Goal: Task Accomplishment & Management: Manage account settings

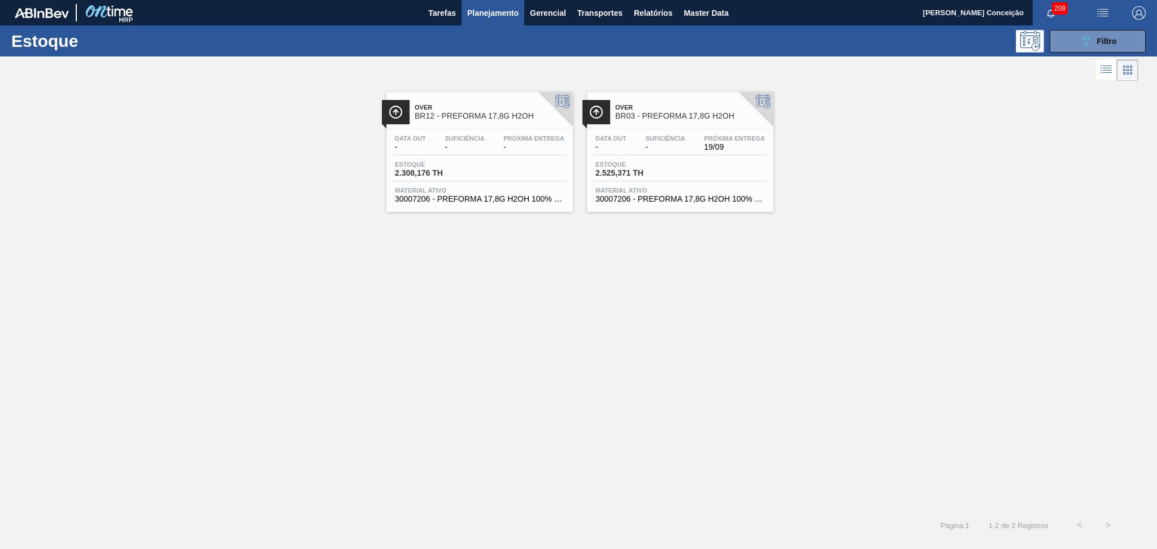
click at [494, 13] on span "Planejamento" at bounding box center [492, 13] width 51 height 14
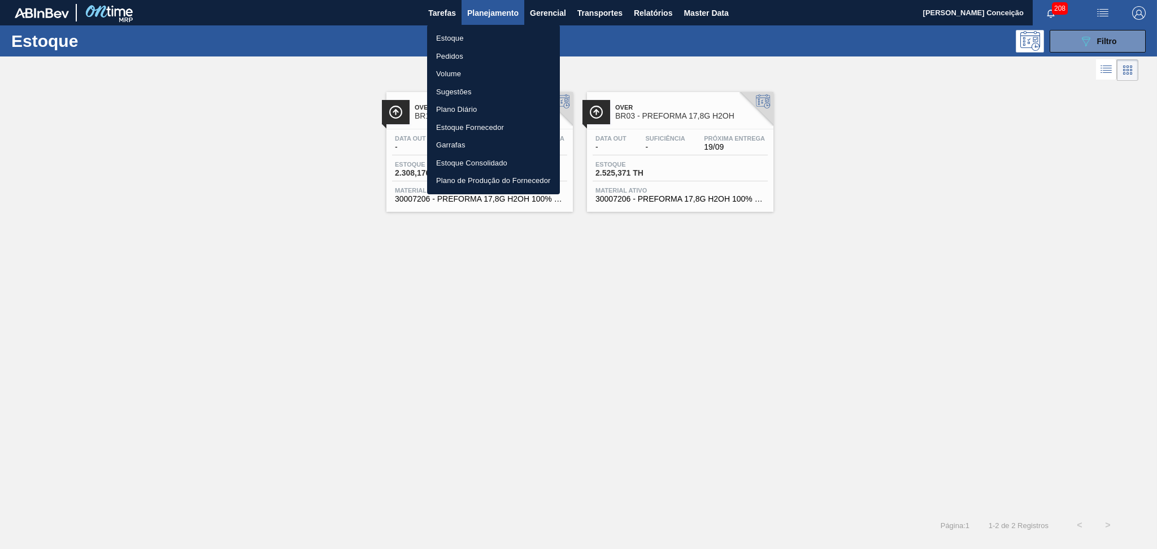
click at [459, 54] on li "Pedidos" at bounding box center [493, 56] width 133 height 18
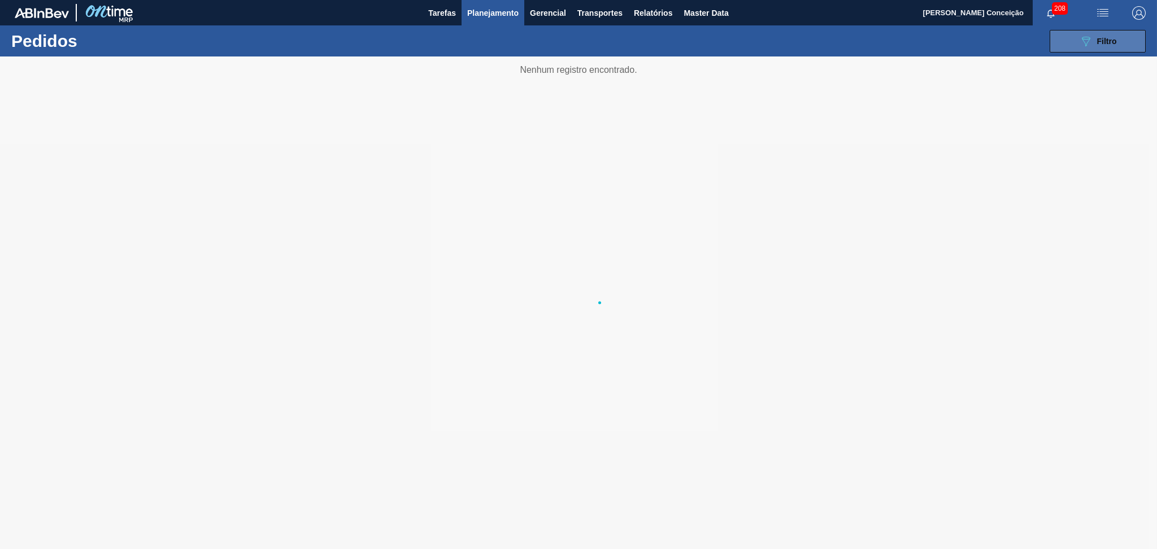
click at [1099, 40] on span "Filtro" at bounding box center [1107, 41] width 20 height 9
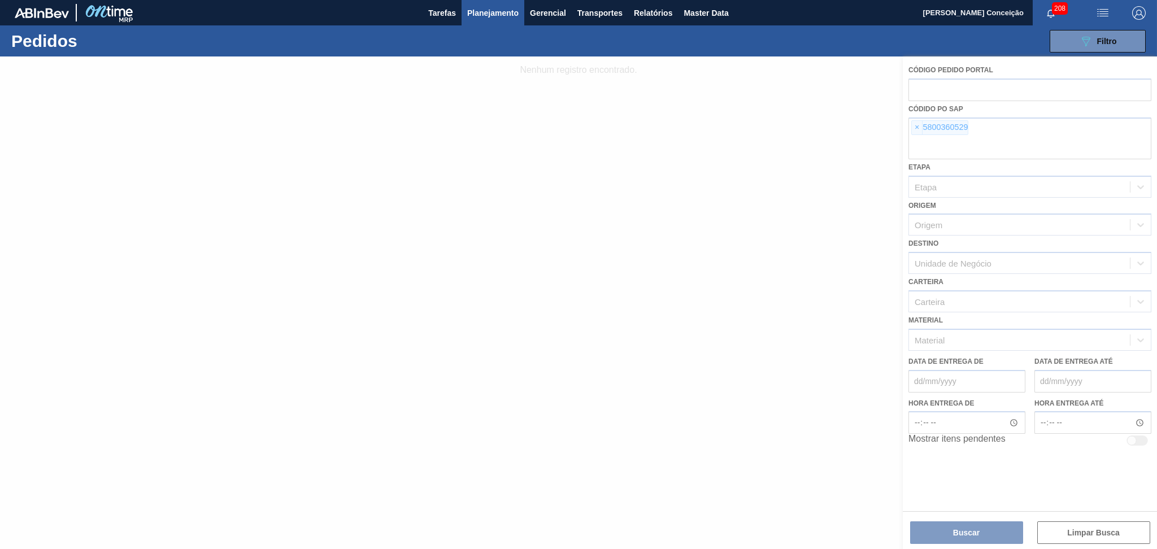
click at [918, 127] on div at bounding box center [578, 302] width 1157 height 493
click at [916, 125] on div at bounding box center [578, 302] width 1157 height 493
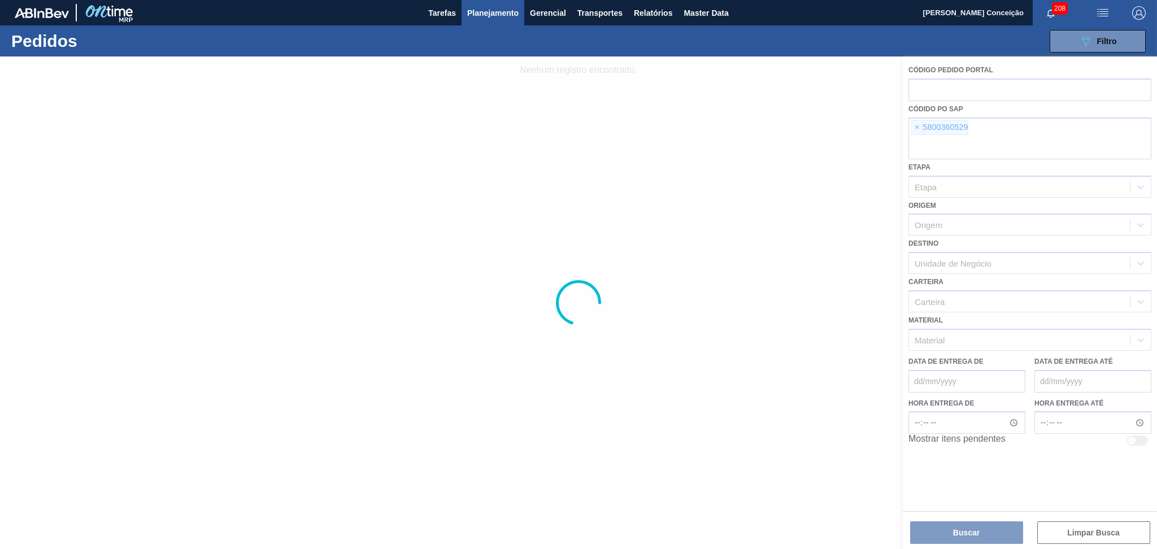
click at [916, 125] on div at bounding box center [578, 302] width 1157 height 493
click at [919, 128] on div at bounding box center [578, 302] width 1157 height 493
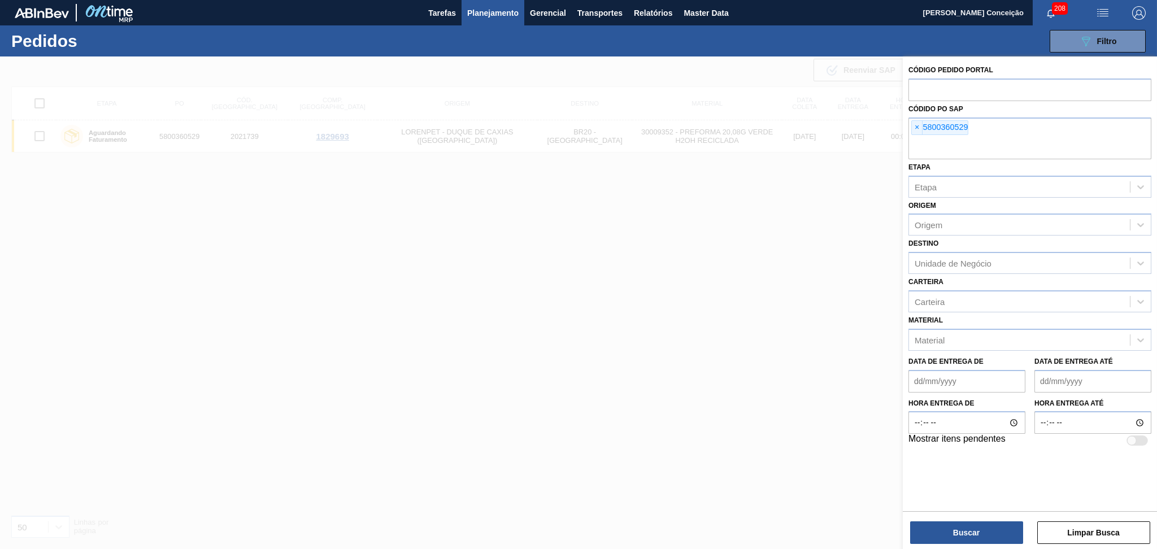
click at [919, 130] on span "×" at bounding box center [917, 128] width 11 height 14
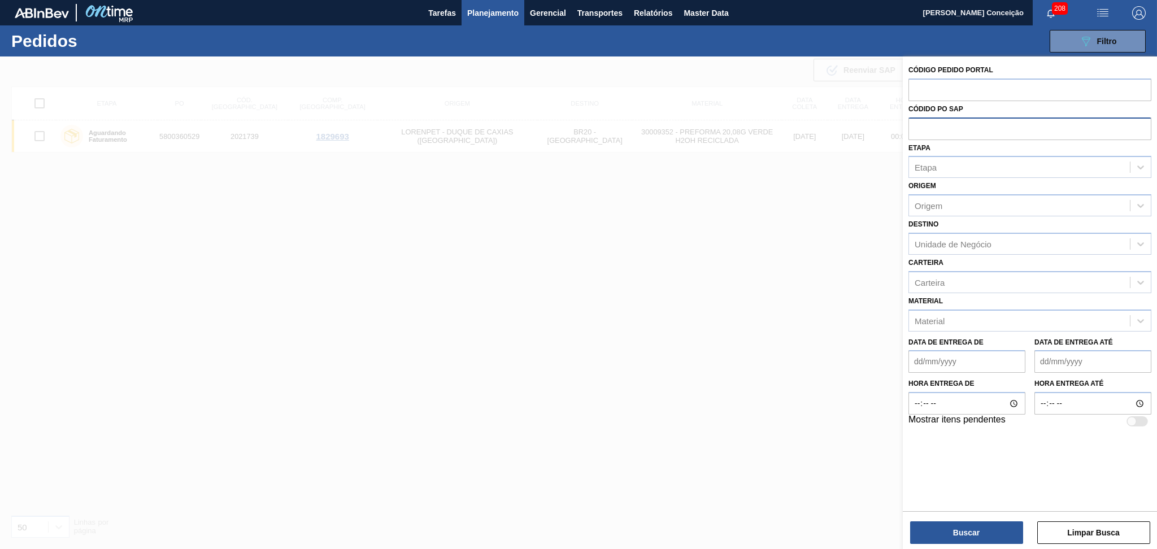
paste input "text"
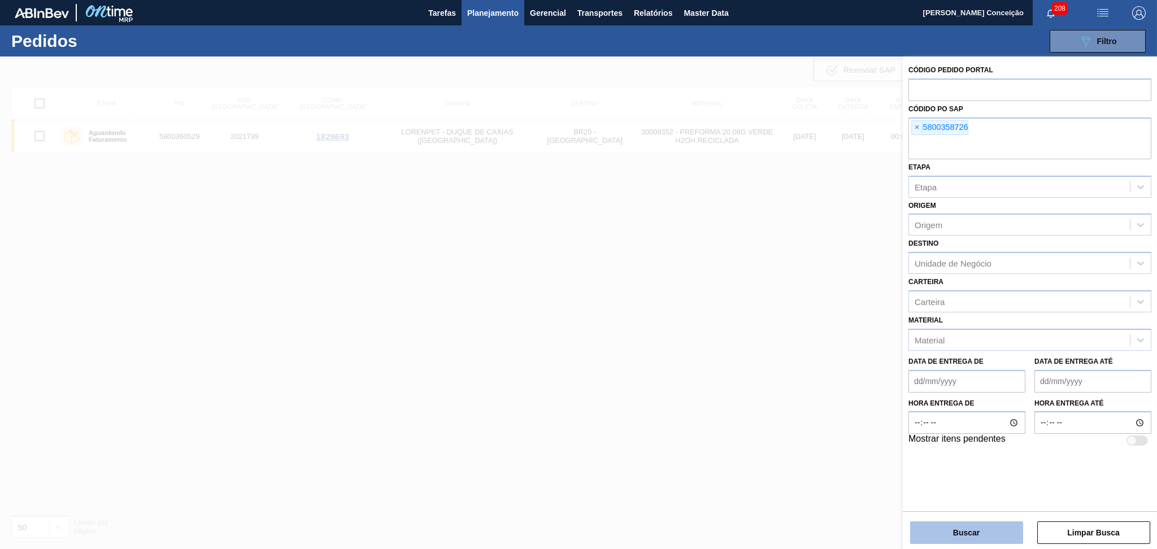
click at [988, 526] on button "Buscar" at bounding box center [966, 532] width 113 height 23
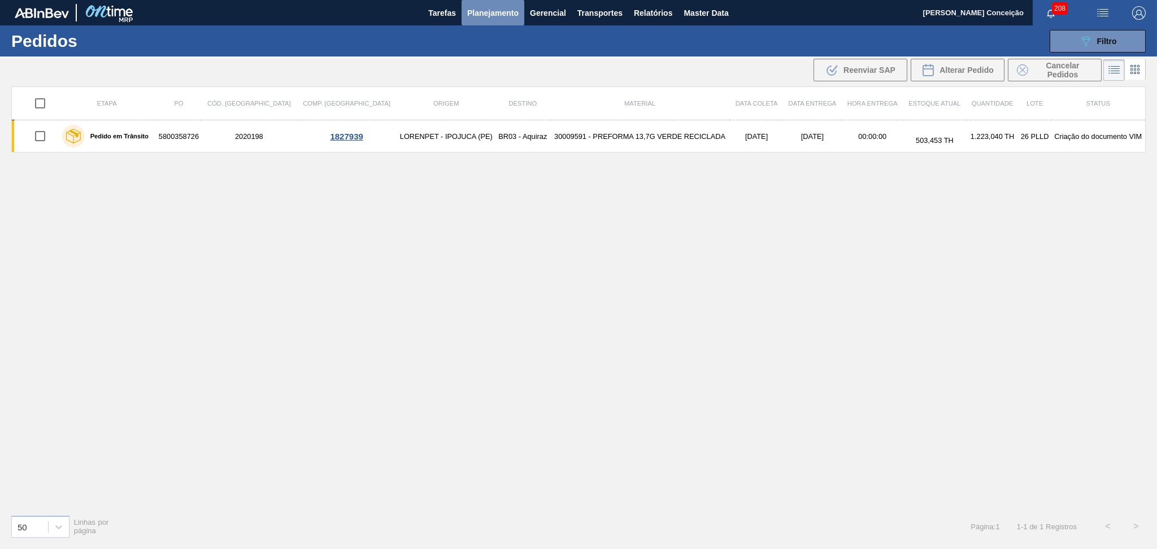
click at [484, 11] on span "Planejamento" at bounding box center [492, 13] width 51 height 14
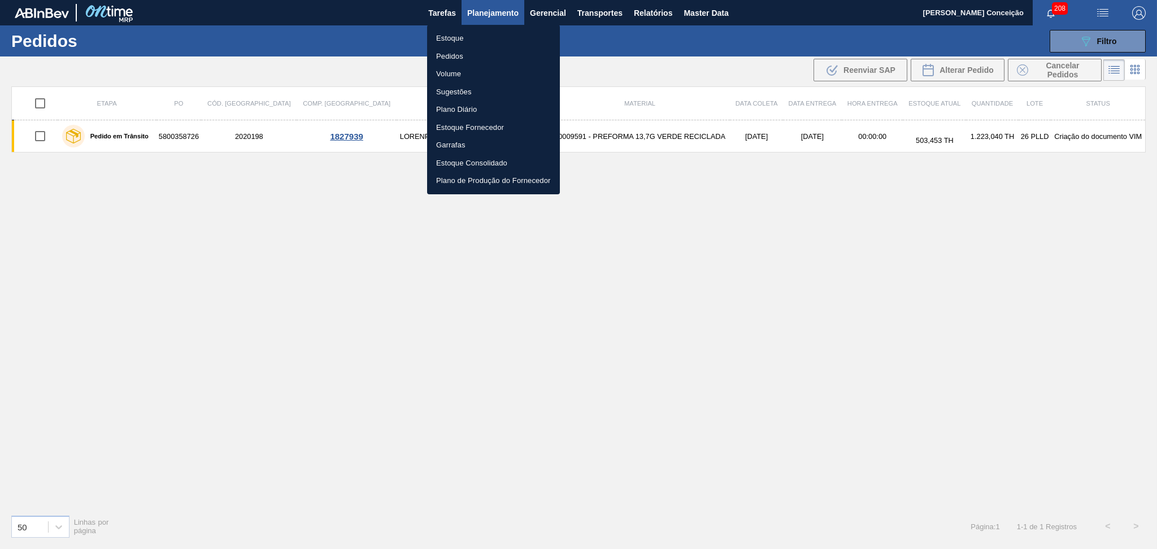
drag, startPoint x: 464, startPoint y: 39, endPoint x: 495, endPoint y: 39, distance: 30.5
click at [464, 39] on li "Estoque" at bounding box center [493, 38] width 133 height 18
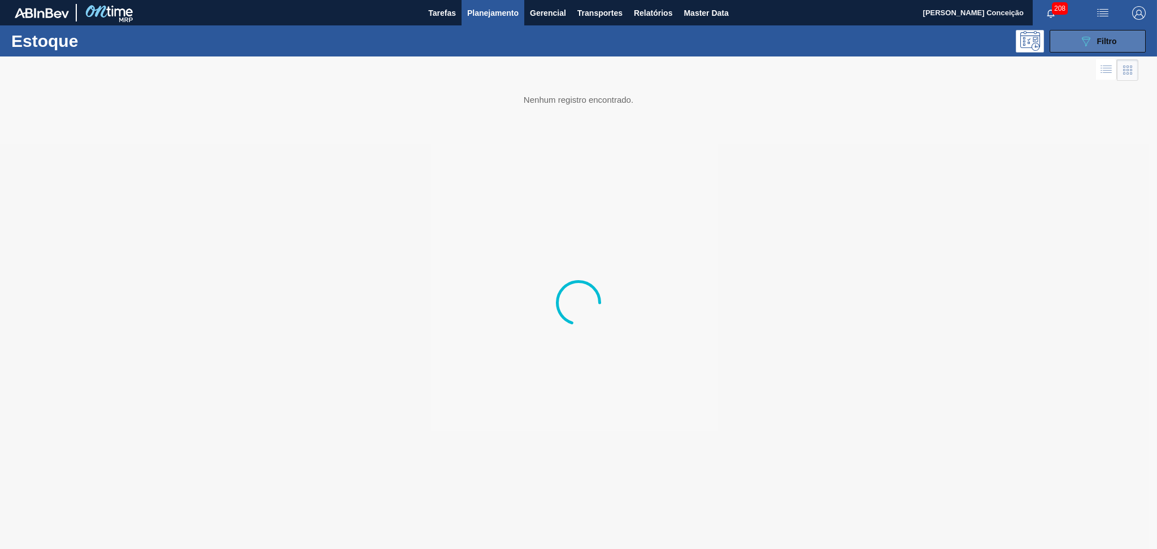
click at [1116, 40] on button "089F7B8B-B2A5-4AFE-B5C0-19BA573D28AC Filtro" at bounding box center [1098, 41] width 96 height 23
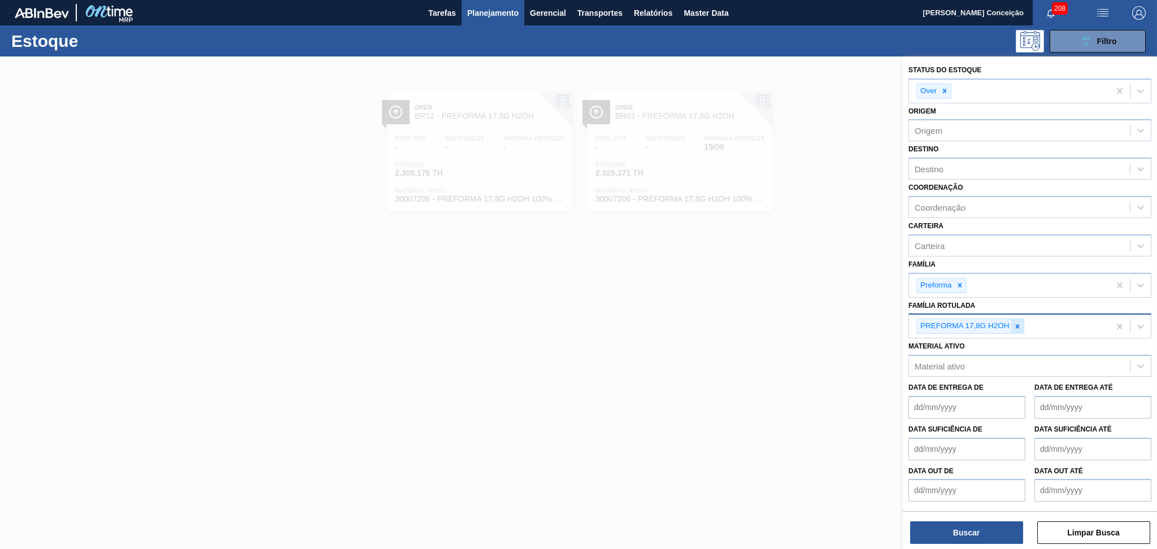
click at [1019, 325] on icon at bounding box center [1017, 327] width 8 height 8
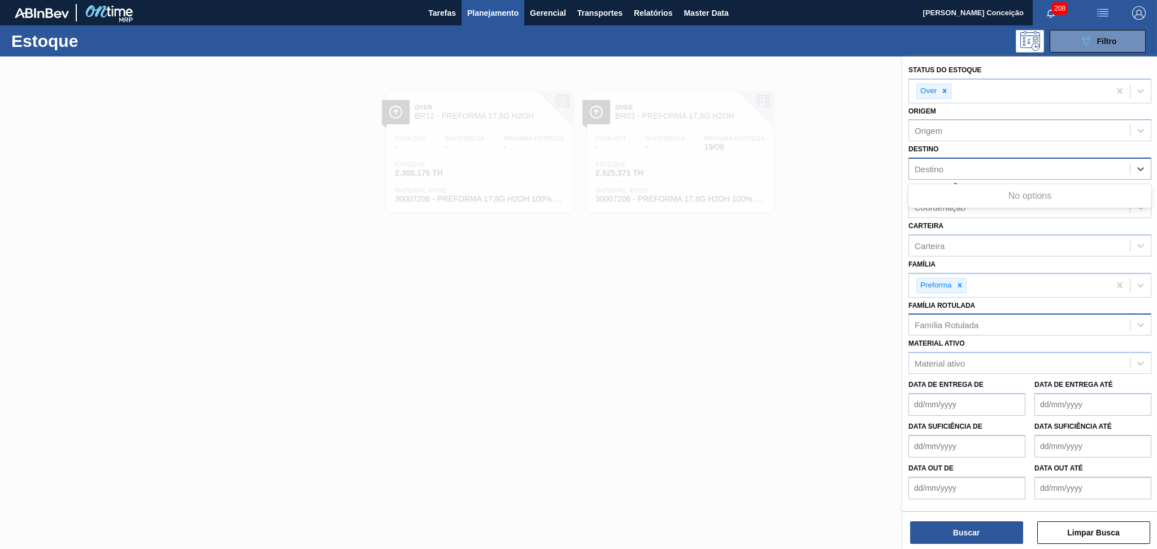
click at [947, 169] on div "Destino" at bounding box center [1019, 169] width 221 height 16
type input "br08"
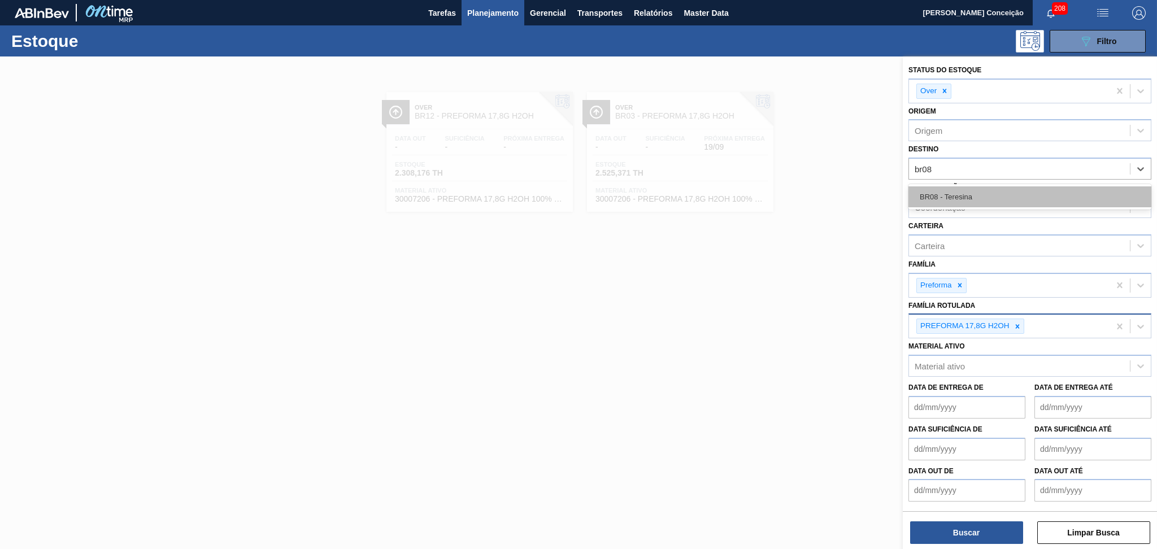
click at [968, 194] on div "BR08 - Teresina" at bounding box center [1029, 196] width 243 height 21
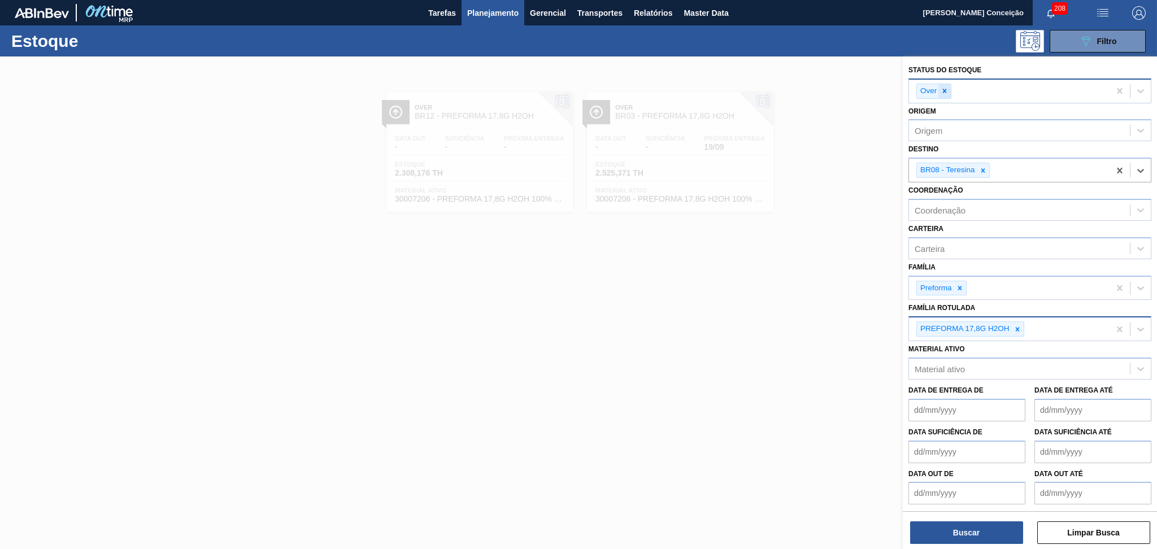
click at [947, 92] on icon at bounding box center [945, 91] width 8 height 8
click at [1019, 326] on icon at bounding box center [1017, 327] width 8 height 8
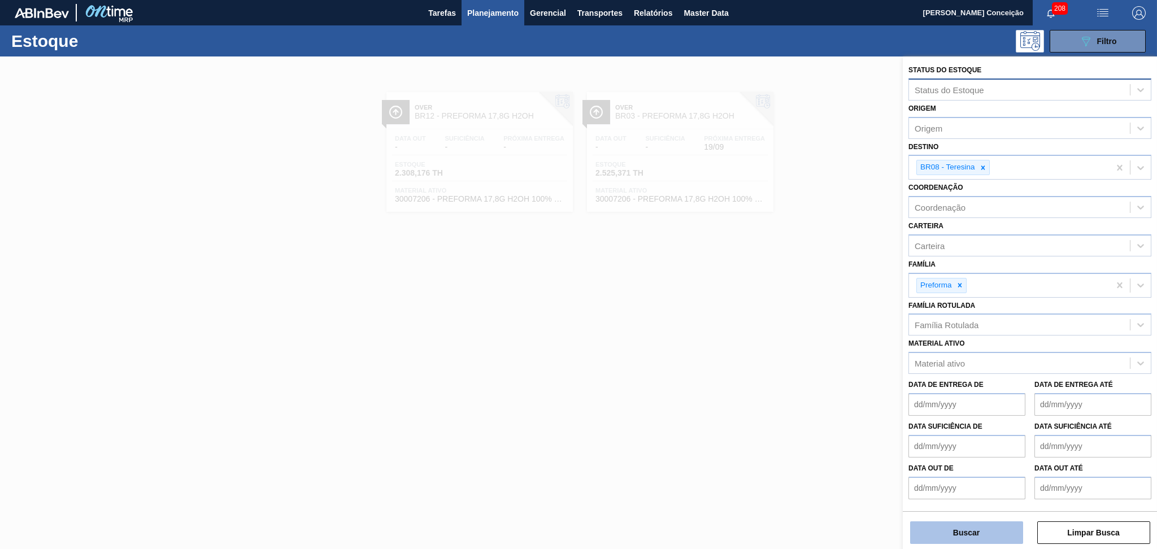
click at [968, 531] on button "Buscar" at bounding box center [966, 532] width 113 height 23
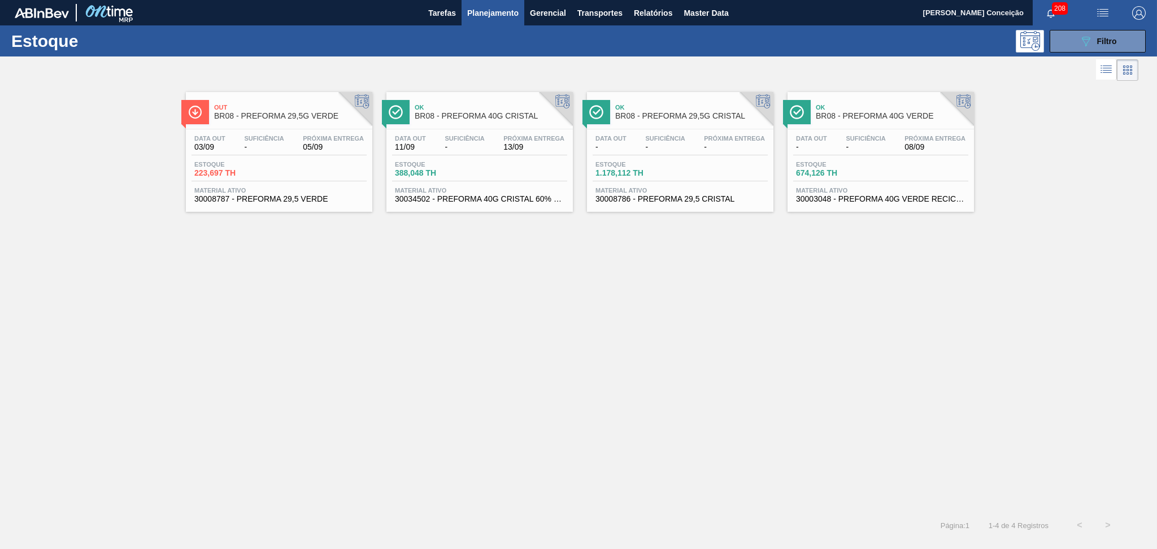
click at [290, 123] on div "Out BR08 - PREFORMA 29,5G VERDE" at bounding box center [290, 111] width 153 height 25
drag, startPoint x: 507, startPoint y: 391, endPoint x: 668, endPoint y: 41, distance: 386.0
click at [510, 390] on div "Out BR08 - PREFORMA 29,5G VERDE Data out 03/09 Suficiência - Próxima Entrega 05…" at bounding box center [578, 298] width 1157 height 428
click at [1127, 47] on button "089F7B8B-B2A5-4AFE-B5C0-19BA573D28AC Filtro" at bounding box center [1098, 41] width 96 height 23
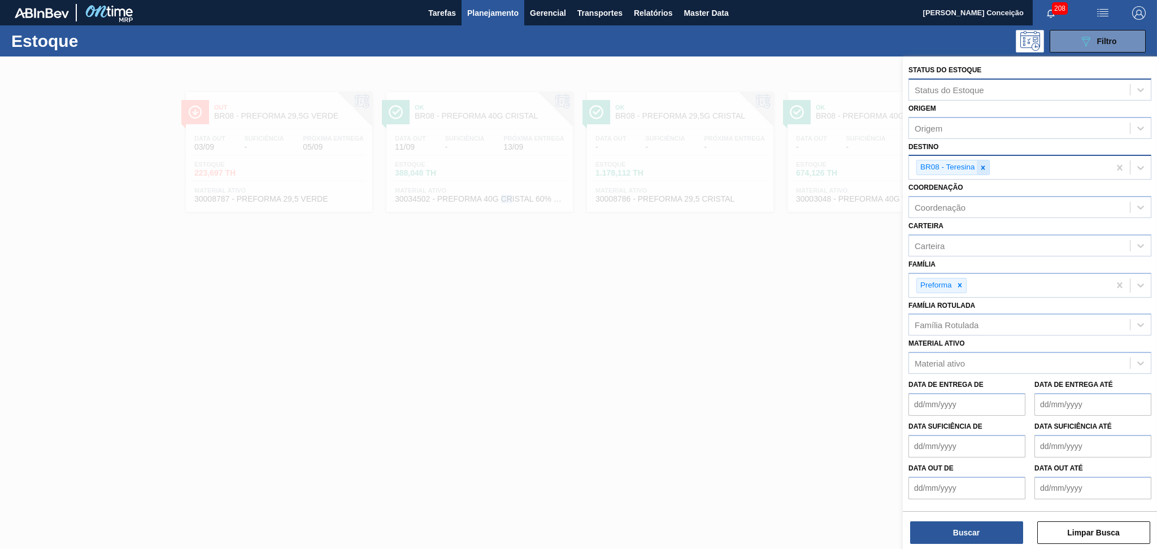
click at [985, 166] on icon at bounding box center [983, 168] width 8 height 8
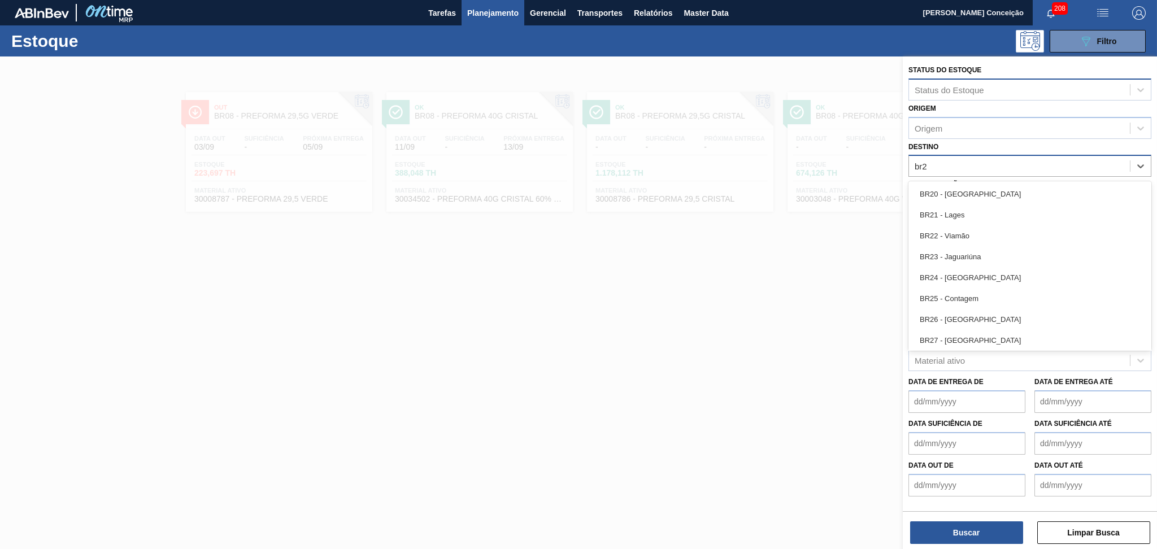
type input "br23"
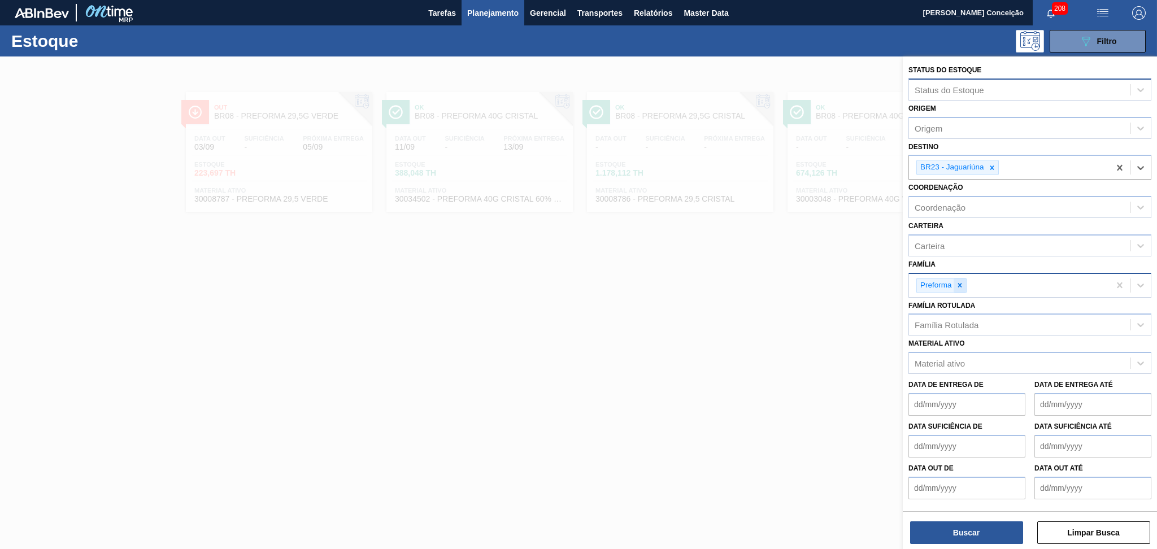
click at [964, 280] on div at bounding box center [960, 285] width 12 height 14
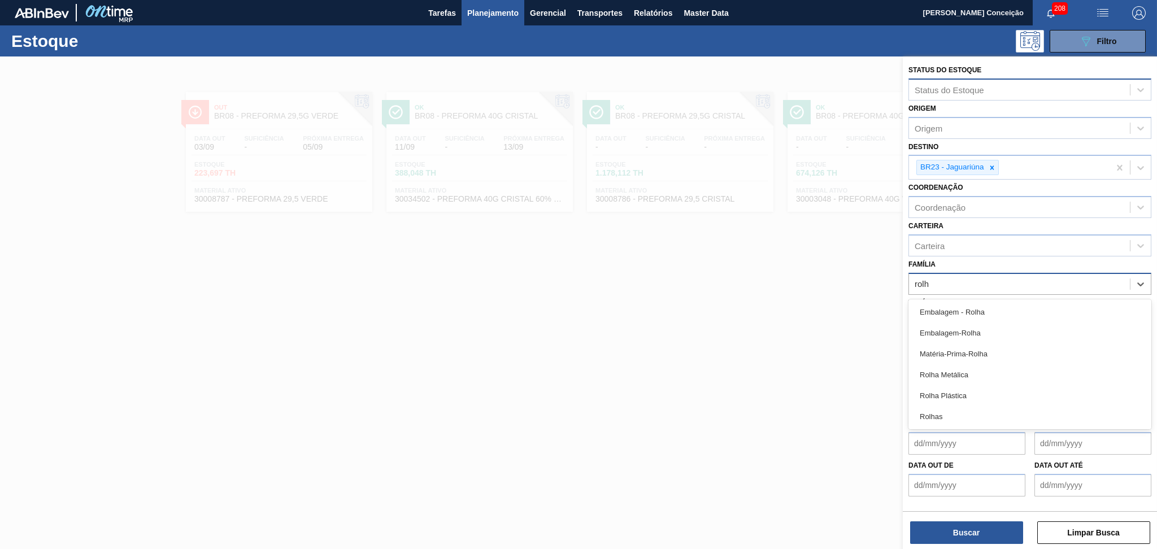
type input "rolha"
click at [964, 393] on div "Rolha Plástica" at bounding box center [1029, 395] width 243 height 21
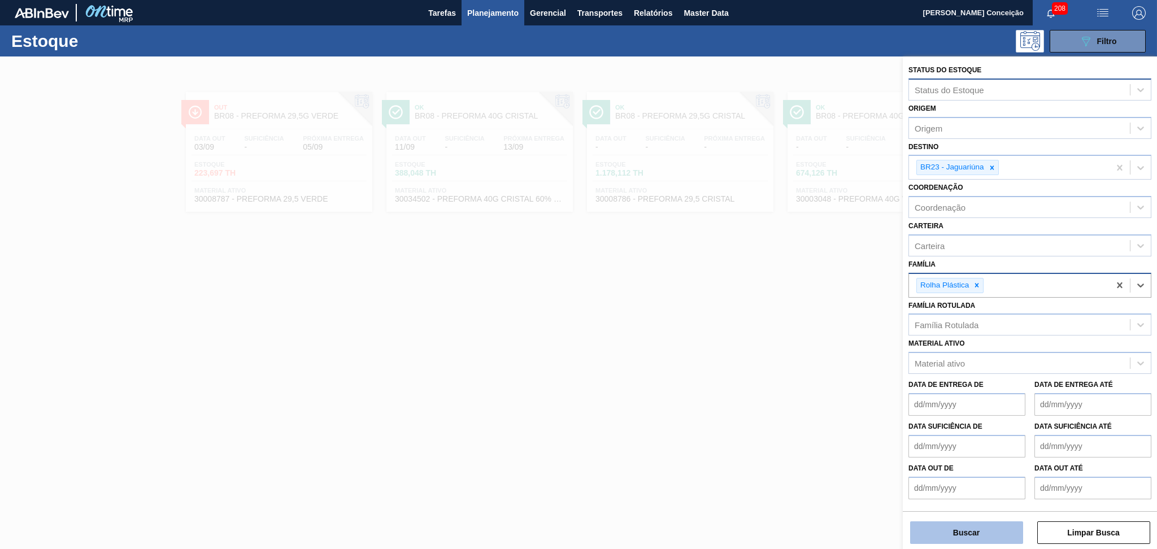
click at [965, 537] on button "Buscar" at bounding box center [966, 532] width 113 height 23
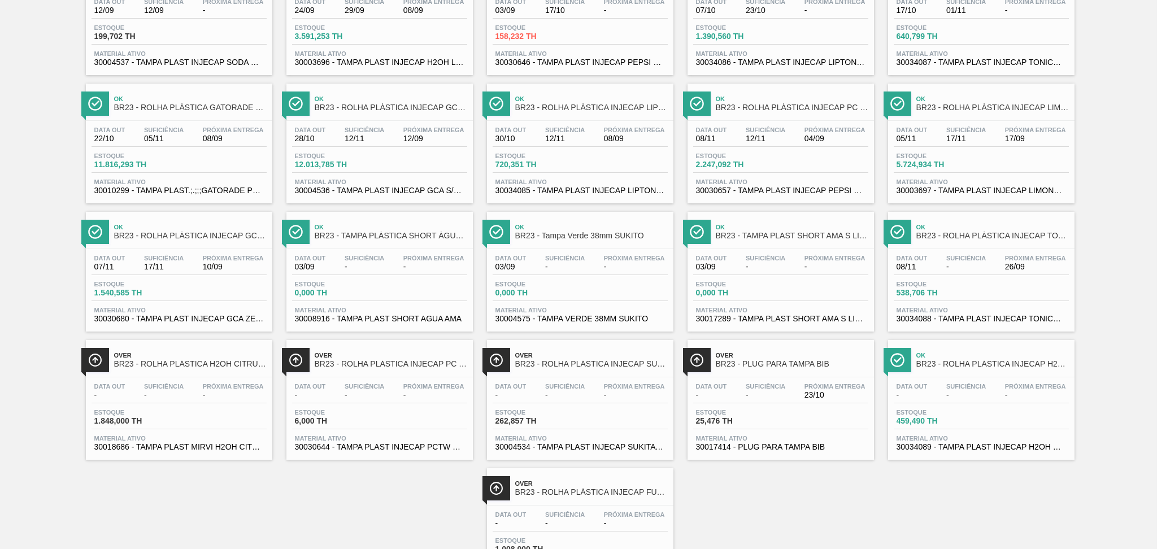
scroll to position [201, 0]
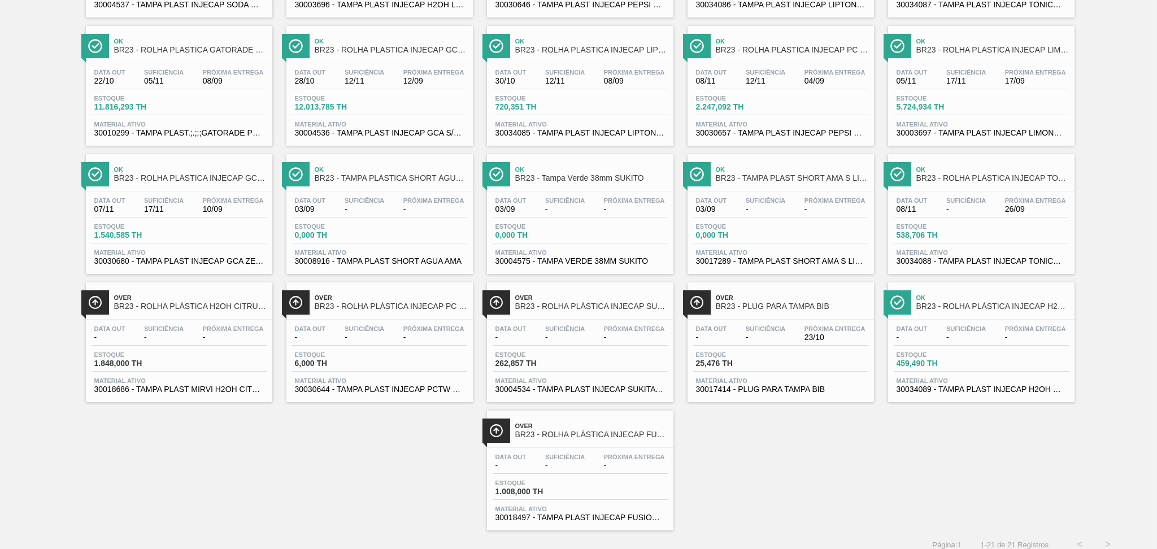
click at [234, 172] on div "Over BR23 - ROLHA PLÁSTICA INJECAP SODA SHORT Data out 12/09 Suficiência 12/09 …" at bounding box center [578, 209] width 1157 height 641
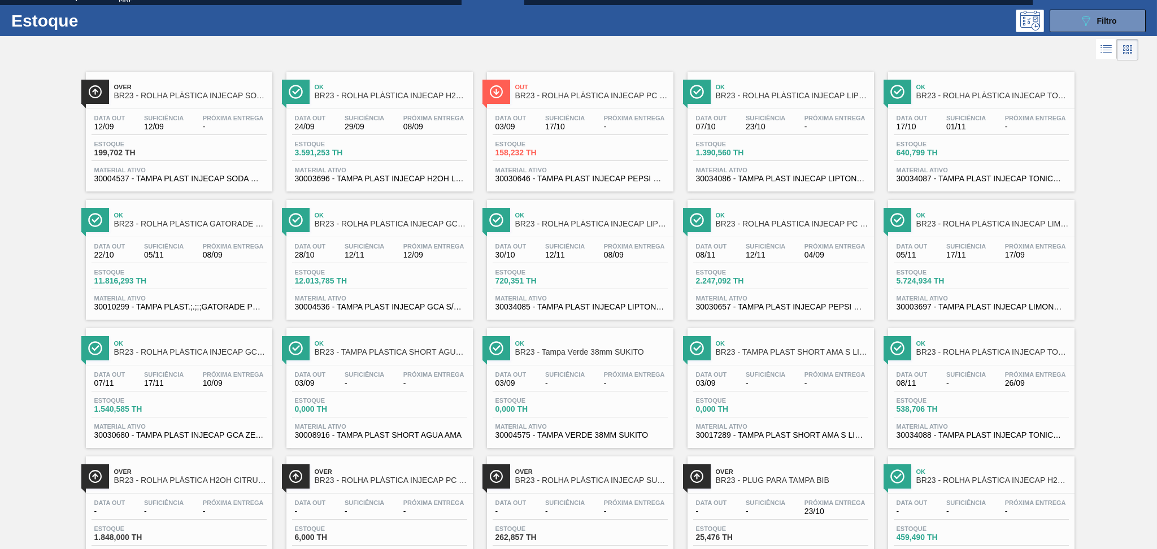
scroll to position [0, 0]
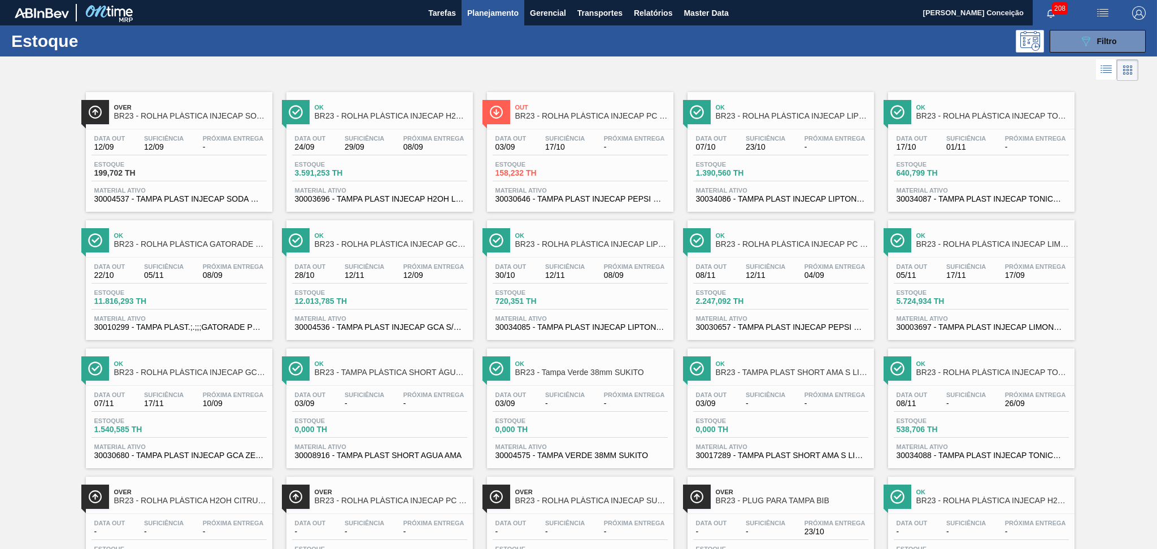
click at [197, 164] on div "Estoque 199,702 TH" at bounding box center [179, 171] width 175 height 20
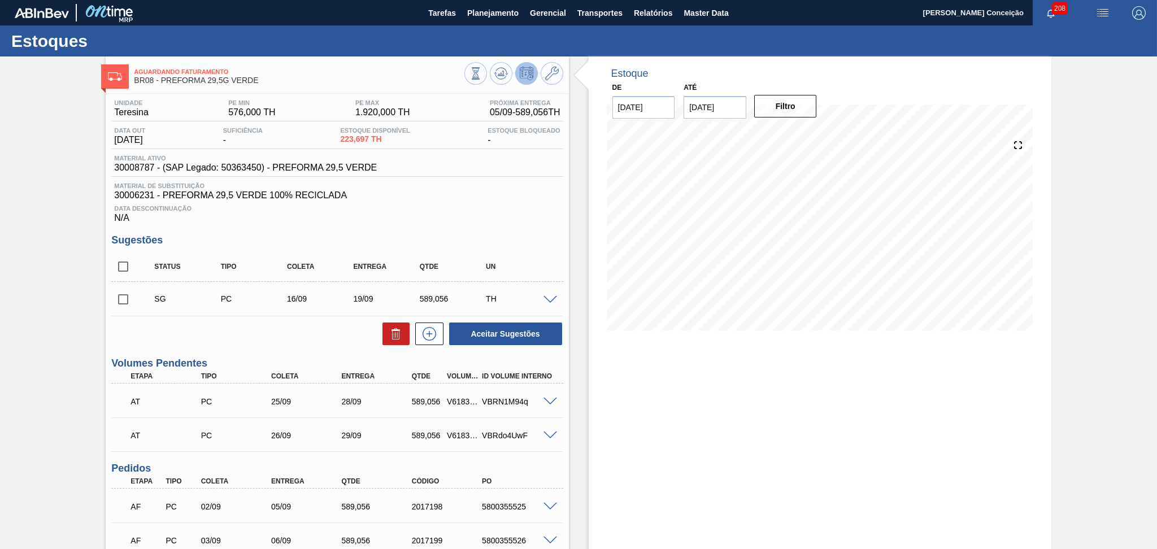
click at [591, 353] on div "Estoque De 03/09/2025 Até 10/10/2025 Filtro" at bounding box center [820, 369] width 463 height 626
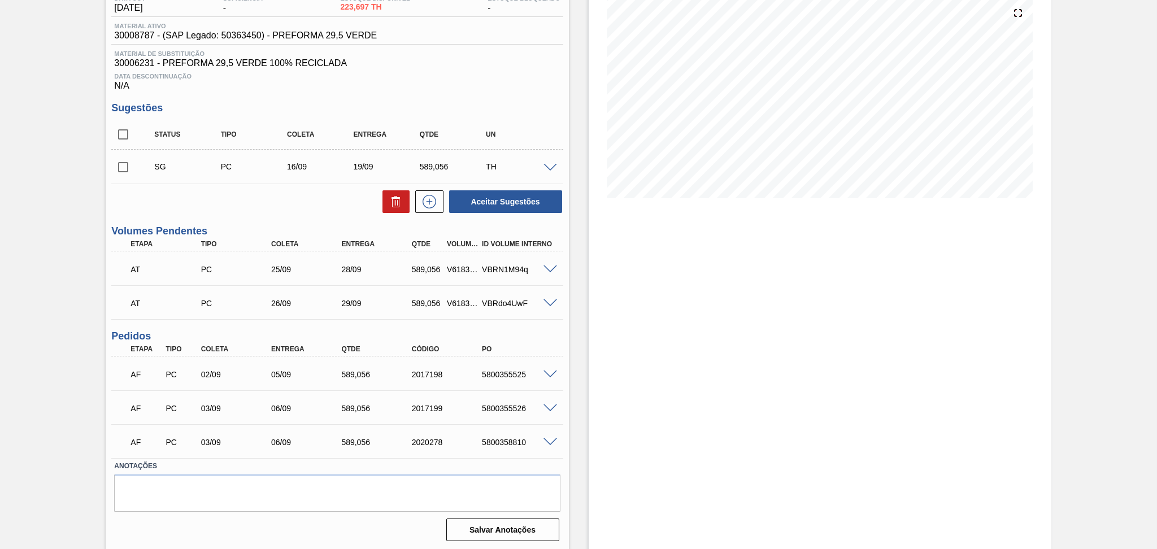
click at [578, 337] on div "Estoque De 03/09/2025 Até 10/10/2025 Filtro" at bounding box center [810, 237] width 482 height 626
click at [504, 408] on div "5800355526" at bounding box center [518, 408] width 79 height 9
copy div "5800355526"
click at [498, 443] on div "5800358810" at bounding box center [518, 442] width 79 height 9
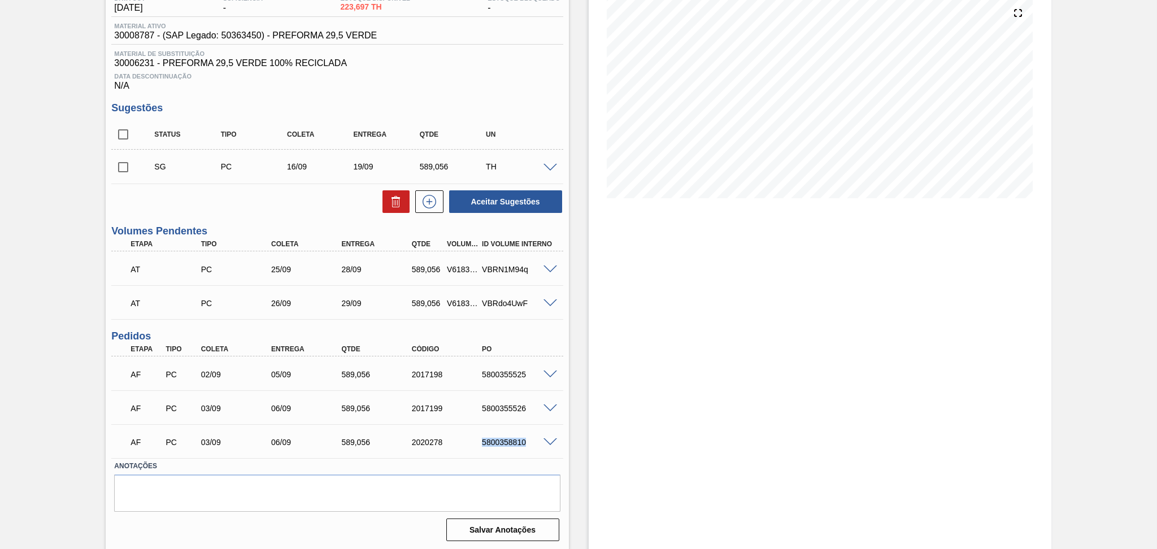
click at [498, 443] on div "5800358810" at bounding box center [518, 442] width 79 height 9
copy div "5800358810"
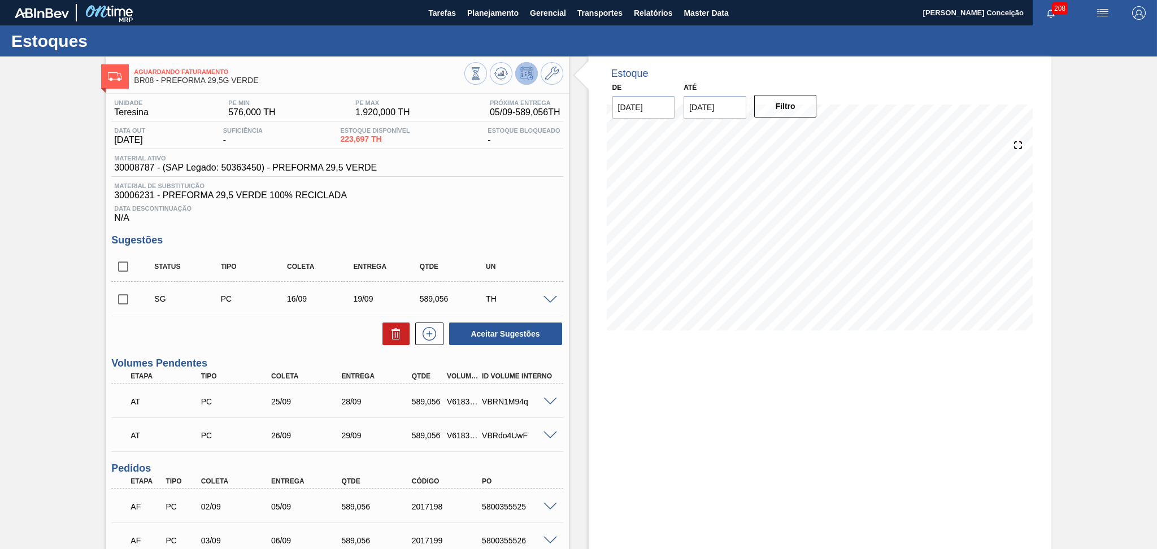
click at [513, 222] on div "Data Descontinuação N/A" at bounding box center [336, 212] width 451 height 23
click at [490, 185] on span "Material de Substituição" at bounding box center [337, 185] width 446 height 7
click at [526, 194] on span "30006231 - PREFORMA 29,5 VERDE 100% RECICLADA" at bounding box center [337, 195] width 446 height 10
click at [503, 19] on span "Planejamento" at bounding box center [492, 13] width 51 height 14
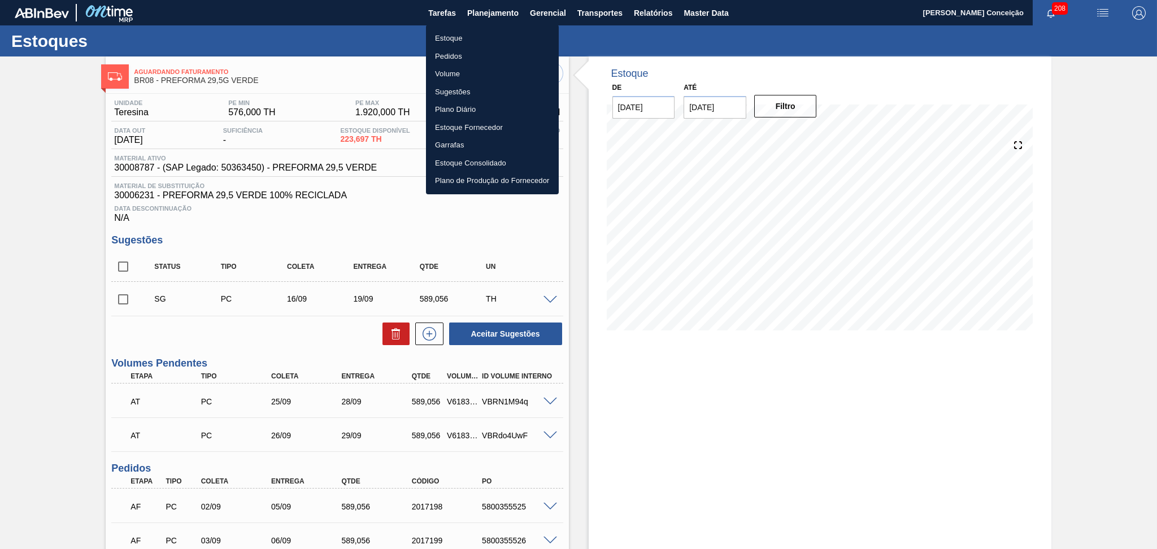
click at [468, 37] on li "Estoque" at bounding box center [492, 38] width 133 height 18
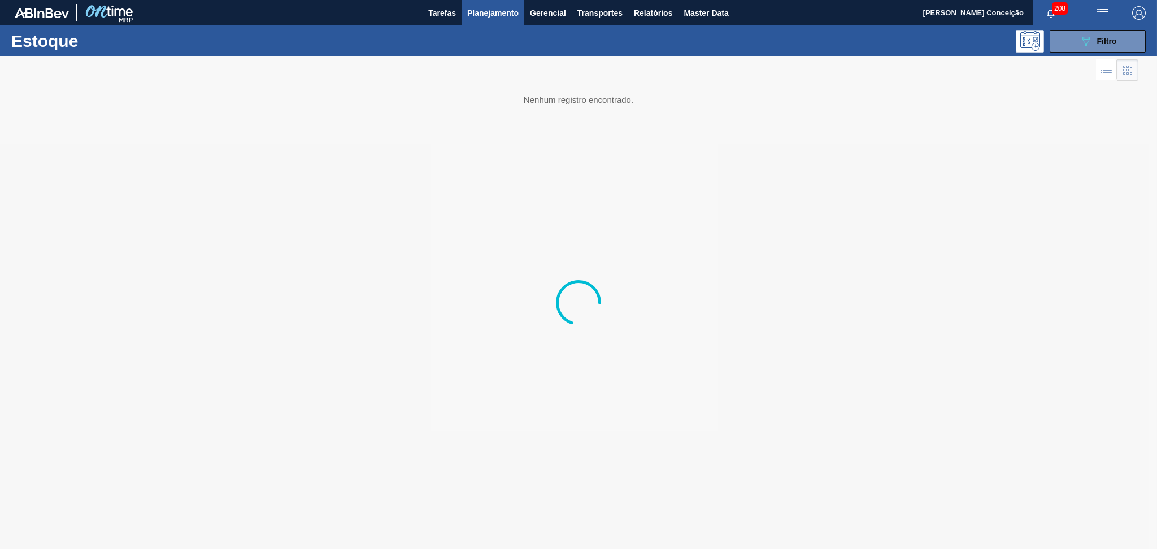
click at [1114, 55] on div "Estoque 089F7B8B-B2A5-4AFE-B5C0-19BA573D28AC Filtro" at bounding box center [578, 40] width 1157 height 31
click at [1108, 46] on div "089F7B8B-B2A5-4AFE-B5C0-19BA573D28AC Filtro" at bounding box center [1098, 41] width 38 height 14
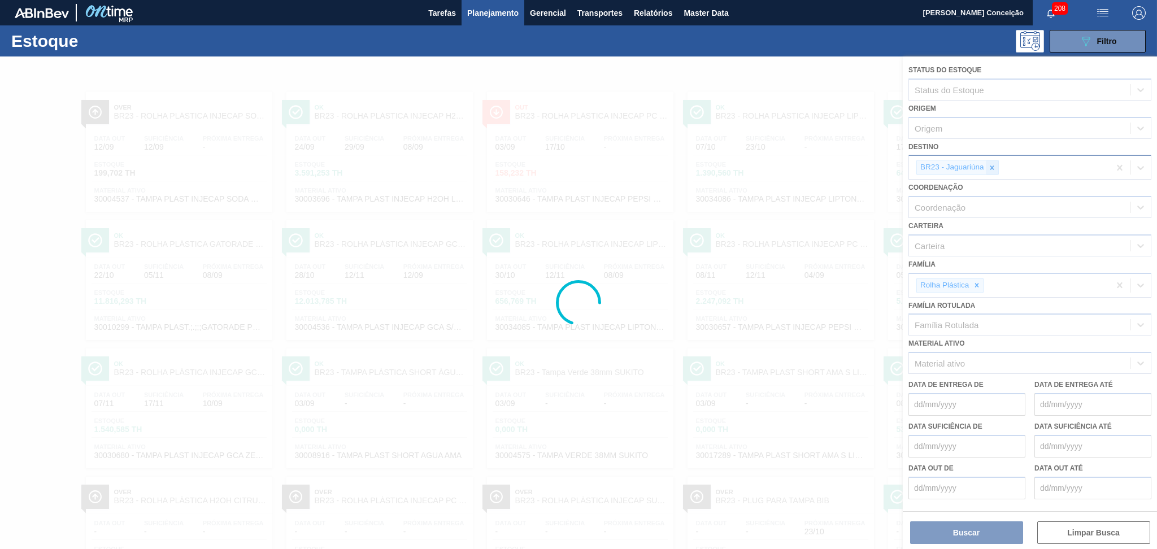
click at [993, 168] on icon at bounding box center [992, 168] width 8 height 8
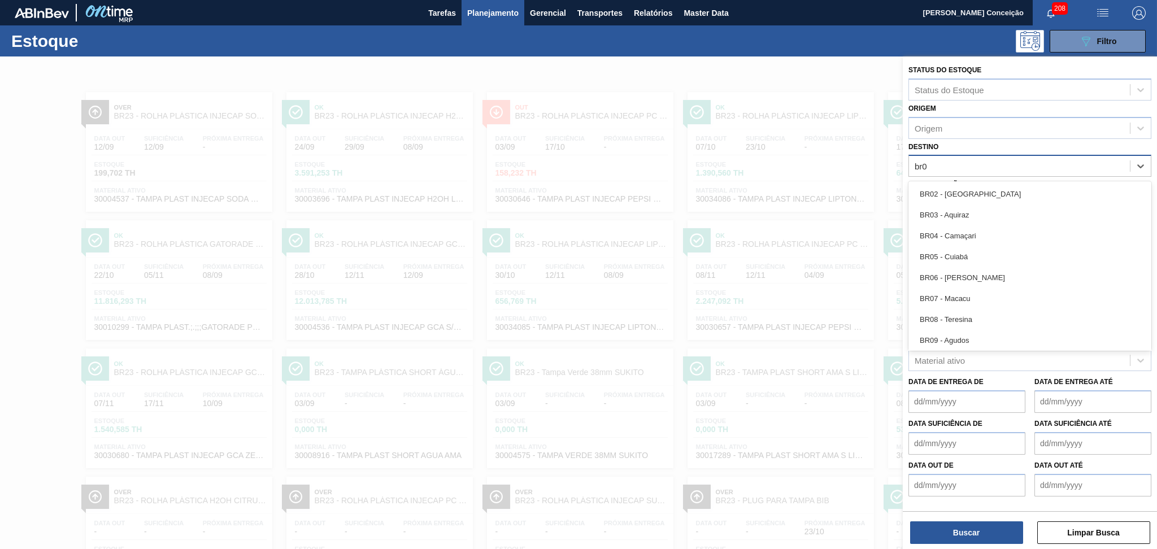
type input "br07"
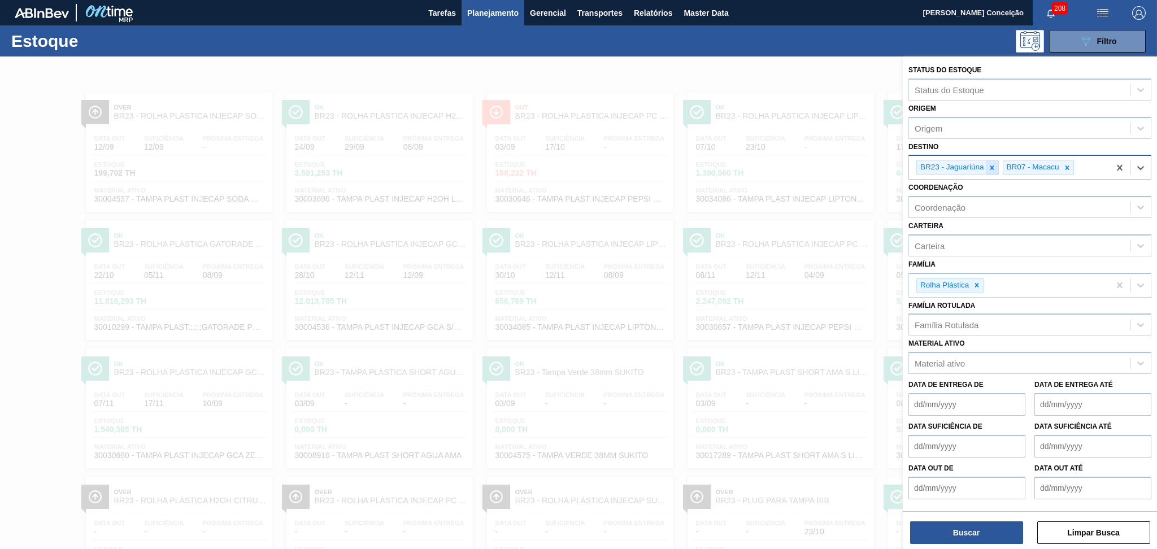
click at [998, 168] on div at bounding box center [992, 167] width 12 height 14
click at [977, 286] on icon at bounding box center [977, 285] width 8 height 8
type input "preforma"
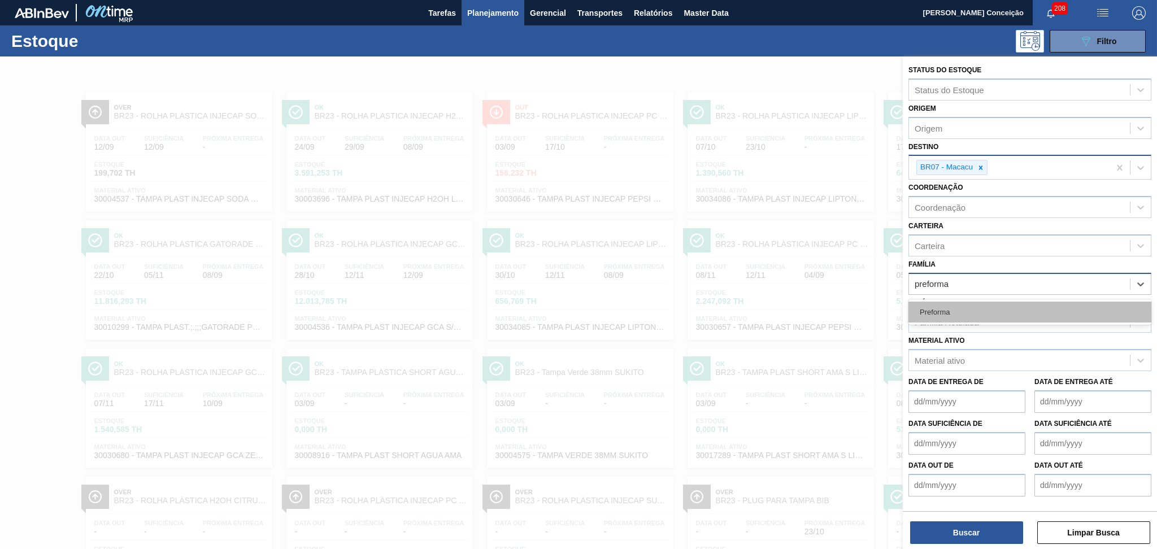
click at [975, 302] on div "Preforma" at bounding box center [1029, 312] width 243 height 21
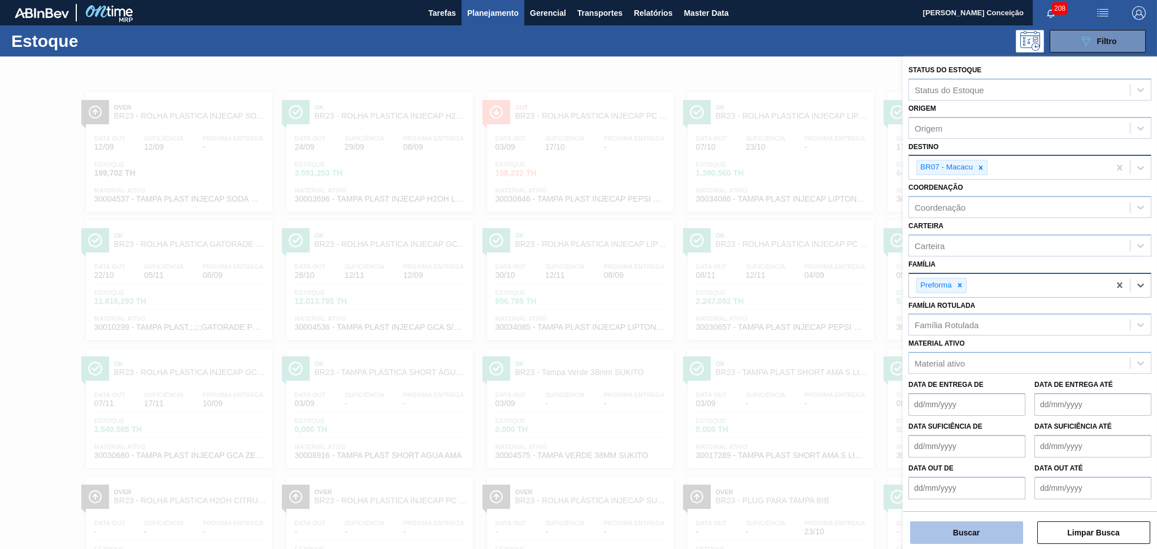
click at [974, 532] on button "Buscar" at bounding box center [966, 532] width 113 height 23
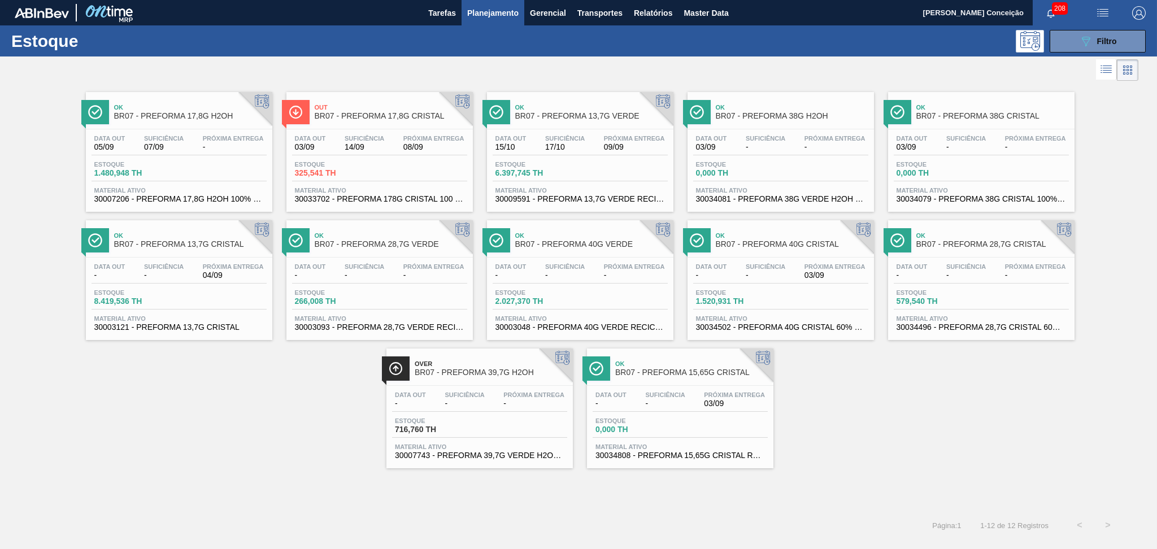
click at [189, 143] on div "Data out 05/09 Suficiência 07/09 Próxima Entrega -" at bounding box center [179, 145] width 175 height 20
click at [195, 381] on div "Ok BR07 - PREFORMA 17,8G H2OH Data out 05/09 Suficiência 07/09 Próxima Entrega …" at bounding box center [578, 276] width 1157 height 385
click at [220, 134] on div "Data out 05/09 Suficiência 07/09 Próxima Entrega - Estoque 1.480,948 TH Materia…" at bounding box center [179, 167] width 186 height 77
click at [195, 155] on div "Data out 05/09 Suficiência 07/09 Próxima Entrega - Estoque 1.480,948 TH Materia…" at bounding box center [179, 167] width 186 height 77
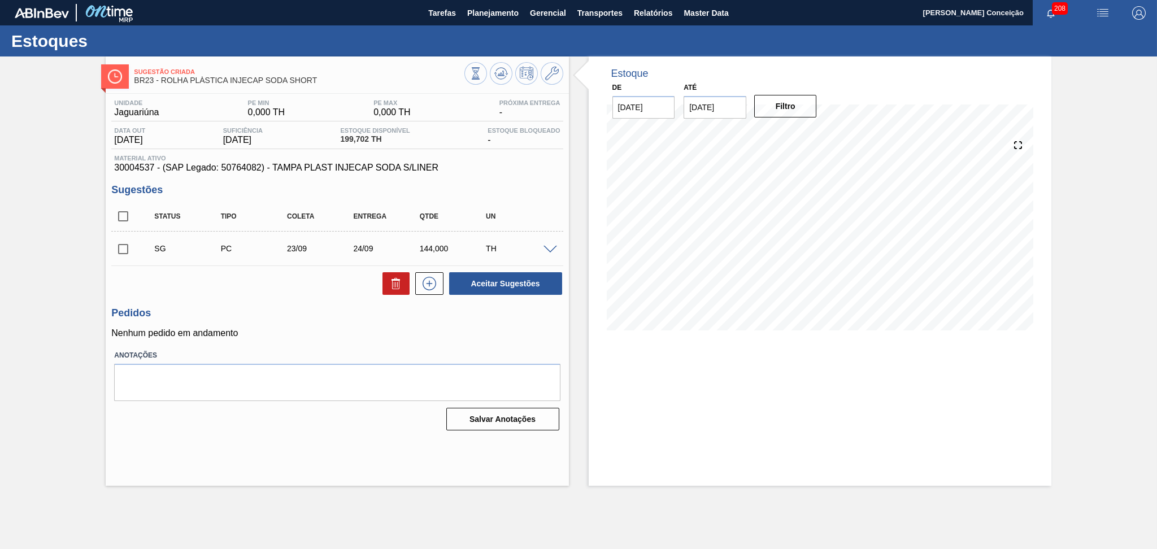
click at [277, 317] on h3 "Pedidos" at bounding box center [336, 313] width 451 height 12
click at [541, 254] on div "SG PC 23/09 24/09 144,000 TH" at bounding box center [346, 248] width 398 height 23
click at [553, 251] on span at bounding box center [550, 250] width 14 height 8
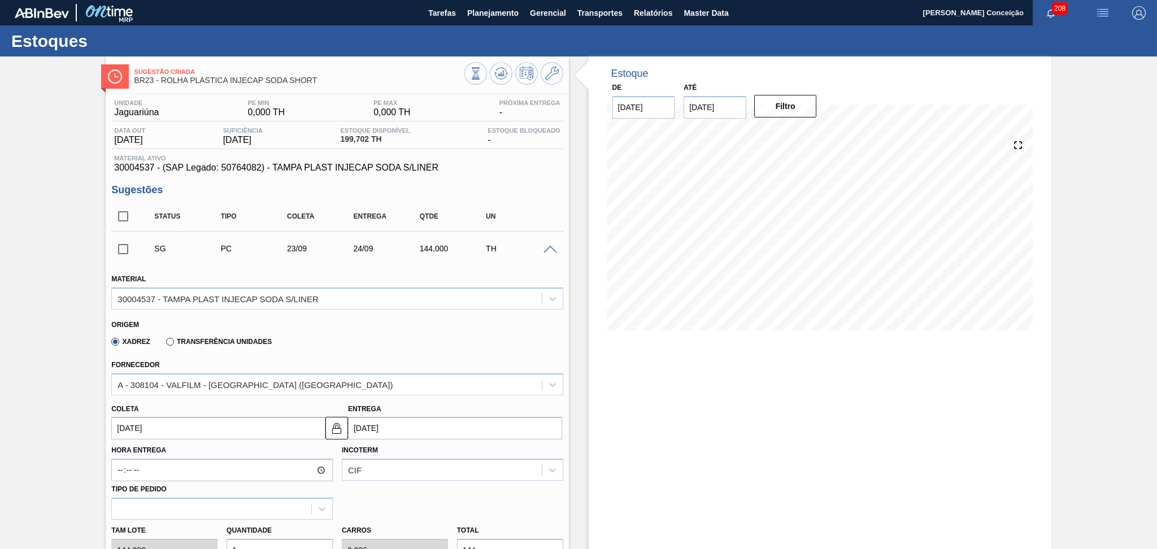
click at [553, 251] on span at bounding box center [550, 250] width 14 height 8
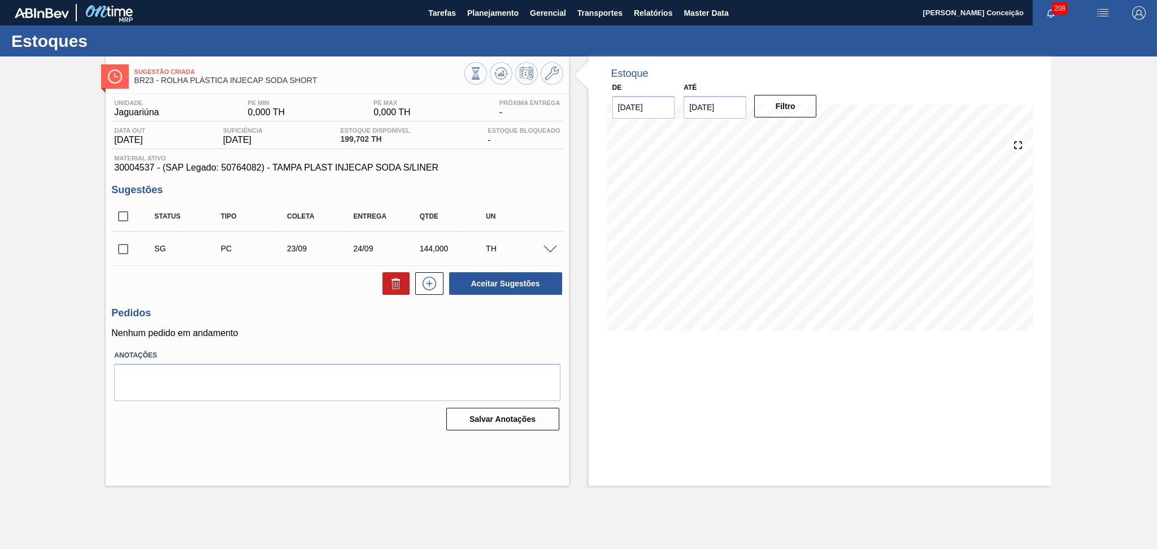
click at [564, 332] on div "Unidade Jaguariúna PE MIN 0,000 TH PE MAX 0,000 TH Próxima Entrega - Data out 1…" at bounding box center [337, 264] width 463 height 341
click at [501, 79] on icon at bounding box center [500, 76] width 11 height 6
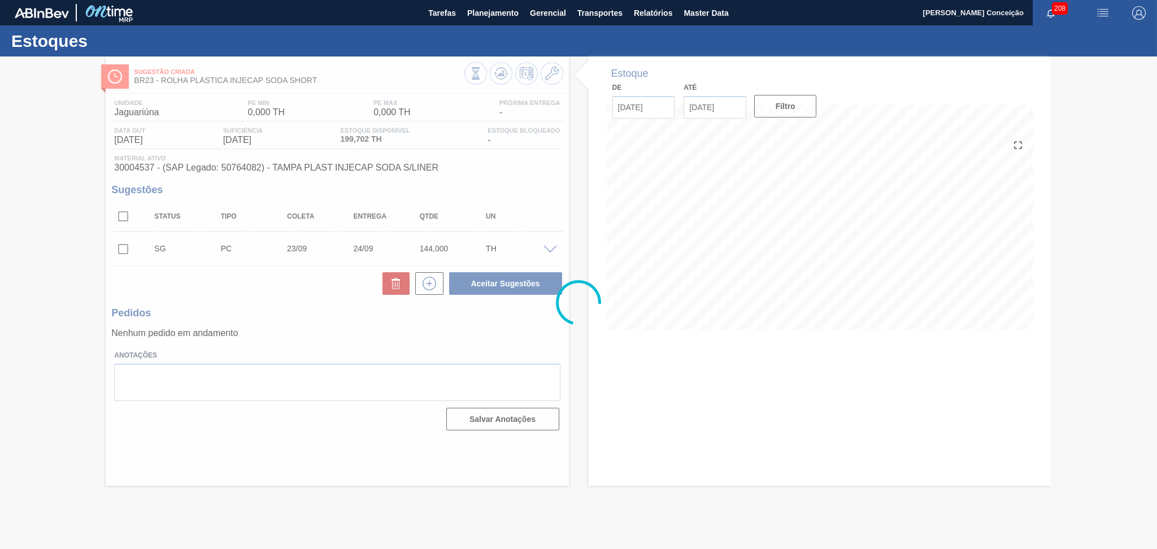
click at [621, 403] on div at bounding box center [578, 302] width 1157 height 493
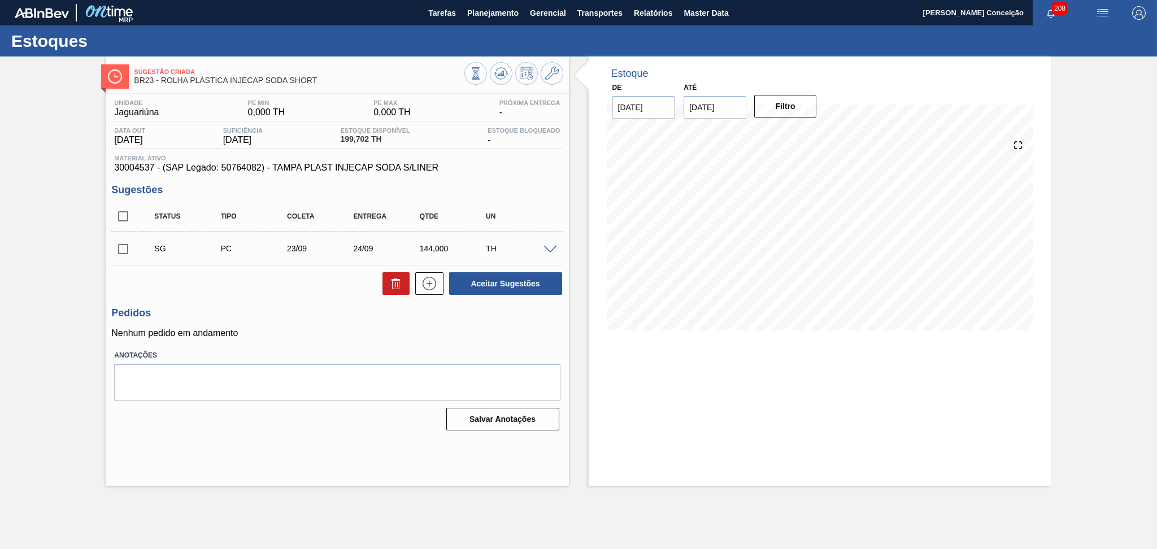
click at [516, 329] on p "Nenhum pedido em andamento" at bounding box center [336, 333] width 451 height 10
click at [707, 387] on div "Estoque De 03/09/2025 Até 10/10/2025 Filtro 06/09 Projeção de Estoque 199.702 N…" at bounding box center [820, 270] width 463 height 429
click at [375, 275] on div "Aceitar Sugestões" at bounding box center [336, 283] width 451 height 25
click at [550, 250] on span at bounding box center [550, 250] width 14 height 8
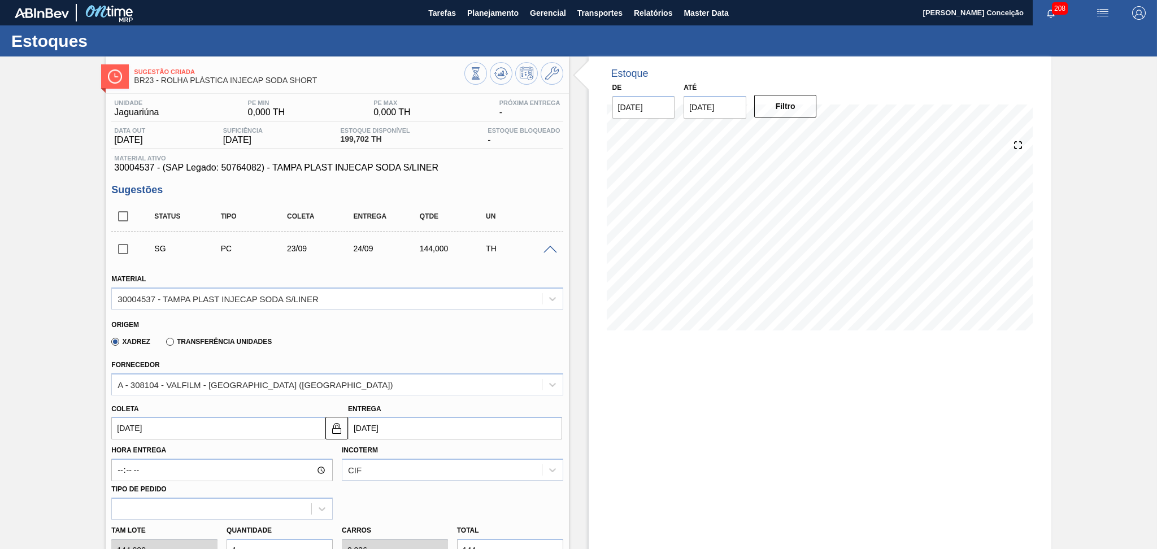
click at [590, 320] on div "Estoque De 03/09/2025 Até 10/10/2025 Filtro 05/09 Projeção de Estoque 199.702 N…" at bounding box center [820, 201] width 463 height 291
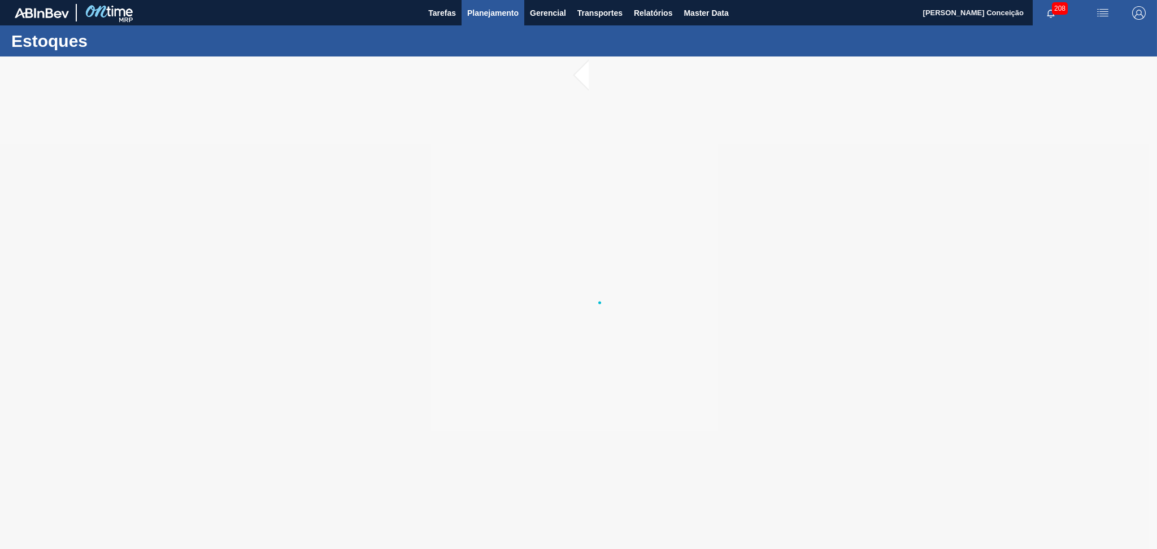
click at [498, 20] on button "Planejamento" at bounding box center [493, 12] width 63 height 25
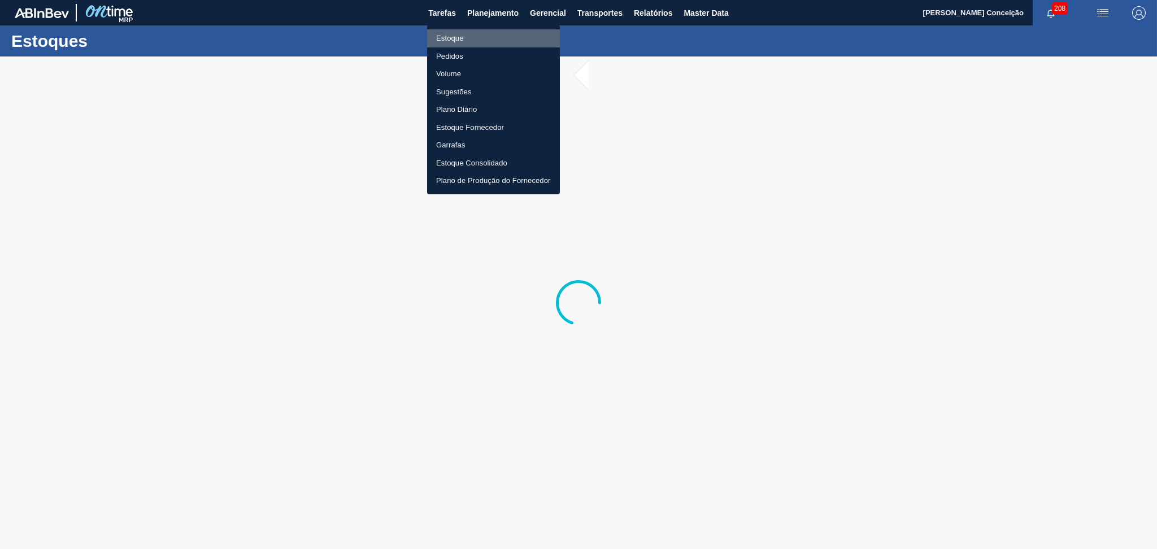
click at [458, 40] on li "Estoque" at bounding box center [493, 38] width 133 height 18
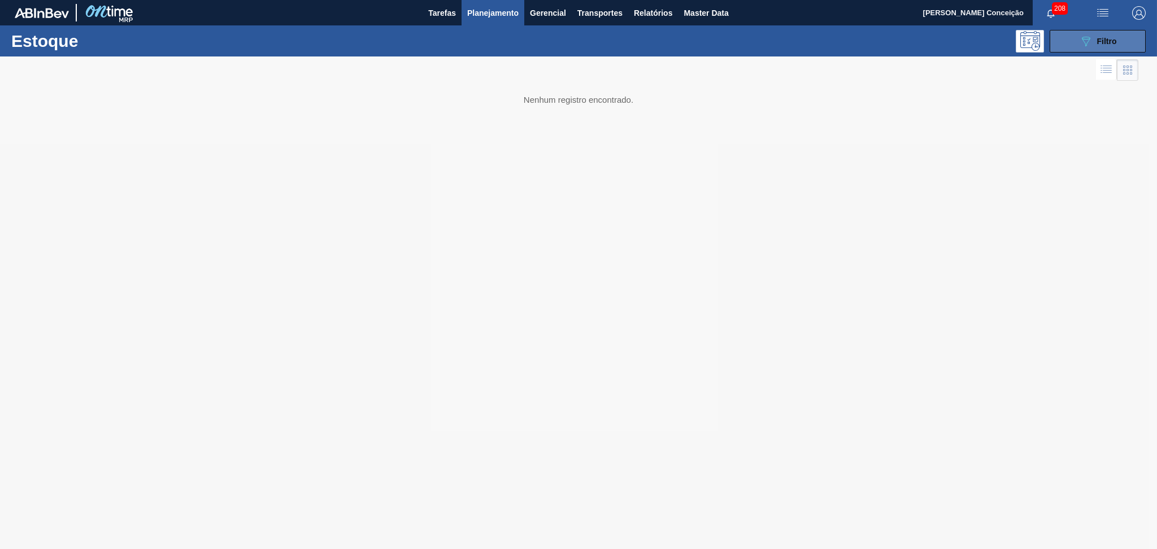
click at [1096, 39] on div "089F7B8B-B2A5-4AFE-B5C0-19BA573D28AC Filtro" at bounding box center [1098, 41] width 38 height 14
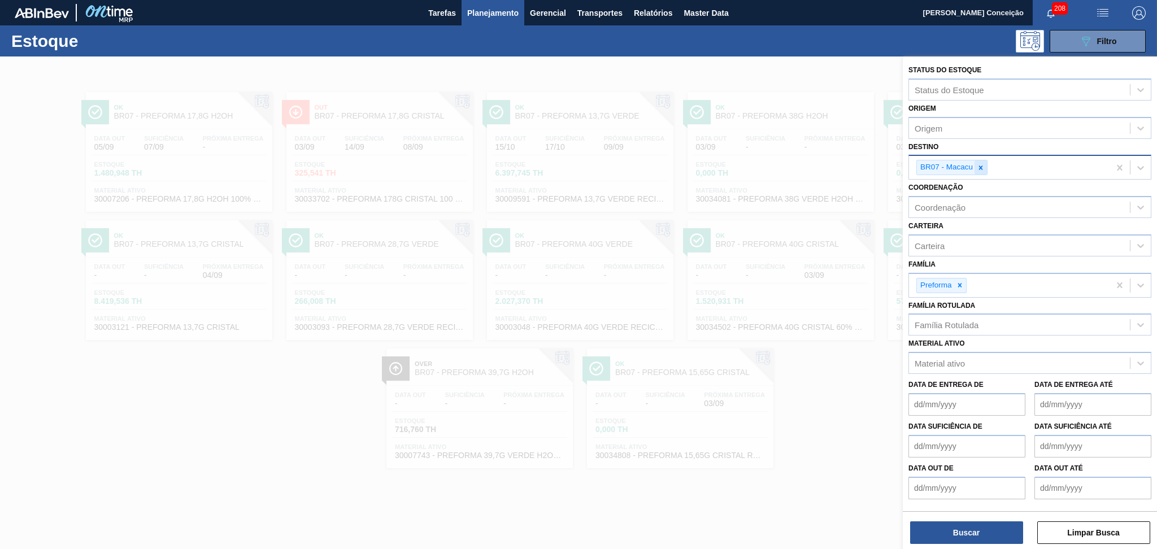
click at [981, 168] on icon at bounding box center [981, 168] width 8 height 8
click at [953, 320] on div "Família Rotulada" at bounding box center [947, 322] width 64 height 10
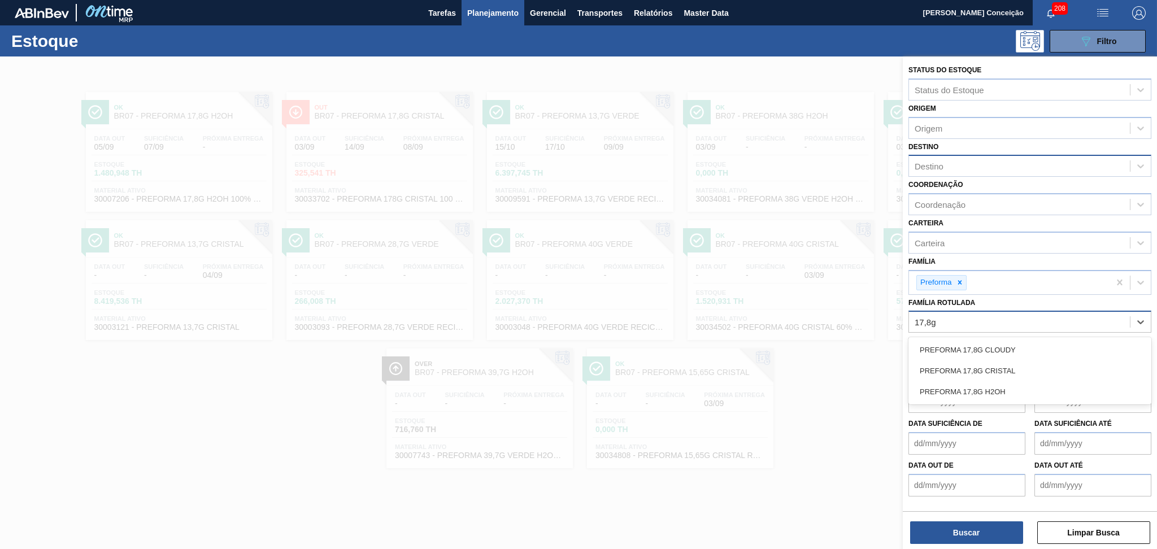
type Rotulada "17,8g h"
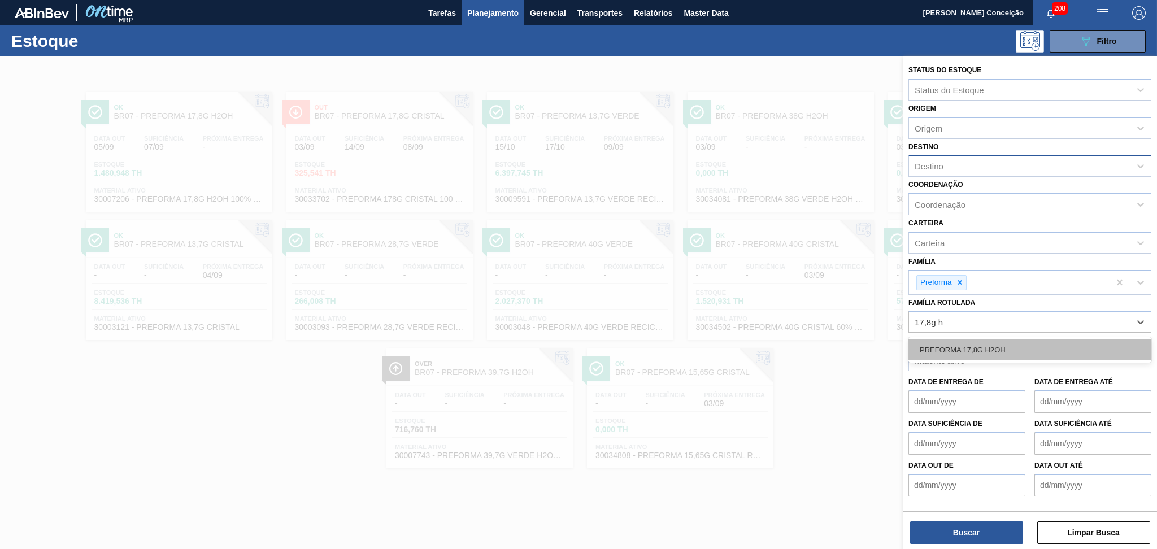
click at [983, 347] on div "PREFORMA 17,8G H2OH" at bounding box center [1029, 349] width 243 height 21
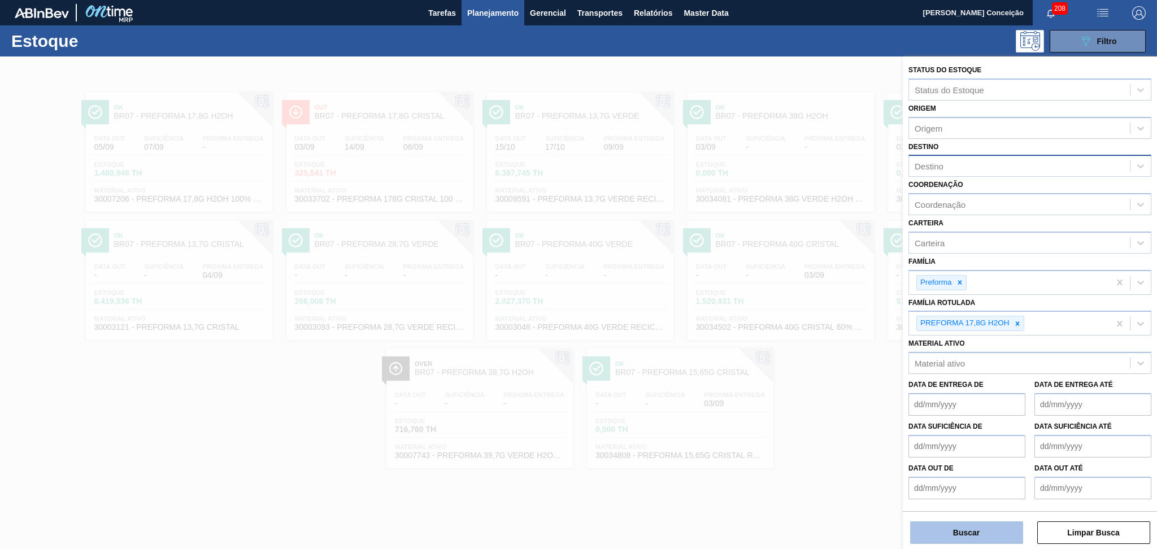
click at [973, 525] on button "Buscar" at bounding box center [966, 532] width 113 height 23
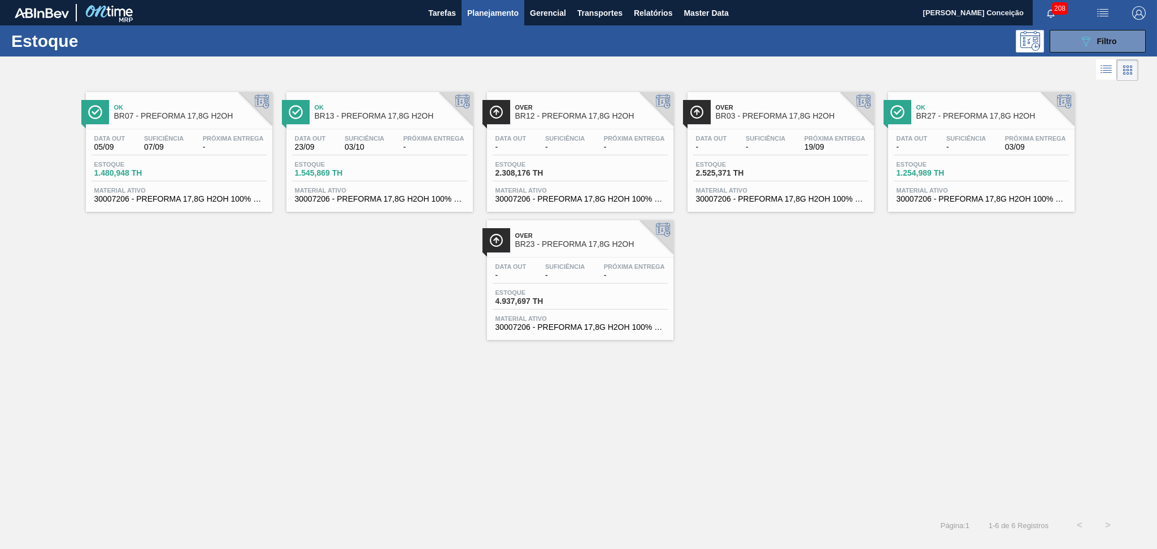
click at [267, 289] on div "Ok BR07 - PREFORMA 17,8G H2OH Data out 05/09 Suficiência 07/09 Próxima Entrega …" at bounding box center [578, 212] width 1157 height 256
click at [586, 278] on div "Suficiência -" at bounding box center [564, 271] width 45 height 16
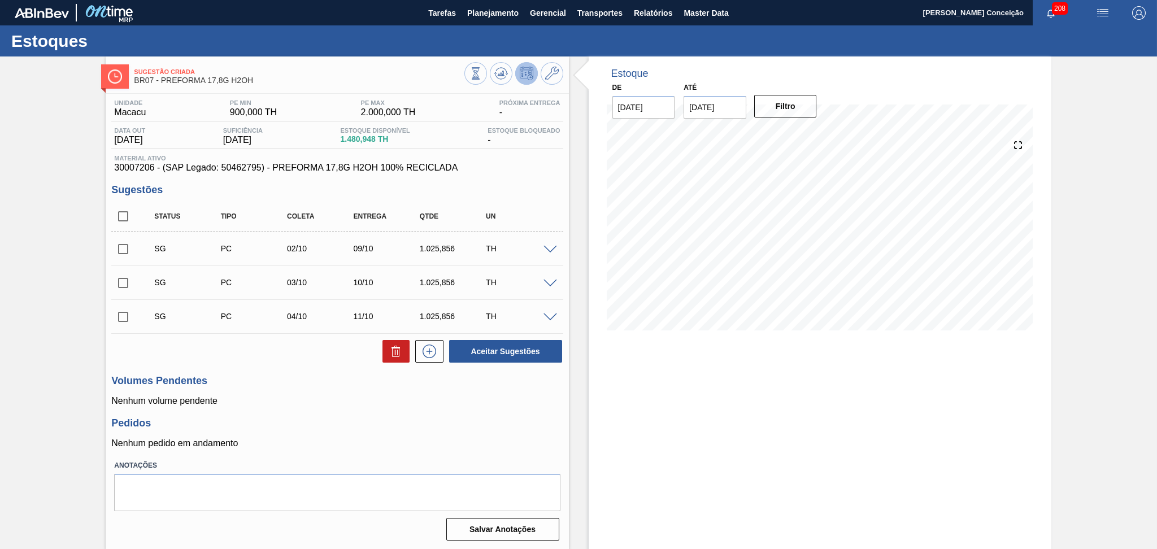
click at [488, 424] on h3 "Pedidos" at bounding box center [336, 423] width 451 height 12
click at [297, 366] on div "Unidade Macacu PE MIN 900,000 TH PE MAX 2.000,000 TH Próxima Entrega - Data out…" at bounding box center [337, 319] width 463 height 451
click at [490, 10] on span "Planejamento" at bounding box center [492, 13] width 51 height 14
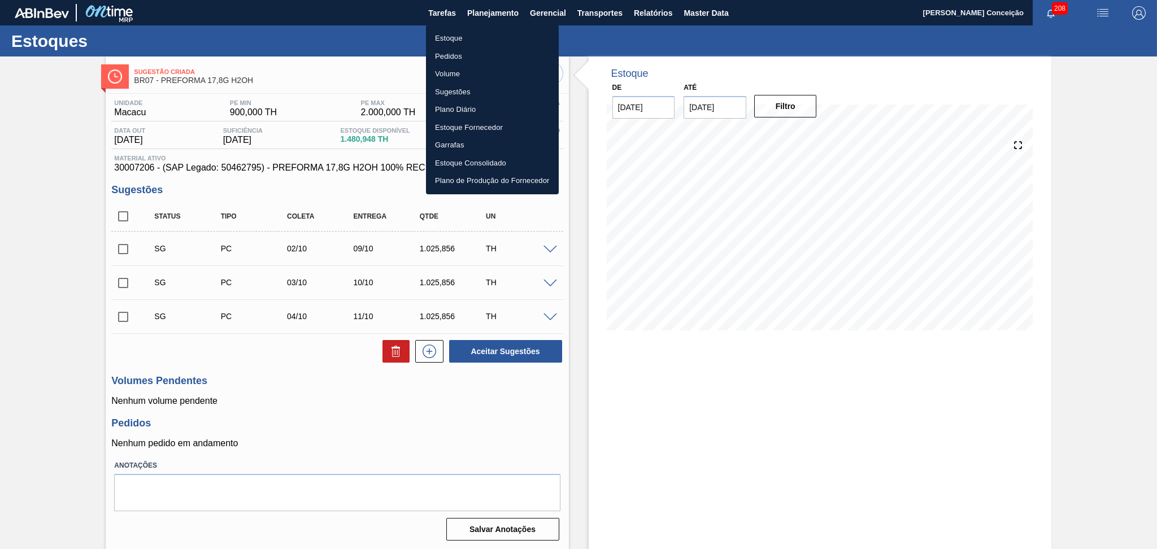
click at [446, 41] on li "Estoque" at bounding box center [492, 38] width 133 height 18
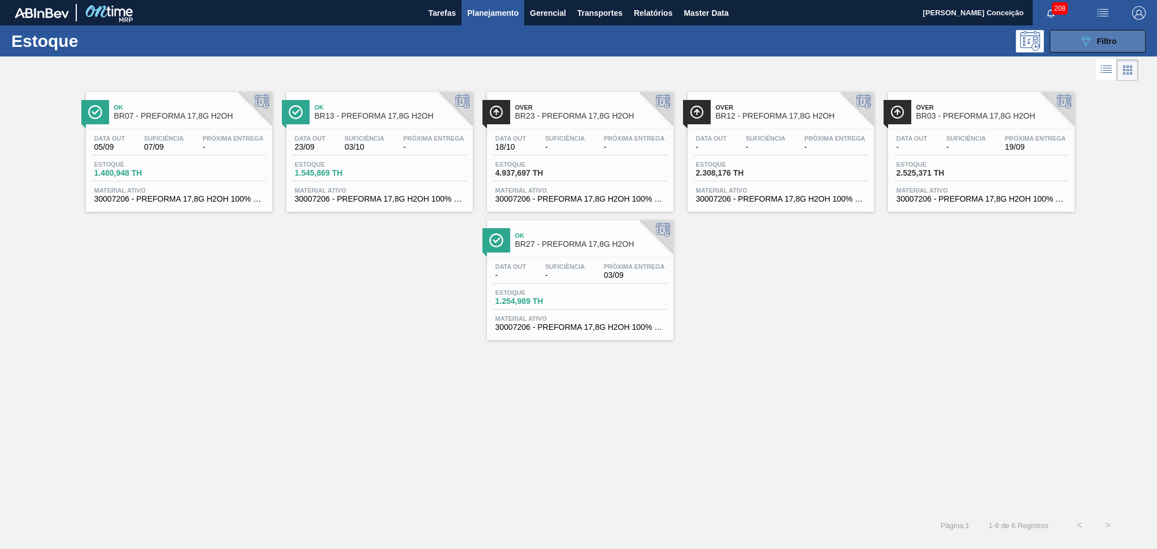
click at [1094, 43] on div "089F7B8B-B2A5-4AFE-B5C0-19BA573D28AC Filtro" at bounding box center [1098, 41] width 38 height 14
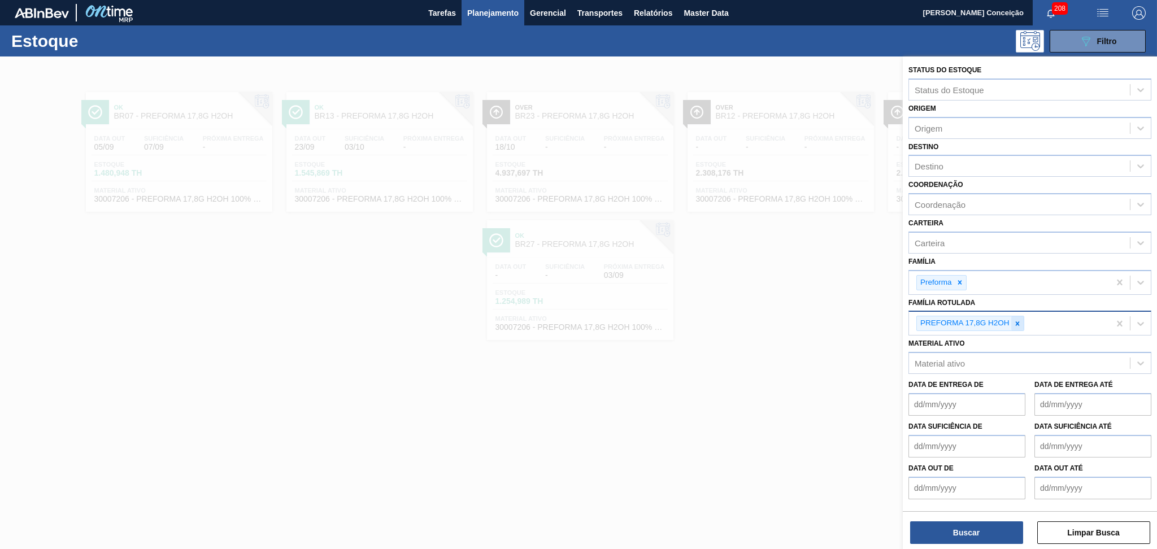
click at [1017, 316] on div at bounding box center [1017, 323] width 12 height 14
click at [962, 163] on div "Destino" at bounding box center [1019, 166] width 221 height 16
type input "br07"
click at [961, 163] on div "Destino" at bounding box center [1019, 166] width 221 height 16
click at [947, 215] on div "Carteira Carteira" at bounding box center [1029, 234] width 243 height 38
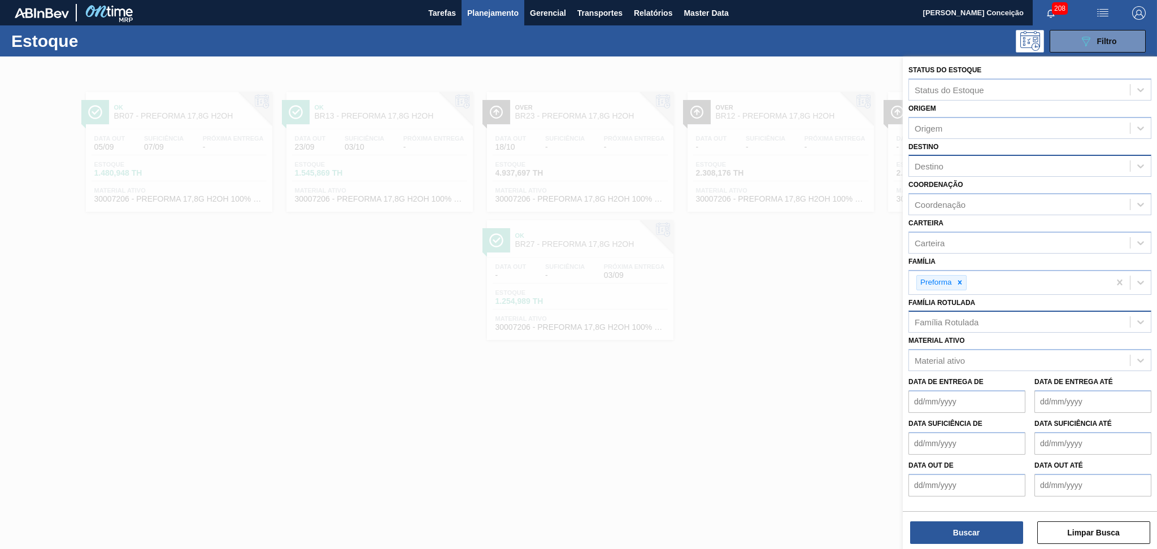
click at [955, 166] on div "Destino" at bounding box center [1019, 166] width 221 height 16
type input "br07"
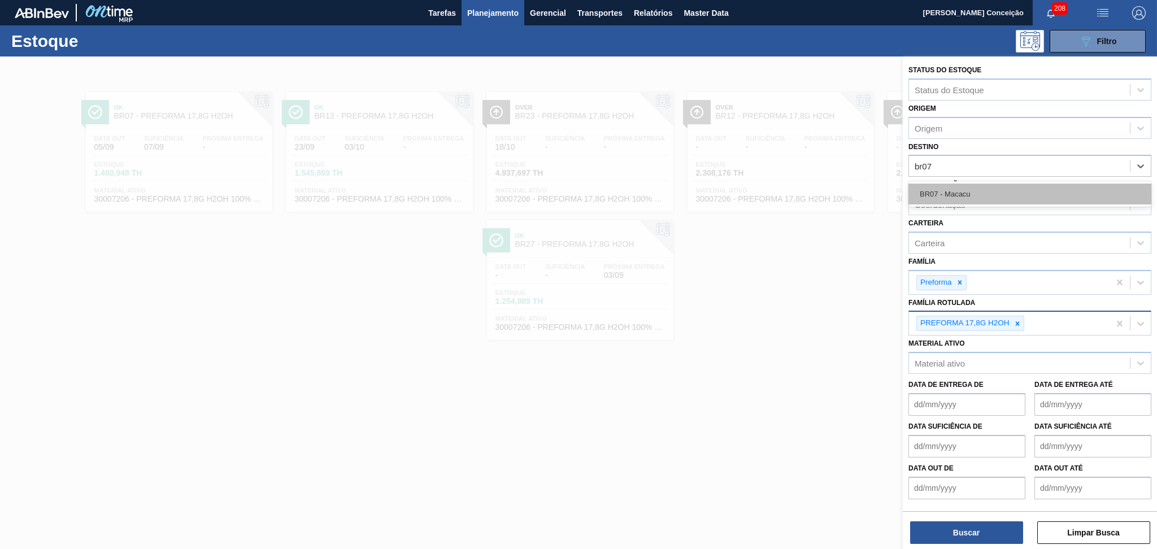
click at [975, 194] on div "BR07 - Macacu" at bounding box center [1029, 194] width 243 height 21
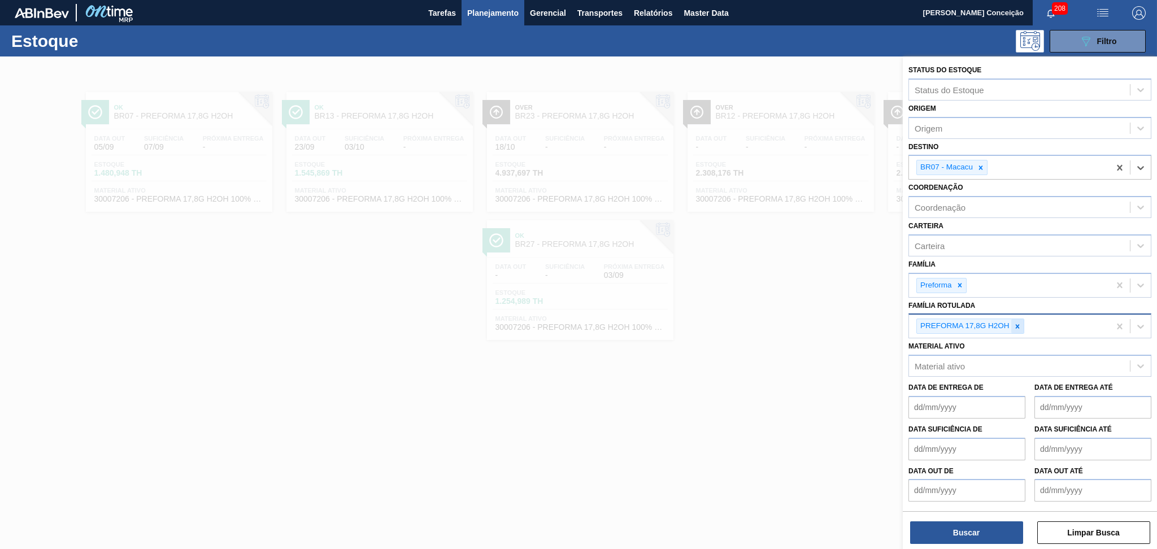
click at [1020, 324] on icon at bounding box center [1017, 327] width 8 height 8
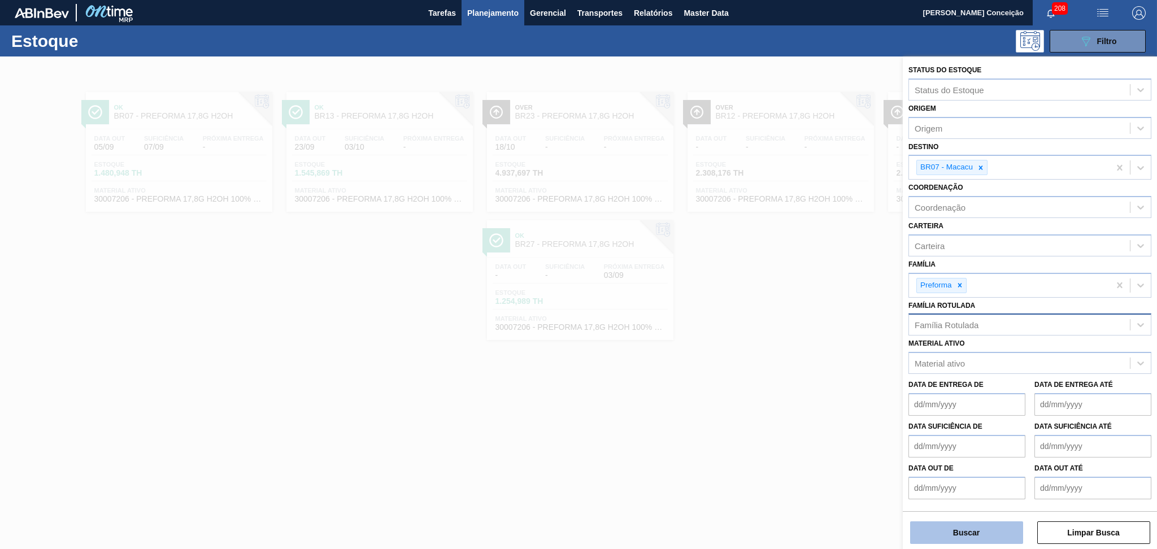
click at [977, 536] on button "Buscar" at bounding box center [966, 532] width 113 height 23
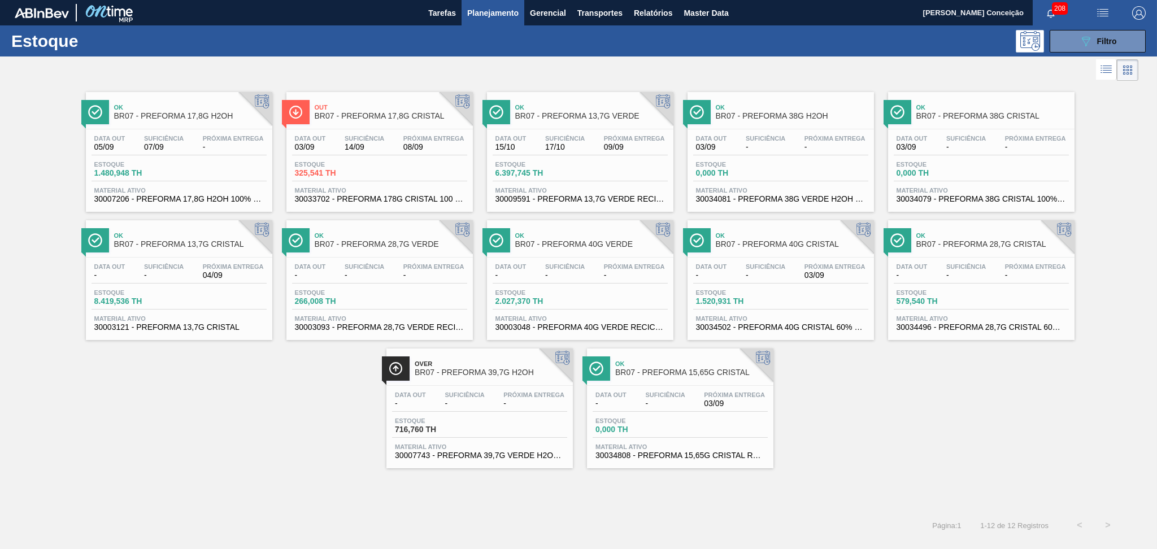
click at [847, 407] on div "Ok BR07 - PREFORMA 17,8G H2OH Data out 05/09 Suficiência 07/09 Próxima Entrega …" at bounding box center [578, 276] width 1157 height 385
click at [927, 385] on div "Ok BR07 - PREFORMA 17,8G H2OH Data out 05/09 Suficiência 07/09 Próxima Entrega …" at bounding box center [578, 276] width 1157 height 385
click at [873, 426] on div "Ok BR07 - PREFORMA 17,8G H2OH Data out 05/09 Suficiência 07/09 Próxima Entrega …" at bounding box center [578, 276] width 1157 height 385
click at [1130, 76] on icon at bounding box center [1128, 70] width 14 height 14
click at [896, 410] on div "Ok BR07 - PREFORMA 17,8G H2OH Data out 05/09 Suficiência 07/09 Próxima Entrega …" at bounding box center [578, 276] width 1157 height 385
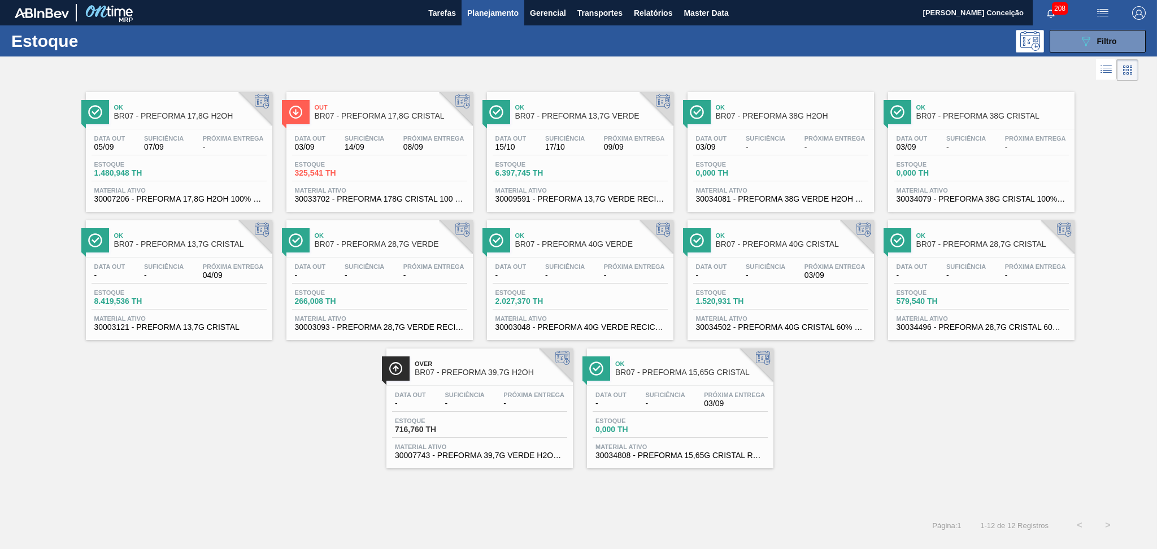
click at [883, 423] on div "Ok BR07 - PREFORMA 17,8G H2OH Data out 05/09 Suficiência 07/09 Próxima Entrega …" at bounding box center [578, 276] width 1157 height 385
click at [881, 407] on div "Ok BR07 - PREFORMA 17,8G H2OH Data out 05/09 Suficiência 07/09 Próxima Entrega …" at bounding box center [578, 276] width 1157 height 385
click at [227, 393] on div "Ok BR07 - PREFORMA 17,8G H2OH Data out 05/09 Suficiência 07/09 Próxima Entrega …" at bounding box center [578, 276] width 1157 height 385
click at [616, 437] on div "Data out - Suficiência - Próxima Entrega 03/09 Estoque 0,000 TH Material ativo …" at bounding box center [680, 424] width 186 height 77
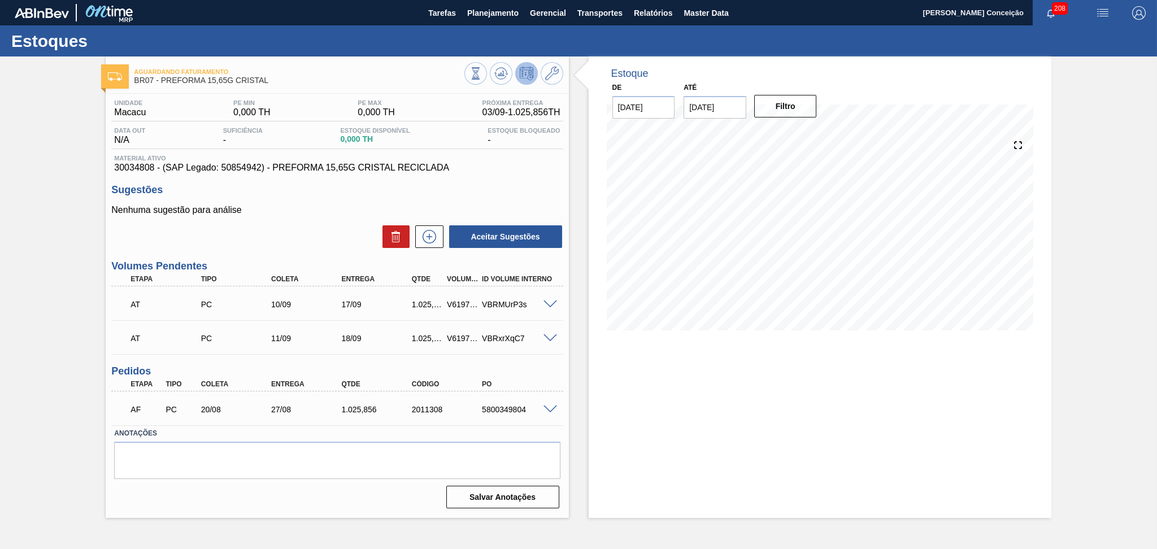
click at [585, 345] on div "Estoque De [DATE] Até [DATE] Filtro" at bounding box center [810, 287] width 482 height 462
click at [284, 223] on div "Nenhuma sugestão para análise Aceitar Sugestões" at bounding box center [336, 227] width 451 height 44
click at [310, 223] on div "Nenhuma sugestão para análise Aceitar Sugestões" at bounding box center [336, 227] width 451 height 44
click at [447, 191] on h3 "Sugestões" at bounding box center [336, 190] width 451 height 12
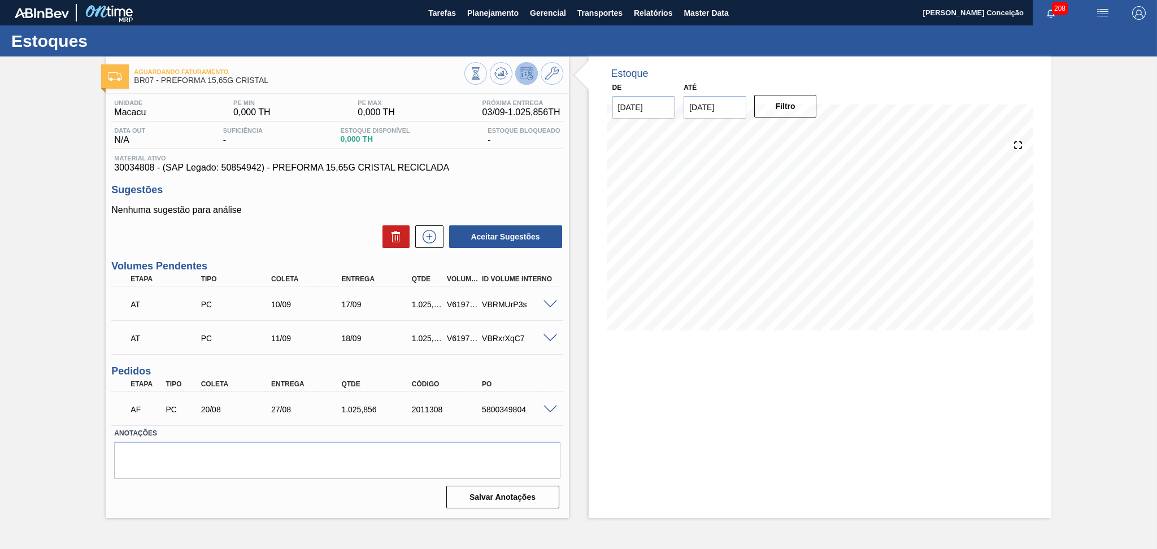
click at [68, 208] on div "Aguardando Faturamento BR07 - PREFORMA 15,65G CRISTAL Unidade Macacu PE MIN 0,0…" at bounding box center [578, 287] width 1157 height 462
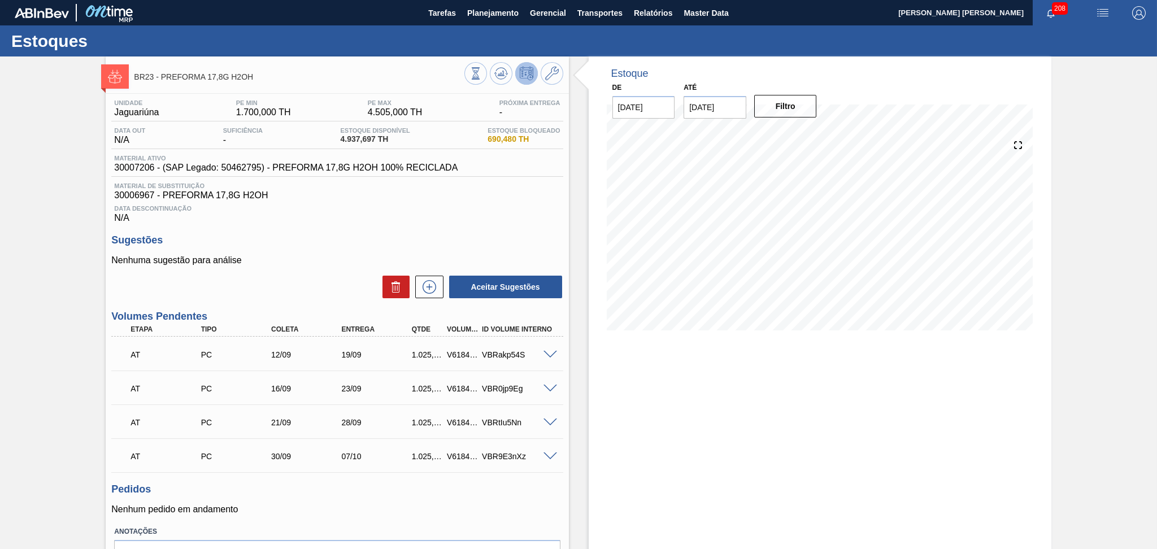
click at [477, 225] on div "Unidade Jaguariúna PE MIN 1.700,000 TH PE MAX 4.505,000 TH Próxima Entrega - Da…" at bounding box center [337, 352] width 463 height 517
click at [499, 73] on icon at bounding box center [501, 74] width 14 height 14
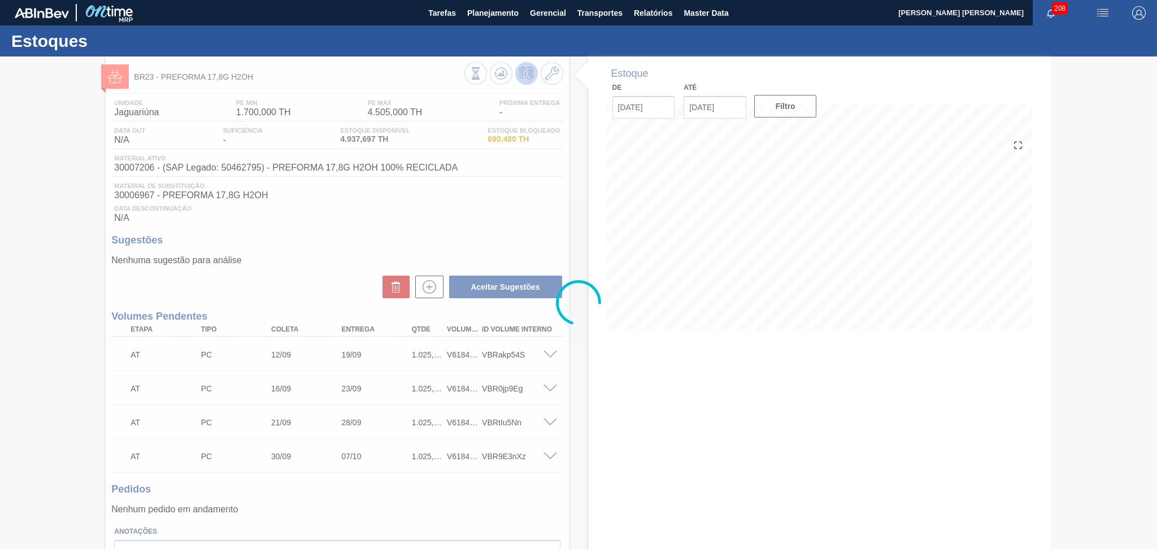
click at [574, 368] on div at bounding box center [578, 302] width 1157 height 493
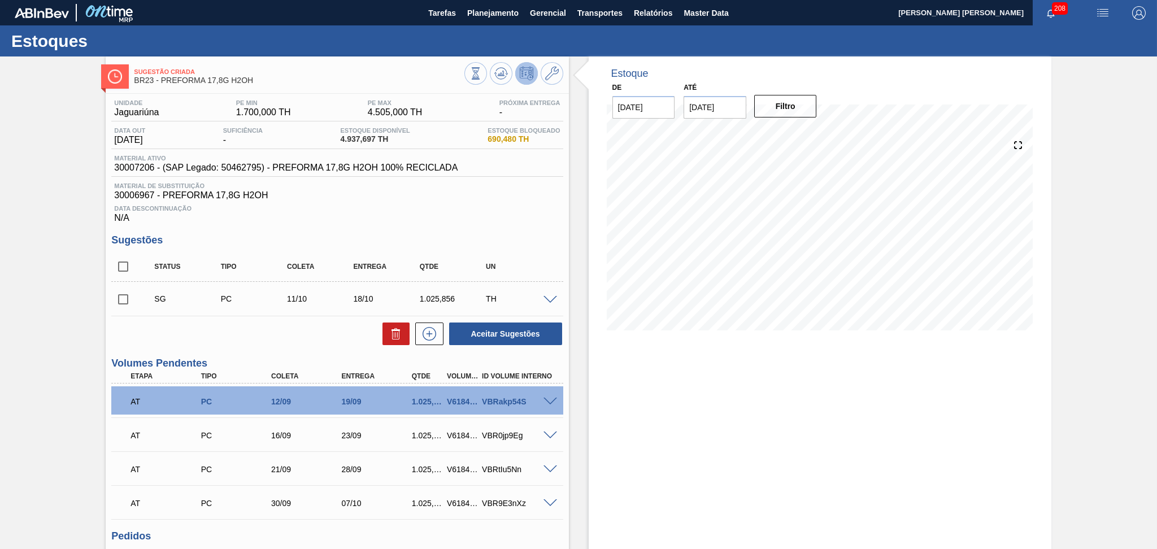
click at [704, 415] on div "Estoque De 03/09/2025 Até 10/10/2025 Filtro 23/09 Projeção de Estoque 4,659.021…" at bounding box center [820, 359] width 463 height 607
click at [611, 417] on div "Estoque De 03/09/2025 Até 10/10/2025 Filtro 23/09 Projeção de Estoque 4,659.021…" at bounding box center [820, 359] width 463 height 607
click at [498, 199] on span "30006967 - PREFORMA 17,8G H2OH" at bounding box center [337, 195] width 446 height 10
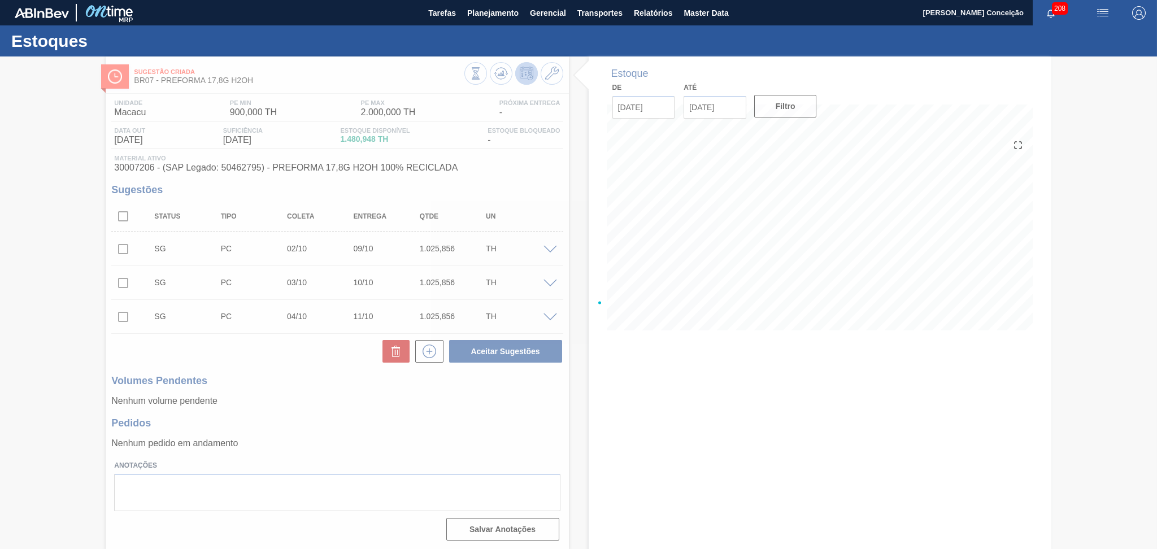
click at [384, 411] on div at bounding box center [578, 302] width 1157 height 493
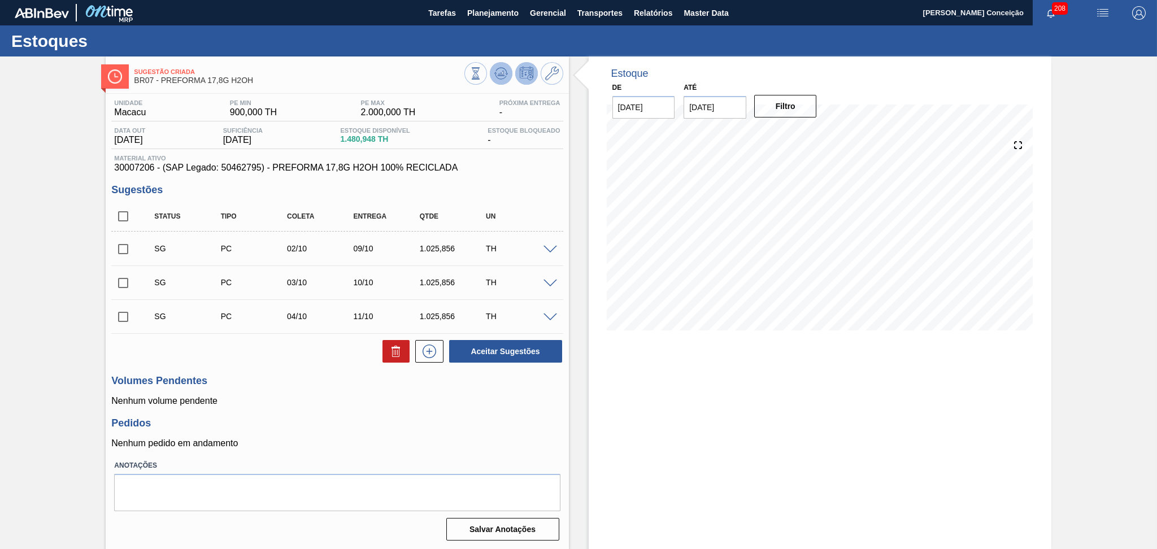
click at [494, 78] on icon at bounding box center [501, 74] width 14 height 14
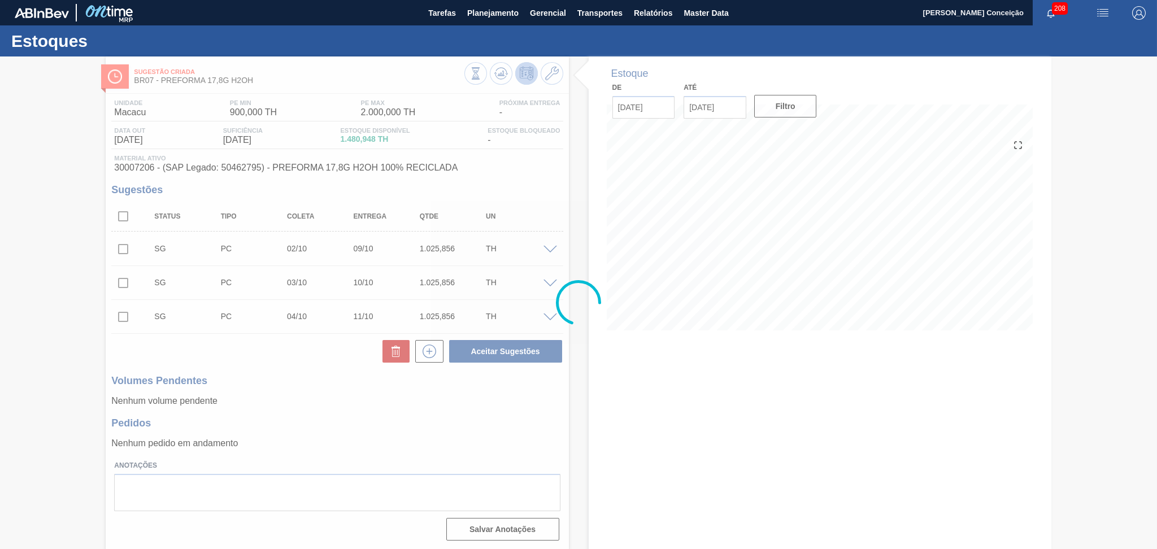
click at [597, 442] on div at bounding box center [578, 302] width 1157 height 493
click at [548, 420] on div at bounding box center [578, 302] width 1157 height 493
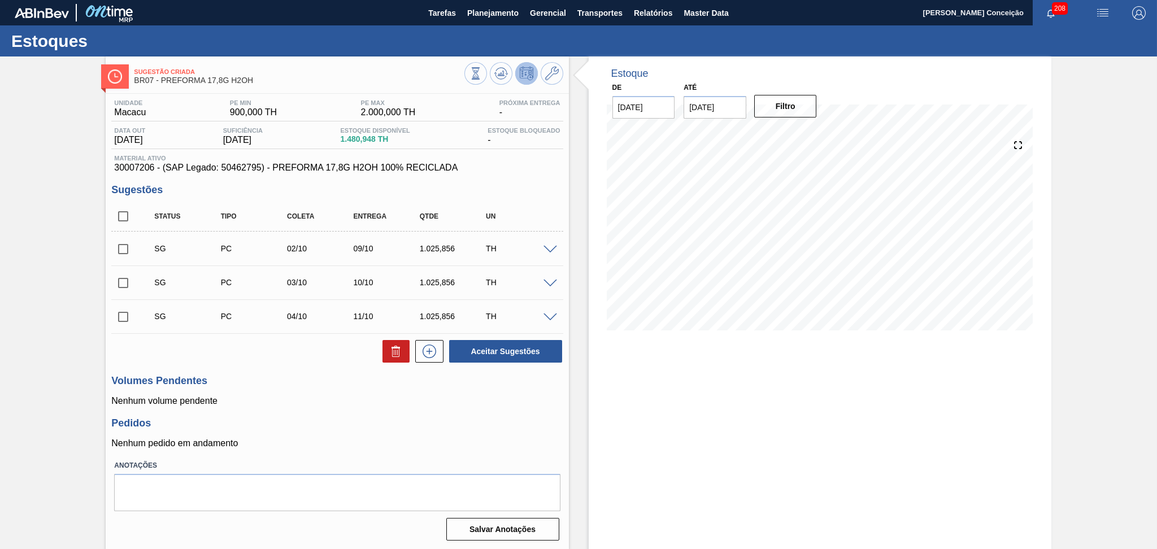
click at [447, 450] on div "Unidade Macacu PE MIN 900,000 TH PE MAX 2.000,000 TH Próxima Entrega - Data out…" at bounding box center [337, 319] width 463 height 451
click at [327, 467] on label "Anotações" at bounding box center [337, 466] width 446 height 16
click at [347, 373] on div "Unidade Macacu PE MIN 900,000 TH PE MAX 2.000,000 TH Próxima Entrega - Data out…" at bounding box center [337, 319] width 463 height 451
click at [555, 246] on span at bounding box center [550, 250] width 14 height 8
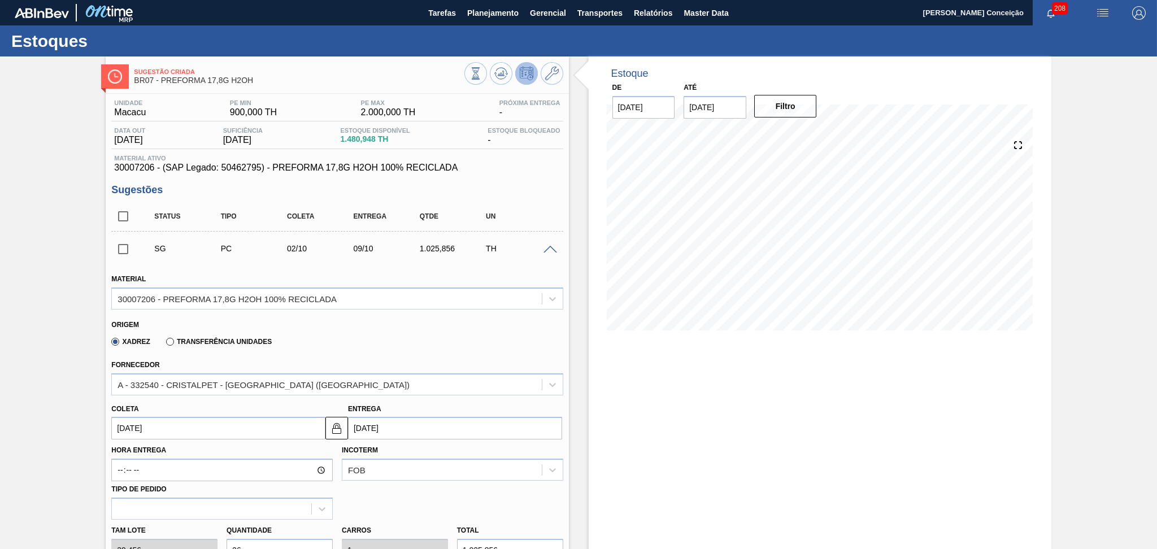
click at [552, 246] on span at bounding box center [550, 250] width 14 height 8
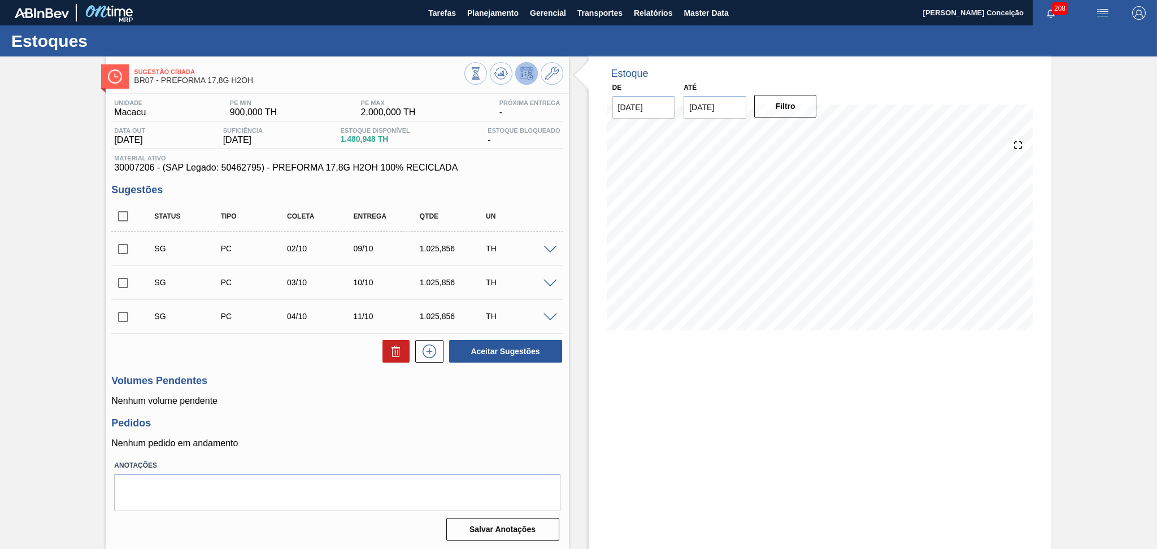
click at [481, 398] on p "Nenhum volume pendente" at bounding box center [336, 401] width 451 height 10
click at [482, 419] on h3 "Pedidos" at bounding box center [336, 423] width 451 height 12
click at [128, 215] on input "checkbox" at bounding box center [123, 216] width 24 height 24
checkbox input "true"
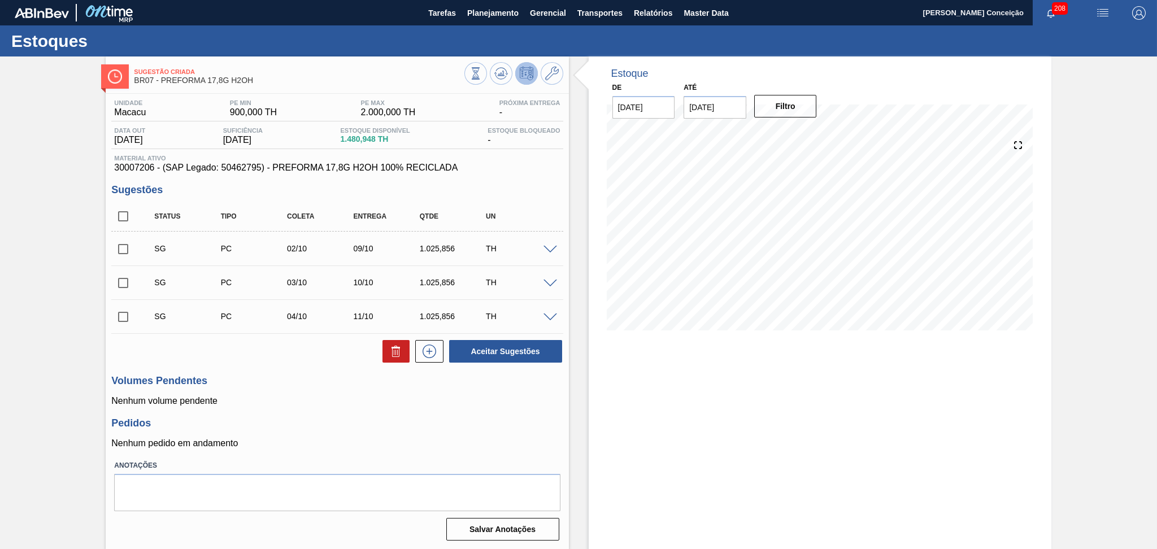
checkbox input "true"
click at [403, 361] on button at bounding box center [395, 351] width 27 height 23
checkbox input "false"
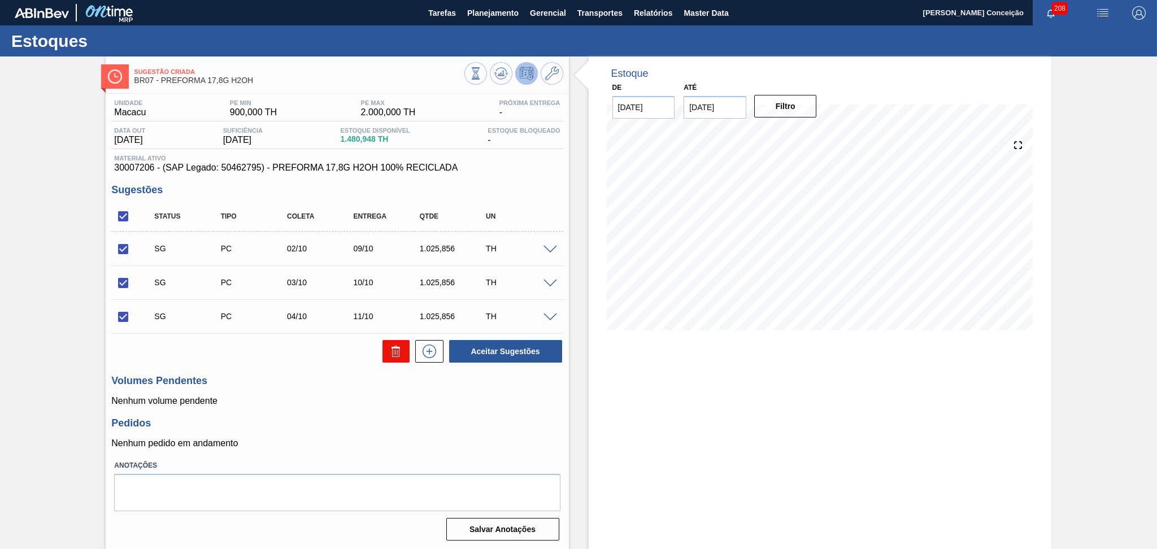
checkbox input "false"
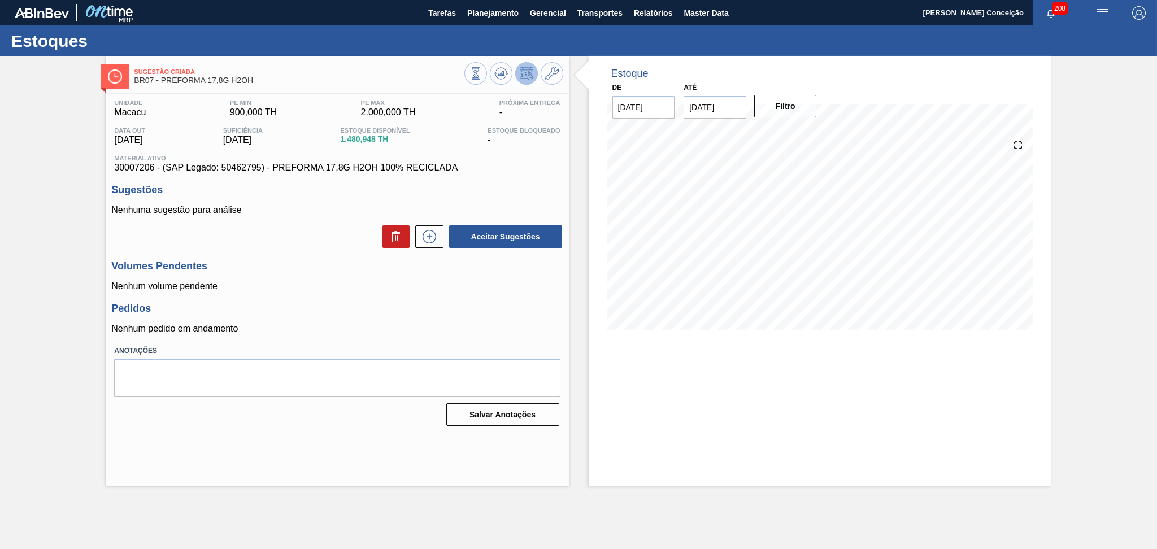
click at [414, 310] on h3 "Pedidos" at bounding box center [336, 309] width 451 height 12
click at [358, 299] on div "Unidade Macacu PE MIN 900,000 TH PE MAX 2.000,000 TH Próxima Entrega - Data out…" at bounding box center [337, 262] width 463 height 336
click at [652, 377] on div "Estoque De 03/09/2025 Até 10/10/2025 Filtro 11/09 Projeção de Estoque -319.076 …" at bounding box center [820, 270] width 463 height 429
click at [904, 89] on div "Estoque De 03/09/2025 Até 10/10/2025 Filtro 04/09 Projeção de Estoque 960.94 Ne…" at bounding box center [820, 201] width 463 height 291
click at [454, 307] on h3 "Pedidos" at bounding box center [336, 309] width 451 height 12
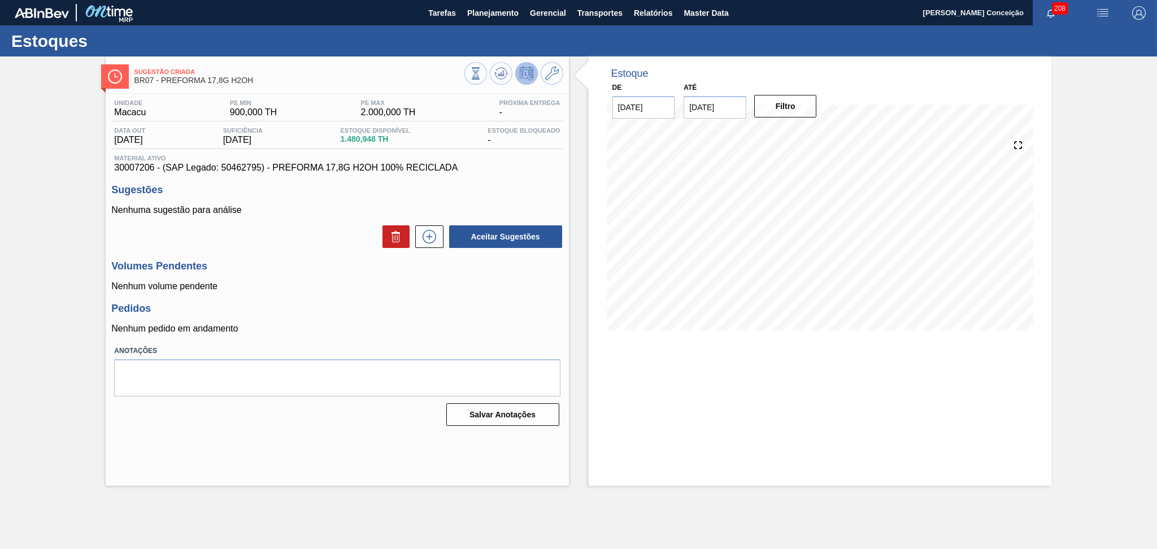
click at [905, 402] on div "Estoque De 03/09/2025 Até 10/10/2025 Filtro 11/09 Projeção de Estoque -319.076 …" at bounding box center [820, 270] width 463 height 429
click at [449, 289] on p "Nenhum volume pendente" at bounding box center [336, 286] width 451 height 10
click at [416, 297] on div "Unidade Macacu PE MIN 900,000 TH PE MAX 2.000,000 TH Próxima Entrega - Data out…" at bounding box center [337, 262] width 463 height 336
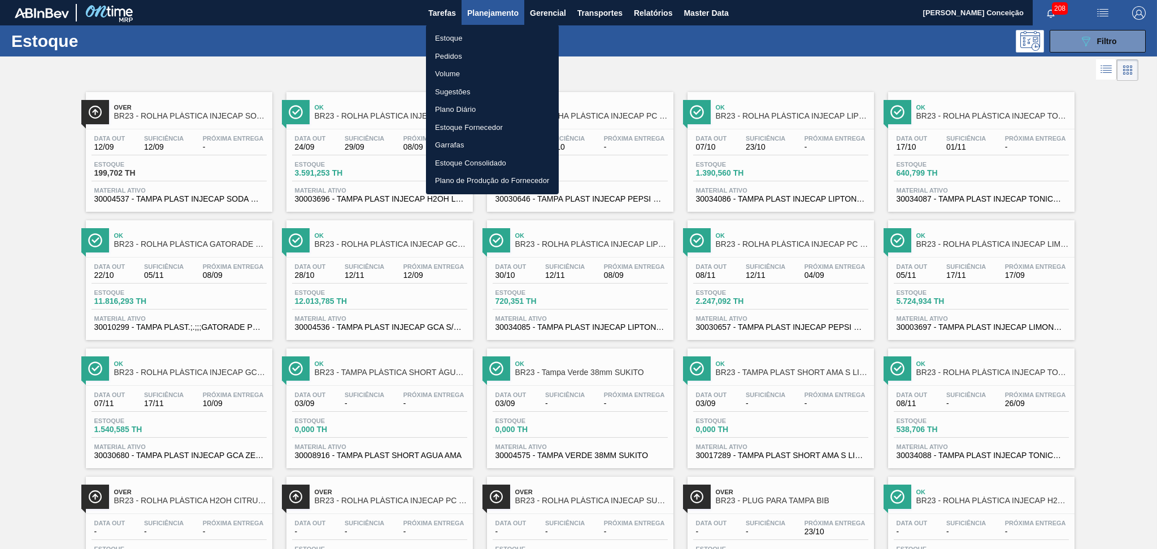
click at [455, 36] on li "Estoque" at bounding box center [492, 38] width 133 height 18
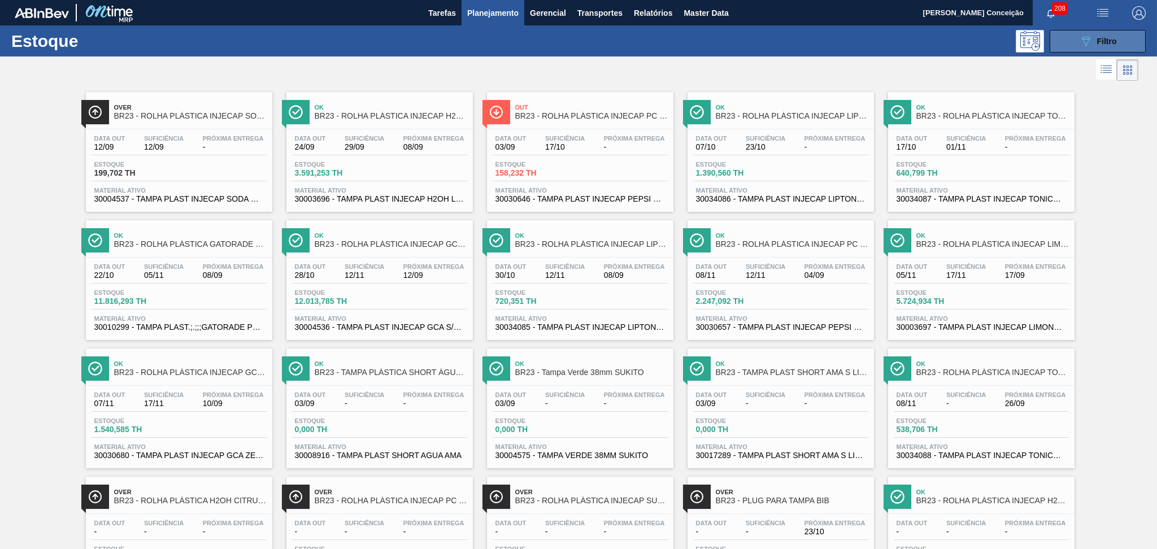
click at [1076, 36] on button "089F7B8B-B2A5-4AFE-B5C0-19BA573D28AC Filtro" at bounding box center [1098, 41] width 96 height 23
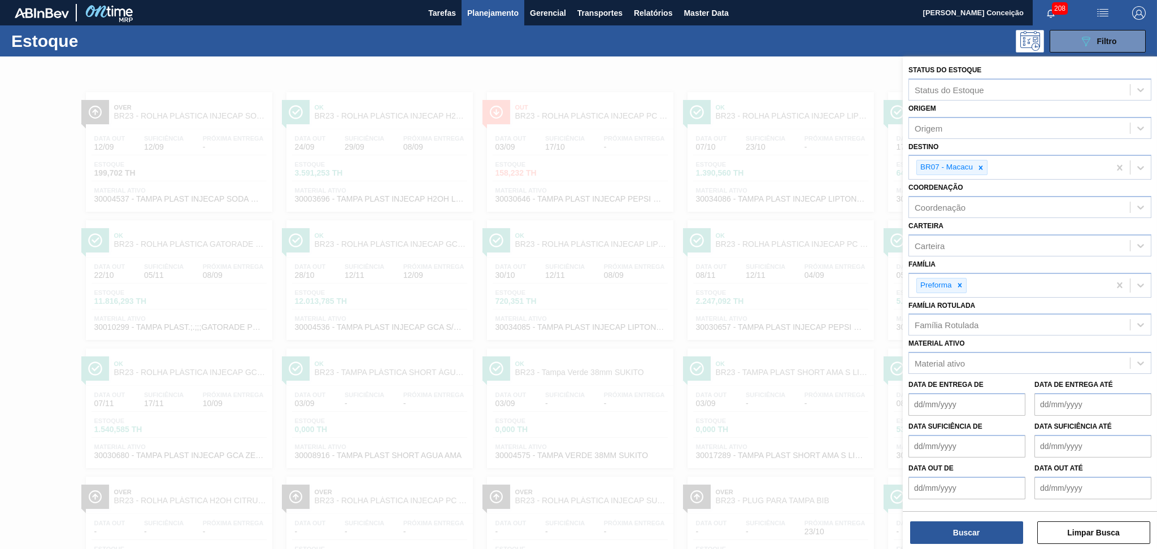
click at [832, 77] on div at bounding box center [578, 330] width 1157 height 549
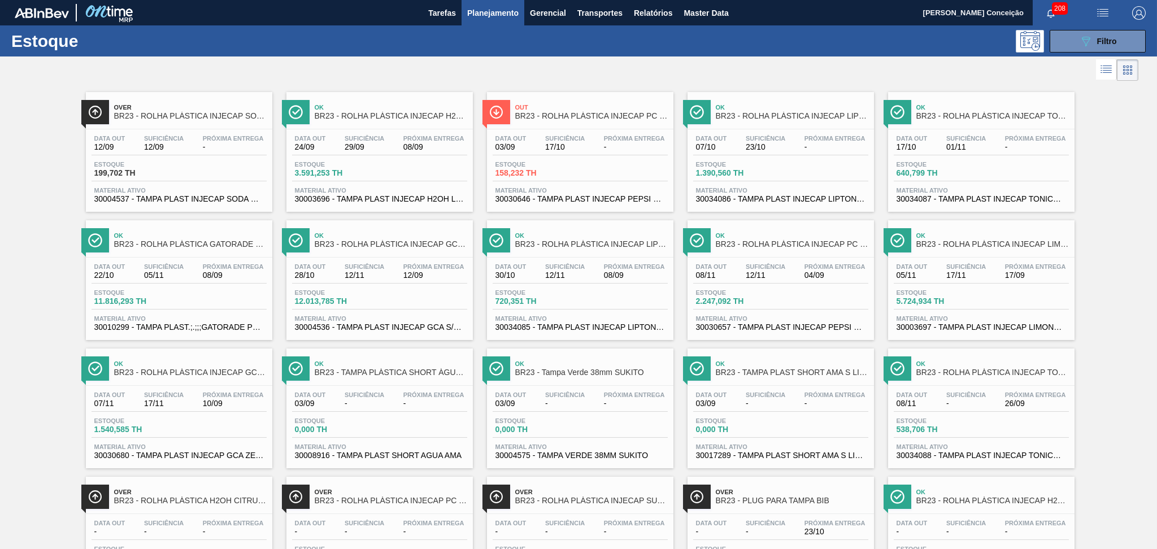
click at [602, 58] on div at bounding box center [569, 69] width 1138 height 27
click at [869, 54] on div "Estoque 089F7B8B-B2A5-4AFE-B5C0-19BA573D28AC Filtro" at bounding box center [578, 40] width 1157 height 31
click at [39, 230] on div "Over BR23 - ROLHA PLÁSTICA INJECAP SODA SHORT Data [DATE] Suficiência 12/09 Pró…" at bounding box center [578, 404] width 1157 height 641
drag, startPoint x: 1062, startPoint y: 64, endPoint x: 1078, endPoint y: 52, distance: 20.6
click at [1065, 60] on div at bounding box center [569, 69] width 1138 height 27
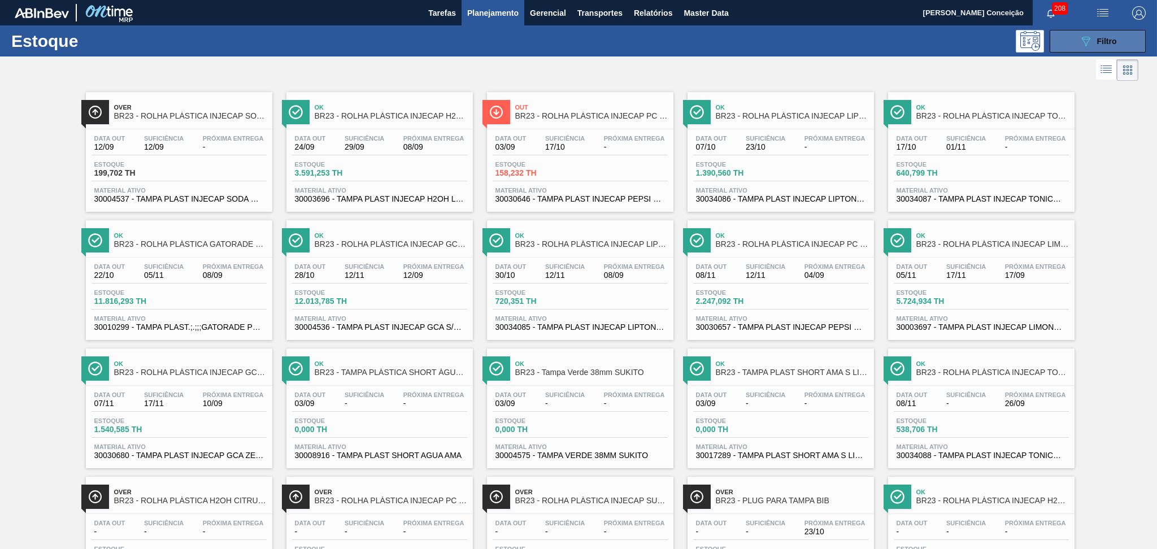
click at [1080, 50] on button "089F7B8B-B2A5-4AFE-B5C0-19BA573D28AC Filtro" at bounding box center [1098, 41] width 96 height 23
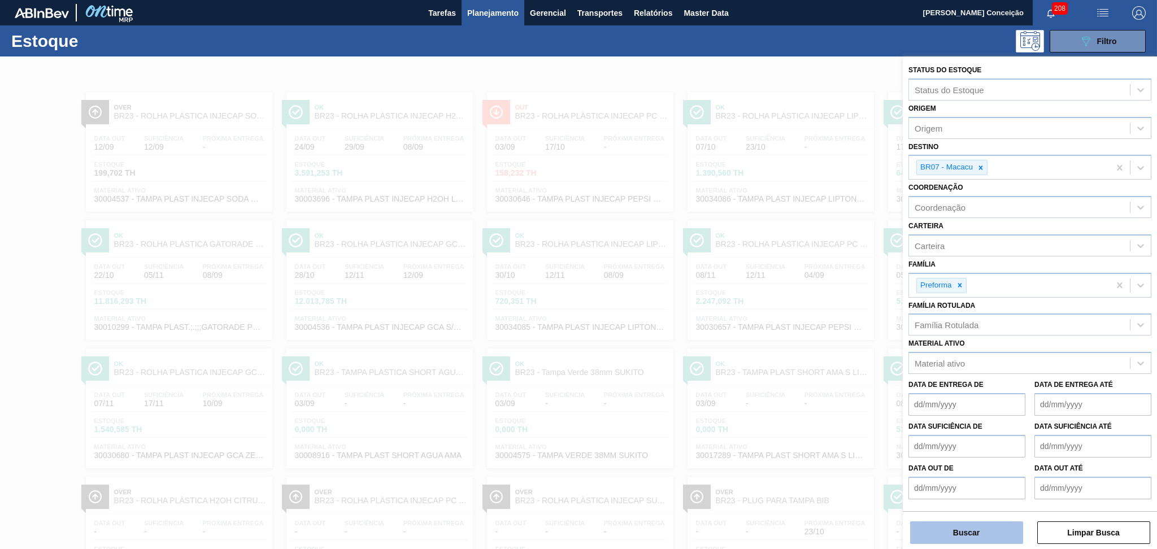
click at [970, 528] on button "Buscar" at bounding box center [966, 532] width 113 height 23
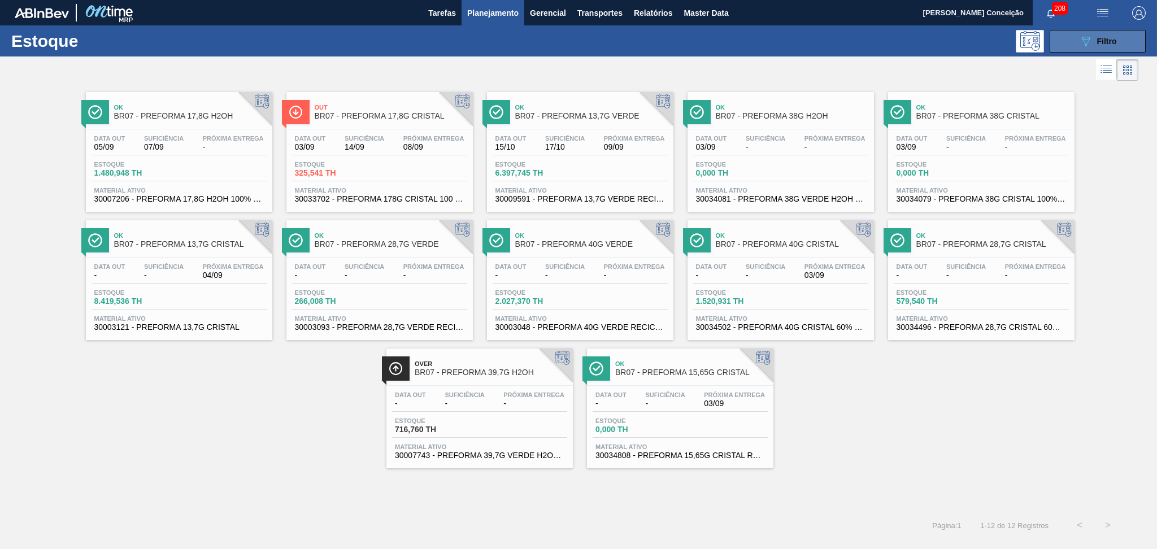
click at [1056, 30] on button "089F7B8B-B2A5-4AFE-B5C0-19BA573D28AC Filtro" at bounding box center [1098, 41] width 96 height 23
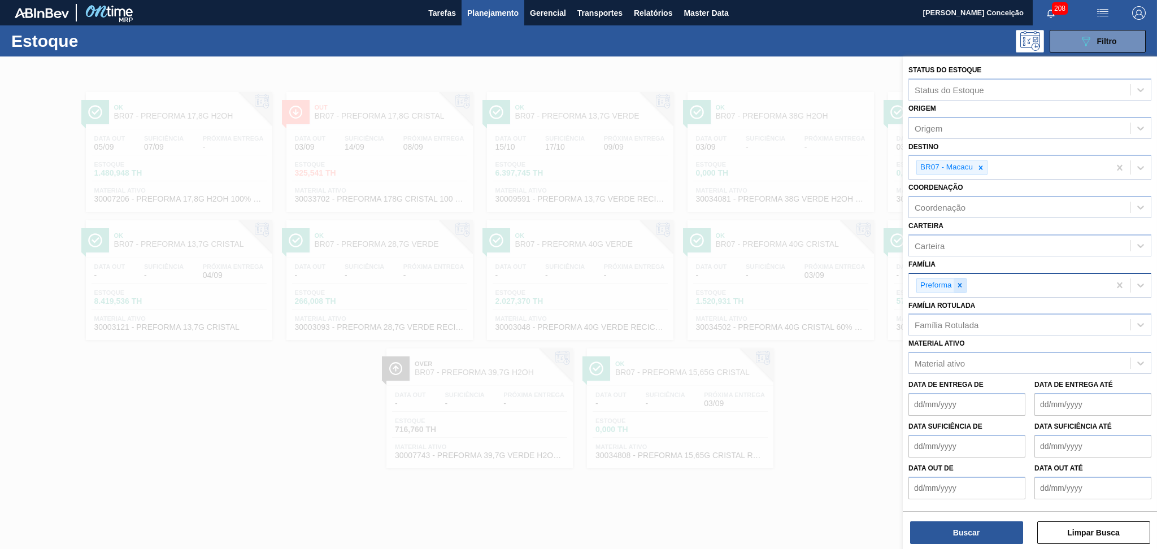
click at [963, 281] on icon at bounding box center [960, 285] width 8 height 8
click at [985, 166] on div at bounding box center [980, 167] width 12 height 14
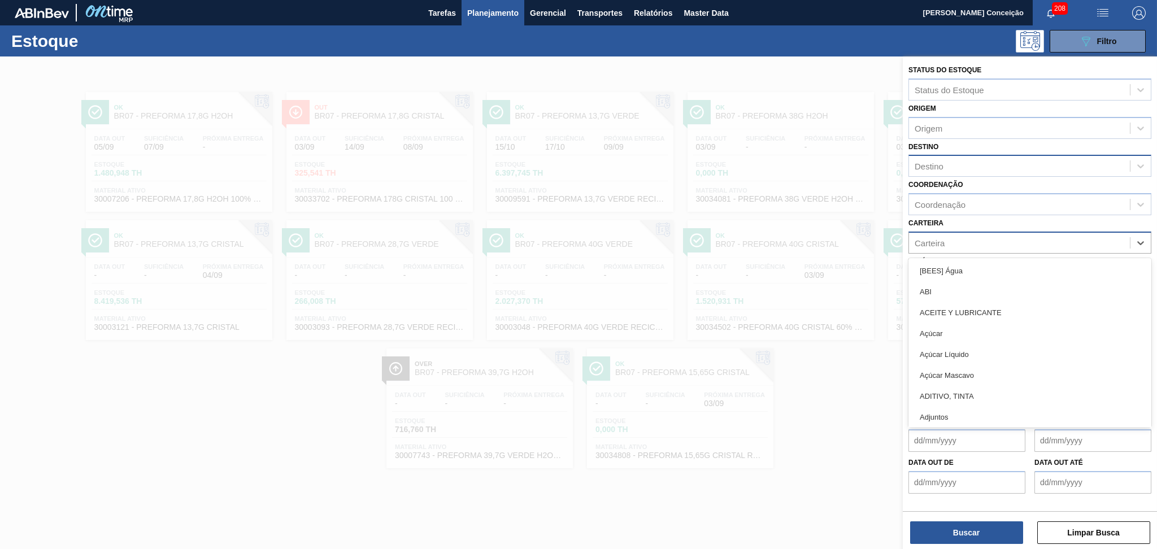
click at [946, 251] on div "Carteira" at bounding box center [1029, 243] width 243 height 22
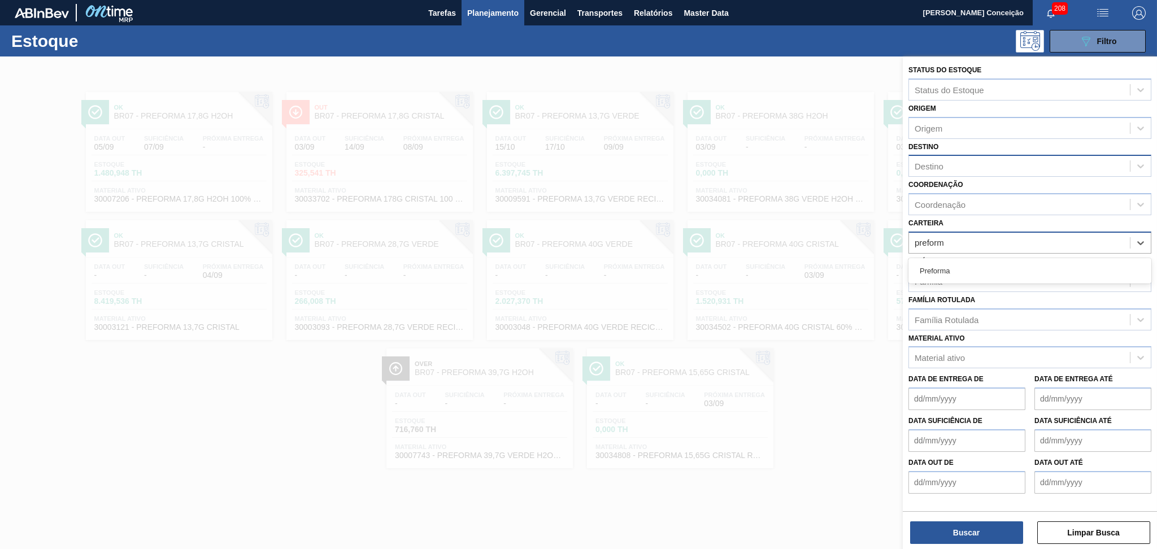
type input "preforma"
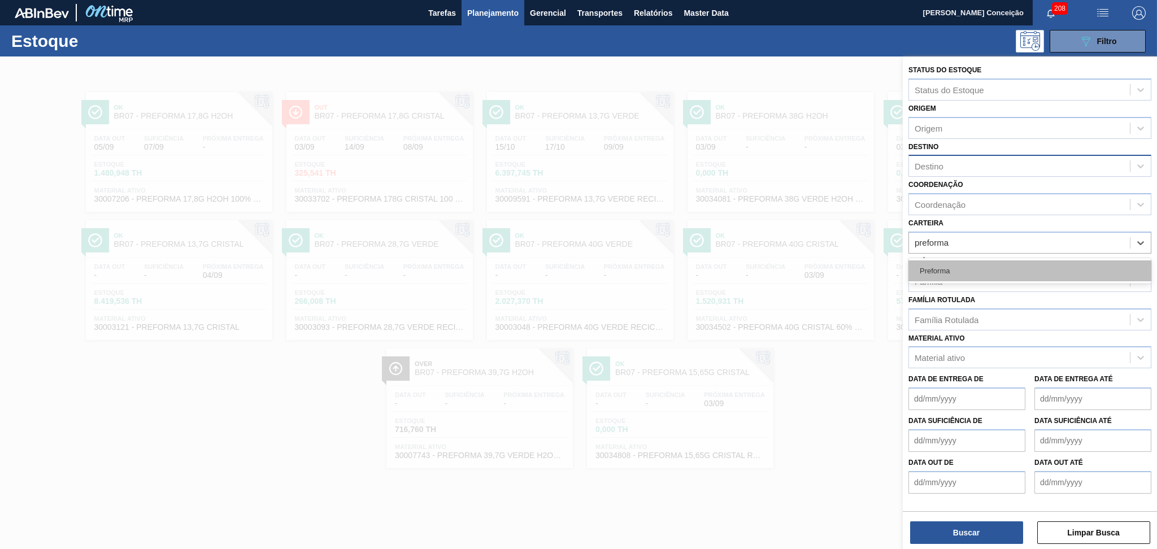
click at [946, 265] on div "Preforma" at bounding box center [1029, 270] width 243 height 21
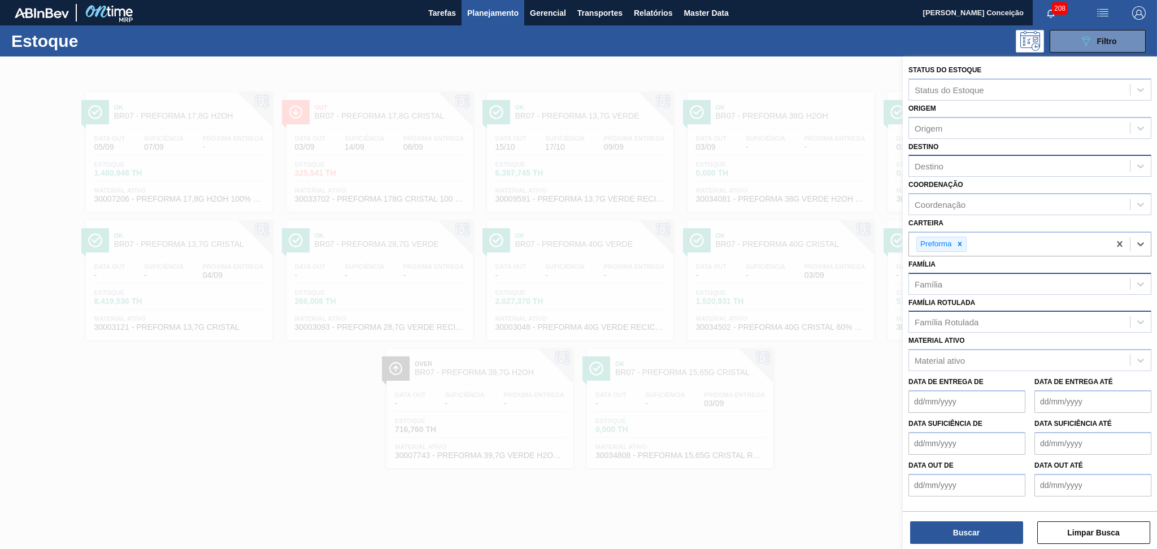
click at [955, 320] on div "Família Rotulada" at bounding box center [947, 322] width 64 height 10
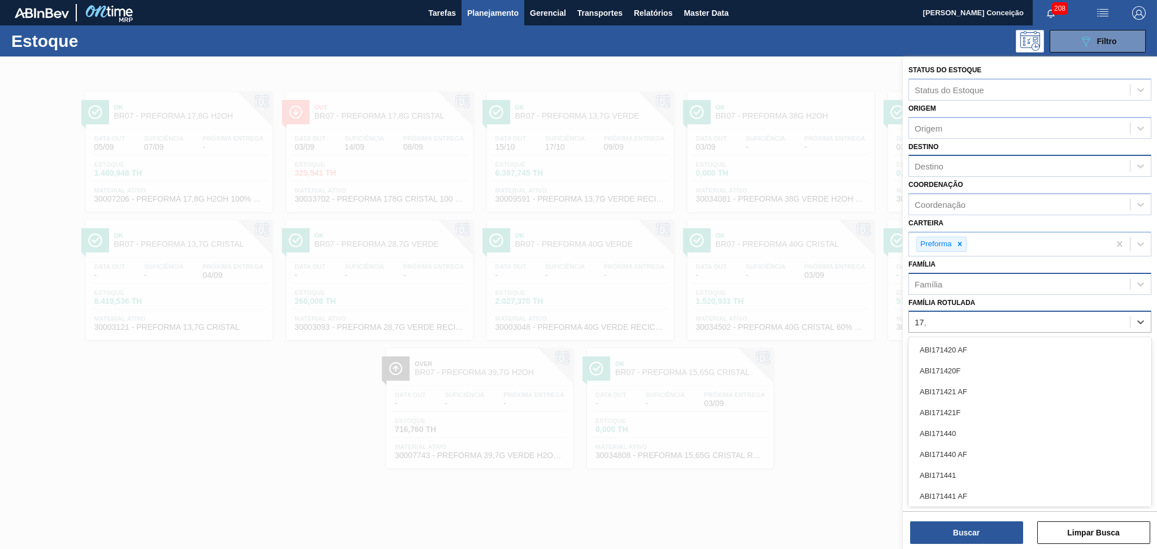
type Rotulada "17,8"
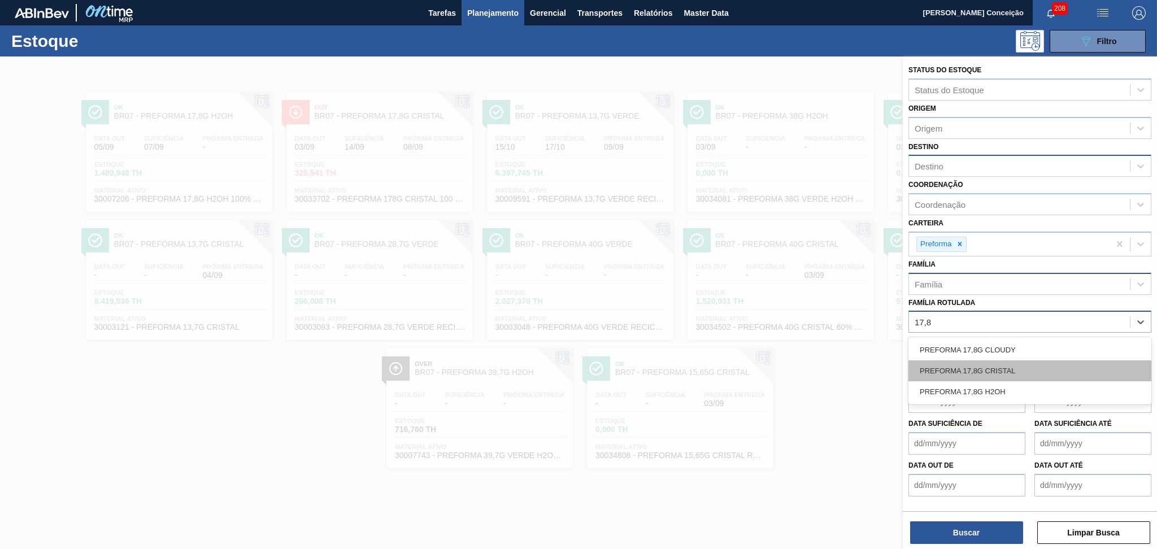
click at [994, 372] on div "PREFORMA 17,8G CRISTAL" at bounding box center [1029, 370] width 243 height 21
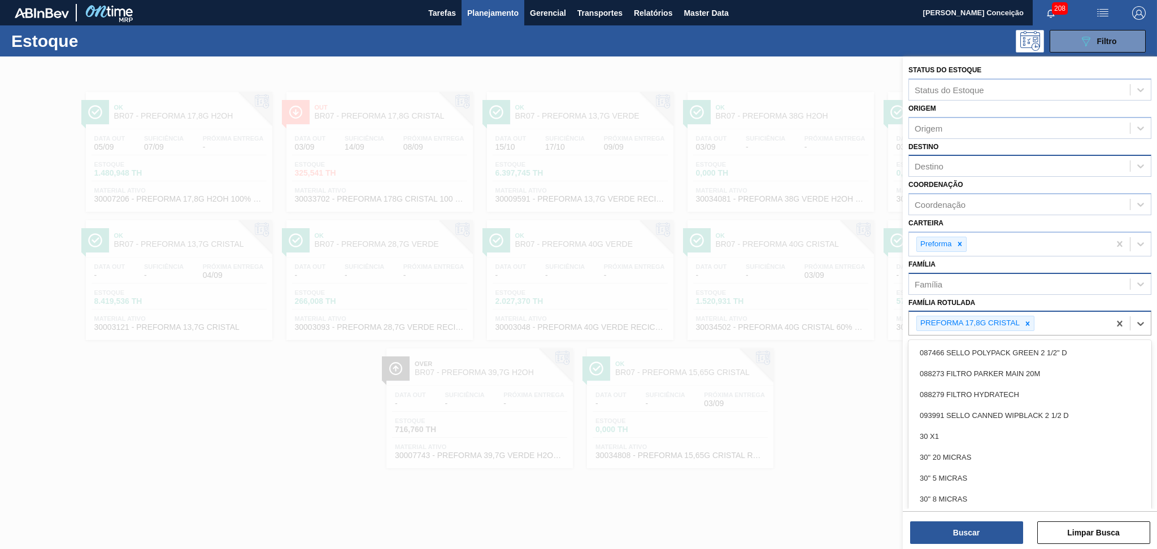
click at [1061, 321] on div "PREFORMA 17,8G CRISTAL" at bounding box center [1009, 323] width 201 height 23
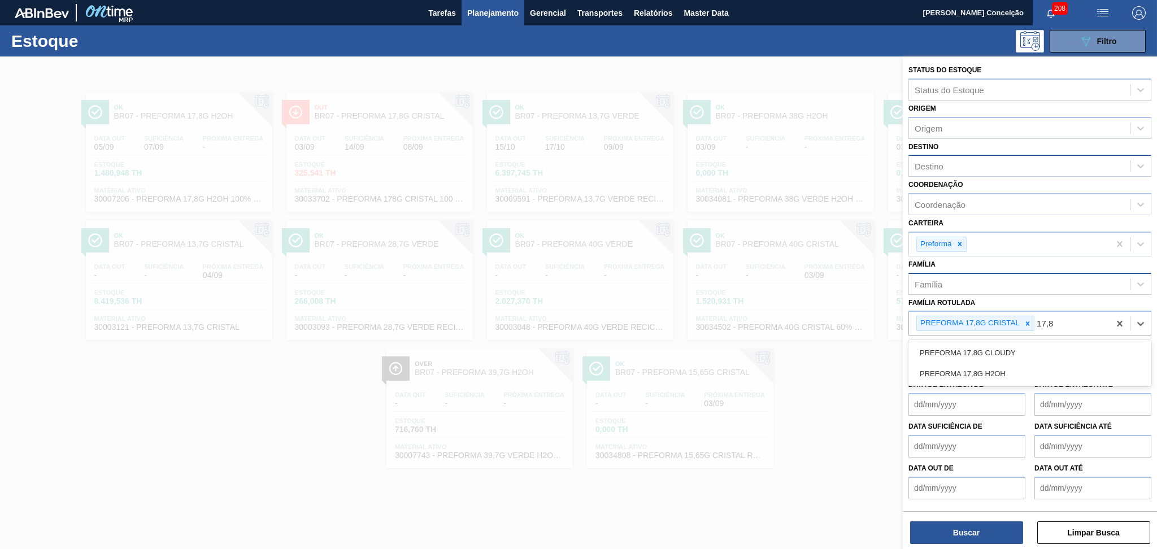
type Rotulada "17,8g"
click at [1011, 367] on div "PREFORMA 17,8G H2OH" at bounding box center [1029, 373] width 243 height 21
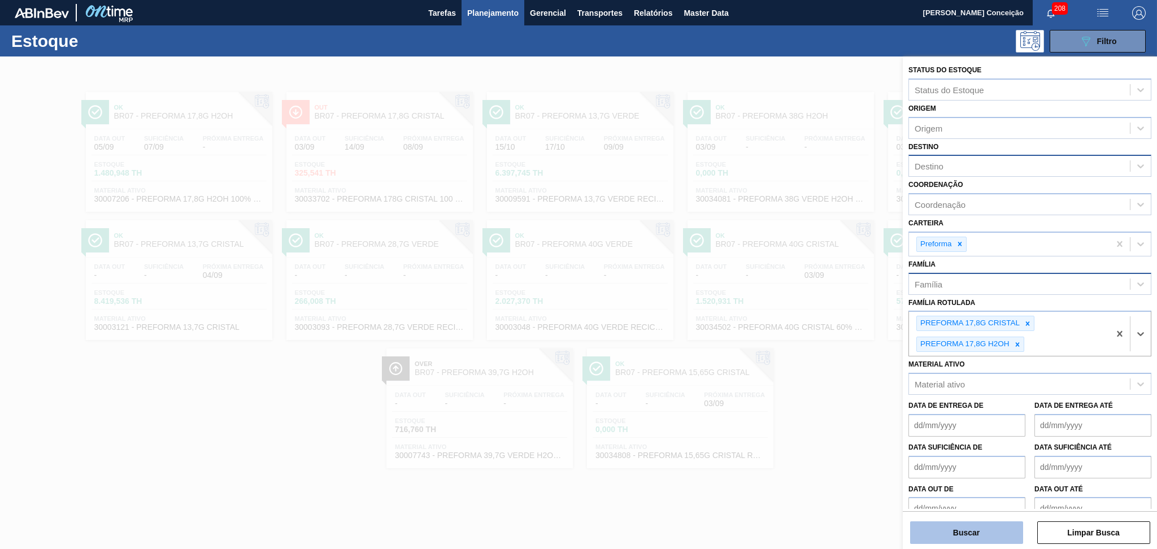
click at [994, 531] on button "Buscar" at bounding box center [966, 532] width 113 height 23
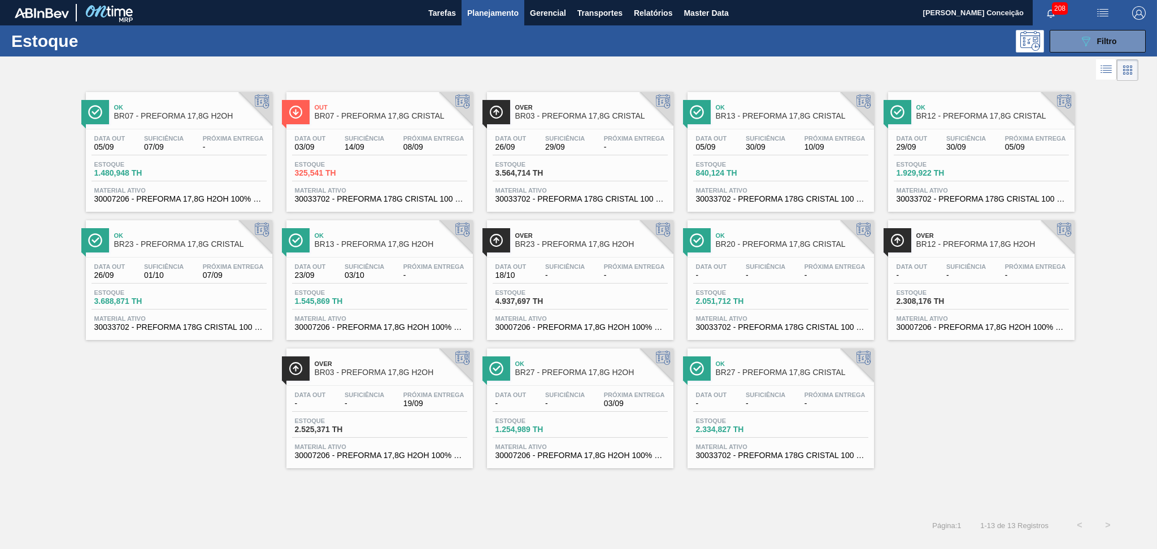
click at [189, 144] on div "Data [DATE] Suficiência 07/09 Próxima Entrega -" at bounding box center [179, 145] width 175 height 20
click at [398, 153] on div "Data out 03/09 Suficiência 14/09 Próxima Entrega 08/09" at bounding box center [379, 145] width 175 height 20
click at [332, 53] on div "Estoque 089F7B8B-B2A5-4AFE-B5C0-19BA573D28AC Filtro" at bounding box center [578, 40] width 1157 height 31
click at [419, 155] on div "Data out 03/09 Suficiência 14/09 Próxima Entrega 08/09" at bounding box center [379, 145] width 175 height 20
click at [1019, 389] on div "Ok BR07 - PREFORMA 17,8G H2OH Data out 05/09 Suficiência 07/09 Próxima Entrega …" at bounding box center [578, 276] width 1157 height 385
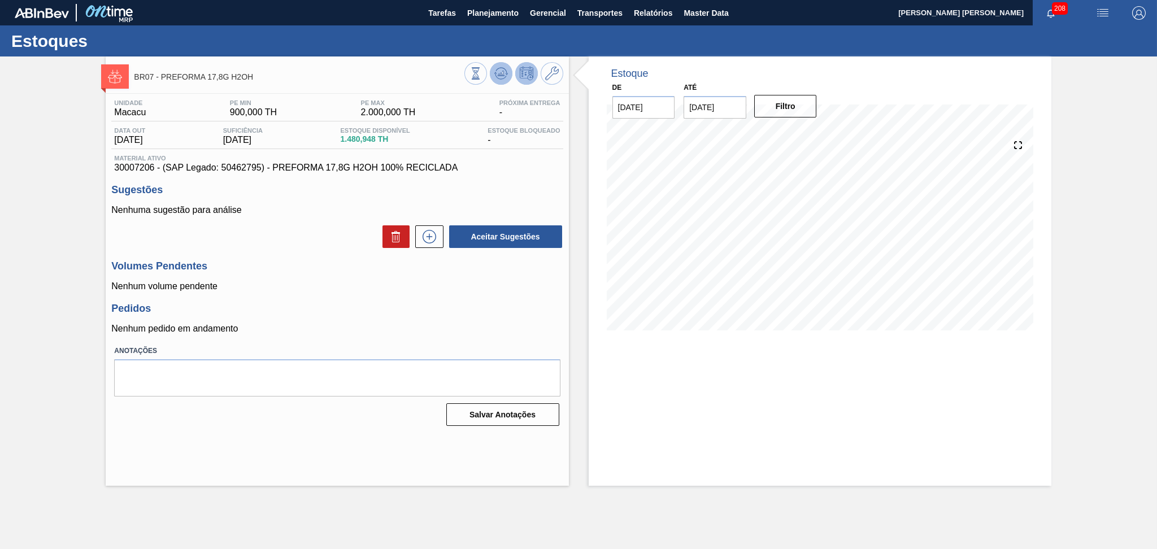
click at [499, 75] on icon at bounding box center [498, 75] width 1 height 2
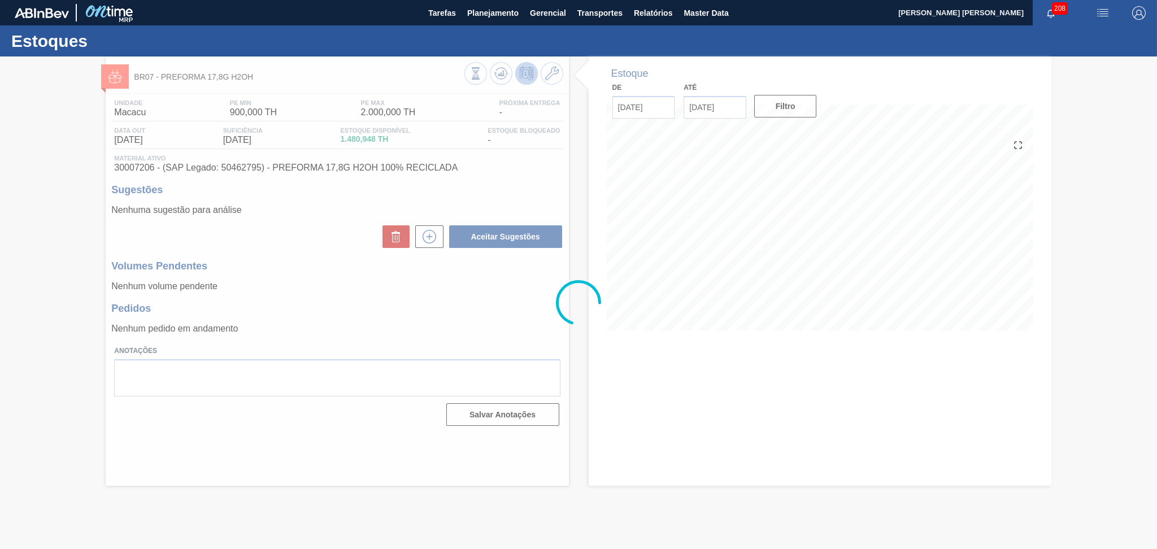
click at [559, 337] on div at bounding box center [578, 302] width 1157 height 493
click at [568, 342] on div at bounding box center [578, 302] width 1157 height 493
click at [804, 211] on div at bounding box center [578, 302] width 1157 height 493
click at [807, 212] on div at bounding box center [578, 302] width 1157 height 493
click at [493, 74] on div at bounding box center [578, 302] width 1157 height 493
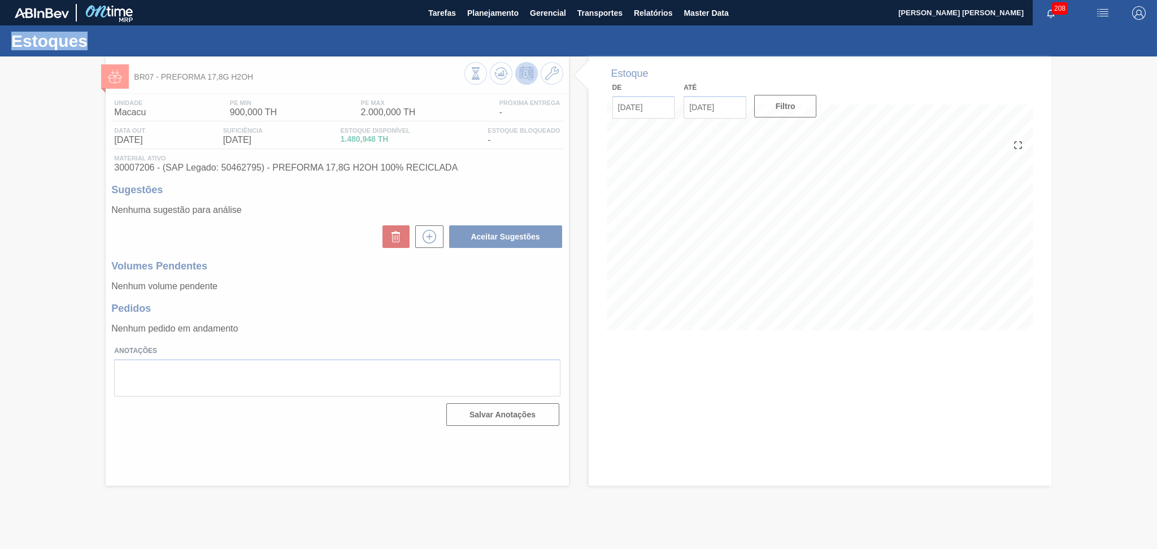
click at [494, 75] on div at bounding box center [578, 302] width 1157 height 493
click at [602, 321] on div at bounding box center [578, 302] width 1157 height 493
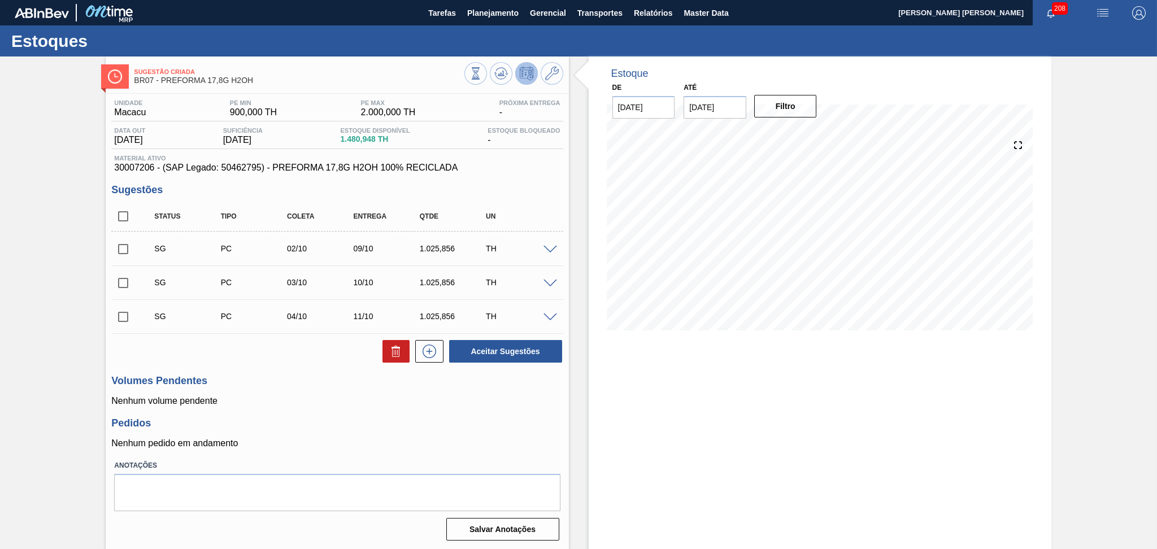
click at [409, 374] on div "Unidade Macacu PE MIN 900,000 TH PE MAX 2.000,000 TH Próxima Entrega - Data out…" at bounding box center [337, 319] width 463 height 451
click at [298, 399] on p "Nenhum volume pendente" at bounding box center [336, 401] width 451 height 10
click at [524, 185] on h3 "Sugestões" at bounding box center [336, 190] width 451 height 12
click at [561, 165] on div "Material ativo 30007206 - (SAP Legado: 50462795) - PREFORMA 17,8G H2OH 100% REC…" at bounding box center [336, 164] width 451 height 18
click at [470, 434] on div "Pedidos Nenhum pedido em andamento" at bounding box center [336, 432] width 451 height 31
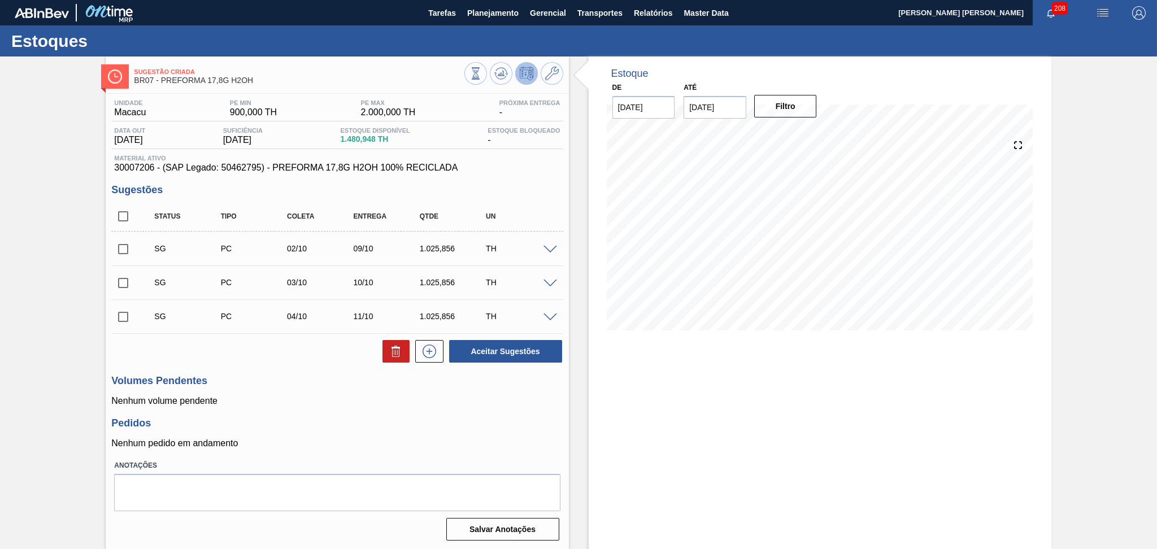
click at [441, 441] on p "Nenhum pedido em andamento" at bounding box center [336, 443] width 451 height 10
click at [547, 247] on span at bounding box center [550, 250] width 14 height 8
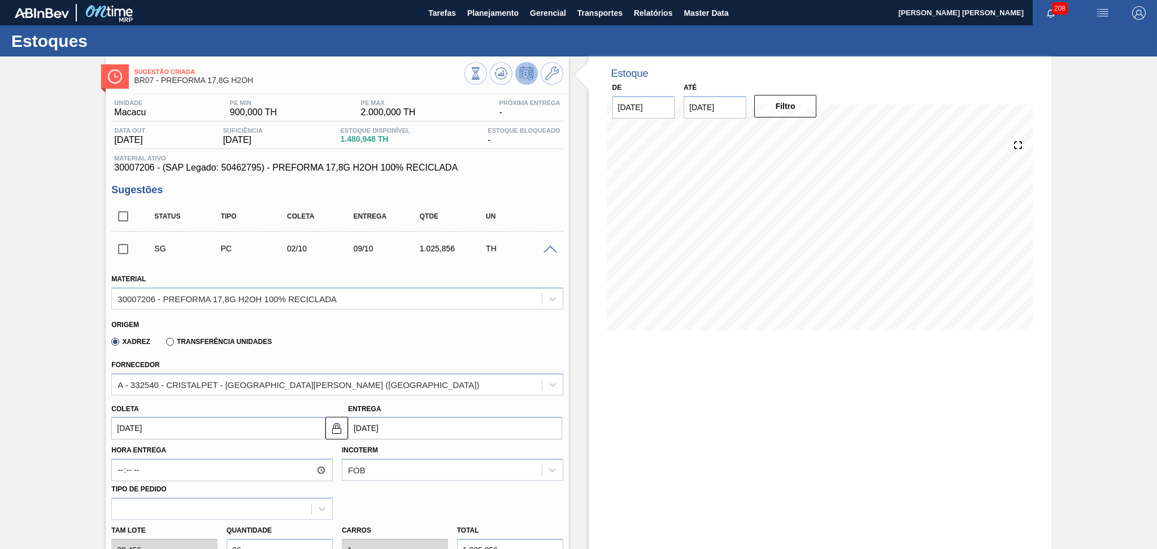
click at [190, 424] on input "[DATE]" at bounding box center [218, 428] width 214 height 23
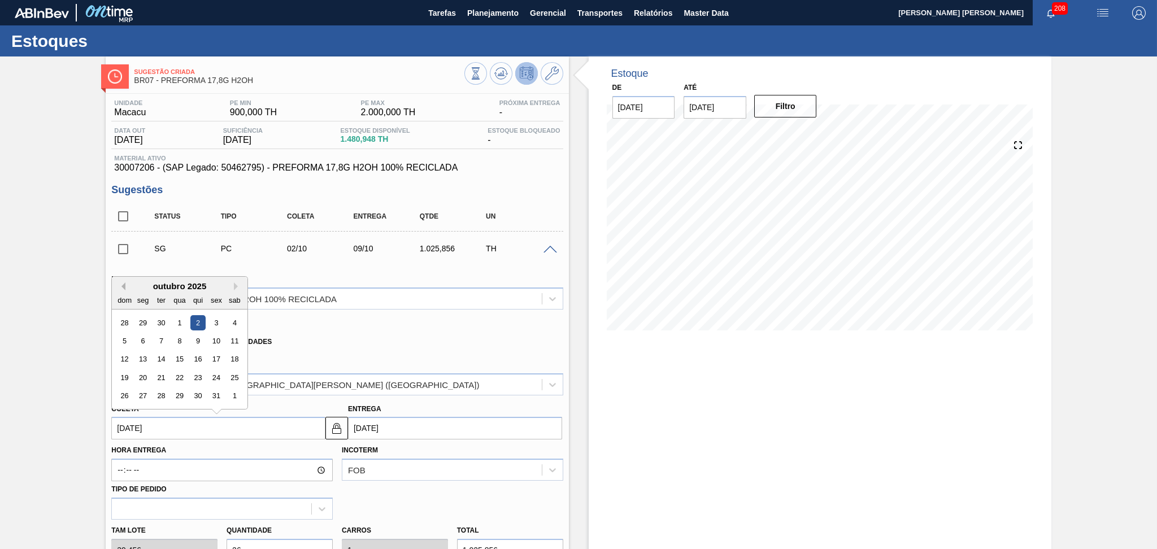
click at [124, 284] on div "Previous Month Next Month outubro 2025 dom seg ter qua qui sex sab 28 29 30 1 2…" at bounding box center [179, 342] width 137 height 133
click at [124, 284] on button "Previous Month" at bounding box center [121, 286] width 8 height 8
click at [201, 317] on div "4" at bounding box center [197, 322] width 15 height 15
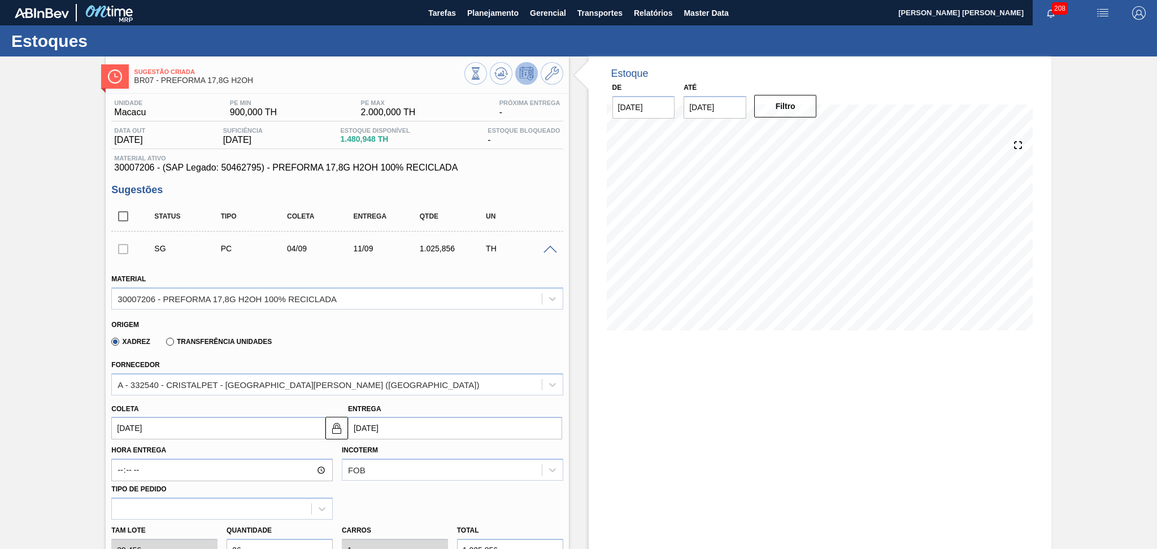
type input "04/09/2025"
type input "11/09/2025"
click at [401, 354] on div "Fornecedor A - 332540 - CRISTALPET - CABO DE SANTO AGOSTINHO (PE)" at bounding box center [337, 374] width 460 height 41
click at [550, 249] on span at bounding box center [550, 250] width 14 height 8
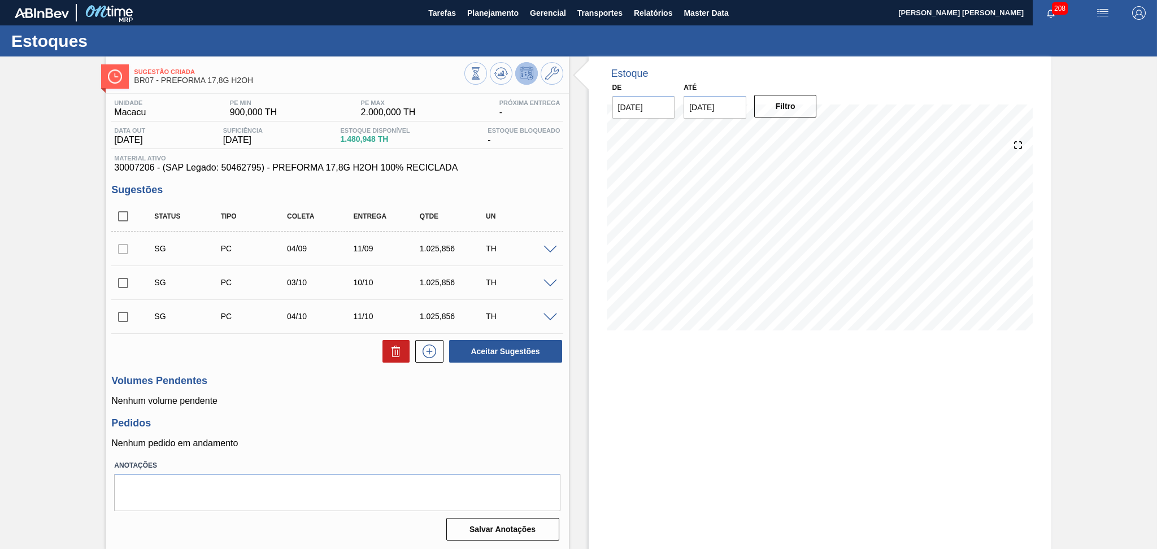
click at [551, 246] on span at bounding box center [550, 250] width 14 height 8
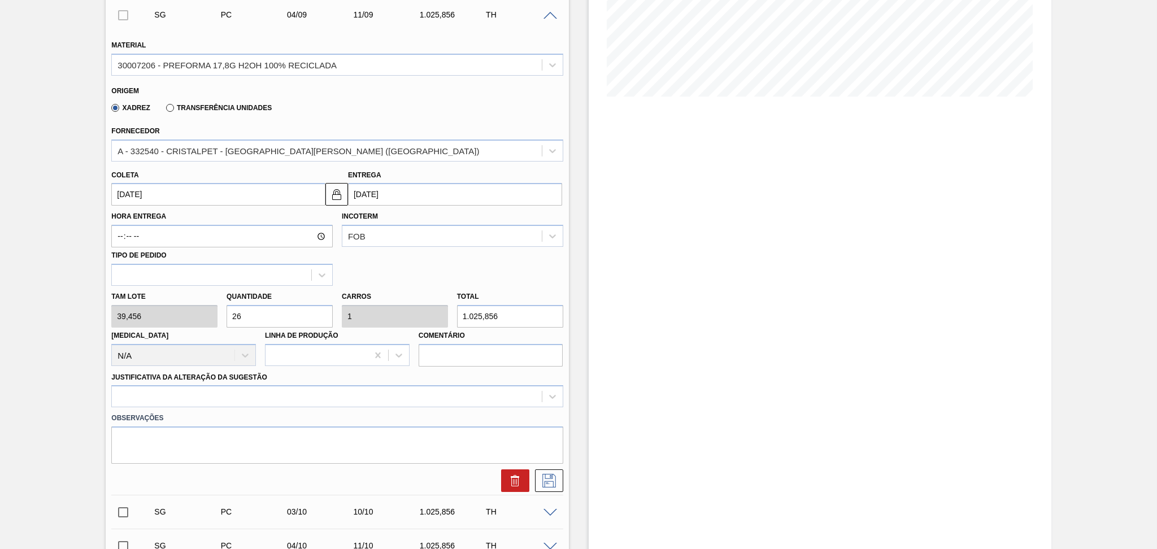
scroll to position [301, 0]
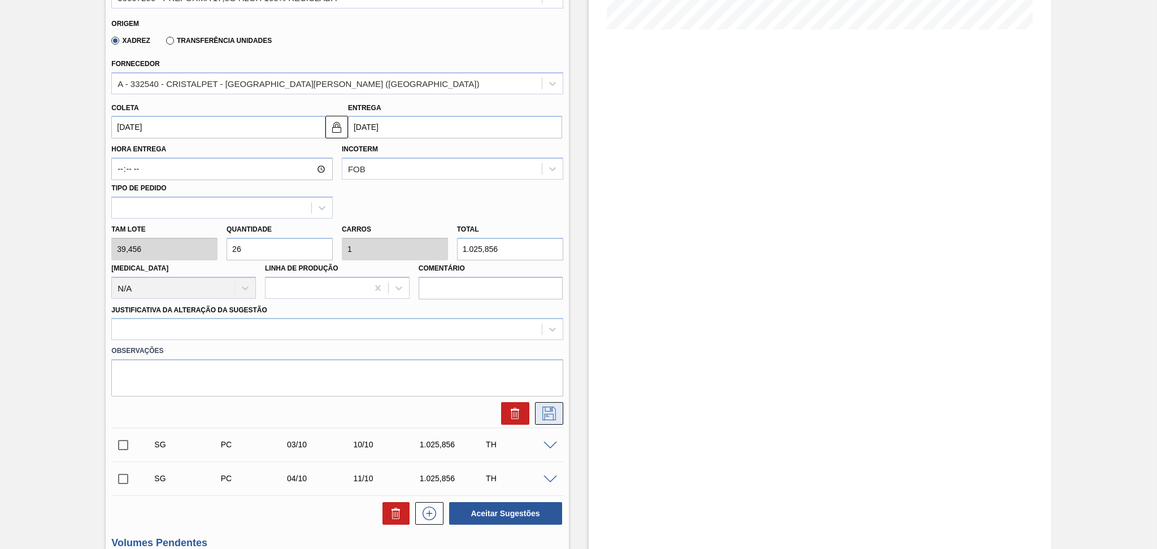
click at [545, 411] on icon at bounding box center [549, 414] width 14 height 14
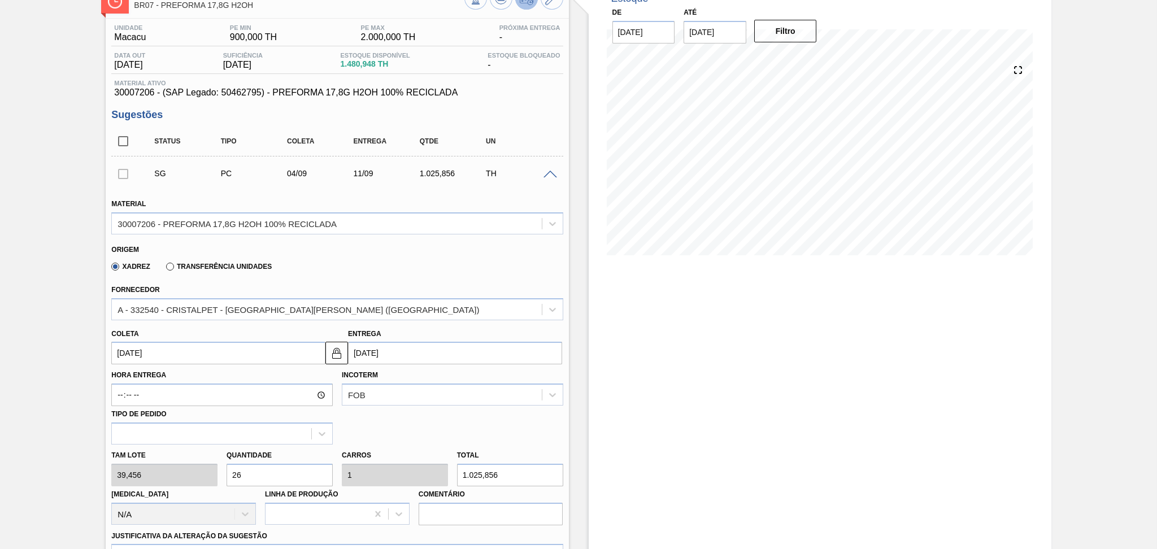
click at [550, 169] on div at bounding box center [552, 173] width 23 height 8
click at [550, 172] on span at bounding box center [550, 175] width 14 height 8
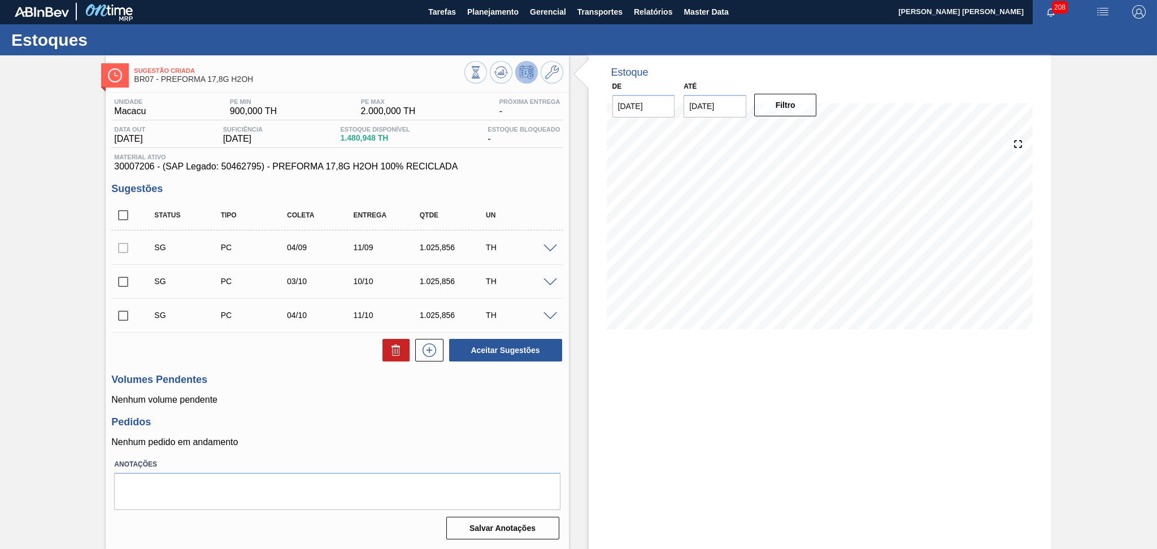
scroll to position [1, 0]
click at [128, 215] on input "checkbox" at bounding box center [123, 215] width 24 height 24
checkbox input "true"
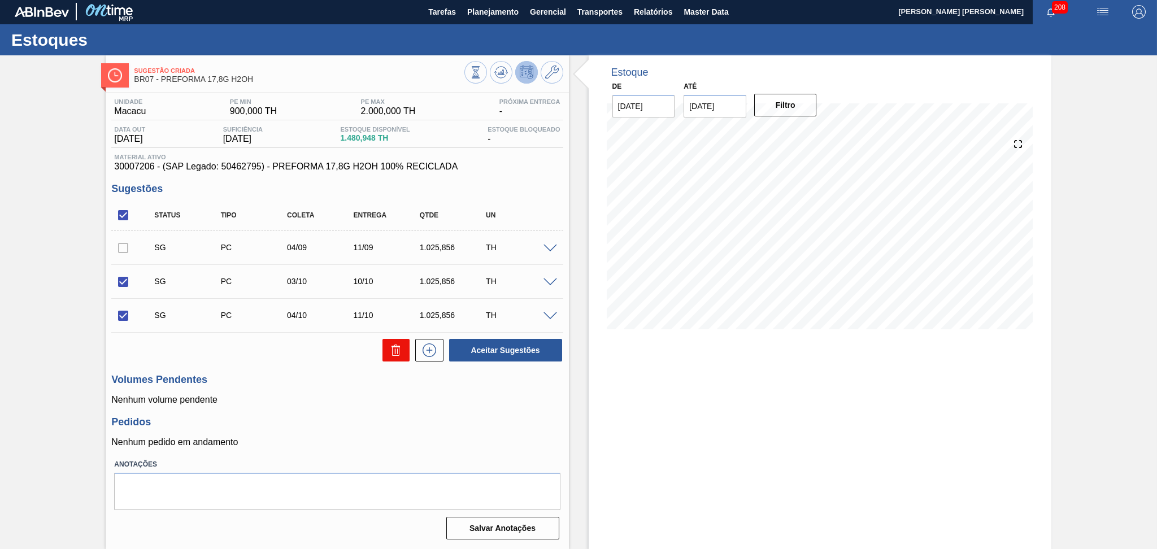
click at [394, 349] on icon at bounding box center [396, 350] width 14 height 14
checkbox input "false"
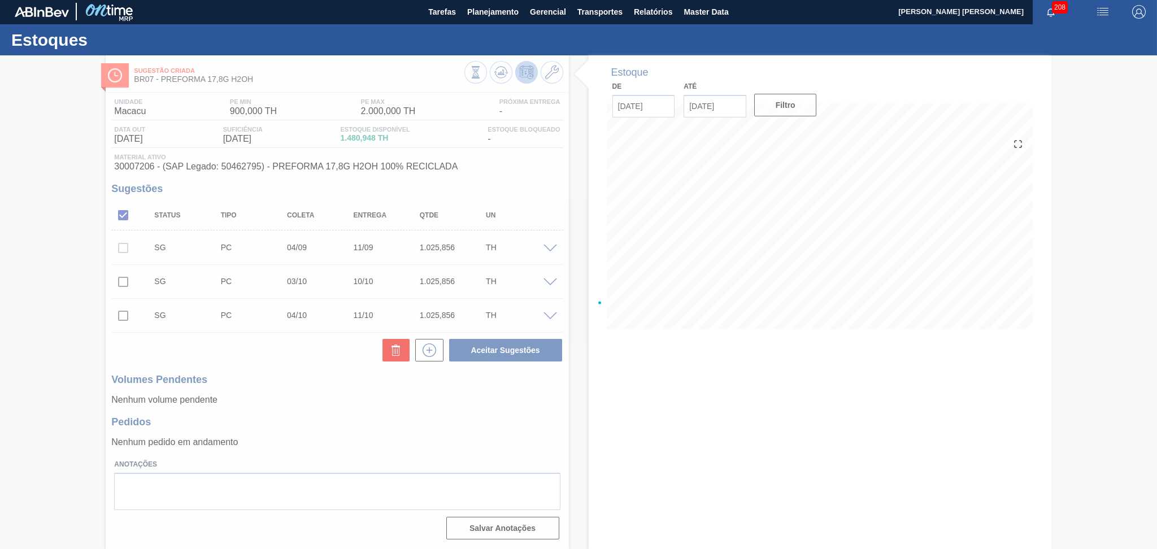
scroll to position [0, 0]
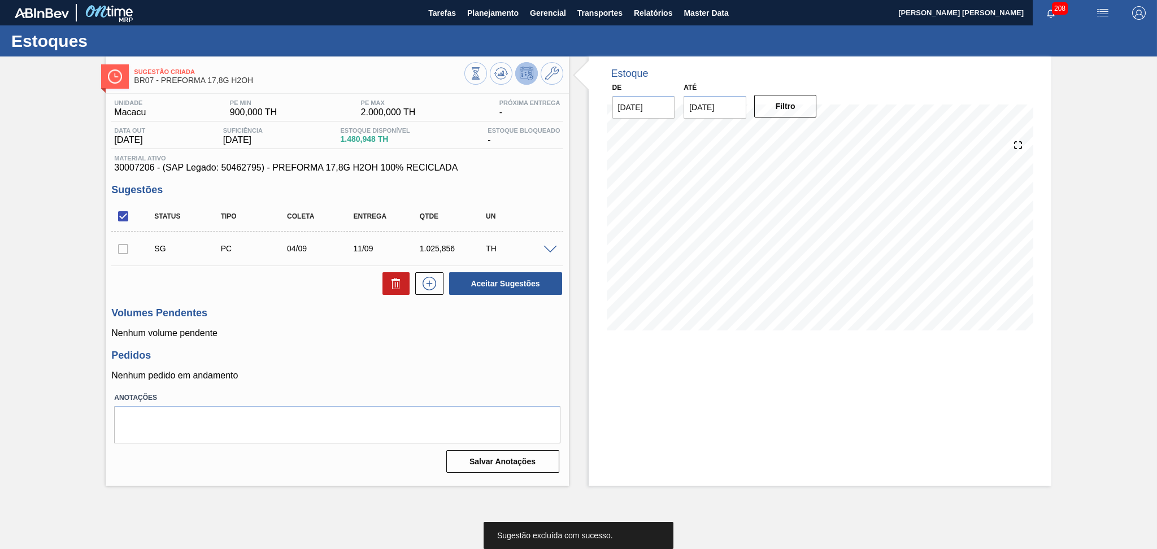
click at [128, 254] on div at bounding box center [123, 248] width 24 height 23
click at [500, 71] on icon at bounding box center [501, 74] width 14 height 14
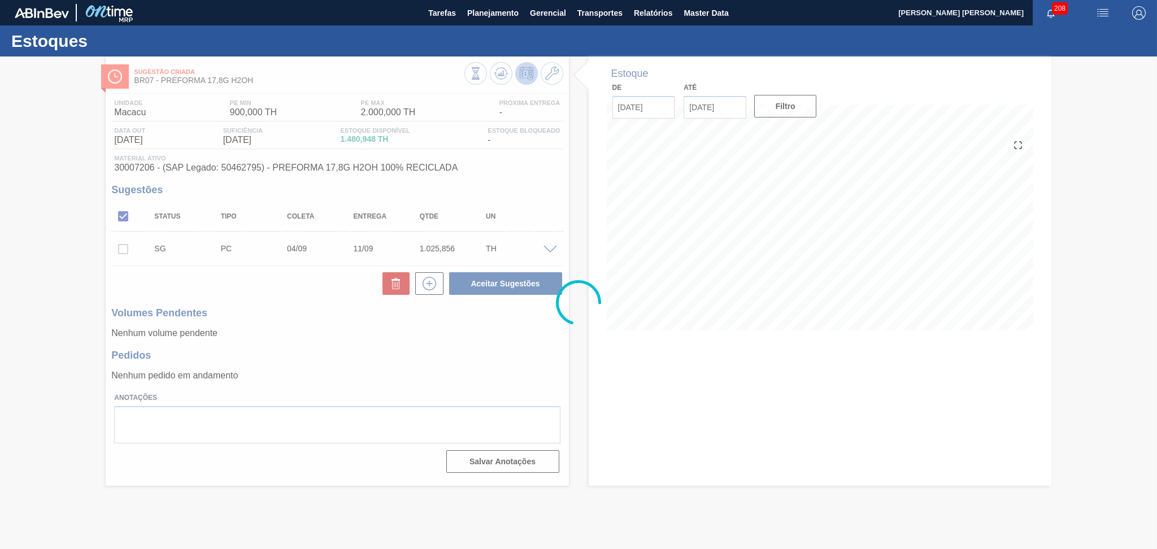
click at [385, 340] on div at bounding box center [578, 302] width 1157 height 493
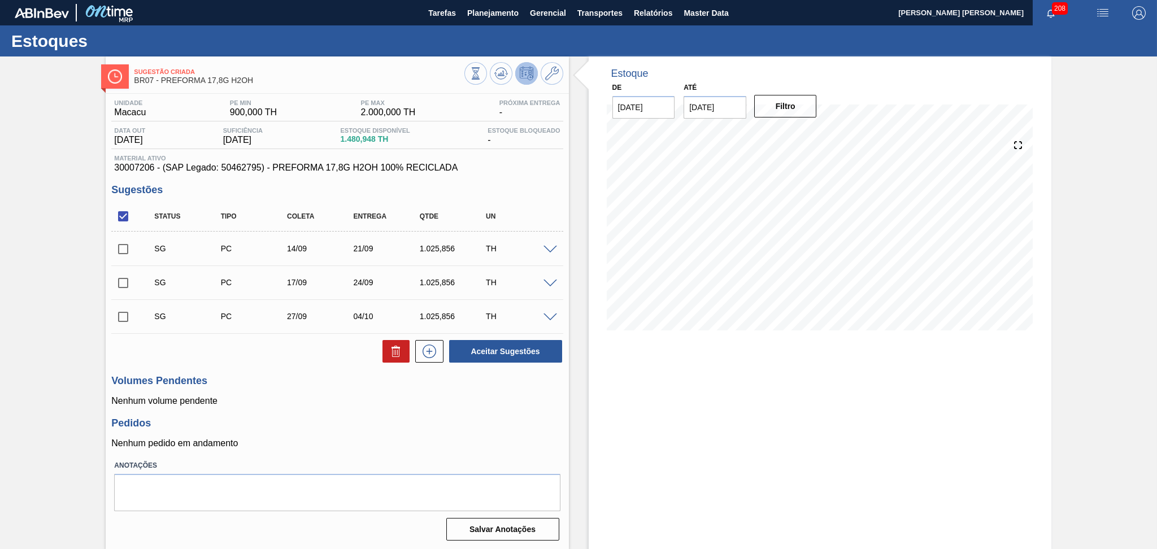
click at [543, 245] on div "SG PC 14/09 21/09 1.025,856 TH" at bounding box center [336, 248] width 451 height 28
click at [545, 246] on span at bounding box center [550, 250] width 14 height 8
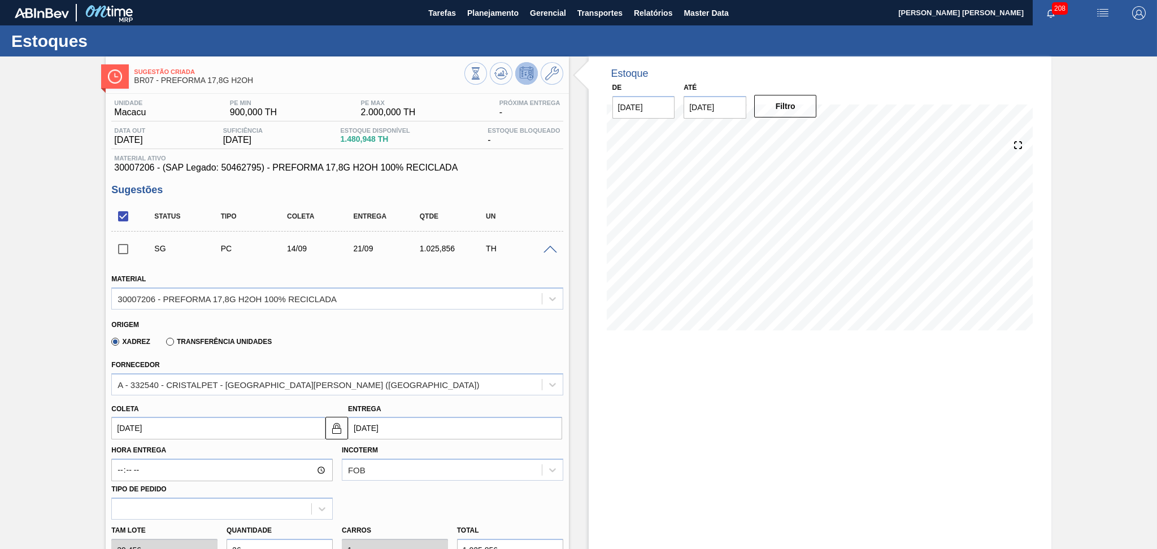
click at [158, 423] on input "[DATE]" at bounding box center [218, 428] width 214 height 23
click at [196, 320] on div "4" at bounding box center [197, 322] width 15 height 15
type input "04/09/2025"
type input "11/09/2025"
click at [333, 331] on div "Xadrez Transferência Unidades" at bounding box center [332, 340] width 442 height 22
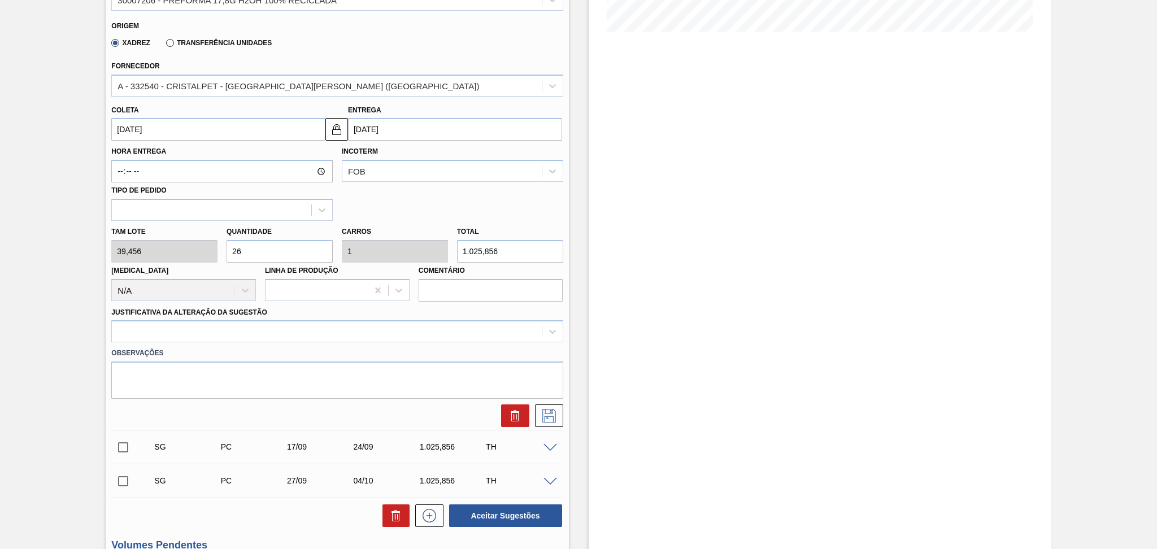
scroll to position [301, 0]
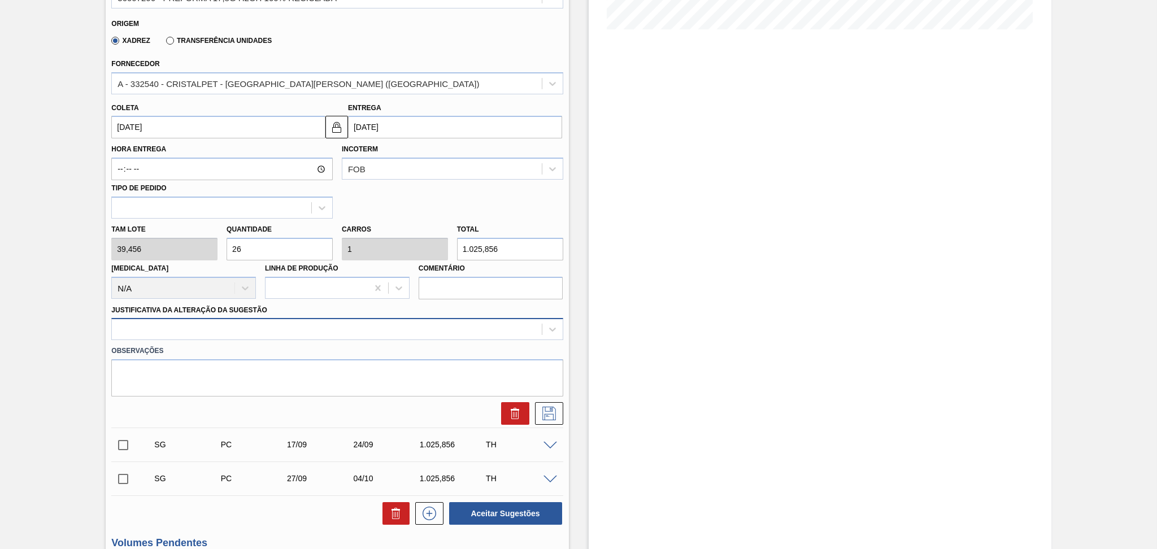
click at [501, 328] on div at bounding box center [326, 329] width 429 height 16
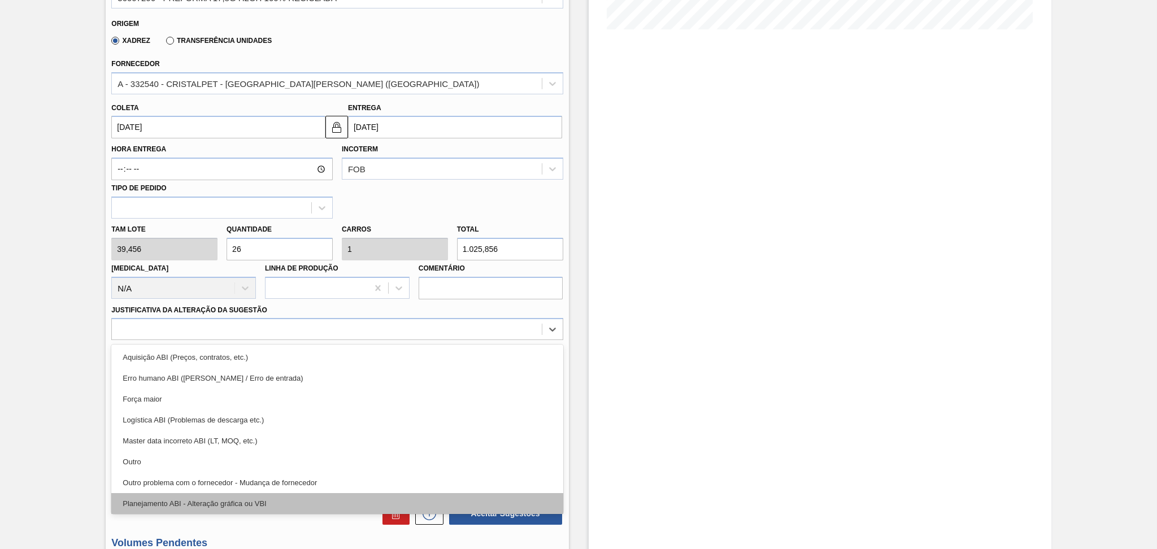
click at [243, 506] on div "Planejamento ABI - Alteração gráfica ou VBI" at bounding box center [336, 503] width 451 height 21
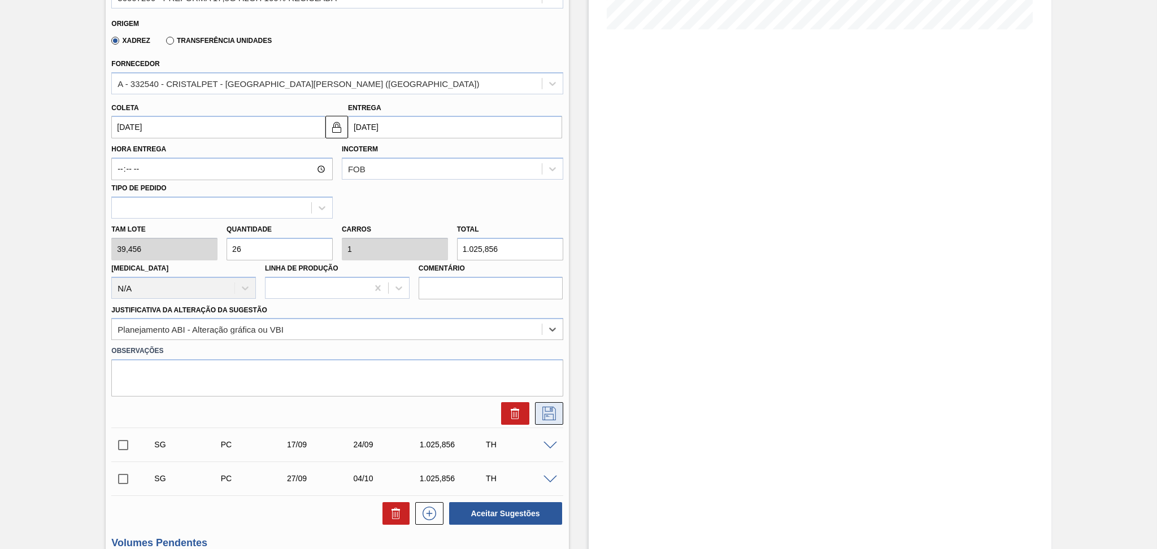
click at [548, 412] on icon at bounding box center [549, 414] width 18 height 14
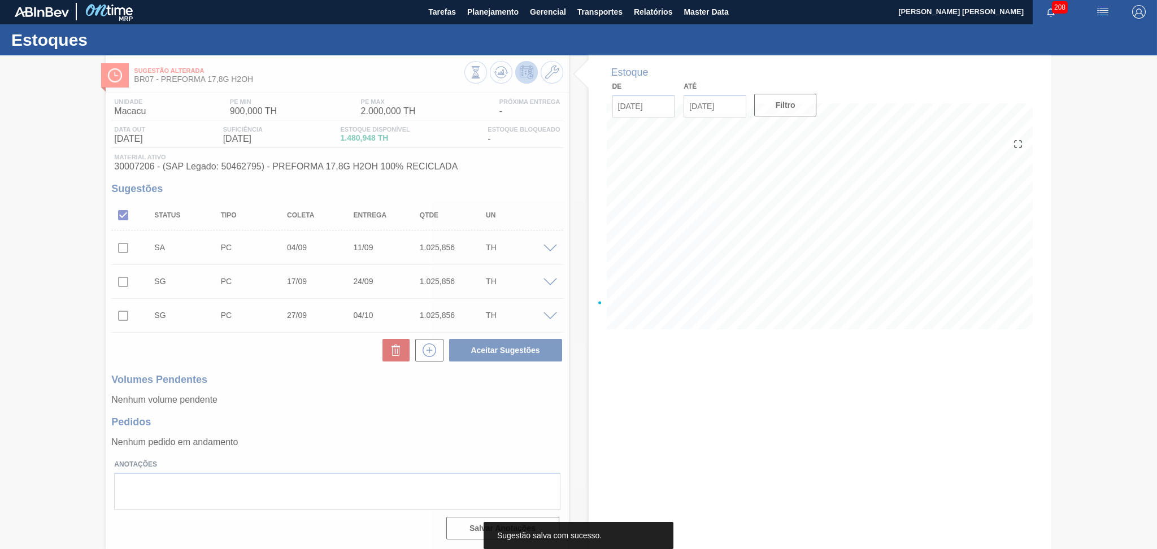
scroll to position [1, 0]
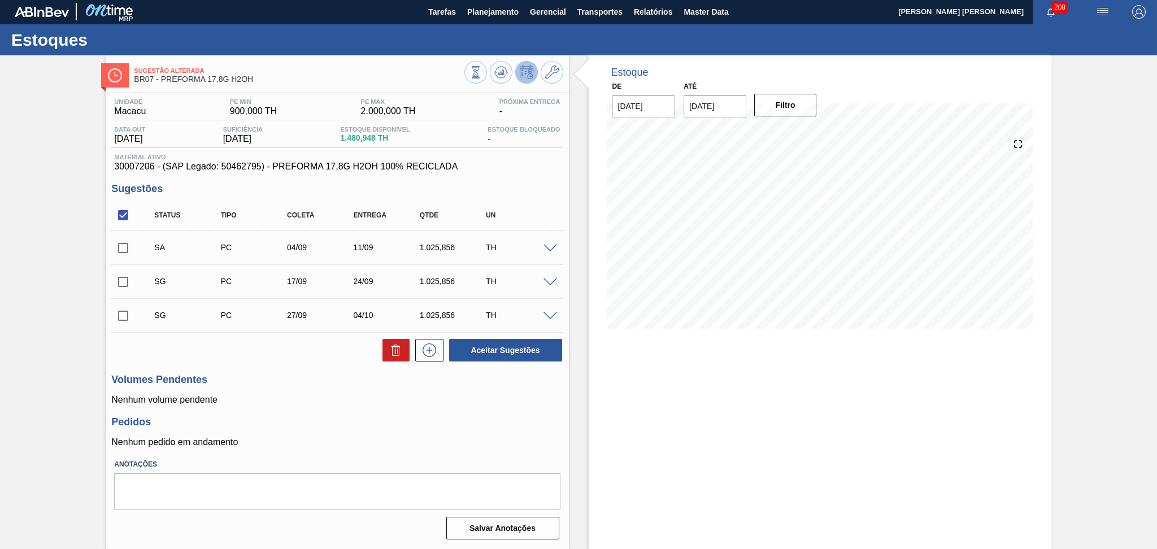
click at [296, 384] on h3 "Volumes Pendentes" at bounding box center [336, 380] width 451 height 12
click at [552, 245] on span at bounding box center [550, 249] width 14 height 8
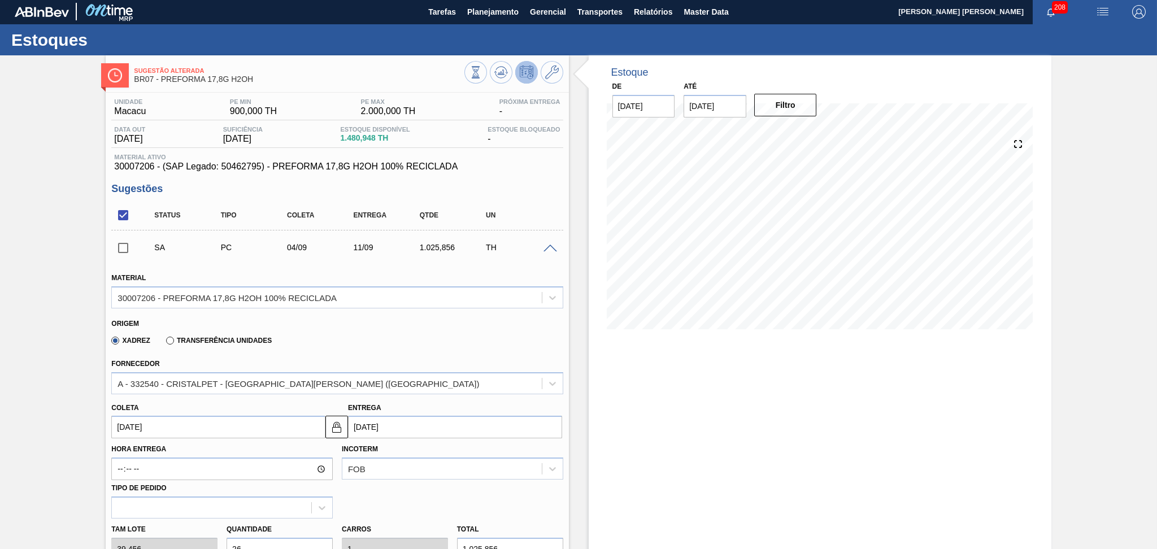
click at [552, 245] on span at bounding box center [550, 249] width 14 height 8
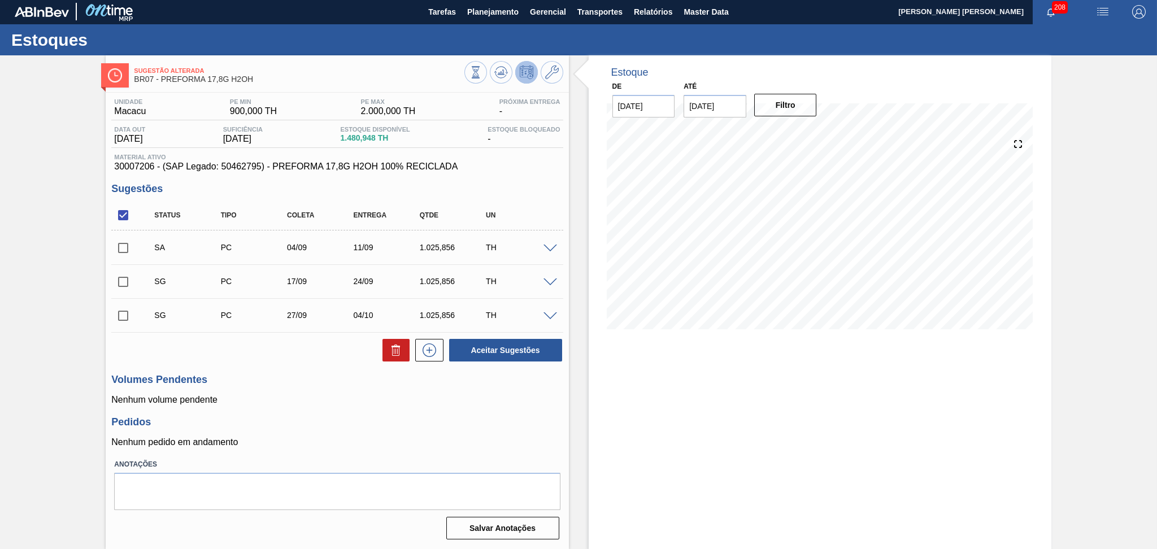
click at [549, 280] on span at bounding box center [550, 282] width 14 height 8
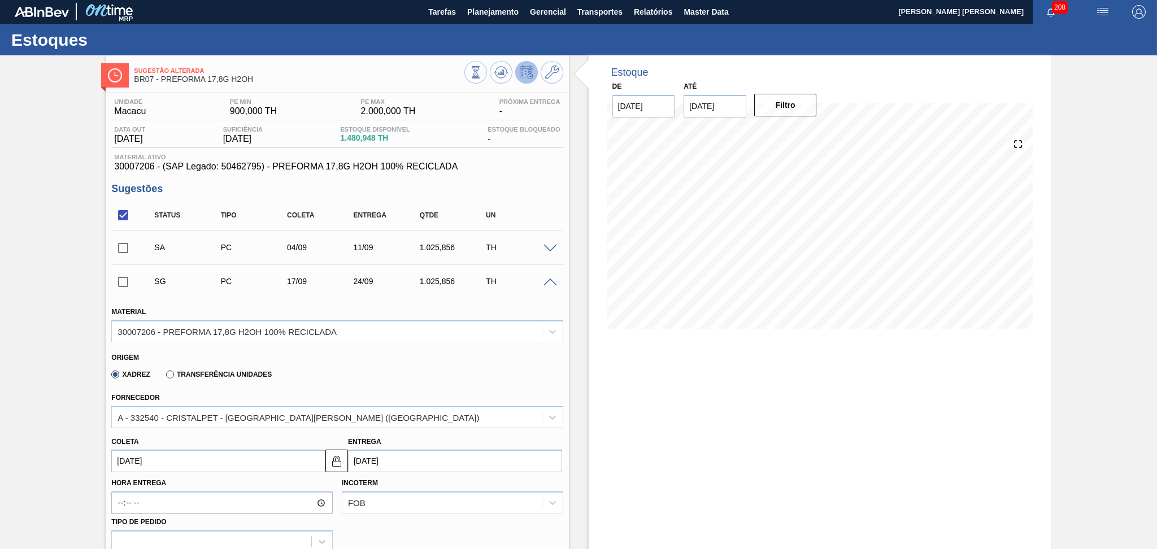
click at [155, 460] on input "[DATE]" at bounding box center [218, 461] width 214 height 23
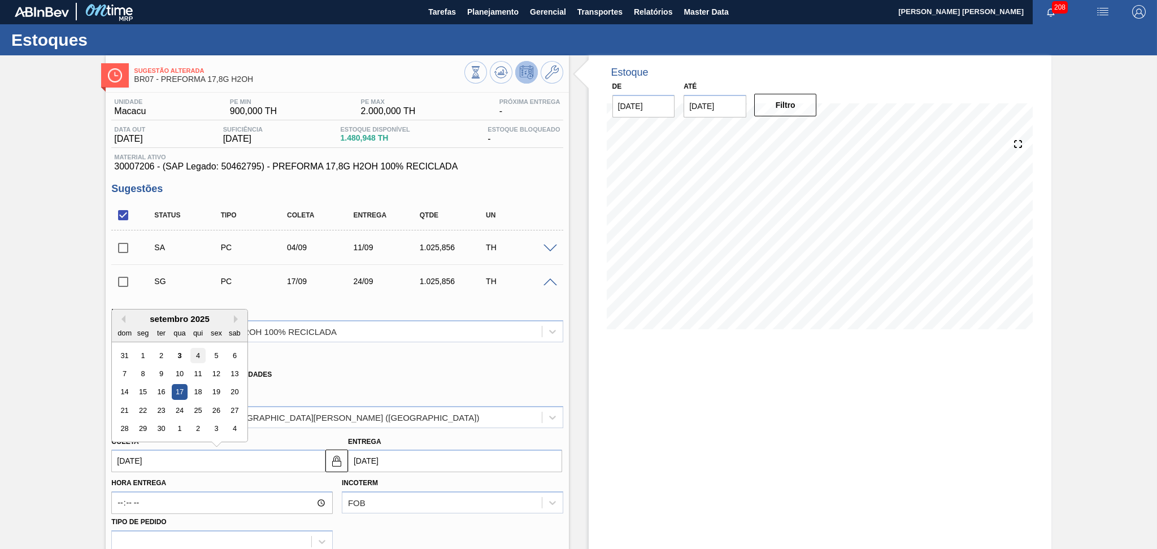
click at [194, 355] on div "4" at bounding box center [197, 355] width 15 height 15
type input "04/09/2025"
type input "11/09/2025"
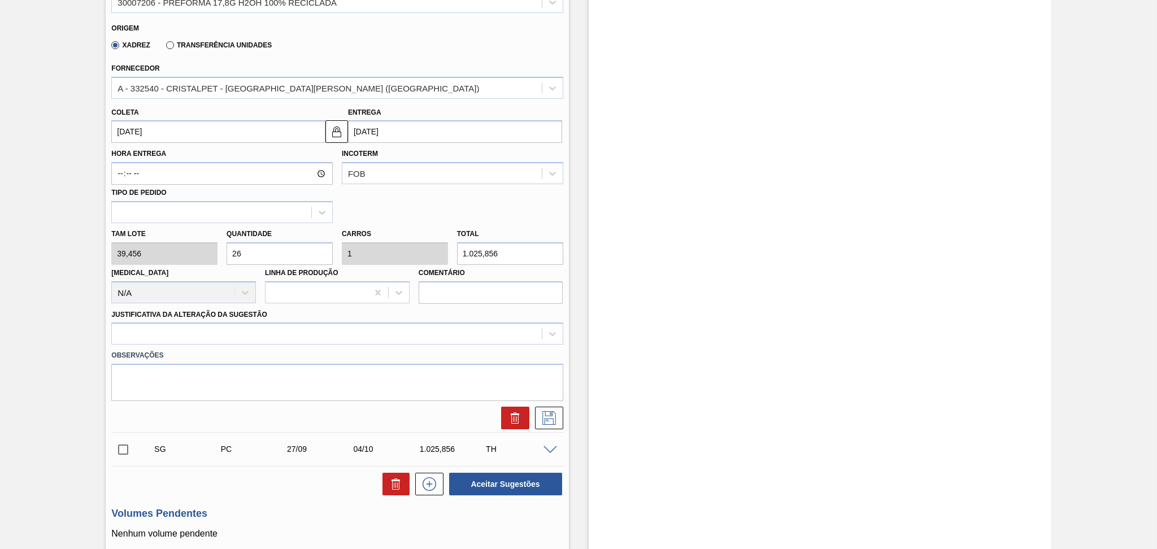
scroll to position [377, 0]
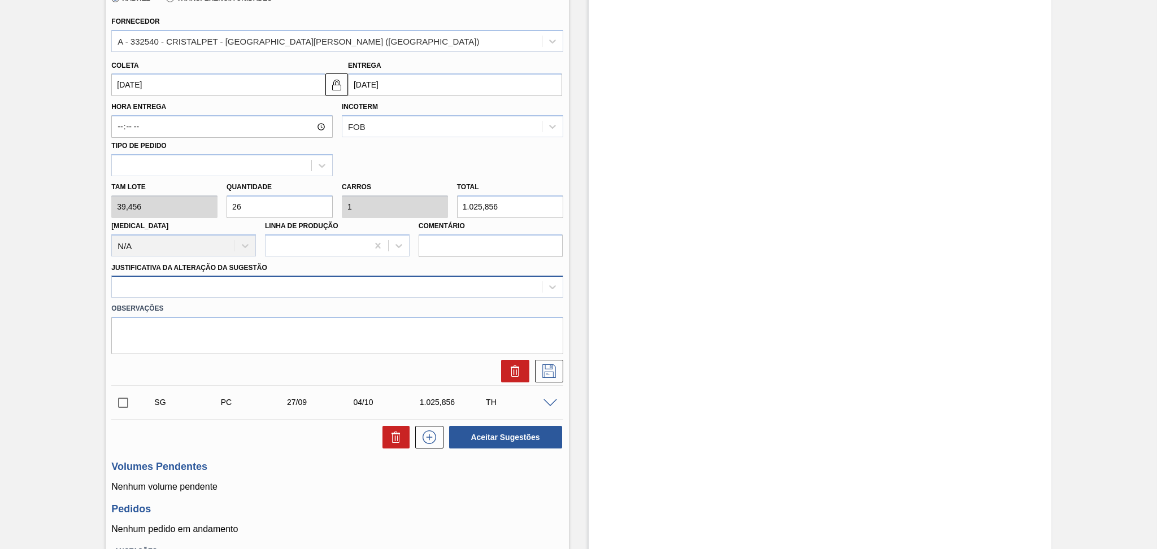
click at [265, 284] on div at bounding box center [326, 287] width 429 height 16
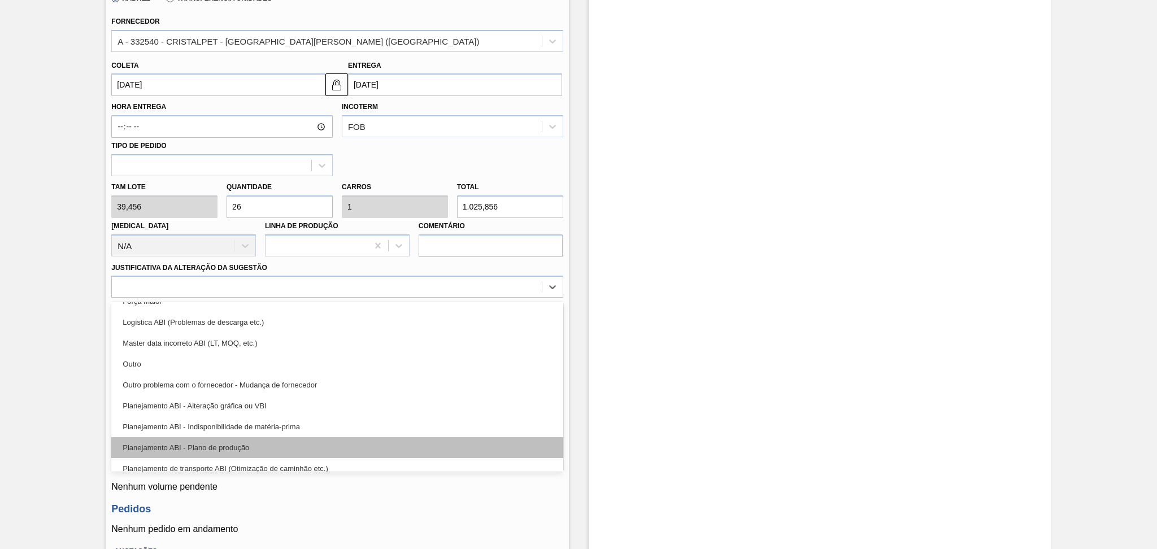
scroll to position [75, 0]
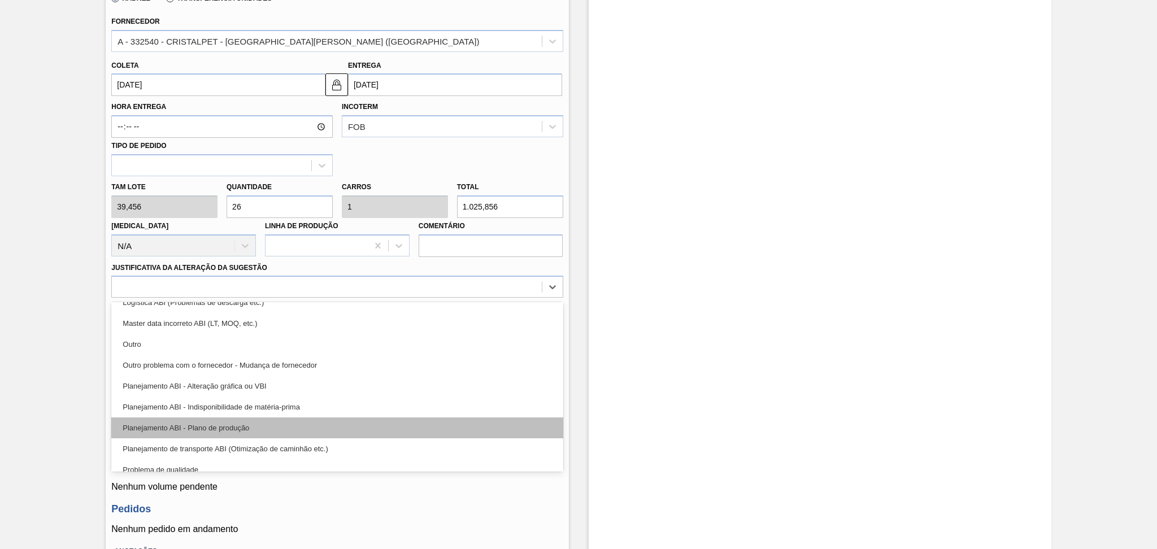
click at [250, 424] on div "Planejamento ABI - Plano de produção" at bounding box center [336, 427] width 451 height 21
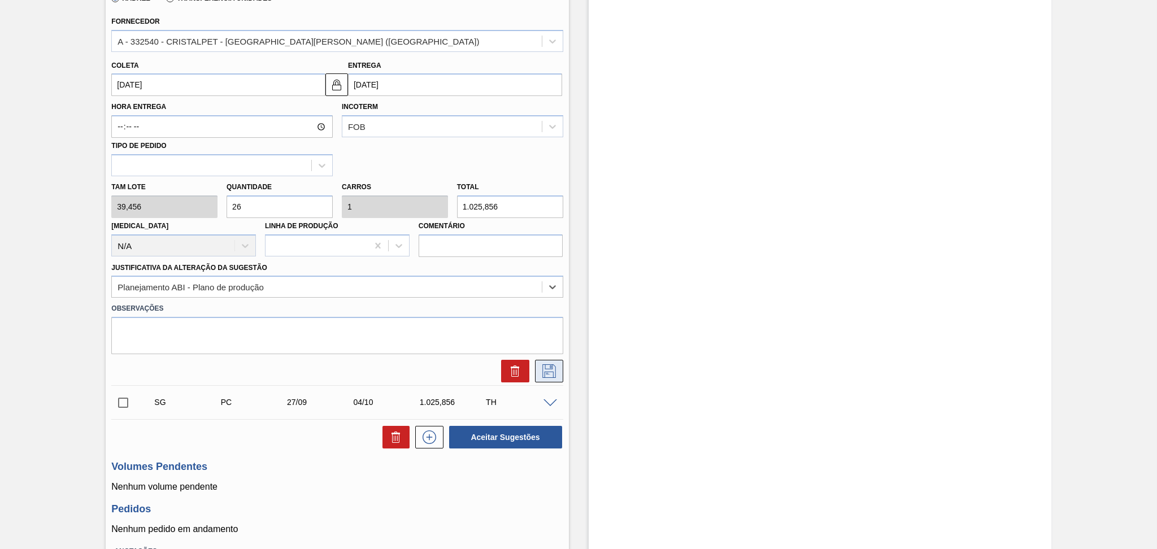
click at [544, 373] on icon at bounding box center [549, 371] width 18 height 14
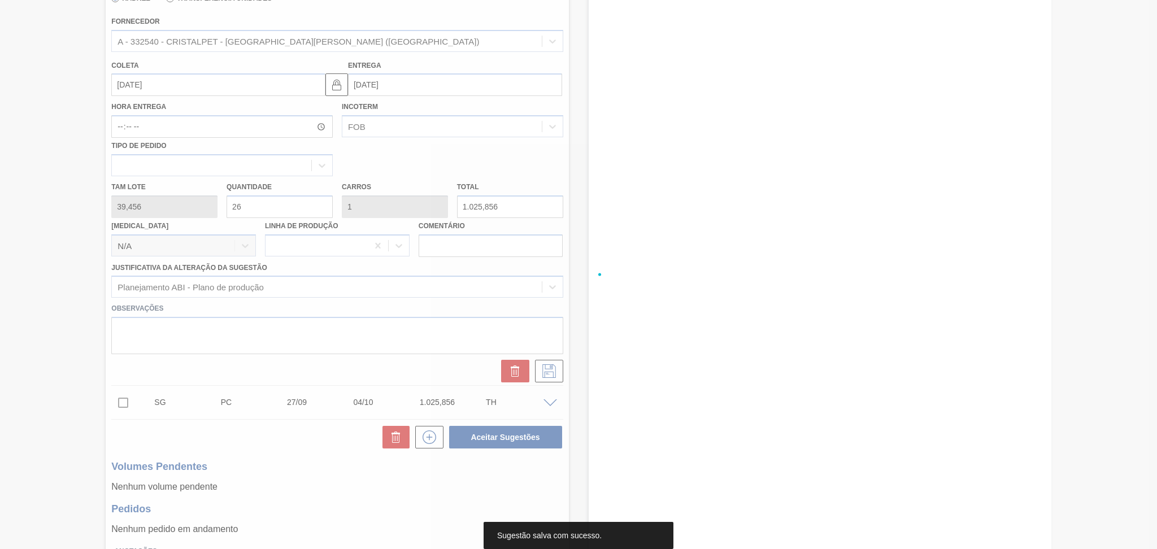
scroll to position [1, 0]
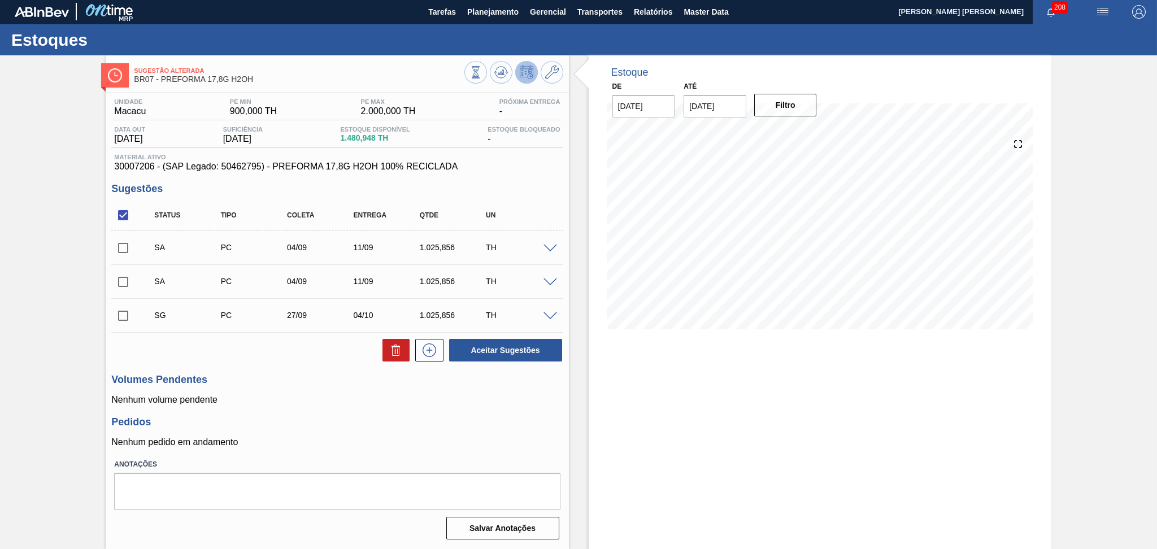
click at [552, 246] on span at bounding box center [550, 249] width 14 height 8
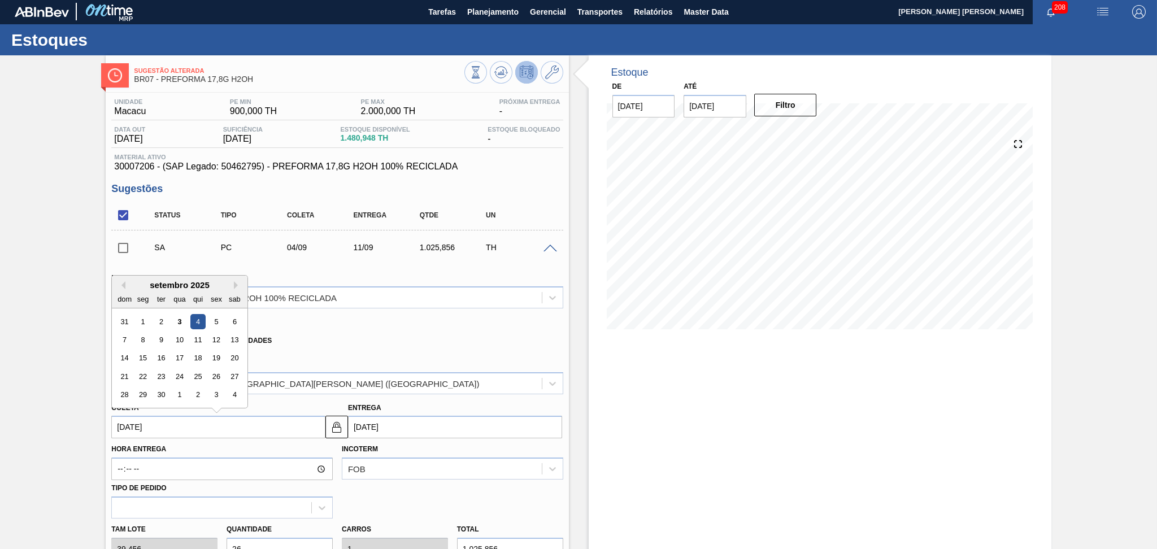
click at [132, 423] on input "04/09/2025" at bounding box center [218, 427] width 214 height 23
click at [211, 321] on div "5" at bounding box center [216, 321] width 15 height 15
type input "[DATE]"
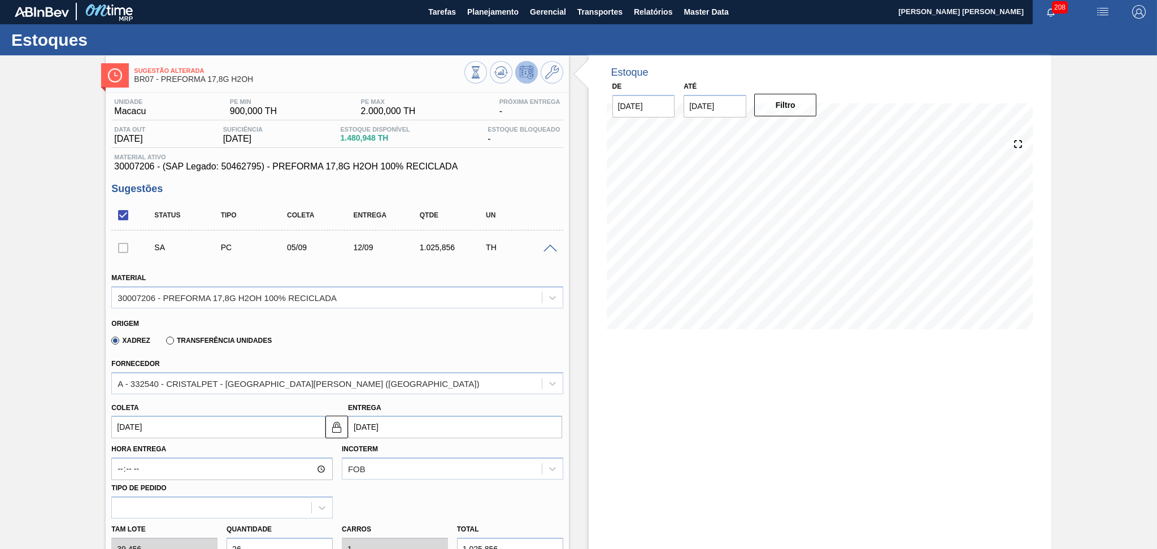
click at [552, 247] on span at bounding box center [550, 249] width 14 height 8
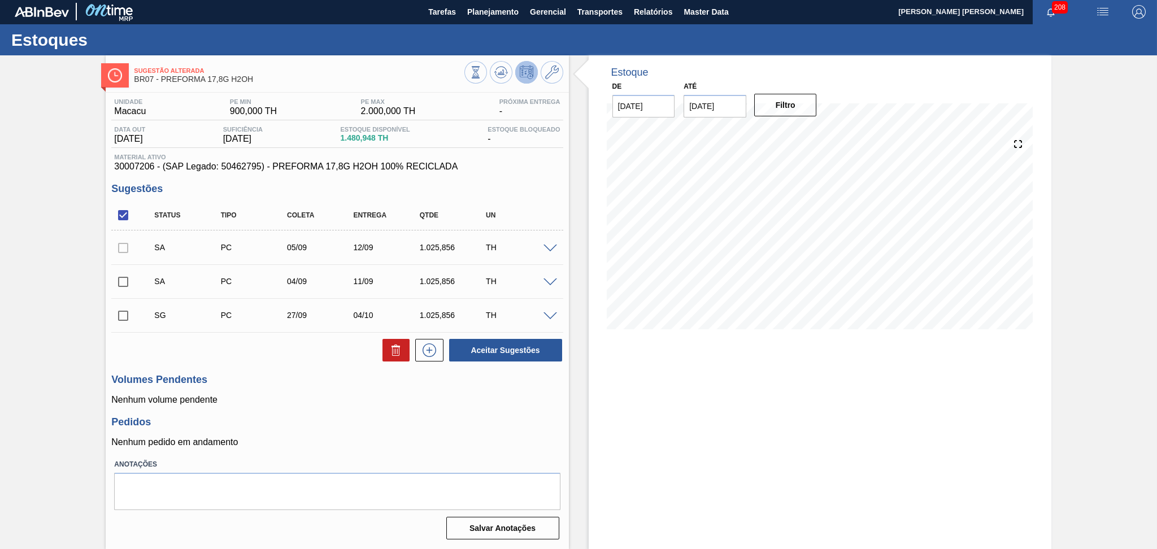
click at [549, 284] on span at bounding box center [550, 282] width 14 height 8
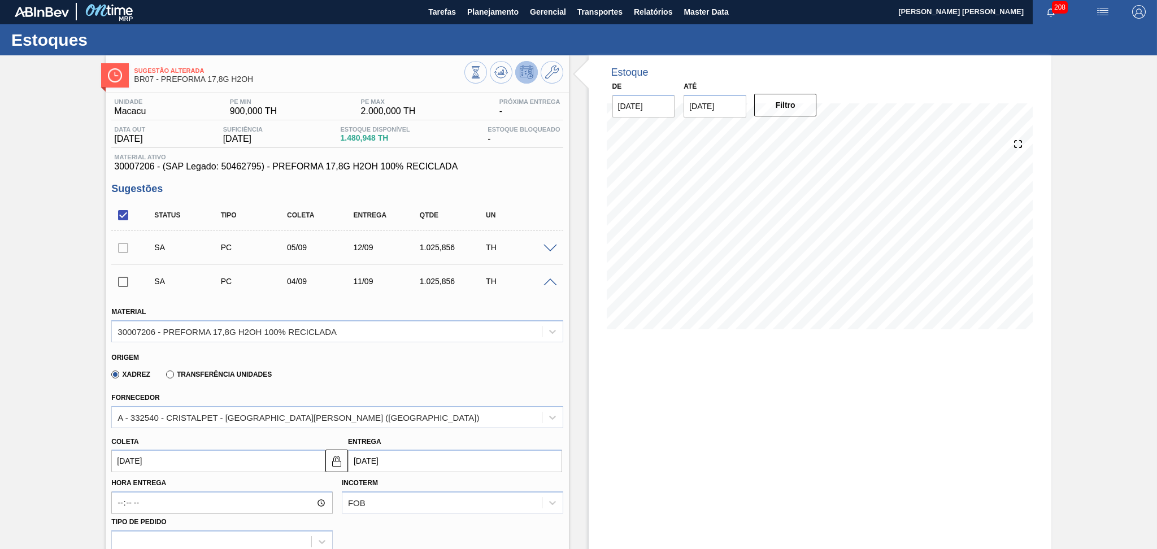
click at [159, 458] on input "04/09/2025" at bounding box center [218, 461] width 214 height 23
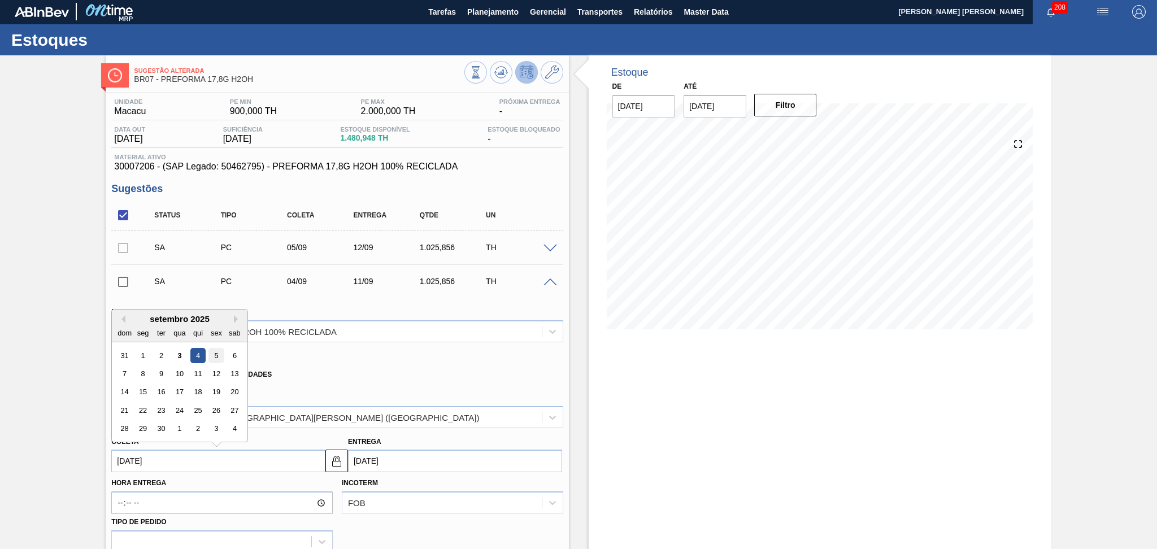
click at [220, 351] on div "5" at bounding box center [216, 355] width 15 height 15
type input "[DATE]"
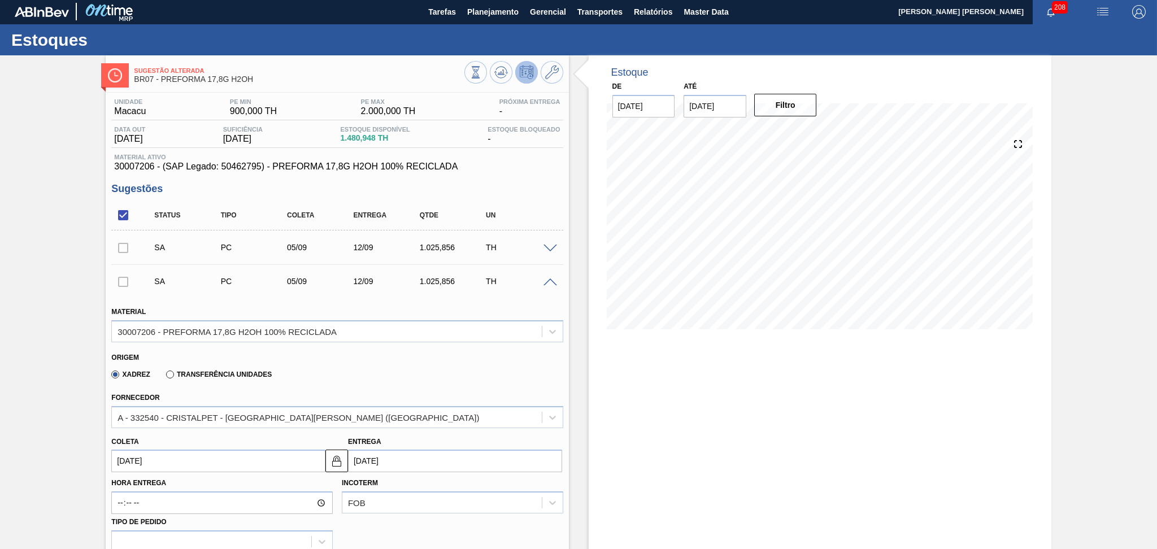
scroll to position [227, 0]
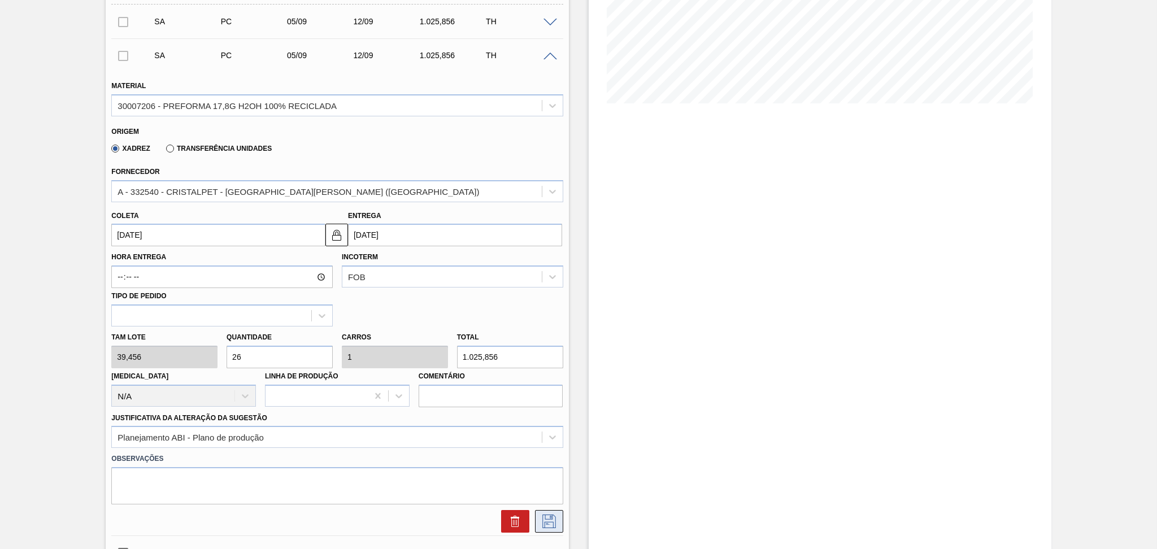
click at [545, 515] on icon at bounding box center [549, 522] width 18 height 14
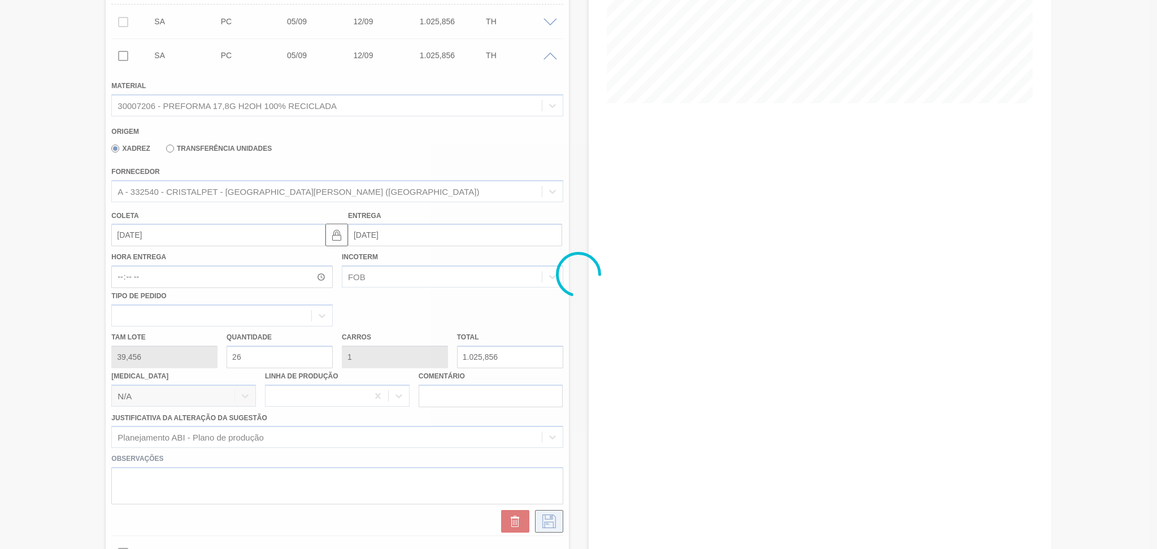
scroll to position [1, 0]
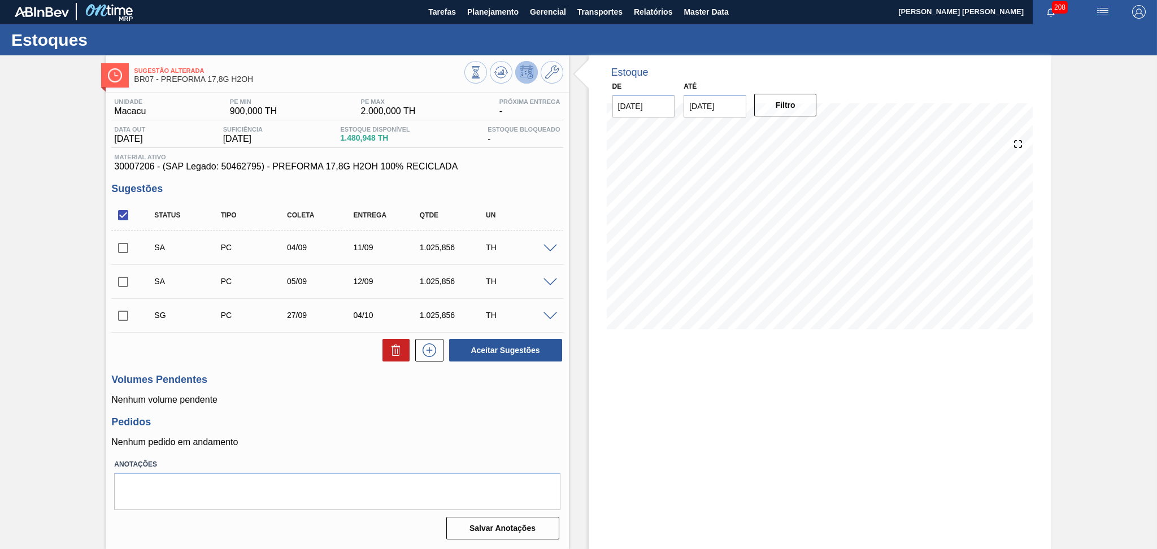
click at [549, 312] on span at bounding box center [550, 316] width 14 height 8
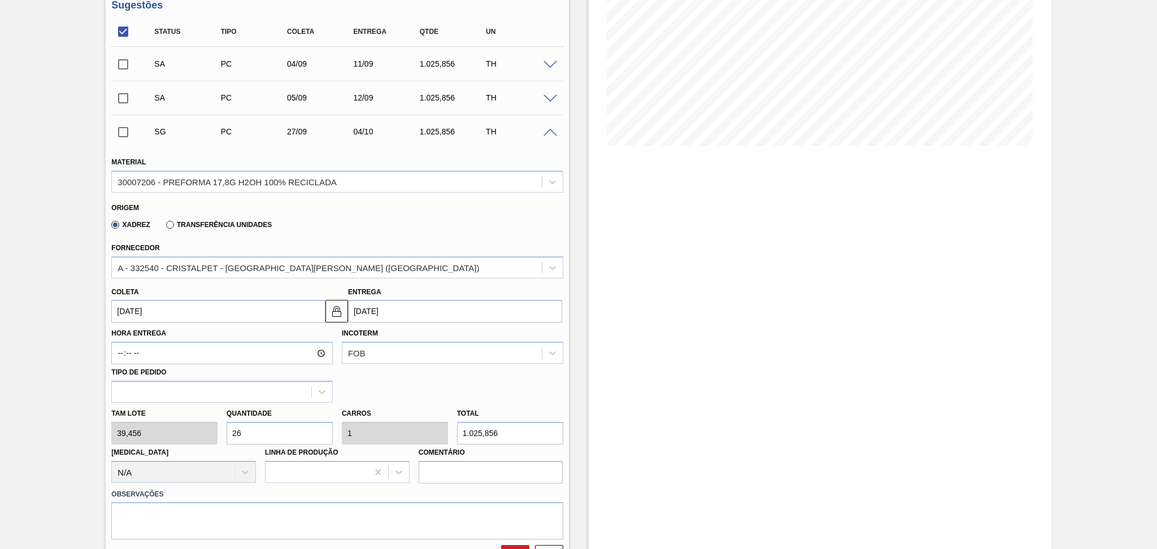
scroll to position [227, 0]
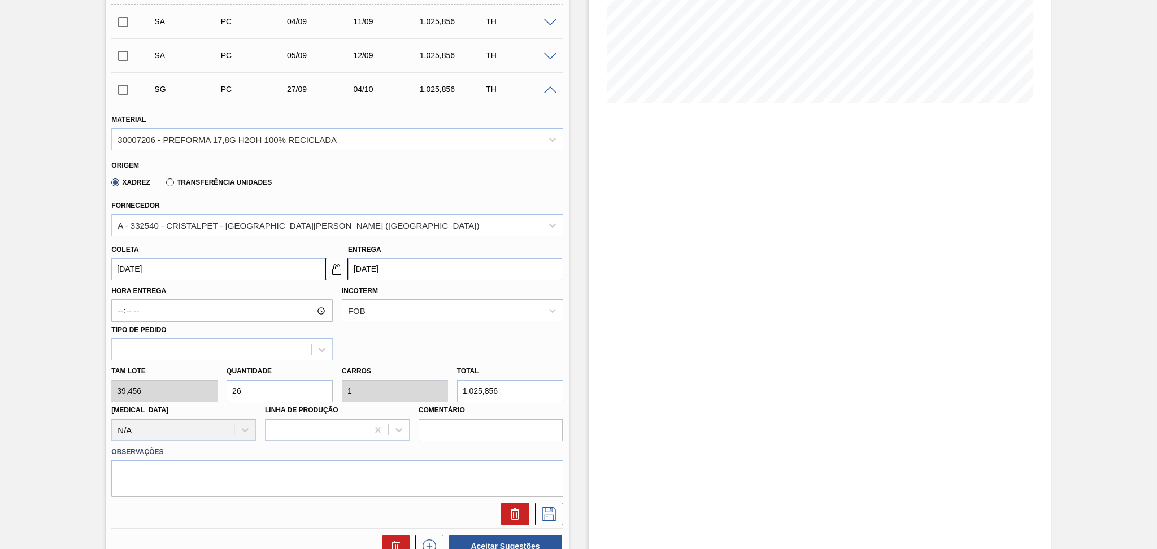
click at [147, 269] on input "27/09/2025" at bounding box center [218, 269] width 214 height 23
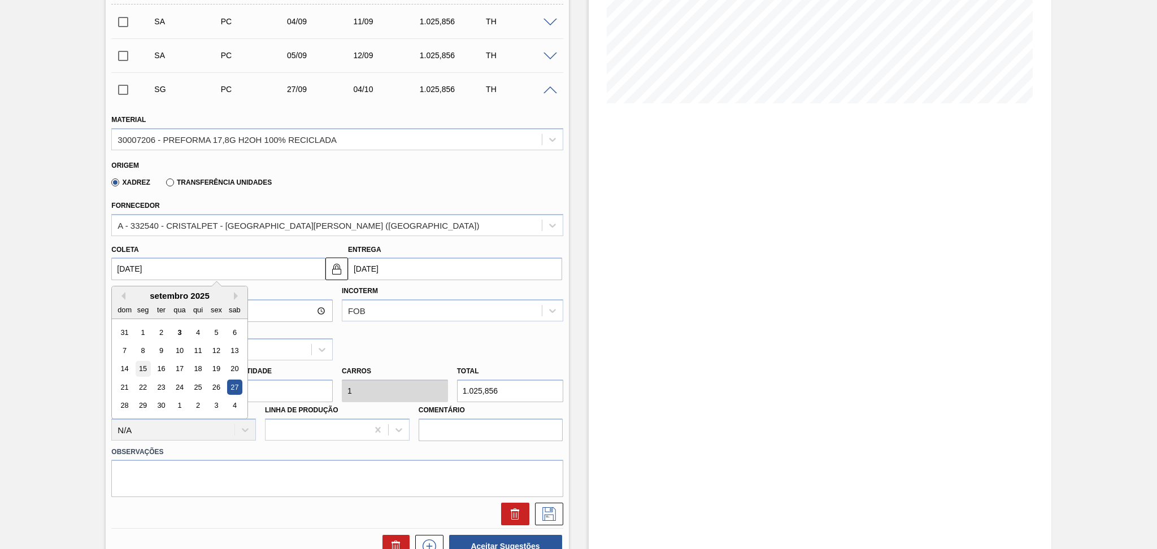
click at [148, 364] on div "15" at bounding box center [143, 369] width 15 height 15
type input "[DATE]"
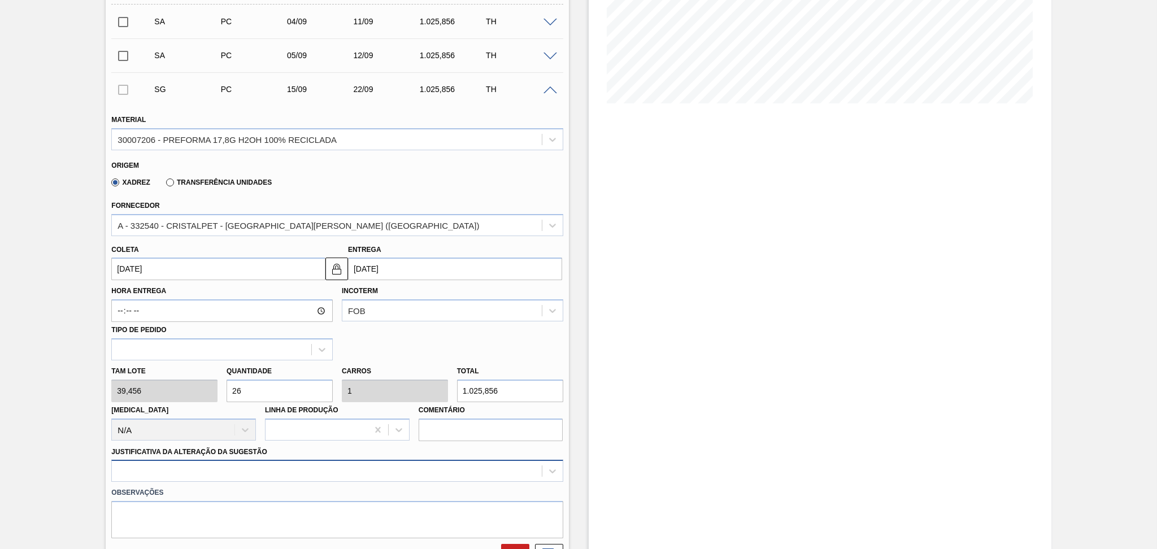
click at [214, 465] on div at bounding box center [336, 471] width 451 height 22
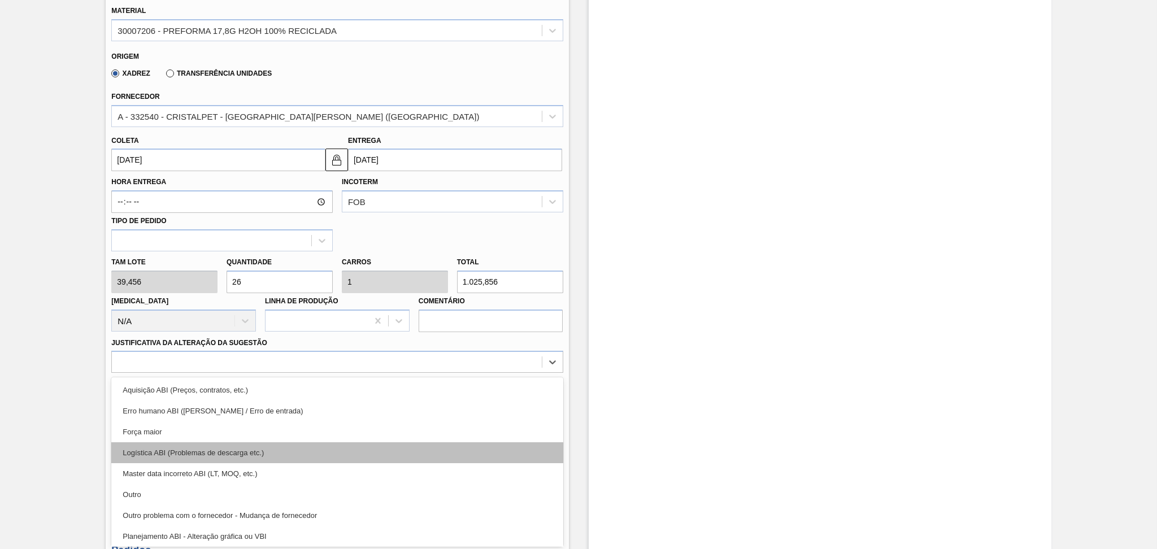
scroll to position [75, 0]
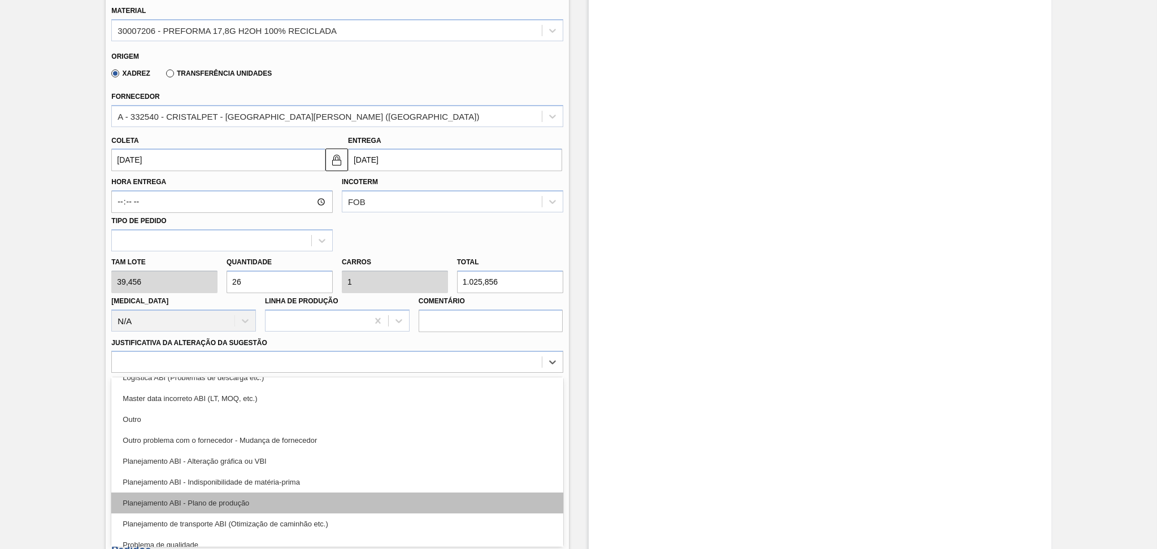
click at [255, 495] on div "Planejamento ABI - Plano de produção" at bounding box center [336, 503] width 451 height 21
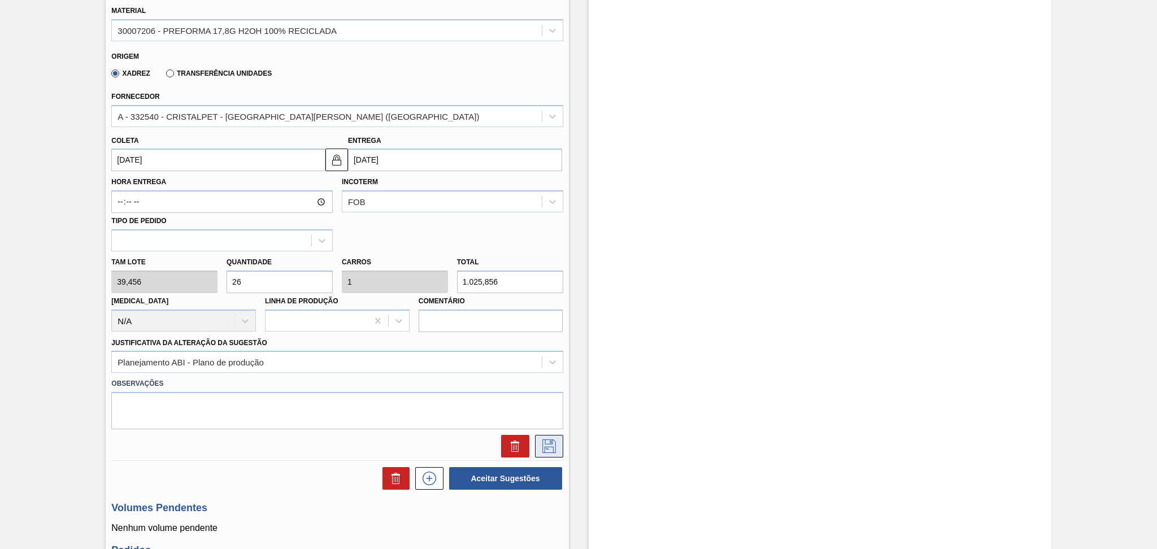
click at [551, 445] on icon at bounding box center [549, 446] width 18 height 14
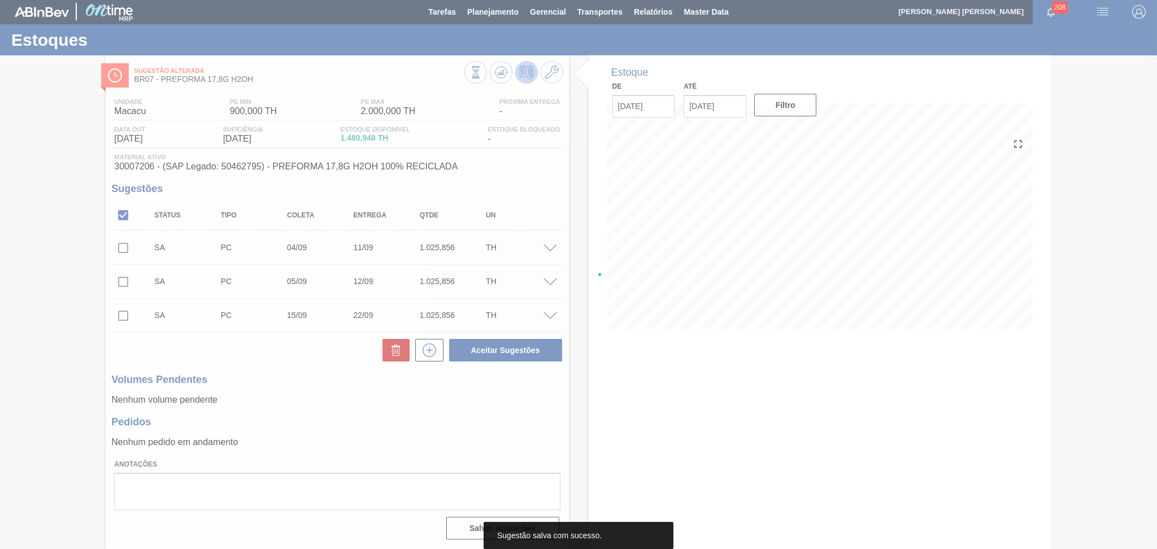
scroll to position [1, 0]
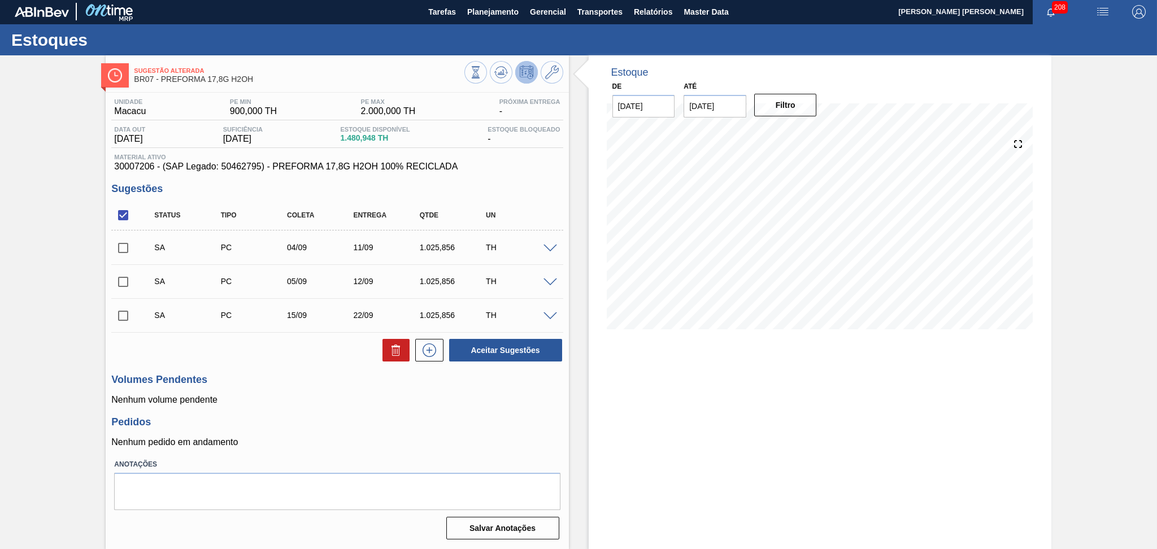
click at [770, 362] on div "Estoque De 03/09/2025 Até 10/10/2025 Filtro 09/10 Projeção de Estoque 1,378.492…" at bounding box center [820, 302] width 463 height 494
click at [552, 312] on span at bounding box center [550, 316] width 14 height 8
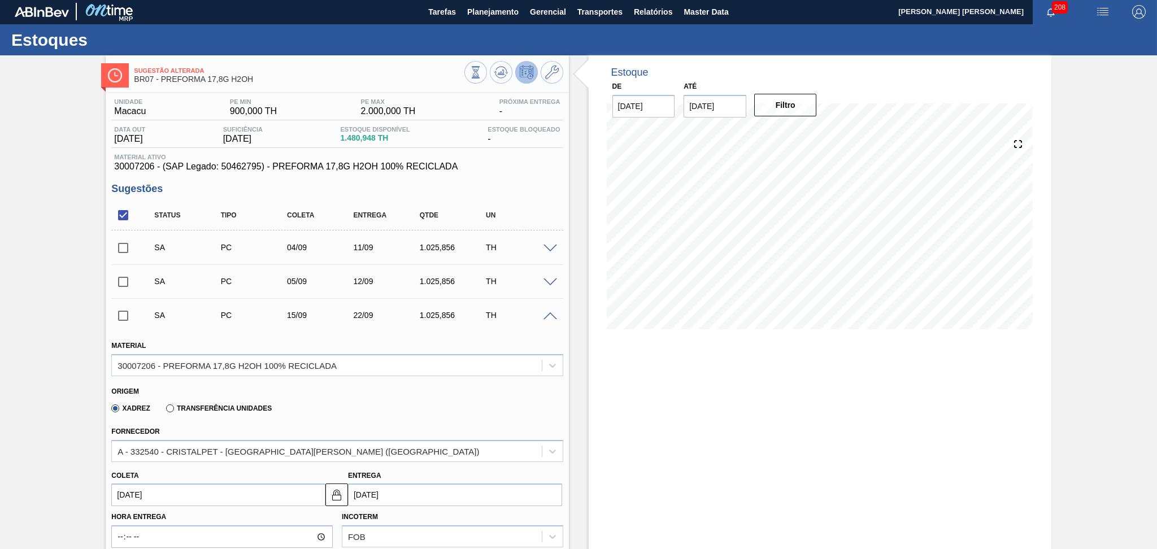
click at [143, 498] on input "[DATE]" at bounding box center [218, 495] width 214 height 23
click at [177, 404] on div "10" at bounding box center [179, 407] width 15 height 15
type input "[DATE]"
click at [153, 500] on input "[DATE]" at bounding box center [218, 495] width 214 height 23
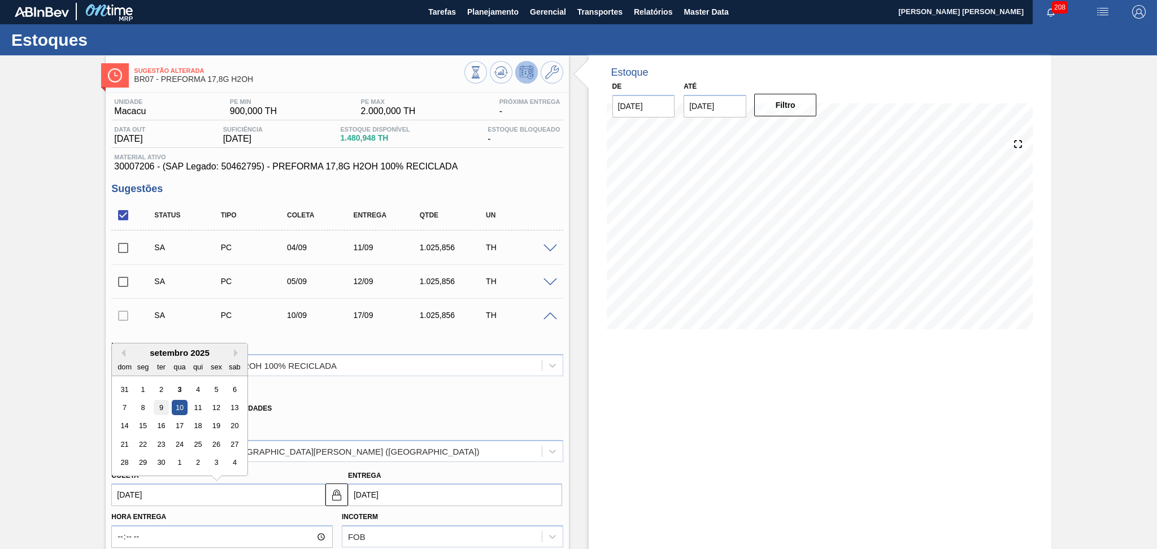
click at [163, 404] on div "9" at bounding box center [161, 407] width 15 height 15
type input "[DATE]"
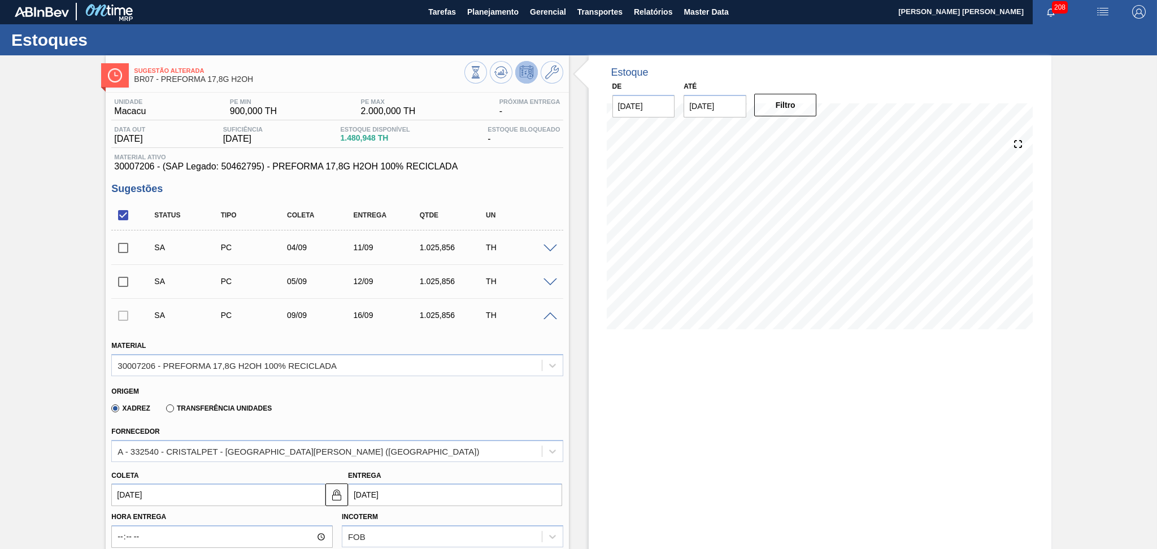
click at [401, 409] on div "Xadrez Transferência Unidades" at bounding box center [332, 406] width 442 height 22
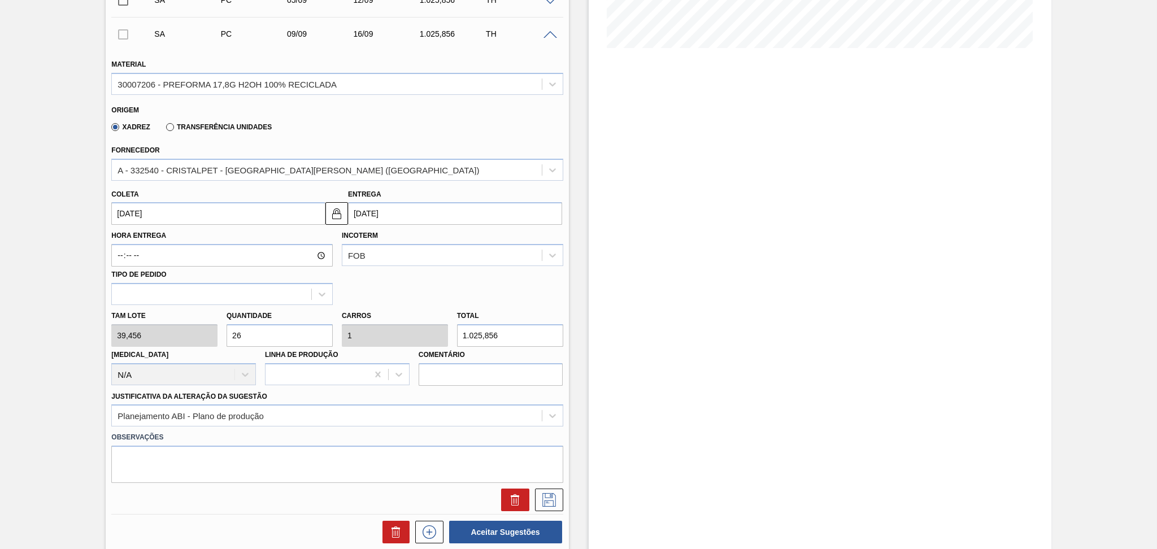
scroll to position [302, 0]
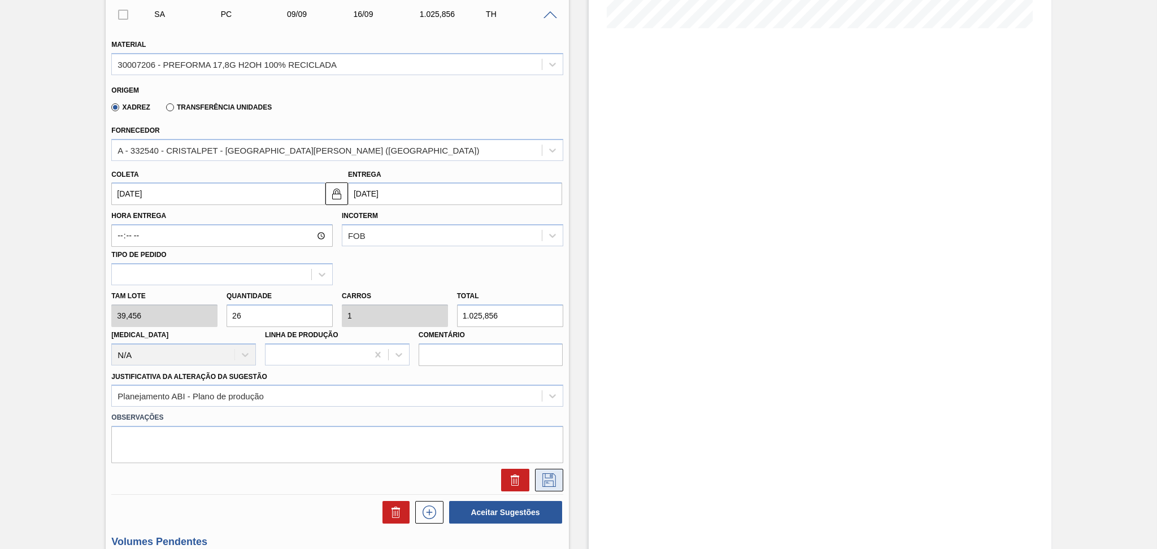
click at [549, 475] on icon at bounding box center [549, 480] width 14 height 14
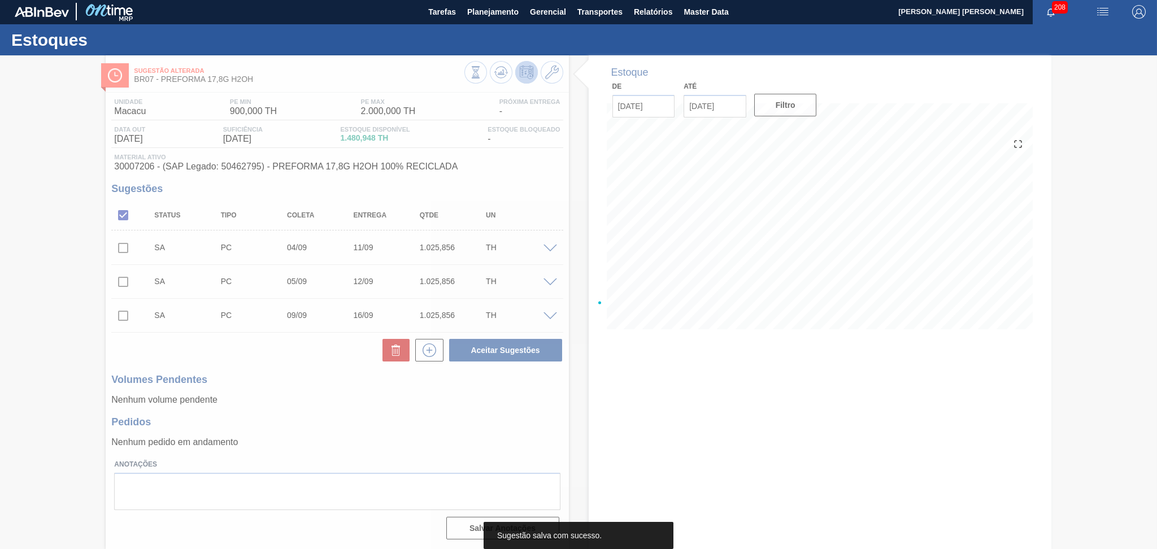
scroll to position [1, 0]
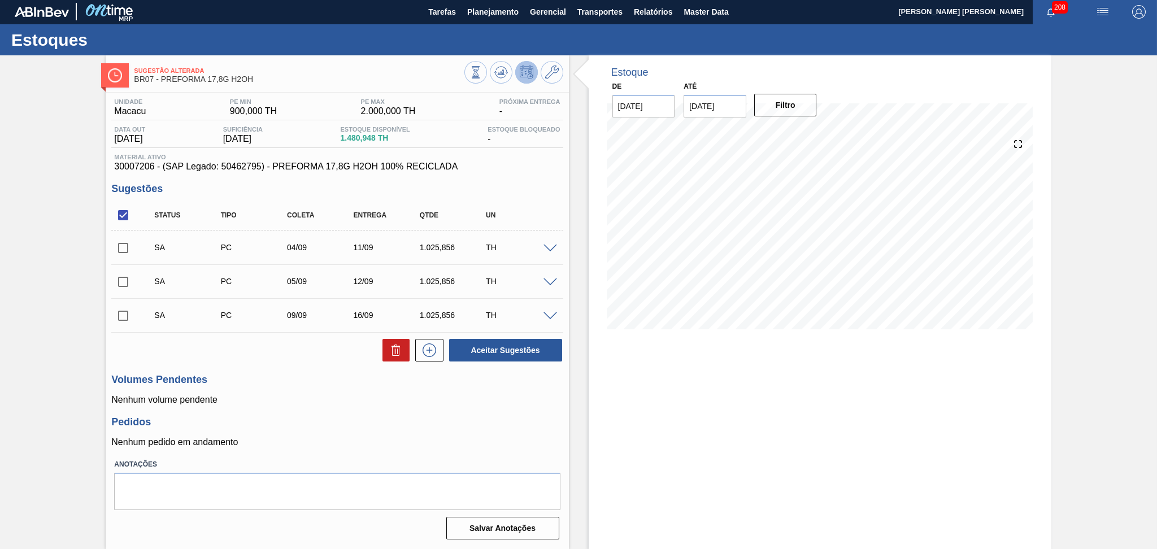
click at [516, 423] on h3 "Pedidos" at bounding box center [336, 422] width 451 height 12
click at [471, 428] on h3 "Pedidos" at bounding box center [336, 422] width 451 height 12
click at [259, 415] on div "Unidade Macacu PE MIN 900,000 TH PE MAX 2.000,000 TH Próxima Entrega - Data out…" at bounding box center [337, 318] width 463 height 451
click at [556, 391] on div "Volumes Pendentes Nenhum volume pendente" at bounding box center [336, 389] width 451 height 31
click at [506, 399] on p "Nenhum volume pendente" at bounding box center [336, 400] width 451 height 10
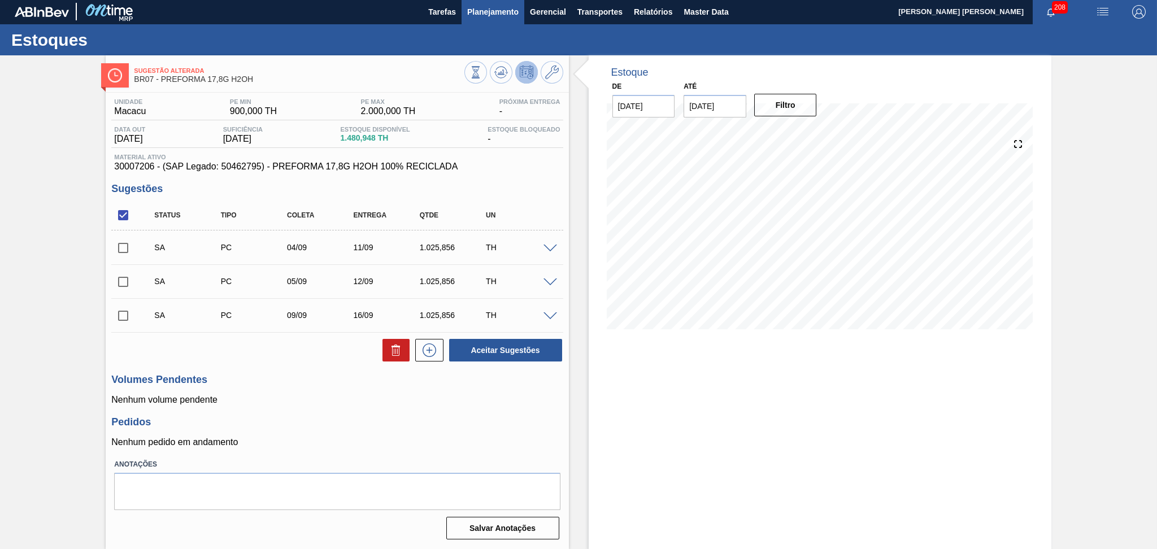
click at [491, 10] on span "Planejamento" at bounding box center [492, 12] width 51 height 14
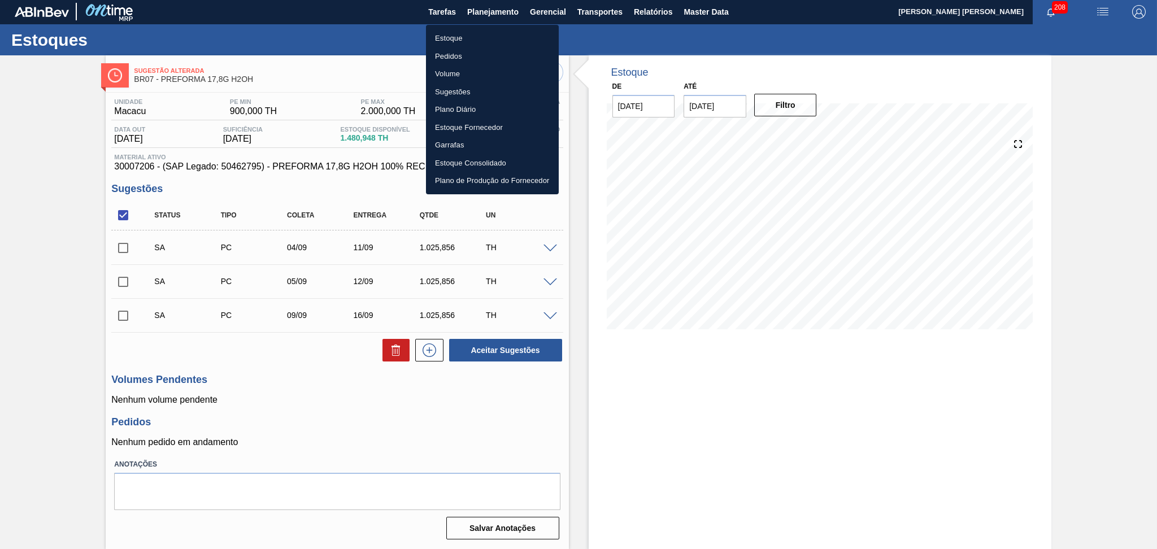
click at [464, 34] on li "Estoque" at bounding box center [492, 38] width 133 height 18
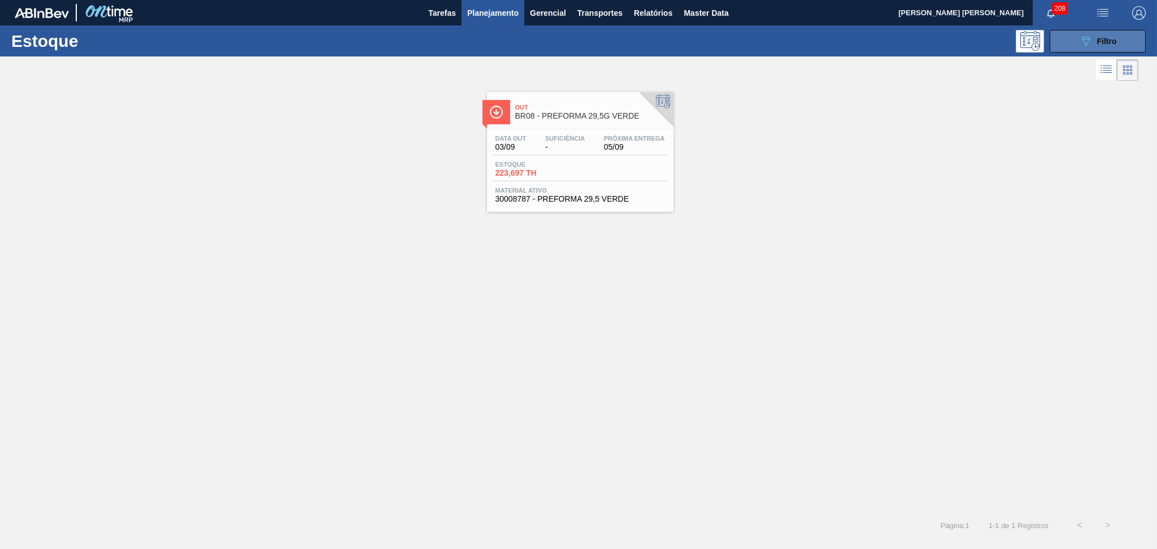
click at [1103, 46] on div "089F7B8B-B2A5-4AFE-B5C0-19BA573D28AC Filtro" at bounding box center [1098, 41] width 38 height 14
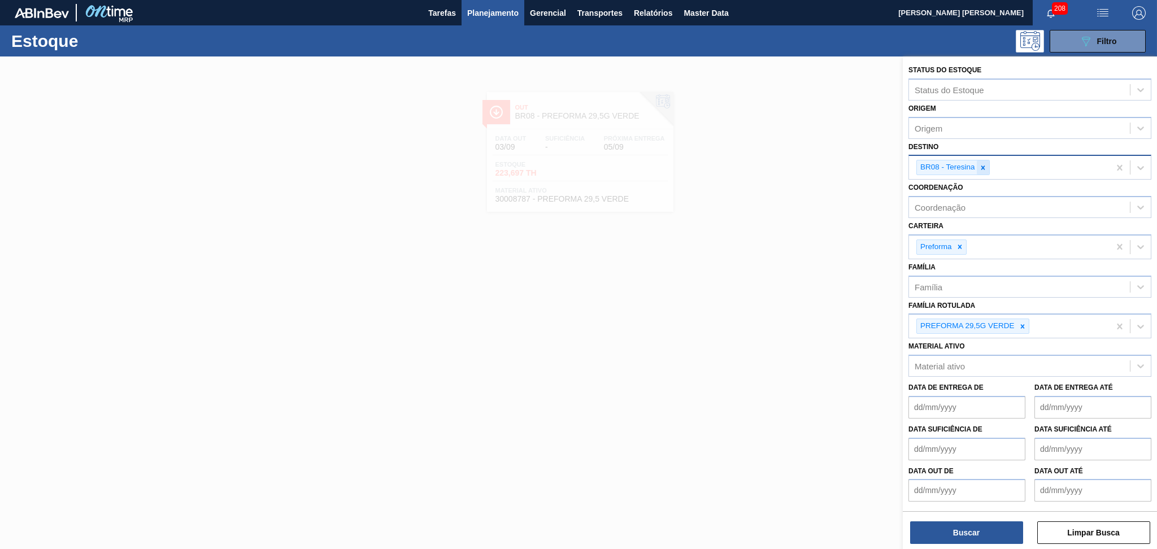
click at [982, 161] on div at bounding box center [983, 167] width 12 height 14
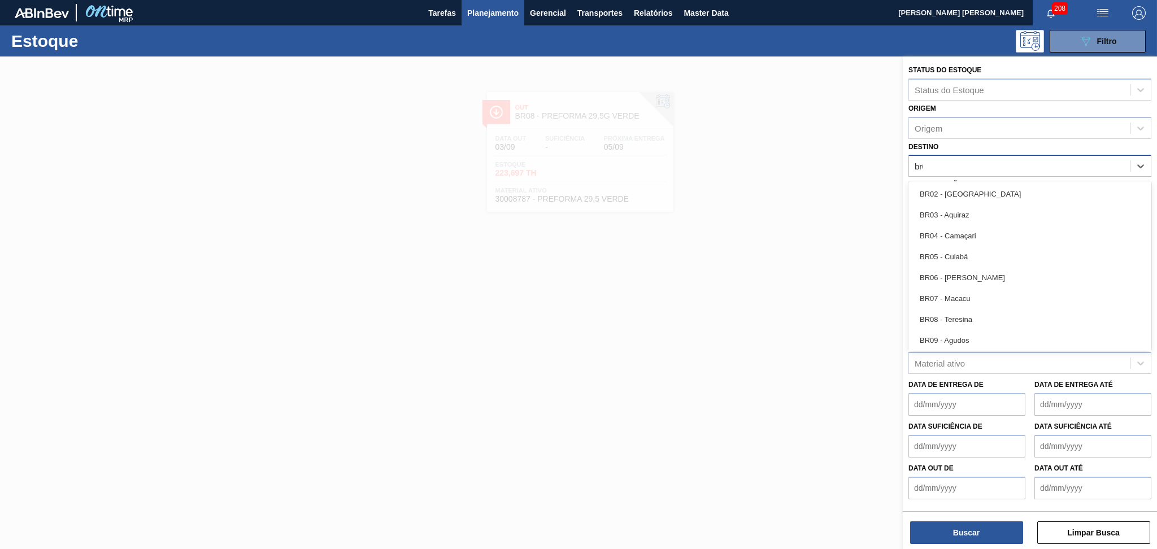
type input "br07"
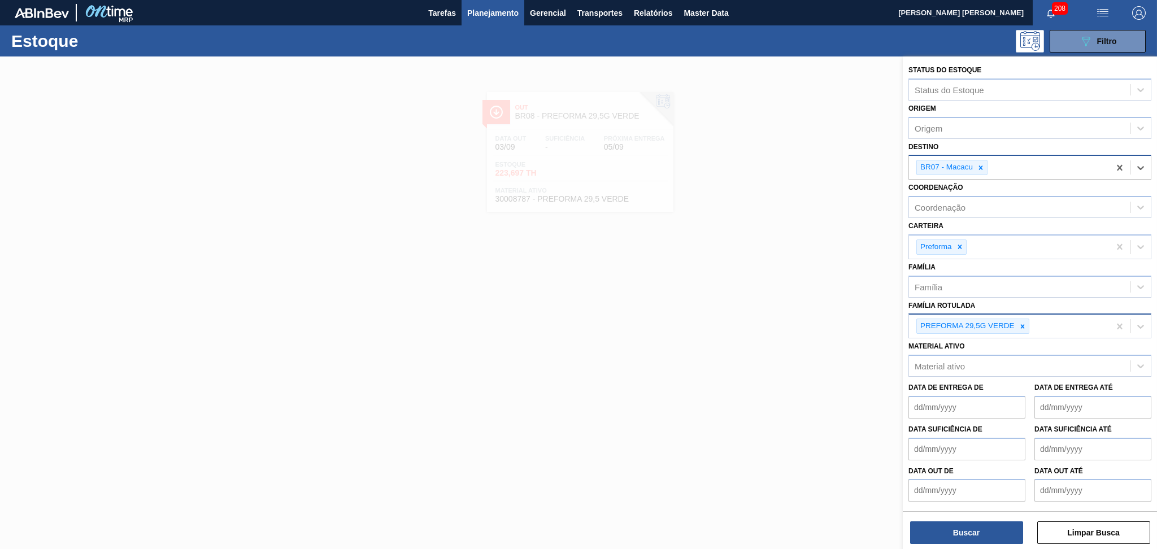
click at [1021, 332] on div "PREFORMA 29,5G VERDE" at bounding box center [1009, 326] width 201 height 23
click at [1026, 325] on icon at bounding box center [1022, 327] width 8 height 8
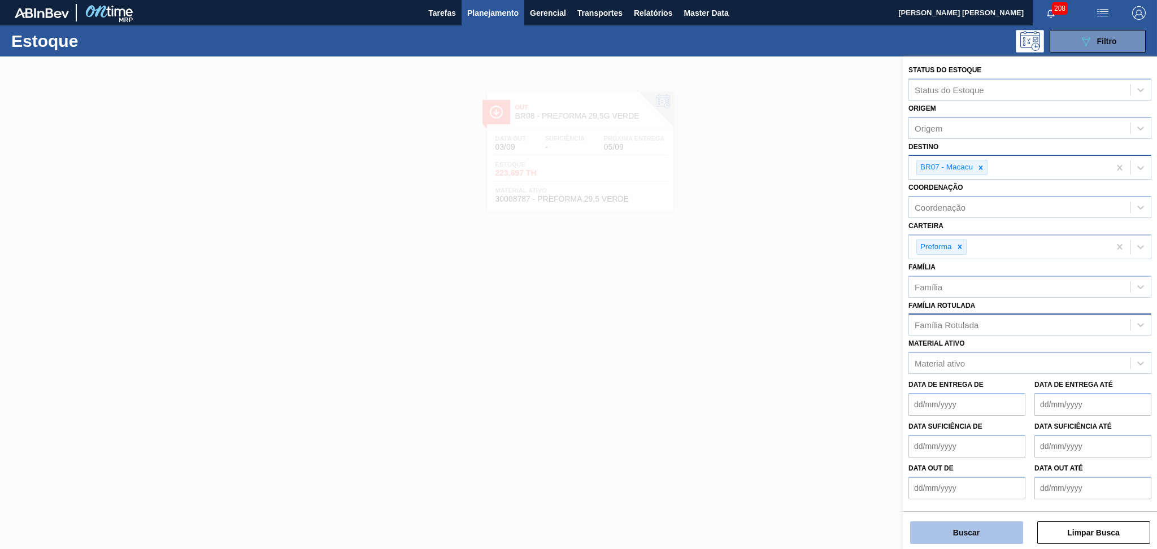
click at [1009, 542] on button "Buscar" at bounding box center [966, 532] width 113 height 23
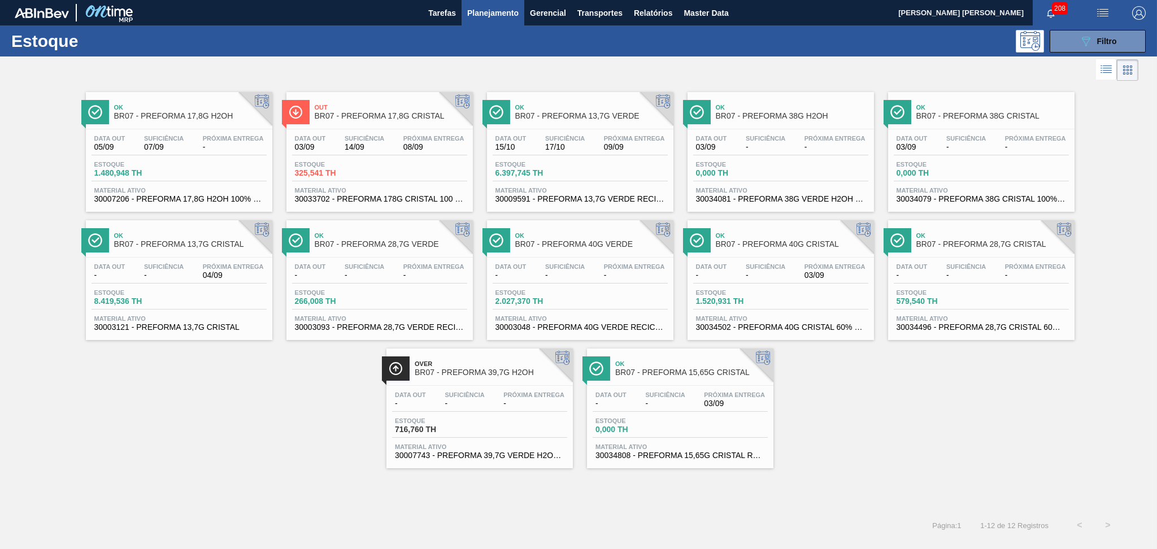
click at [698, 427] on div "Estoque 0,000 TH" at bounding box center [680, 427] width 175 height 20
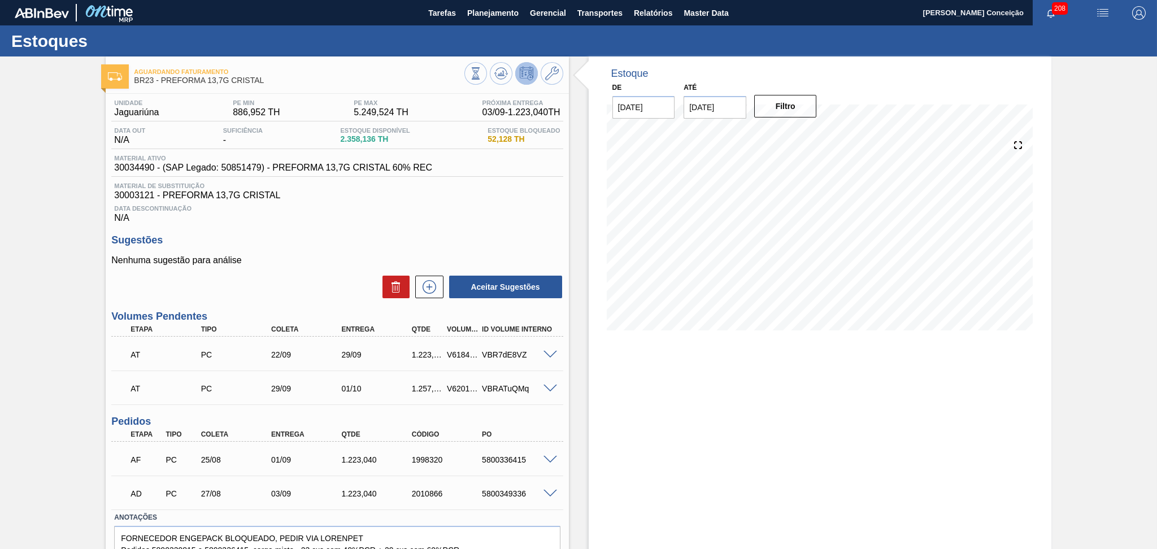
click at [314, 254] on div "Sugestões Nenhuma sugestão para análise Aceitar Sugestões" at bounding box center [336, 266] width 451 height 65
click at [287, 251] on div "Sugestões Nenhuma sugestão para análise Aceitar Sugestões" at bounding box center [336, 266] width 451 height 65
click at [494, 19] on span "Planejamento" at bounding box center [492, 13] width 51 height 14
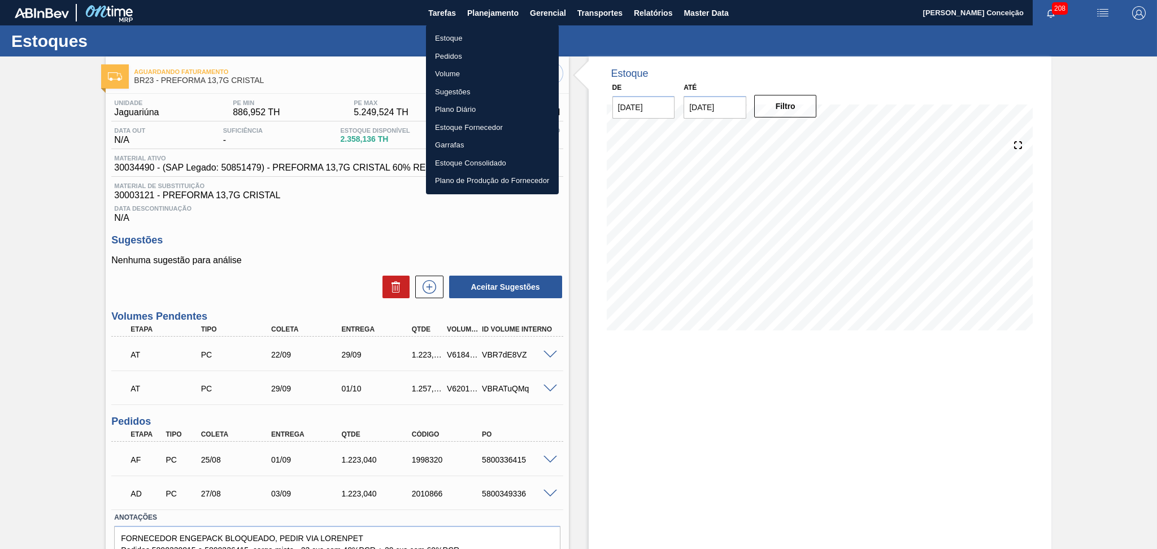
click at [469, 38] on li "Estoque" at bounding box center [492, 38] width 133 height 18
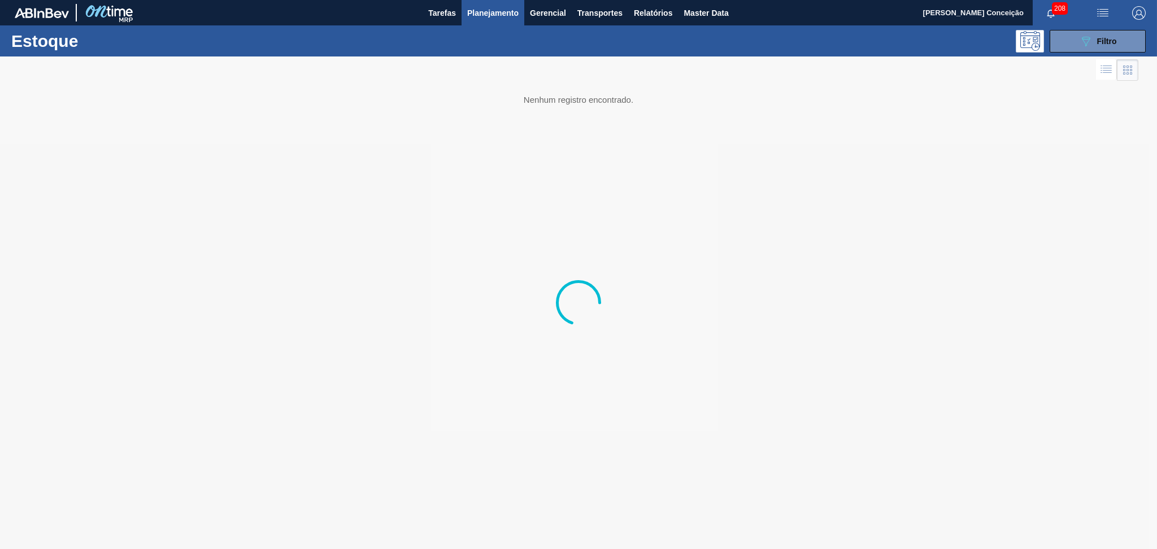
click at [1079, 52] on button "089F7B8B-B2A5-4AFE-B5C0-19BA573D28AC Filtro" at bounding box center [1098, 41] width 96 height 23
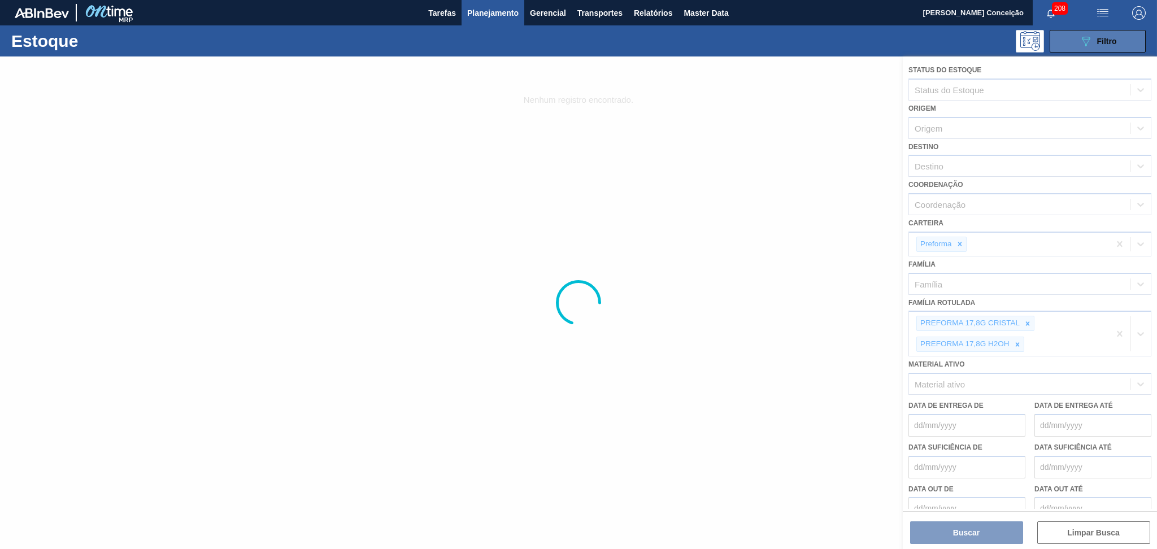
click at [1090, 40] on icon "089F7B8B-B2A5-4AFE-B5C0-19BA573D28AC" at bounding box center [1086, 41] width 14 height 14
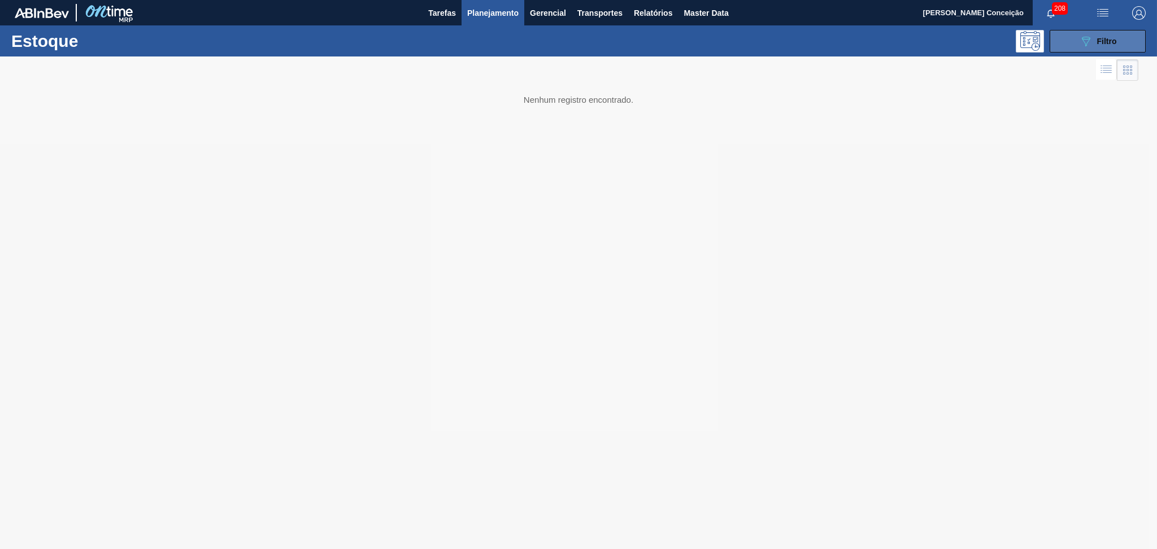
click at [1091, 41] on icon "089F7B8B-B2A5-4AFE-B5C0-19BA573D28AC" at bounding box center [1086, 41] width 14 height 14
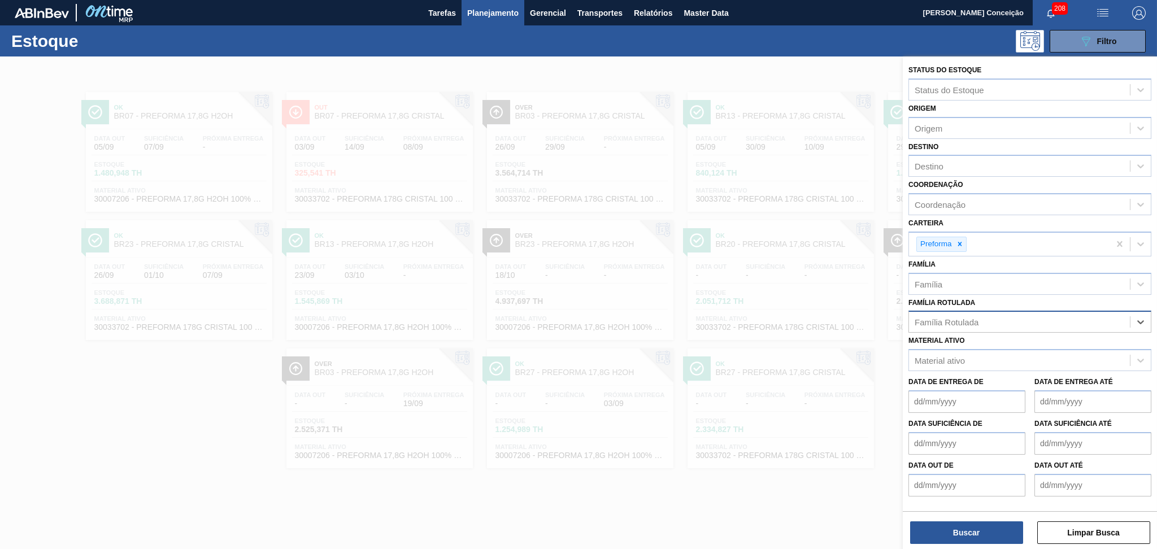
click at [954, 320] on div "Família Rotulada" at bounding box center [947, 322] width 64 height 10
type Rotulada "29,5"
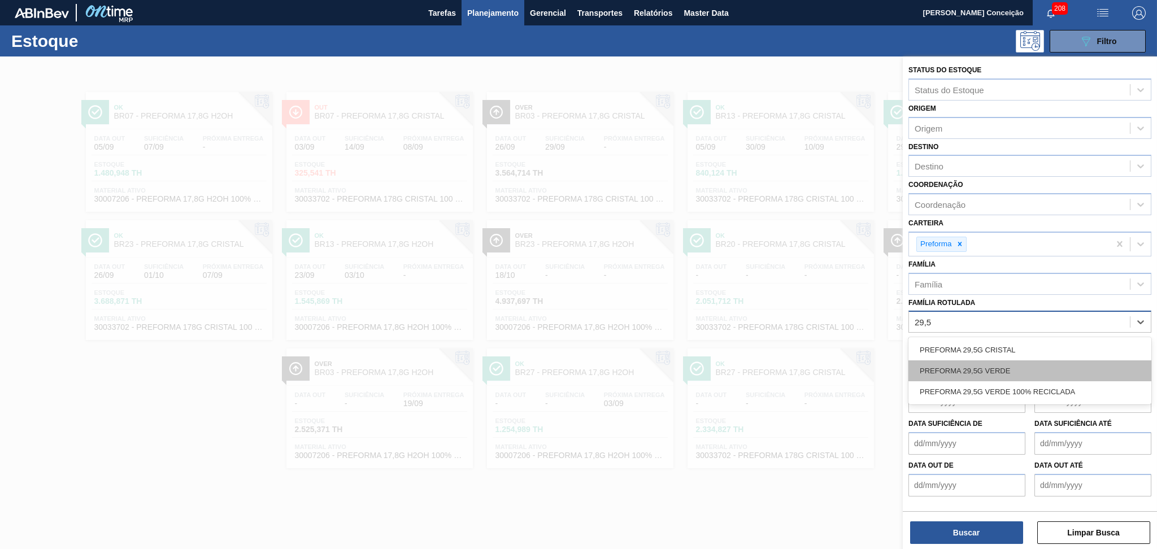
click at [1001, 372] on div "PREFORMA 29,5G VERDE" at bounding box center [1029, 370] width 243 height 21
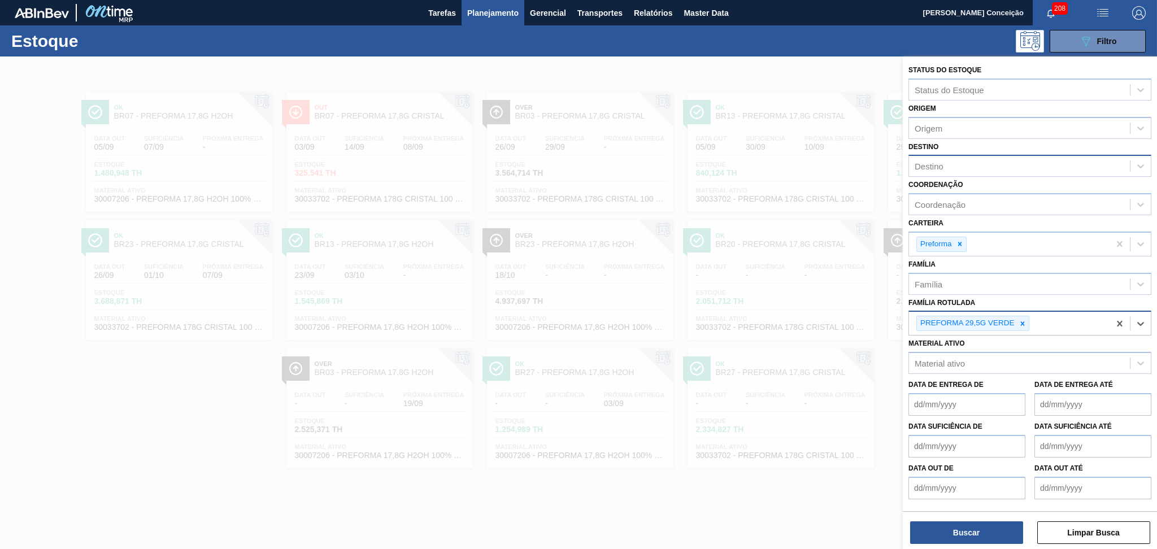
click at [943, 165] on div "Destino" at bounding box center [1019, 166] width 221 height 16
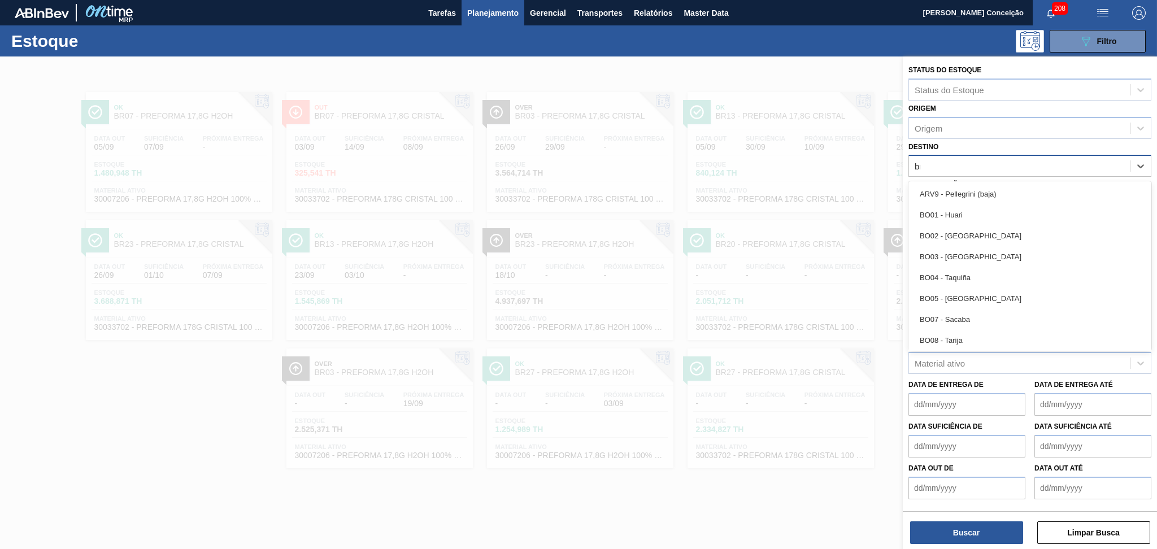
type input "br08"
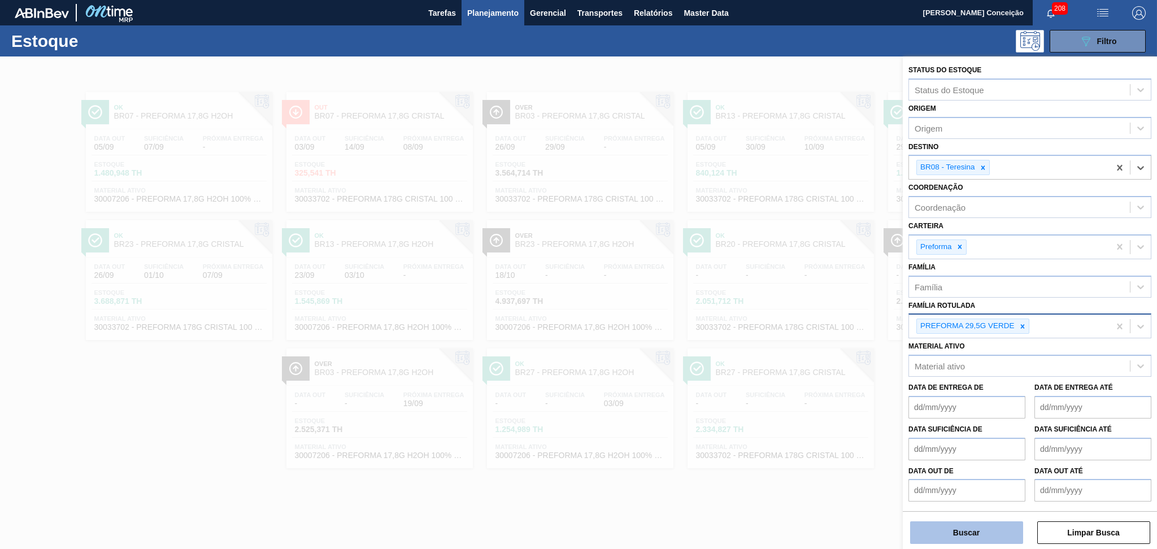
click at [962, 525] on button "Buscar" at bounding box center [966, 532] width 113 height 23
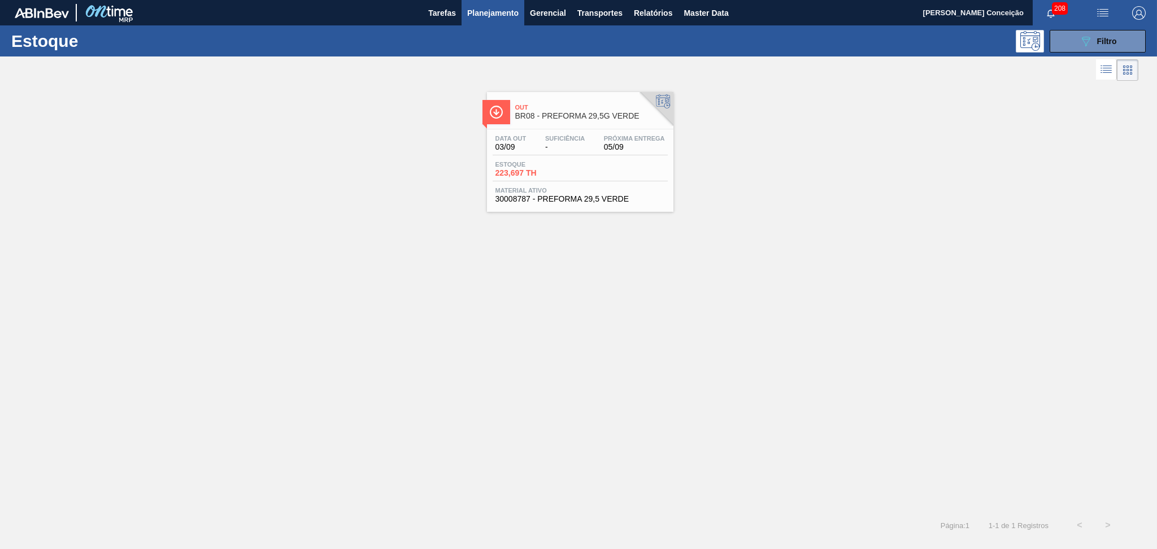
click at [623, 163] on div "Estoque 223,697 TH" at bounding box center [580, 171] width 175 height 20
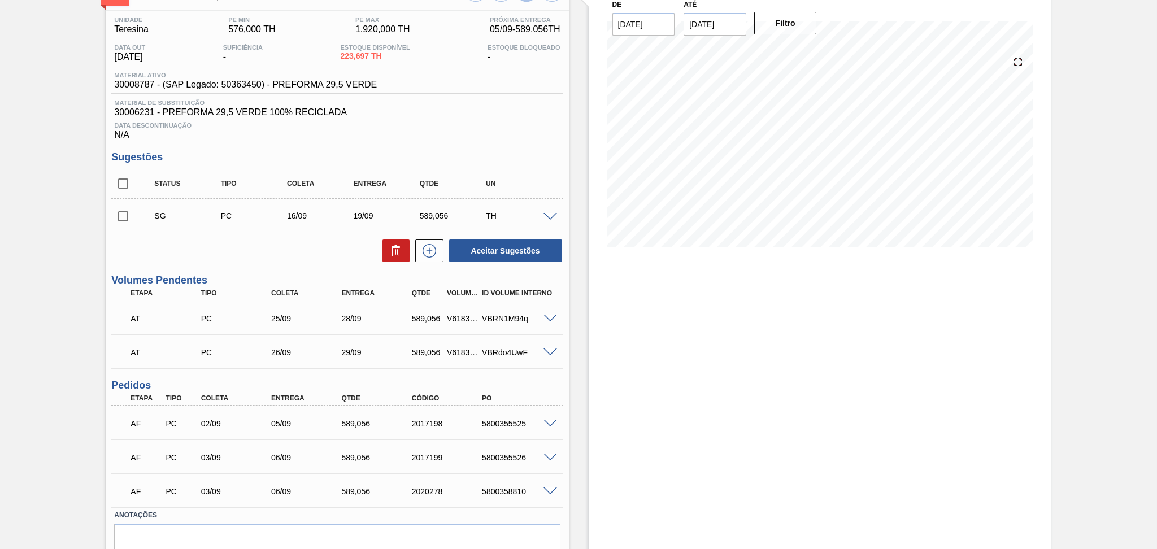
scroll to position [57, 0]
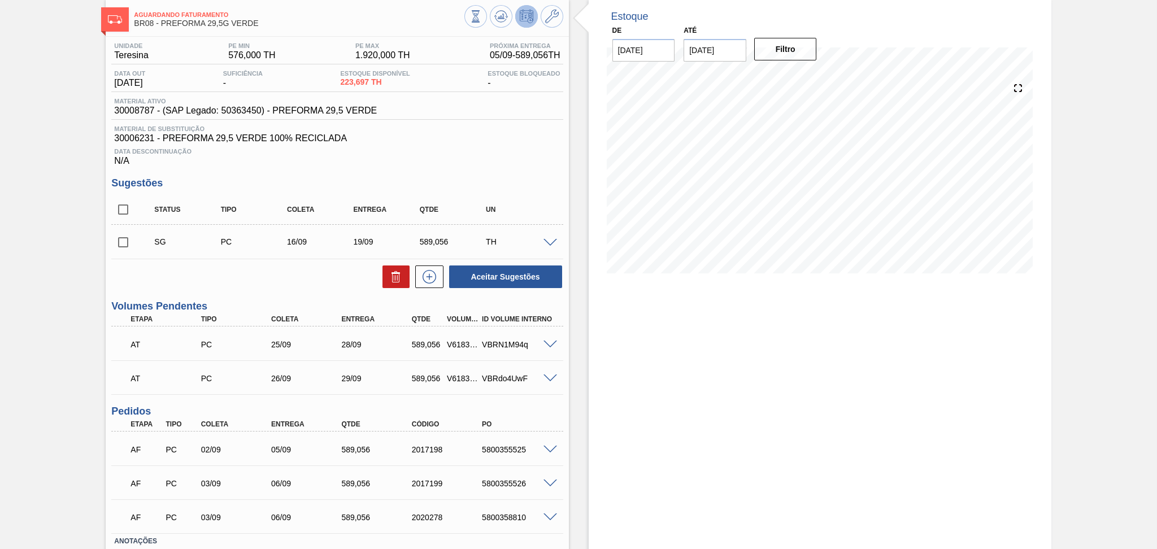
click at [657, 416] on div "Estoque De 03/09/2025 Até 10/10/2025 Filtro 07/09 Projeção de Estoque 1,250.861…" at bounding box center [820, 312] width 463 height 626
click at [626, 352] on div "Estoque De 03/09/2025 Até 10/10/2025 Filtro 07/09 Projeção de Estoque 1,250.861…" at bounding box center [820, 312] width 463 height 626
click at [124, 242] on input "checkbox" at bounding box center [123, 242] width 24 height 24
click at [393, 272] on icon at bounding box center [395, 273] width 8 height 2
checkbox input "false"
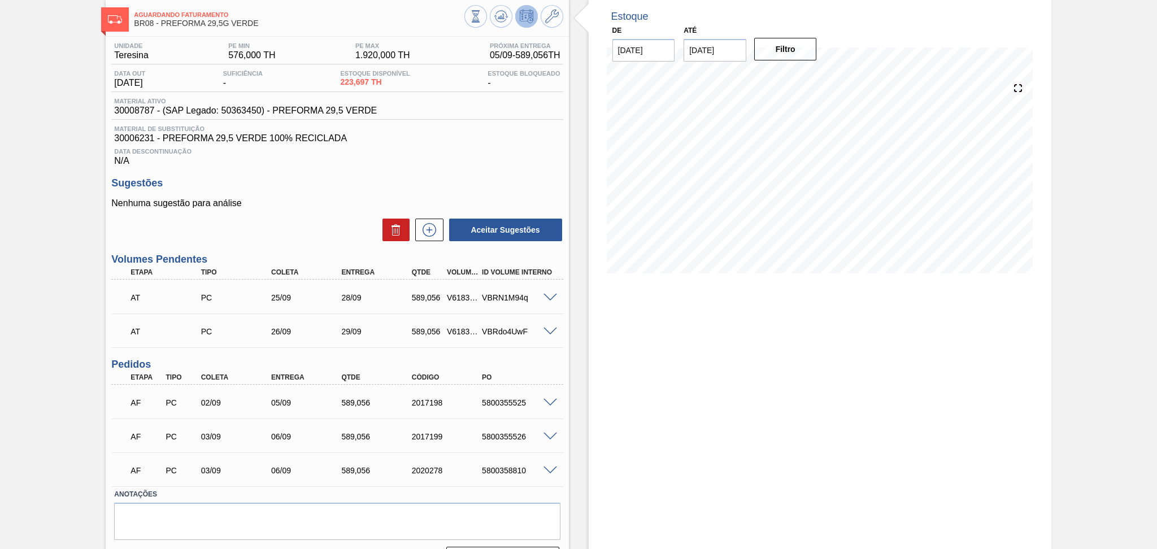
click at [554, 179] on h3 "Sugestões" at bounding box center [336, 183] width 451 height 12
click at [399, 161] on div "Data Descontinuação N/A" at bounding box center [336, 154] width 451 height 23
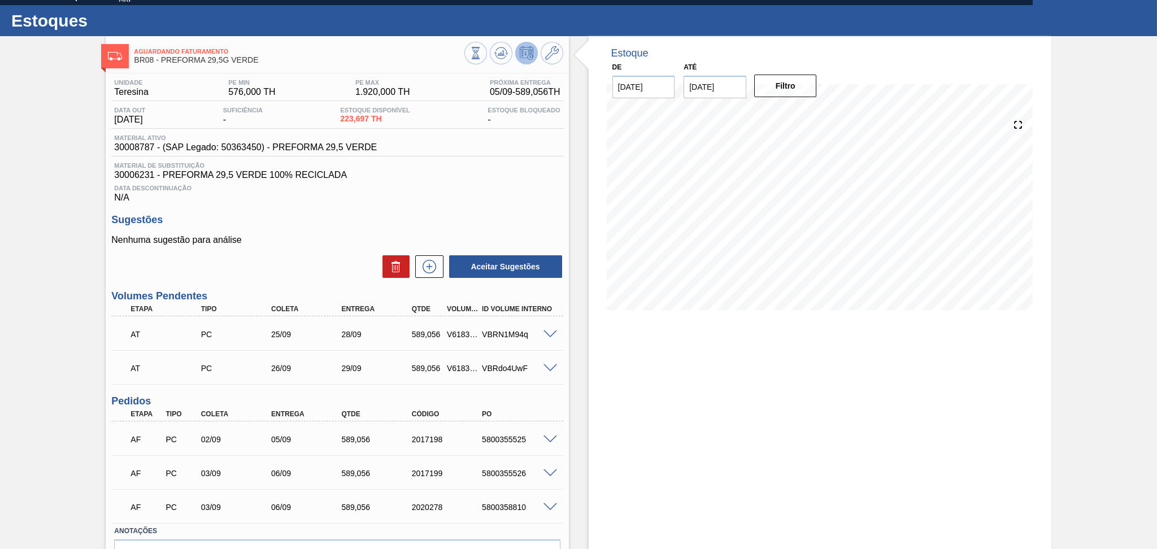
scroll to position [0, 0]
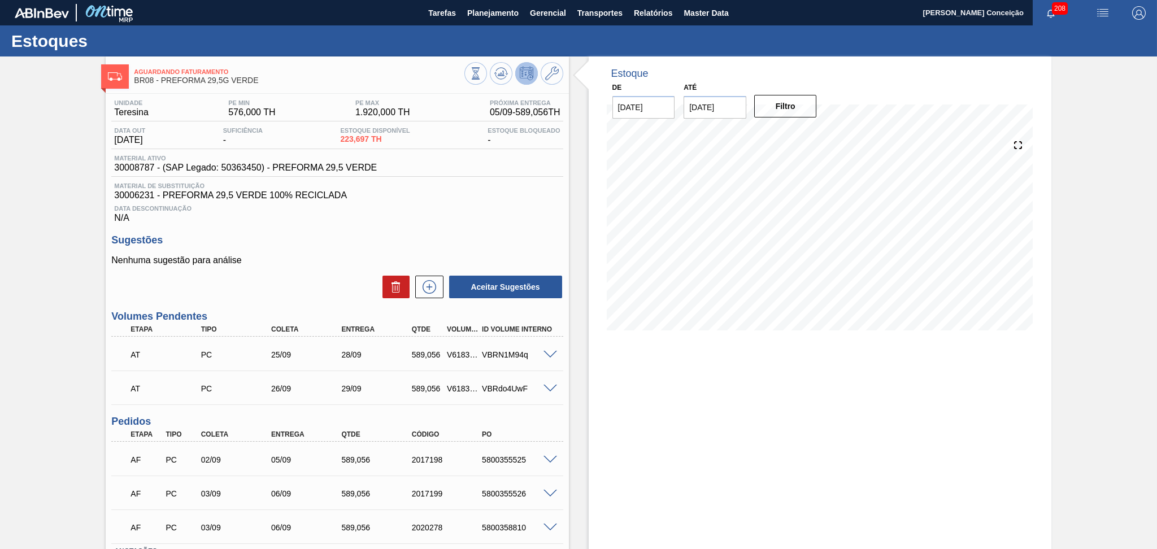
click at [465, 216] on div "Data Descontinuação N/A" at bounding box center [336, 212] width 451 height 23
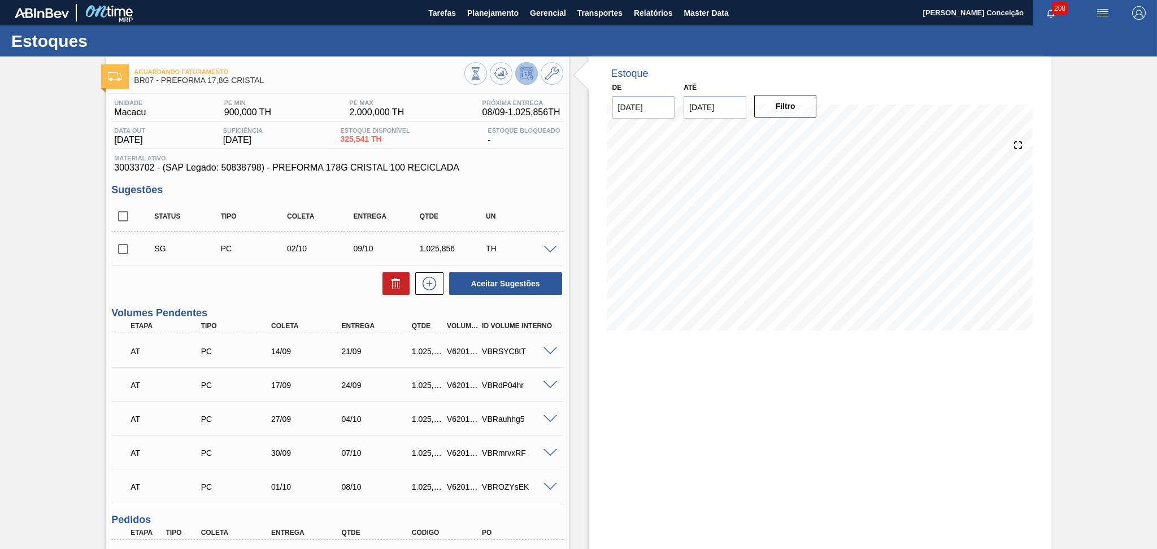
click at [685, 380] on div "Estoque De [DATE] Até [DATE] Filtro 09/09 Projeção de Estoque 1,537.253 [DOMAIN…" at bounding box center [820, 378] width 463 height 644
click at [316, 279] on div "Aceitar Sugestões" at bounding box center [336, 283] width 451 height 25
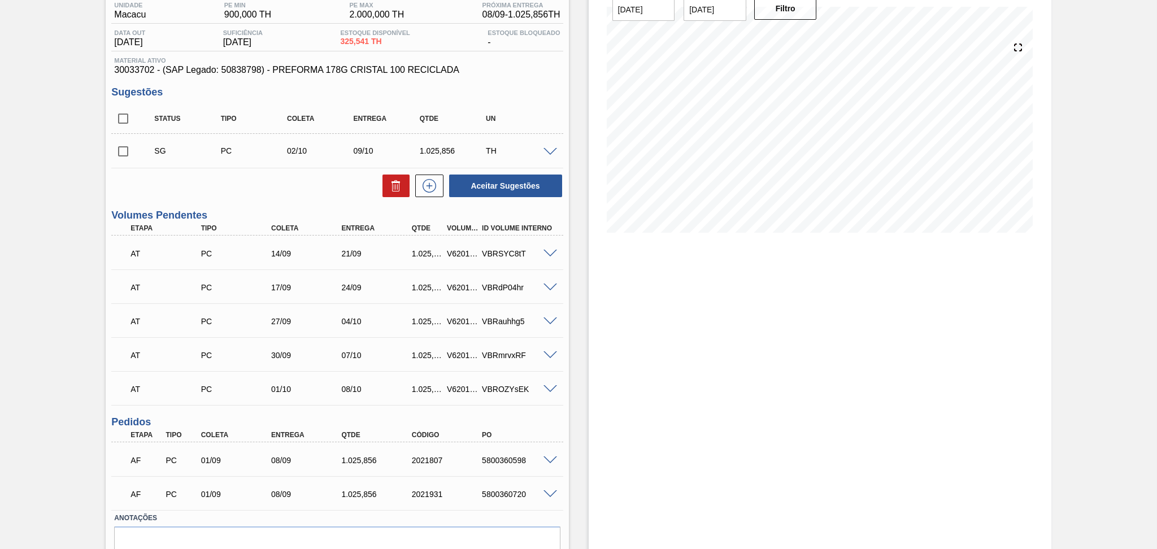
scroll to position [150, 0]
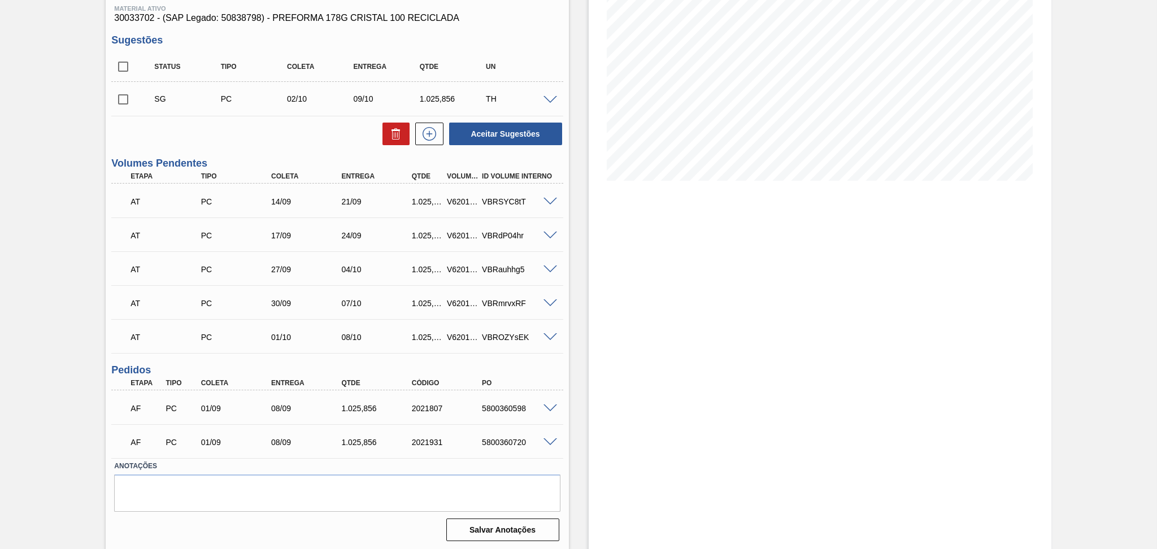
click at [128, 73] on input "checkbox" at bounding box center [123, 67] width 24 height 24
checkbox input "true"
click at [390, 144] on button at bounding box center [395, 134] width 27 height 23
checkbox input "false"
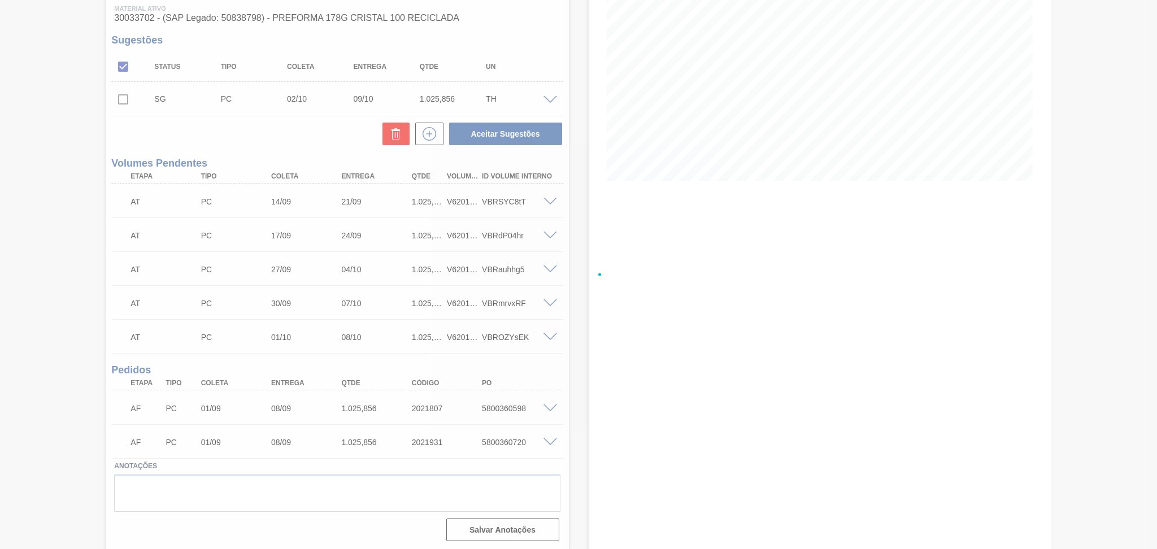
scroll to position [103, 0]
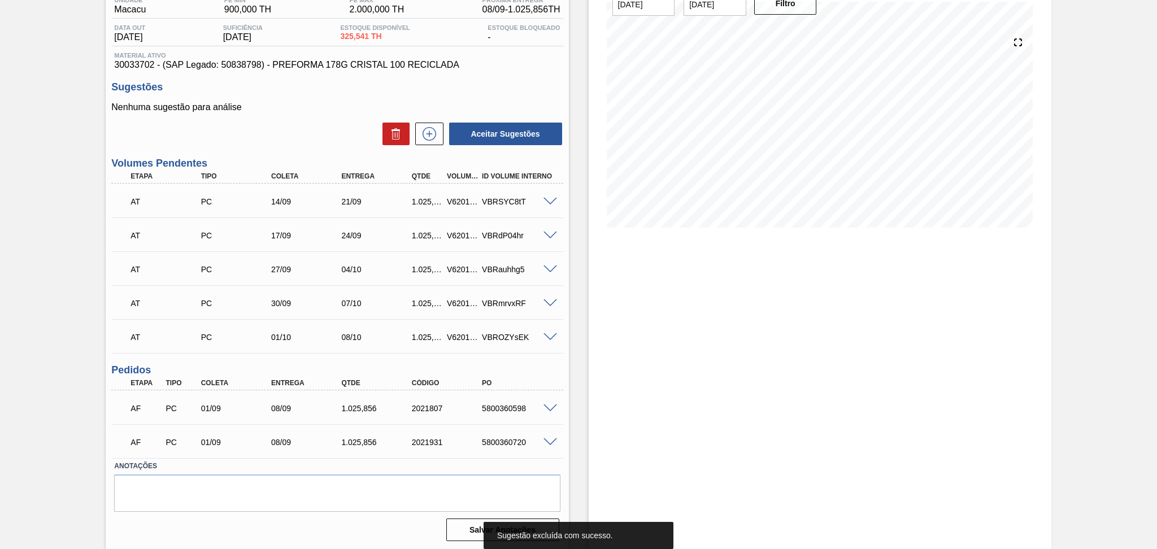
click at [608, 275] on div "Estoque De [DATE] Até [DATE] Filtro" at bounding box center [820, 252] width 463 height 597
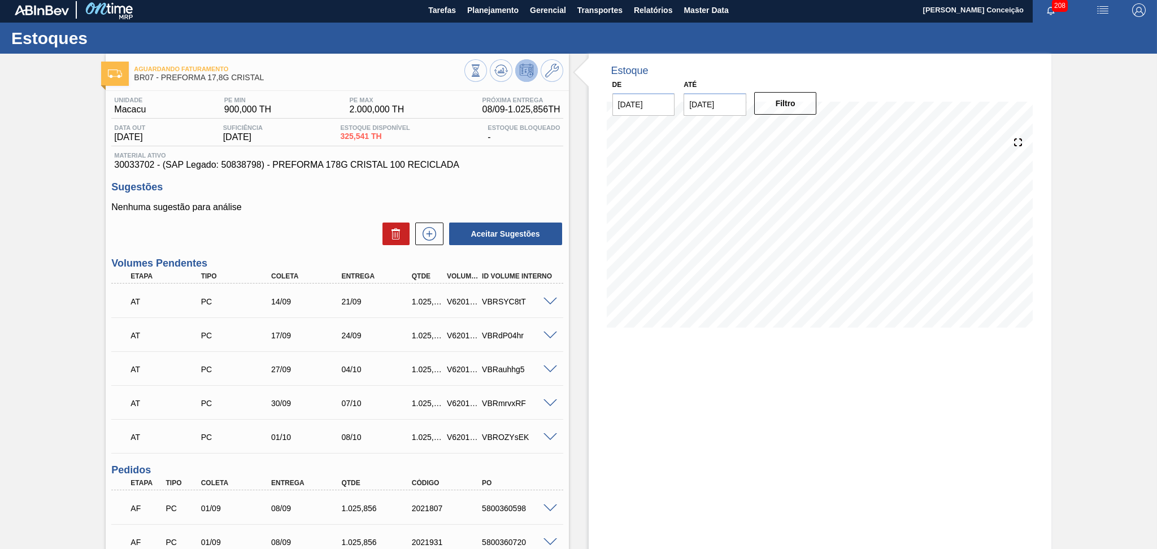
scroll to position [0, 0]
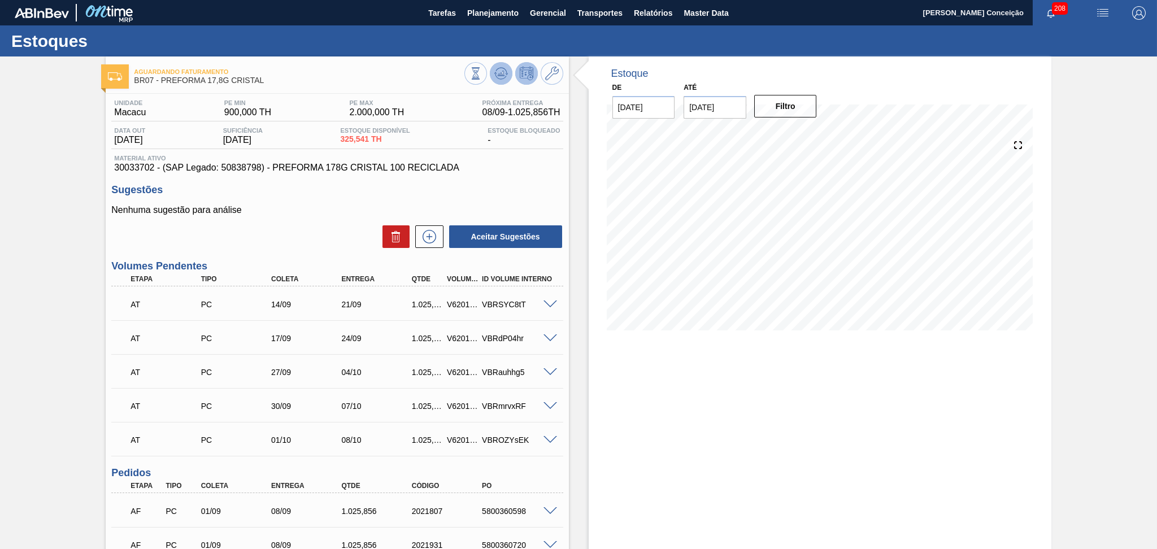
click at [508, 67] on button at bounding box center [501, 73] width 23 height 23
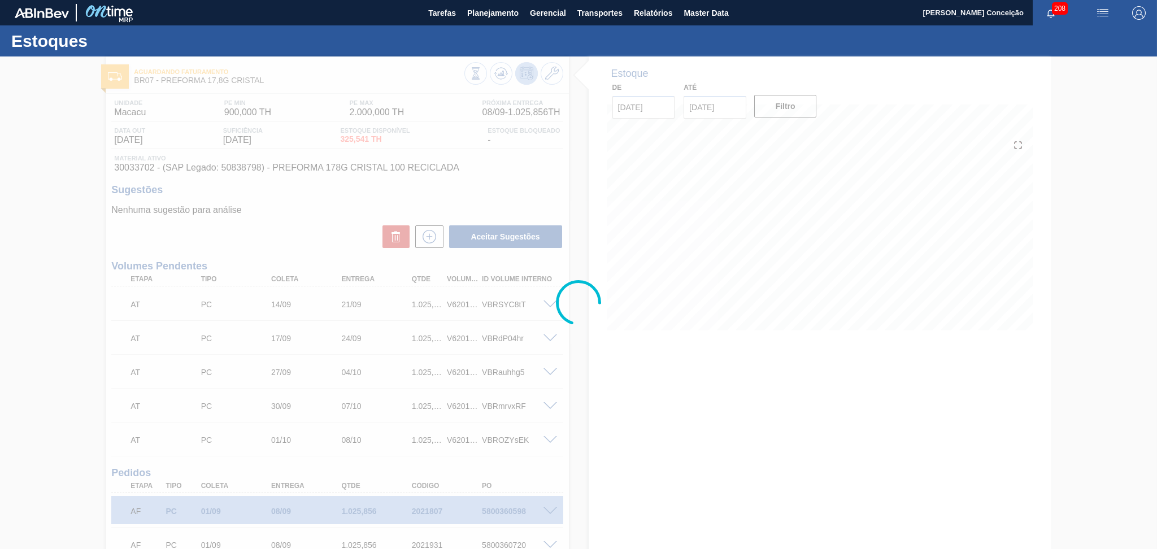
click at [602, 380] on div at bounding box center [578, 302] width 1157 height 493
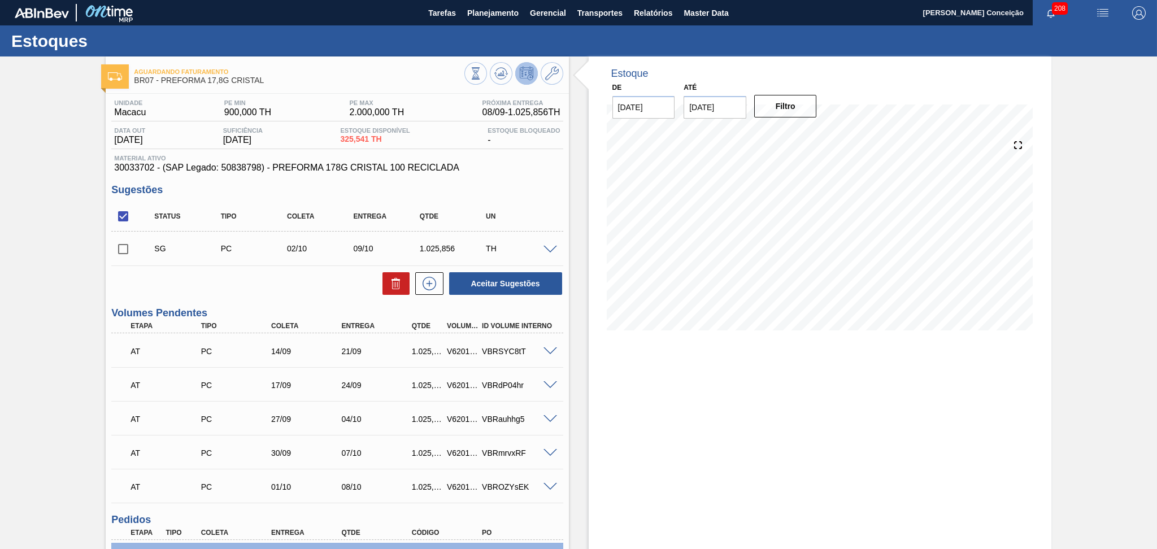
click at [127, 218] on input "checkbox" at bounding box center [123, 216] width 24 height 24
click at [125, 218] on input "checkbox" at bounding box center [123, 216] width 24 height 24
checkbox input "true"
click at [390, 287] on icon at bounding box center [396, 284] width 14 height 14
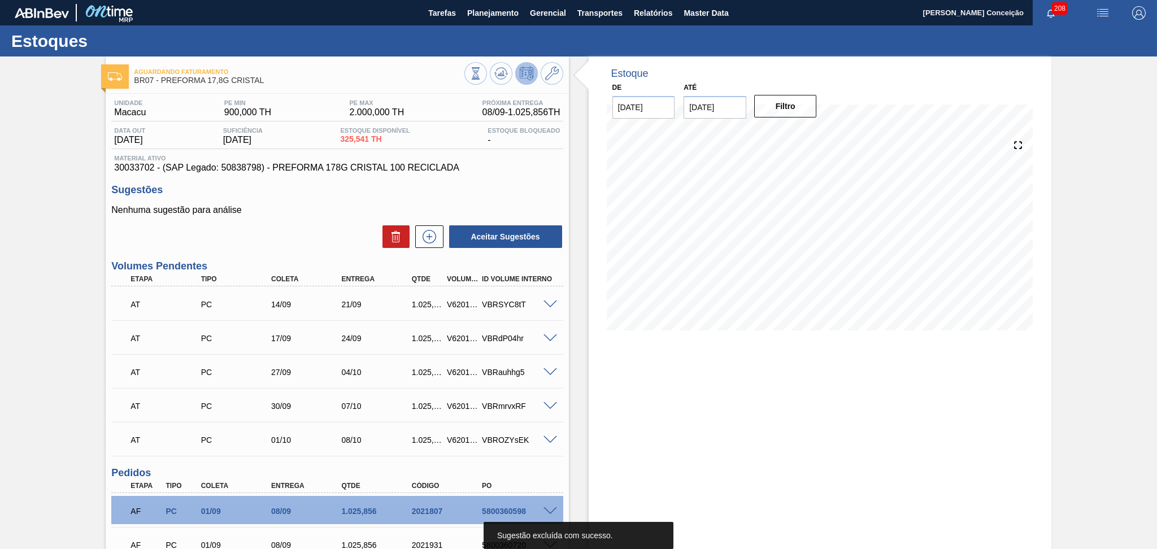
click at [551, 301] on span at bounding box center [550, 305] width 14 height 8
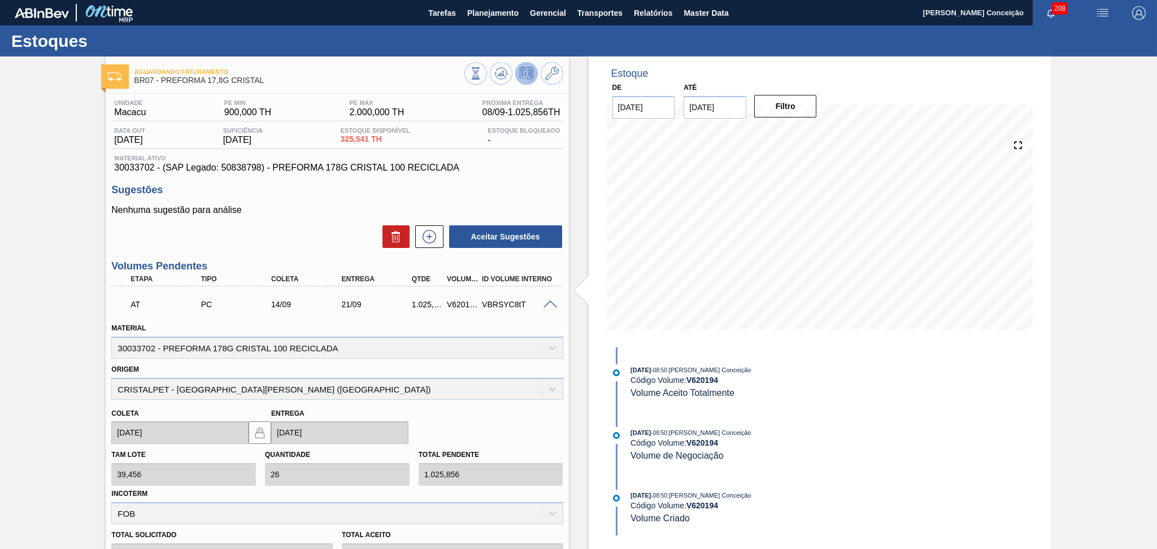
click at [549, 304] on span at bounding box center [550, 305] width 14 height 8
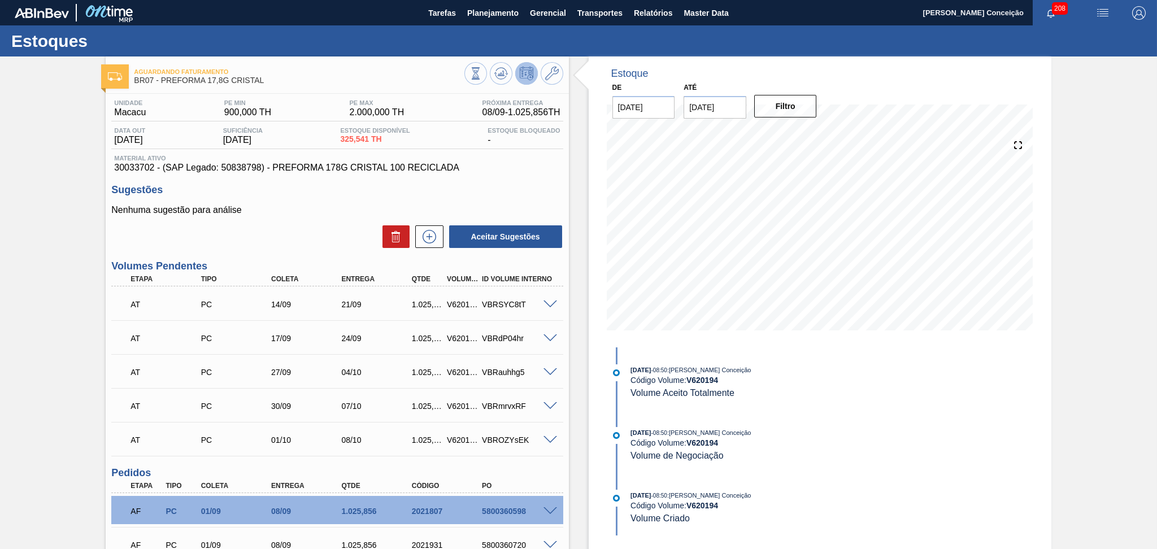
click at [549, 336] on span at bounding box center [550, 338] width 14 height 8
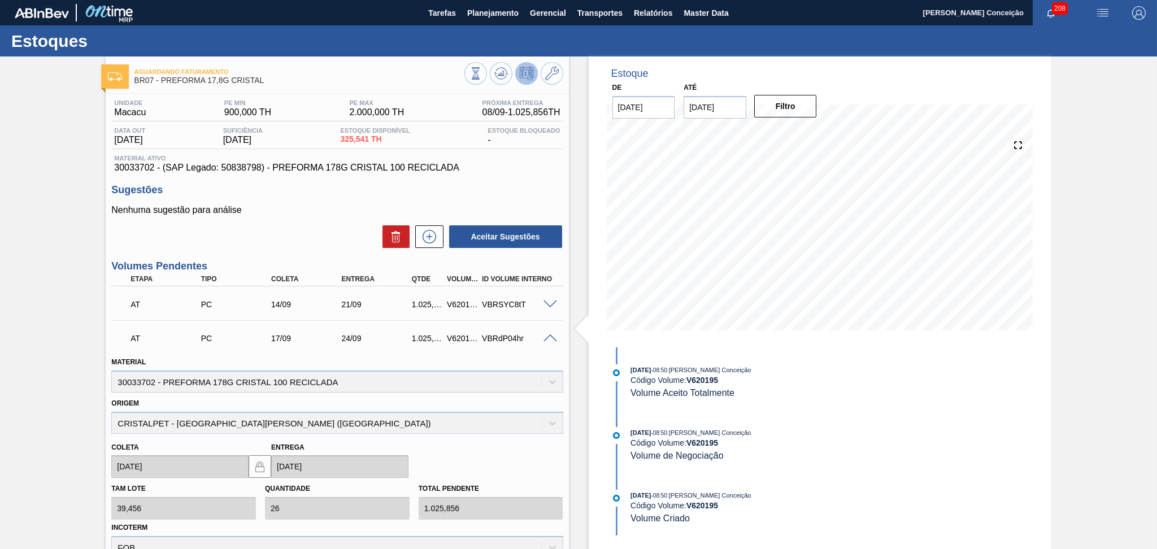
click at [549, 337] on span at bounding box center [550, 338] width 14 height 8
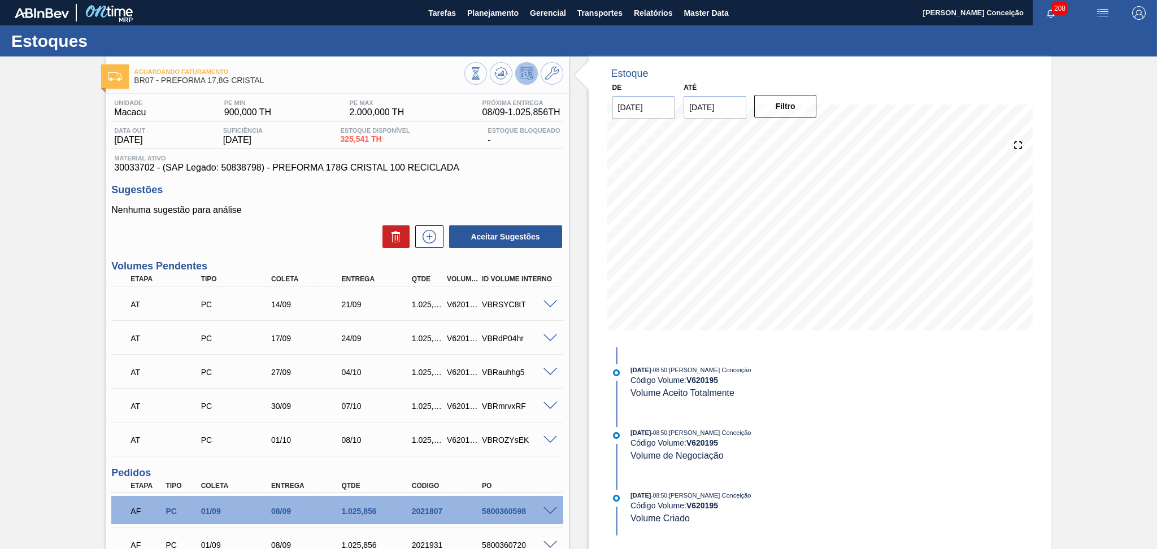
click at [547, 372] on span at bounding box center [550, 372] width 14 height 8
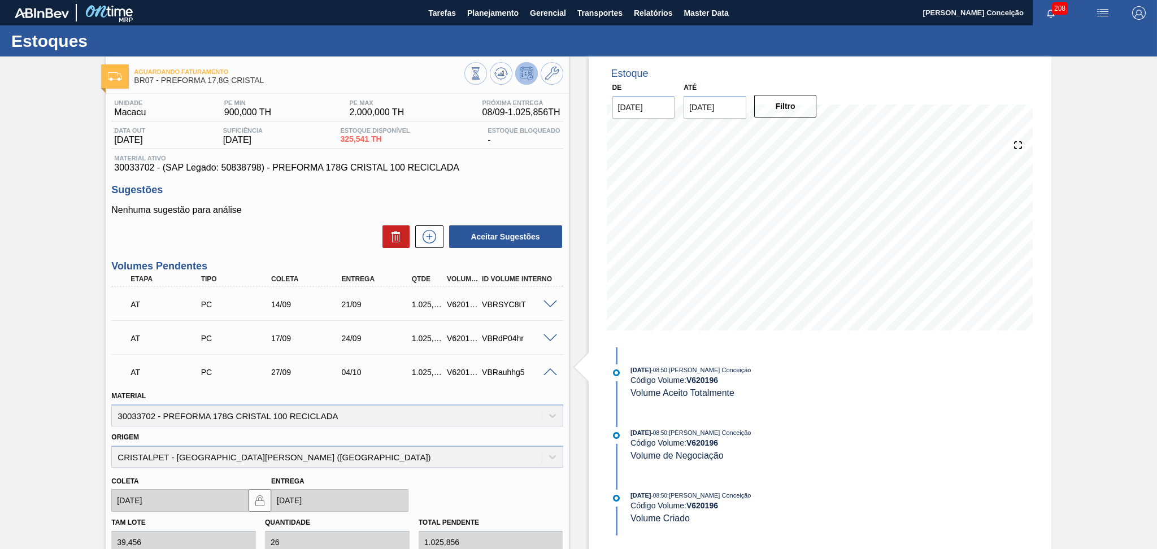
click at [547, 372] on span at bounding box center [550, 372] width 14 height 8
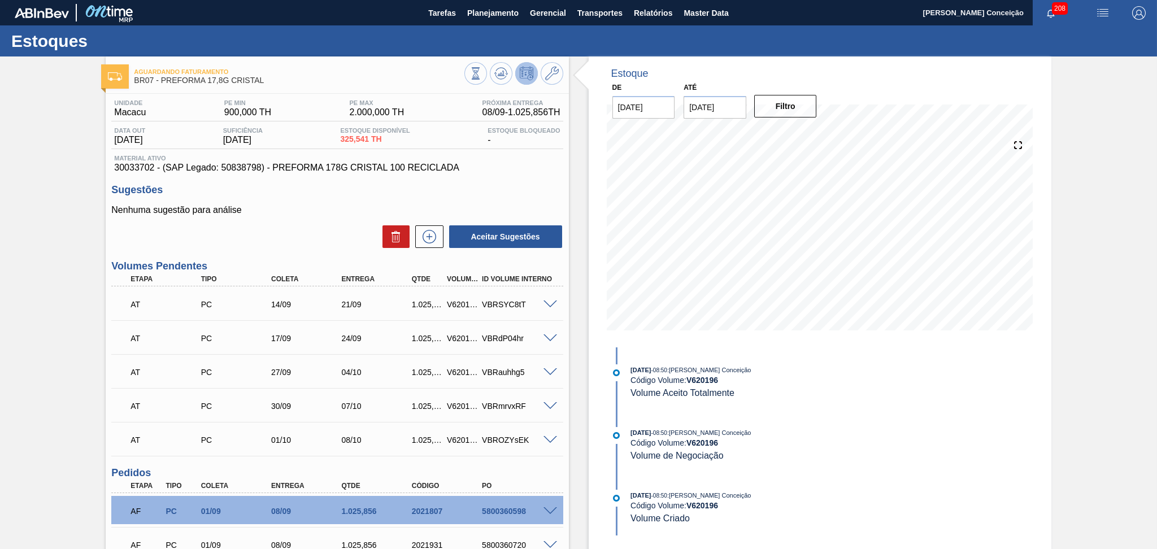
click at [546, 399] on div "AT PC 30/09 07/10 1.025,856 V620197 VBRmrvxRF" at bounding box center [336, 405] width 451 height 28
click at [547, 402] on span at bounding box center [550, 406] width 14 height 8
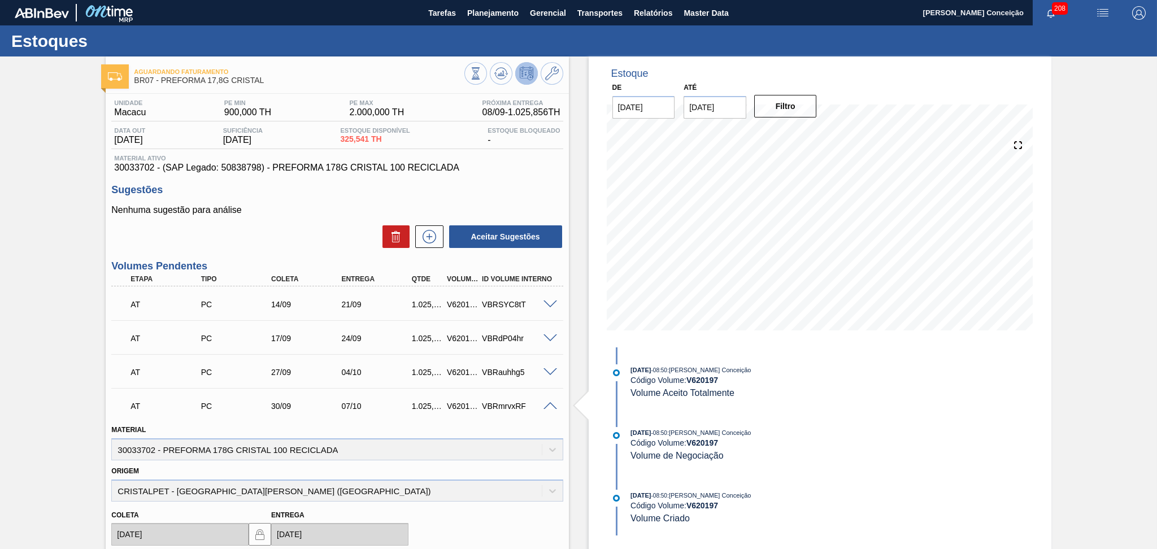
click at [547, 402] on span at bounding box center [550, 406] width 14 height 8
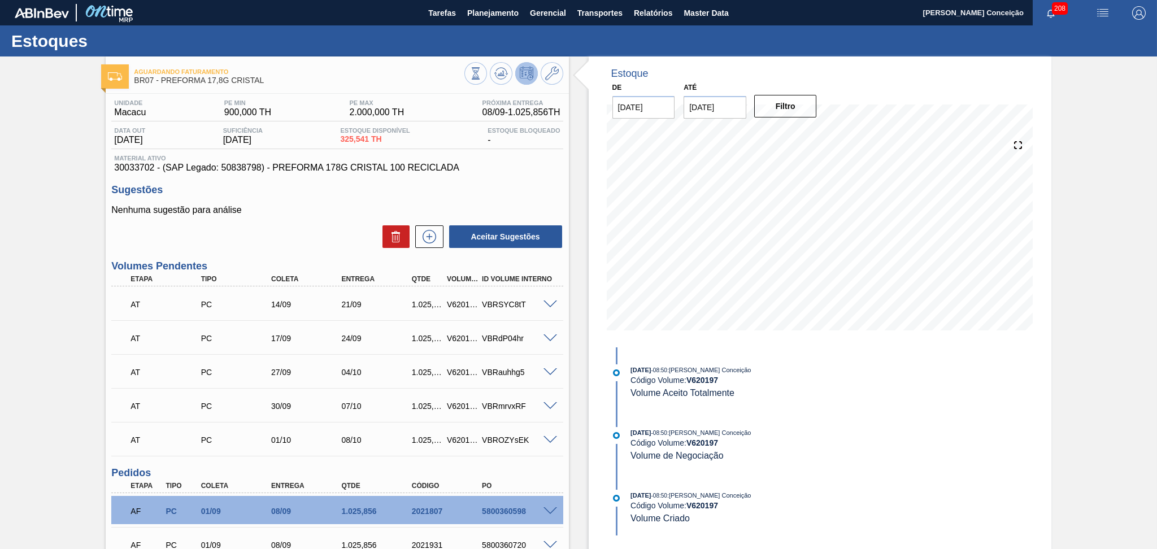
click at [546, 435] on div at bounding box center [552, 439] width 23 height 8
click at [547, 436] on span at bounding box center [550, 440] width 14 height 8
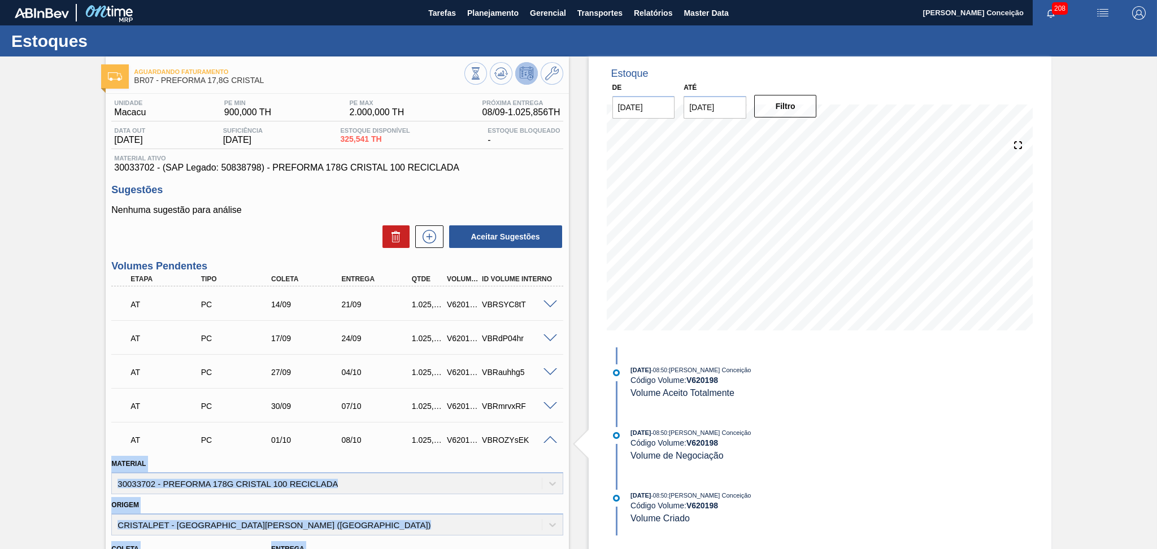
click at [548, 436] on span at bounding box center [550, 440] width 14 height 8
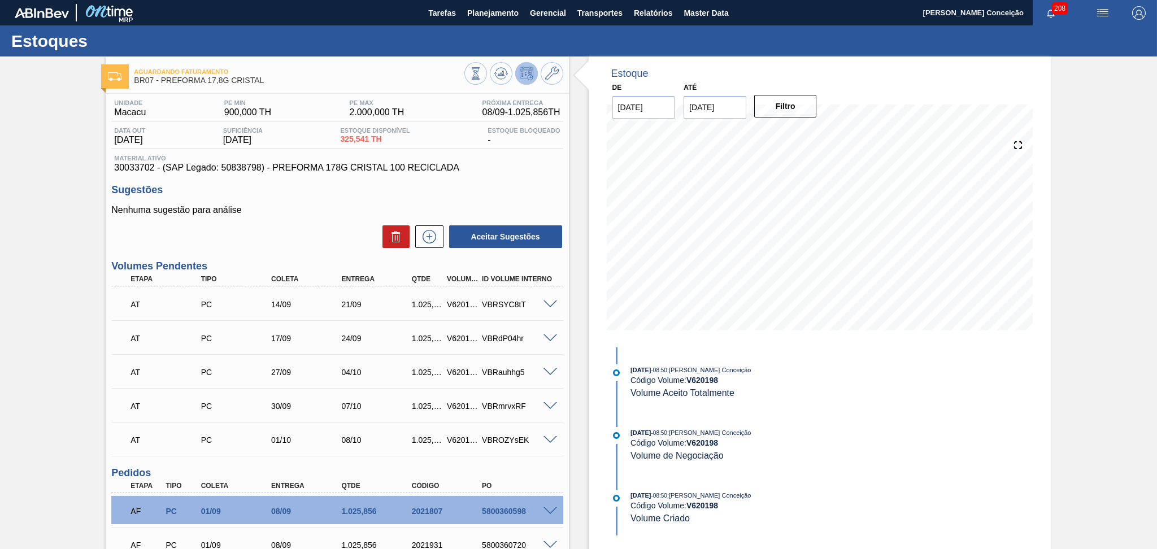
click at [547, 303] on span at bounding box center [550, 305] width 14 height 8
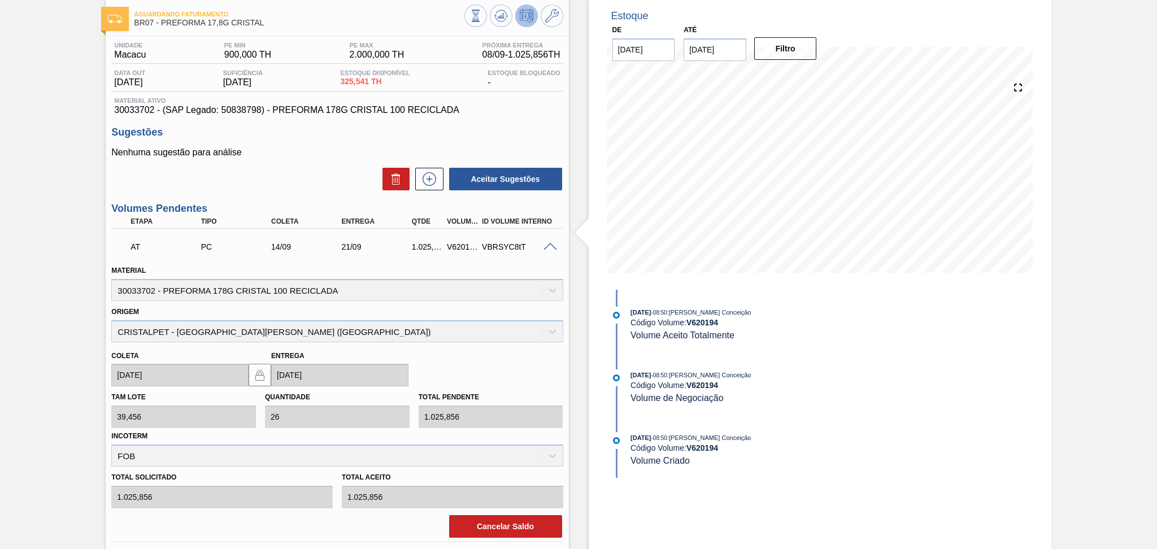
scroll to position [150, 0]
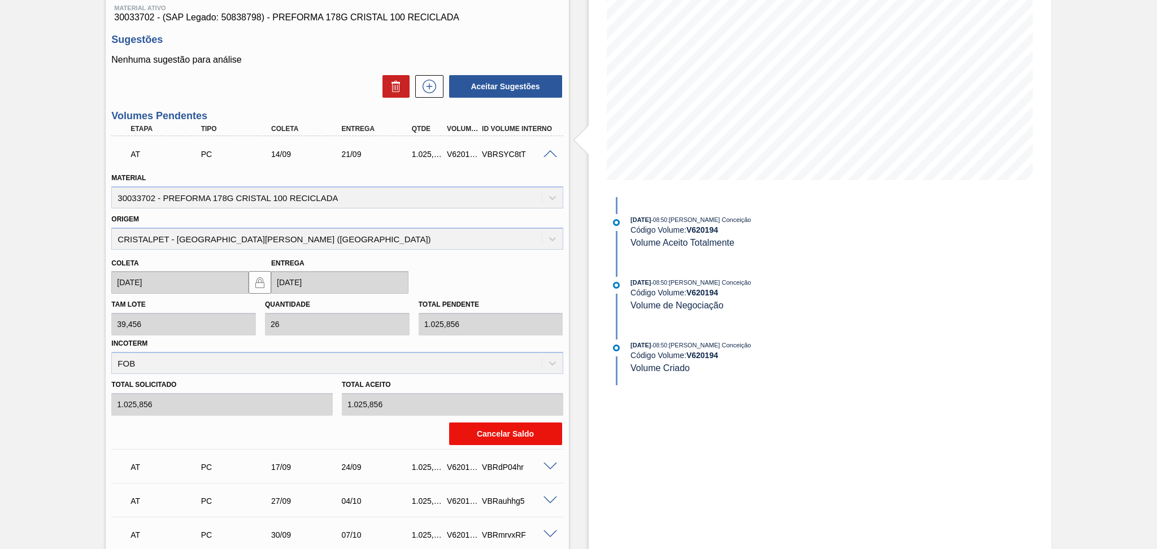
click at [514, 429] on button "Cancelar Saldo" at bounding box center [505, 434] width 113 height 23
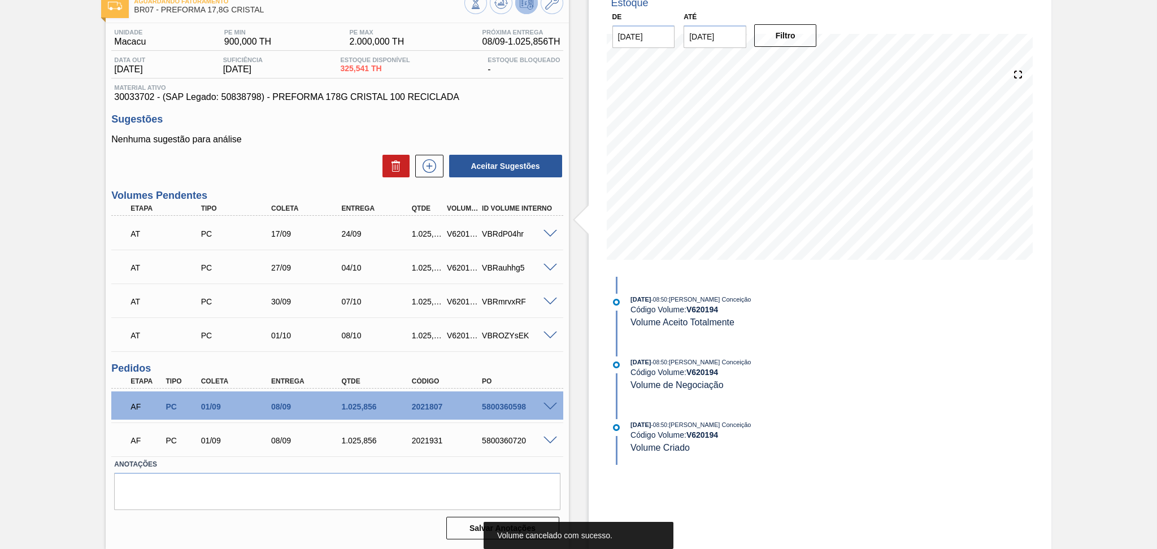
scroll to position [69, 0]
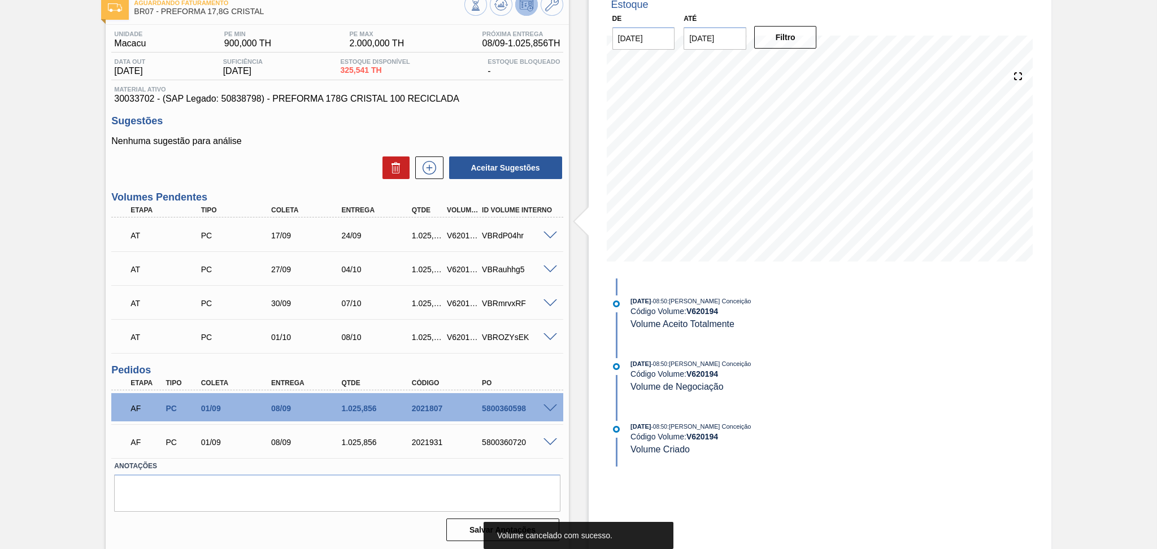
click at [547, 228] on div "AT PC 17/09 24/09 1.025,856 V620195 VBRdP04hr" at bounding box center [336, 234] width 451 height 28
click at [549, 232] on span at bounding box center [550, 236] width 14 height 8
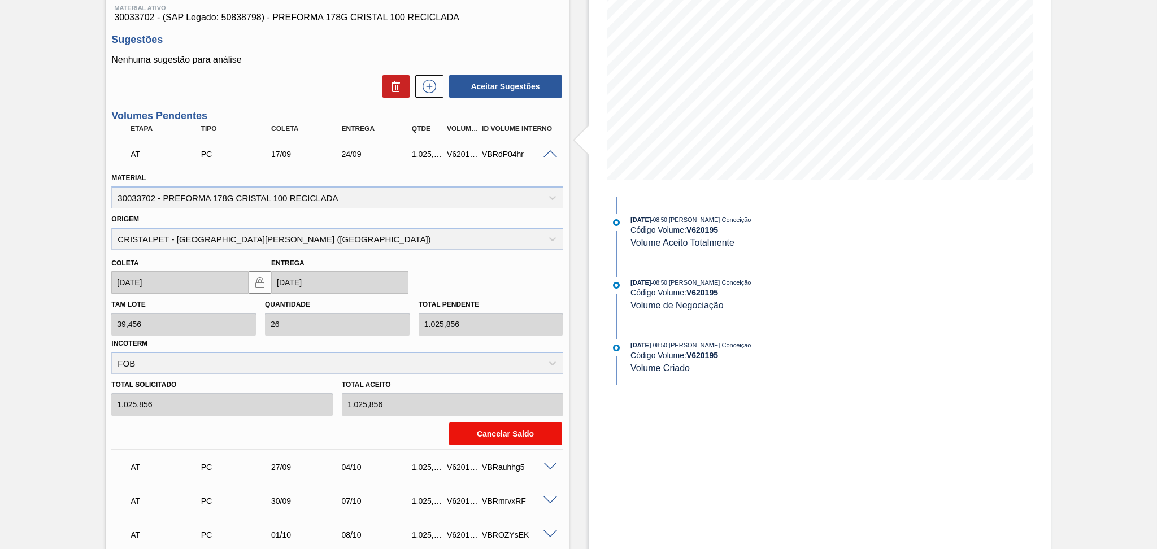
click at [513, 429] on button "Cancelar Saldo" at bounding box center [505, 434] width 113 height 23
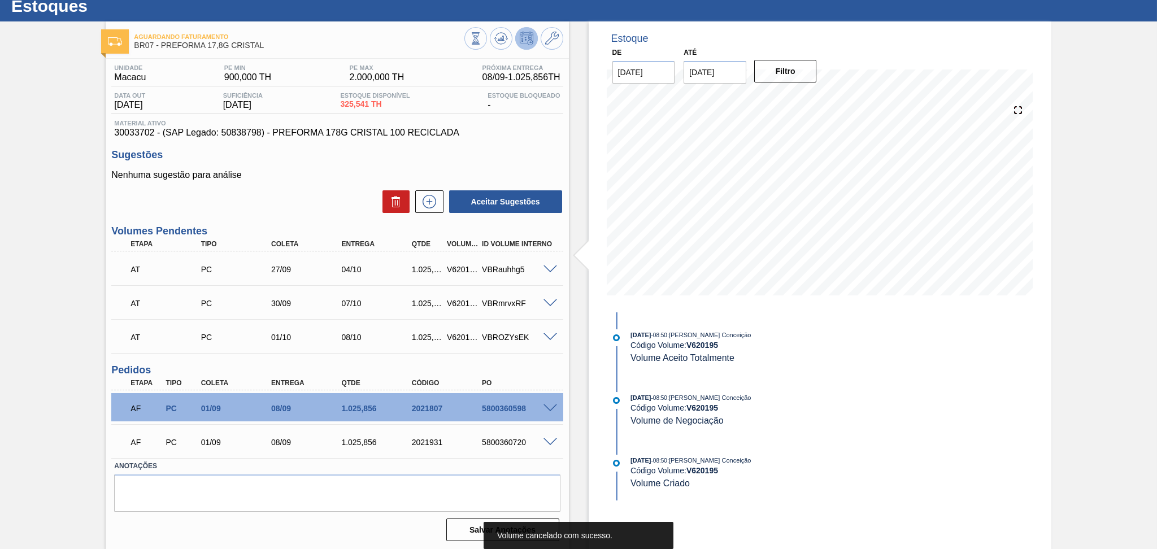
click at [545, 265] on span at bounding box center [550, 269] width 14 height 8
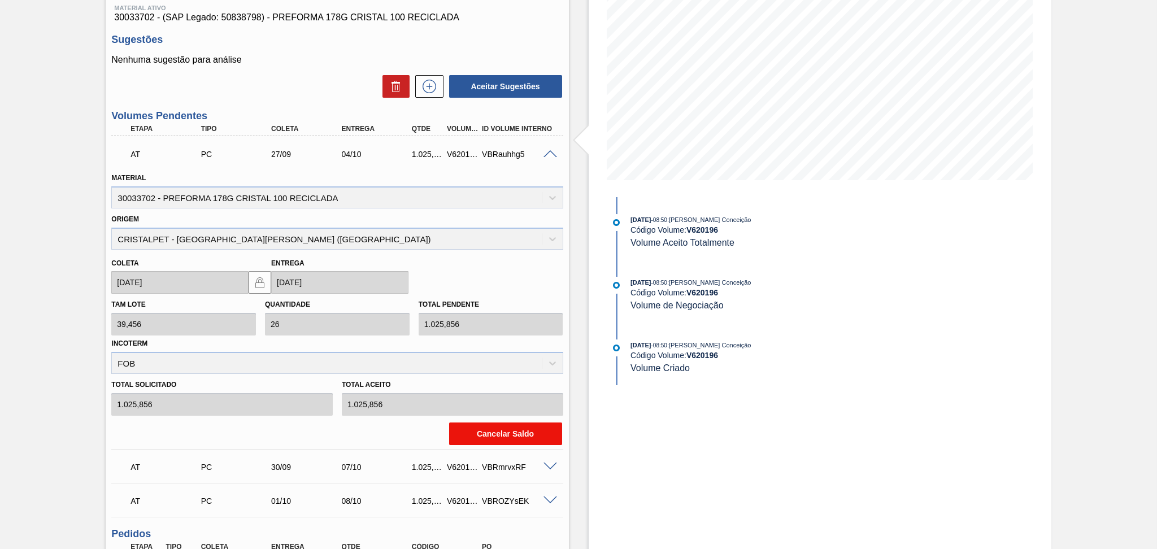
click at [490, 429] on button "Cancelar Saldo" at bounding box center [505, 434] width 113 height 23
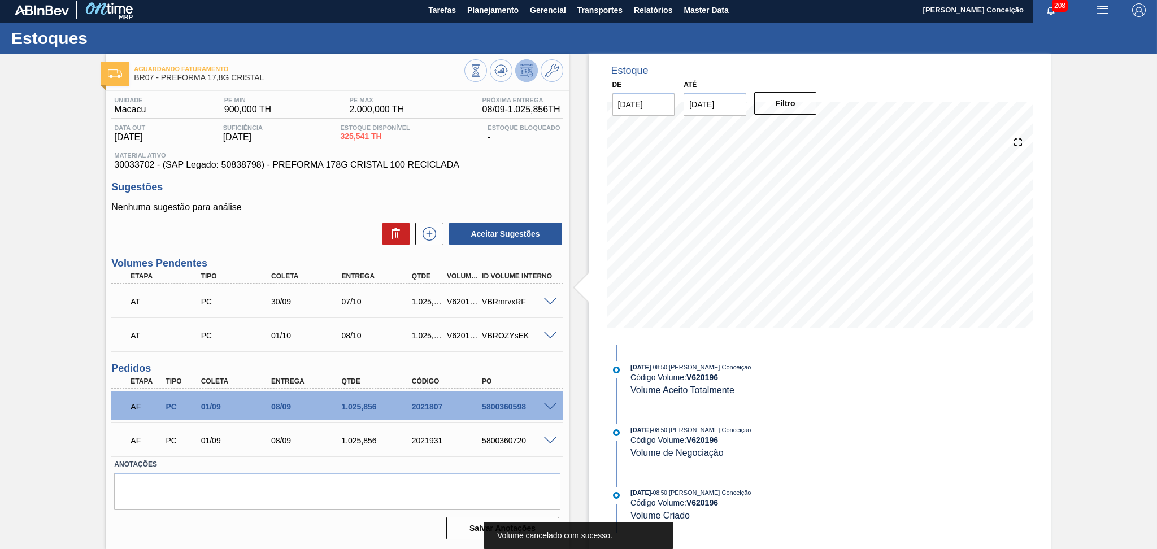
scroll to position [1, 0]
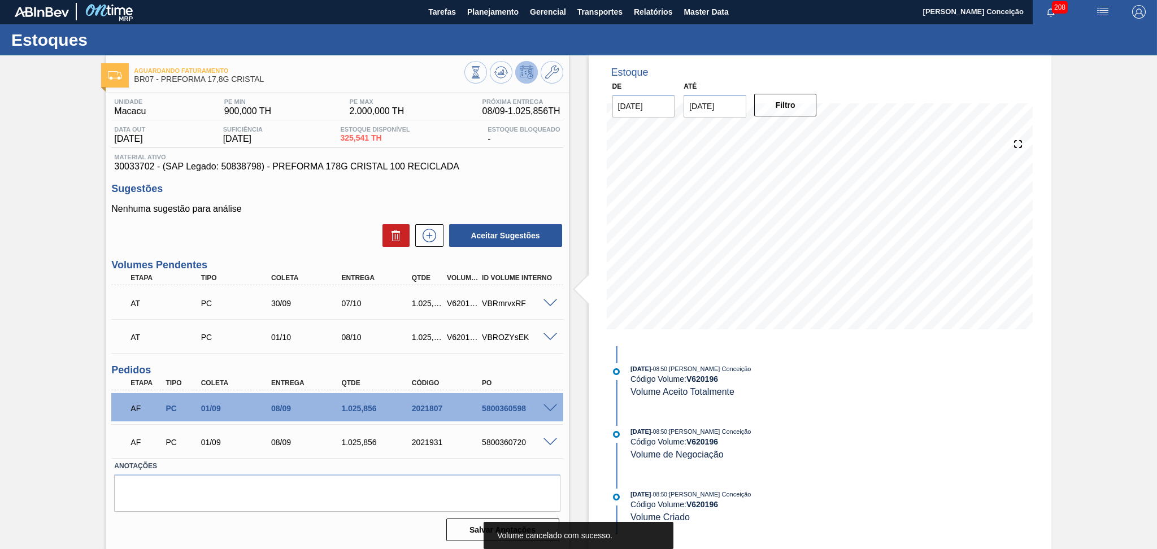
click at [552, 296] on div "AT PC 30/09 07/10 1.025,856 V620197 VBRmrvxRF" at bounding box center [336, 302] width 451 height 28
click at [552, 302] on span at bounding box center [550, 303] width 14 height 8
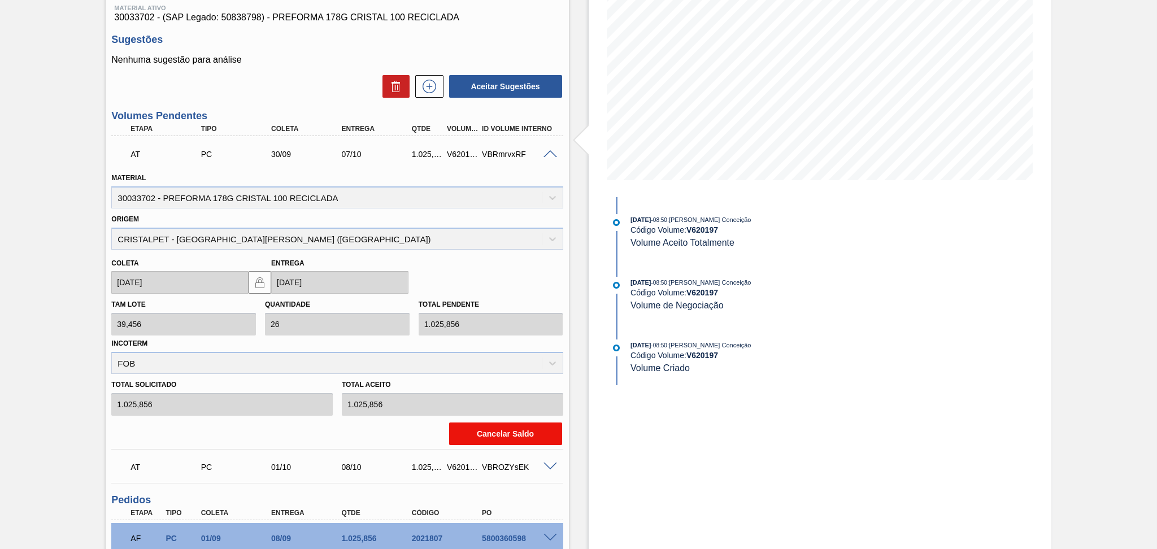
click at [522, 429] on button "Cancelar Saldo" at bounding box center [505, 434] width 113 height 23
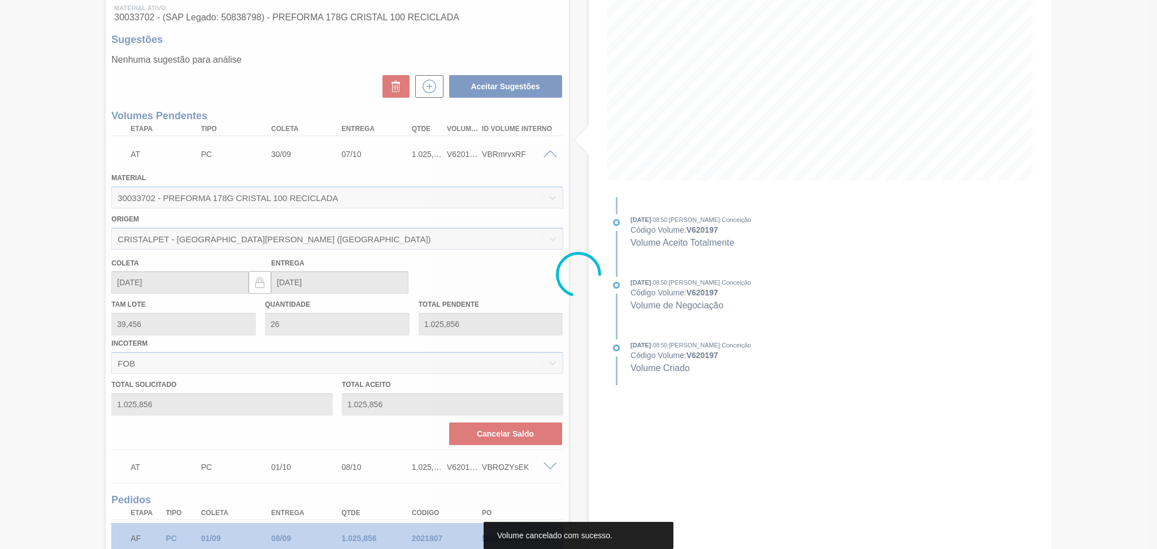
scroll to position [0, 0]
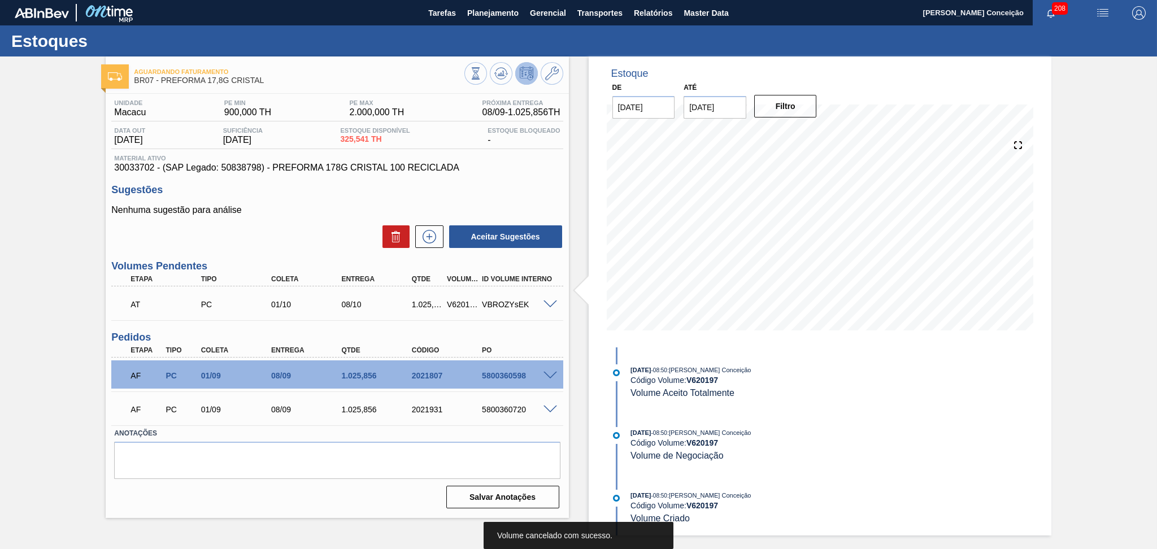
click at [550, 303] on span at bounding box center [550, 305] width 14 height 8
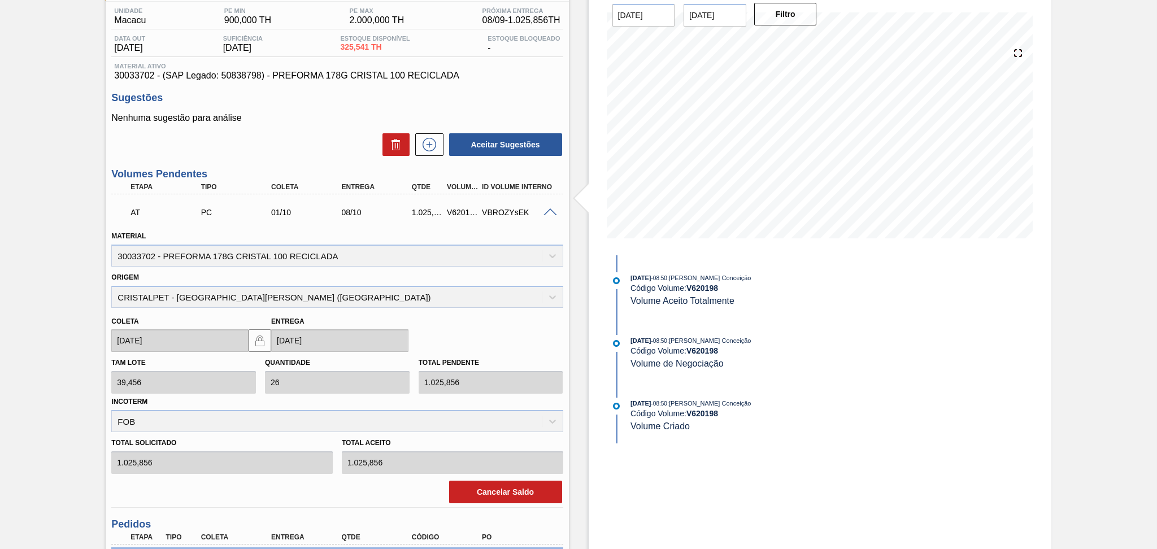
scroll to position [150, 0]
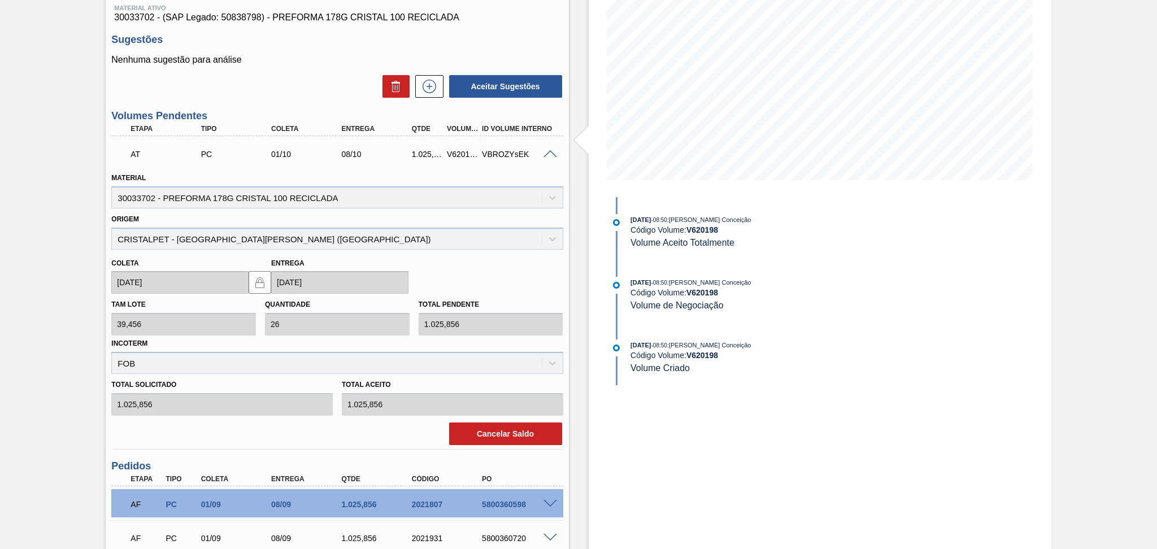
click at [516, 436] on button "Cancelar Saldo" at bounding box center [505, 434] width 113 height 23
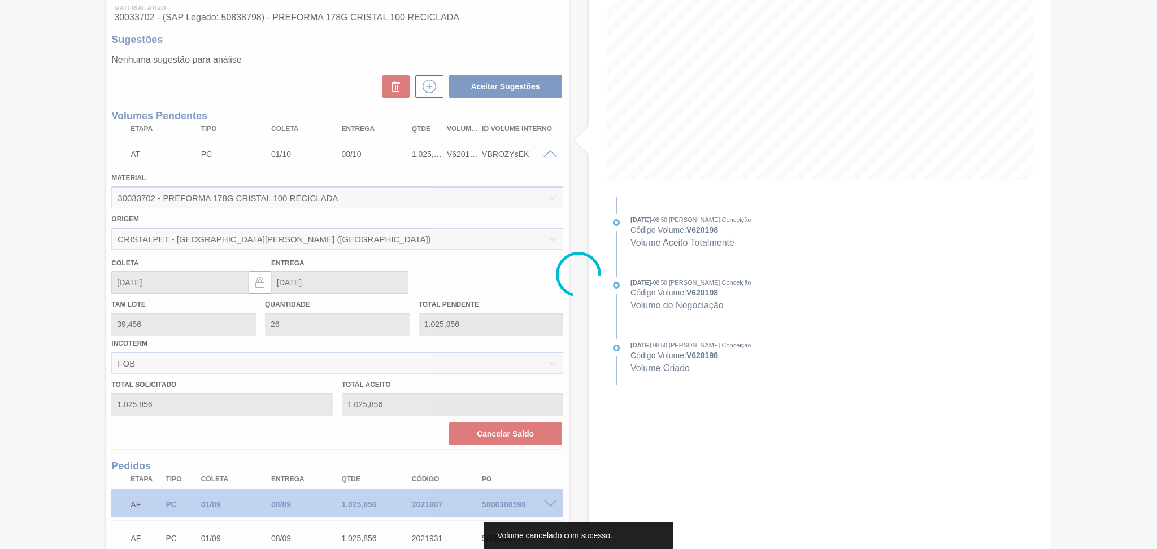
scroll to position [0, 0]
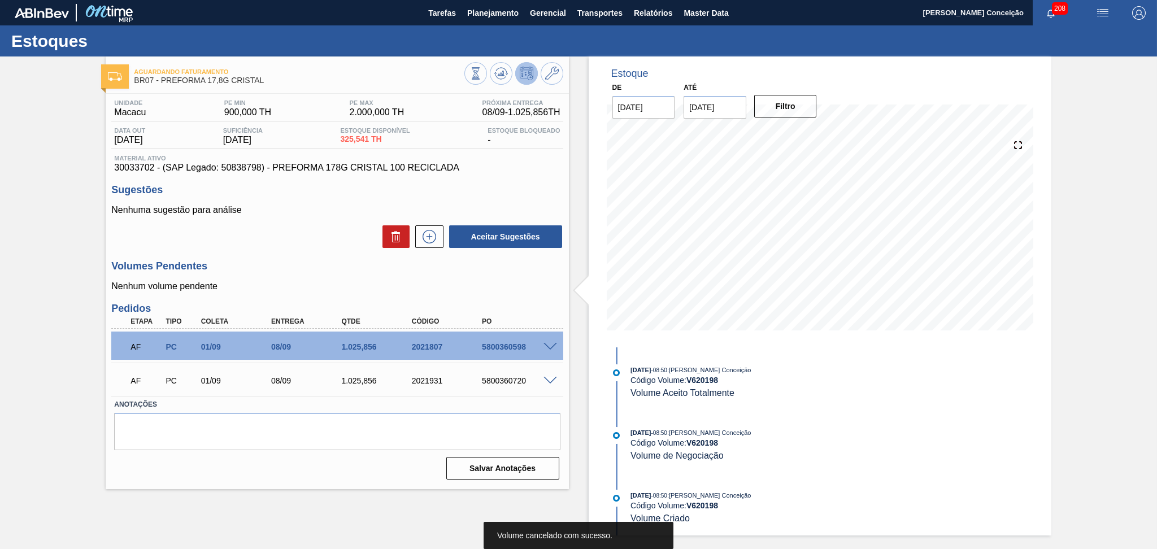
click at [475, 273] on div "Volumes Pendentes Nenhum volume pendente" at bounding box center [336, 275] width 451 height 31
click at [502, 77] on icon at bounding box center [501, 74] width 14 height 14
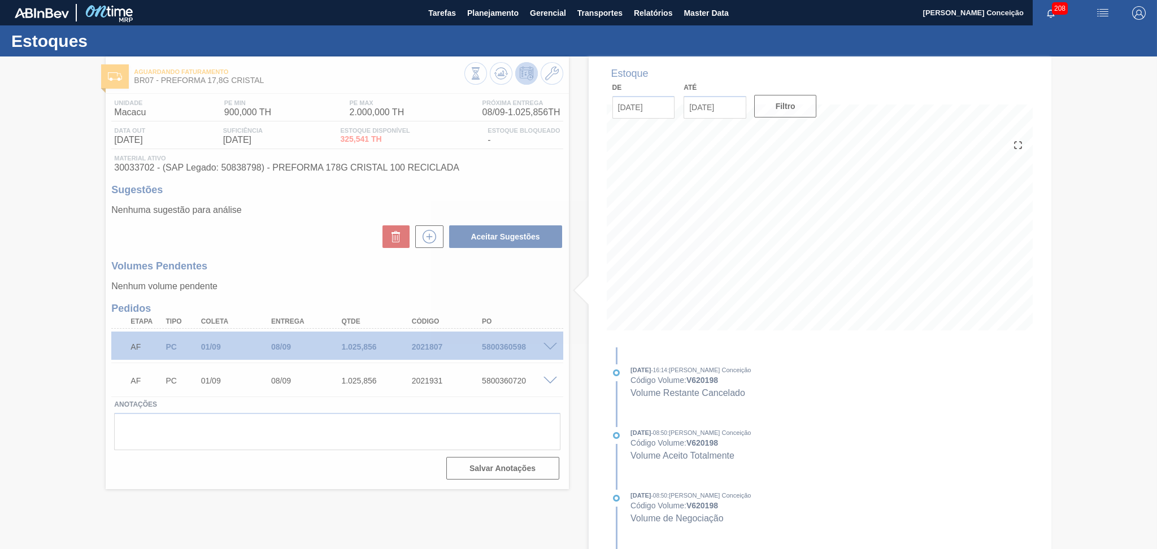
click at [323, 277] on div at bounding box center [578, 302] width 1157 height 493
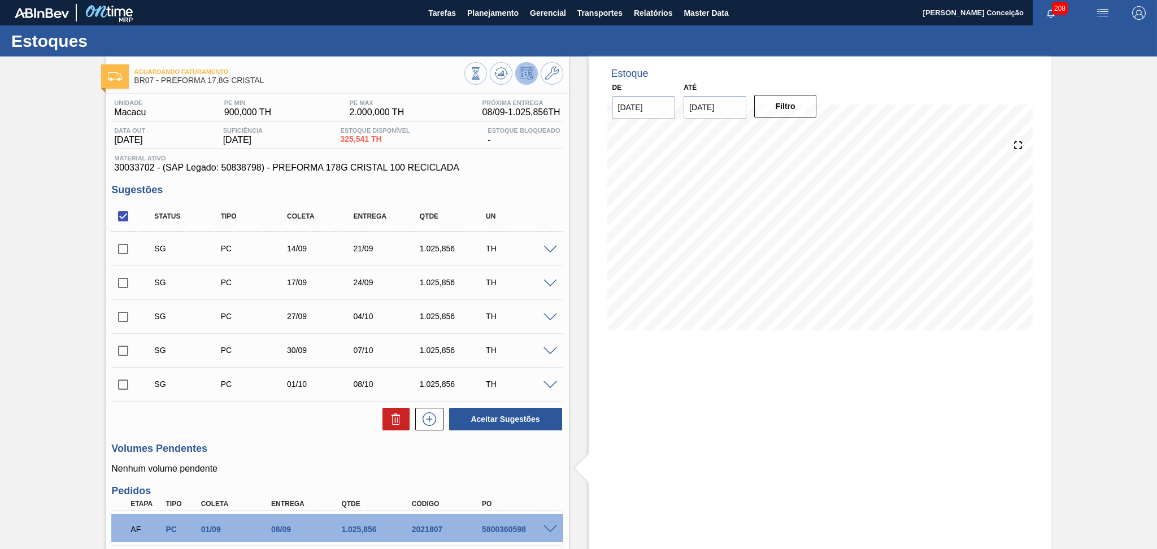
click at [122, 210] on input "checkbox" at bounding box center [123, 216] width 24 height 24
click at [129, 219] on input "checkbox" at bounding box center [123, 216] width 24 height 24
checkbox input "true"
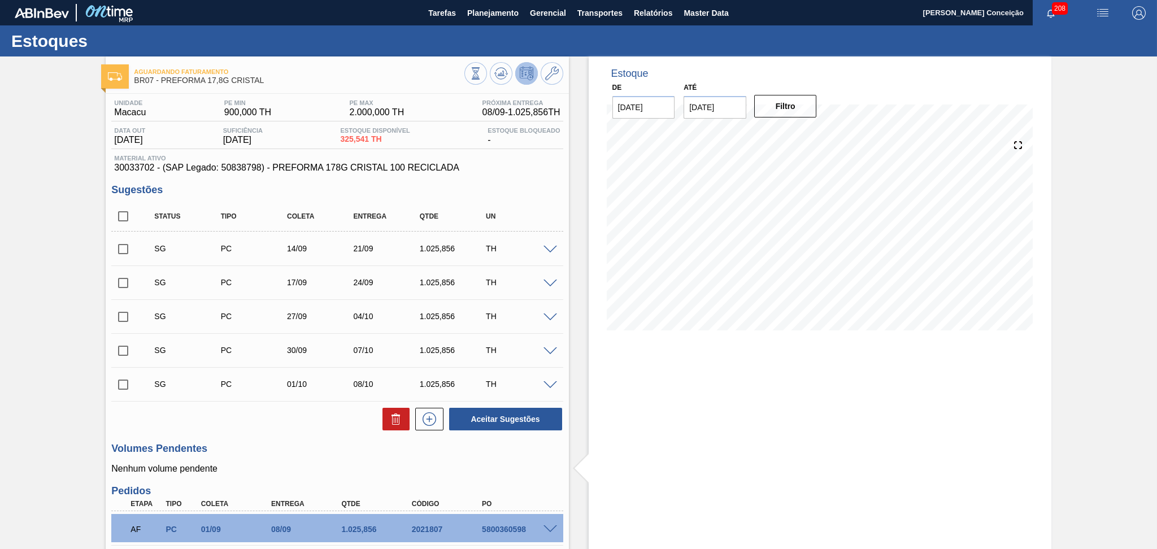
checkbox input "true"
click at [397, 419] on icon at bounding box center [397, 420] width 1 height 6
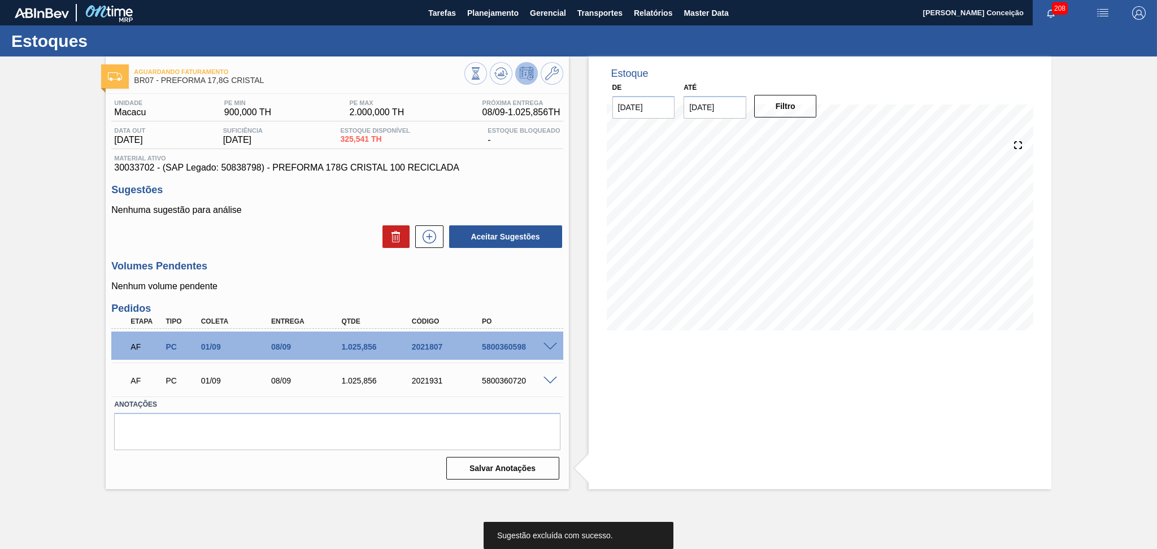
click at [537, 285] on p "Nenhum volume pendente" at bounding box center [336, 286] width 451 height 10
click at [499, 82] on button at bounding box center [501, 73] width 23 height 23
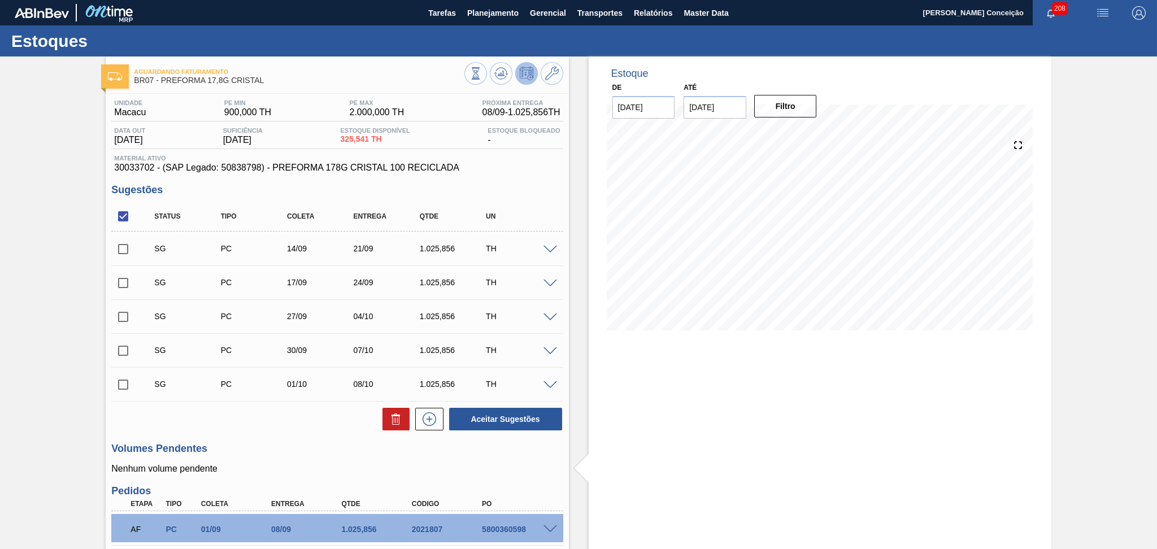
click at [330, 436] on div "Unidade Macacu PE MIN 900,000 TH PE MAX 2.000,000 TH Próxima Entrega 08/09 - 1.…" at bounding box center [337, 380] width 463 height 572
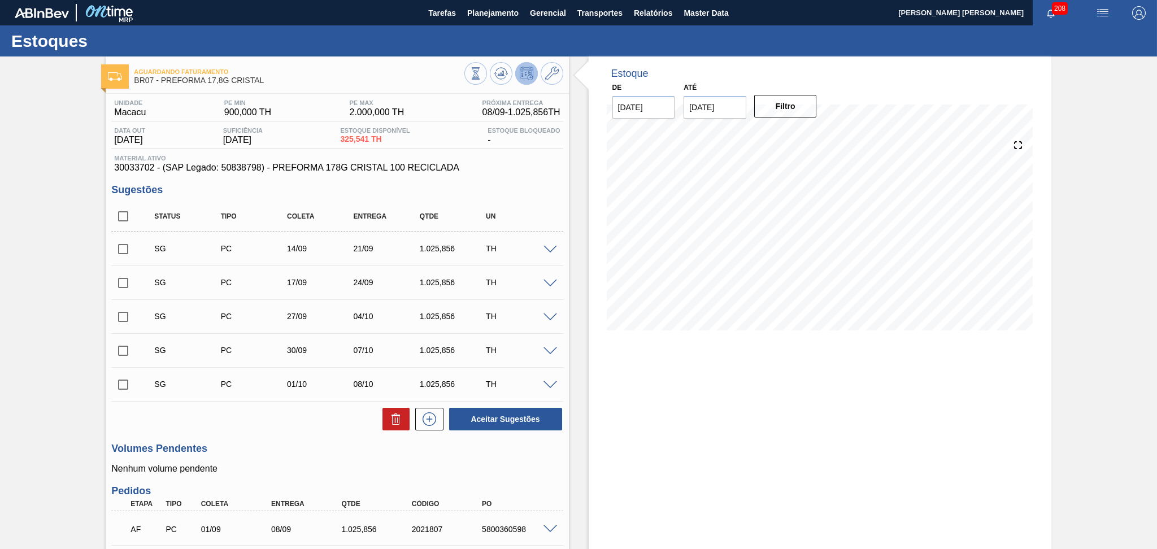
click at [650, 459] on div "Estoque De [DATE] Até [DATE] Filtro 10/09 Projeção de Estoque 1,137.257 [DOMAIN…" at bounding box center [820, 363] width 463 height 615
click at [549, 249] on span at bounding box center [550, 250] width 14 height 8
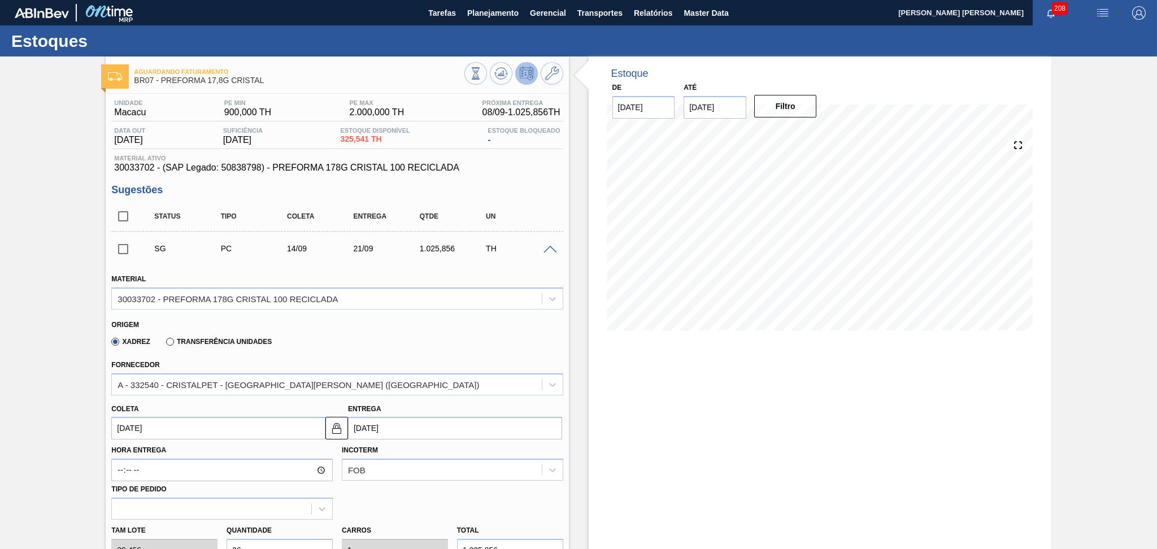
click at [188, 433] on input "[DATE]" at bounding box center [218, 428] width 214 height 23
click at [213, 321] on div "5" at bounding box center [216, 322] width 15 height 15
type input "[DATE]"
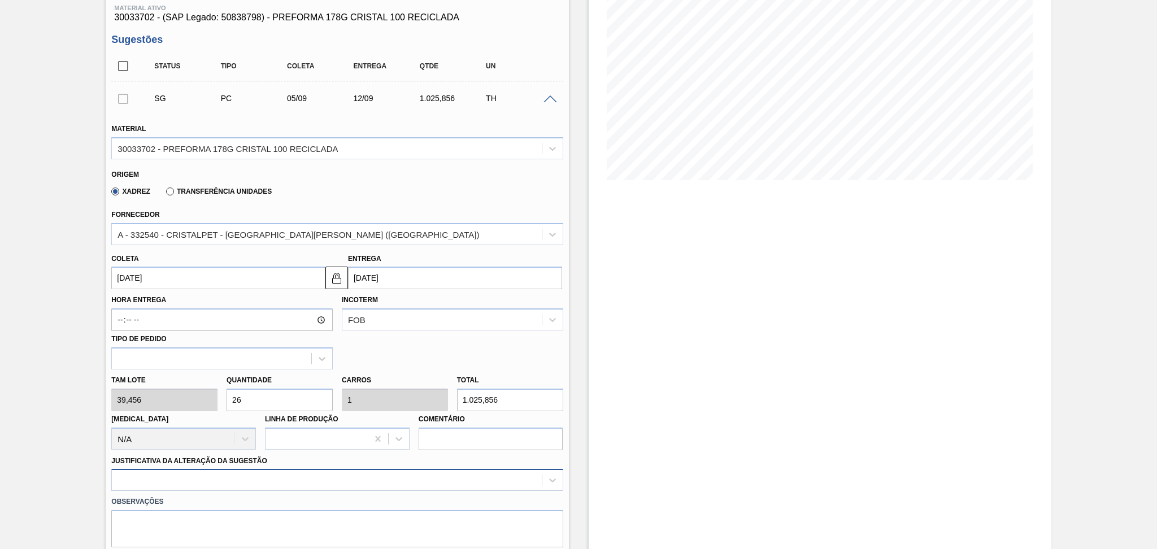
click at [297, 475] on div at bounding box center [336, 480] width 451 height 22
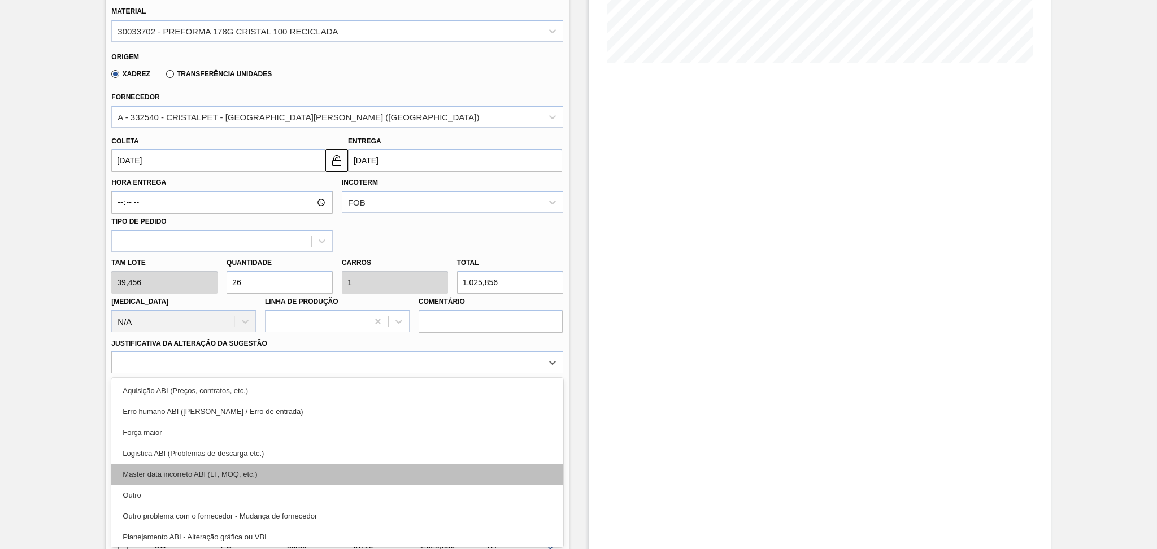
scroll to position [150, 0]
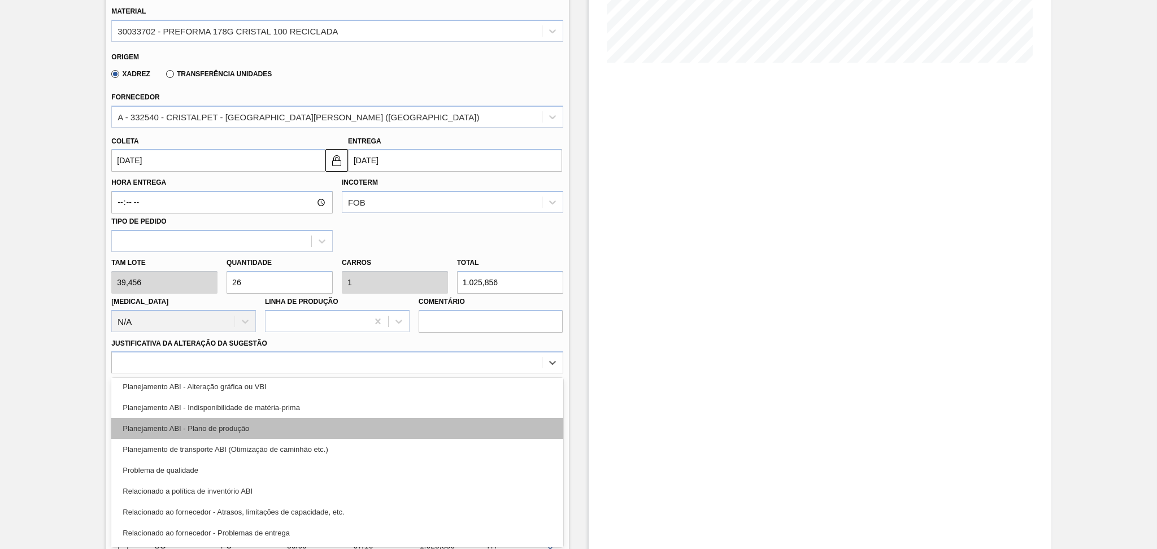
click at [260, 426] on div "Planejamento ABI - Plano de produção" at bounding box center [336, 428] width 451 height 21
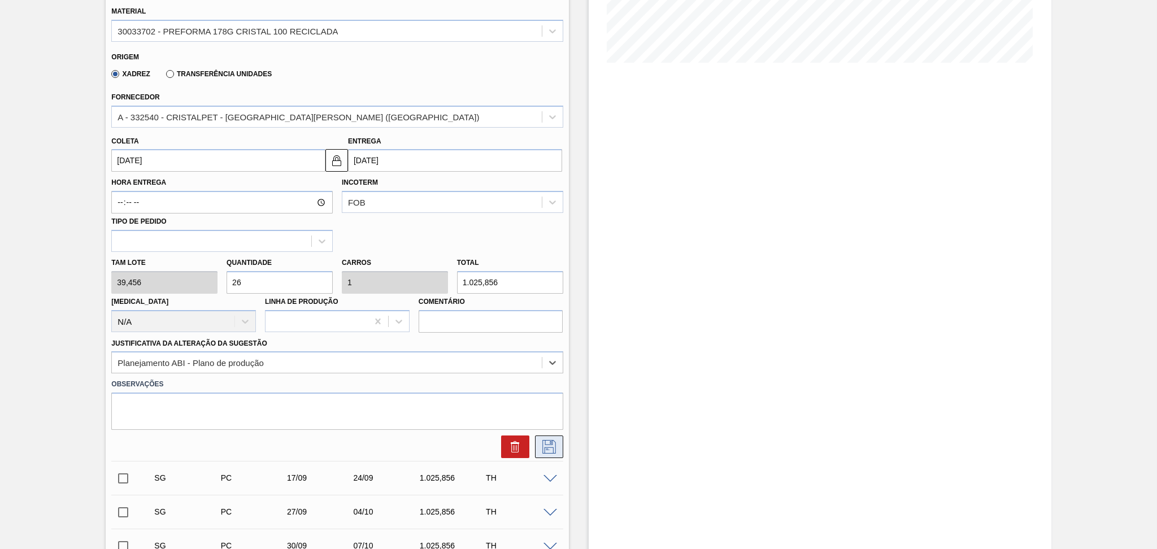
click at [555, 445] on icon at bounding box center [549, 447] width 18 height 14
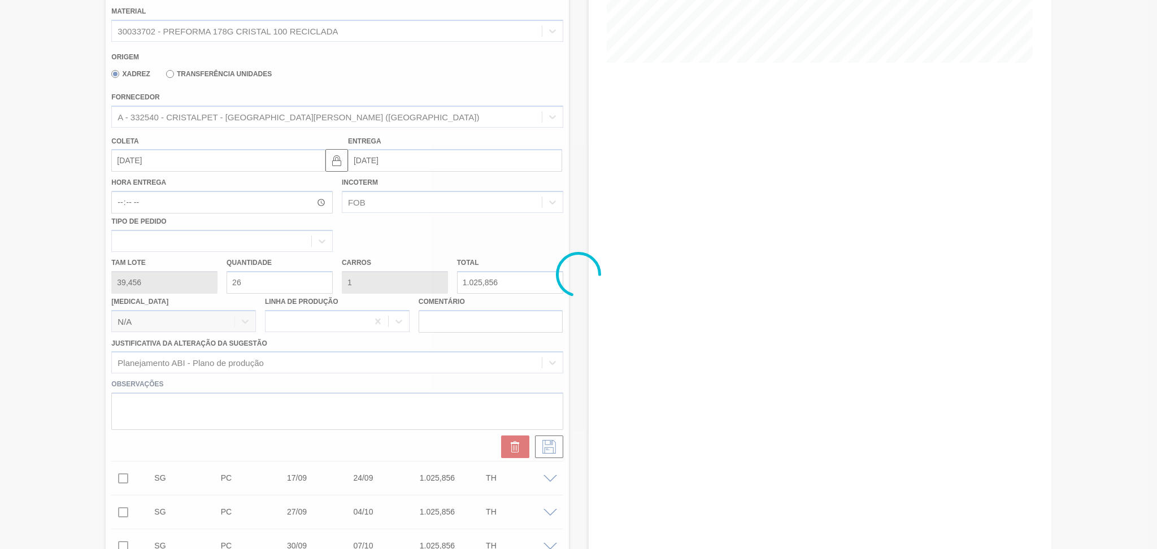
click at [91, 403] on div at bounding box center [578, 274] width 1157 height 549
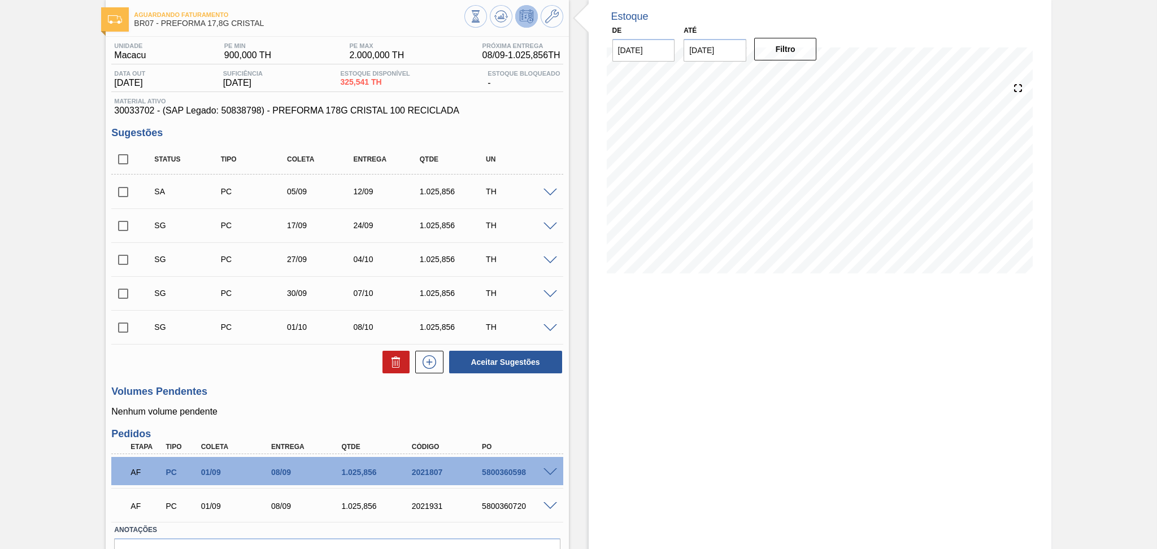
scroll to position [0, 0]
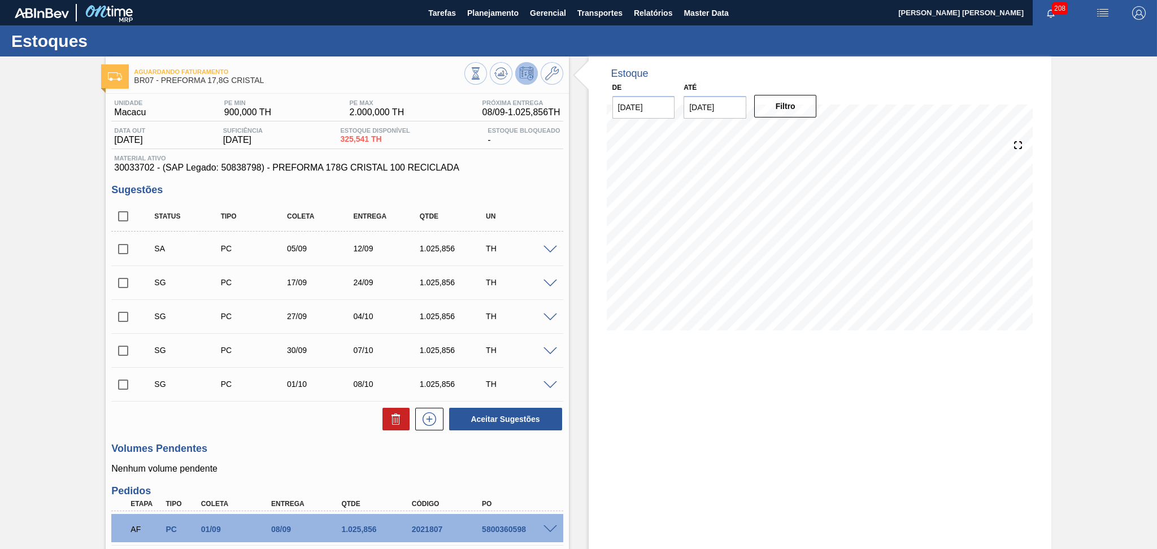
click at [552, 285] on span at bounding box center [550, 284] width 14 height 8
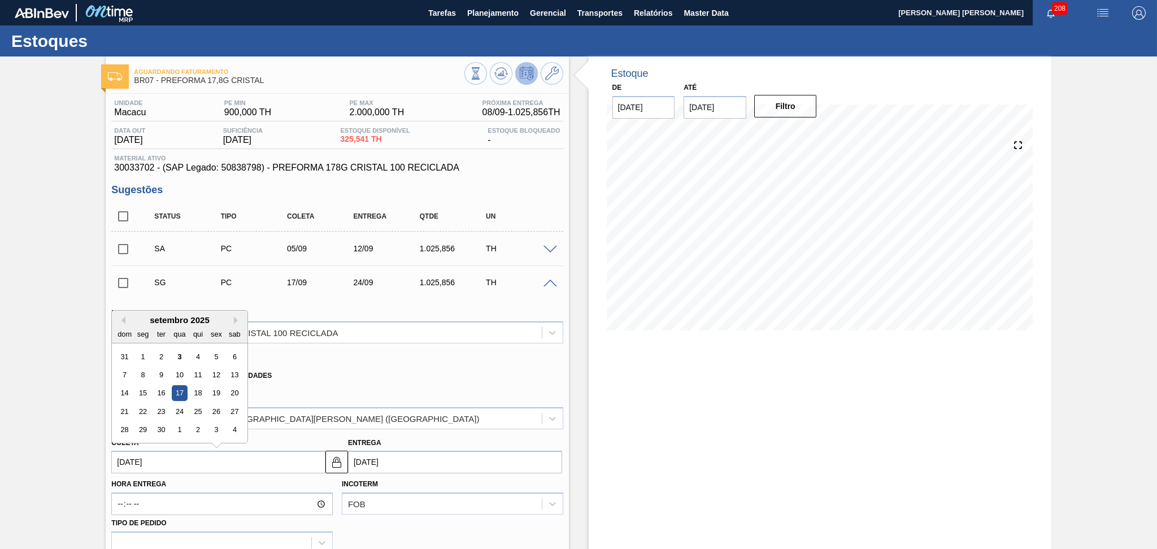
click at [186, 456] on input "[DATE]" at bounding box center [218, 462] width 214 height 23
click at [145, 391] on div "15" at bounding box center [143, 393] width 15 height 15
type input "[DATE]"
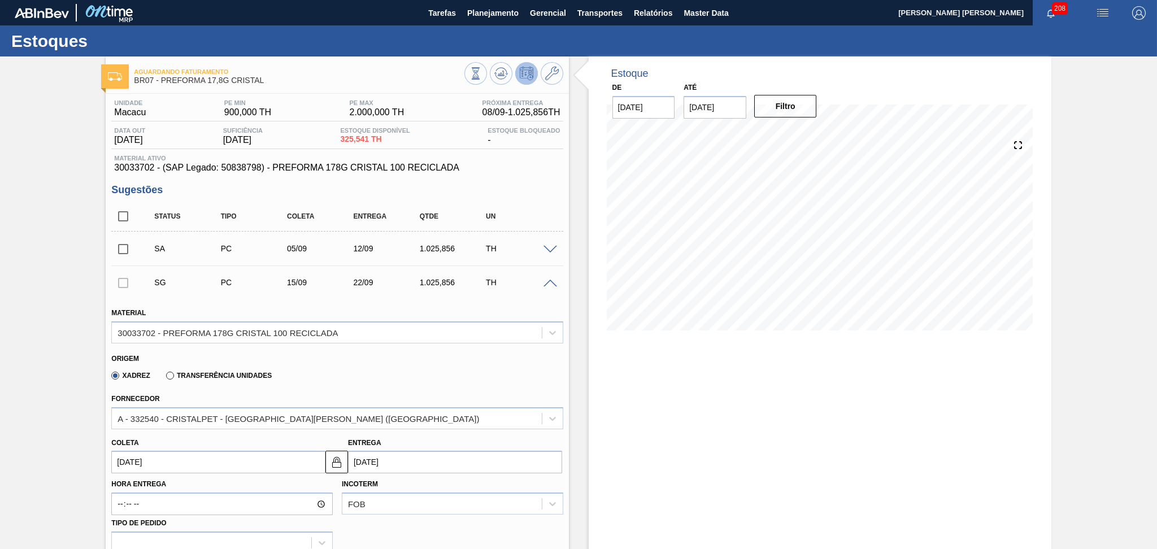
click at [143, 456] on input "[DATE]" at bounding box center [218, 462] width 214 height 23
click at [182, 374] on div "10" at bounding box center [179, 374] width 15 height 15
type input "[DATE]"
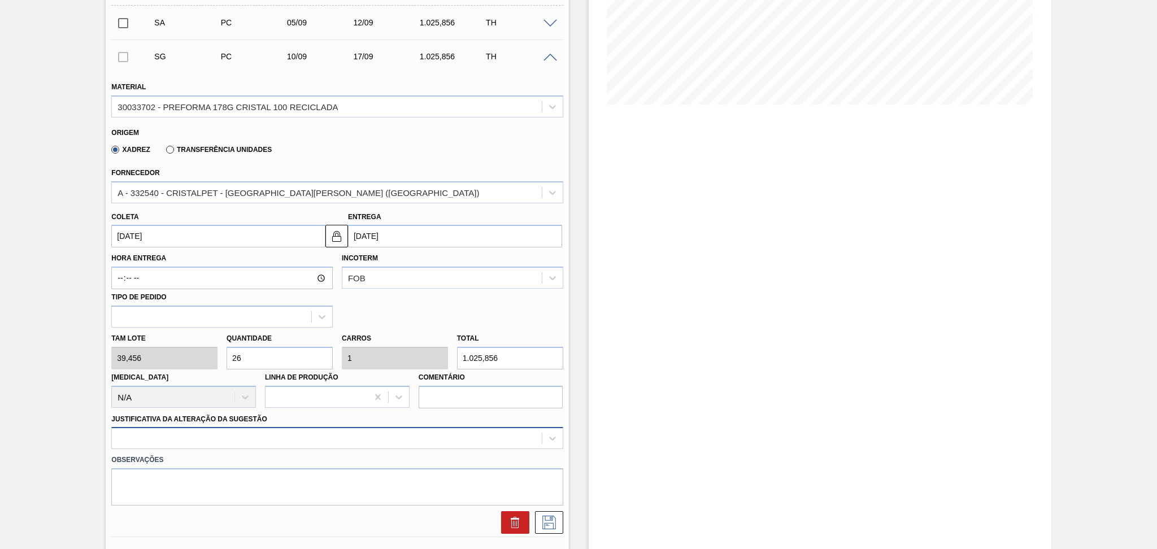
click at [300, 438] on div at bounding box center [336, 438] width 451 height 22
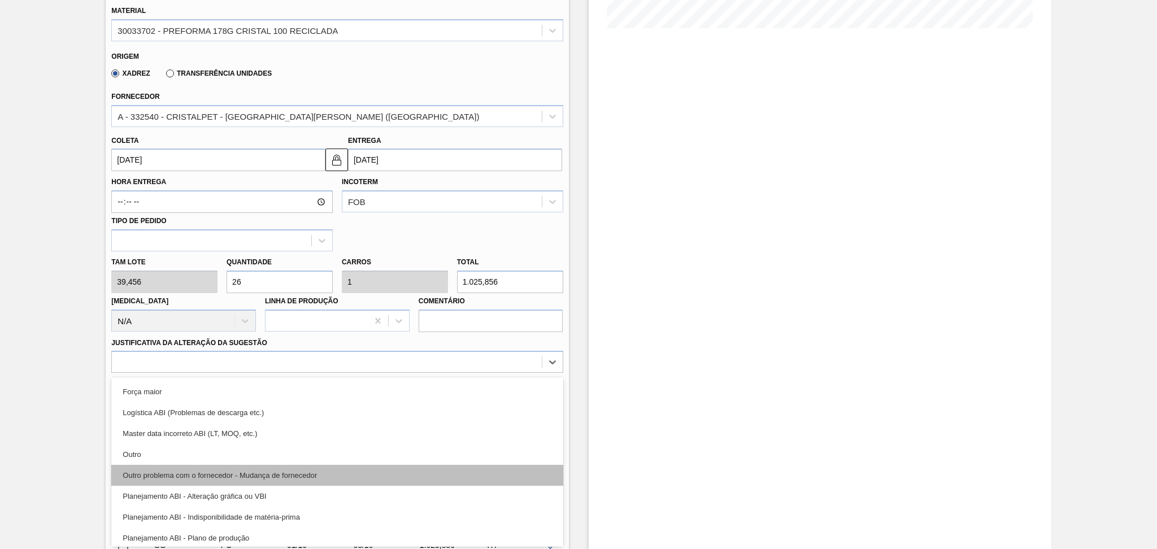
scroll to position [75, 0]
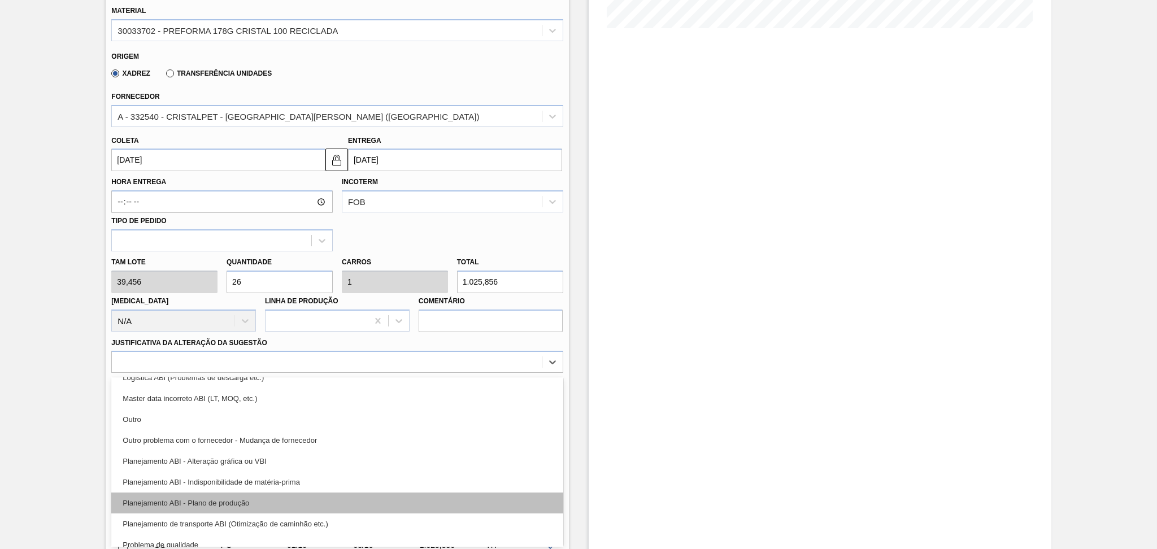
click at [251, 506] on div "Planejamento ABI - Plano de produção" at bounding box center [336, 503] width 451 height 21
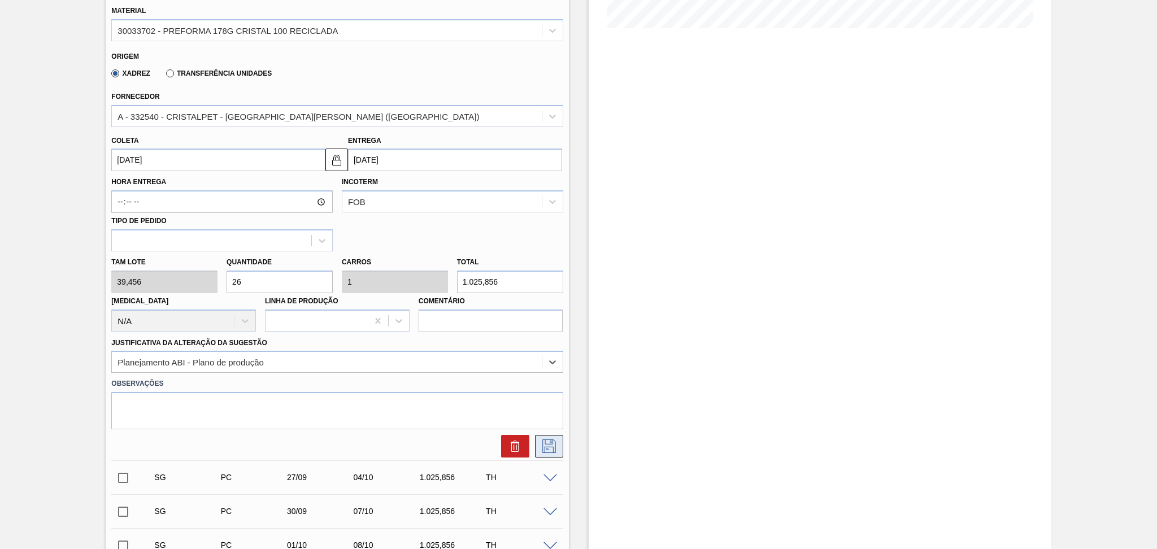
click at [550, 447] on icon at bounding box center [549, 446] width 18 height 14
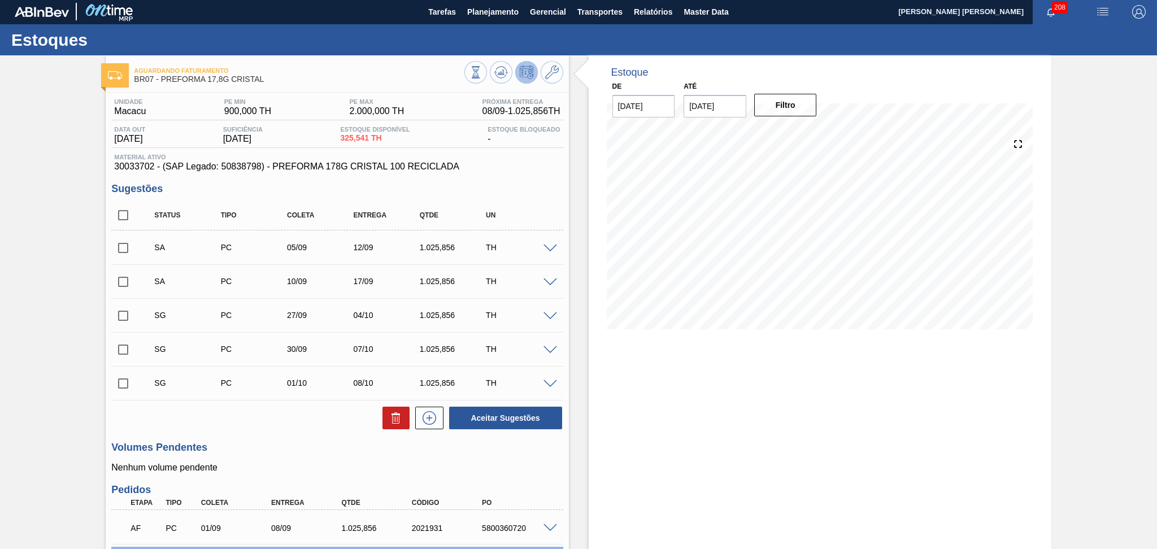
scroll to position [0, 0]
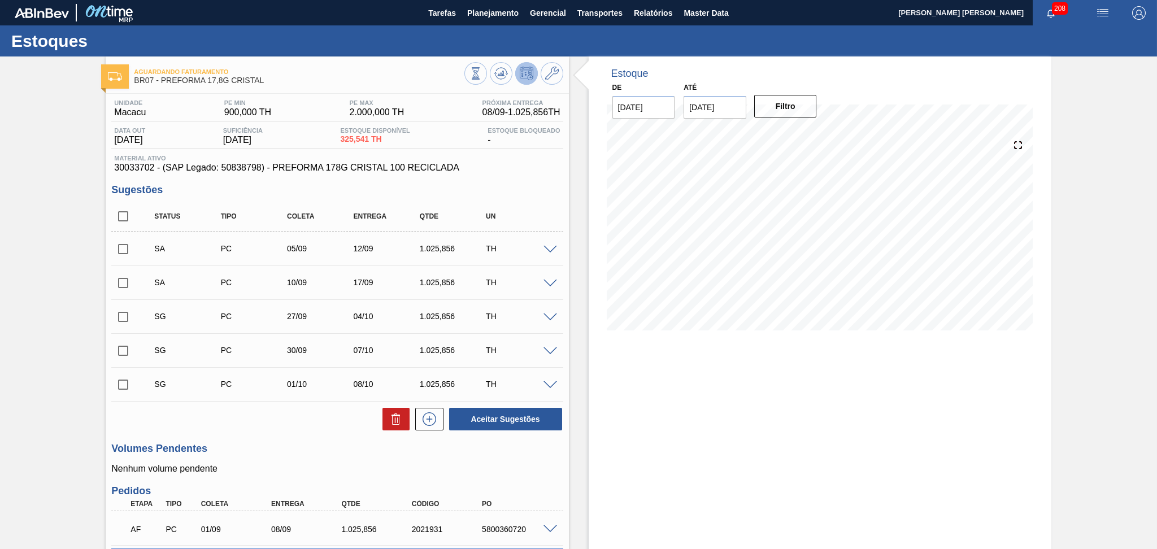
click at [546, 315] on span at bounding box center [550, 318] width 14 height 8
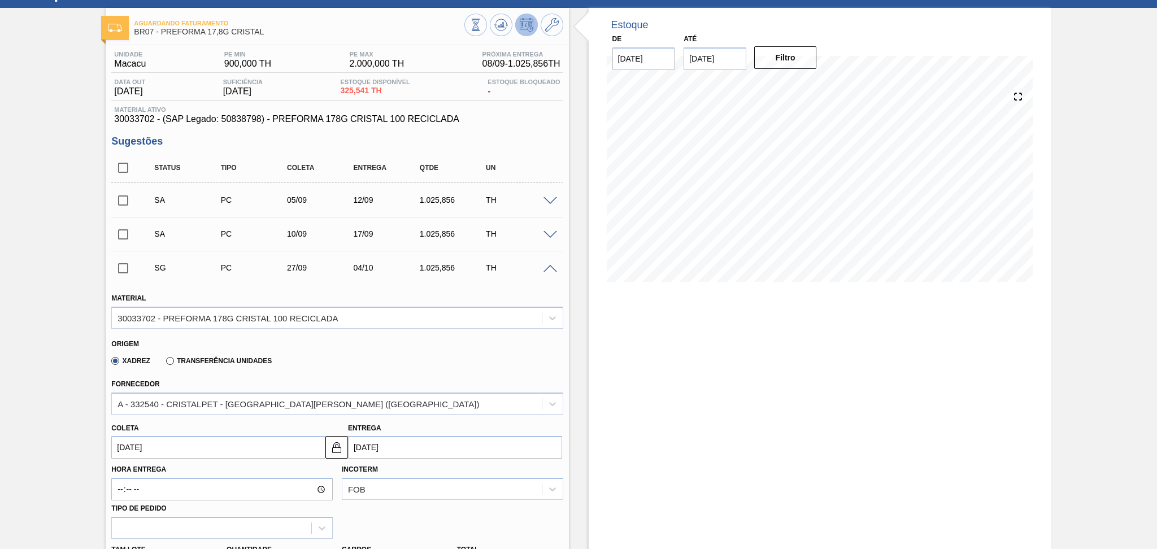
scroll to position [75, 0]
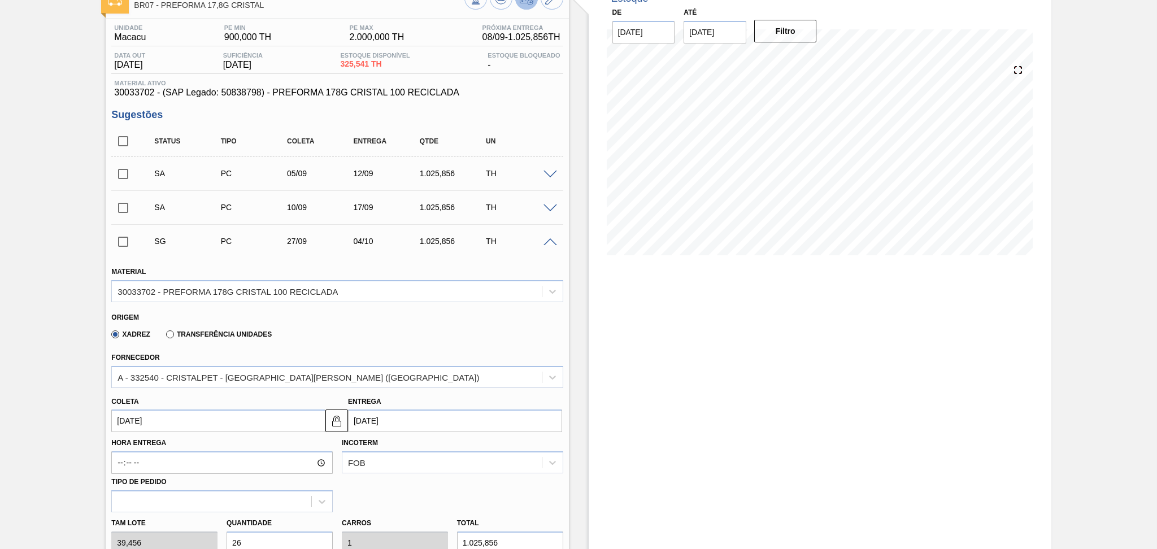
click at [177, 419] on input "27/09/2025" at bounding box center [218, 421] width 214 height 23
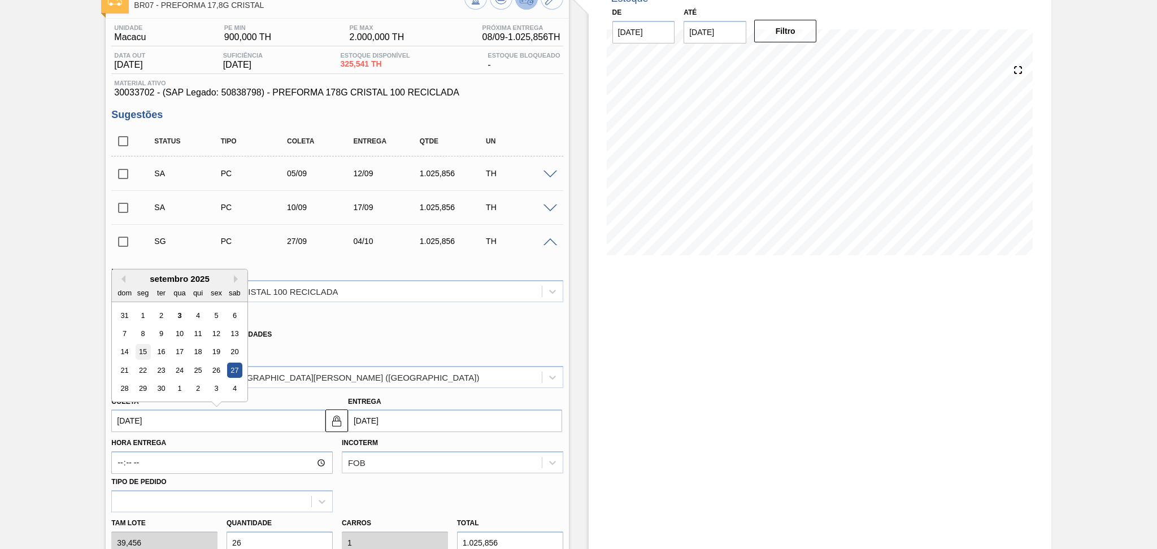
click at [149, 347] on div "15" at bounding box center [143, 352] width 15 height 15
type input "[DATE]"
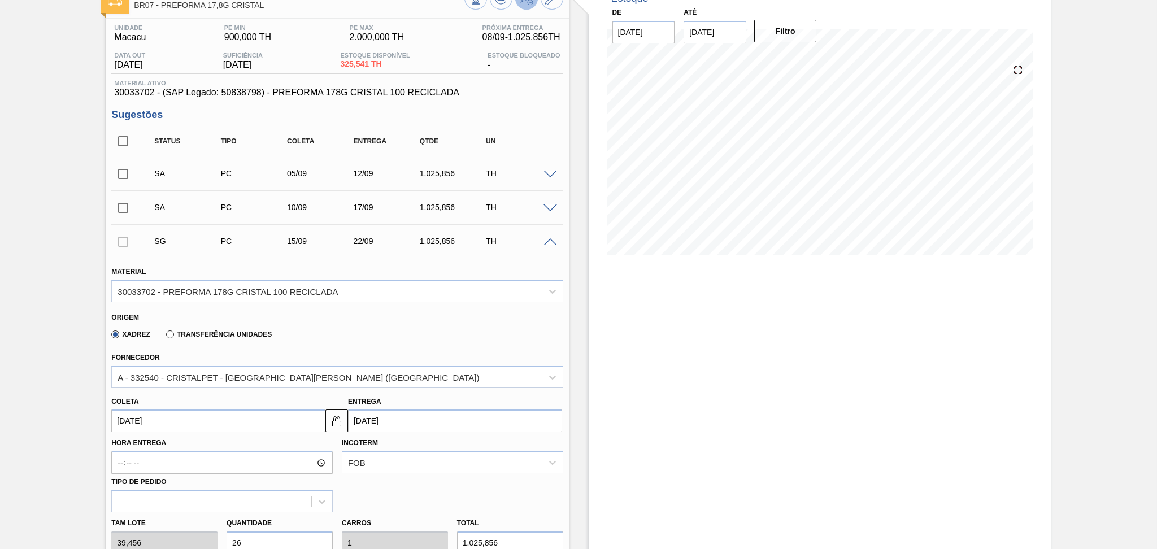
scroll to position [226, 0]
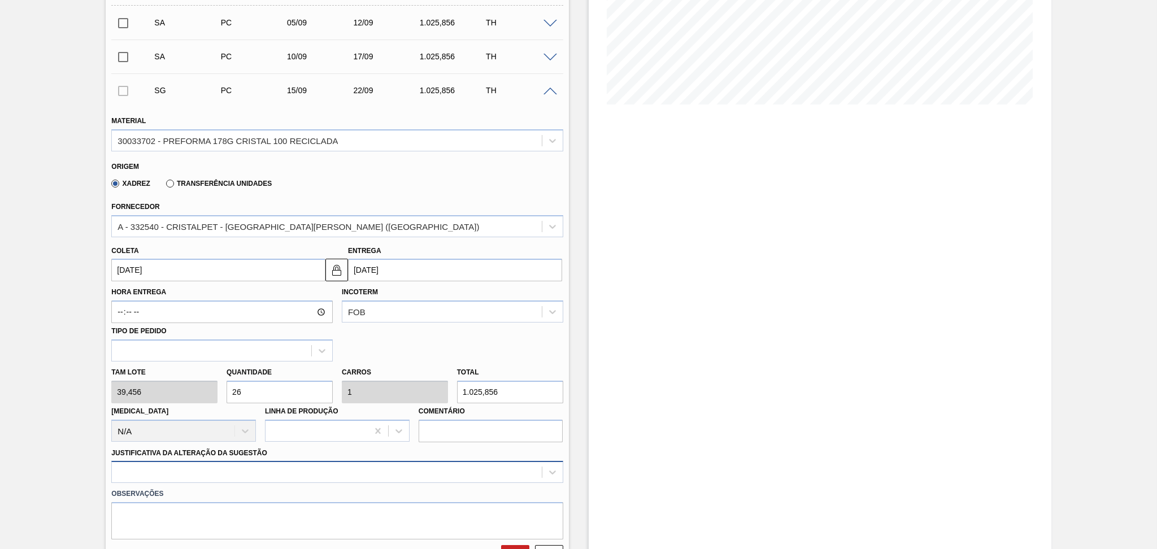
click at [458, 468] on div at bounding box center [336, 472] width 451 height 22
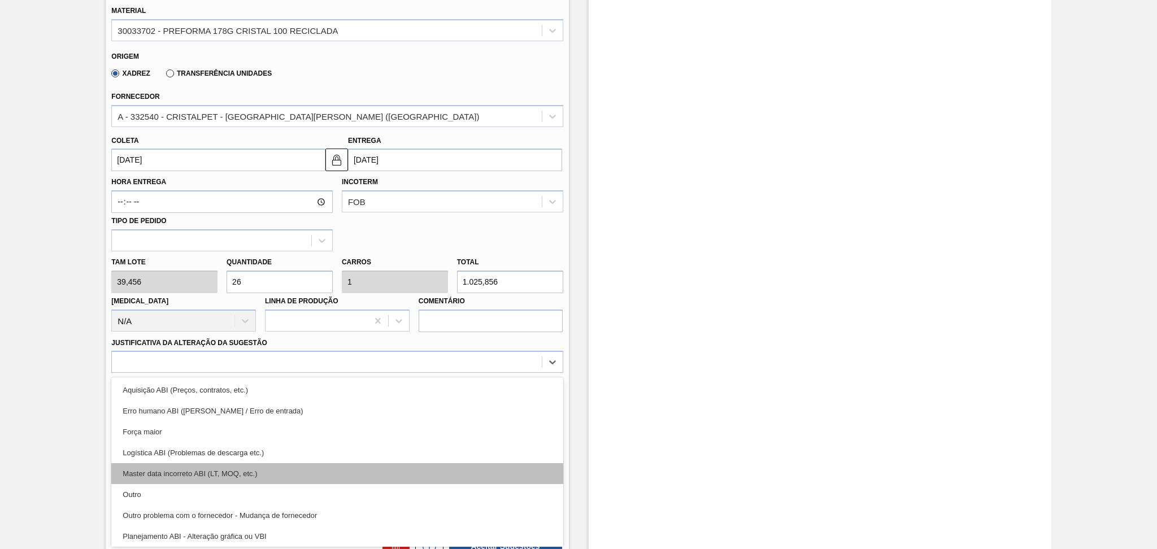
scroll to position [75, 0]
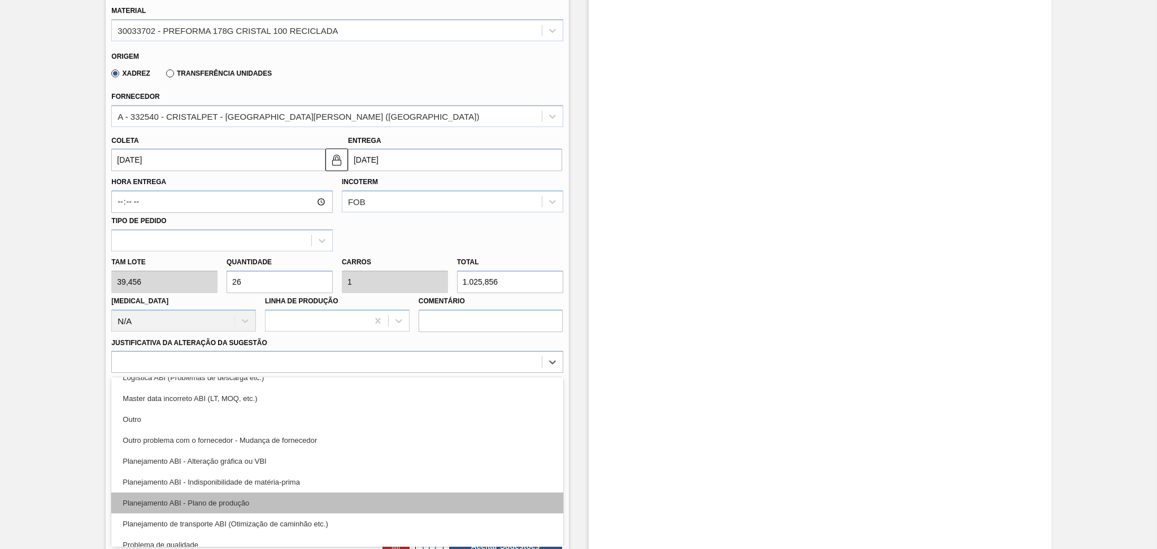
click at [250, 498] on div "Planejamento ABI - Plano de produção" at bounding box center [336, 503] width 451 height 21
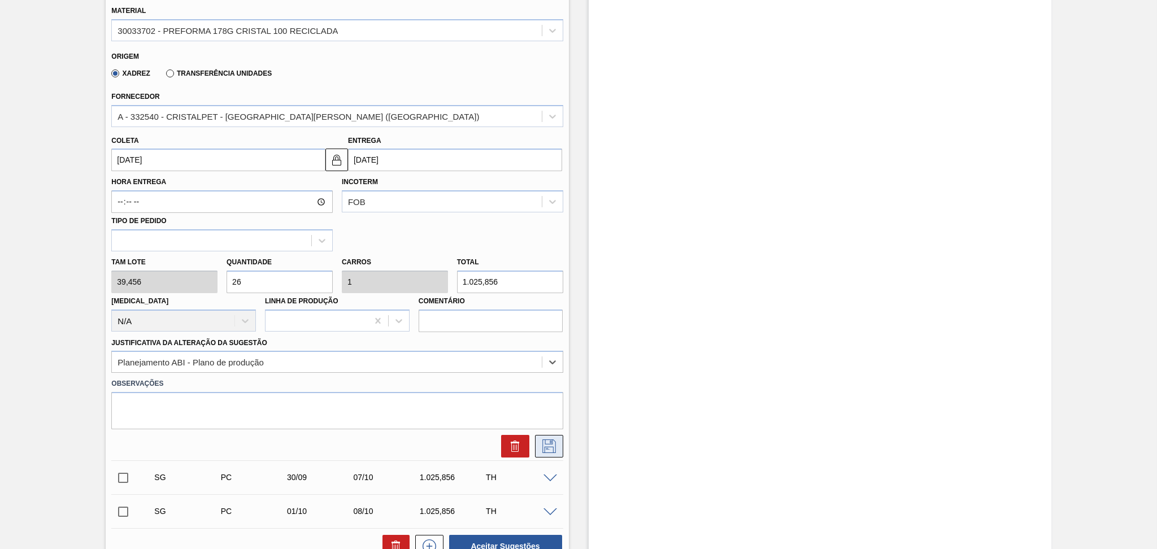
click at [540, 444] on icon at bounding box center [549, 446] width 18 height 14
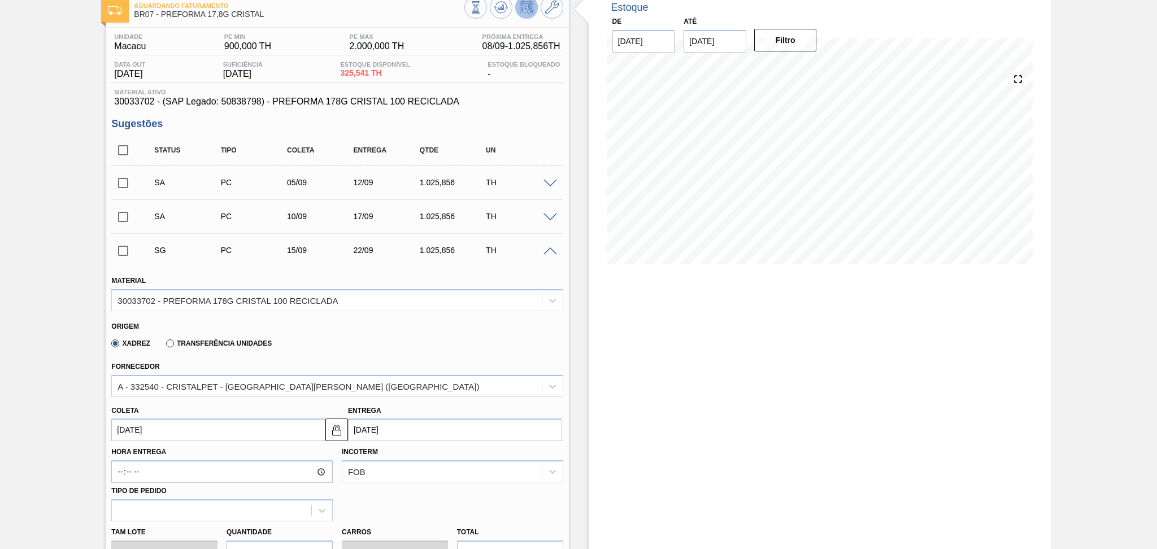
scroll to position [34, 0]
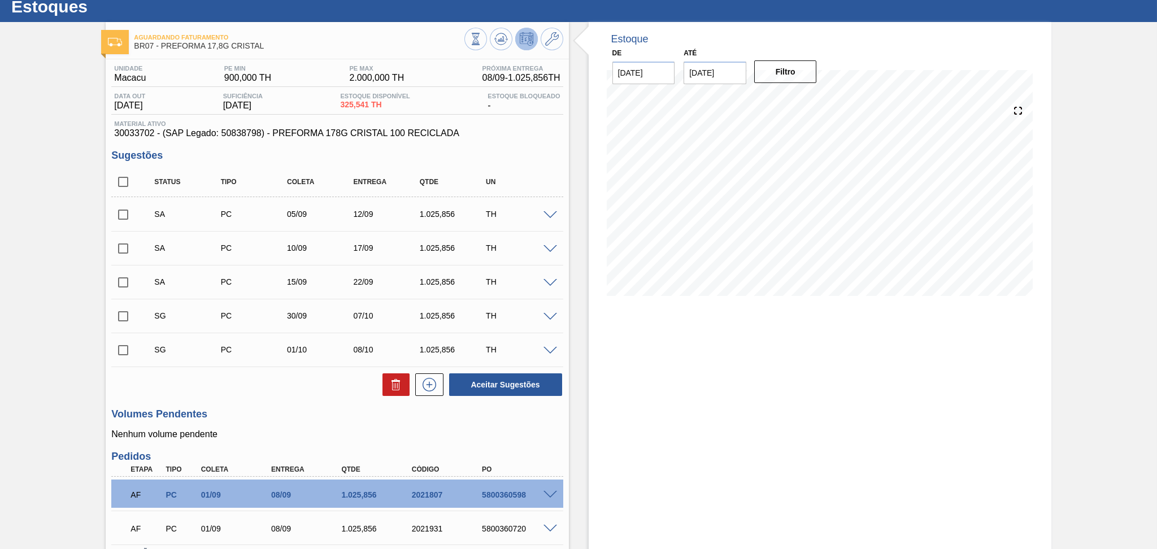
click at [547, 316] on span at bounding box center [550, 317] width 14 height 8
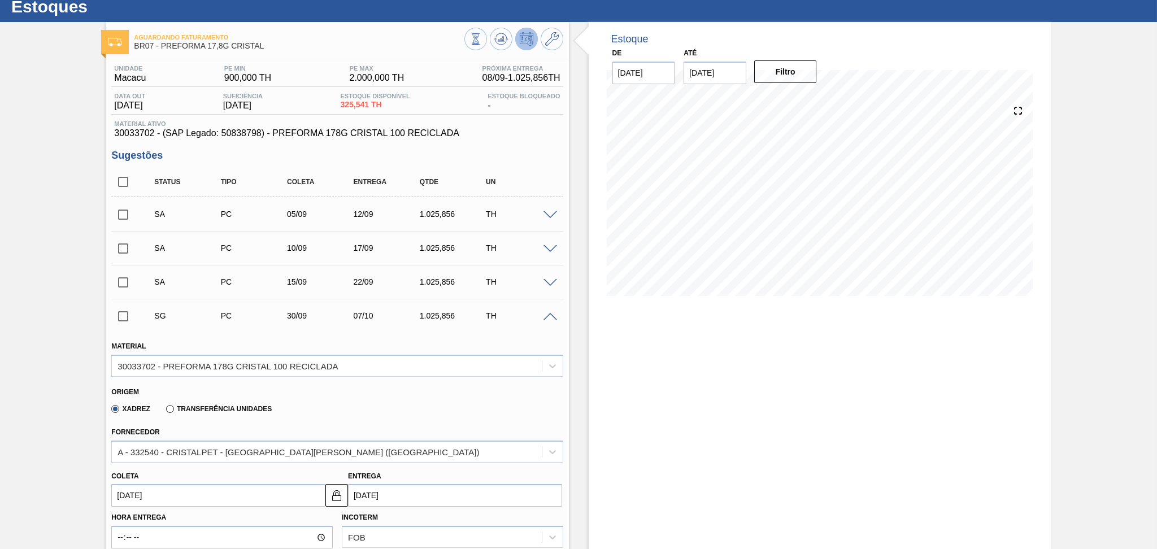
click at [179, 497] on input "30/09/2025" at bounding box center [218, 495] width 214 height 23
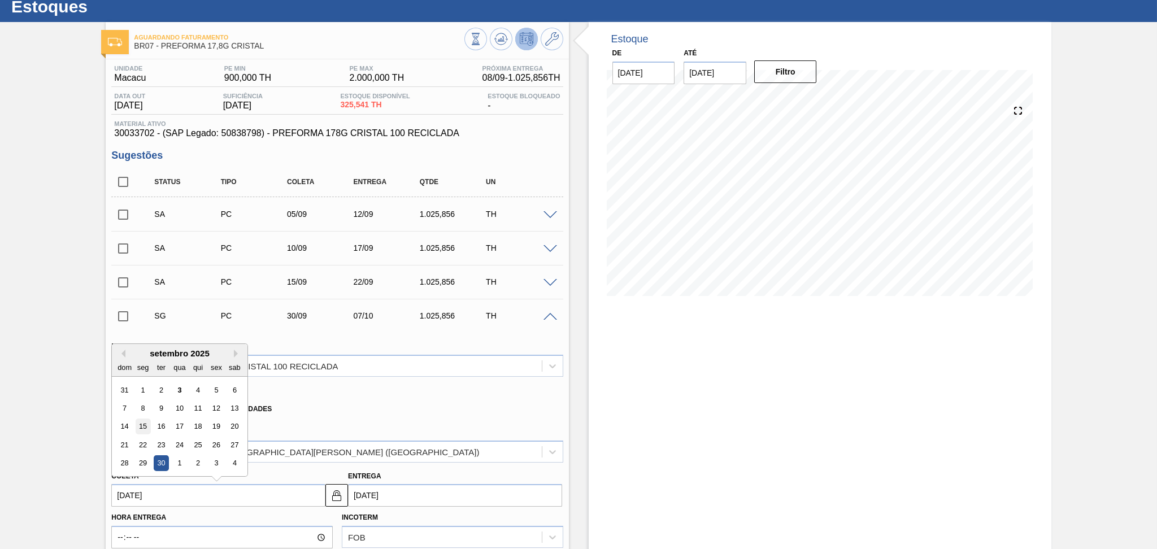
click at [146, 425] on div "15" at bounding box center [143, 426] width 15 height 15
type input "[DATE]"
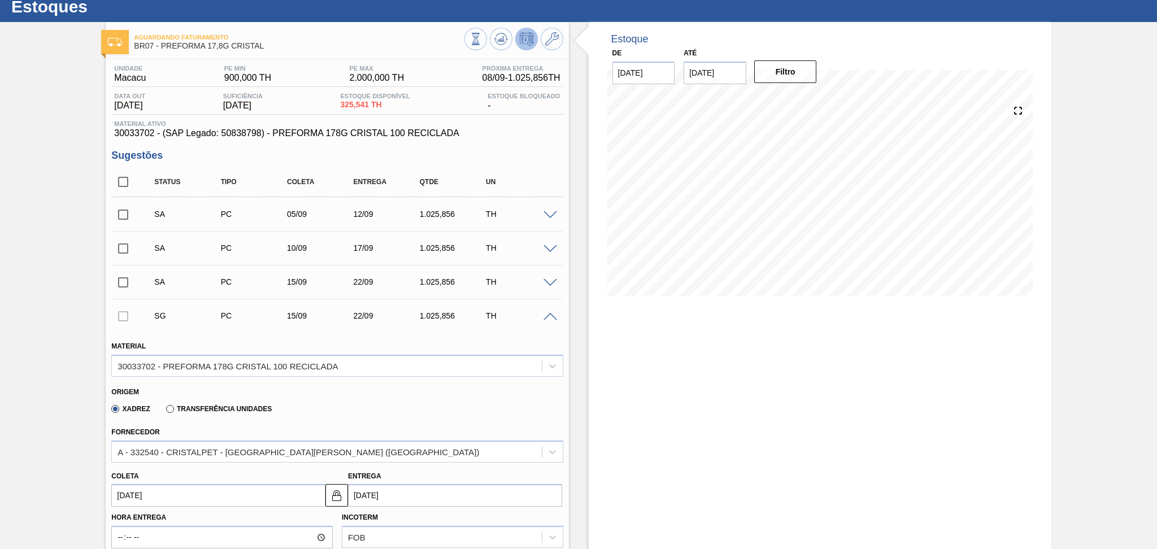
click at [155, 493] on input "[DATE]" at bounding box center [218, 495] width 214 height 23
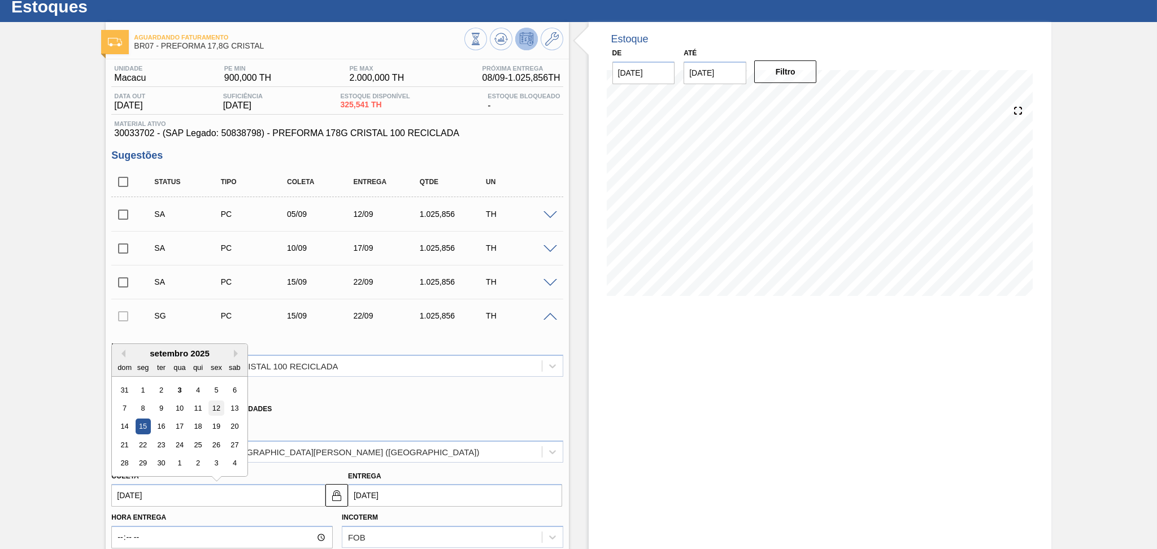
click at [220, 407] on div "12" at bounding box center [216, 408] width 15 height 15
type input "12/09/2025"
type input "19/09/2025"
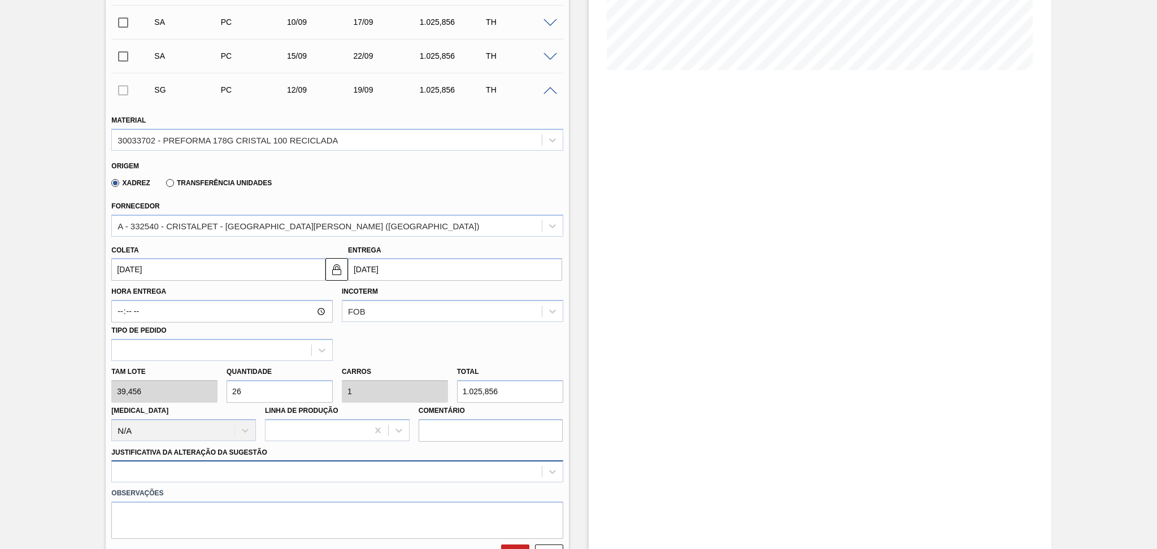
click at [296, 471] on div at bounding box center [336, 471] width 451 height 22
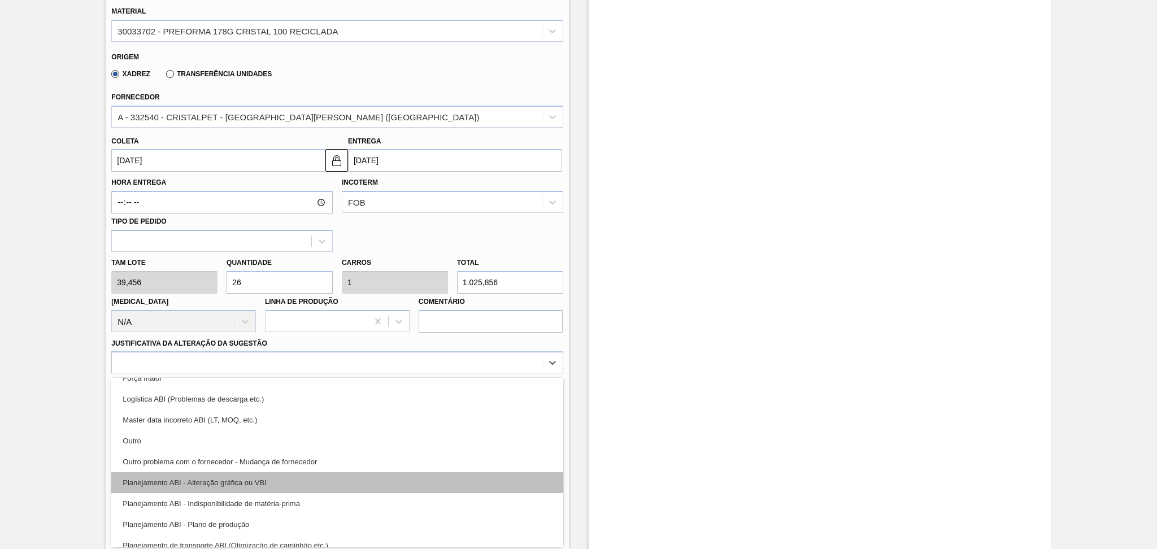
scroll to position [75, 0]
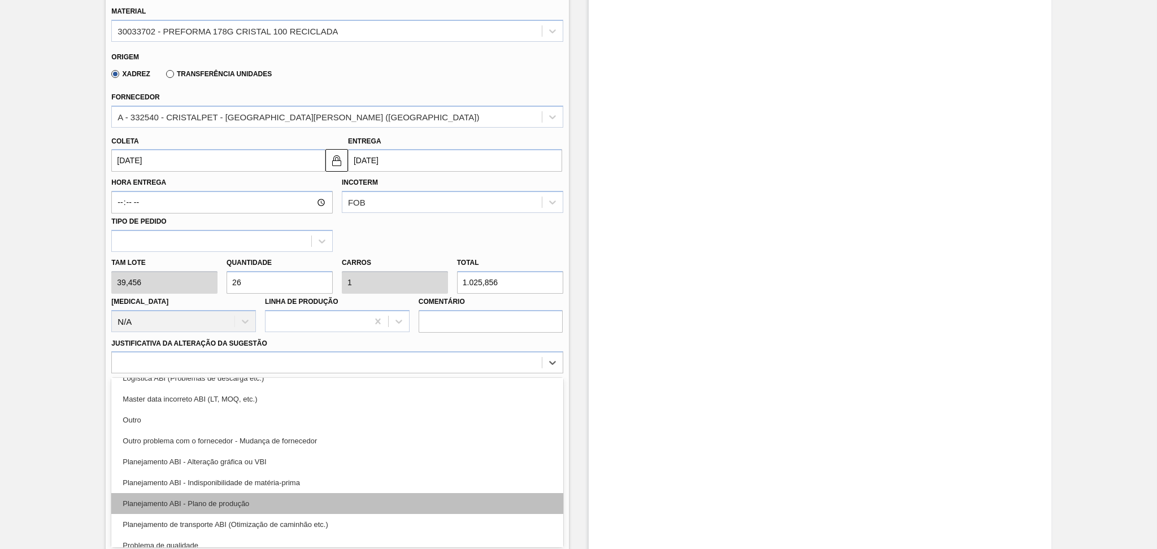
click at [252, 494] on div "Planejamento ABI - Plano de produção" at bounding box center [336, 503] width 451 height 21
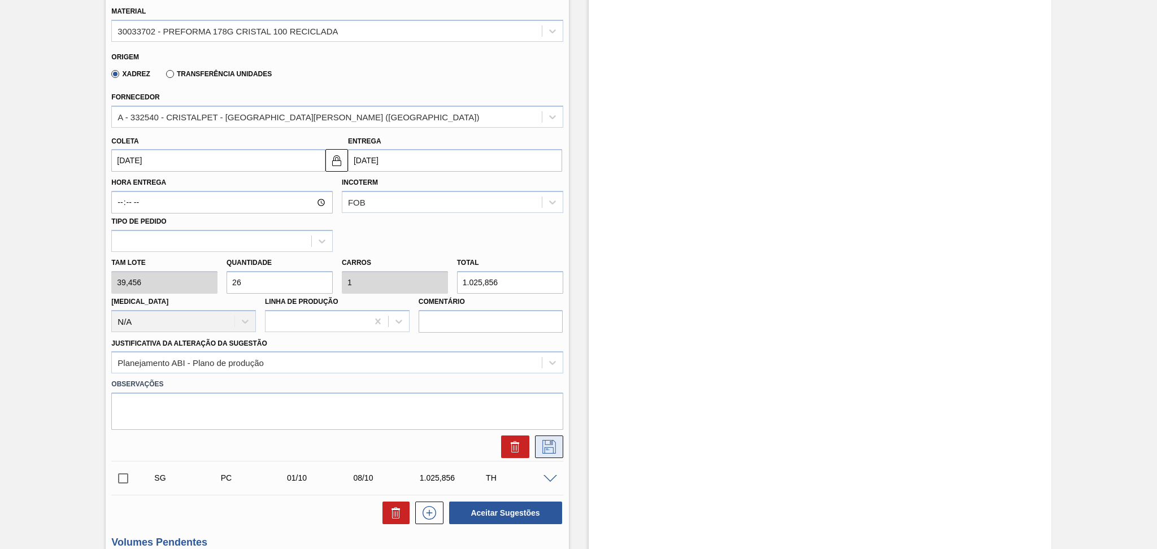
click at [540, 445] on icon at bounding box center [549, 447] width 18 height 14
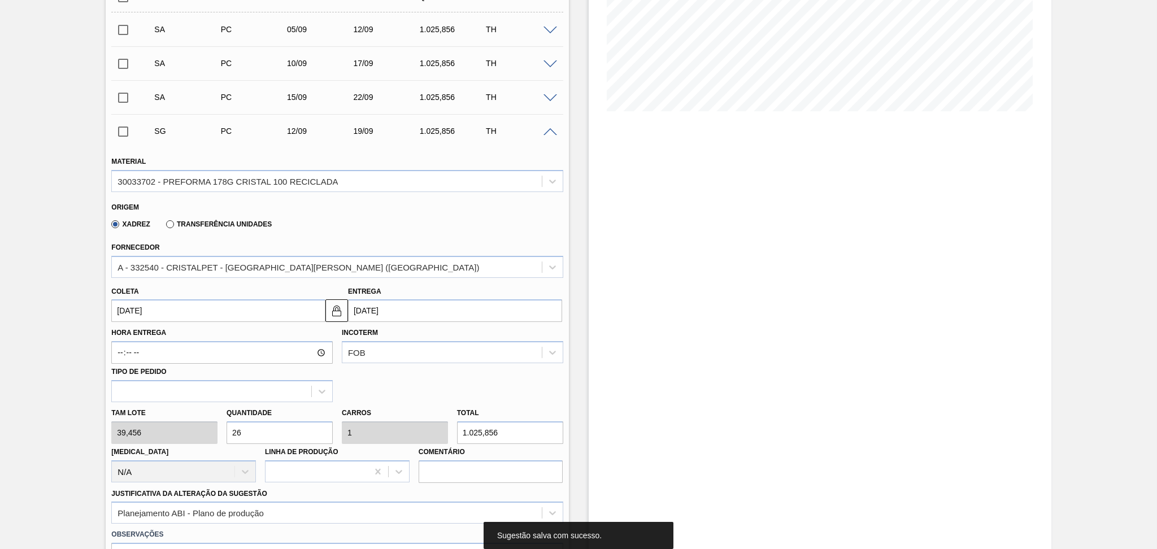
click at [547, 134] on span at bounding box center [550, 132] width 14 height 8
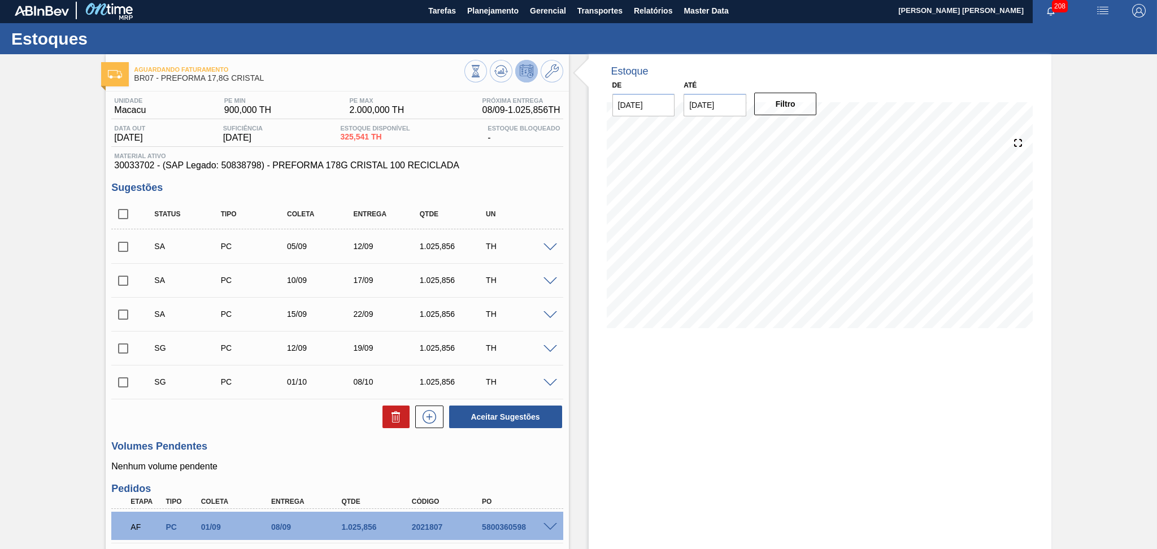
scroll to position [0, 0]
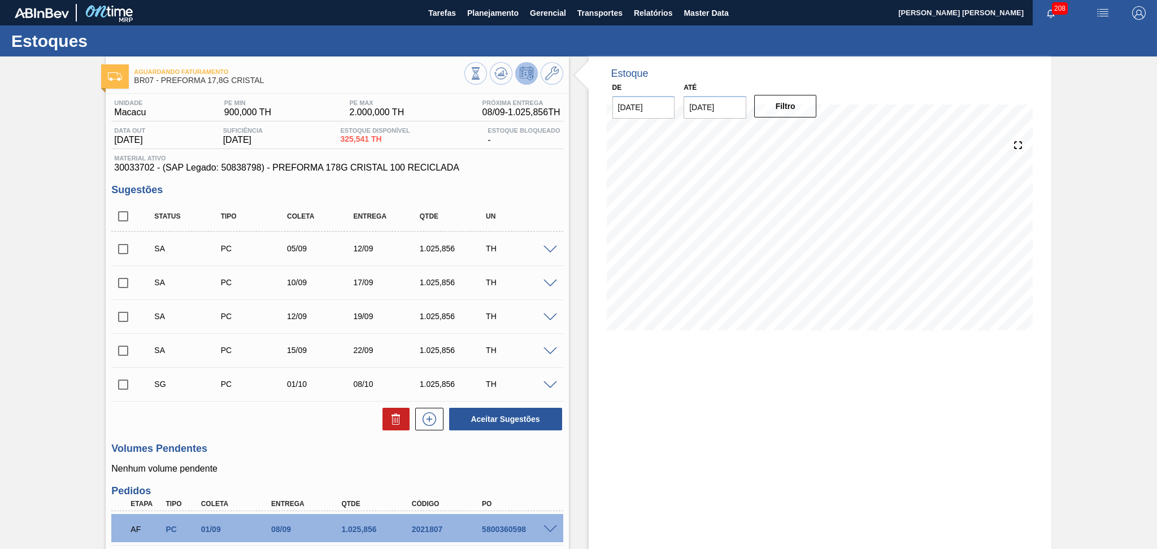
click at [817, 406] on div "Estoque De [DATE] Até [DATE] Filtro" at bounding box center [820, 363] width 463 height 615
click at [549, 382] on span at bounding box center [550, 385] width 14 height 8
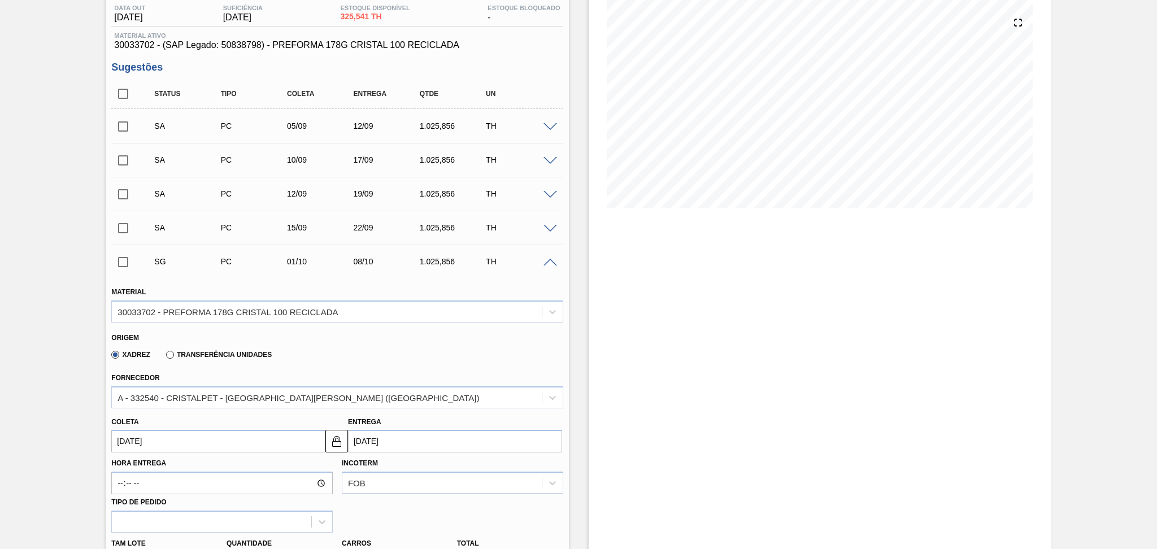
scroll to position [150, 0]
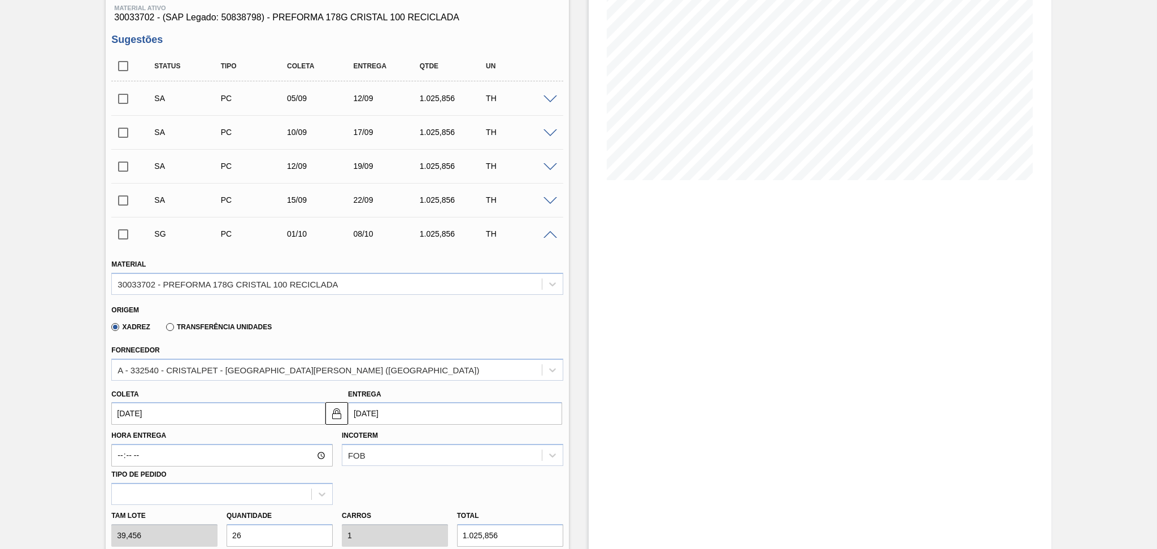
click at [150, 413] on input "01/10/2025" at bounding box center [218, 413] width 214 height 23
click at [183, 363] on div "22" at bounding box center [179, 362] width 15 height 15
type input "22/10/2025"
type input "29/10/2025"
click at [180, 406] on input "22/10/2025" at bounding box center [218, 413] width 214 height 23
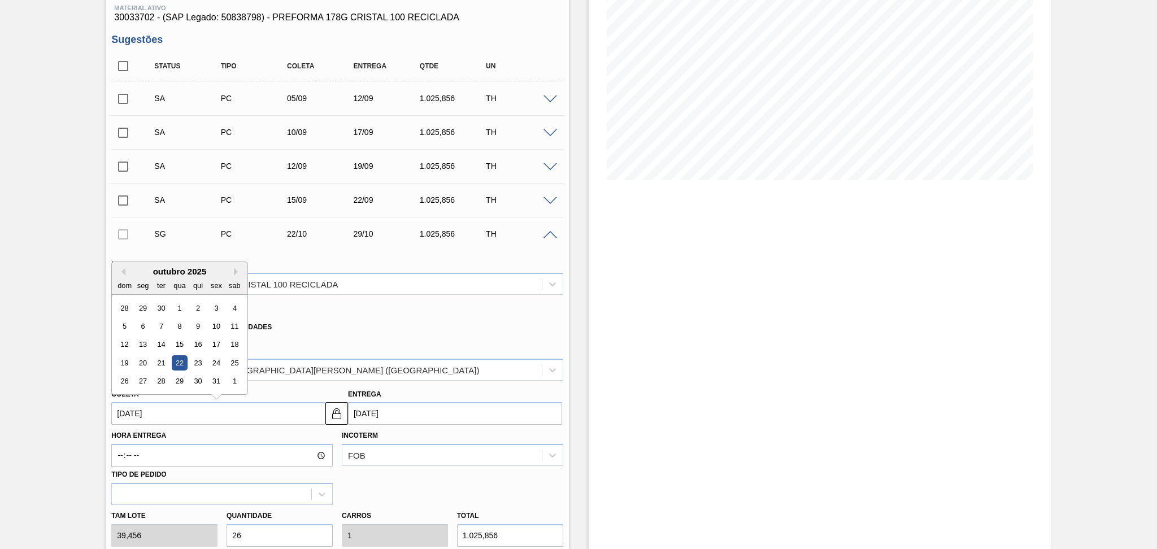
click at [122, 276] on div "dom seg ter qua qui sex sab" at bounding box center [180, 285] width 136 height 18
click at [122, 270] on button "Previous Month" at bounding box center [121, 272] width 8 height 8
click at [147, 362] on div "22" at bounding box center [143, 362] width 15 height 15
type input "22/09/2025"
type input "29/09/2025"
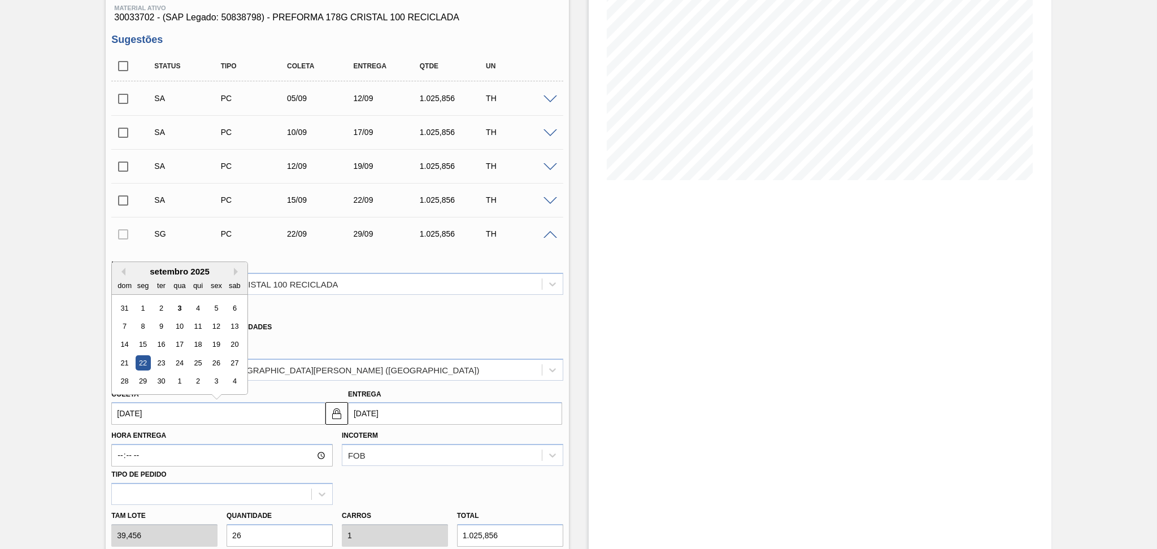
click at [158, 410] on input "22/09/2025" at bounding box center [218, 413] width 214 height 23
click at [196, 343] on div "18" at bounding box center [197, 344] width 15 height 15
type input "18/09/2025"
type input "[DATE]"
click at [165, 406] on input "[DATE]" at bounding box center [218, 413] width 214 height 23
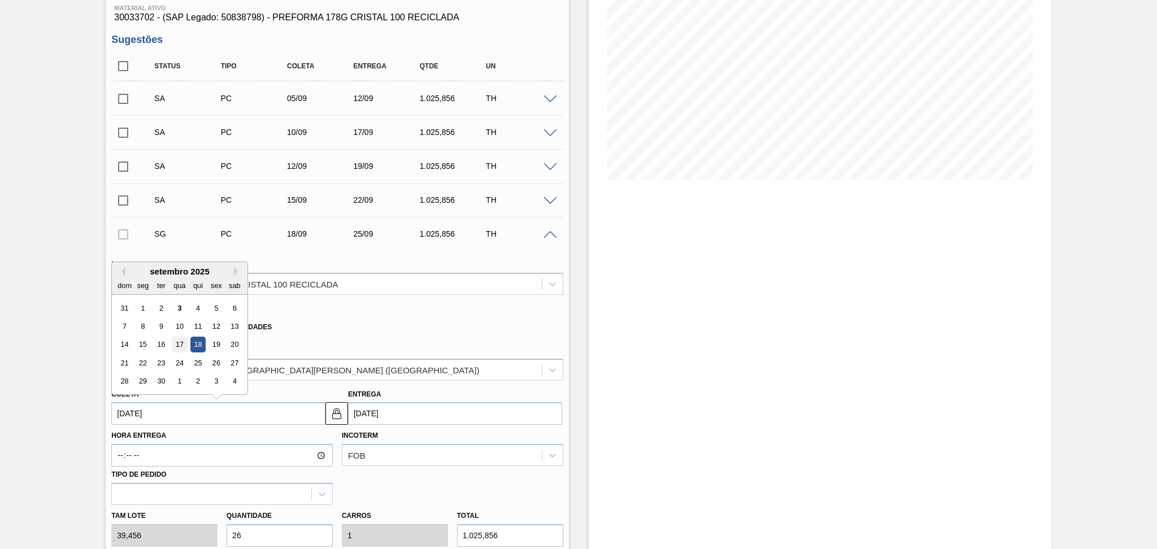
click at [177, 341] on div "17" at bounding box center [179, 344] width 15 height 15
type input "[DATE]"
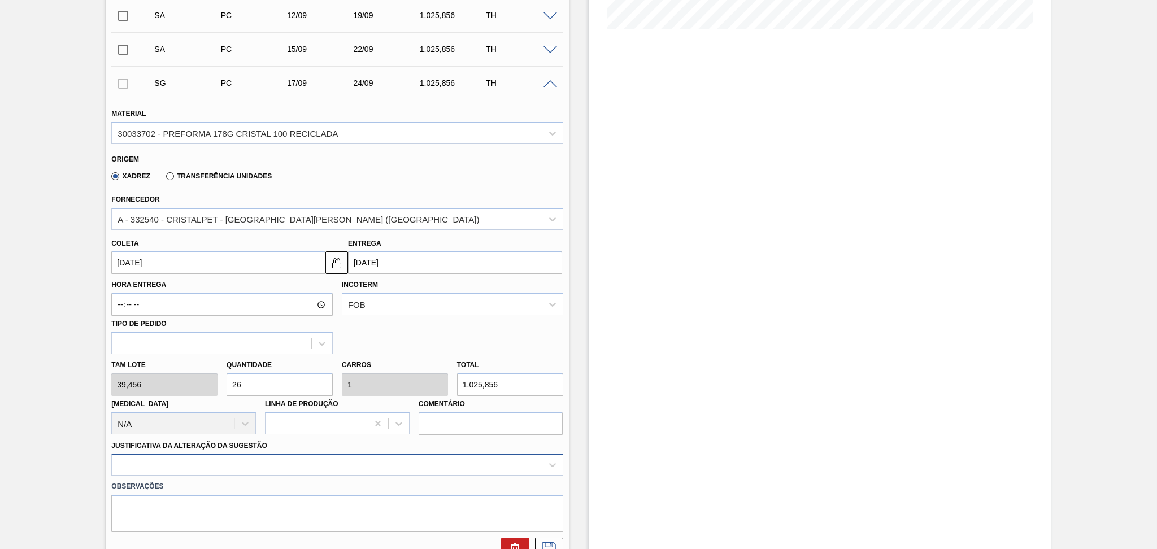
click at [309, 465] on div at bounding box center [336, 465] width 451 height 22
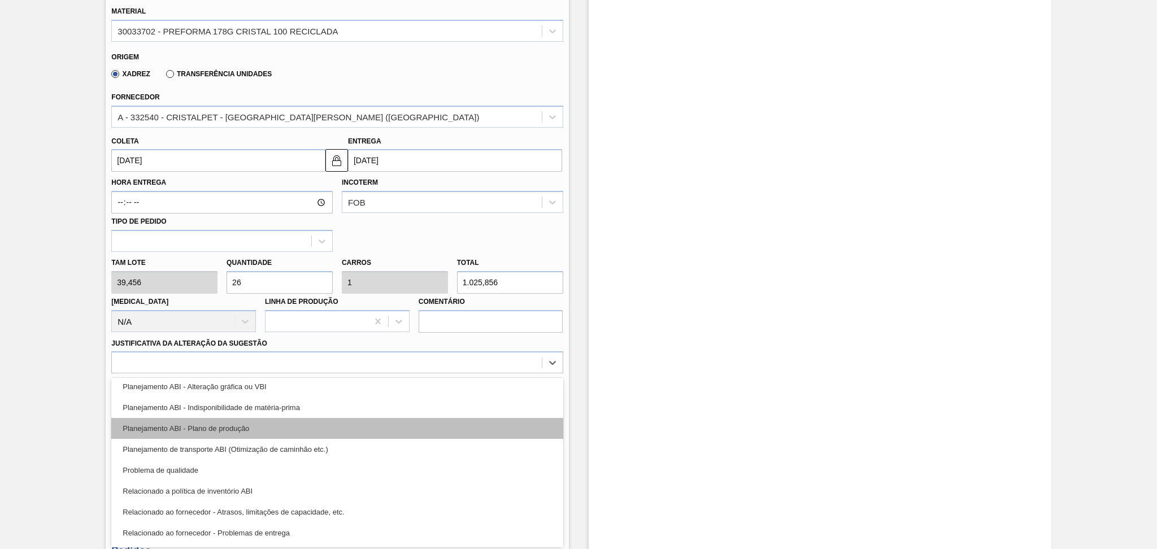
click at [264, 424] on div "Planejamento ABI - Plano de produção" at bounding box center [336, 428] width 451 height 21
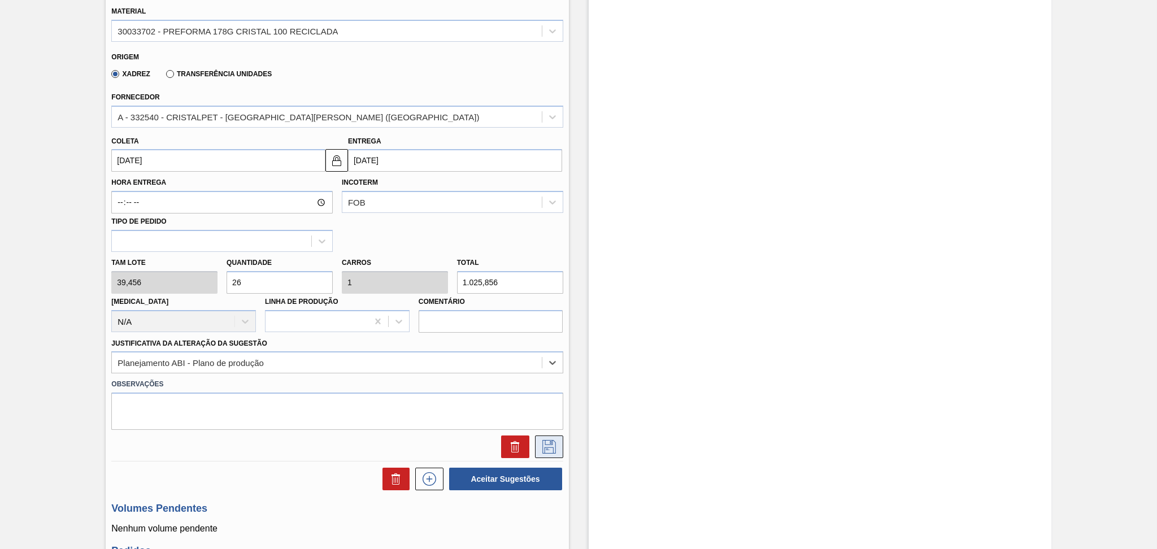
click at [540, 444] on icon at bounding box center [549, 447] width 18 height 14
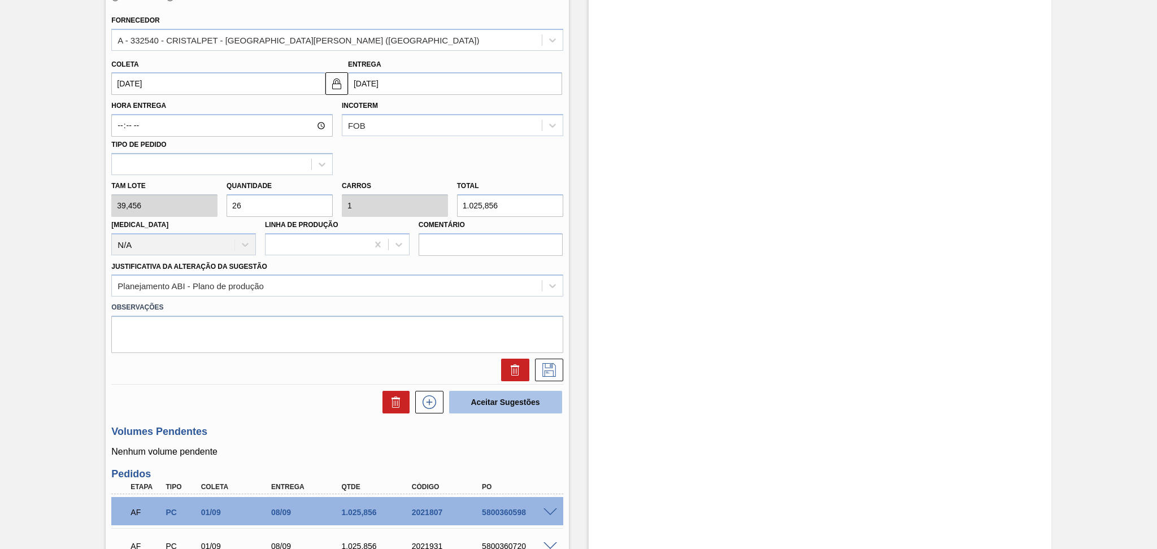
scroll to position [582, 0]
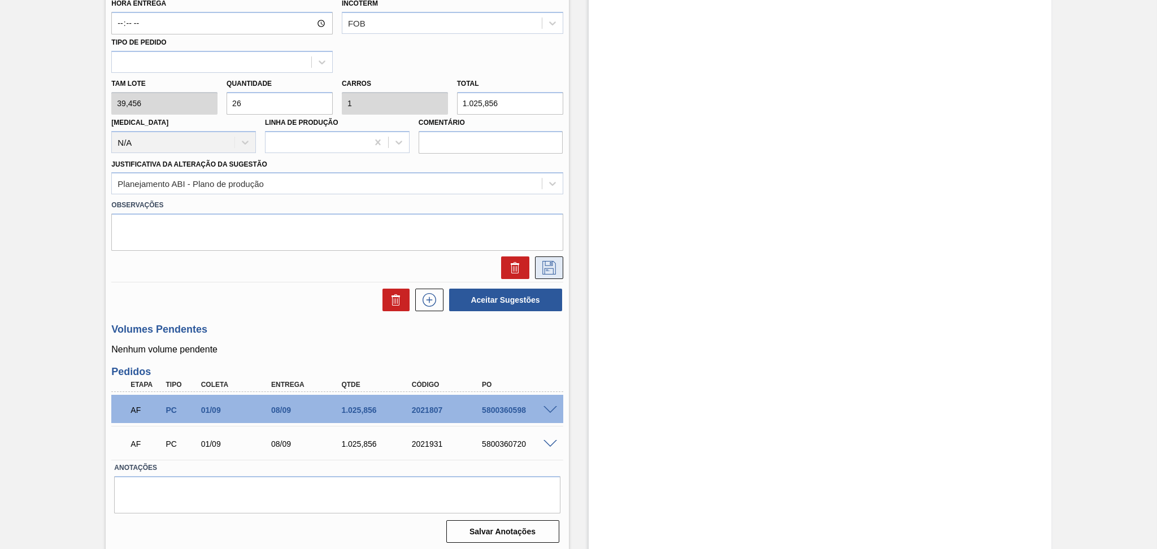
click at [553, 263] on icon at bounding box center [549, 268] width 18 height 14
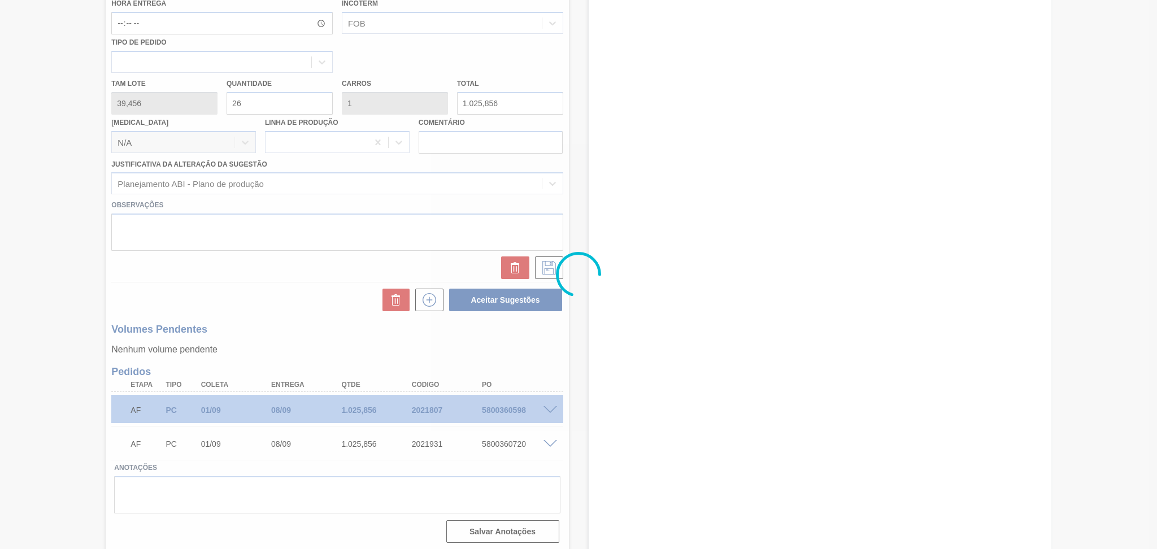
click at [340, 309] on div at bounding box center [578, 274] width 1157 height 549
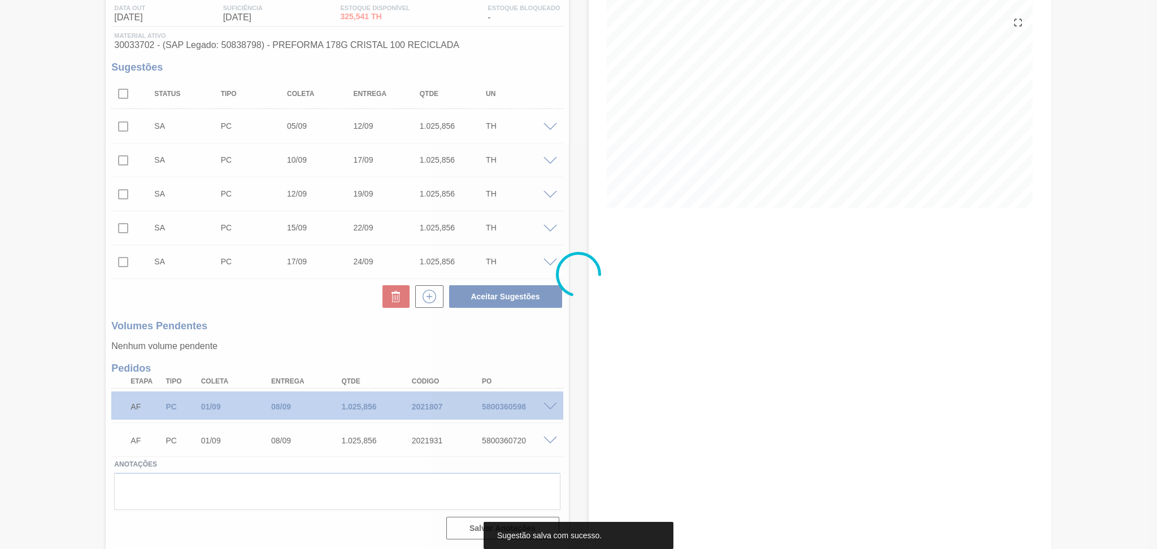
scroll to position [121, 0]
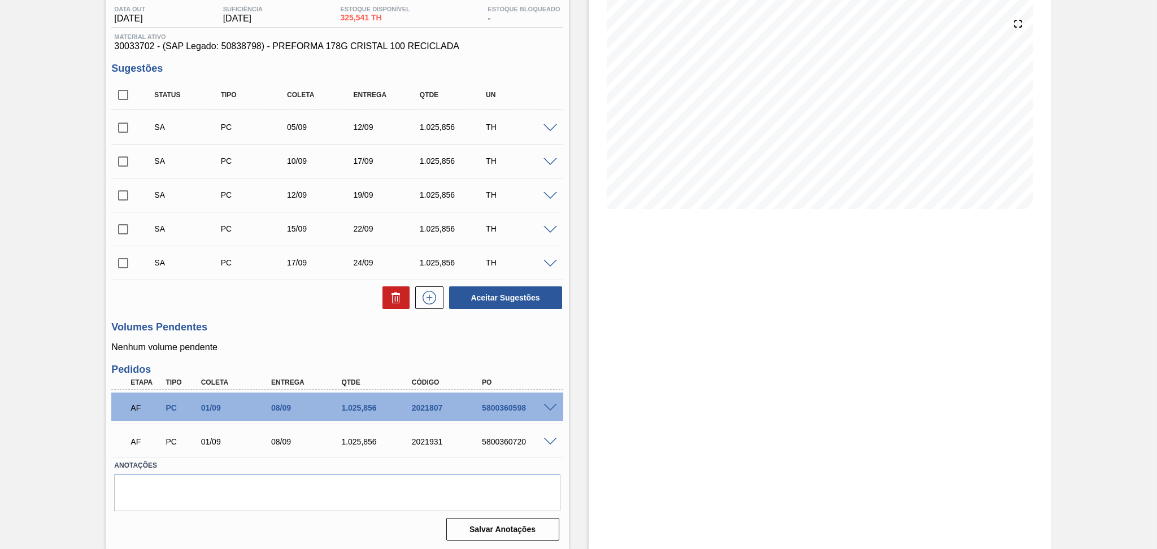
click at [592, 311] on div "Estoque De [DATE] Até [DATE] Filtro" at bounding box center [820, 242] width 463 height 615
click at [439, 358] on div "Unidade Macacu PE MIN 900,000 TH PE MAX 2.000,000 TH Próxima Entrega 08/09 - 1.…" at bounding box center [337, 258] width 463 height 572
click at [507, 358] on div "Unidade Macacu PE MIN 900,000 TH PE MAX 2.000,000 TH Próxima Entrega 08/09 - 1.…" at bounding box center [337, 258] width 463 height 572
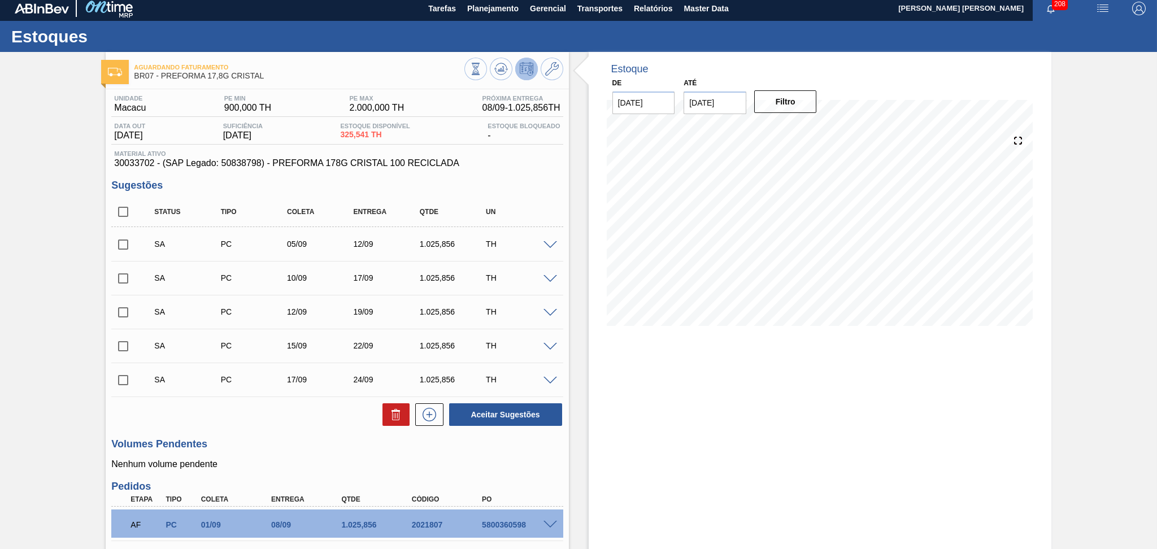
scroll to position [0, 0]
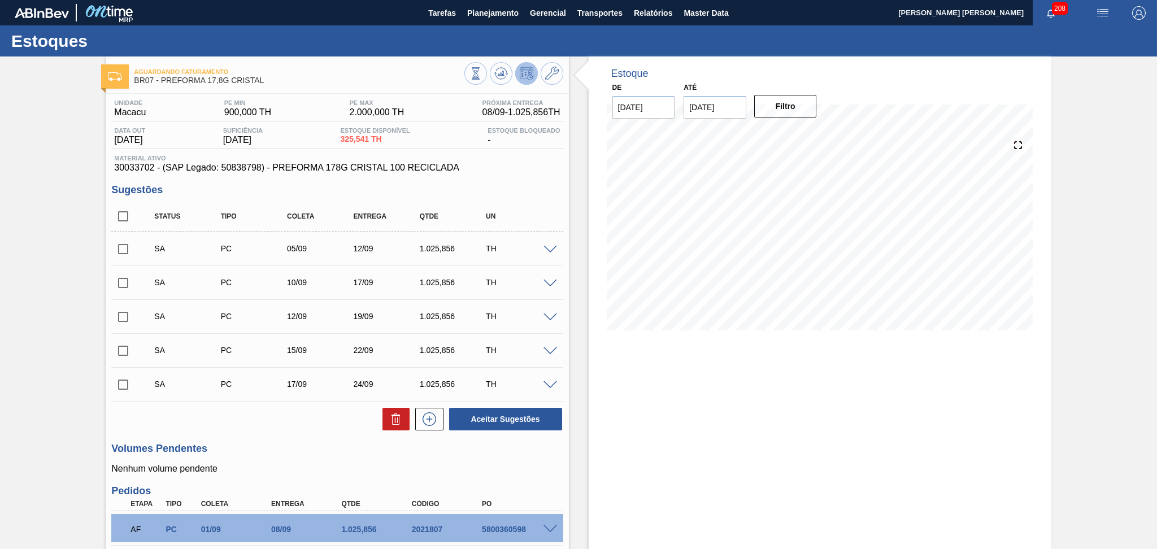
click at [434, 283] on div "1.025,856" at bounding box center [454, 282] width 75 height 9
click at [424, 314] on div "1.025,856" at bounding box center [454, 316] width 75 height 9
click at [426, 339] on div "SA PC 15/09 22/09 1.025,856 TH" at bounding box center [346, 350] width 398 height 23
click at [427, 380] on div "1.025,856" at bounding box center [454, 384] width 75 height 9
click at [546, 348] on span at bounding box center [550, 351] width 14 height 8
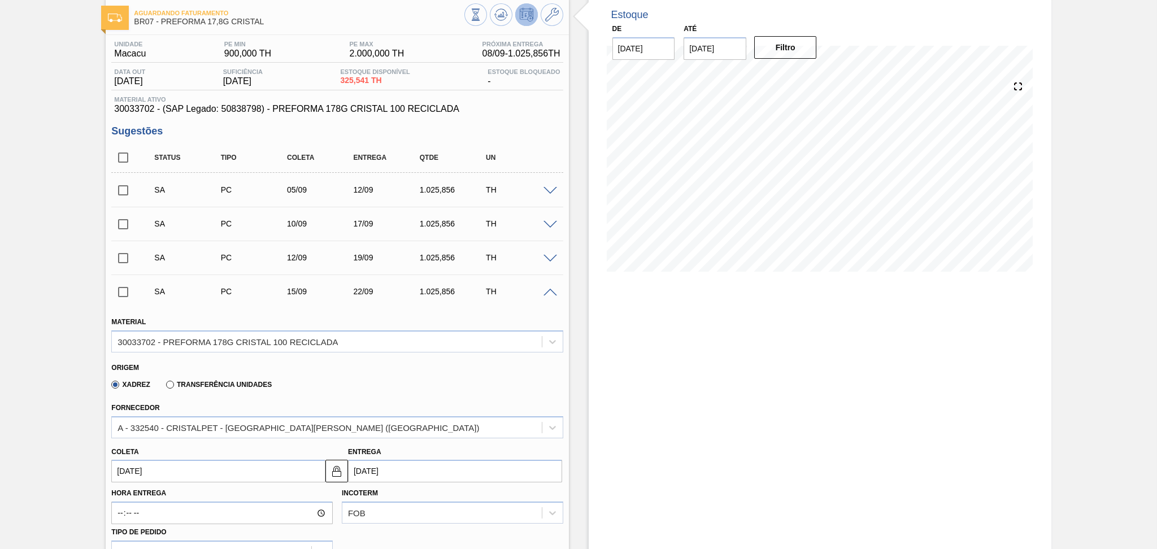
scroll to position [75, 0]
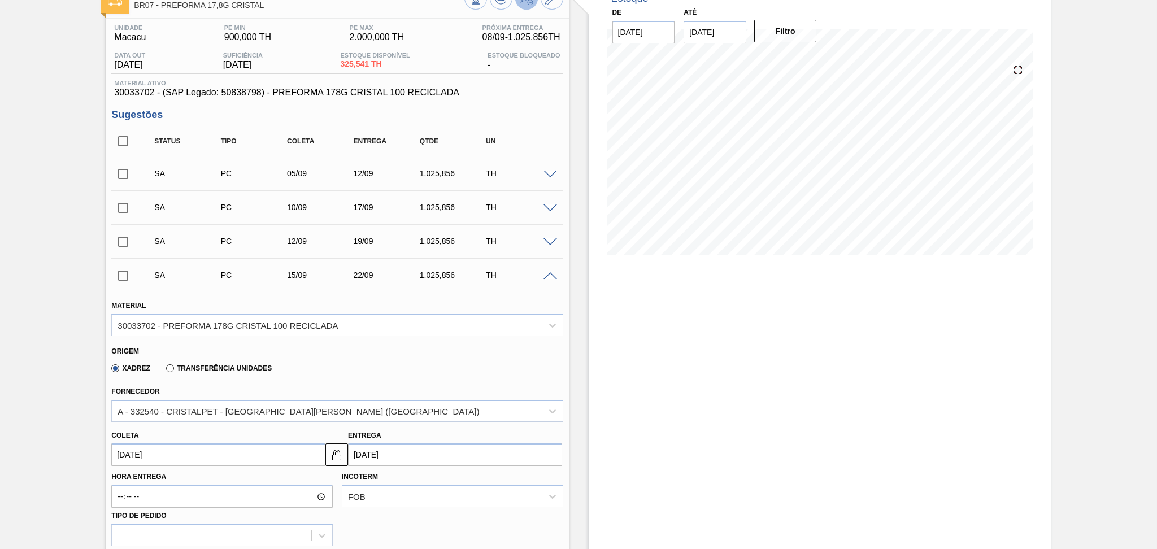
click at [169, 456] on input "[DATE]" at bounding box center [218, 454] width 214 height 23
click at [214, 371] on div "12" at bounding box center [216, 367] width 15 height 15
type input "12/09/2025"
type input "[DATE]"
click at [156, 459] on input "12/09/2025" at bounding box center [218, 454] width 214 height 23
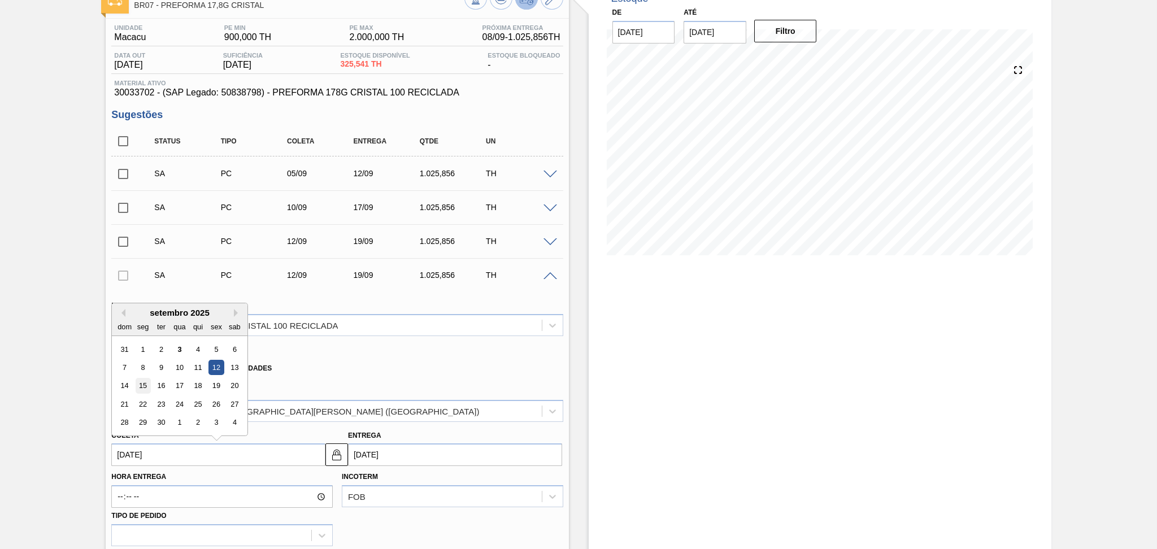
click at [143, 384] on div "15" at bounding box center [143, 385] width 15 height 15
type input "[DATE]"
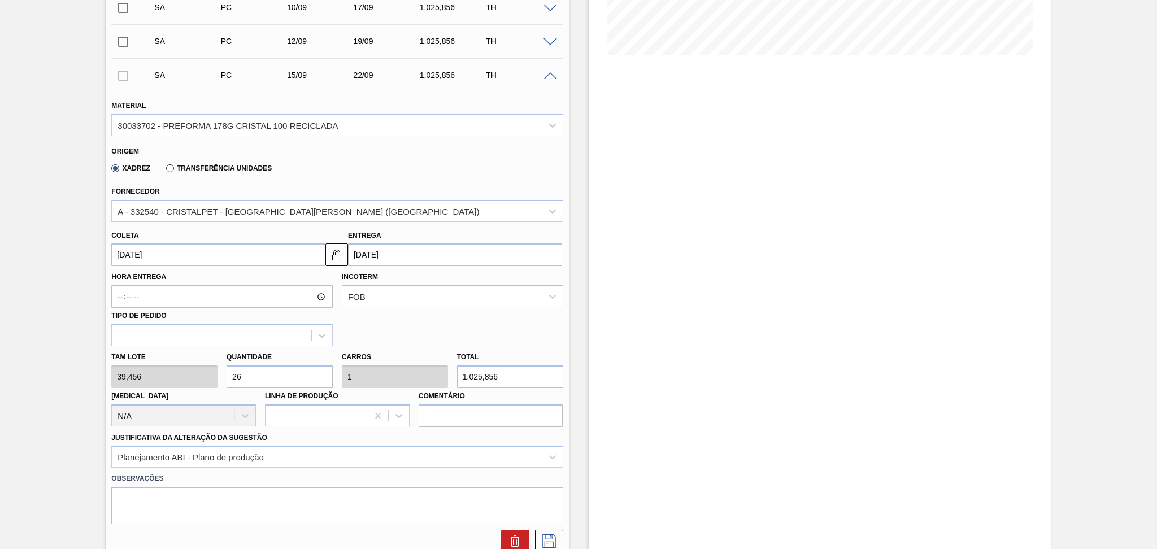
scroll to position [301, 0]
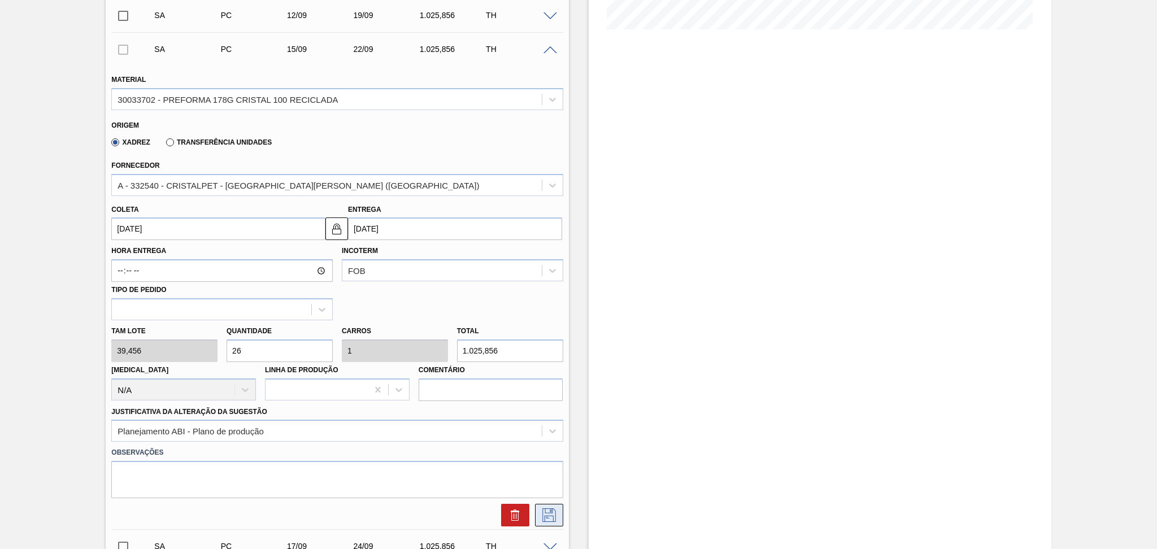
click at [552, 515] on icon at bounding box center [549, 515] width 18 height 14
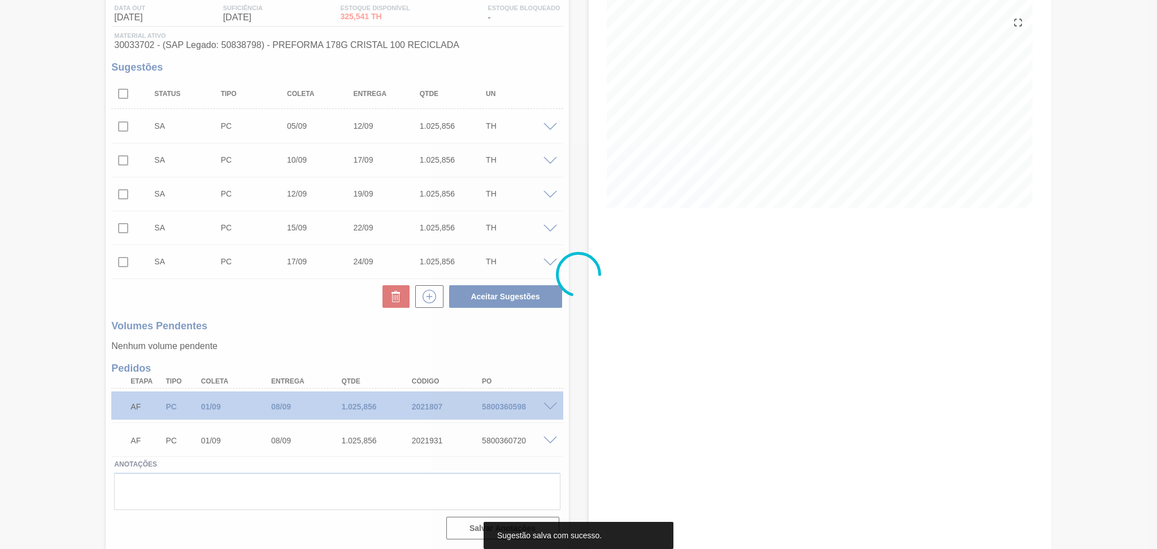
scroll to position [121, 0]
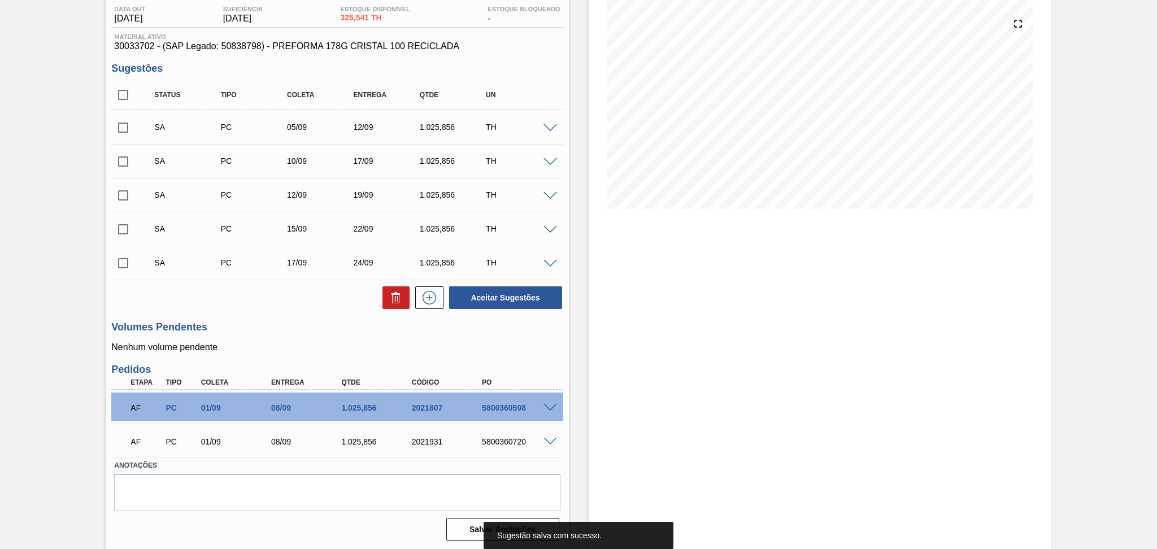
click at [385, 336] on div "Volumes Pendentes Nenhum volume pendente" at bounding box center [336, 336] width 451 height 31
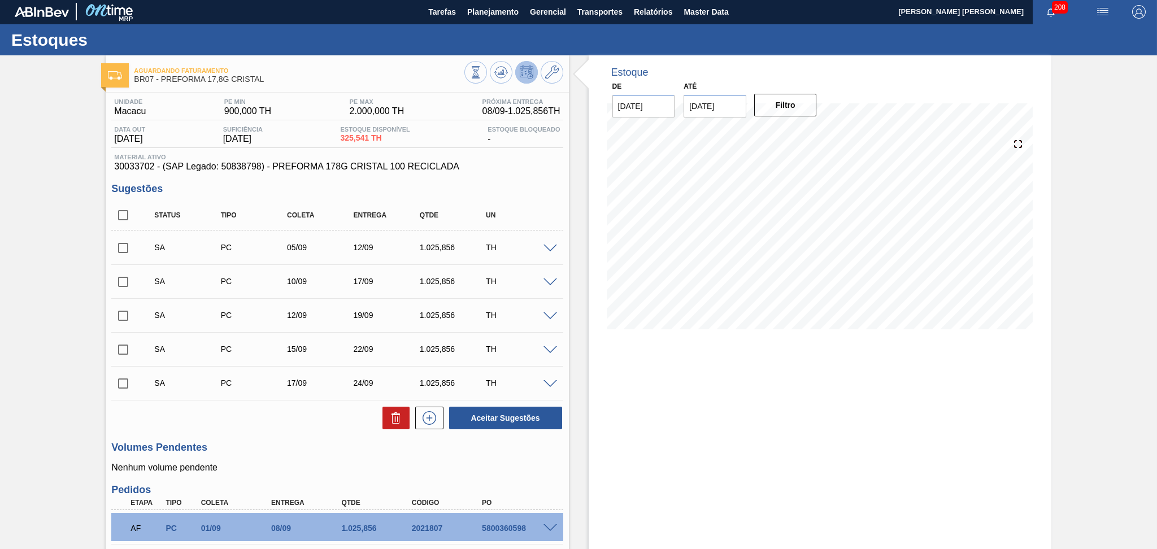
scroll to position [0, 0]
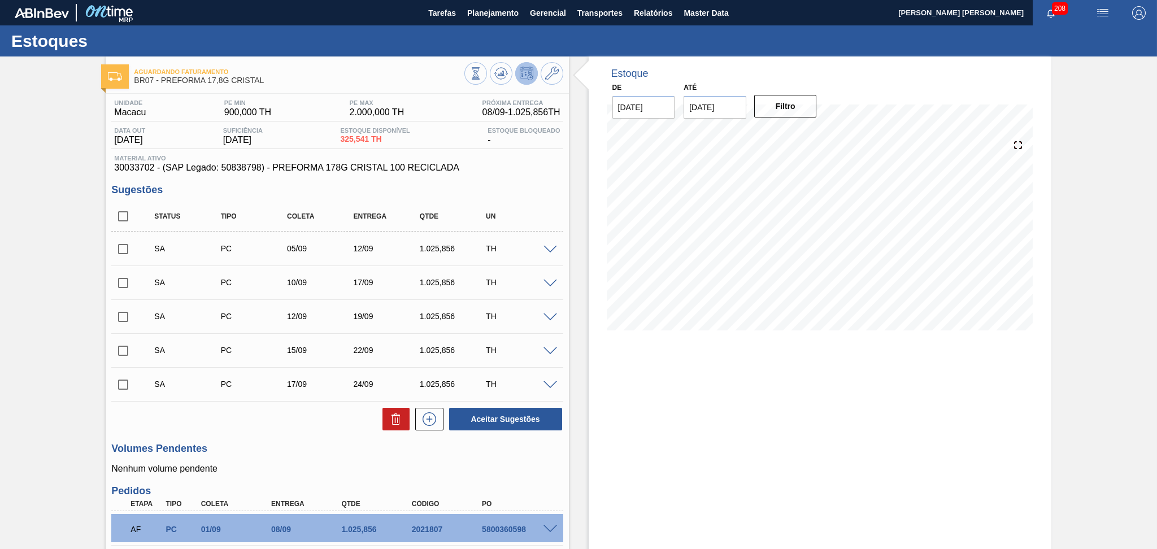
click at [622, 417] on div "Estoque De 03/09/2025 Até 10/10/2025 Filtro 06/09 Projeção de Estoque 325.541 N…" at bounding box center [820, 363] width 463 height 615
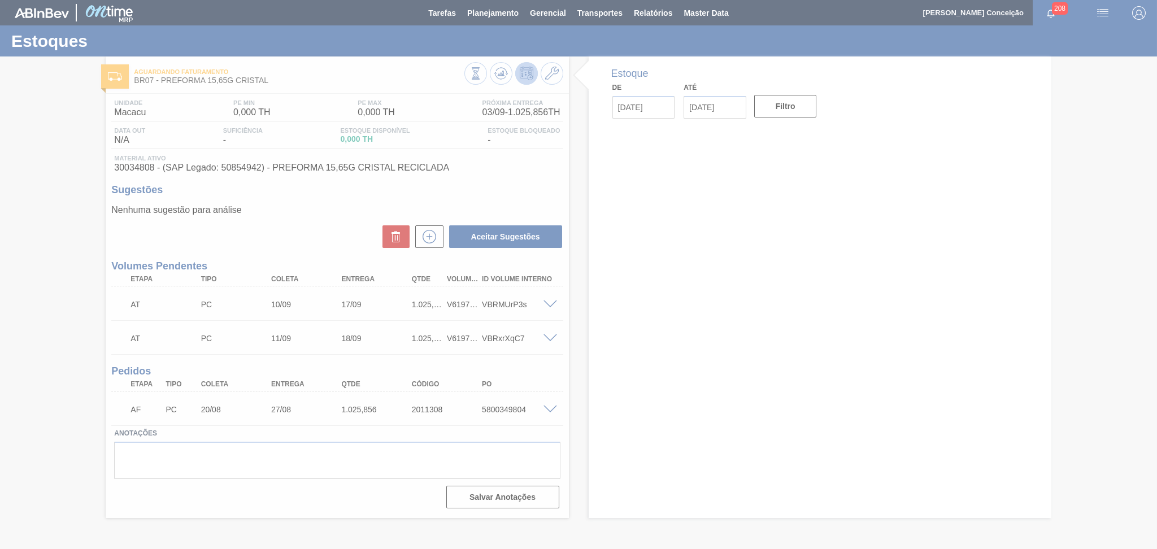
click at [337, 207] on div at bounding box center [578, 274] width 1157 height 549
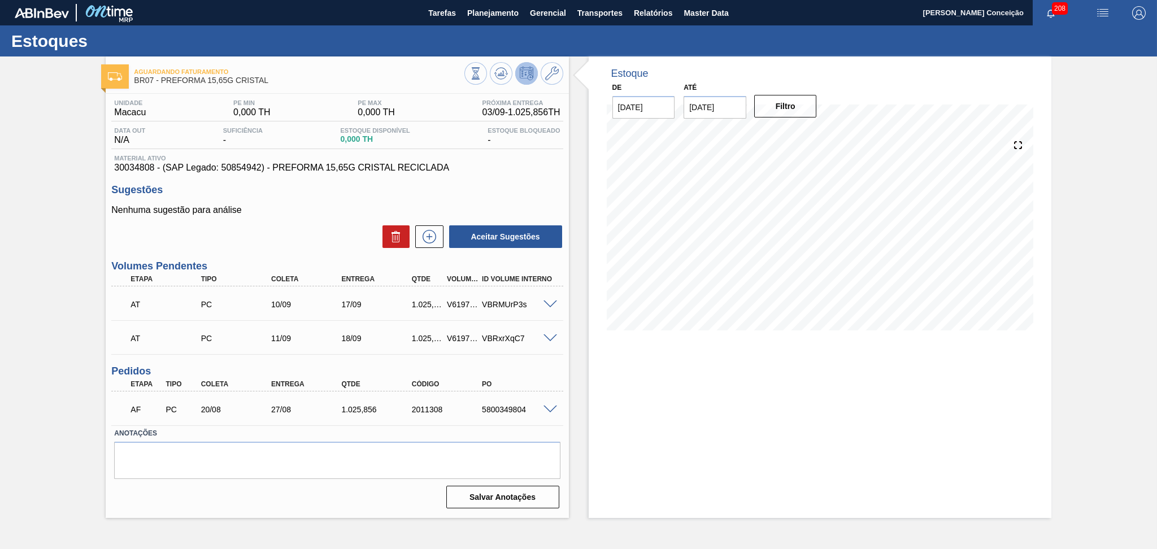
click at [573, 339] on div "Estoque De [DATE] Até [DATE] Filtro" at bounding box center [810, 287] width 482 height 462
click at [429, 243] on icon at bounding box center [430, 237] width 14 height 14
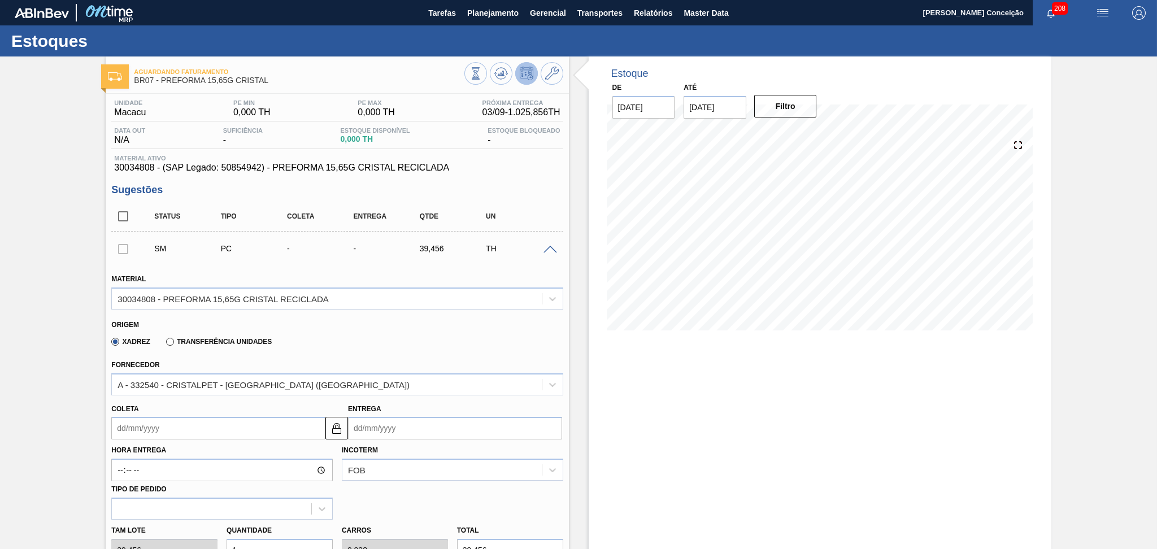
click at [174, 428] on input "Coleta" at bounding box center [218, 428] width 214 height 23
type input "0"
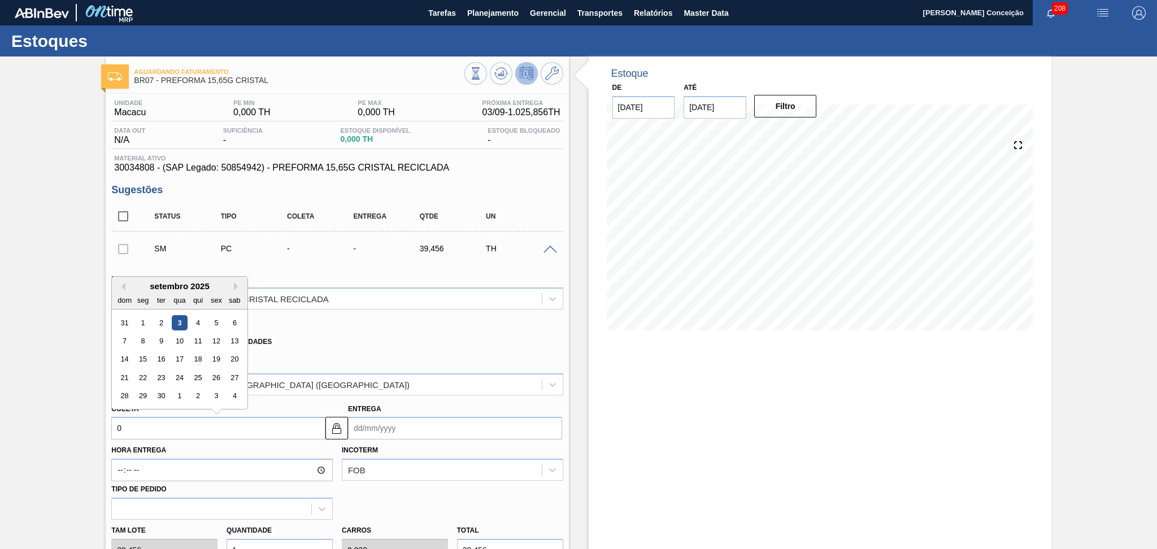
type input "[DATE]"
type input "05"
type input "[DATE]"
click at [219, 319] on div "5" at bounding box center [216, 322] width 15 height 15
type input "[DATE]"
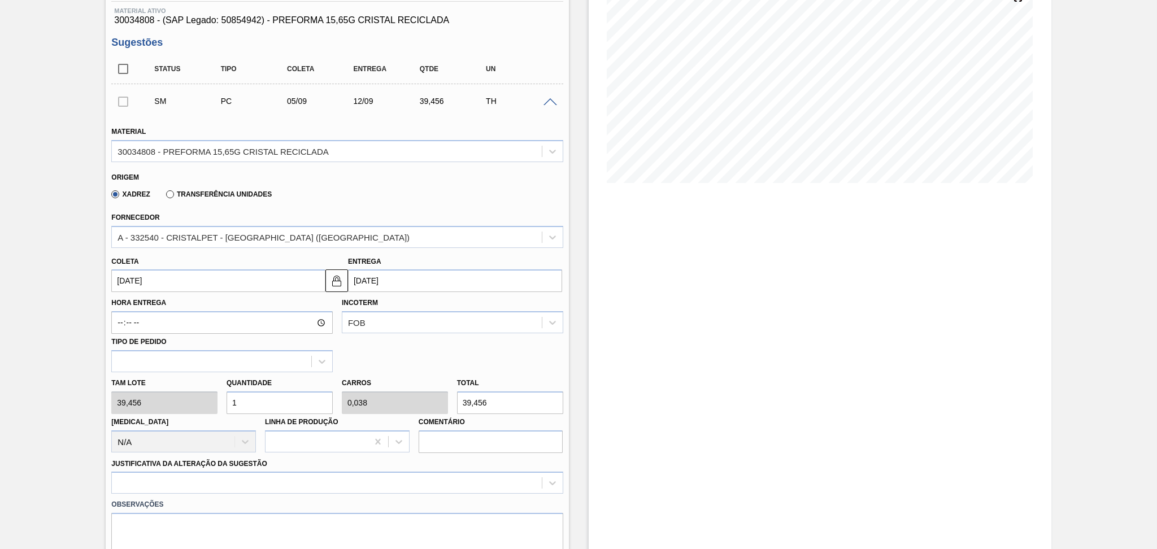
scroll to position [150, 0]
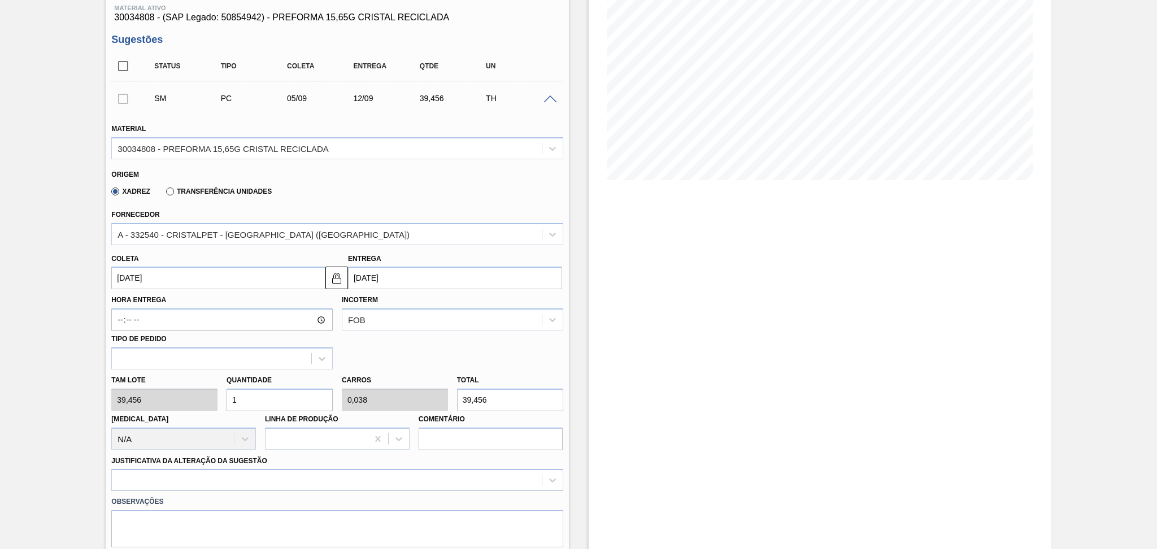
click at [209, 393] on div "Tam lote 39,456 Quantidade 1 Carros 0,038 Total 39,456 [MEDICAL_DATA] N/A Linha…" at bounding box center [337, 409] width 460 height 81
type input "2"
type input "0,077"
type input "78,912"
type input "26"
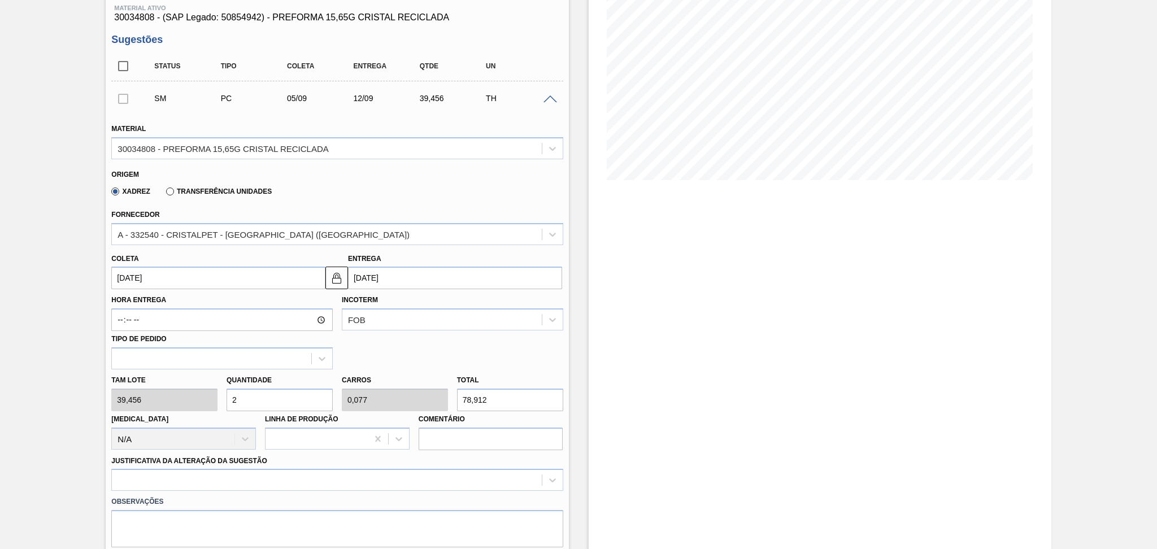
type input "1"
type input "1.025,856"
type input "26"
click at [182, 487] on div at bounding box center [336, 480] width 451 height 22
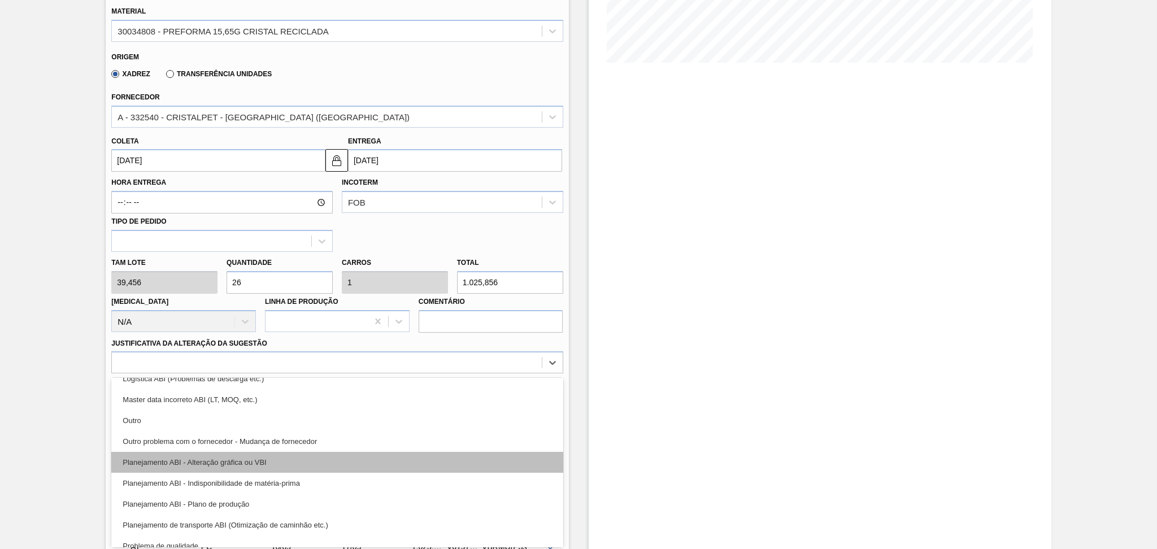
scroll to position [75, 0]
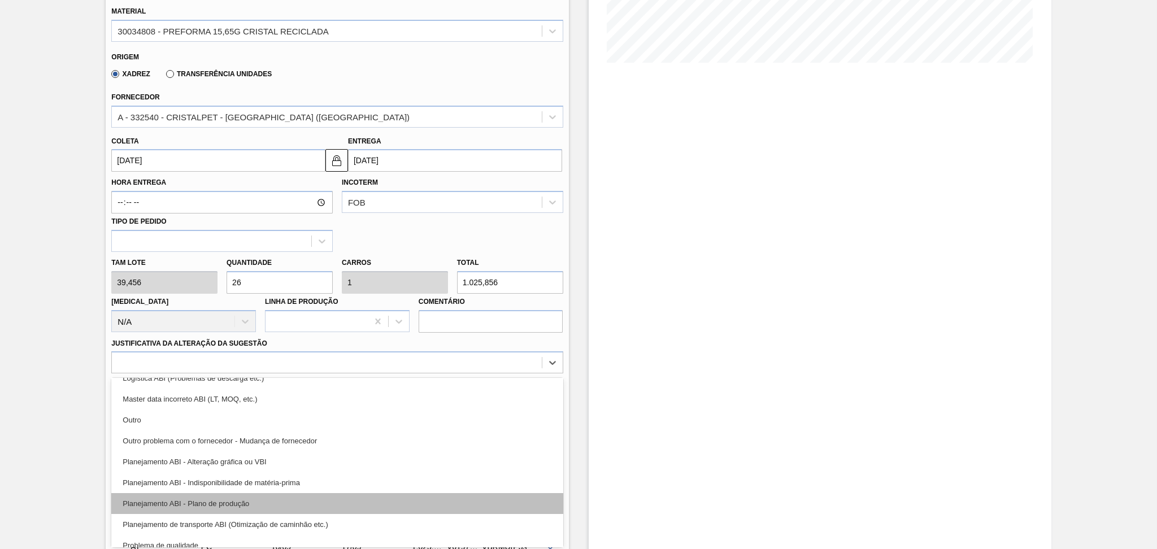
click at [249, 497] on div "Planejamento ABI - Plano de produção" at bounding box center [336, 503] width 451 height 21
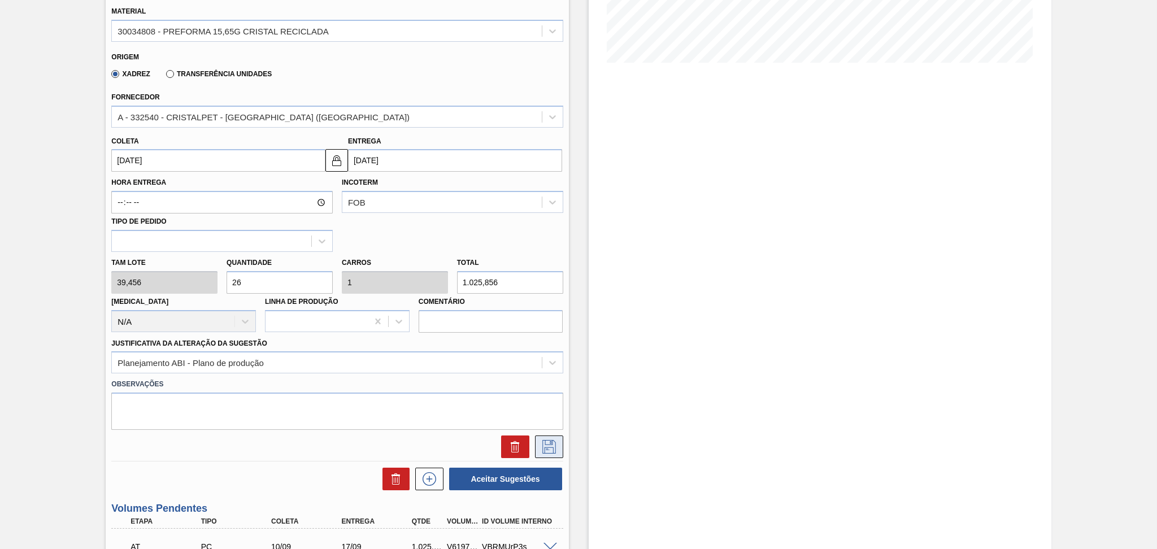
click at [550, 451] on button at bounding box center [549, 447] width 28 height 23
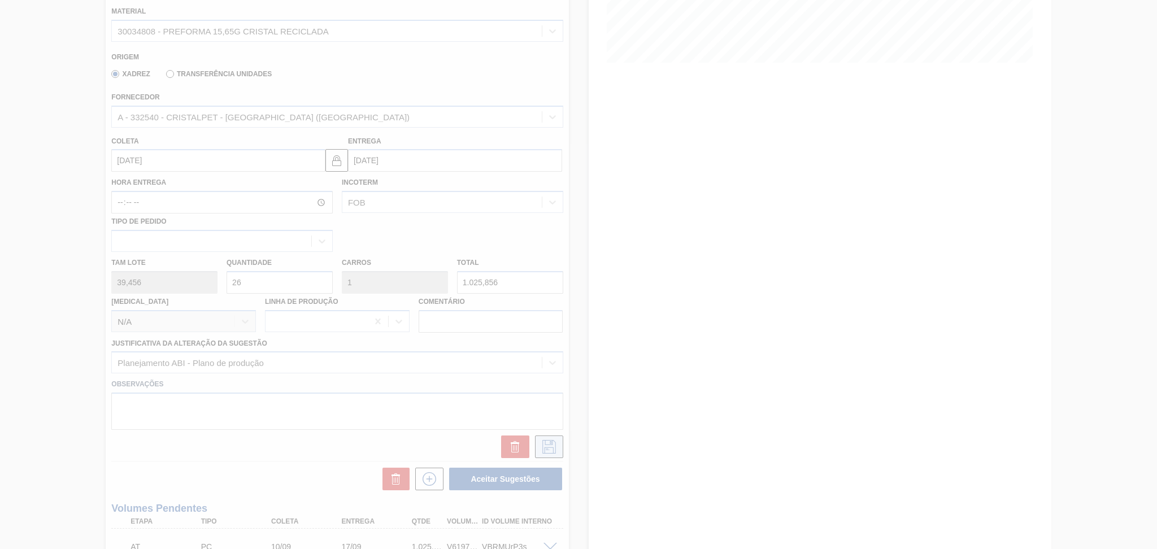
scroll to position [14, 0]
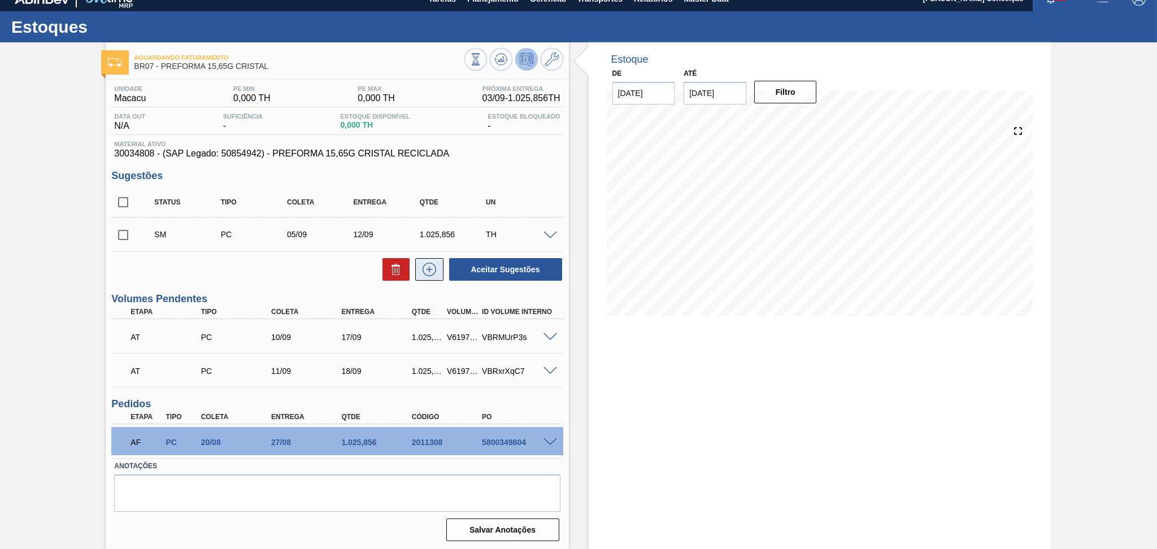
click at [430, 270] on icon at bounding box center [429, 270] width 18 height 14
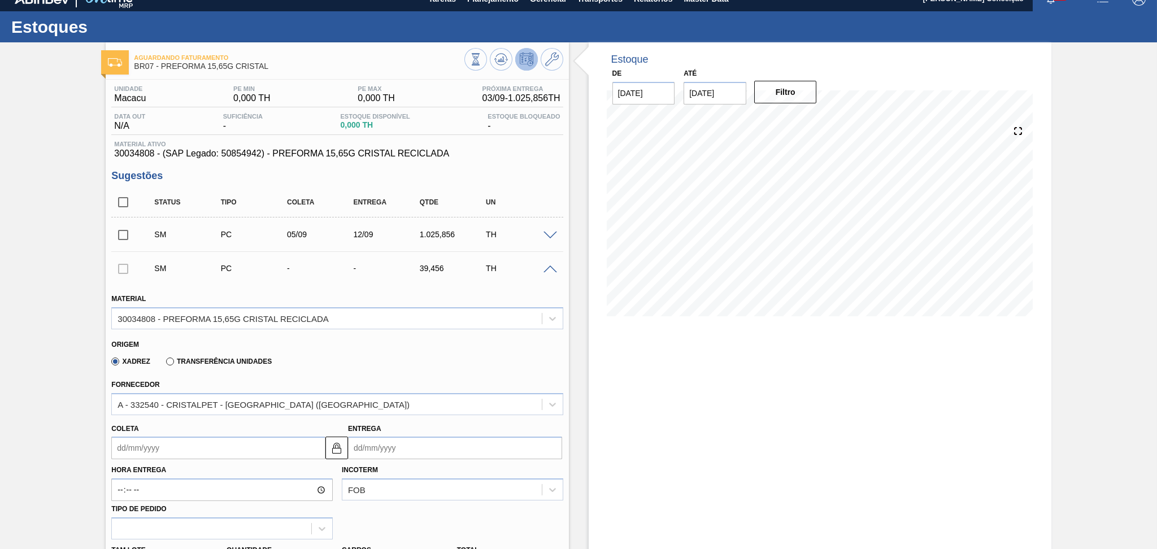
click at [137, 451] on input "Coleta" at bounding box center [218, 448] width 214 height 23
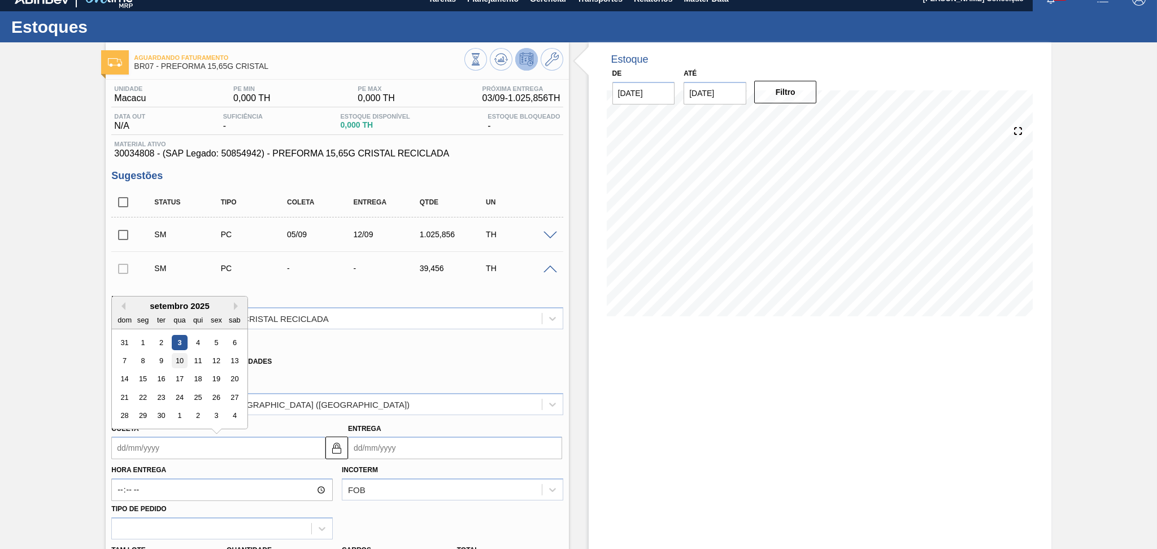
click at [182, 357] on div "10" at bounding box center [179, 360] width 15 height 15
type input "10/09/2025"
type input "[DATE]"
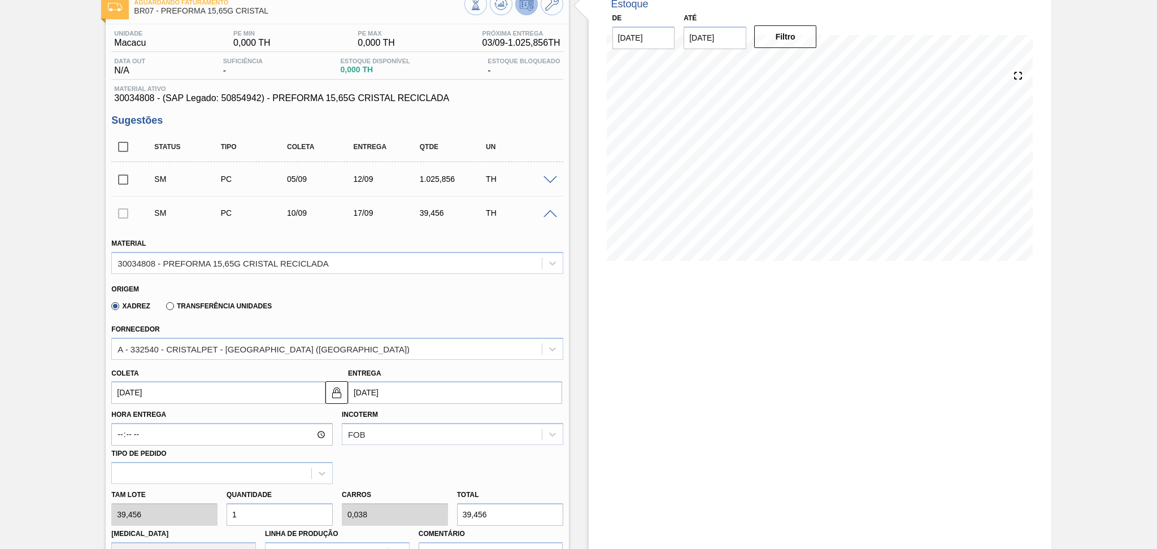
scroll to position [89, 0]
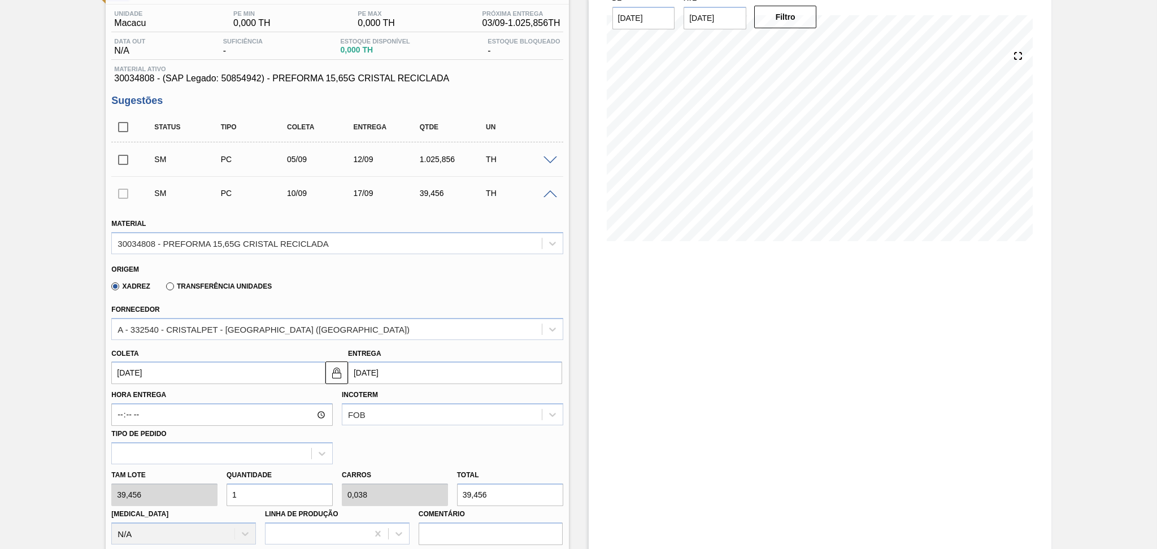
drag, startPoint x: 232, startPoint y: 486, endPoint x: 217, endPoint y: 481, distance: 15.2
click at [224, 484] on div "Quantidade 1" at bounding box center [279, 486] width 115 height 39
type input "2"
type input "0,077"
type input "78,912"
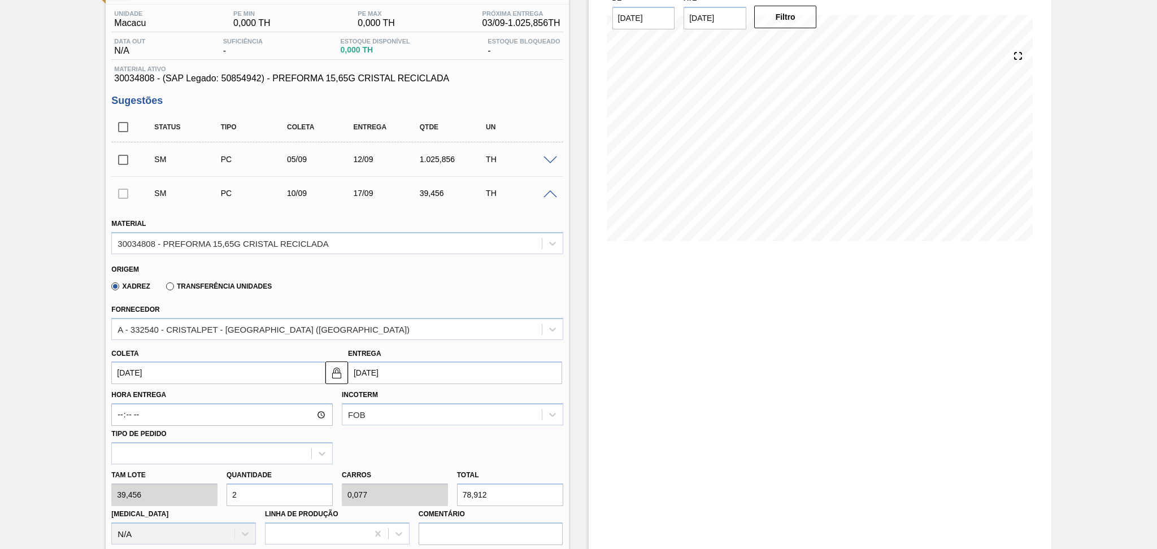
type input "26"
type input "1"
type input "1.025,856"
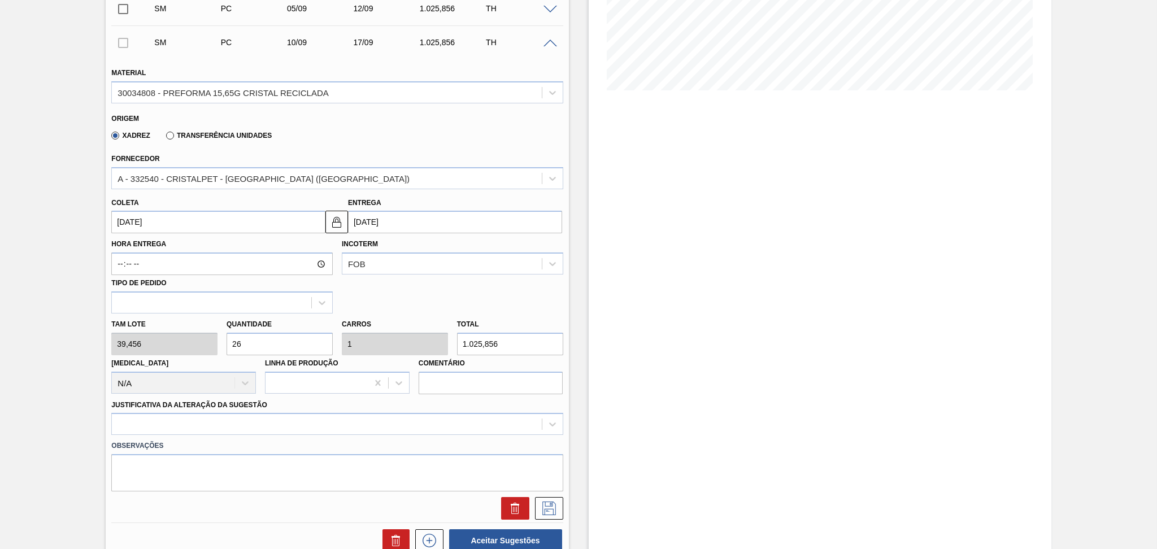
type input "26"
click at [266, 423] on div at bounding box center [336, 424] width 451 height 22
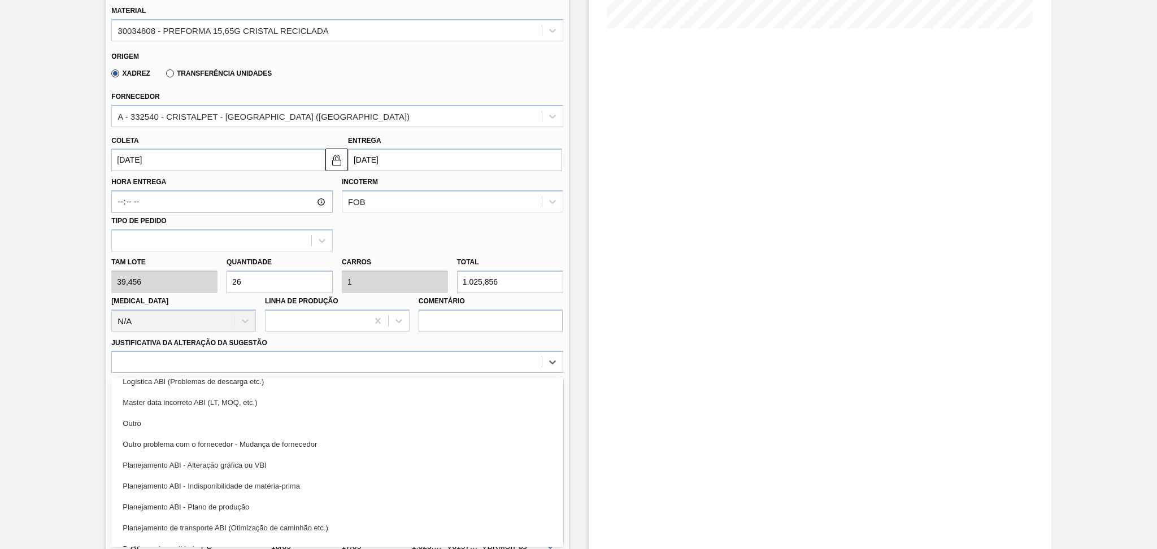
scroll to position [150, 0]
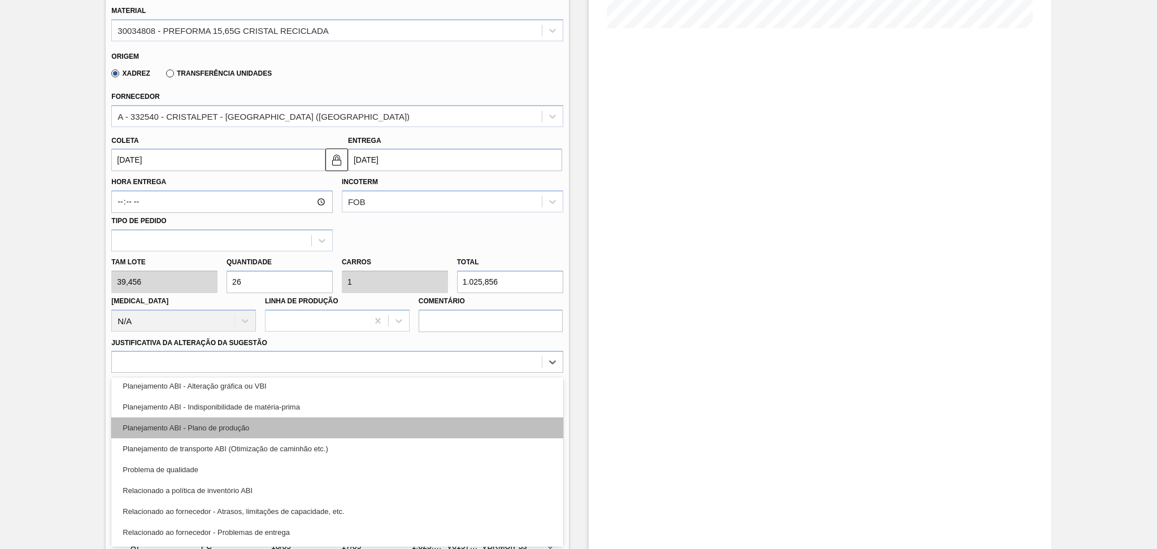
click at [236, 426] on div "Planejamento ABI - Plano de produção" at bounding box center [336, 427] width 451 height 21
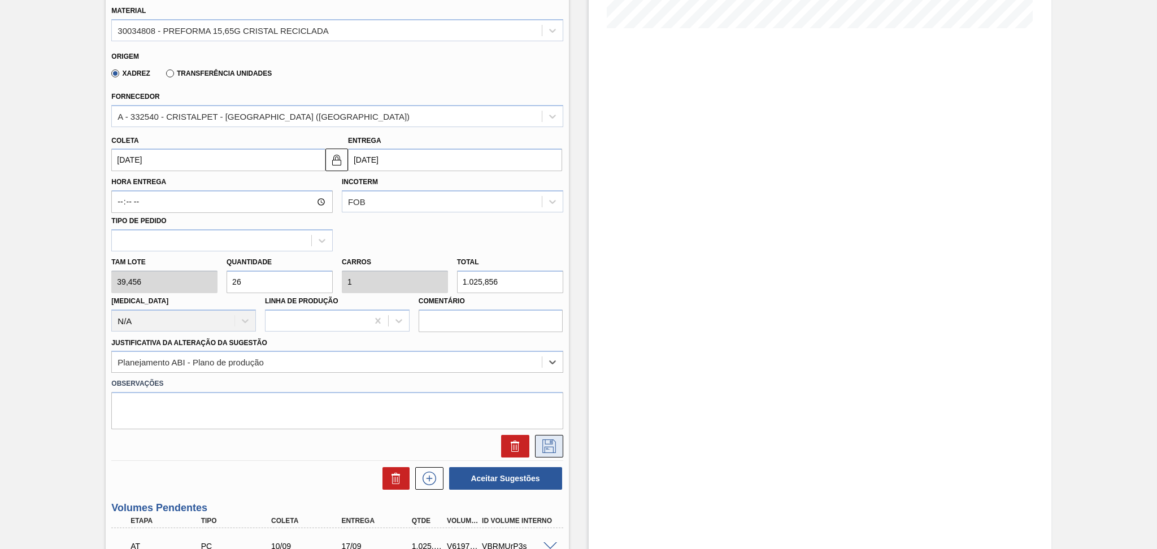
click at [553, 439] on icon at bounding box center [549, 446] width 18 height 14
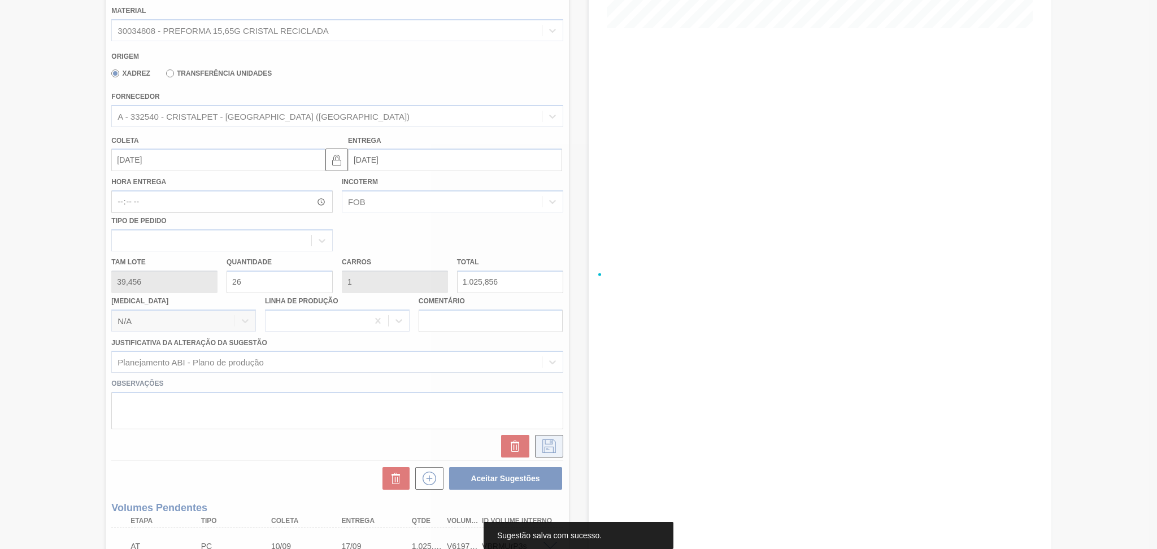
scroll to position [48, 0]
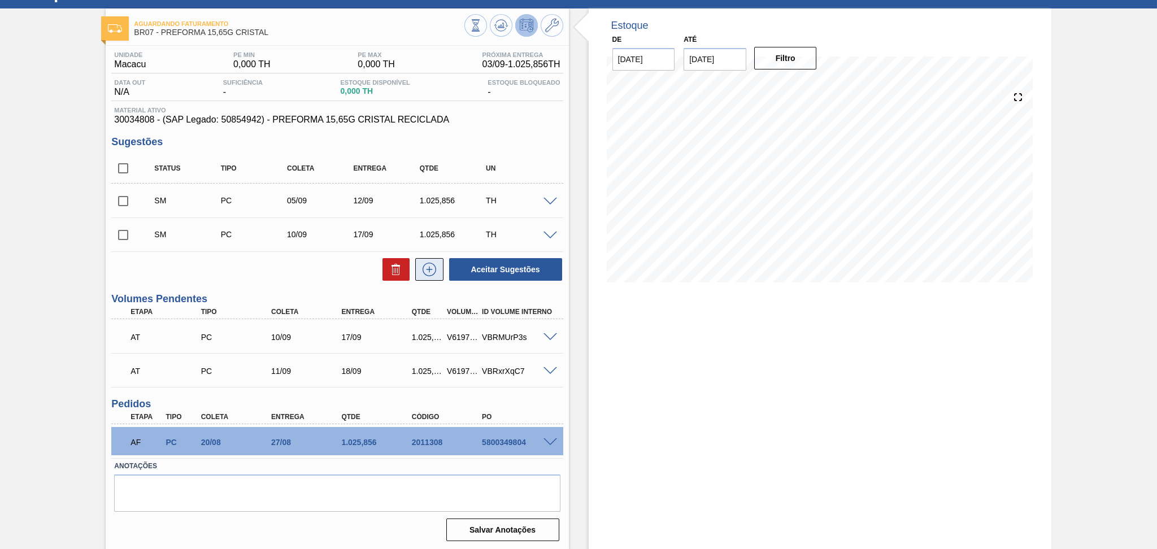
click at [428, 267] on icon at bounding box center [429, 270] width 18 height 14
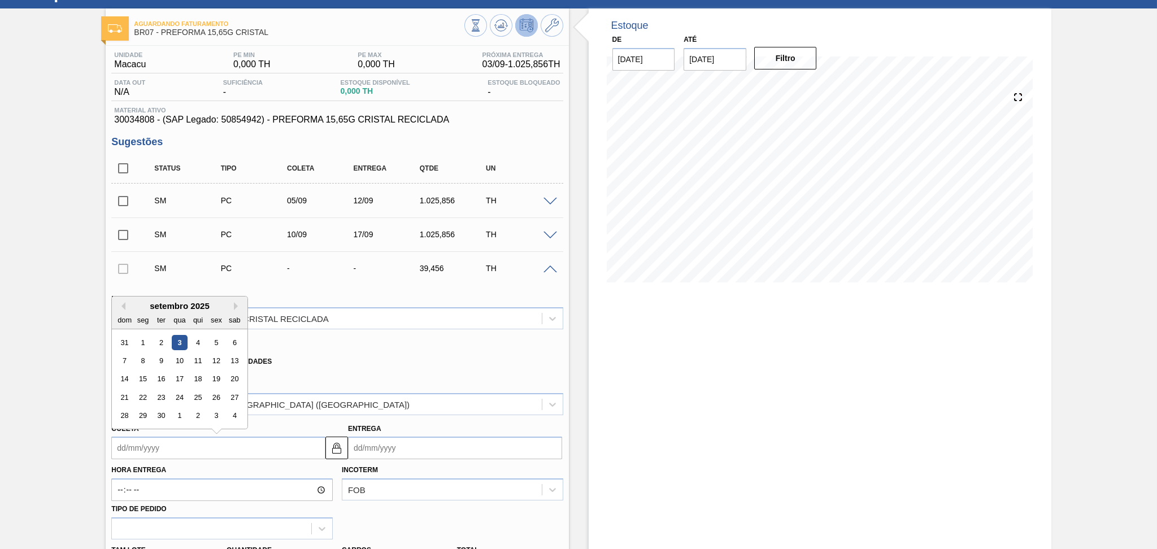
click at [123, 444] on input "Coleta" at bounding box center [218, 448] width 214 height 23
click at [216, 362] on div "12" at bounding box center [216, 360] width 15 height 15
type input "12/09/2025"
type input "[DATE]"
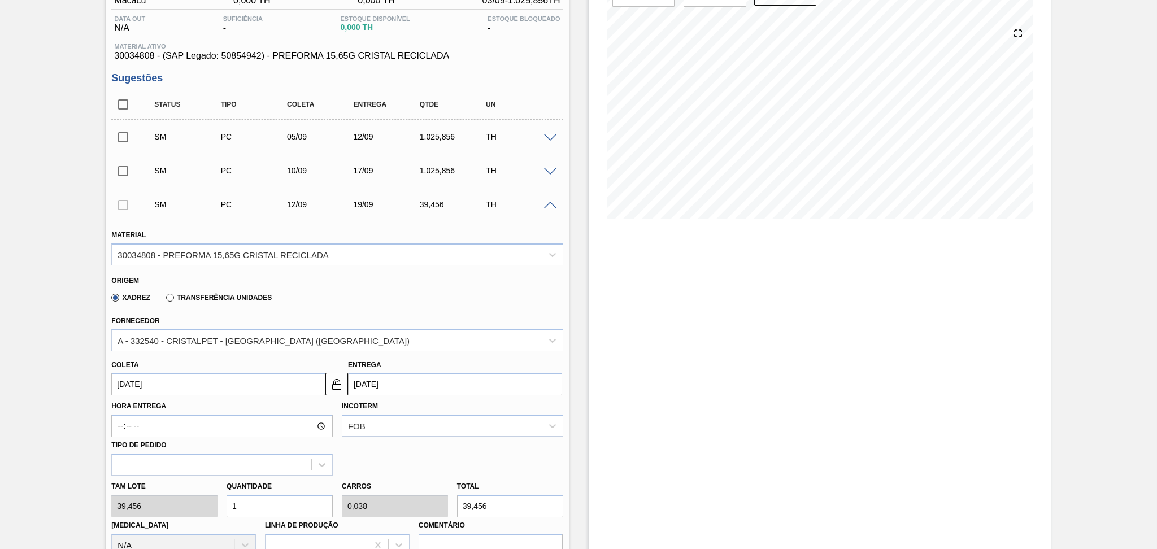
scroll to position [199, 0]
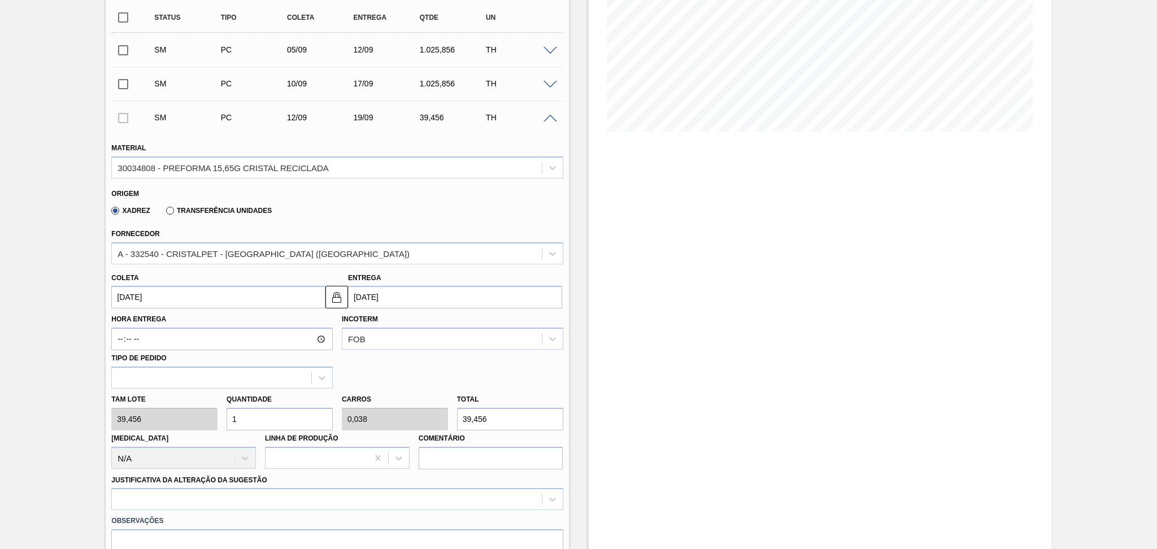
drag, startPoint x: 263, startPoint y: 416, endPoint x: 196, endPoint y: 414, distance: 66.7
click at [218, 414] on div "Tam lote 39,456 Quantidade 1 Carros 0,038 Total 39,456 Doca N/A Linha de Produç…" at bounding box center [337, 429] width 460 height 81
type input "2"
type input "0,077"
type input "78,912"
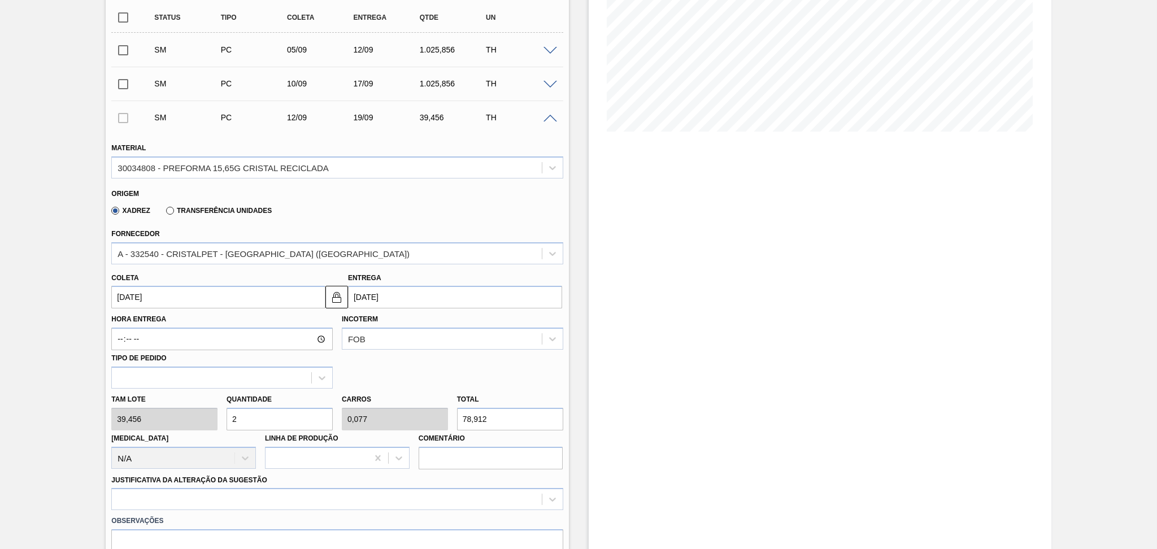
type input "26"
type input "1"
type input "1.025,856"
type input "26"
click at [185, 495] on div at bounding box center [336, 499] width 451 height 22
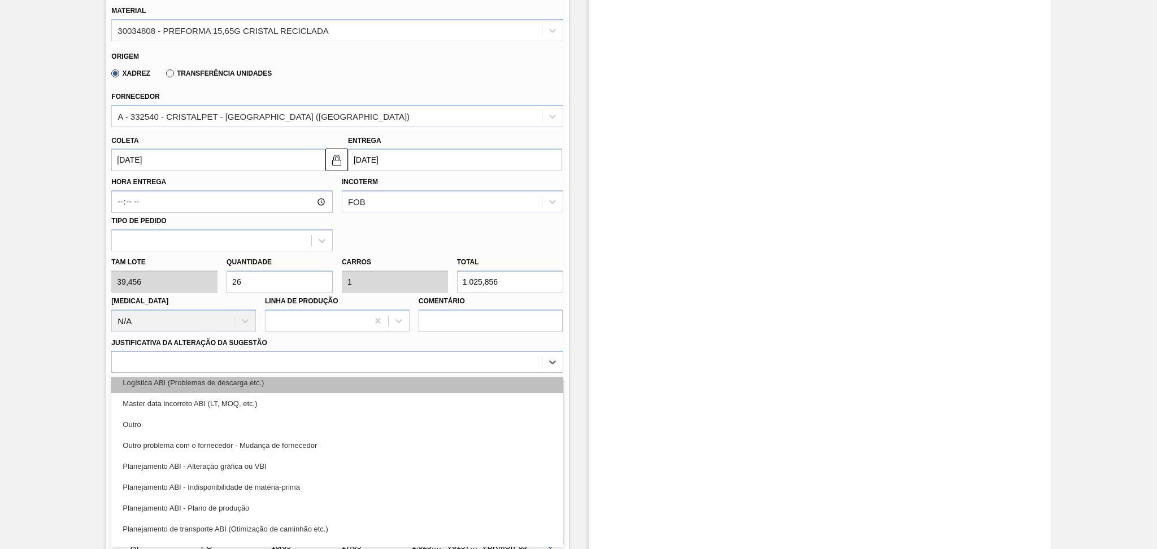
scroll to position [150, 0]
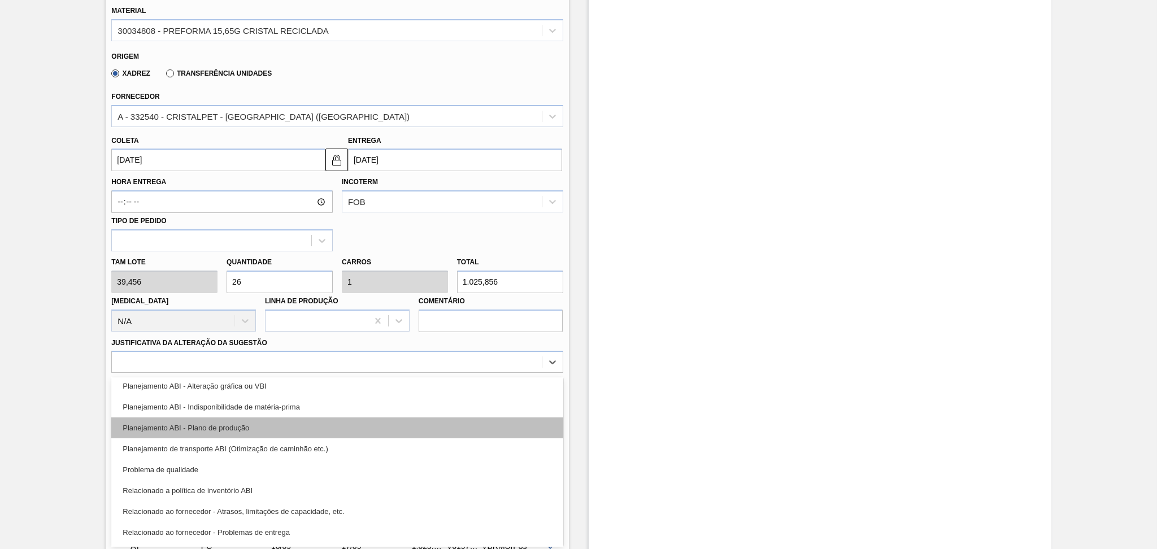
click at [224, 426] on div "Planejamento ABI - Plano de produção" at bounding box center [336, 427] width 451 height 21
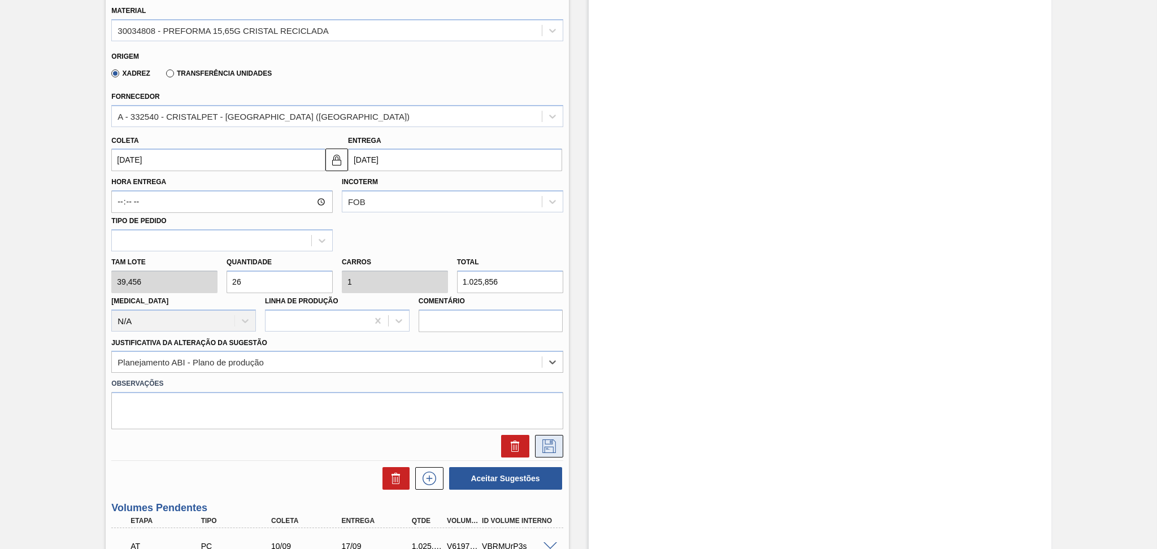
click at [555, 446] on icon at bounding box center [549, 446] width 18 height 14
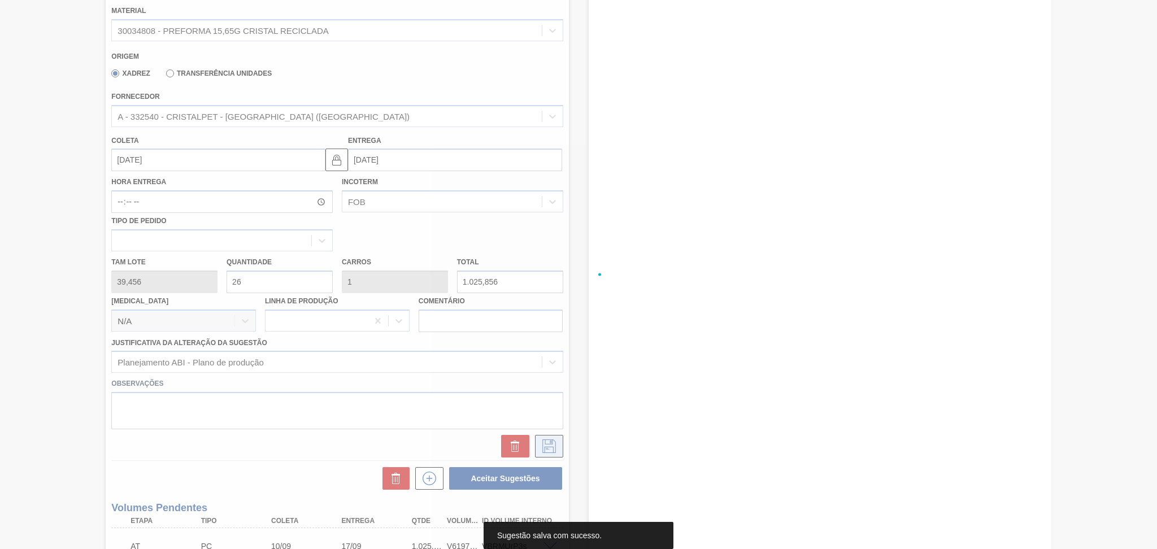
scroll to position [82, 0]
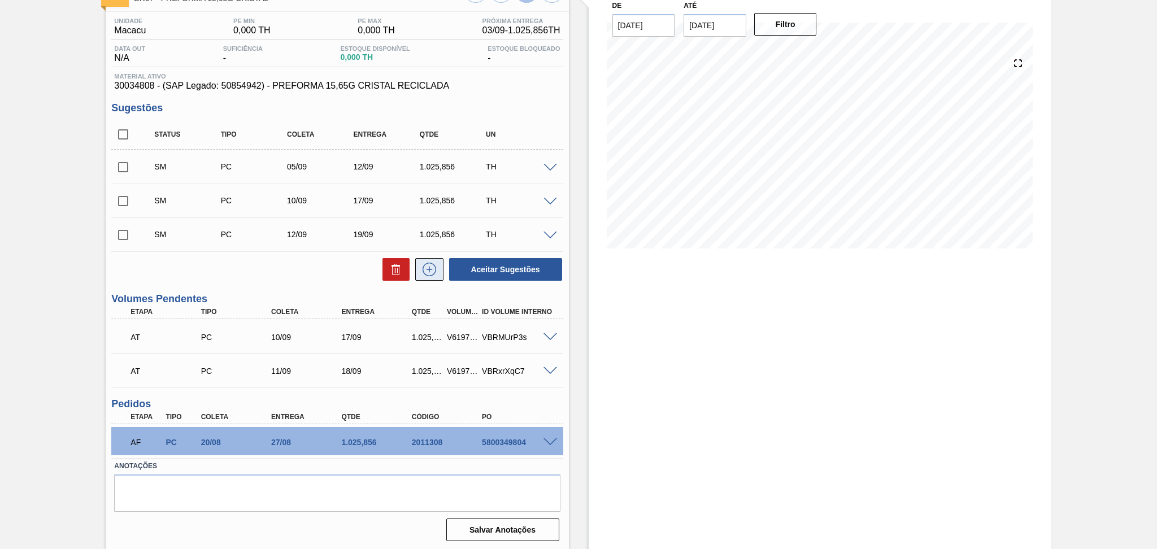
click at [425, 268] on icon at bounding box center [429, 270] width 18 height 14
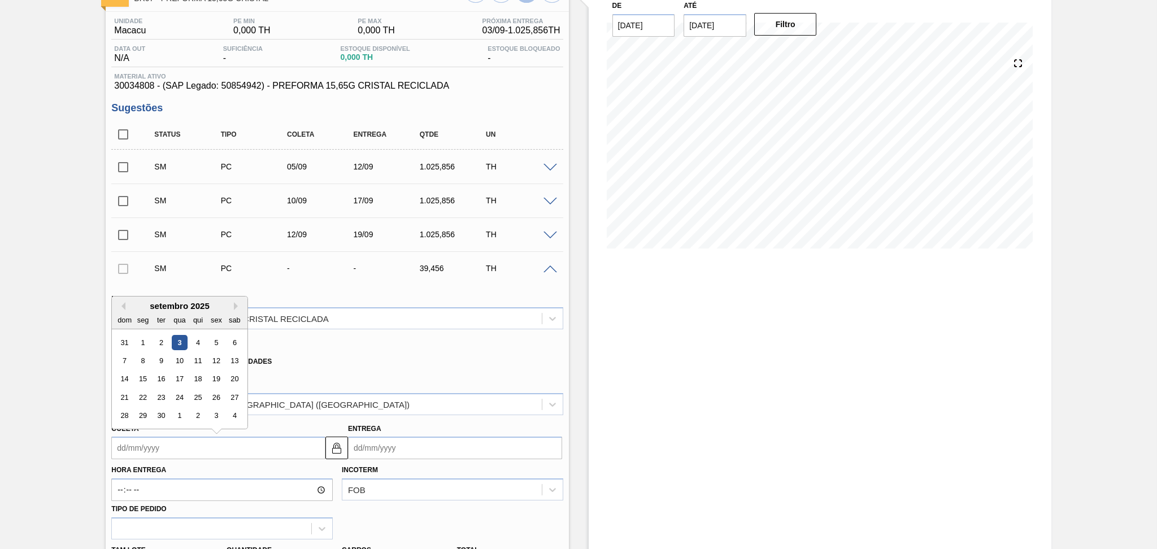
click at [147, 439] on input "Coleta" at bounding box center [218, 448] width 214 height 23
type input "1"
type input "08/09/2025"
type input "15"
type input "22/09/2025"
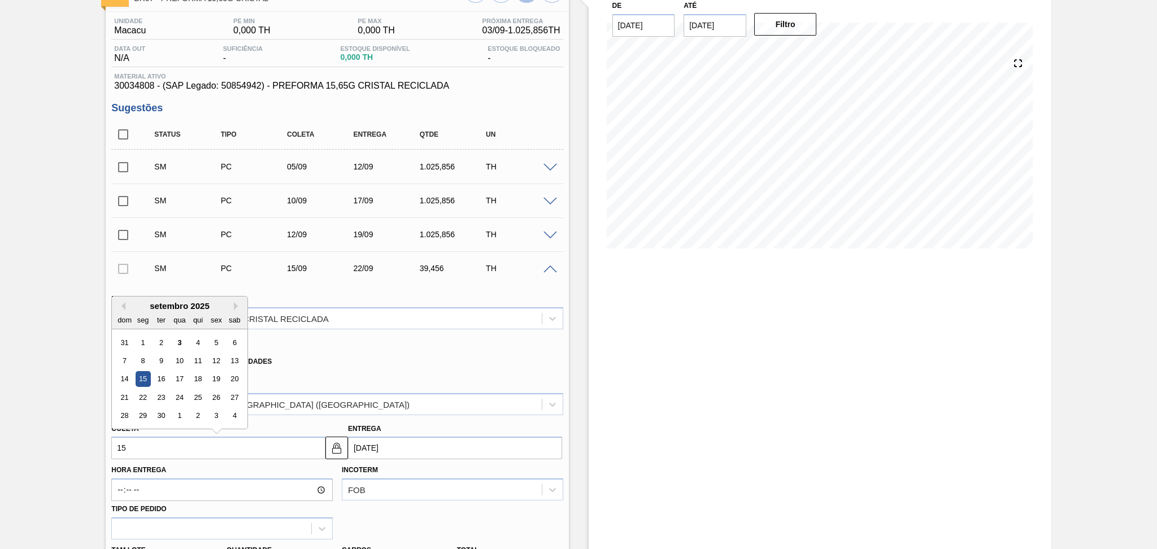
click at [143, 376] on div "15" at bounding box center [143, 379] width 15 height 15
type input "[DATE]"
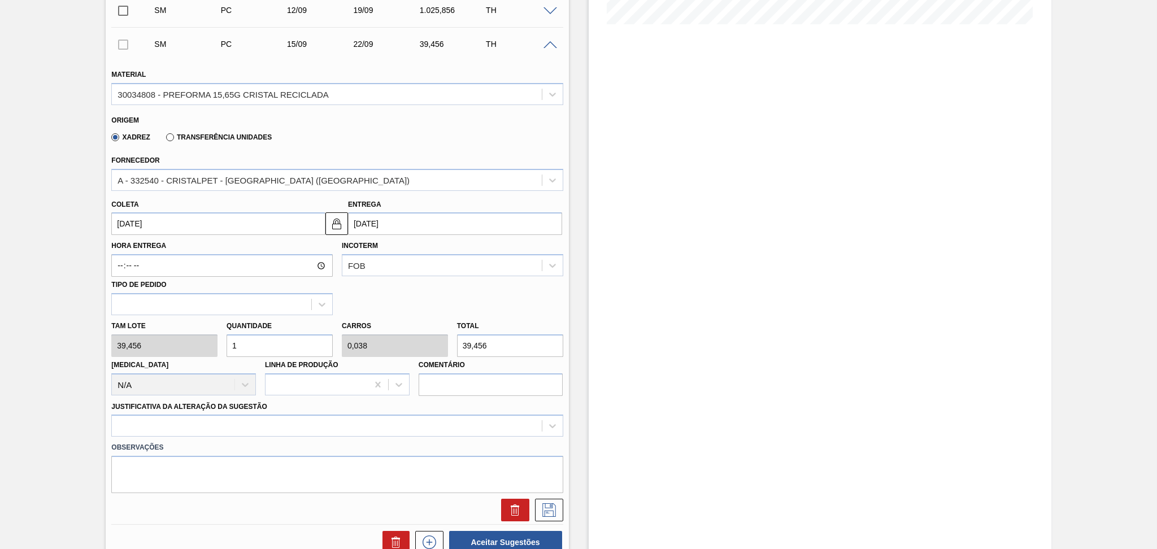
scroll to position [308, 0]
drag, startPoint x: 259, startPoint y: 338, endPoint x: 164, endPoint y: 315, distance: 98.4
click at [215, 327] on div "Tam lote 39,456 Quantidade 1 Carros 0,038 Total 39,456 Doca N/A Linha de Produç…" at bounding box center [337, 354] width 460 height 81
type input "2"
type input "0,077"
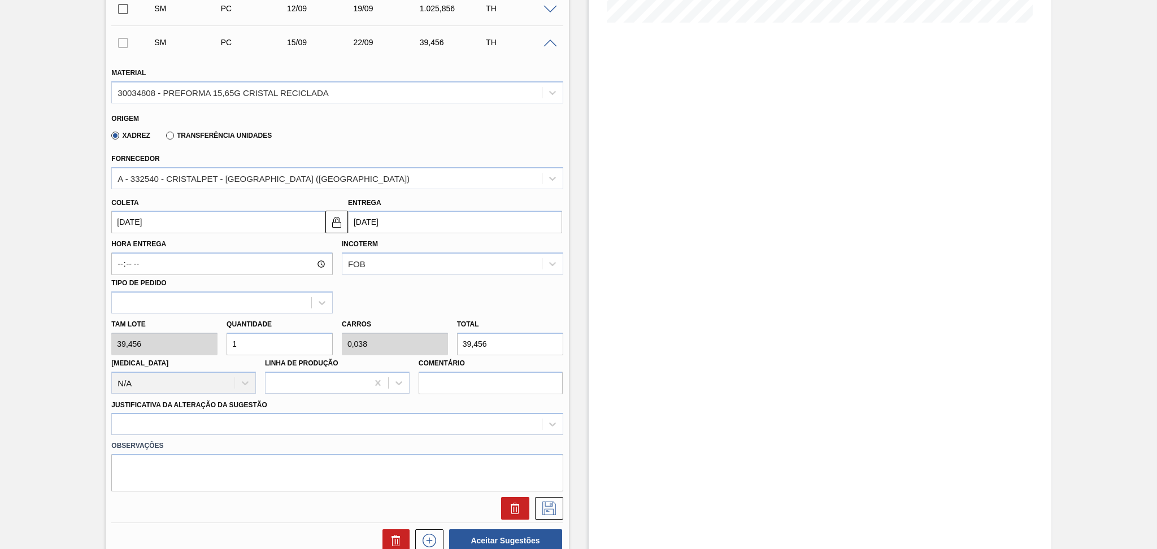
type input "78,912"
type input "26"
type input "1"
type input "1.025,856"
type input "26"
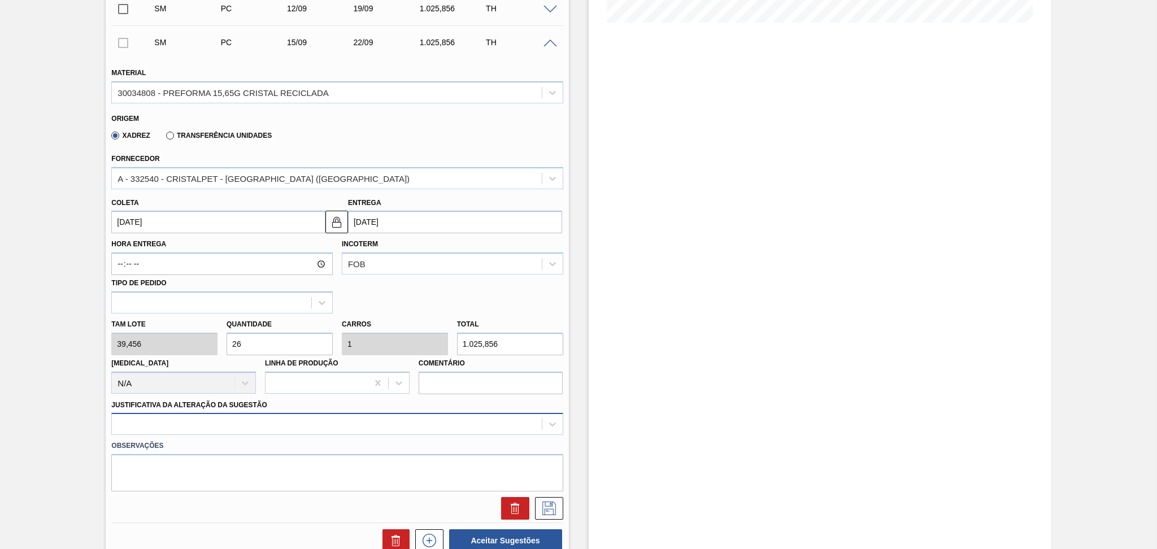
click at [204, 415] on div at bounding box center [336, 424] width 451 height 22
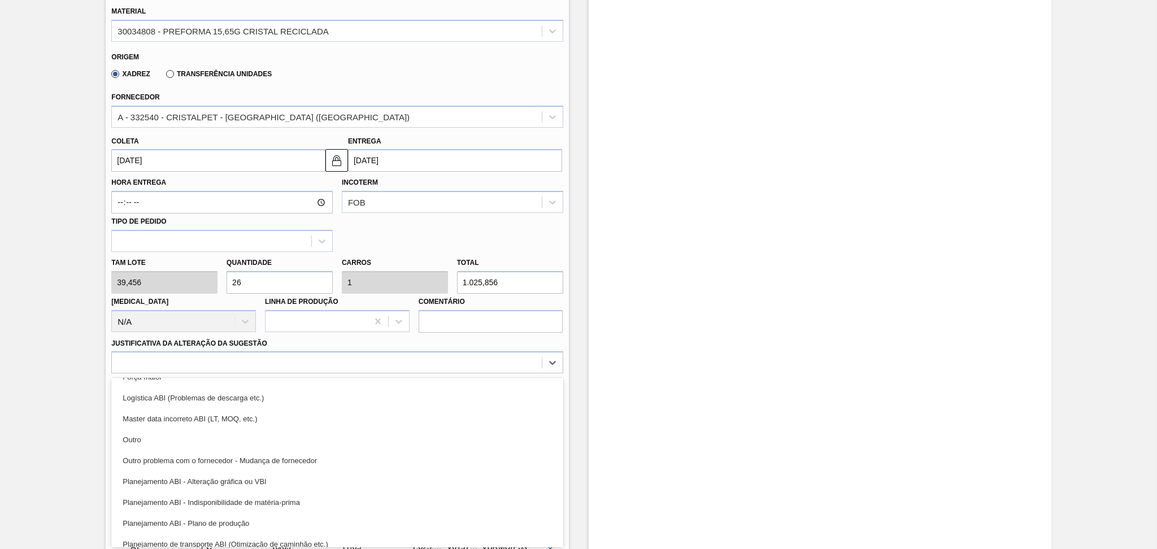
scroll to position [75, 0]
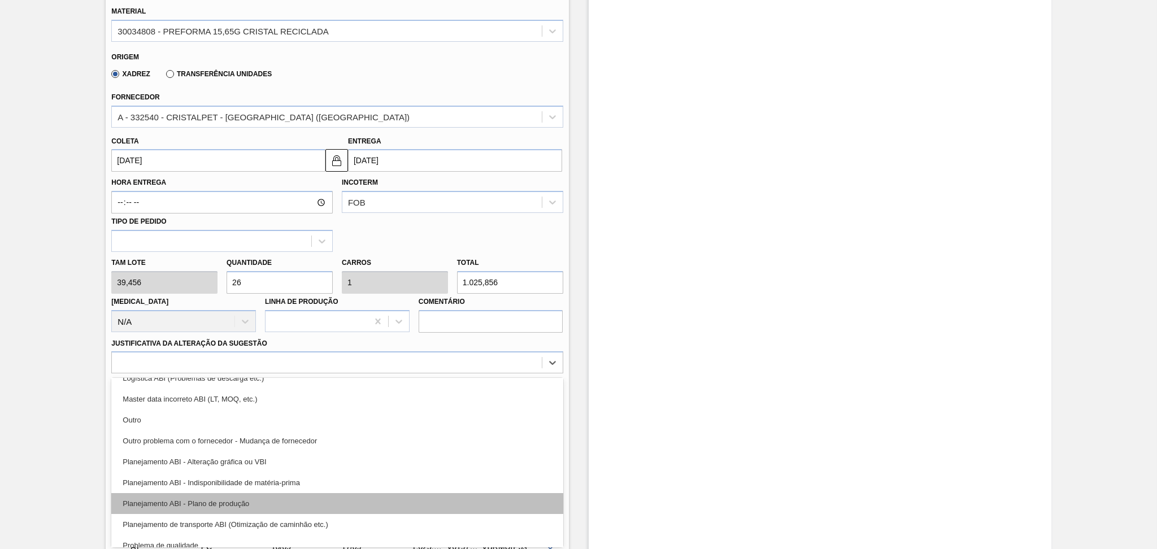
click at [240, 503] on div "Planejamento ABI - Plano de produção" at bounding box center [336, 503] width 451 height 21
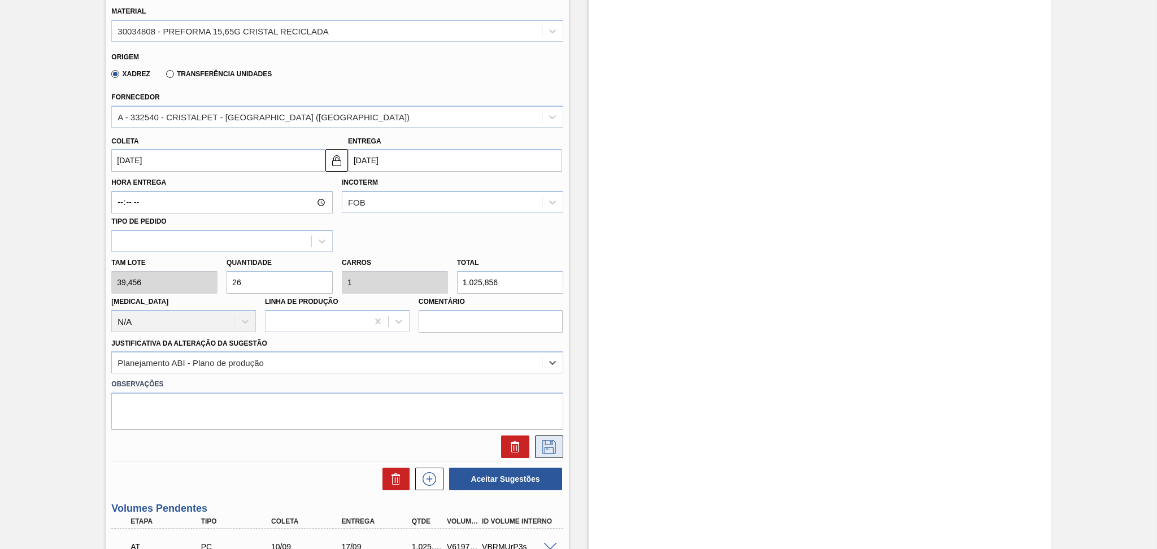
click at [545, 451] on button at bounding box center [549, 447] width 28 height 23
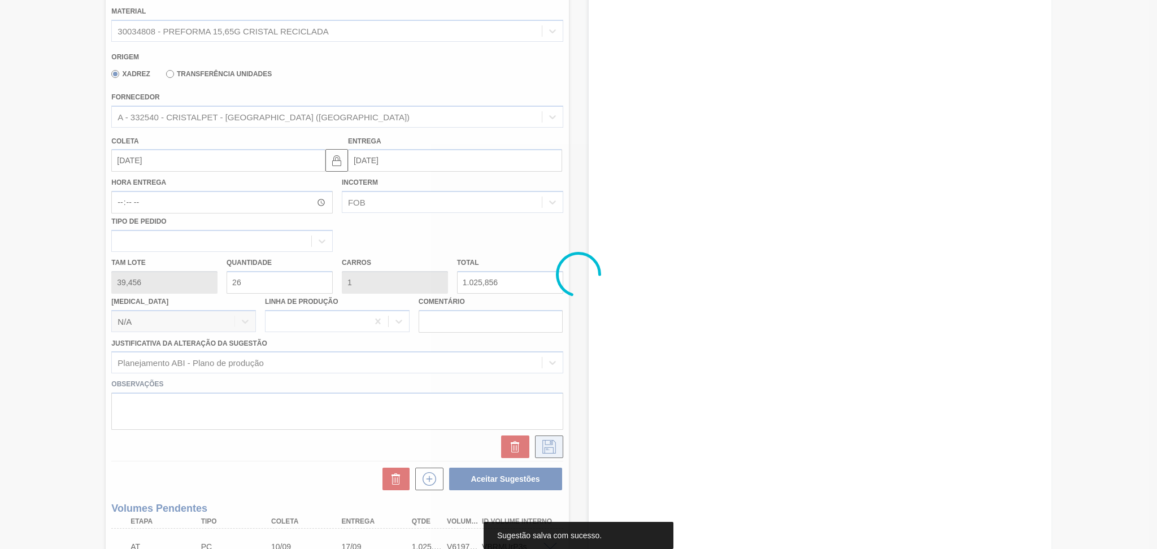
scroll to position [116, 0]
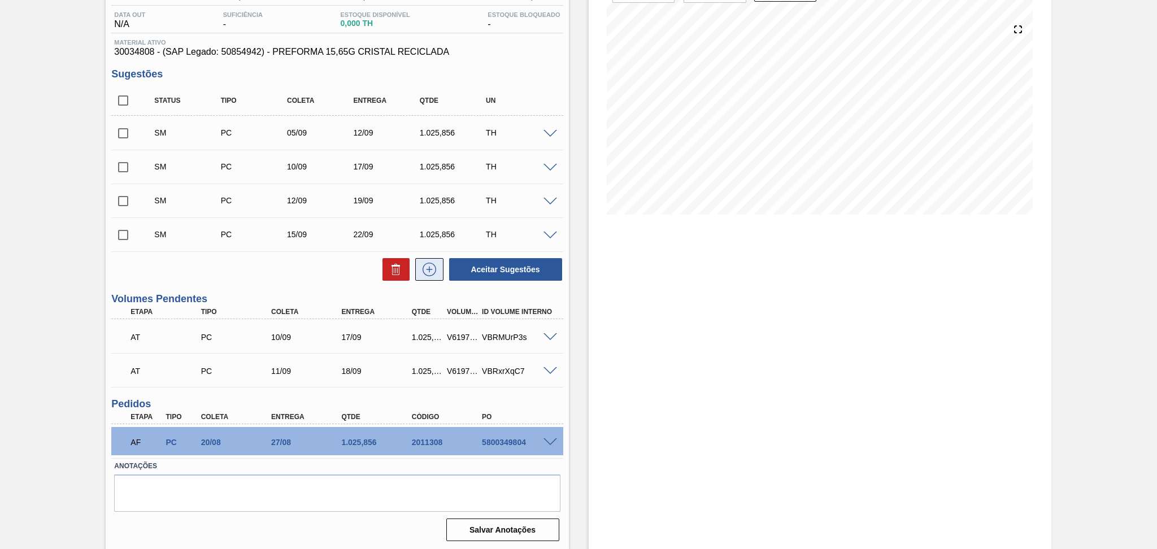
click at [421, 276] on button at bounding box center [429, 269] width 28 height 23
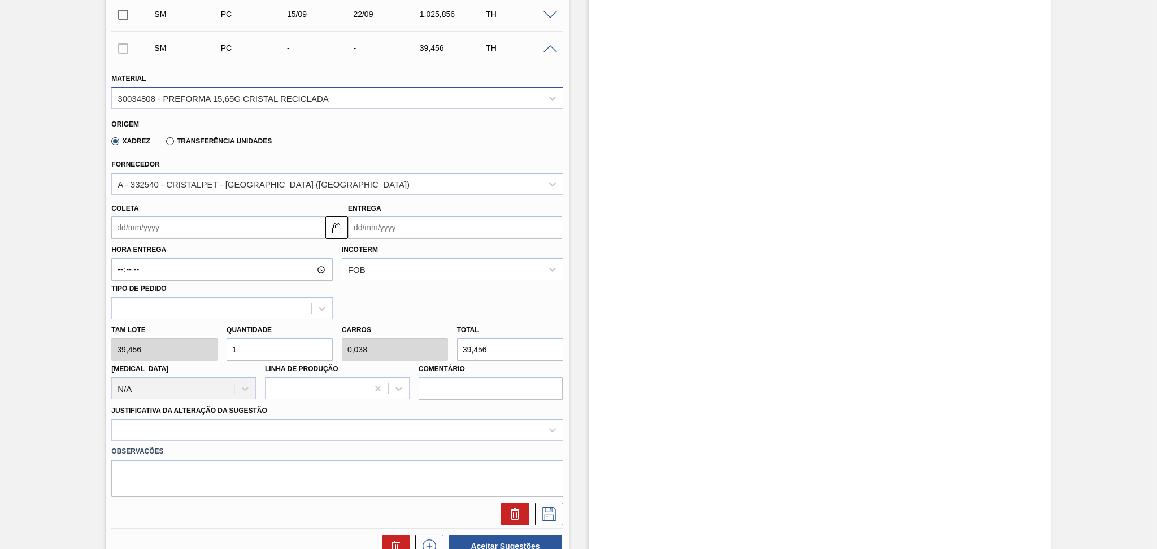
scroll to position [342, 0]
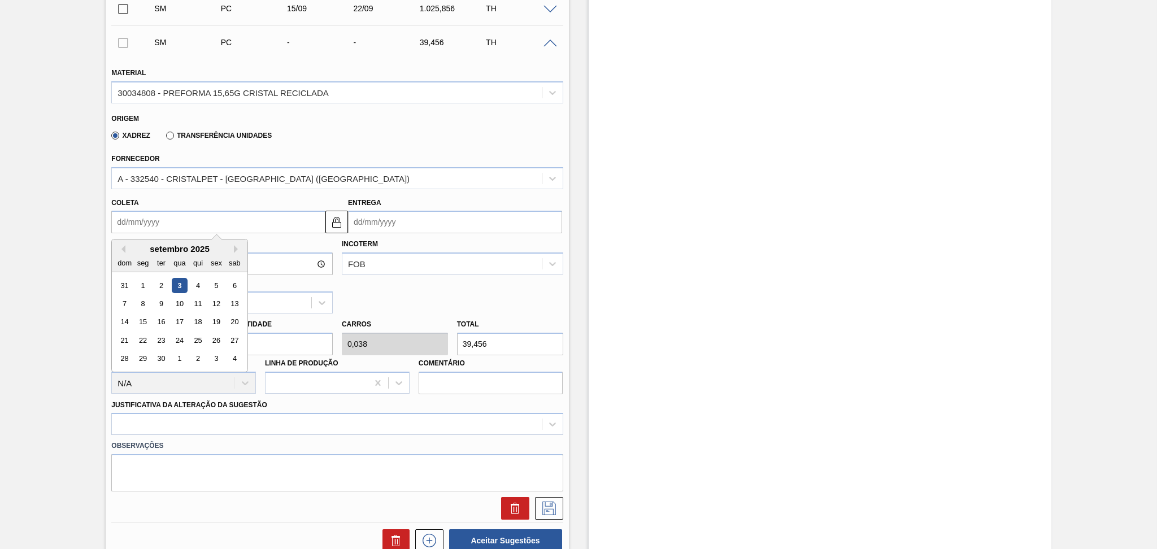
click at [164, 218] on input "Coleta" at bounding box center [218, 222] width 214 height 23
type input "1"
type input "08/09/2025"
type input "17"
type input "[DATE]"
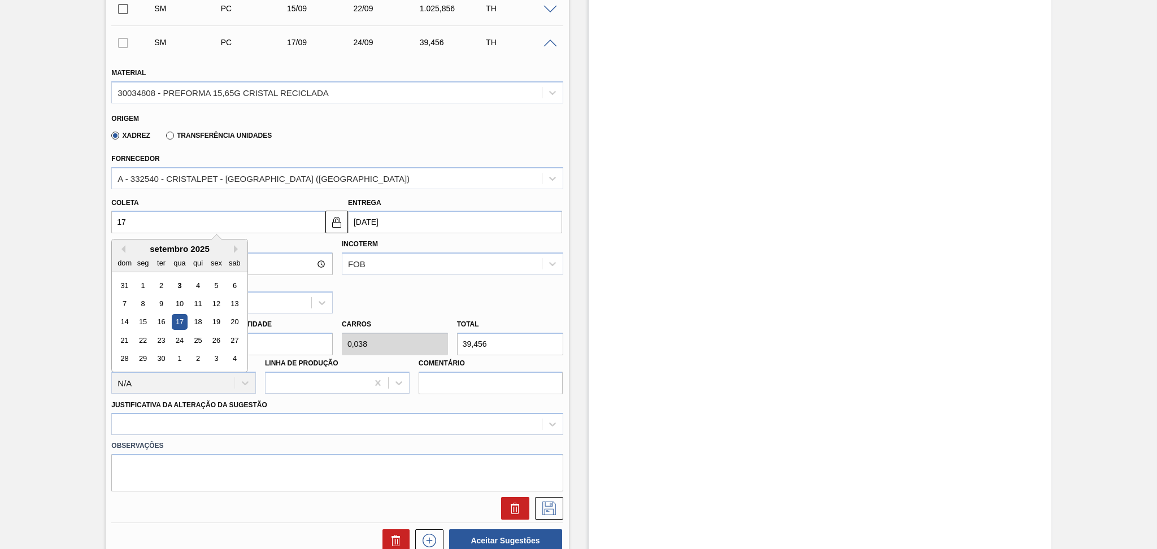
click at [177, 321] on div "17" at bounding box center [179, 322] width 15 height 15
type input "17/09/2025"
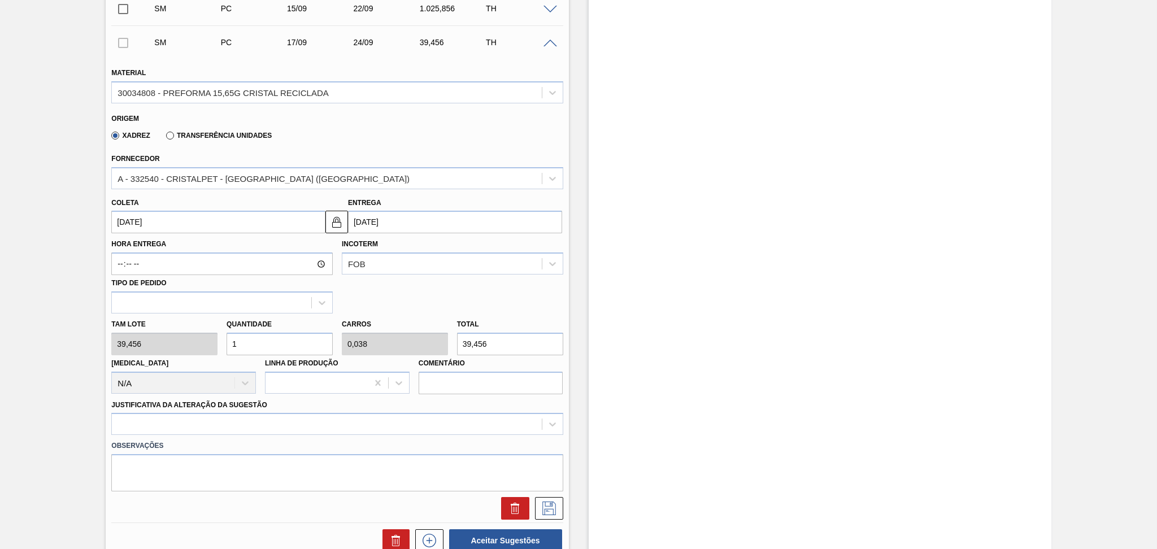
click at [224, 335] on div "Quantidade 1" at bounding box center [279, 335] width 115 height 39
type input "2"
type input "0,077"
type input "78,912"
type input "26"
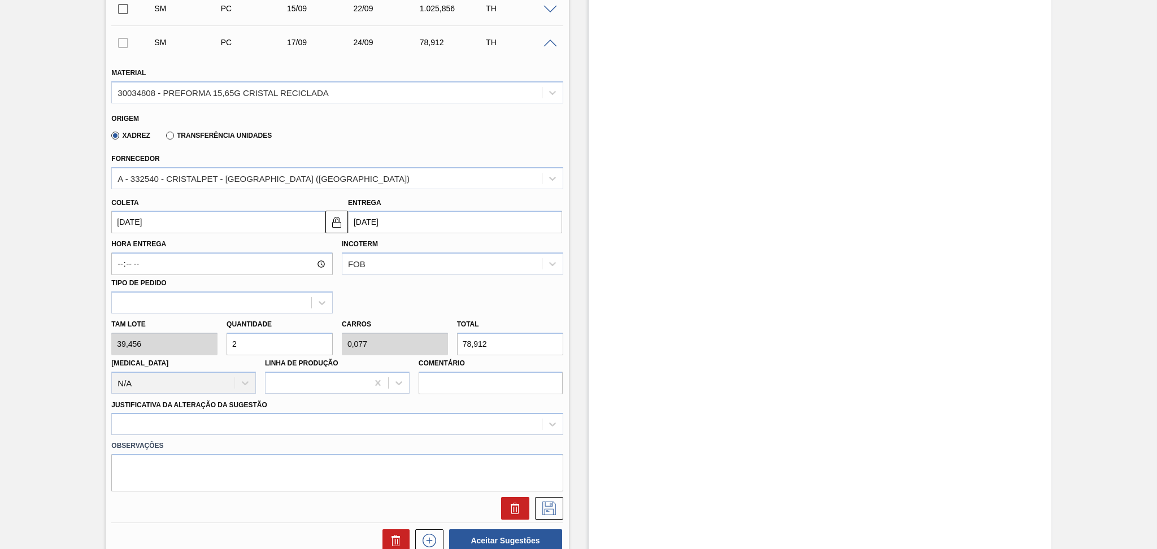
type input "1"
type input "1.025,856"
type input "26"
click at [188, 423] on div at bounding box center [336, 424] width 451 height 22
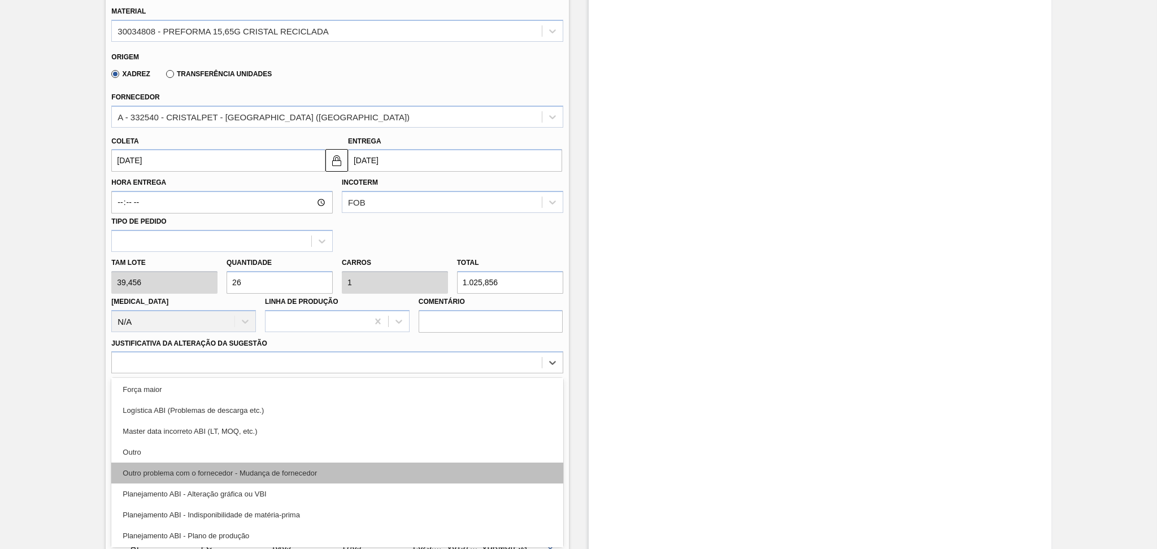
scroll to position [75, 0]
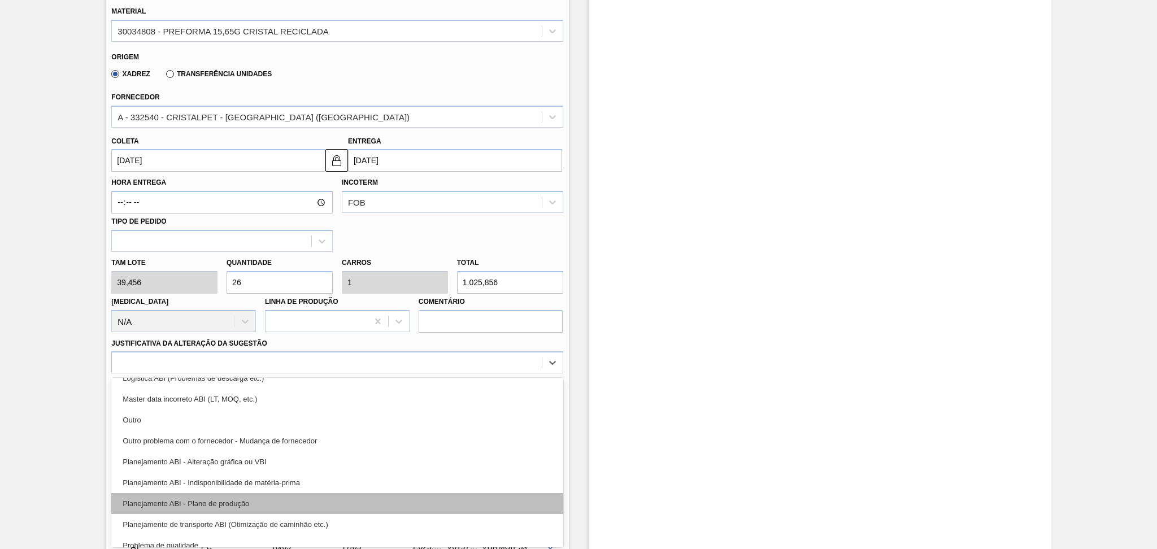
click at [229, 499] on div "Planejamento ABI - Plano de produção" at bounding box center [336, 503] width 451 height 21
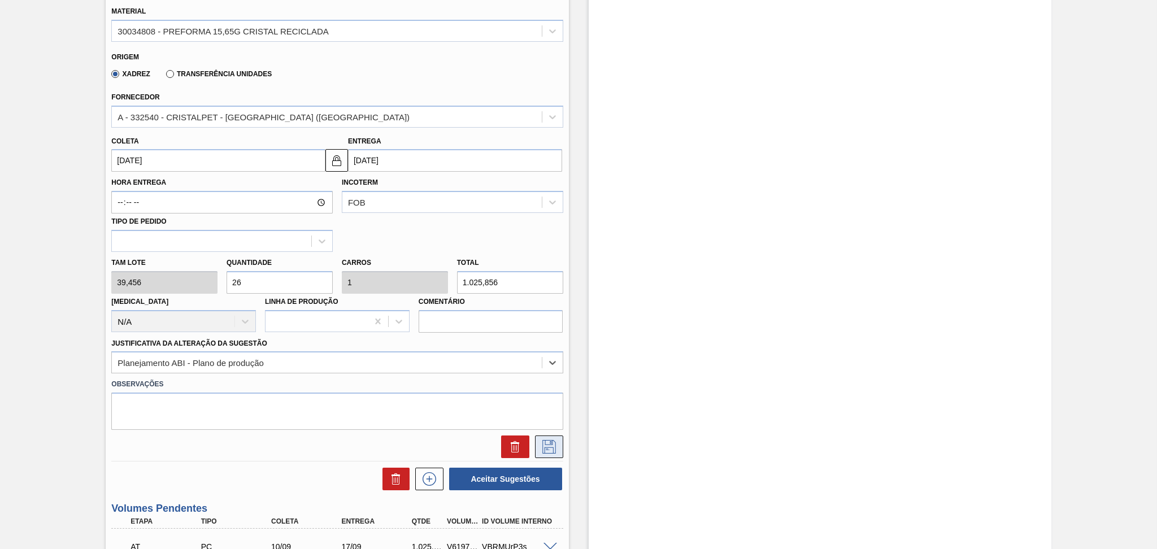
click at [546, 447] on icon at bounding box center [549, 445] width 6 height 9
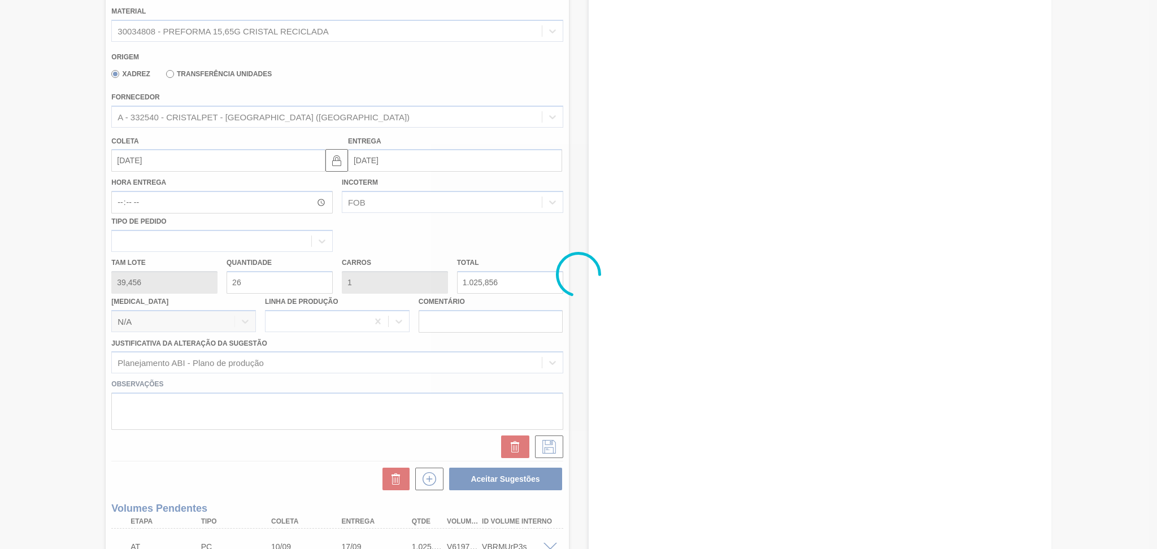
click at [36, 327] on div at bounding box center [578, 274] width 1157 height 549
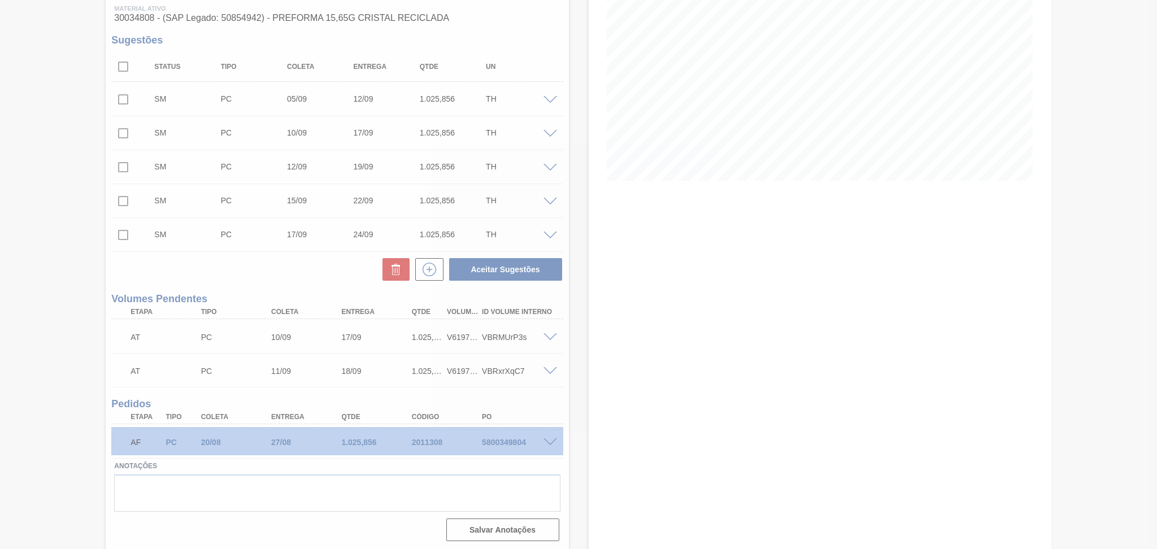
click at [125, 78] on div at bounding box center [578, 274] width 1157 height 549
click at [125, 67] on div at bounding box center [578, 274] width 1157 height 549
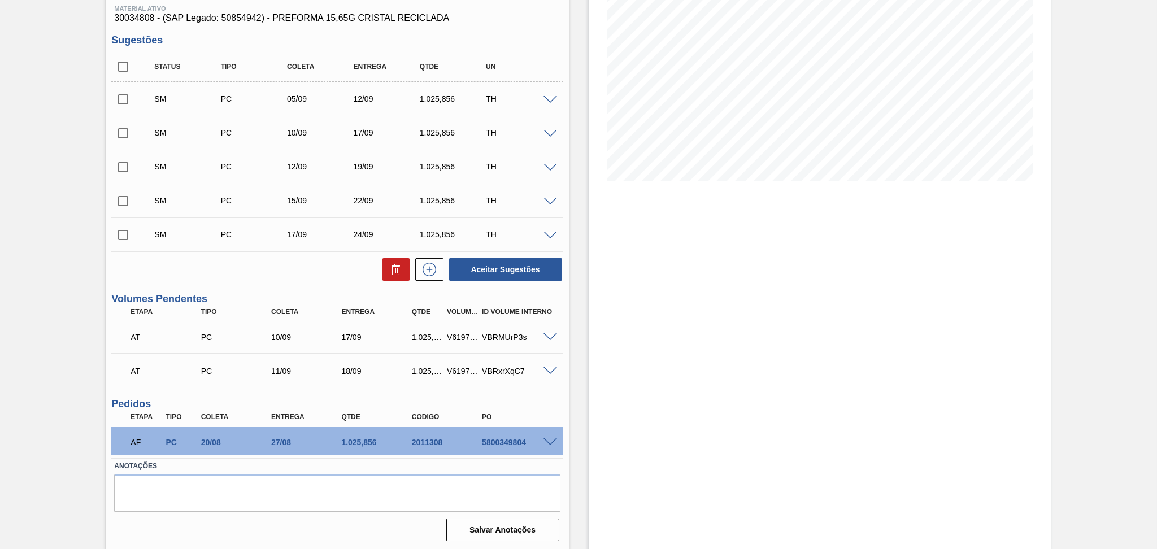
click at [125, 67] on input "checkbox" at bounding box center [123, 67] width 24 height 24
checkbox input "true"
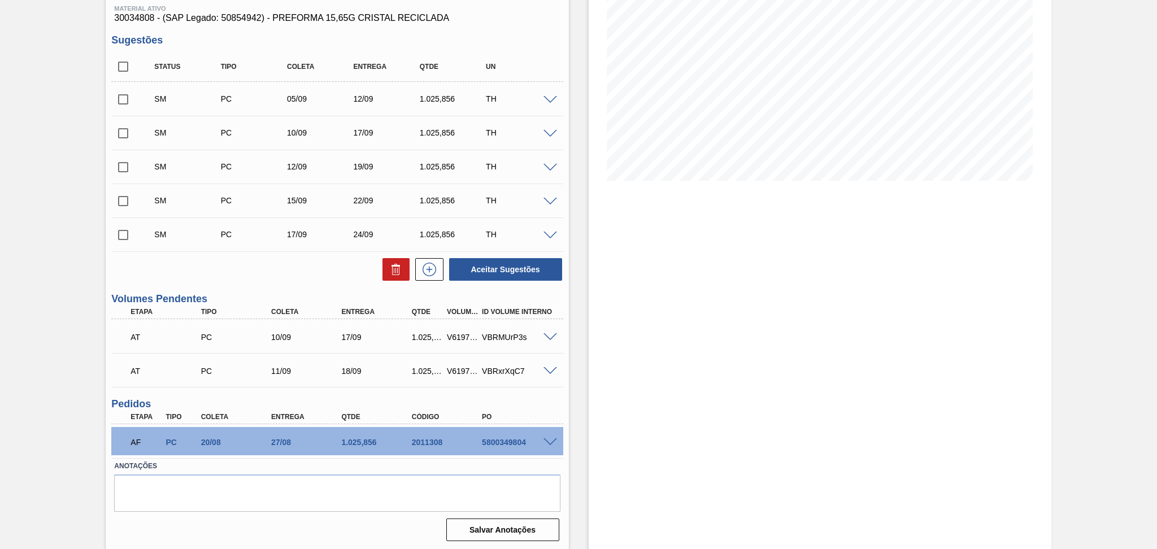
checkbox input "true"
click at [124, 132] on input "checkbox" at bounding box center [123, 133] width 24 height 24
checkbox input "false"
click at [491, 270] on button "Aceitar Sugestões" at bounding box center [505, 269] width 113 height 23
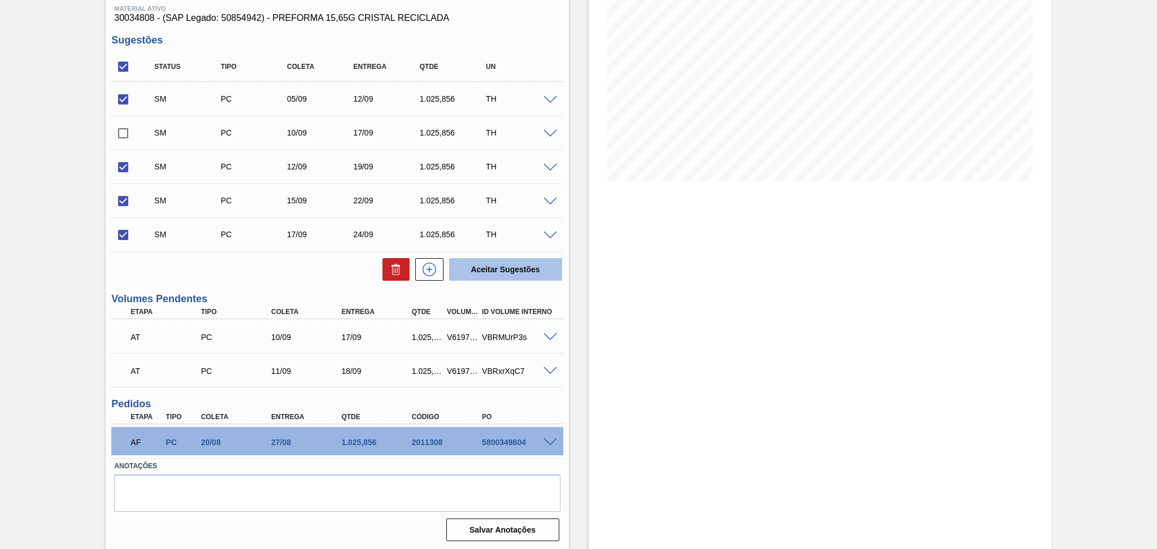
checkbox input "false"
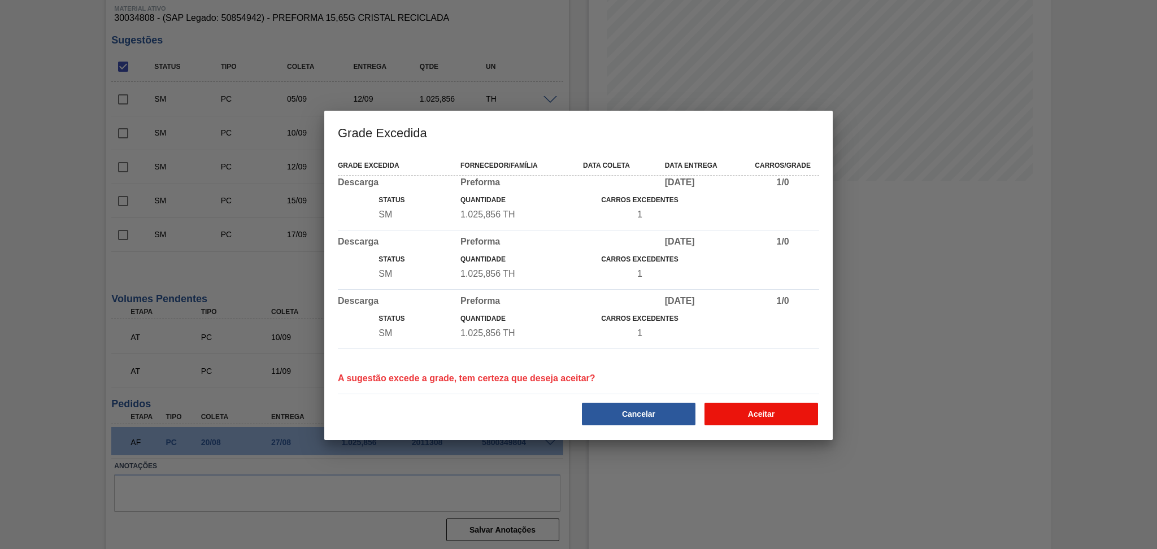
click at [760, 417] on button "Aceitar" at bounding box center [761, 414] width 114 height 23
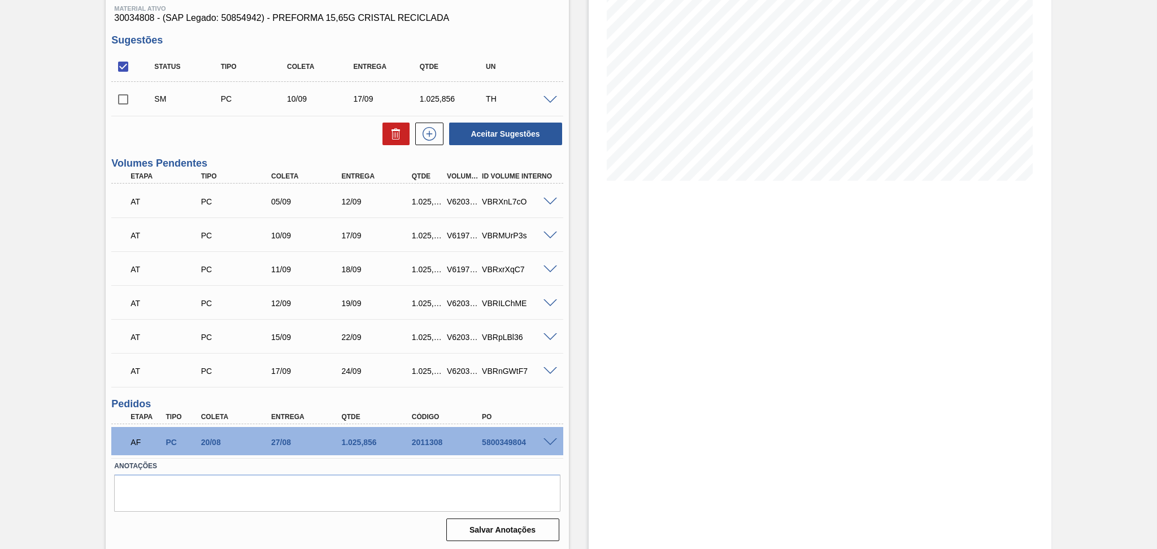
click at [550, 265] on span at bounding box center [550, 269] width 14 height 8
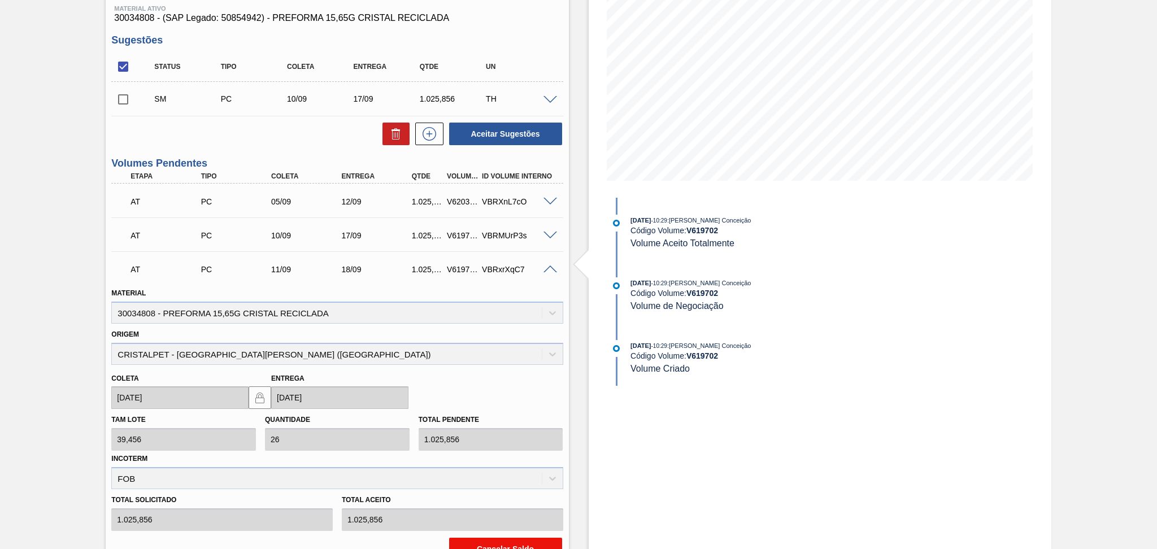
click at [468, 546] on button "Cancelar Saldo" at bounding box center [505, 549] width 113 height 23
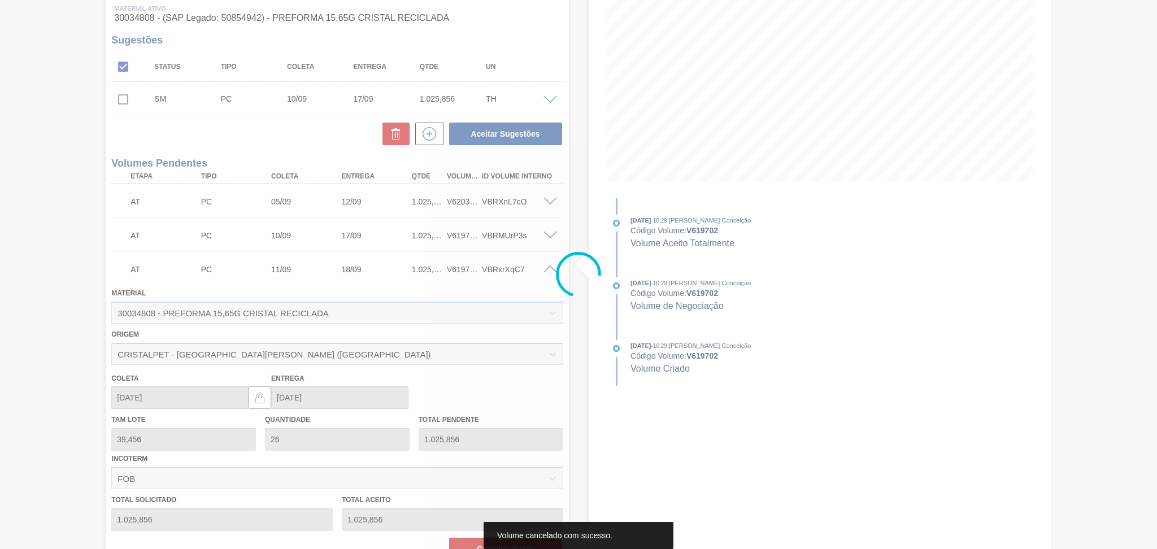
scroll to position [116, 0]
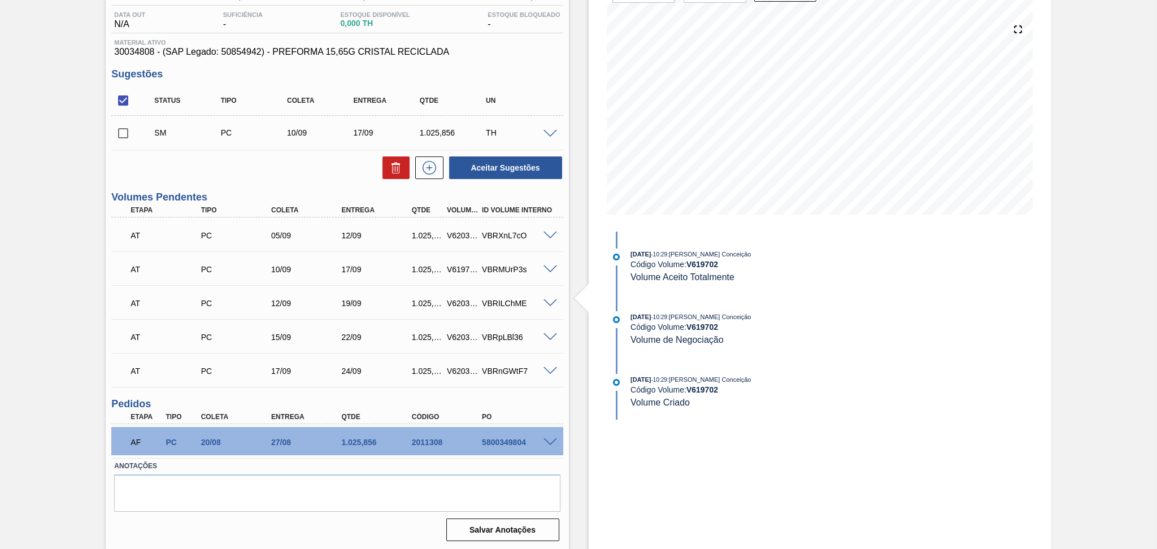
click at [546, 233] on span at bounding box center [550, 236] width 14 height 8
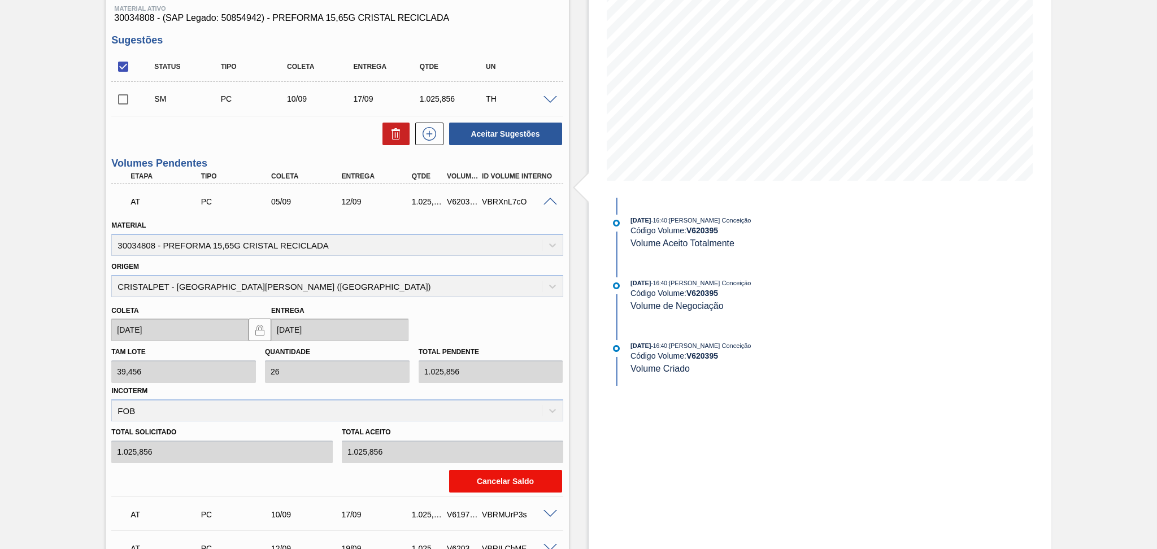
click at [489, 483] on button "Cancelar Saldo" at bounding box center [505, 481] width 113 height 23
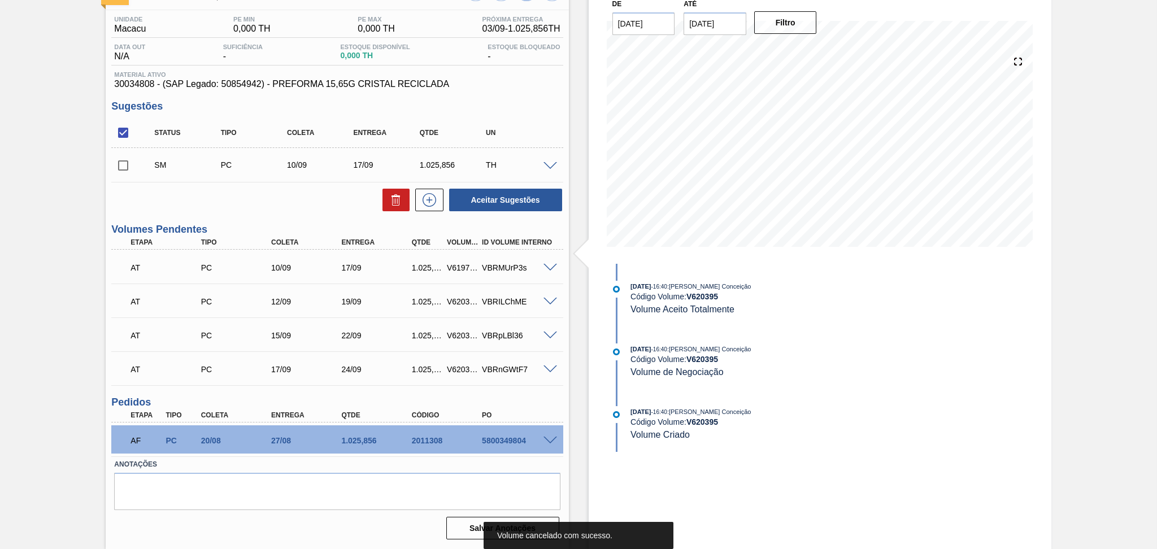
scroll to position [82, 0]
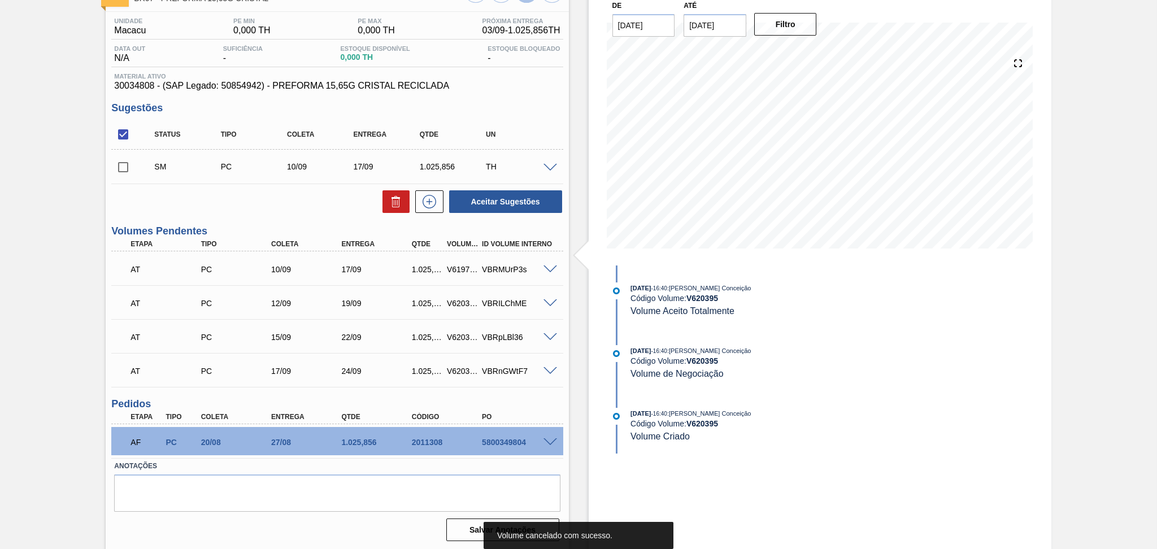
click at [548, 267] on span at bounding box center [550, 269] width 14 height 8
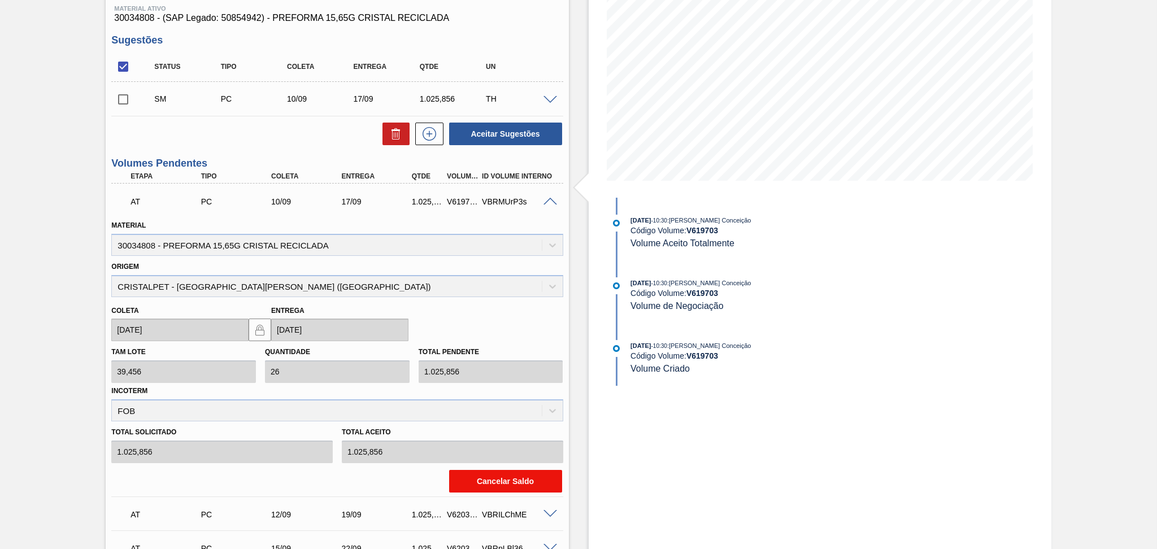
click at [523, 474] on button "Cancelar Saldo" at bounding box center [505, 481] width 113 height 23
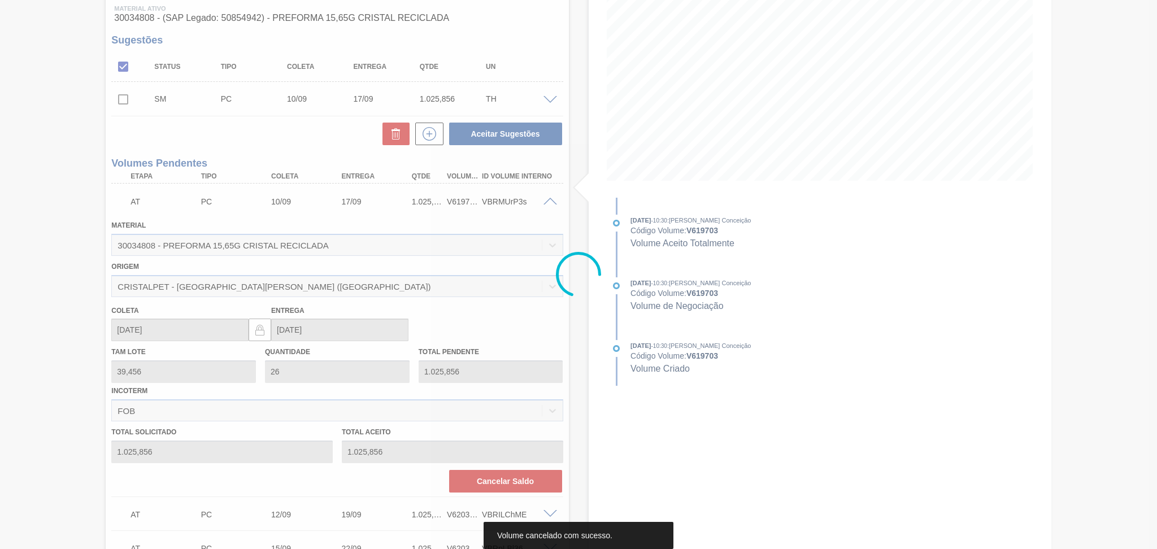
scroll to position [48, 0]
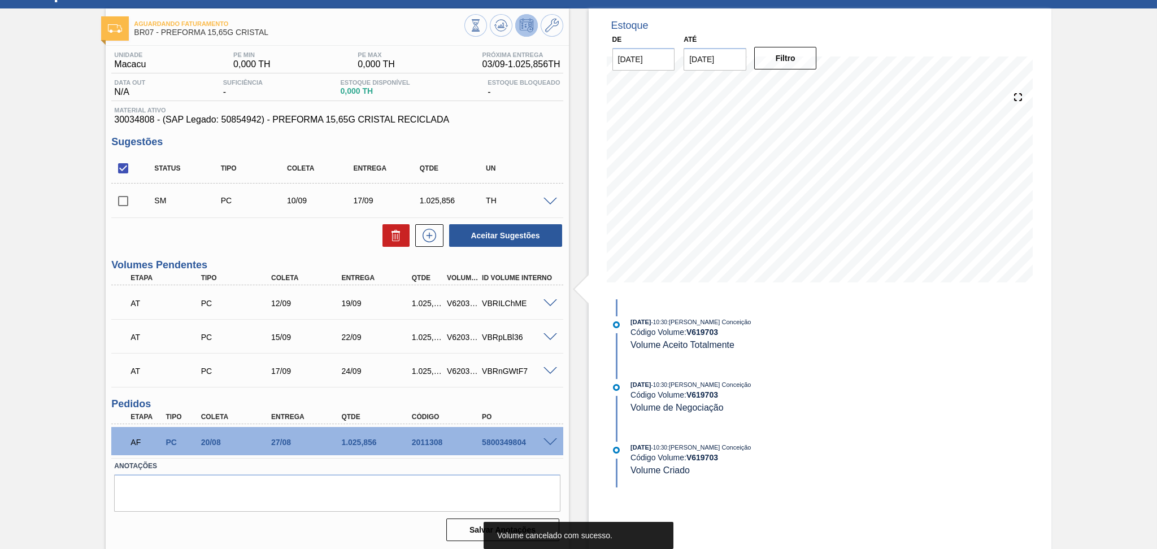
click at [554, 302] on span at bounding box center [550, 303] width 14 height 8
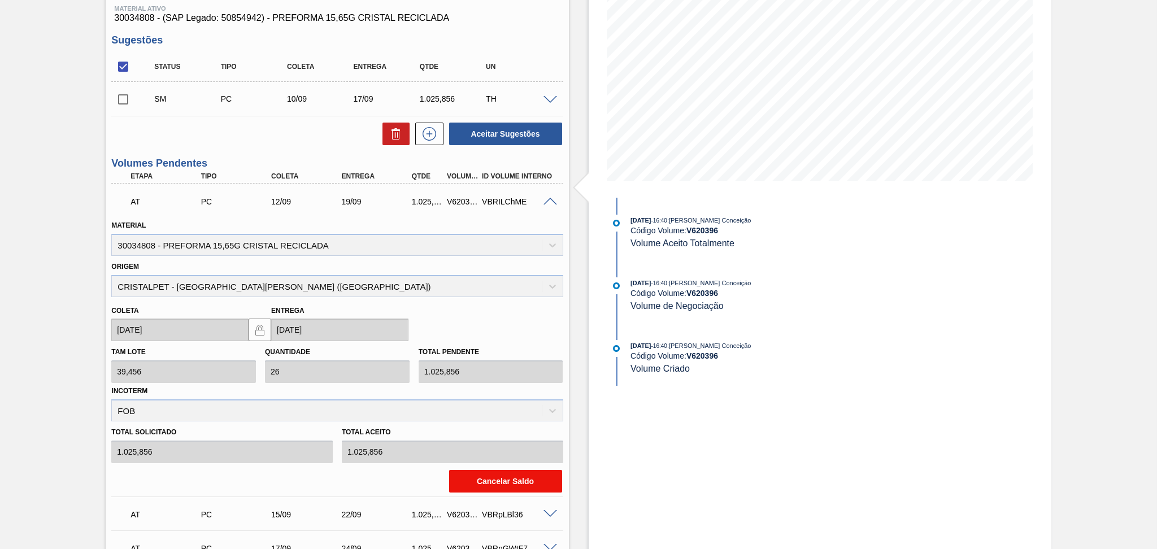
click at [512, 480] on button "Cancelar Saldo" at bounding box center [505, 481] width 113 height 23
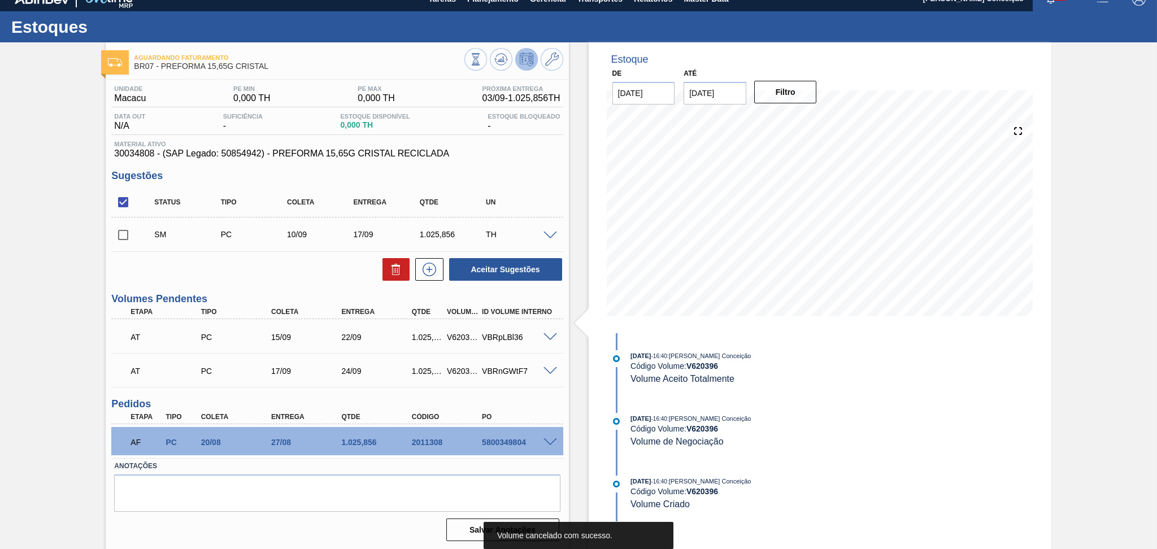
click at [546, 335] on span at bounding box center [550, 337] width 14 height 8
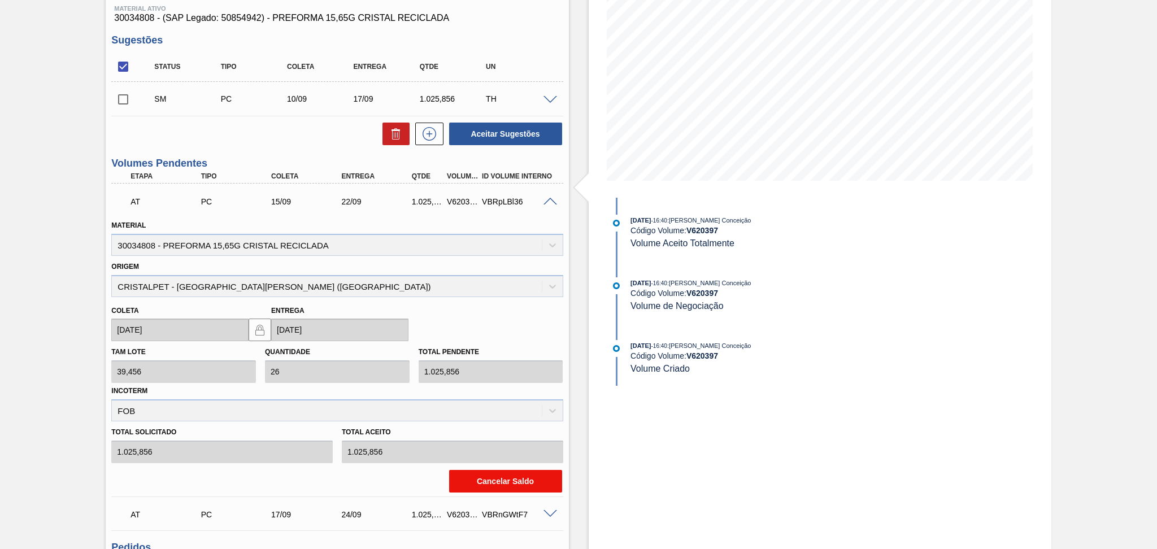
click at [506, 472] on button "Cancelar Saldo" at bounding box center [505, 481] width 113 height 23
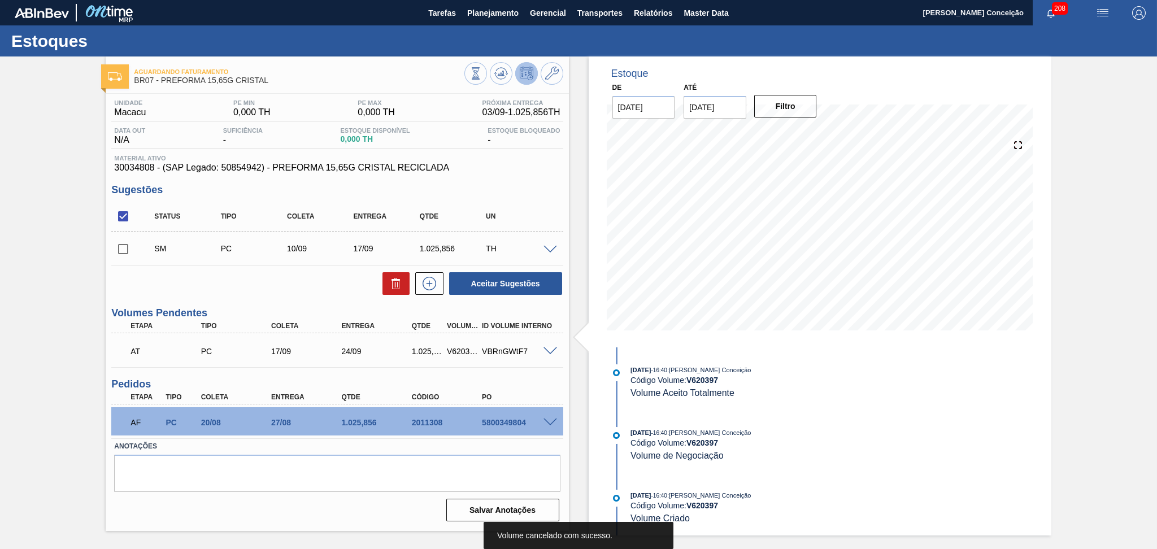
scroll to position [0, 0]
click at [550, 349] on span at bounding box center [550, 351] width 14 height 8
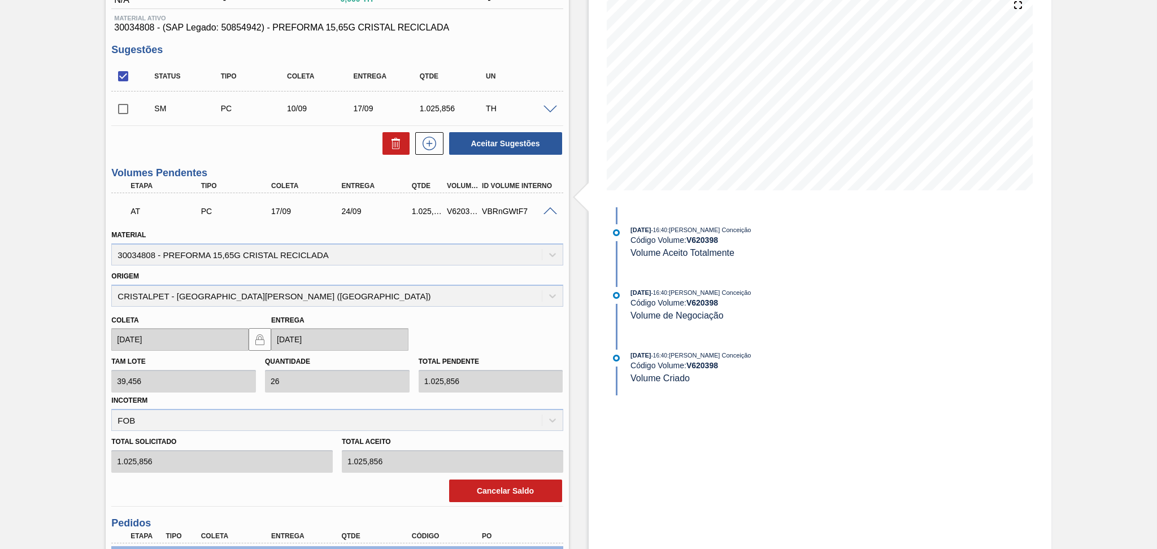
scroll to position [150, 0]
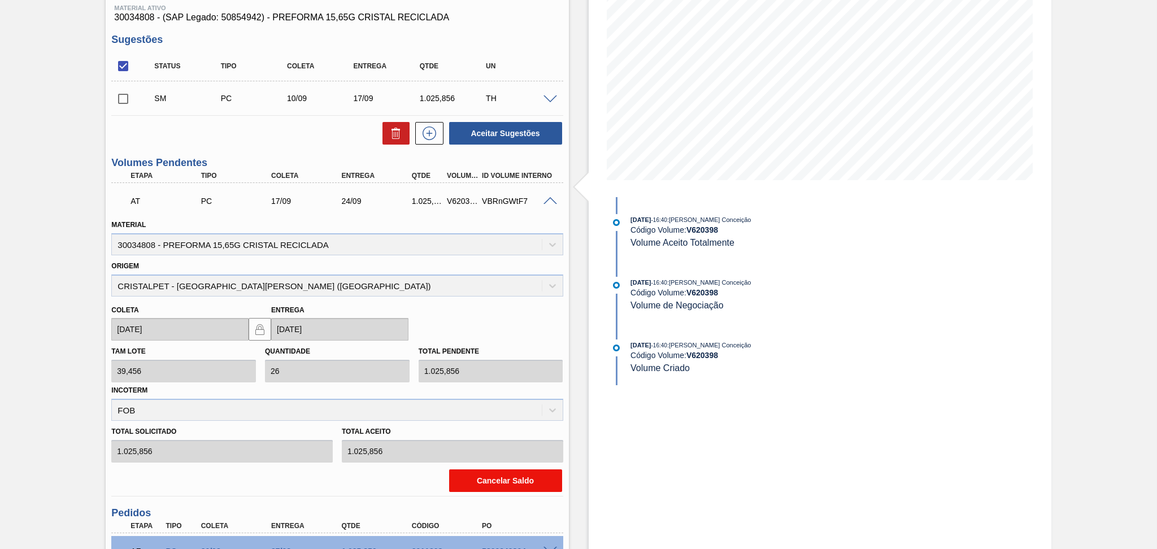
click at [499, 481] on button "Cancelar Saldo" at bounding box center [505, 480] width 113 height 23
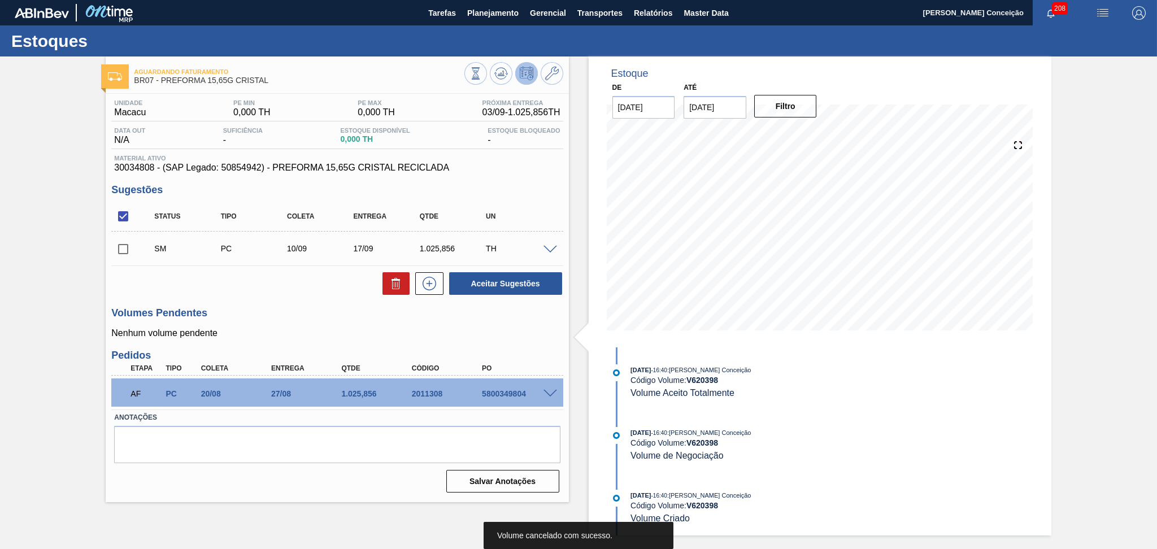
scroll to position [0, 0]
click at [546, 251] on span at bounding box center [550, 250] width 14 height 8
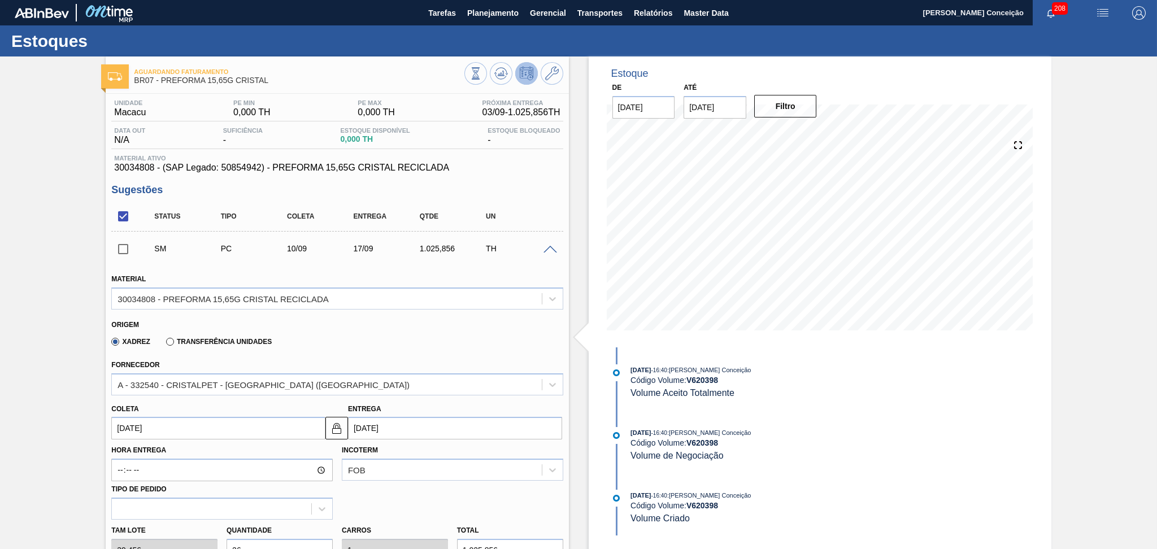
drag, startPoint x: 164, startPoint y: 426, endPoint x: 73, endPoint y: 401, distance: 94.0
click at [81, 401] on div "Aguardando Faturamento BR07 - PREFORMA 15,65G CRISTAL Unidade Macacu PE MIN 0,0…" at bounding box center [578, 510] width 1157 height 909
type input "0"
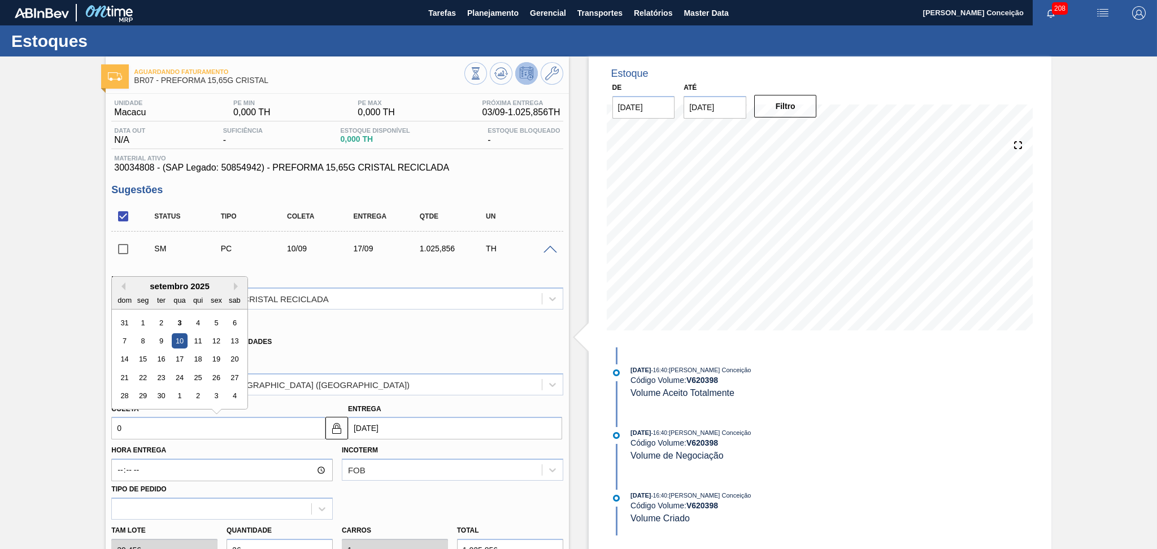
type input "08/01/2000"
type input "05"
type input "12/09/2025"
click at [219, 320] on div "5" at bounding box center [216, 322] width 15 height 15
type input "[DATE]"
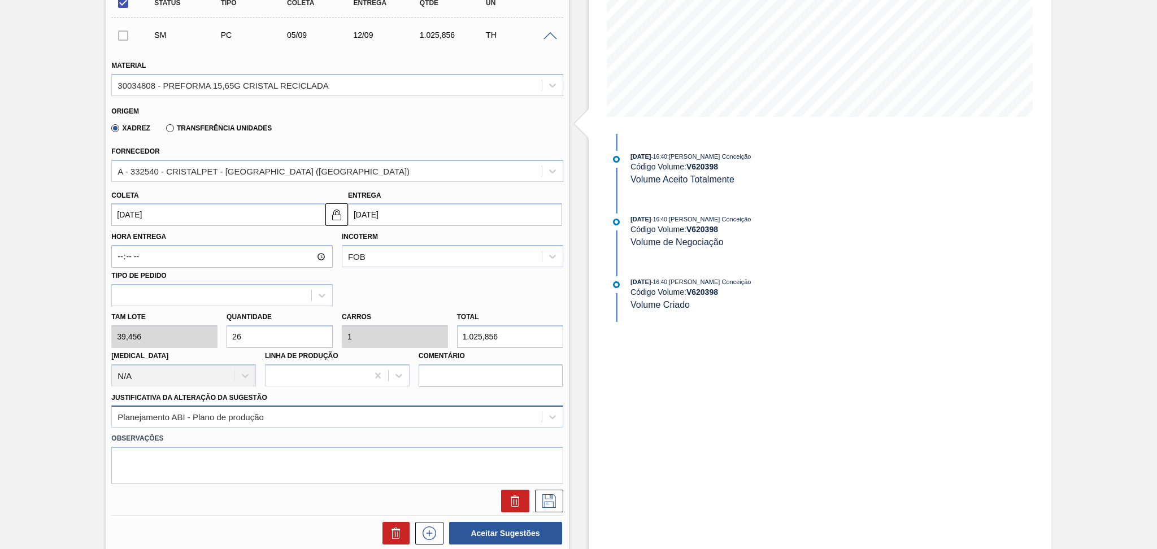
scroll to position [226, 0]
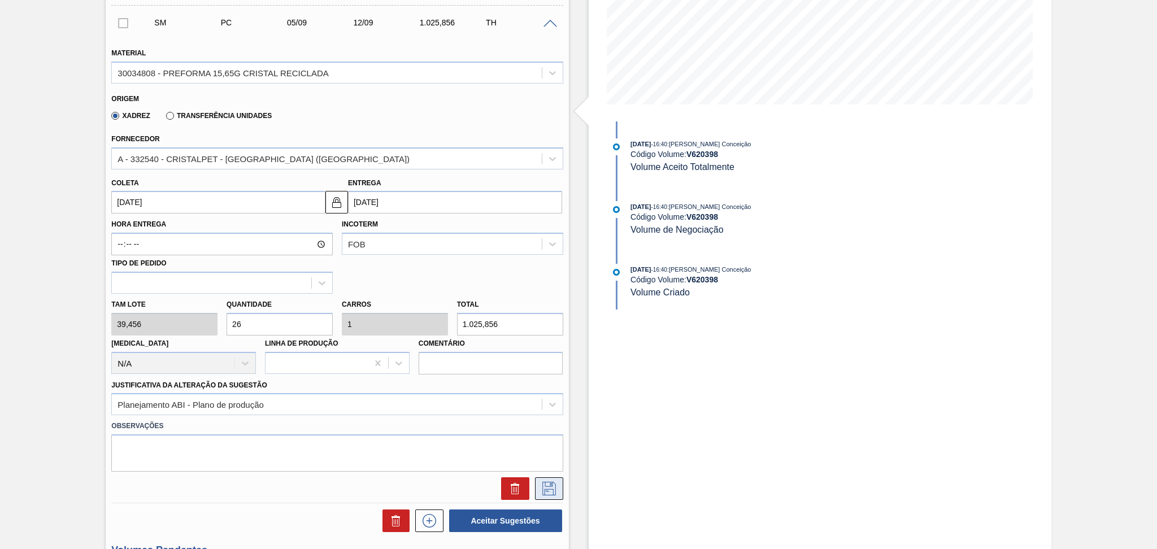
click at [535, 491] on button at bounding box center [549, 488] width 28 height 23
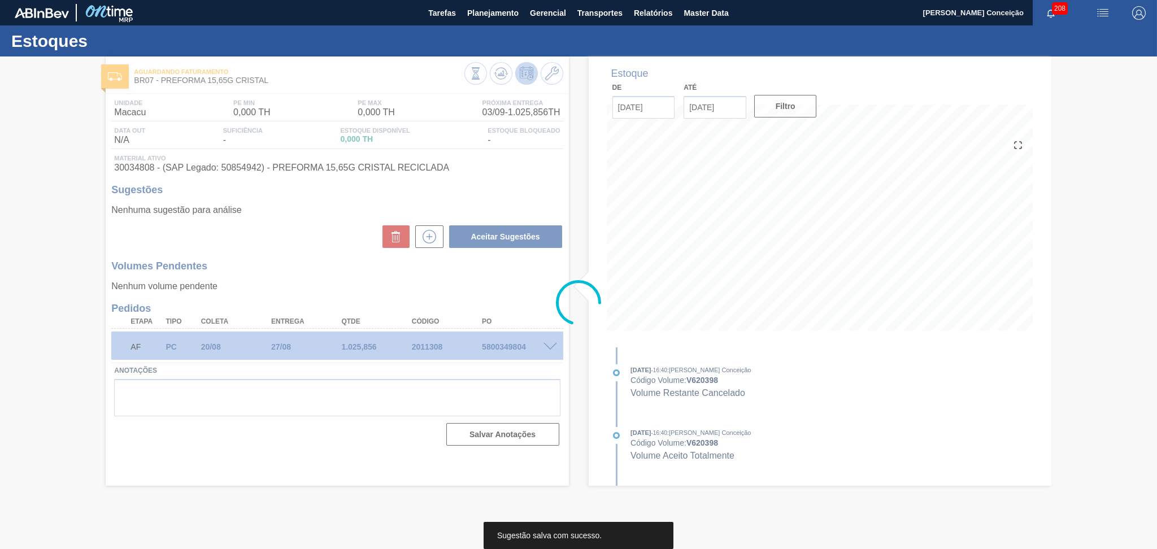
scroll to position [0, 0]
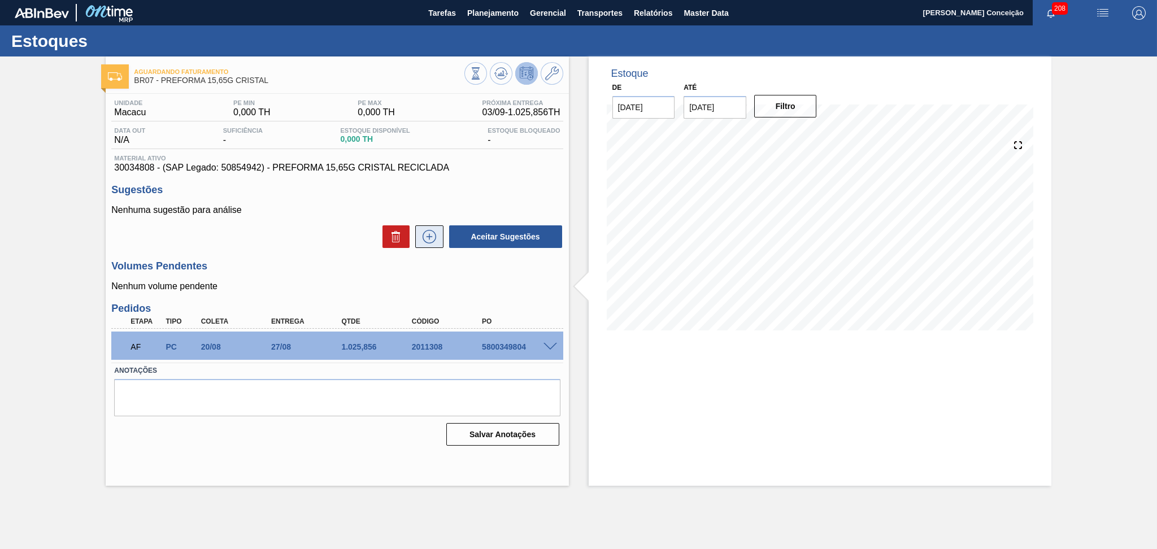
click at [423, 232] on icon at bounding box center [429, 237] width 18 height 14
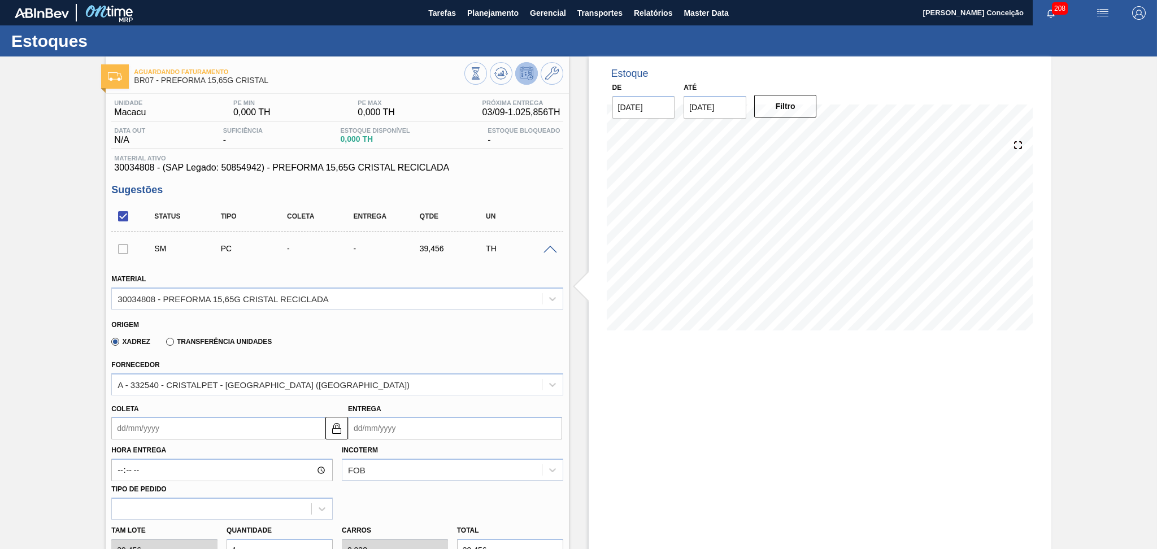
click at [149, 432] on input "Coleta" at bounding box center [218, 428] width 214 height 23
click at [216, 327] on div "5" at bounding box center [216, 322] width 15 height 15
type input "[DATE]"
type input "12/09/2025"
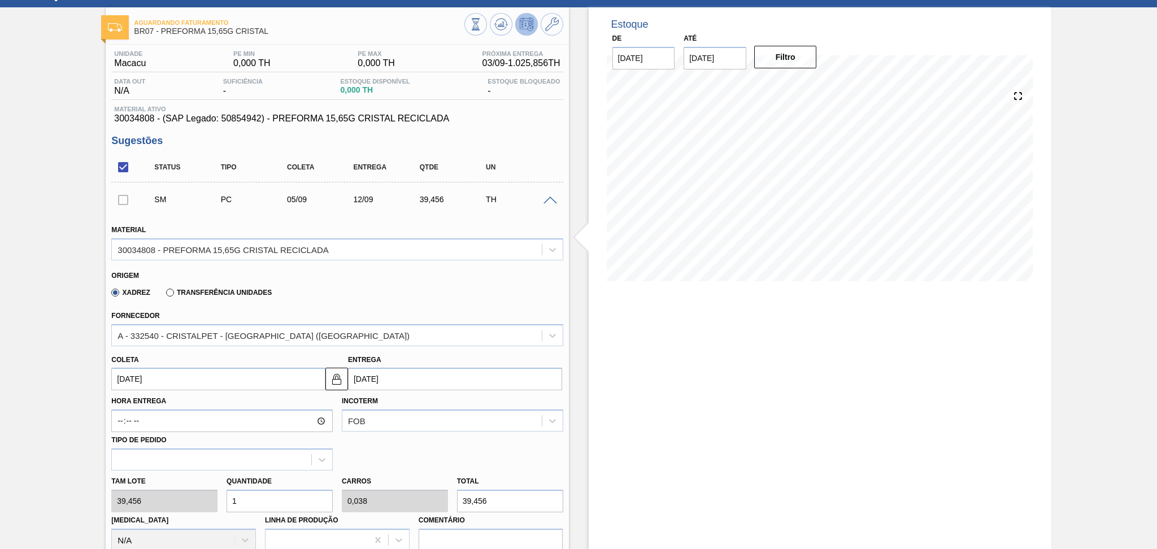
scroll to position [75, 0]
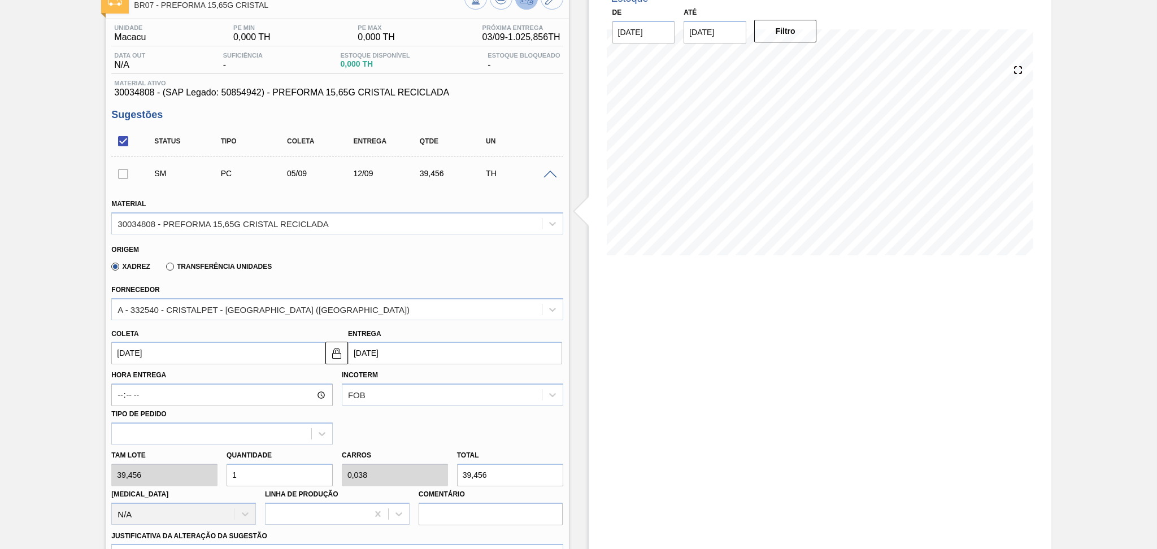
click at [190, 471] on div "Tam lote 39,456 Quantidade 1 Carros 0,038 Total 39,456 Doca N/A Linha de Produç…" at bounding box center [337, 485] width 460 height 81
type input "2"
type input "0,077"
type input "78,912"
type input "26"
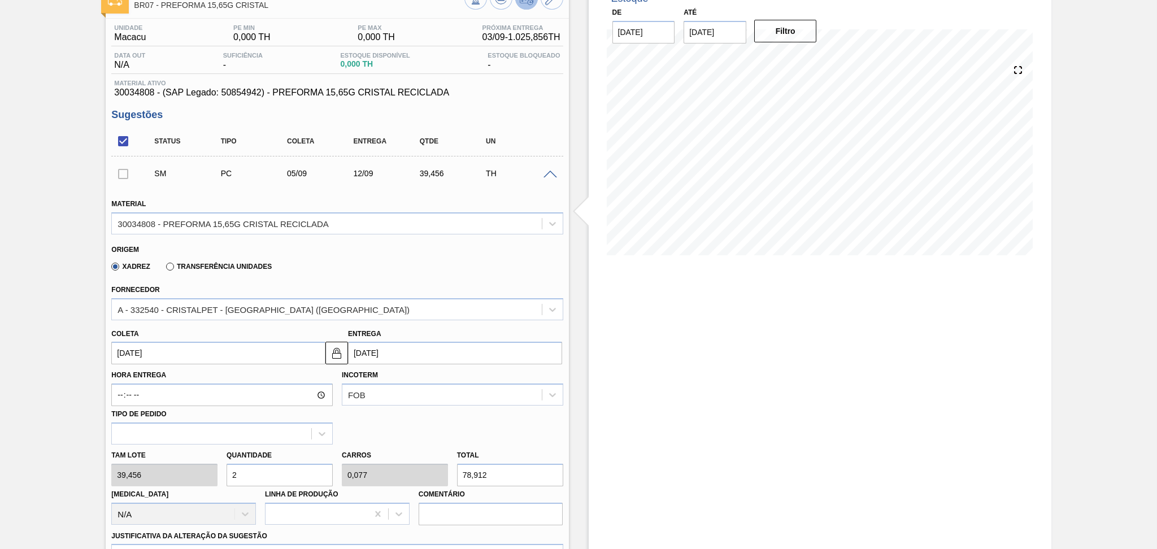
type input "1"
type input "1.025,856"
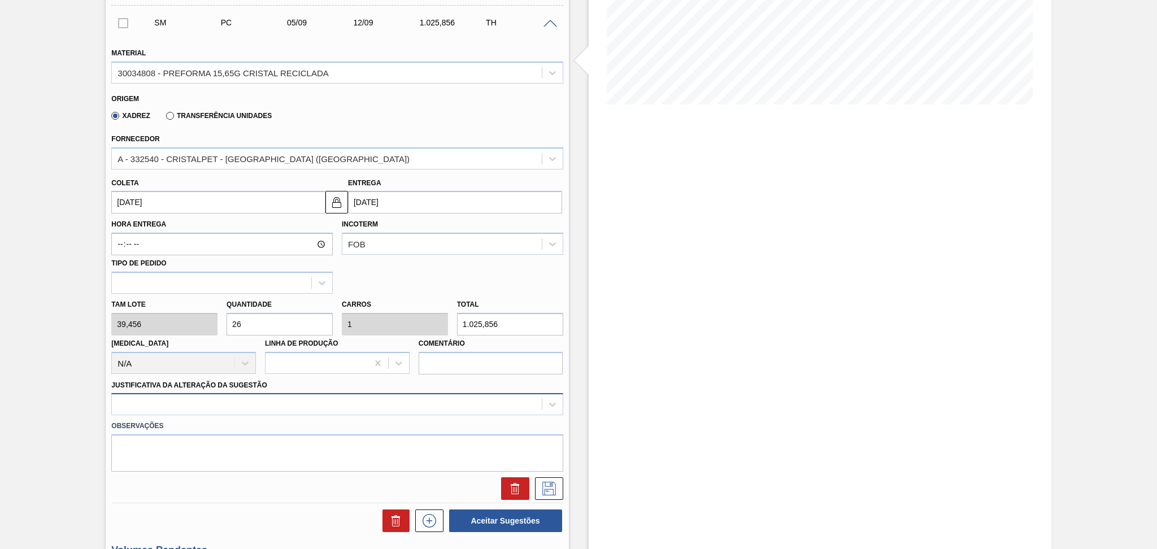
type input "26"
click at [240, 401] on div at bounding box center [336, 404] width 451 height 22
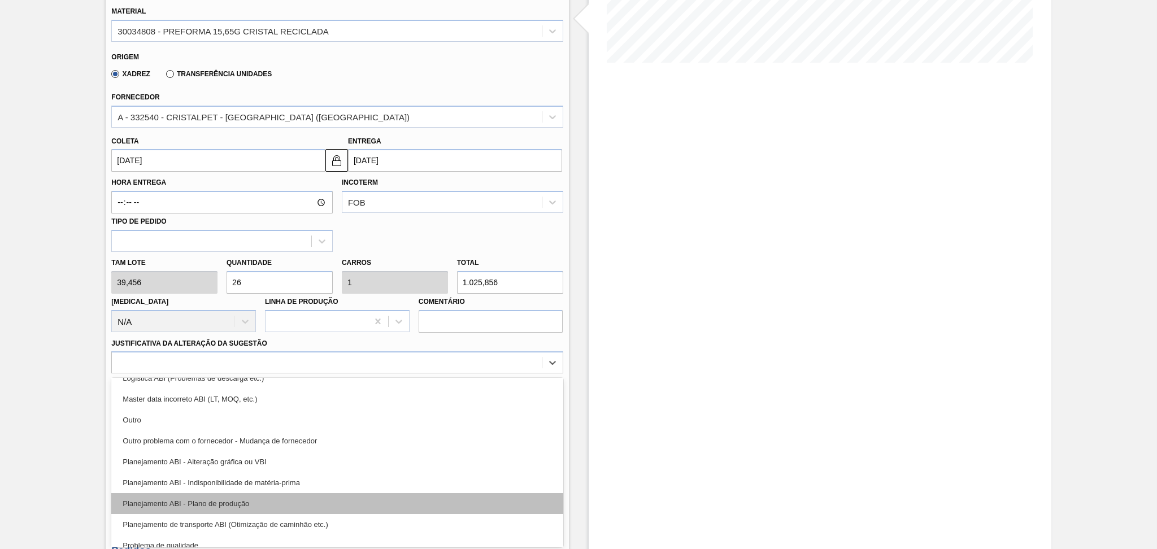
click at [268, 504] on div "Planejamento ABI - Plano de produção" at bounding box center [336, 503] width 451 height 21
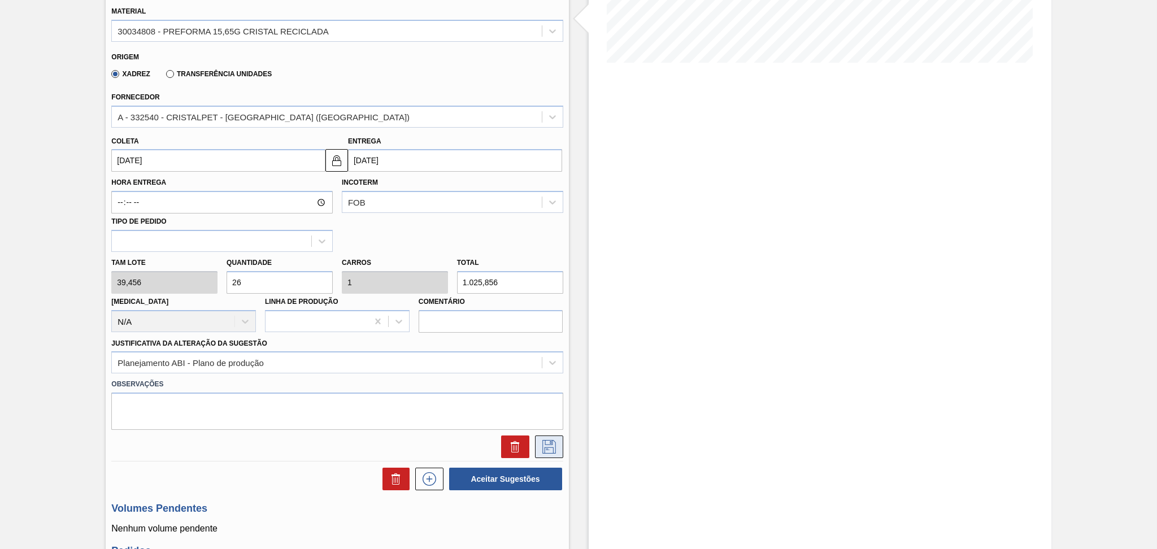
click at [543, 446] on icon at bounding box center [549, 447] width 18 height 14
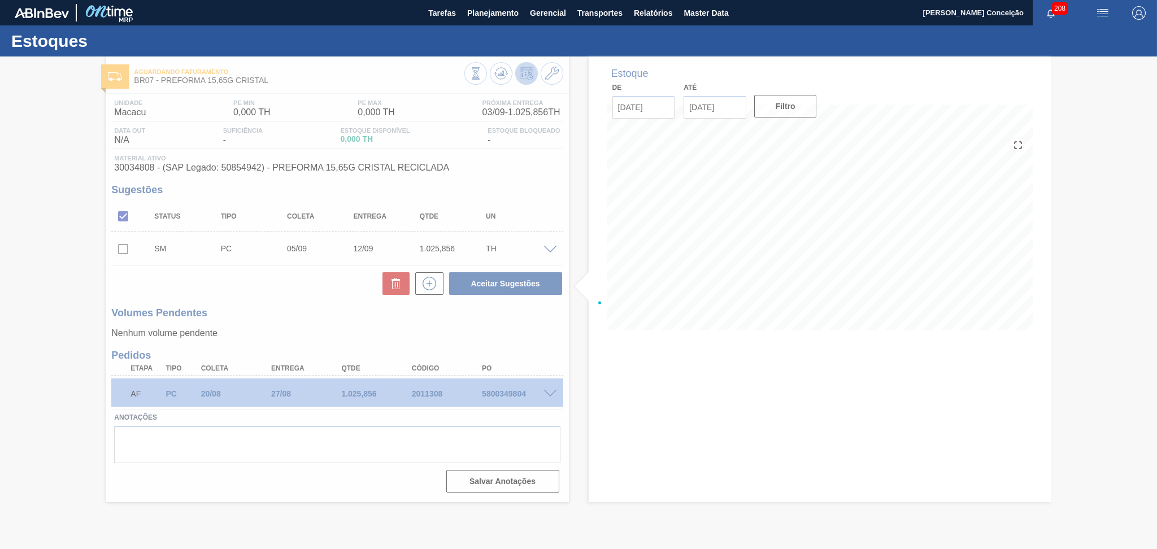
scroll to position [0, 0]
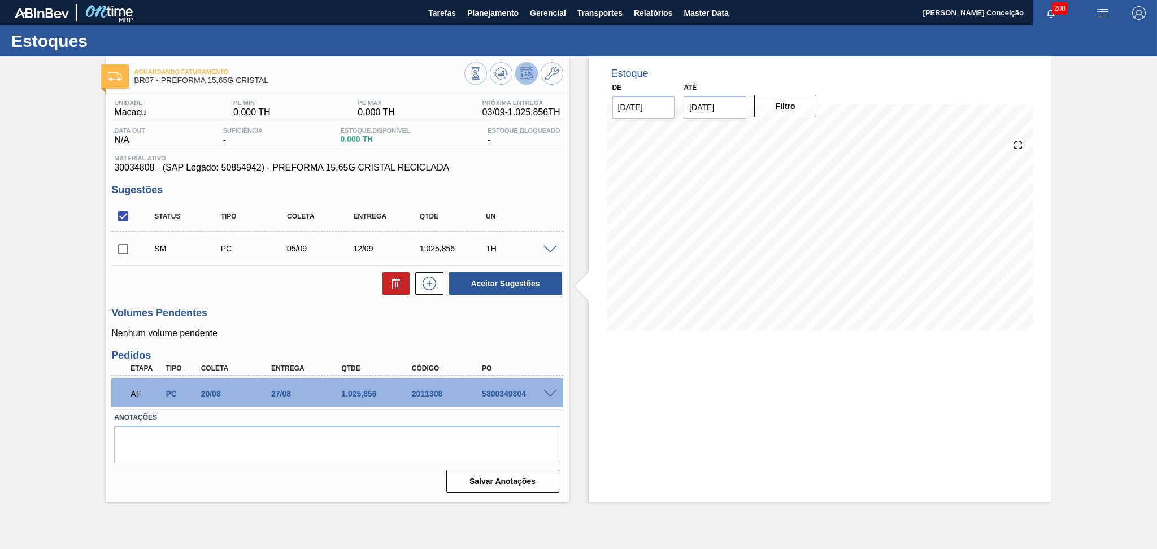
click at [127, 249] on input "checkbox" at bounding box center [123, 249] width 24 height 24
click at [498, 293] on button "Aceitar Sugestões" at bounding box center [505, 283] width 113 height 23
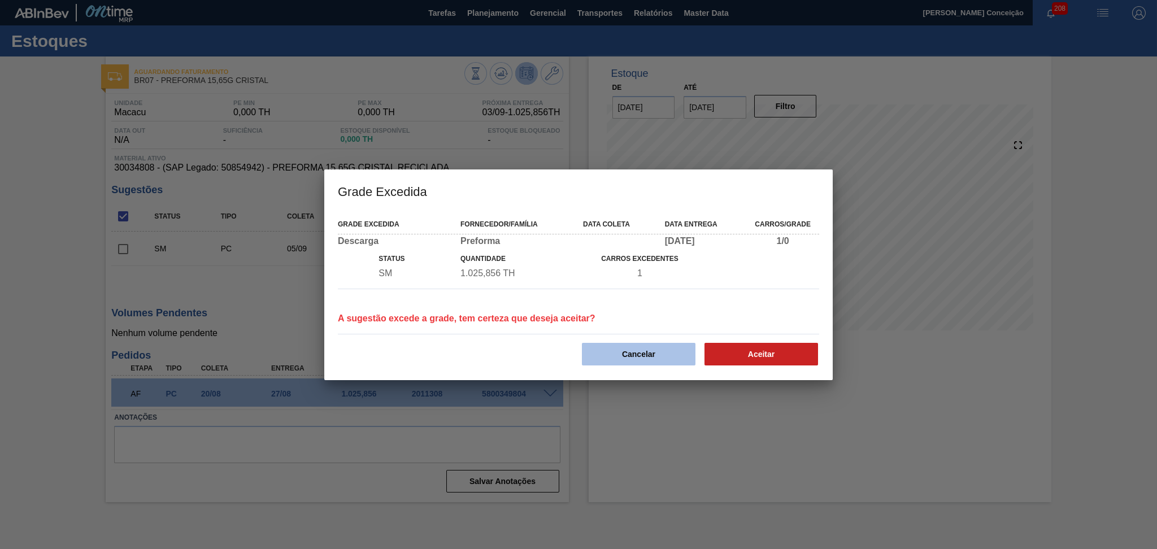
click at [639, 344] on button "Cancelar" at bounding box center [639, 354] width 114 height 23
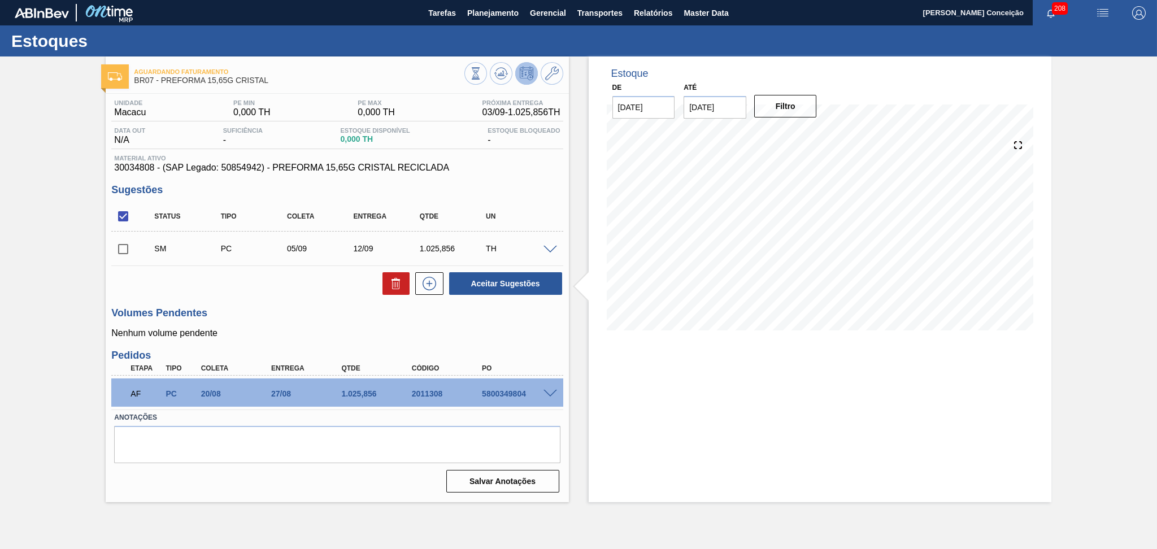
click at [548, 247] on span at bounding box center [550, 250] width 14 height 8
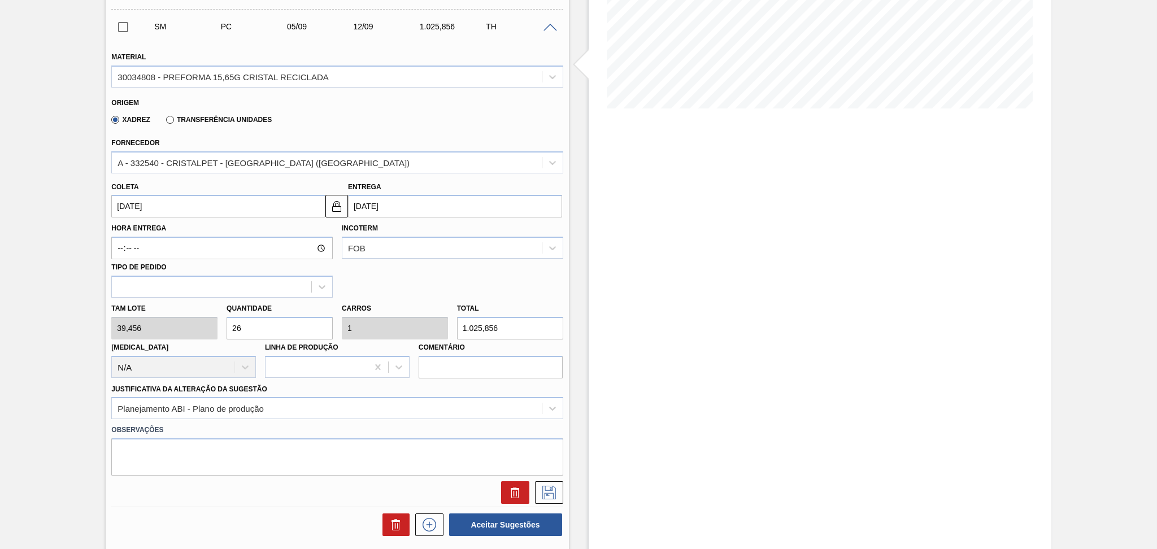
scroll to position [226, 0]
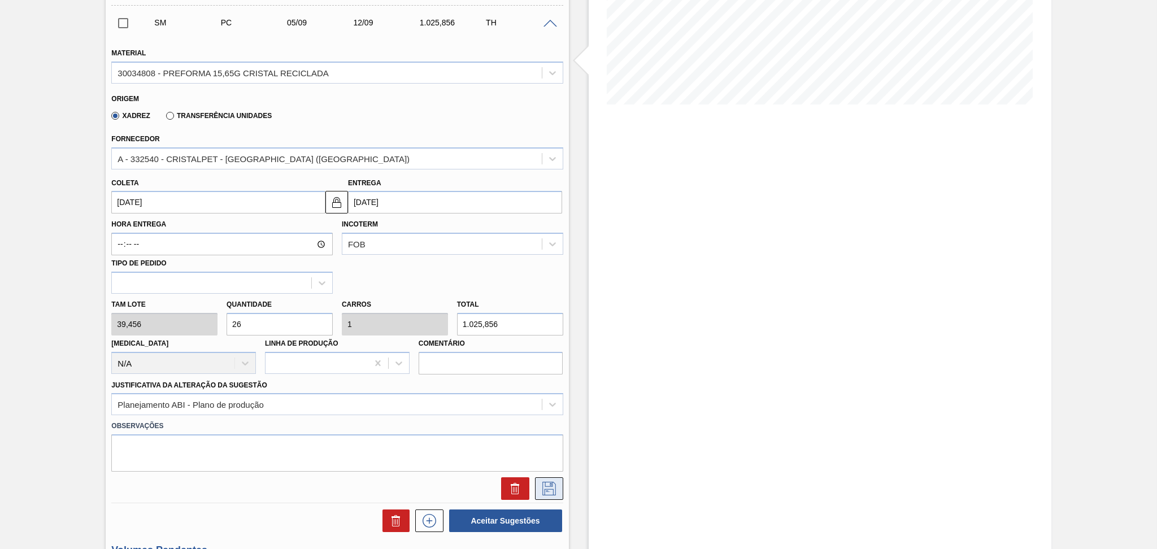
click at [549, 490] on icon at bounding box center [549, 489] width 18 height 14
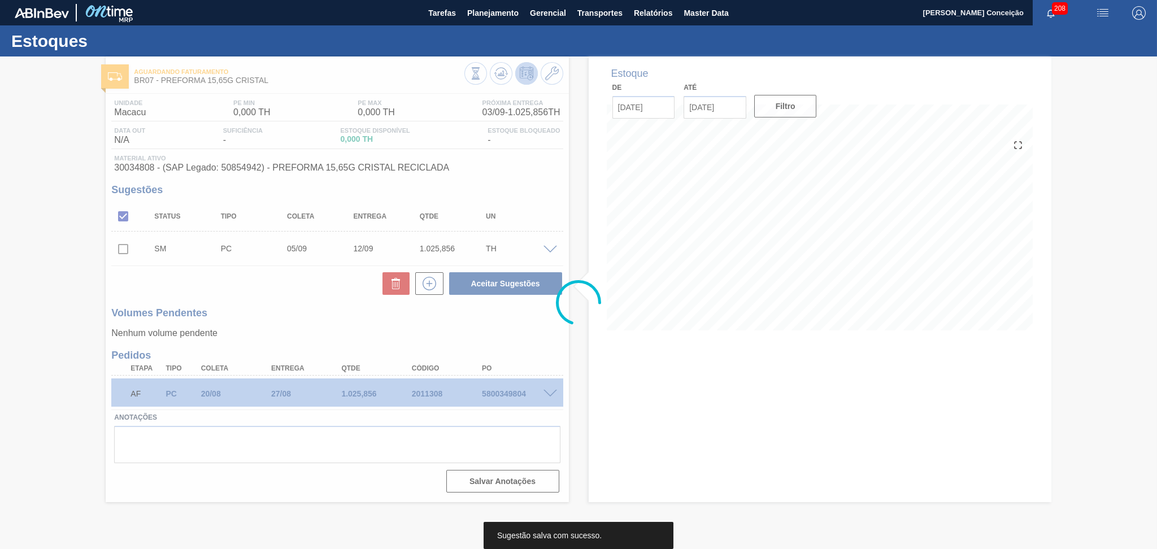
scroll to position [0, 0]
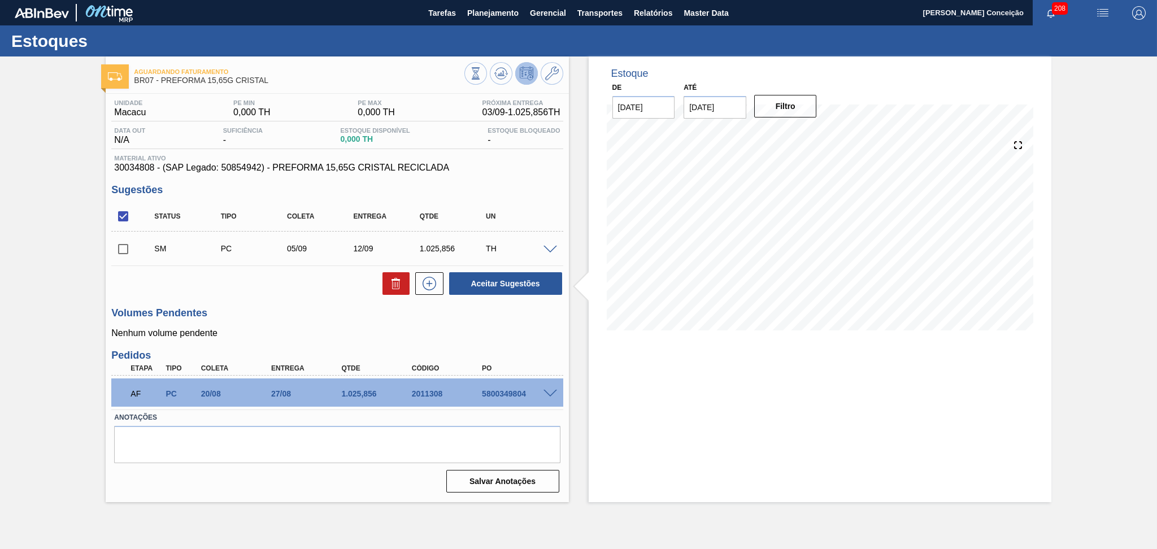
click at [107, 247] on div "Unidade Macacu PE MIN 0,000 TH PE MAX 0,000 TH Próxima Entrega 03/09 - 1.025,85…" at bounding box center [337, 295] width 463 height 403
drag, startPoint x: 123, startPoint y: 250, endPoint x: 168, endPoint y: 261, distance: 46.6
click at [124, 250] on input "checkbox" at bounding box center [123, 249] width 24 height 24
click at [471, 277] on button "Aceitar Sugestões" at bounding box center [505, 283] width 113 height 23
checkbox input "false"
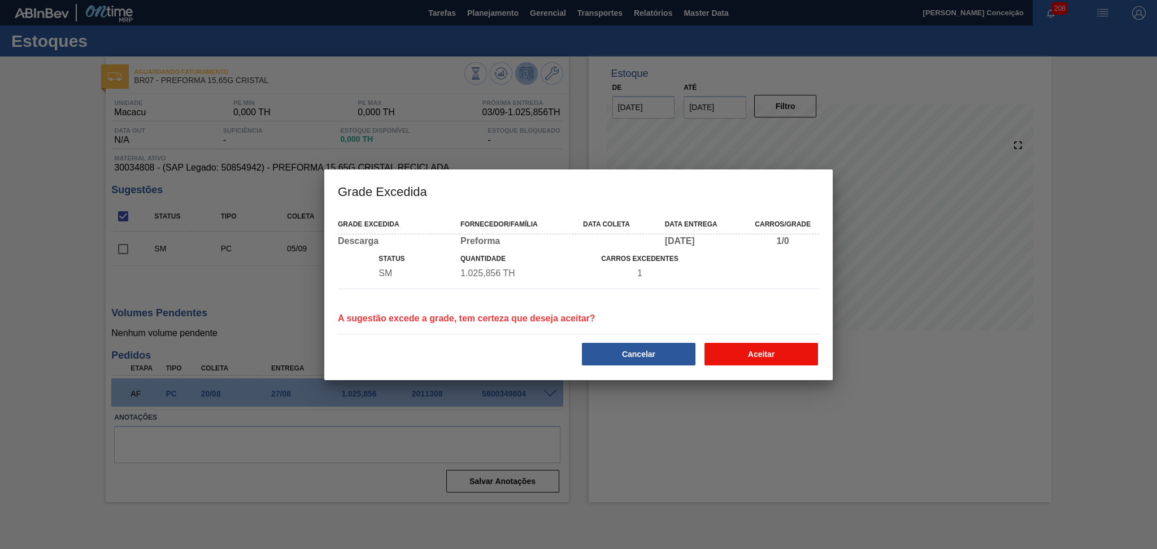
click at [749, 345] on button "Aceitar" at bounding box center [761, 354] width 114 height 23
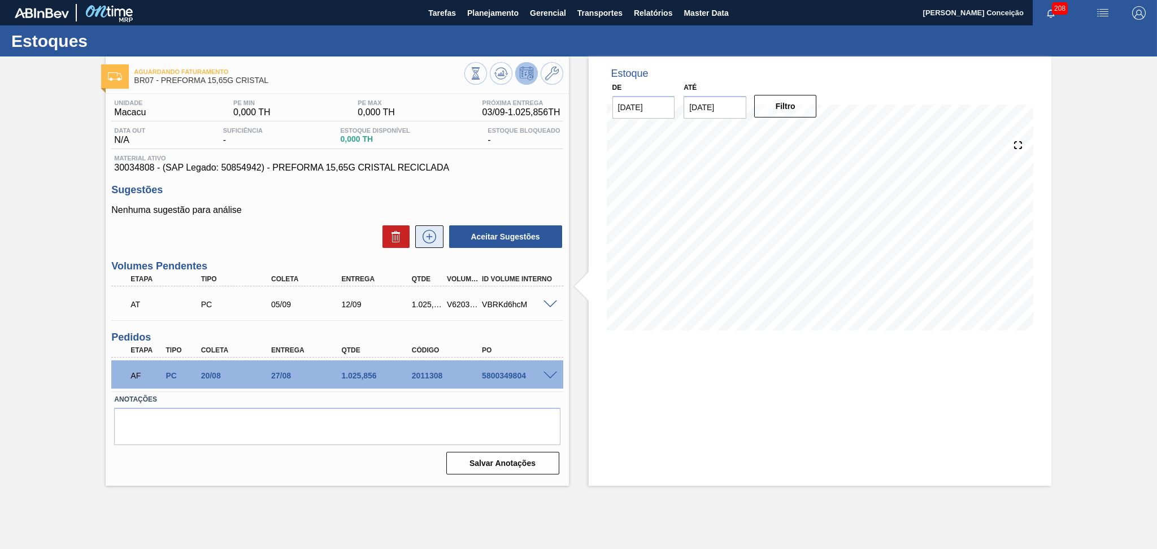
click at [431, 237] on icon at bounding box center [429, 237] width 18 height 14
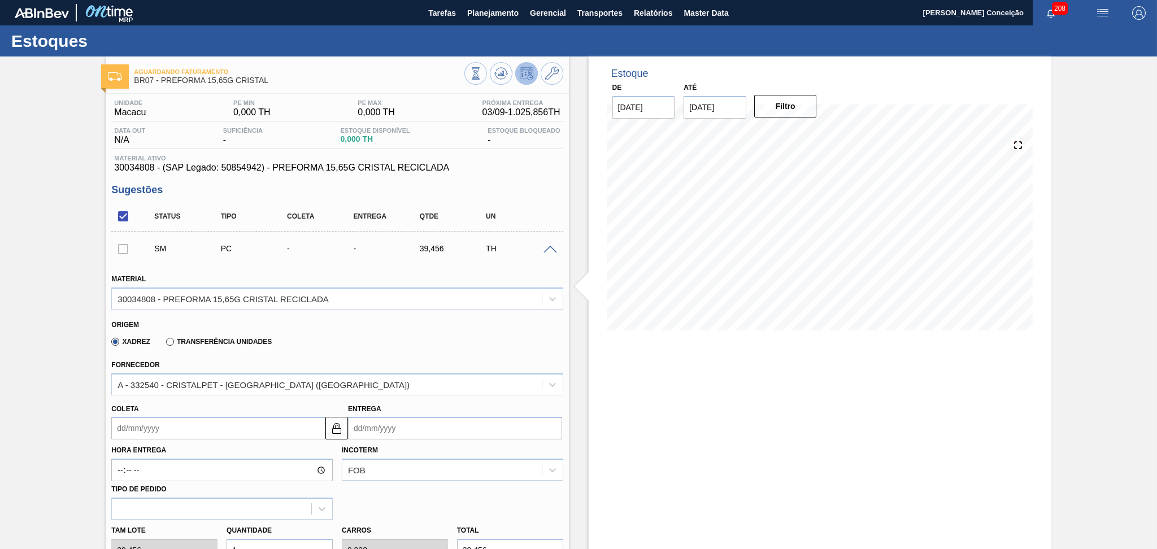
click at [161, 420] on input "Coleta" at bounding box center [218, 428] width 214 height 23
click at [186, 340] on div "10" at bounding box center [179, 340] width 15 height 15
type input "[DATE]"
type input "17/09/2025"
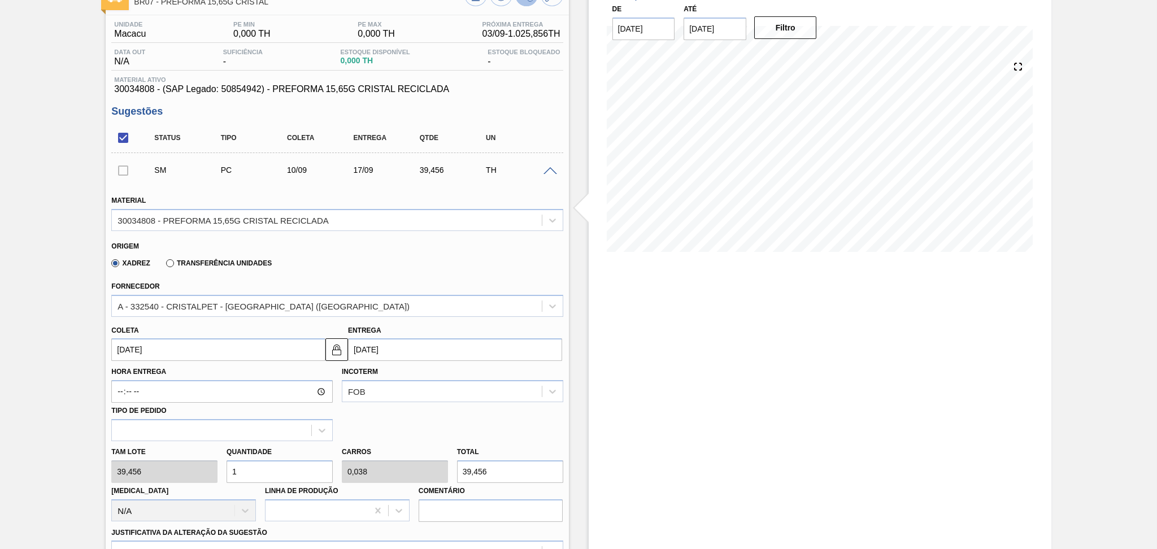
scroll to position [150, 0]
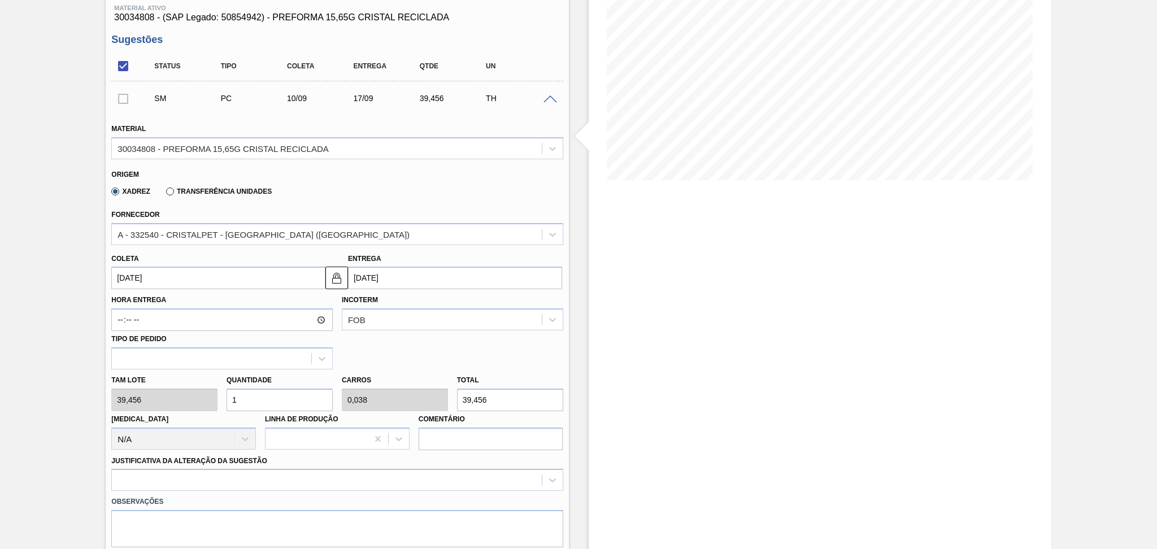
click at [182, 391] on div "Tam lote 39,456 Quantidade 1 Carros 0,038 Total 39,456 Doca N/A Linha de Produç…" at bounding box center [337, 409] width 460 height 81
type input "2"
type input "0,077"
type input "78,912"
type input "26"
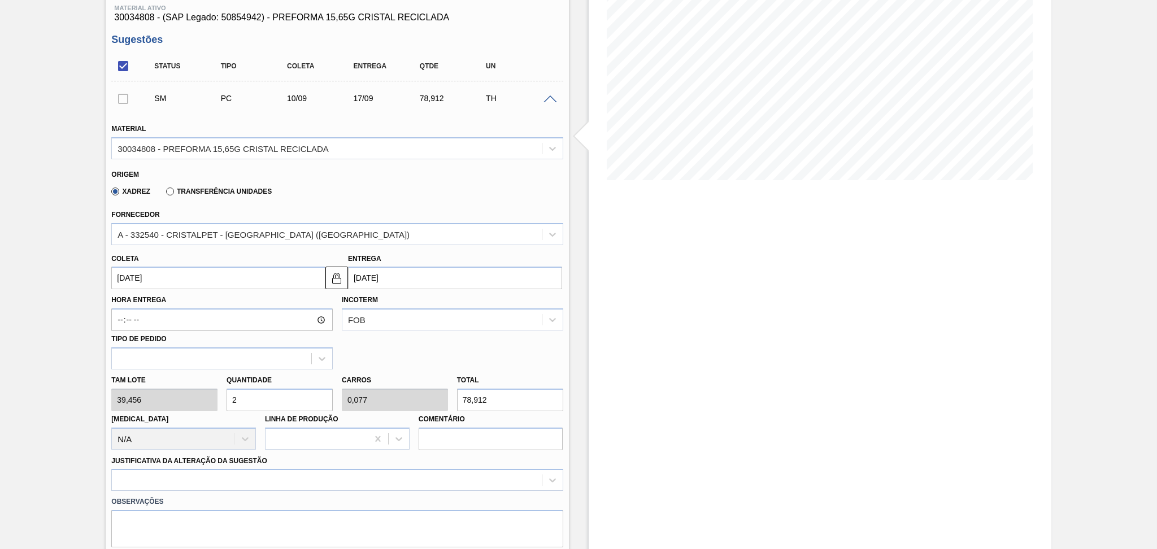
type input "1"
type input "1.025,856"
type input "26"
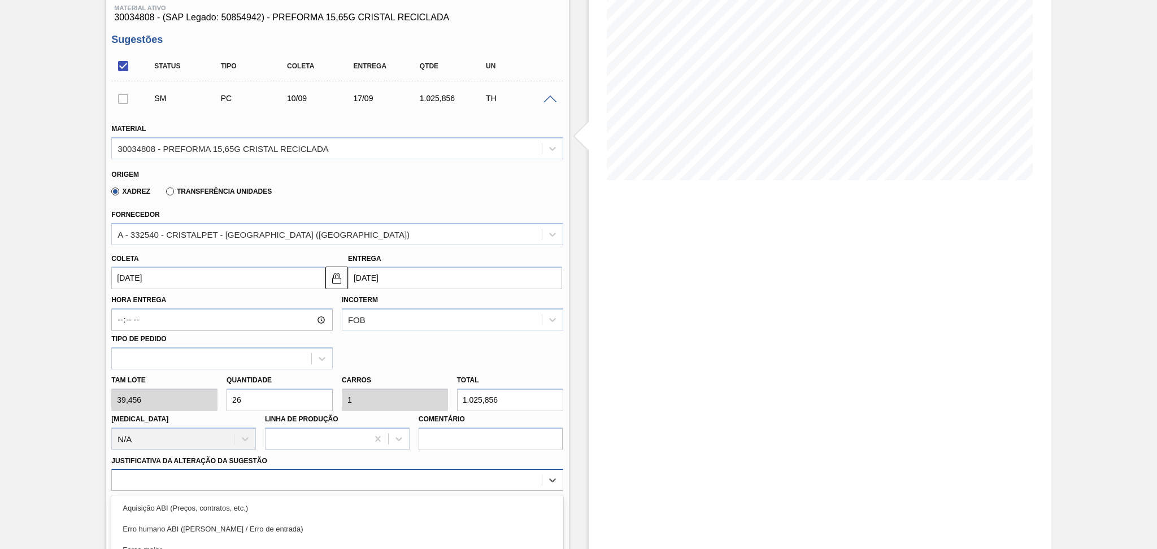
click at [183, 483] on div "option Outro focused, 6 of 18. 18 results available. Use Up and Down to choose …" at bounding box center [336, 480] width 451 height 22
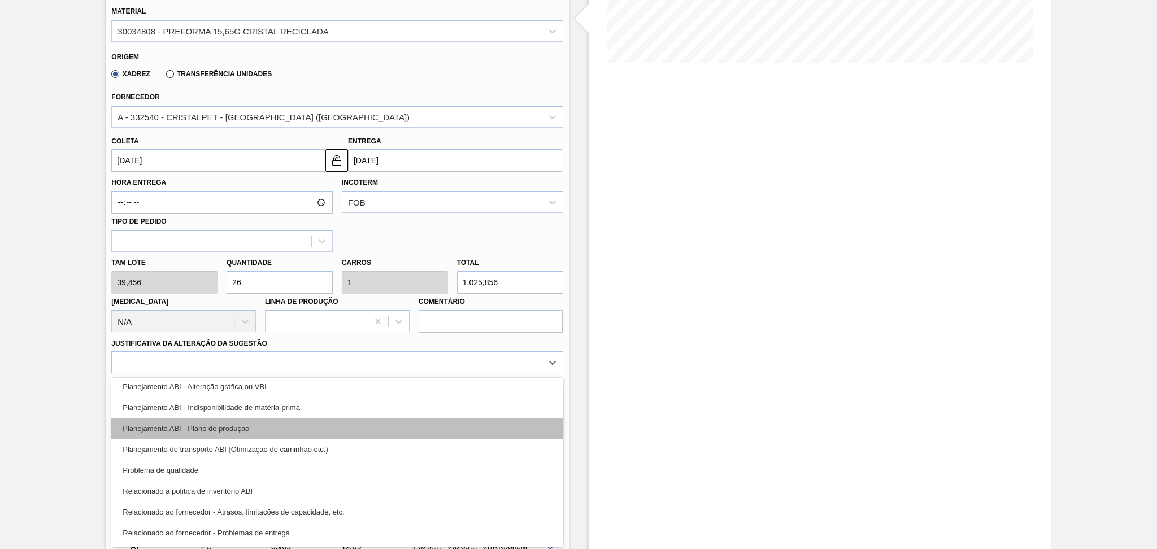
click at [249, 421] on div "Planejamento ABI - Plano de produção" at bounding box center [336, 428] width 451 height 21
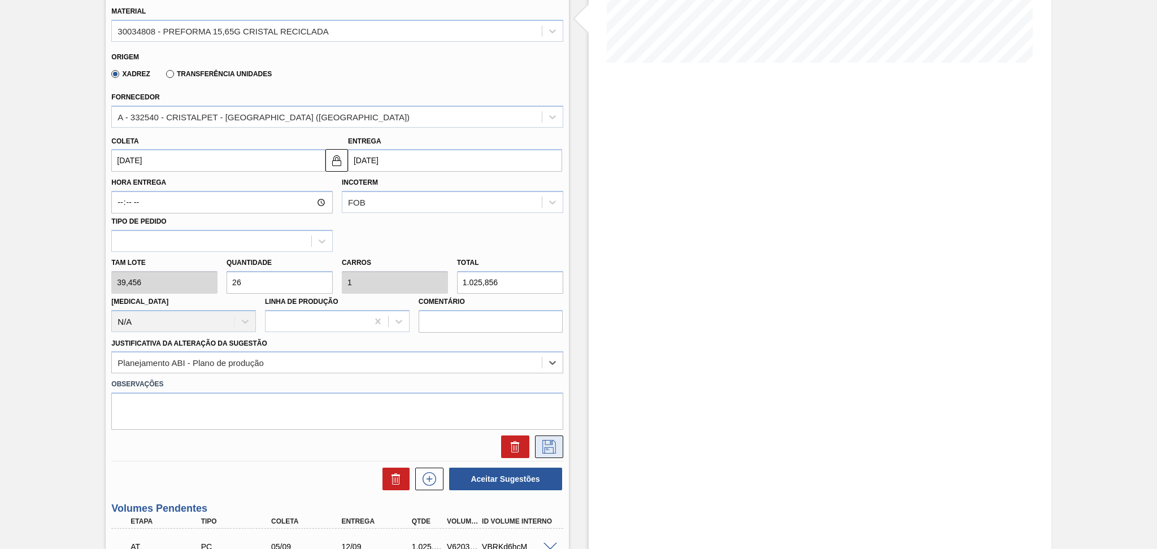
click at [536, 446] on button at bounding box center [549, 447] width 28 height 23
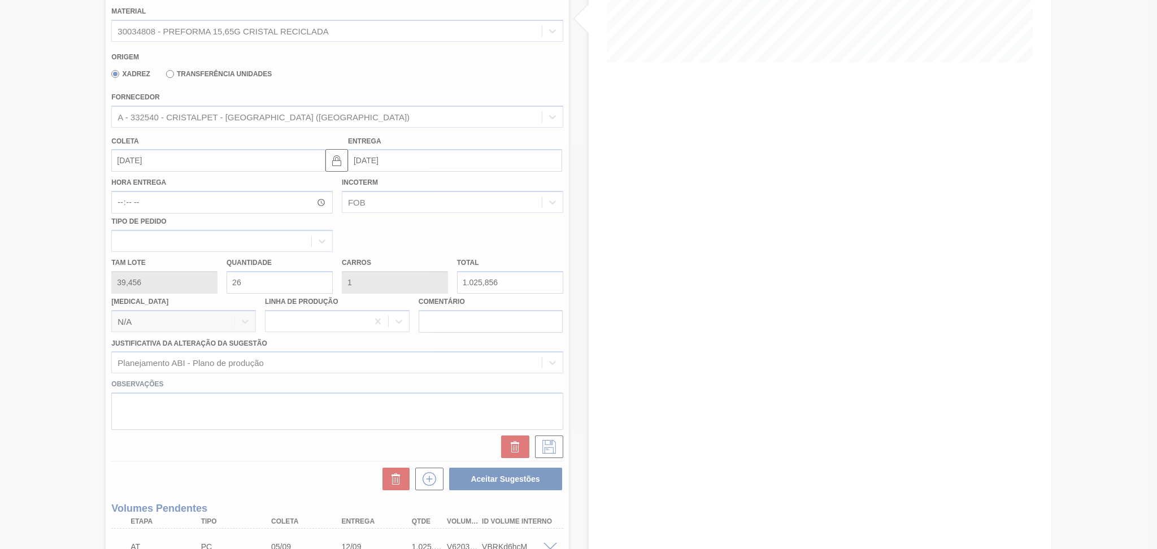
scroll to position [0, 0]
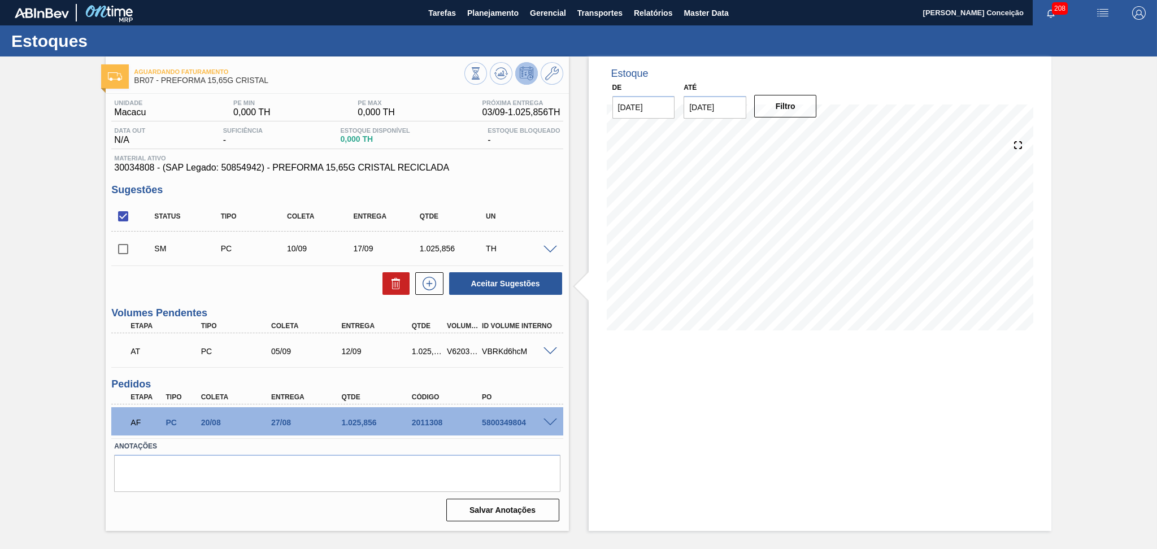
click at [125, 246] on input "checkbox" at bounding box center [123, 249] width 24 height 24
click at [525, 287] on button "Aceitar Sugestões" at bounding box center [505, 283] width 113 height 23
checkbox input "false"
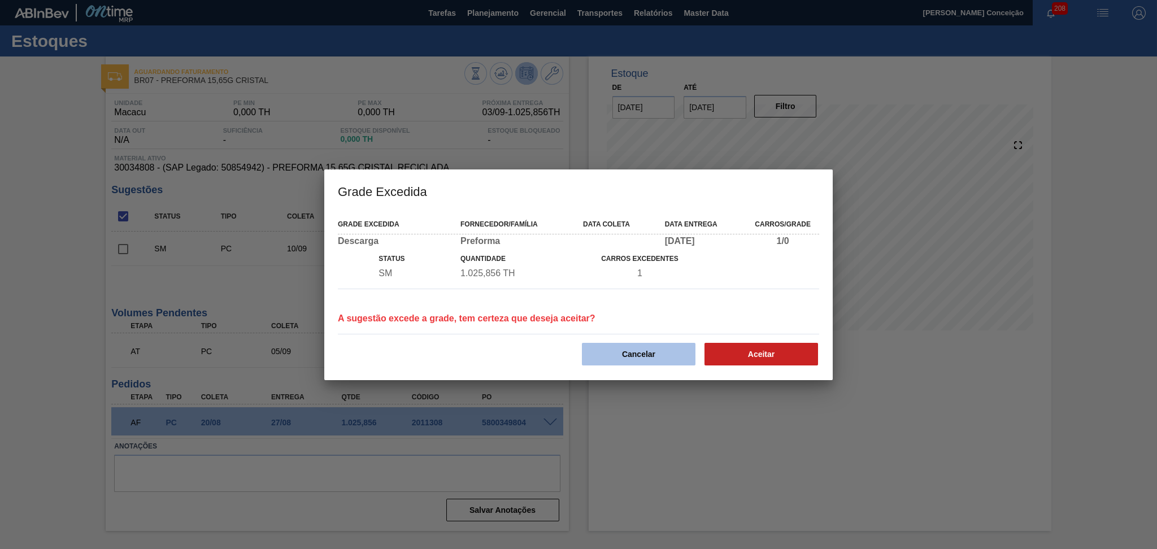
click at [665, 355] on button "Cancelar" at bounding box center [639, 354] width 114 height 23
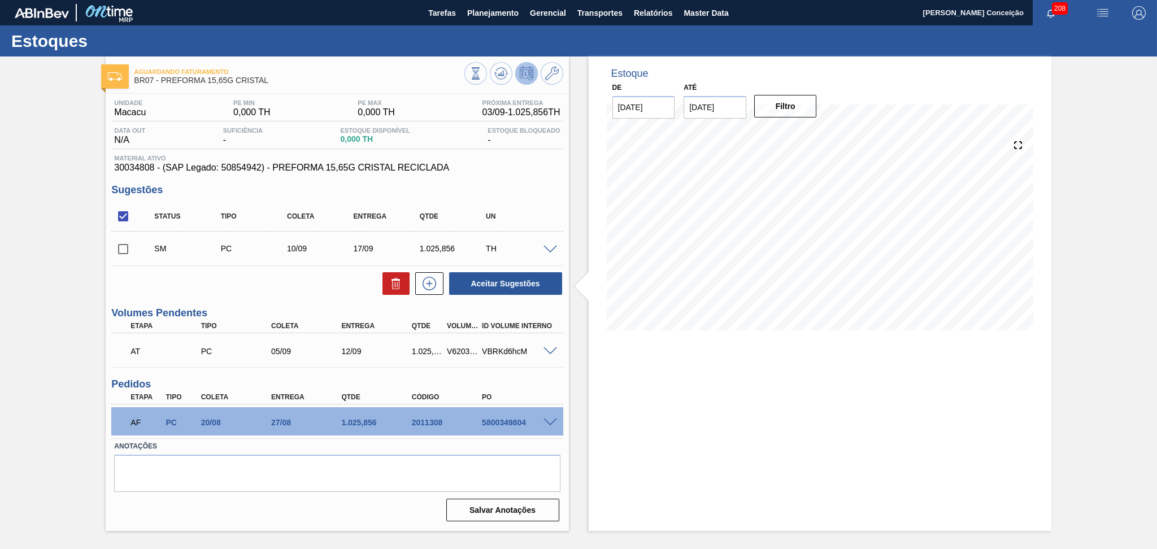
click at [558, 246] on div at bounding box center [552, 249] width 23 height 8
click at [553, 246] on span at bounding box center [550, 250] width 14 height 8
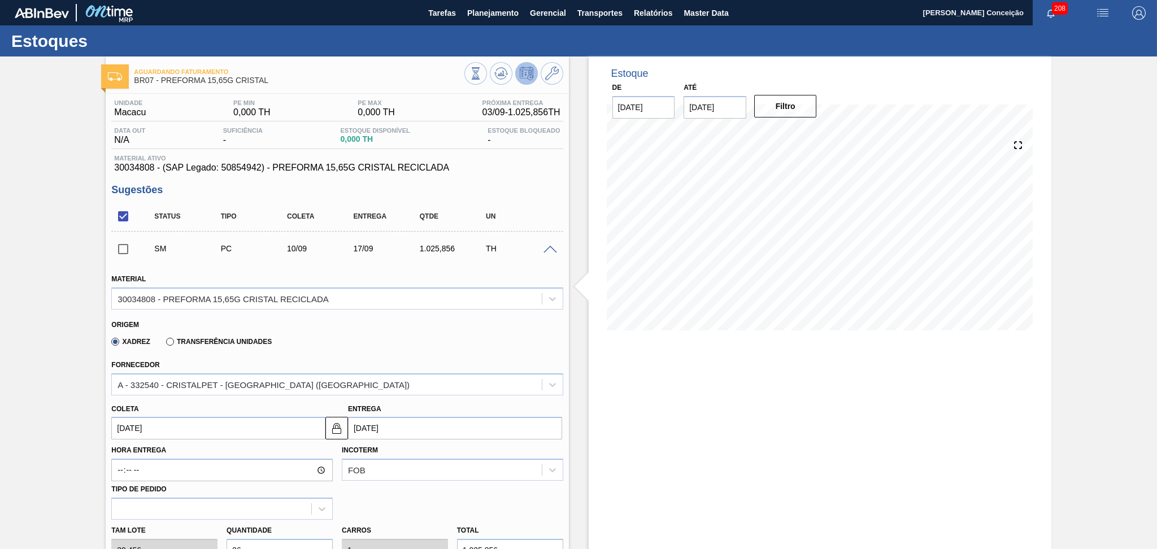
click at [156, 424] on input "[DATE]" at bounding box center [218, 428] width 214 height 23
click at [194, 339] on div "11" at bounding box center [197, 340] width 15 height 15
type input "11/09/2025"
type input "18/09/2025"
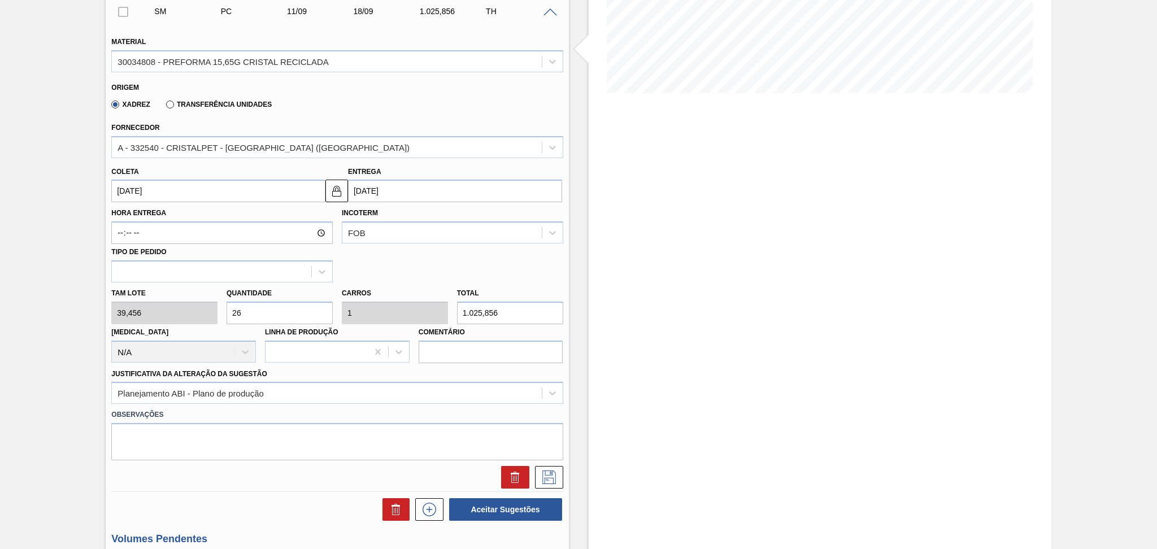
scroll to position [301, 0]
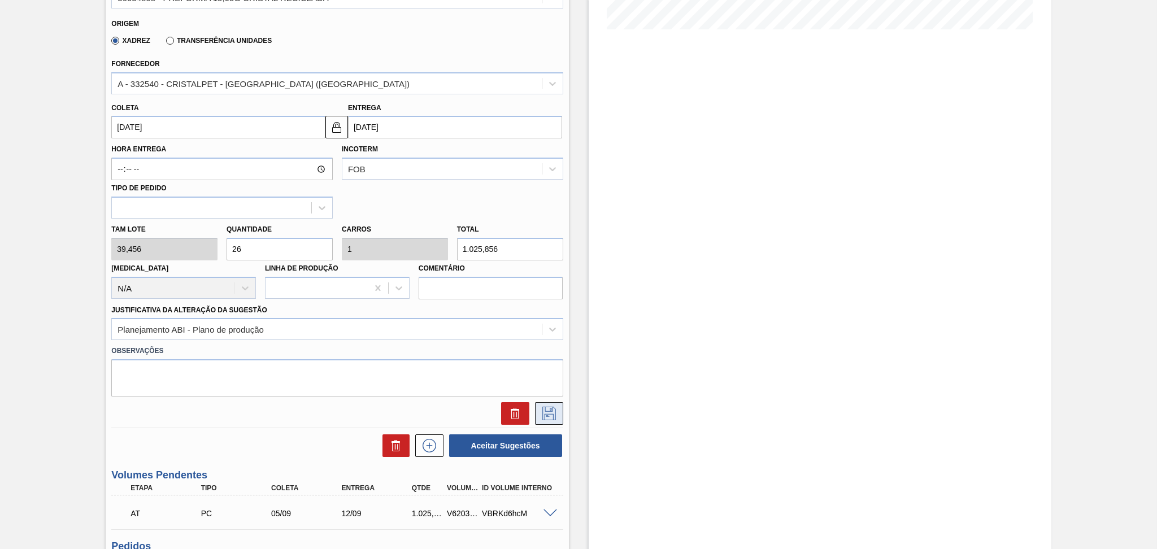
click at [545, 412] on icon at bounding box center [549, 414] width 18 height 14
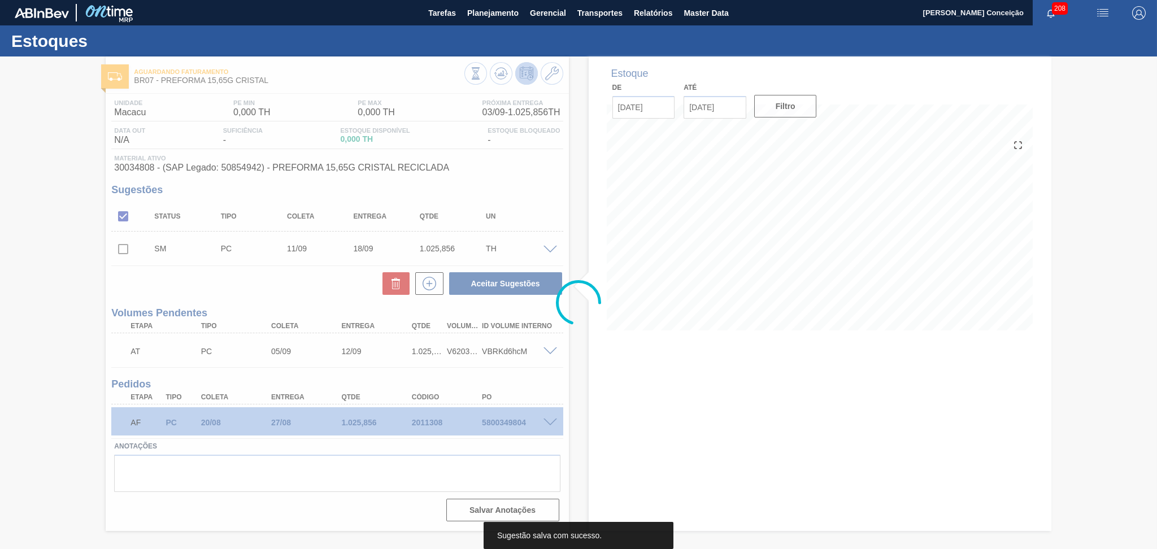
scroll to position [0, 0]
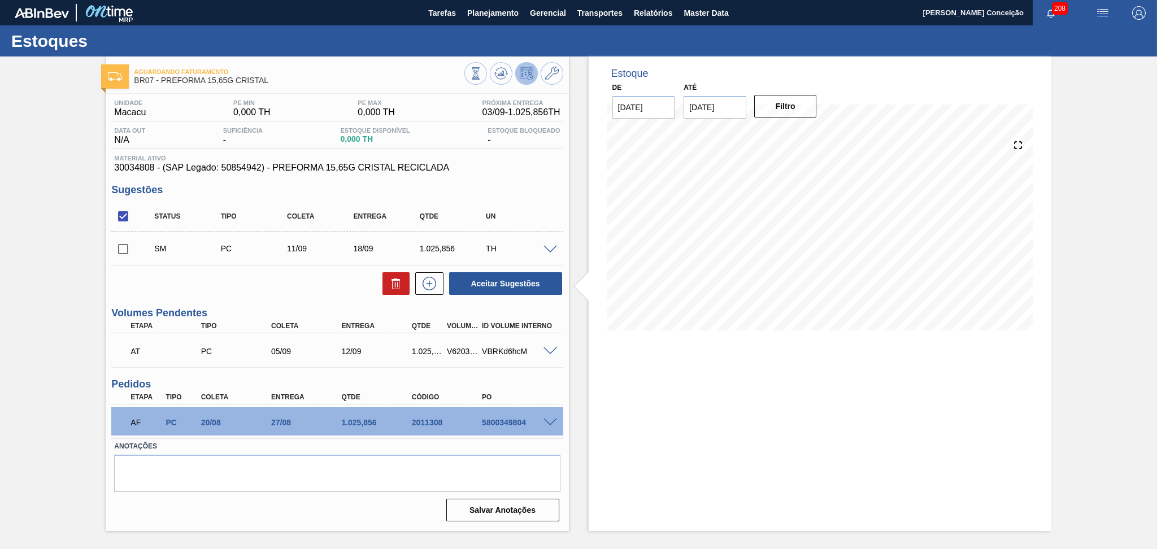
click at [124, 243] on input "checkbox" at bounding box center [123, 249] width 24 height 24
click at [541, 278] on button "Aceitar Sugestões" at bounding box center [505, 283] width 113 height 23
checkbox input "false"
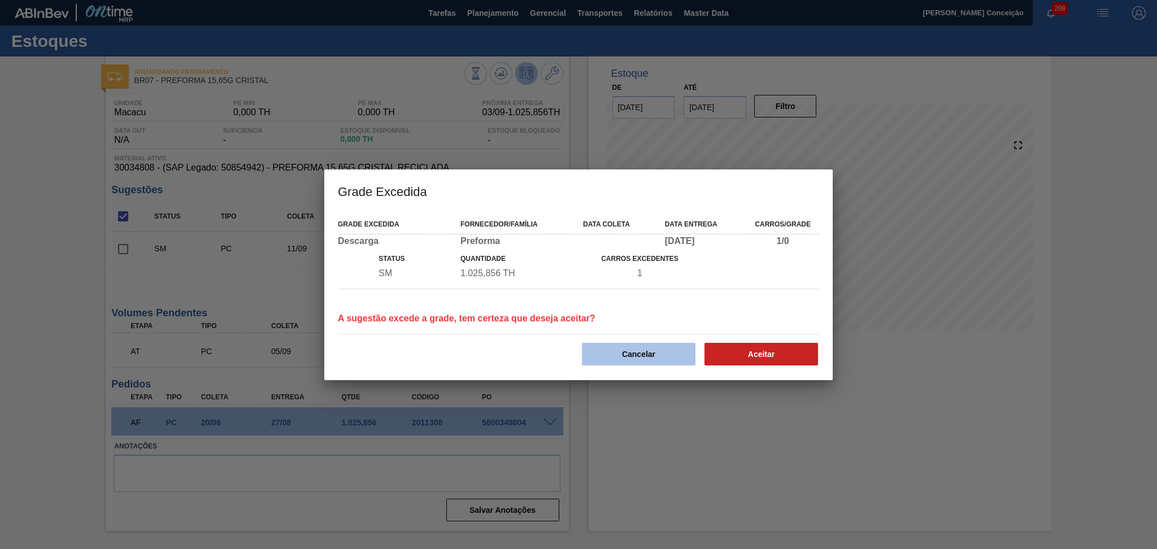
click at [659, 354] on button "Cancelar" at bounding box center [639, 354] width 114 height 23
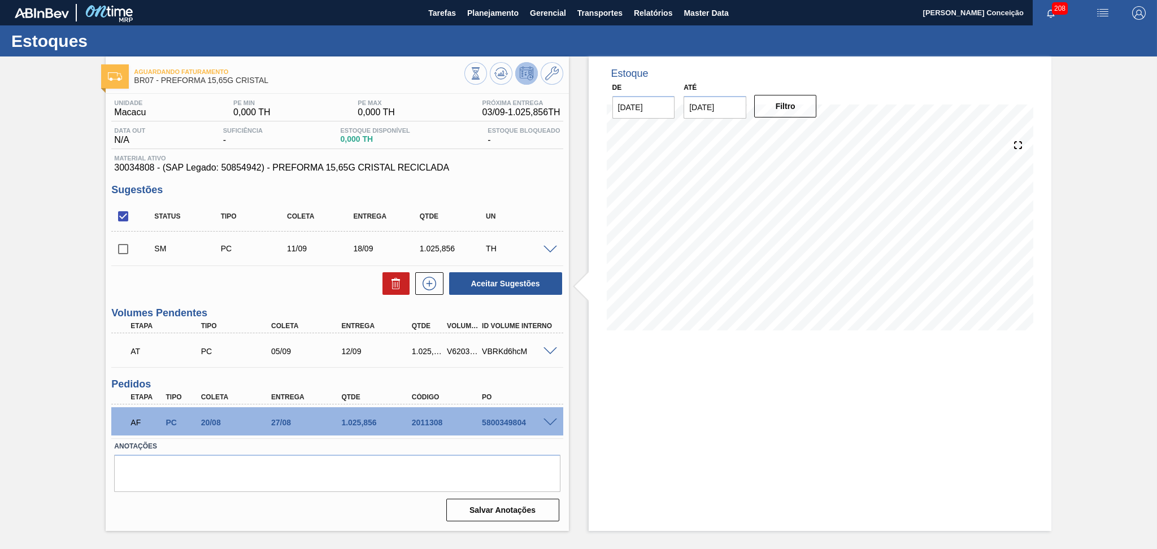
click at [550, 242] on div "SM PC 11/09 18/09 1.025,856 TH" at bounding box center [336, 248] width 451 height 28
click at [551, 250] on span at bounding box center [550, 250] width 14 height 8
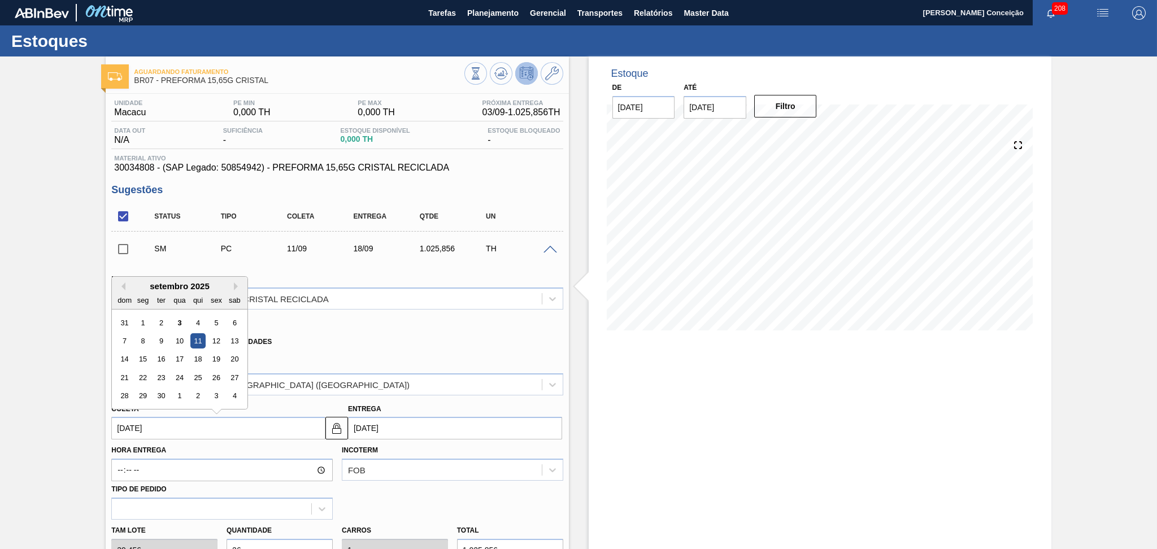
click at [149, 427] on input "11/09/2025" at bounding box center [218, 428] width 214 height 23
click at [164, 337] on div "9" at bounding box center [161, 340] width 15 height 15
type input "09/09/2025"
type input "16/09/2025"
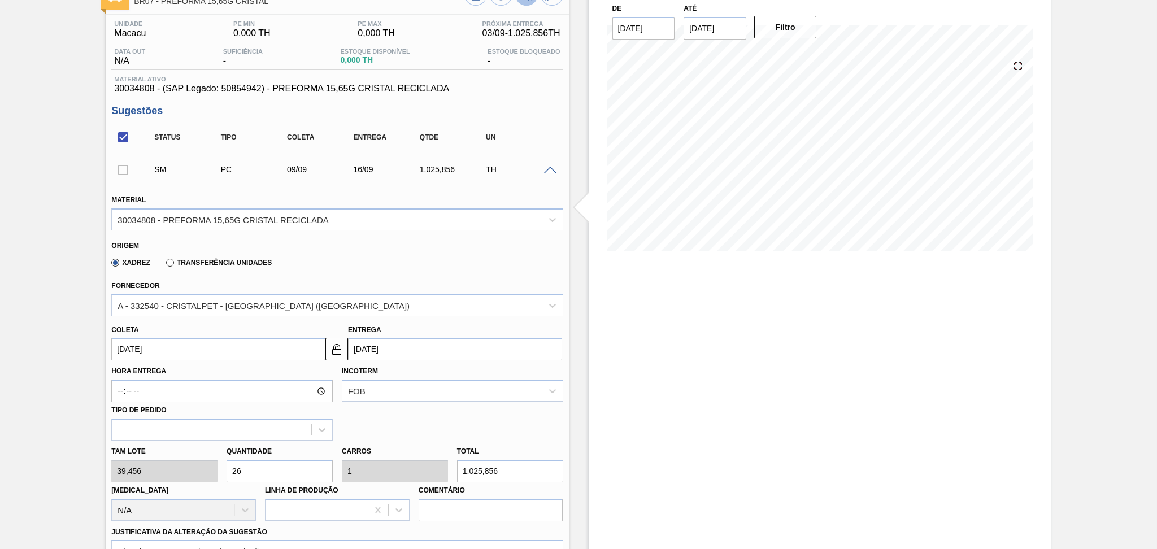
scroll to position [226, 0]
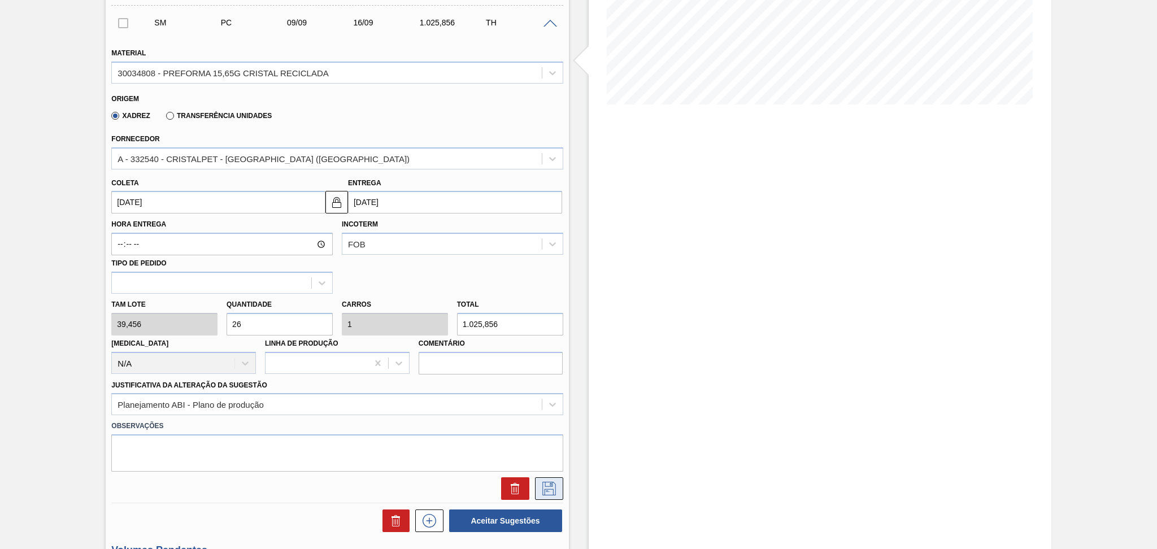
click at [552, 486] on icon at bounding box center [549, 489] width 18 height 14
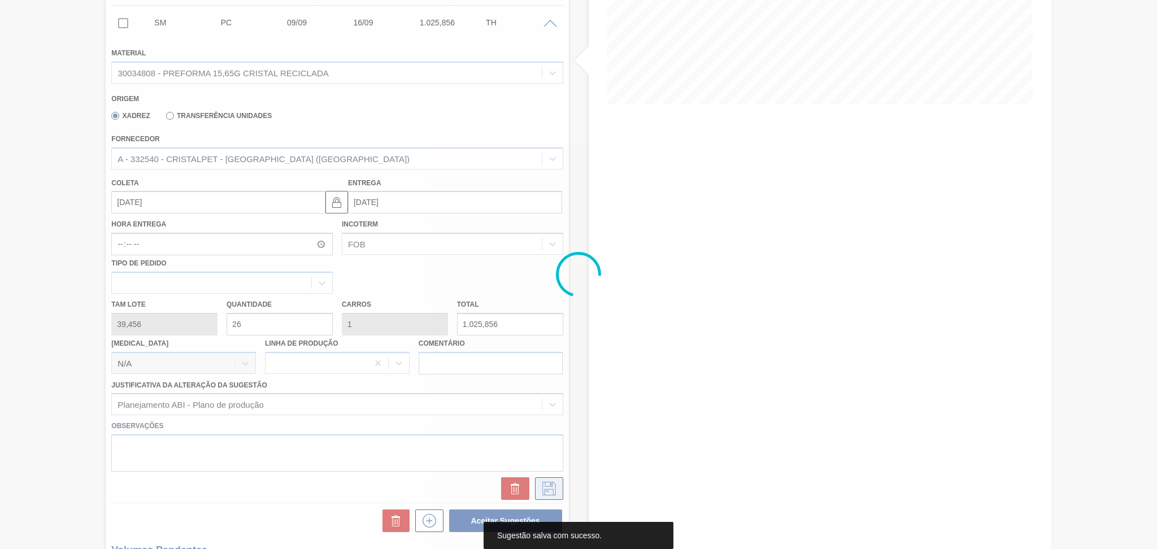
scroll to position [0, 0]
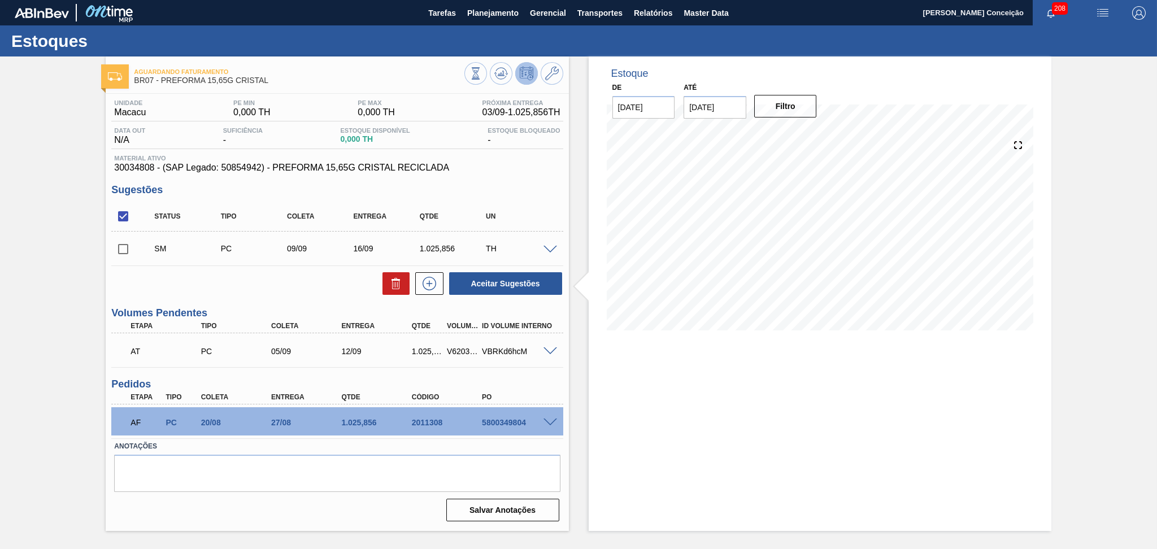
click at [114, 246] on input "checkbox" at bounding box center [123, 249] width 24 height 24
click at [530, 282] on button "Aceitar Sugestões" at bounding box center [505, 283] width 113 height 23
checkbox input "false"
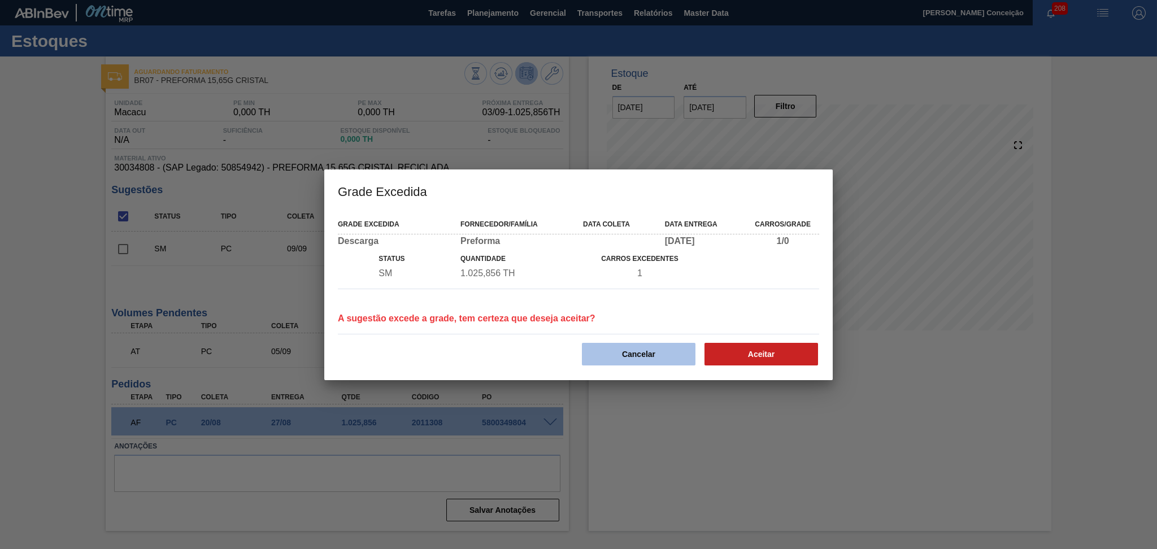
click at [645, 355] on button "Cancelar" at bounding box center [639, 354] width 114 height 23
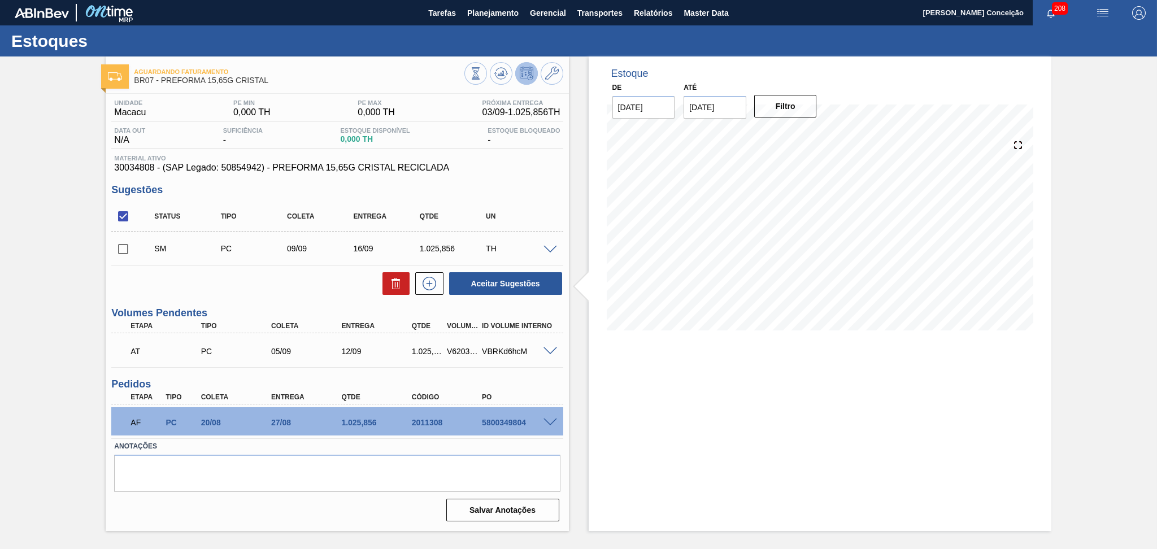
click at [554, 247] on span at bounding box center [550, 250] width 14 height 8
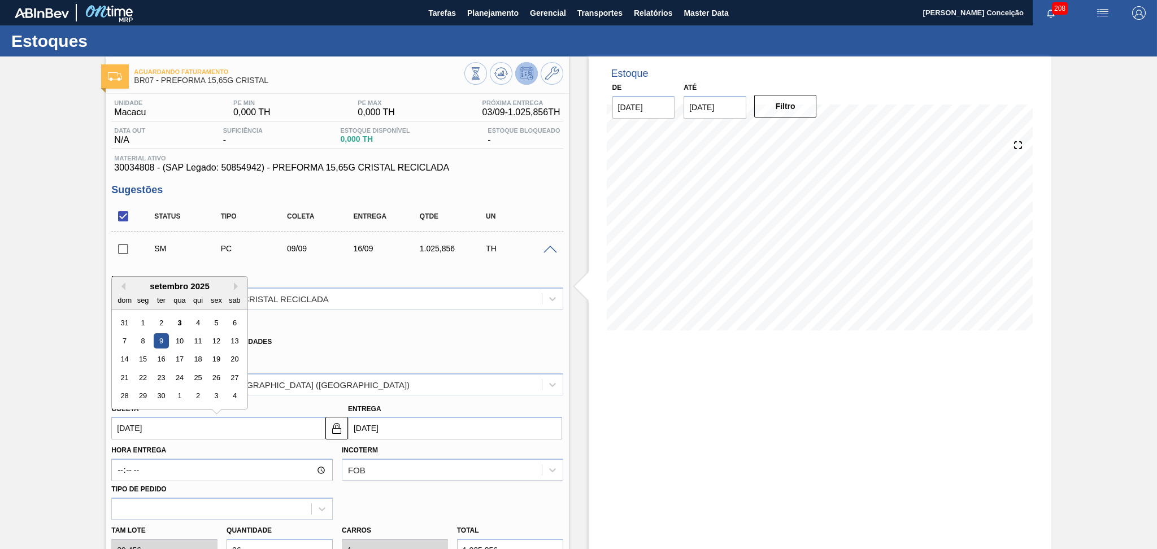
click at [166, 429] on input "09/09/2025" at bounding box center [218, 428] width 214 height 23
click at [177, 341] on div "10" at bounding box center [179, 340] width 15 height 15
type input "[DATE]"
type input "17/09/2025"
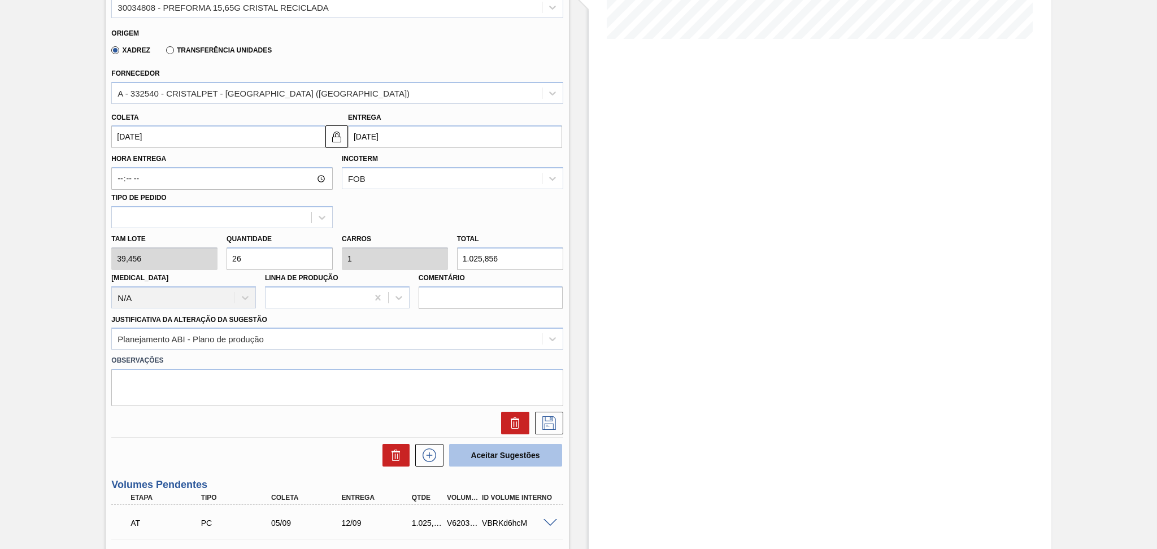
scroll to position [301, 0]
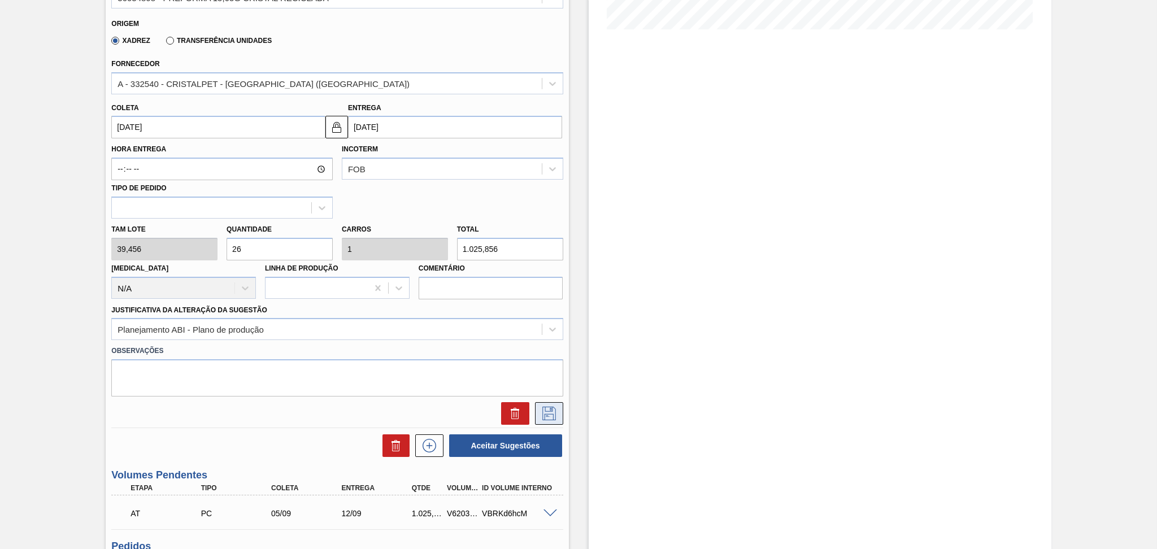
click at [555, 408] on icon at bounding box center [549, 414] width 18 height 14
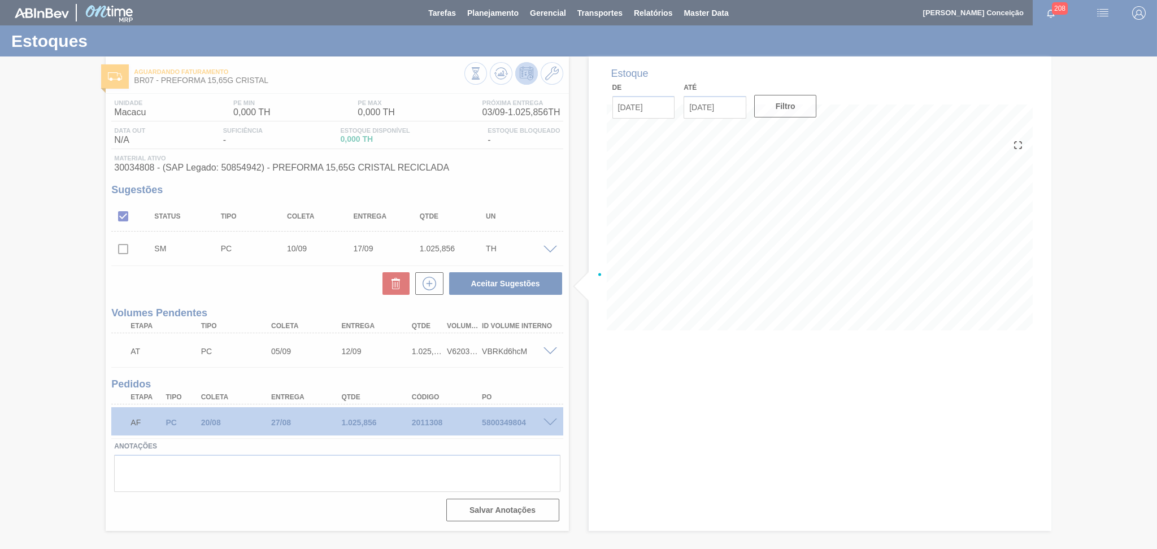
scroll to position [0, 0]
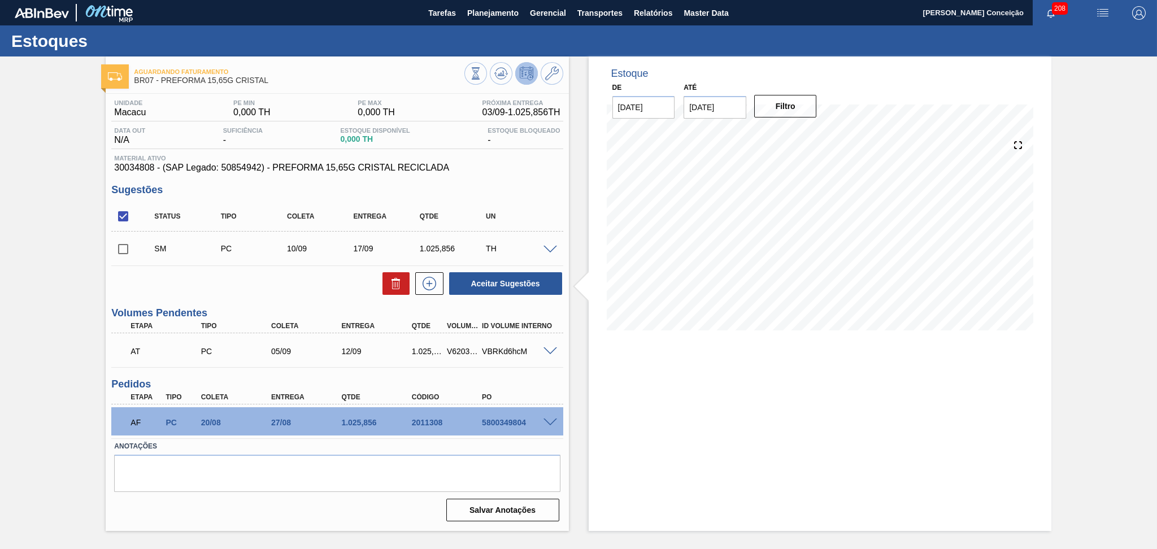
click at [123, 247] on input "checkbox" at bounding box center [123, 249] width 24 height 24
click at [546, 280] on button "Aceitar Sugestões" at bounding box center [505, 283] width 113 height 23
checkbox input "false"
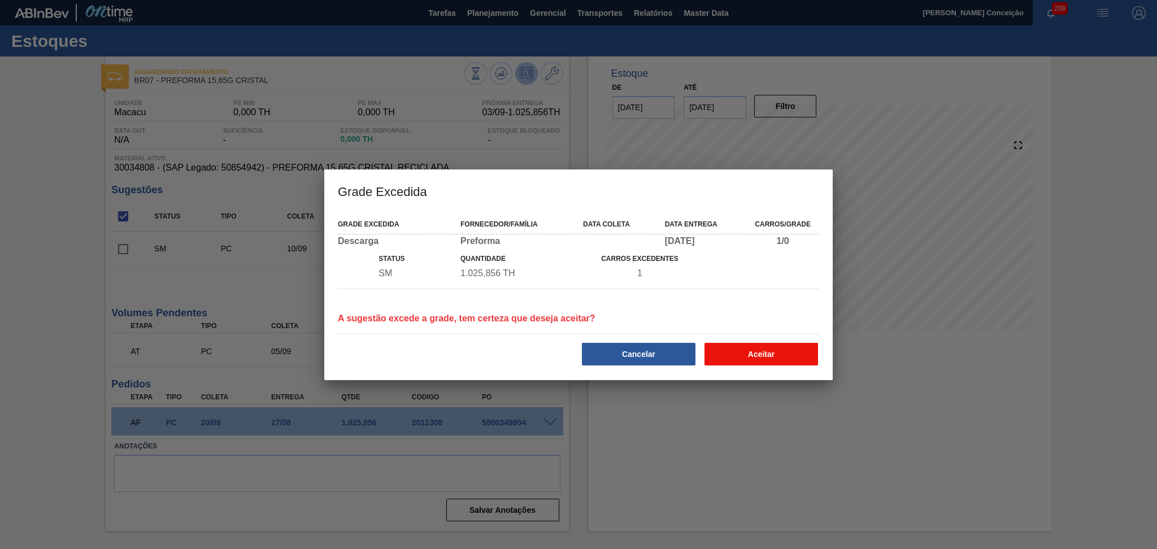
click at [725, 351] on button "Aceitar" at bounding box center [761, 354] width 114 height 23
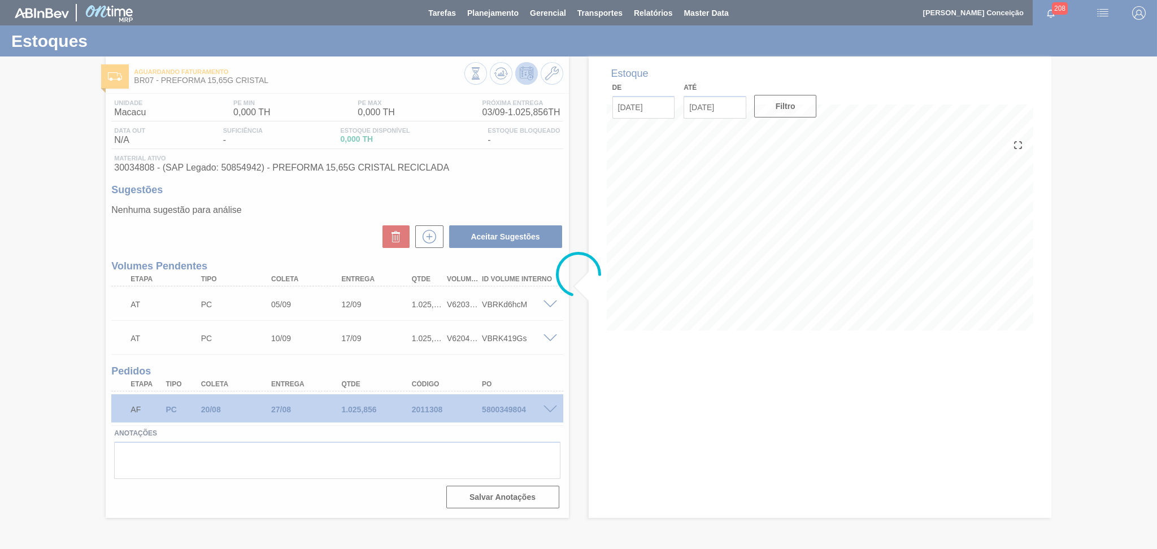
click at [417, 242] on div at bounding box center [578, 274] width 1157 height 549
click at [426, 241] on div at bounding box center [578, 274] width 1157 height 549
click at [594, 382] on div at bounding box center [578, 274] width 1157 height 549
click at [503, 207] on div at bounding box center [578, 274] width 1157 height 549
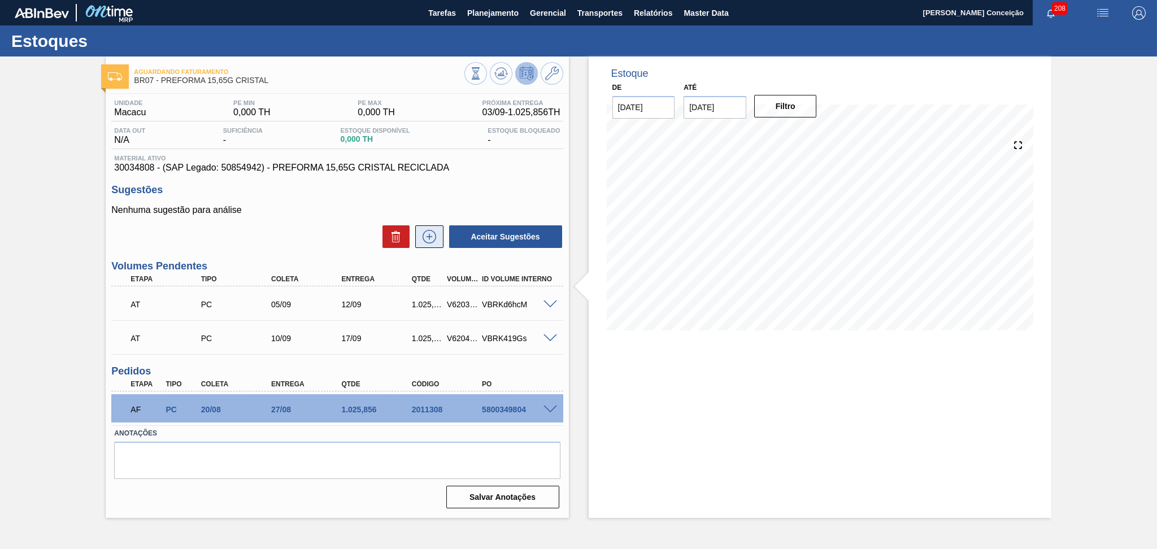
click at [429, 237] on icon at bounding box center [429, 237] width 1 height 6
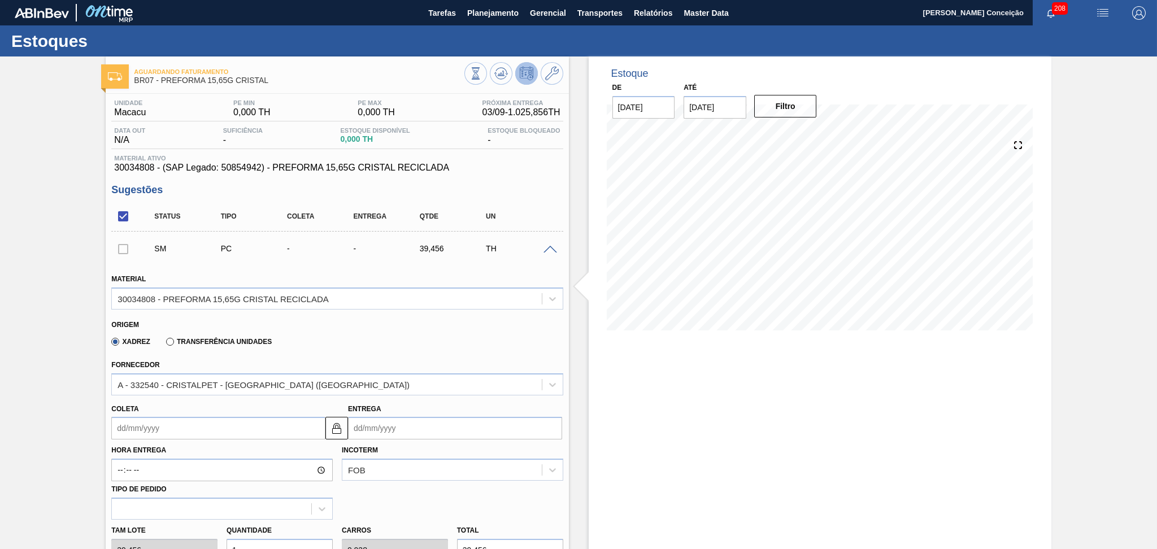
click at [147, 424] on input "Coleta" at bounding box center [218, 428] width 214 height 23
click at [219, 336] on div "12" at bounding box center [216, 340] width 15 height 15
type input "12/09/2025"
type input "19/09/2025"
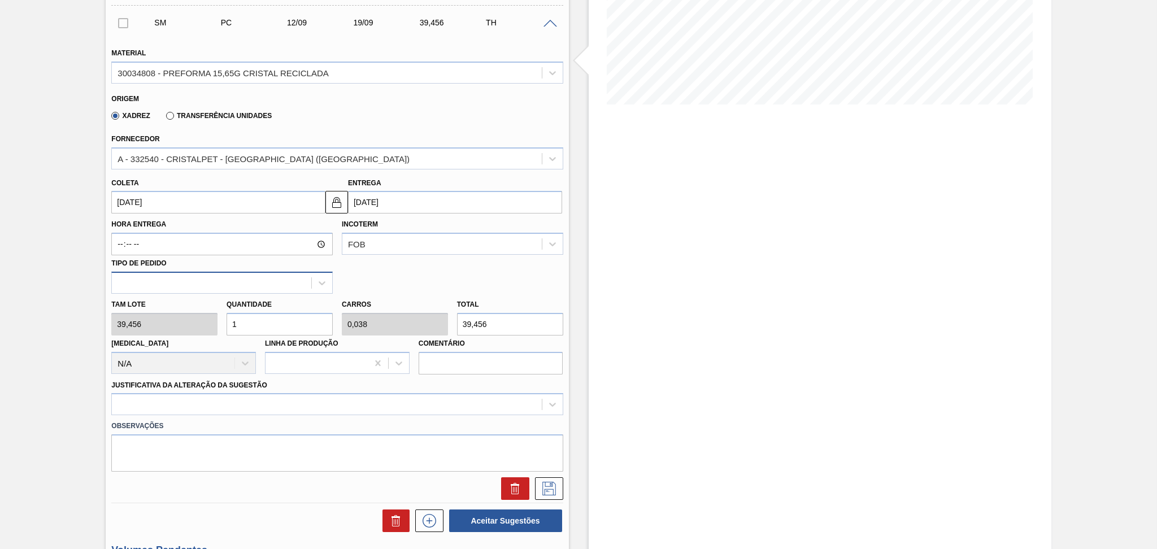
drag, startPoint x: 230, startPoint y: 312, endPoint x: 176, endPoint y: 291, distance: 58.3
click at [185, 296] on div "Tam lote 39,456 Quantidade 1 Carros 0,038 Total 39,456 Doca N/A Linha de Produç…" at bounding box center [337, 334] width 460 height 81
type input "2"
type input "0,077"
type input "78,912"
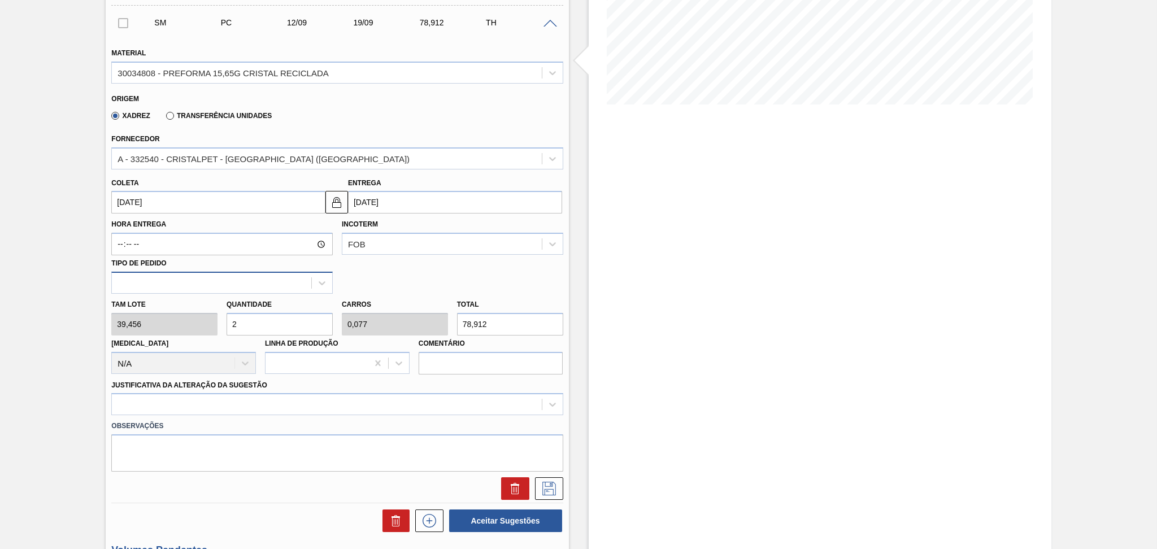
type input "26"
type input "1"
type input "1.025,856"
type input "26"
click at [230, 402] on div at bounding box center [336, 404] width 451 height 22
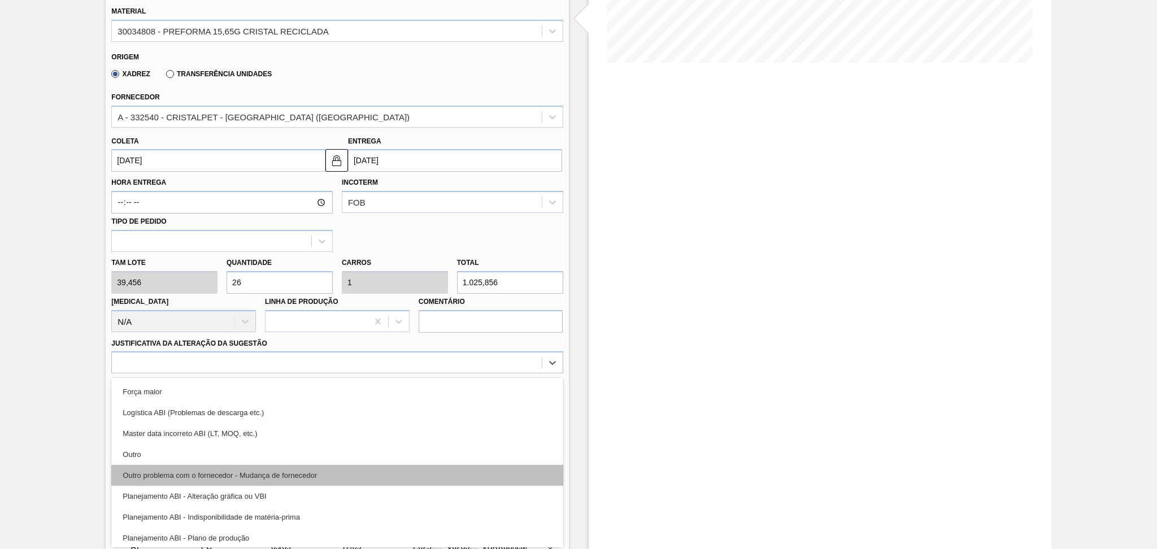
scroll to position [75, 0]
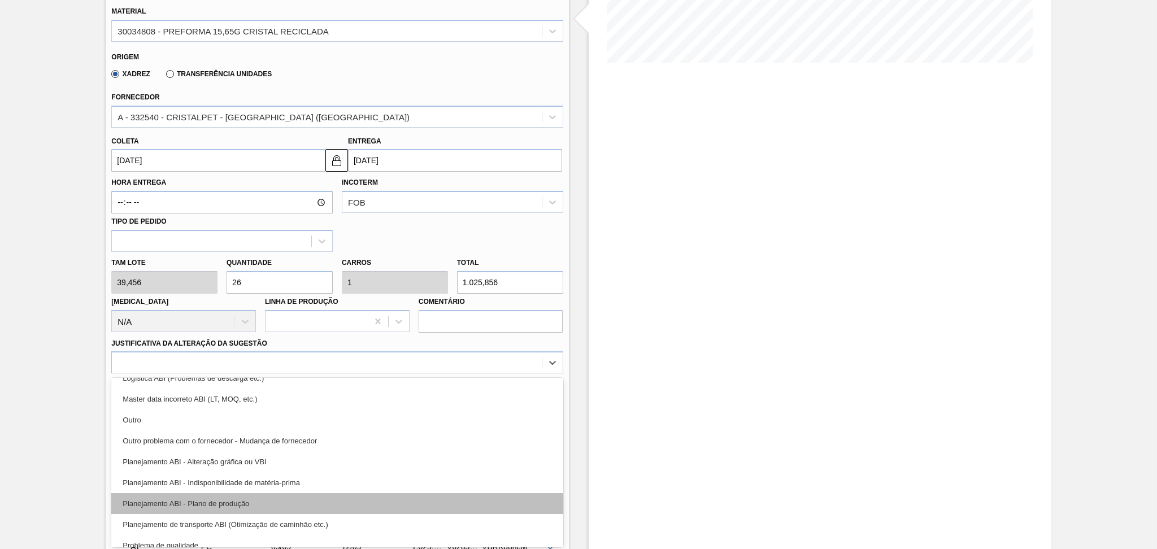
click at [255, 494] on div "Planejamento ABI - Plano de produção" at bounding box center [336, 503] width 451 height 21
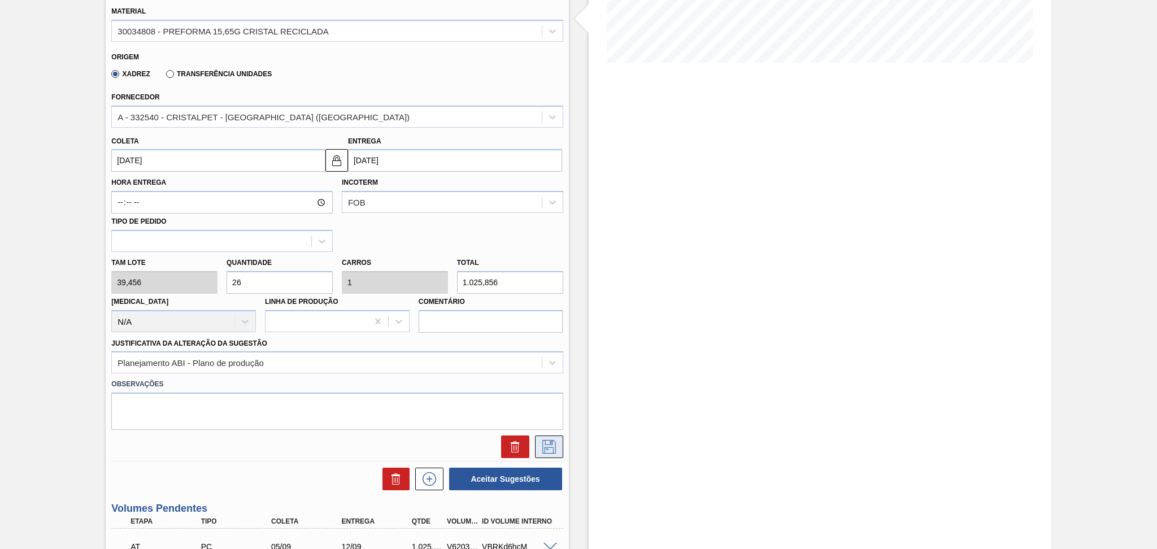
click at [550, 447] on icon at bounding box center [549, 447] width 18 height 14
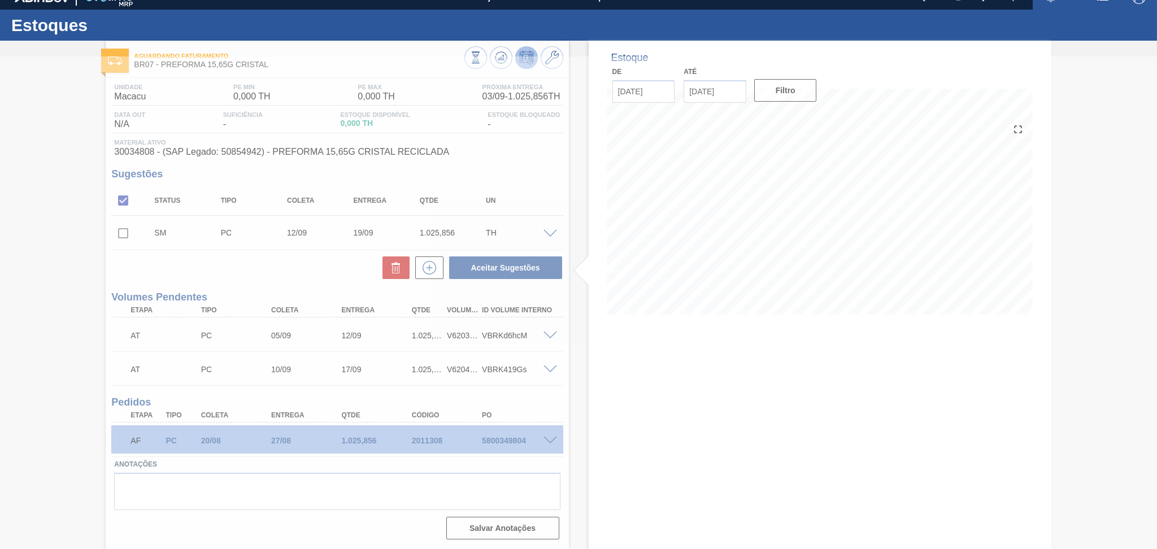
scroll to position [14, 0]
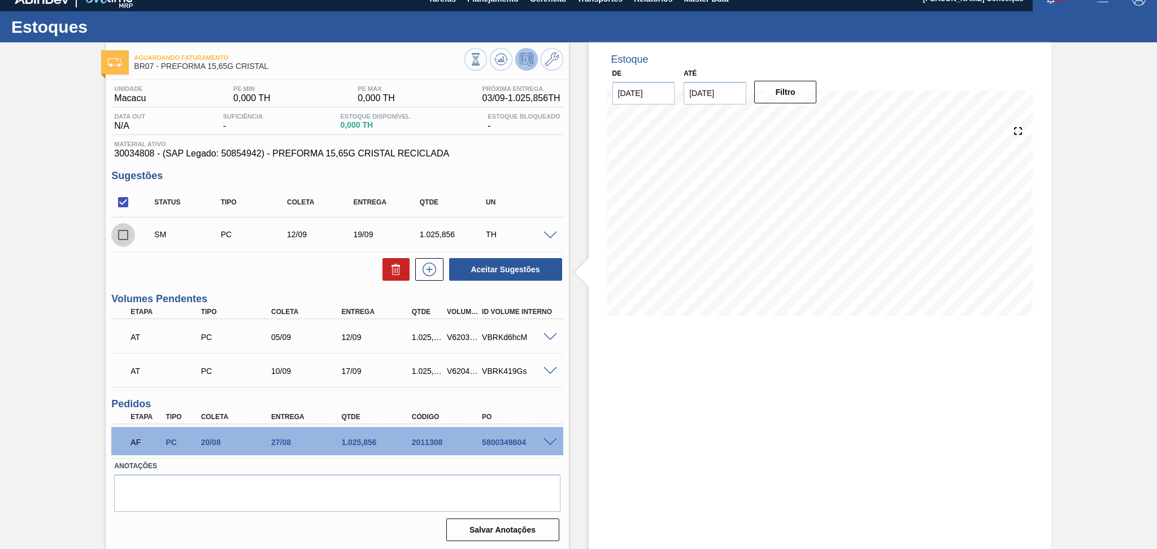
click at [134, 235] on input "checkbox" at bounding box center [123, 235] width 24 height 24
click at [476, 272] on button "Aceitar Sugestões" at bounding box center [505, 269] width 113 height 23
checkbox input "false"
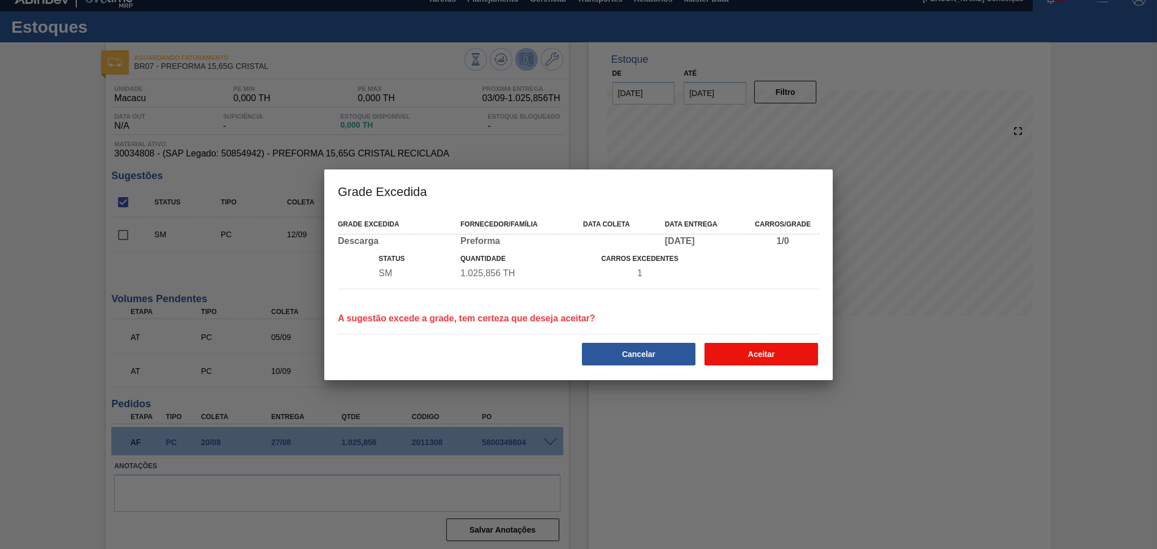
click at [733, 354] on button "Aceitar" at bounding box center [761, 354] width 114 height 23
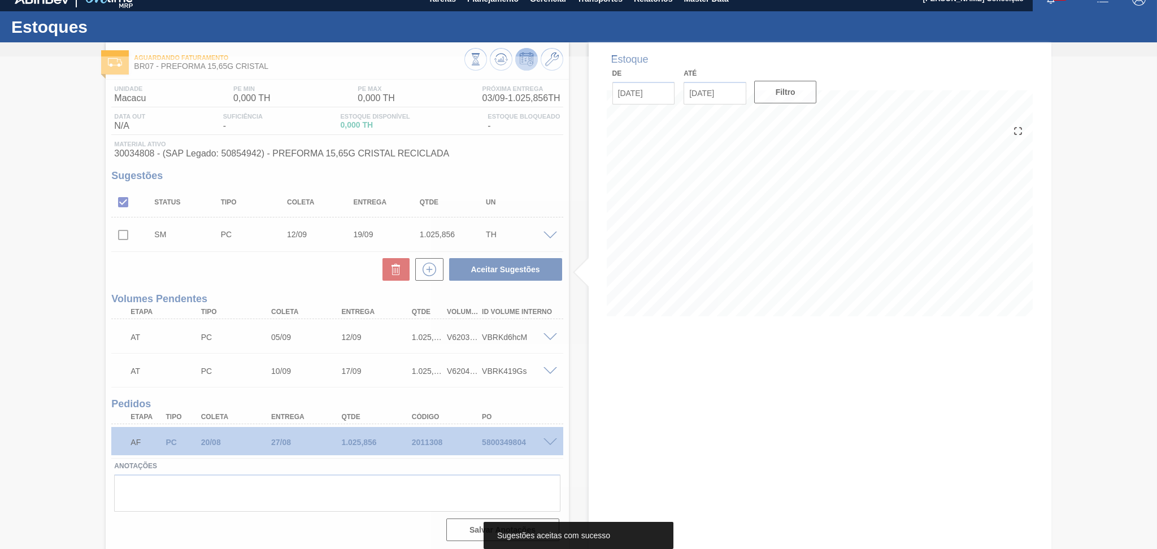
click at [299, 244] on div at bounding box center [578, 302] width 1157 height 493
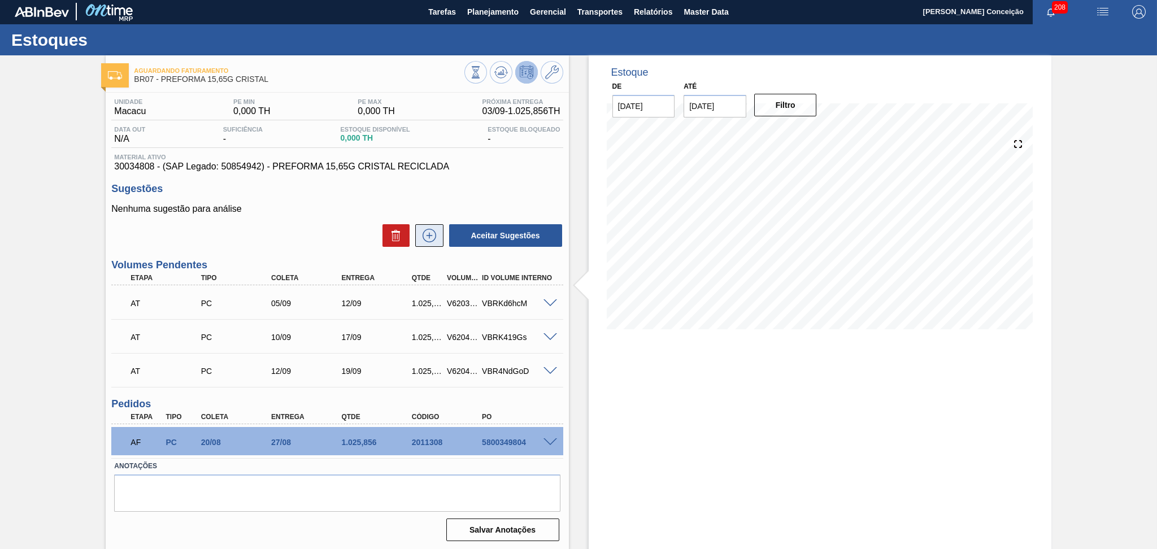
click at [426, 238] on icon at bounding box center [429, 236] width 18 height 14
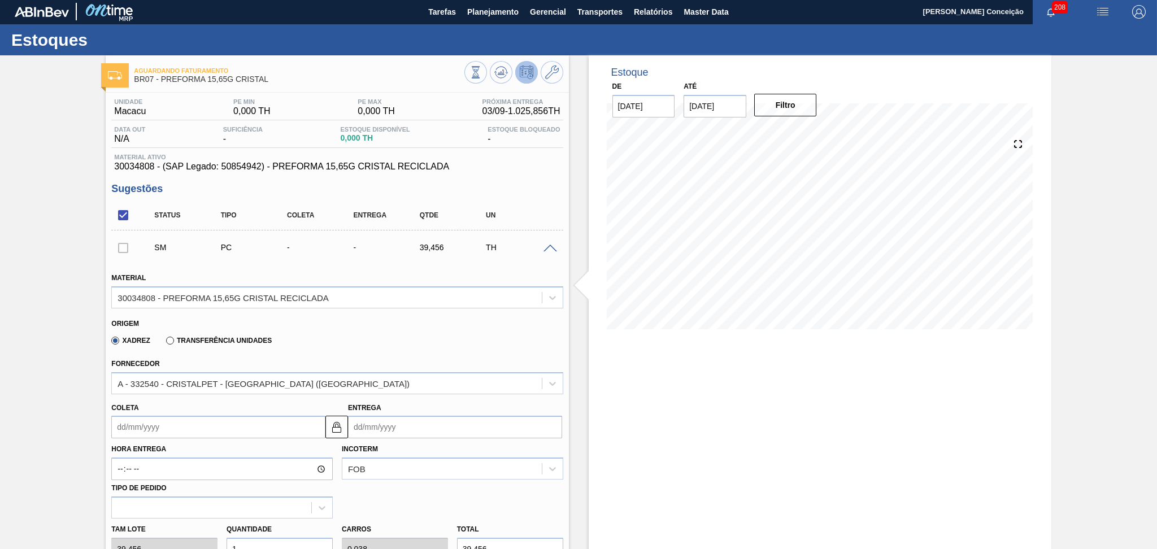
click at [143, 423] on input "Coleta" at bounding box center [218, 427] width 214 height 23
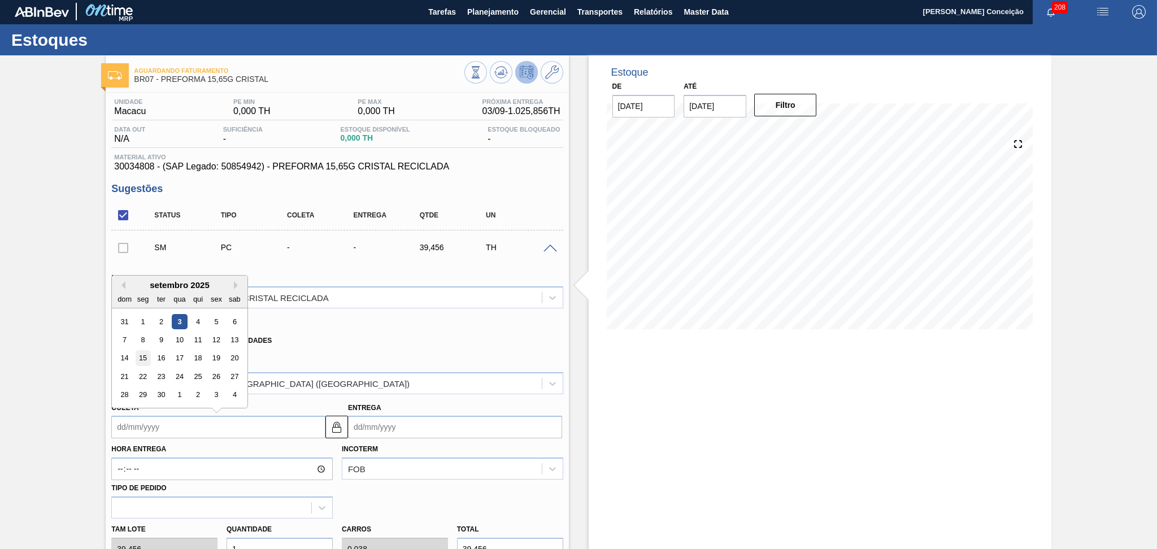
click at [145, 355] on div "15" at bounding box center [143, 358] width 15 height 15
type input "15/09/2025"
type input "22/09/2025"
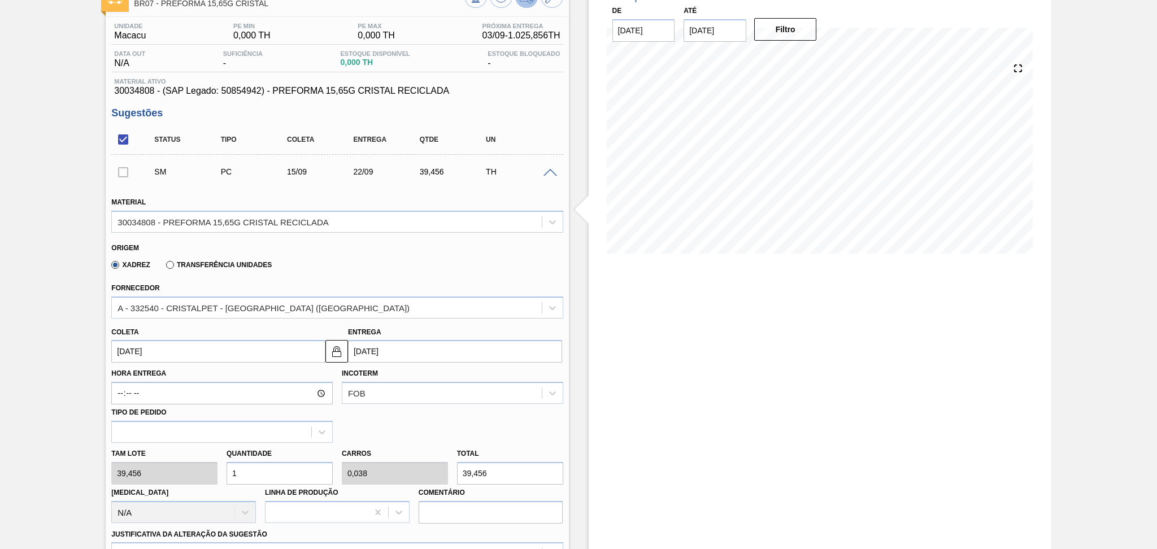
scroll to position [227, 0]
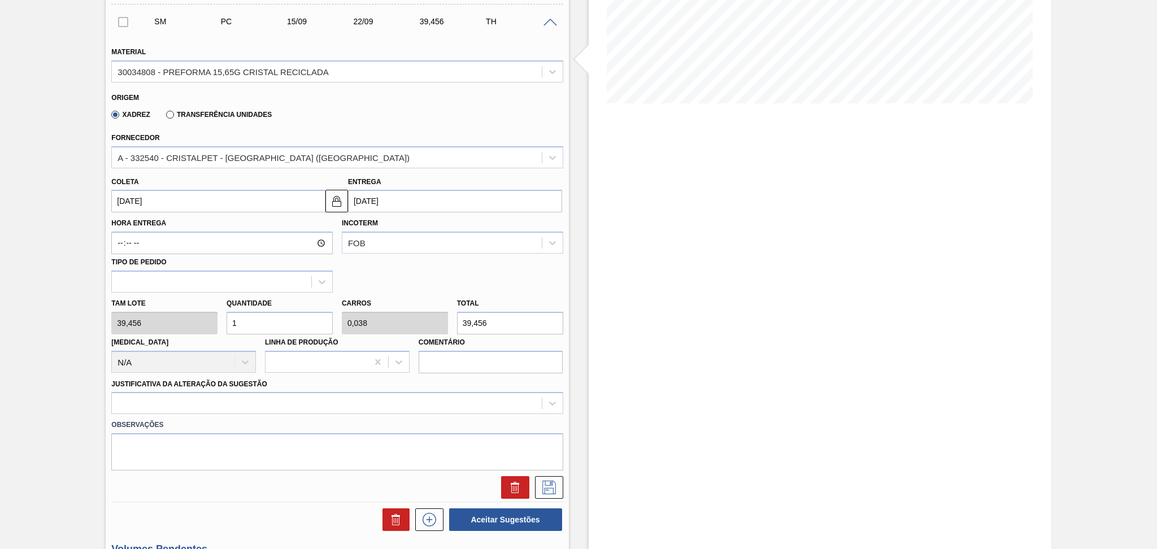
click at [195, 317] on div "Tam lote 39,456 Quantidade 1 Carros 0,038 Total 39,456 Doca N/A Linha de Produç…" at bounding box center [337, 333] width 460 height 81
type input "2"
type input "0,077"
type input "78,912"
type input "26"
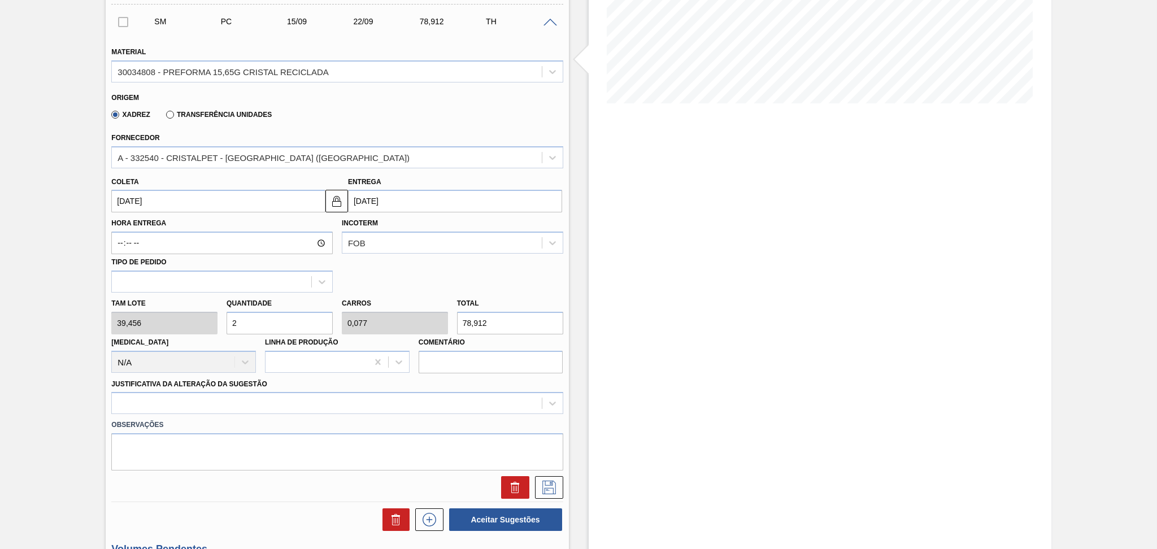
type input "1"
type input "1.025,856"
type input "26"
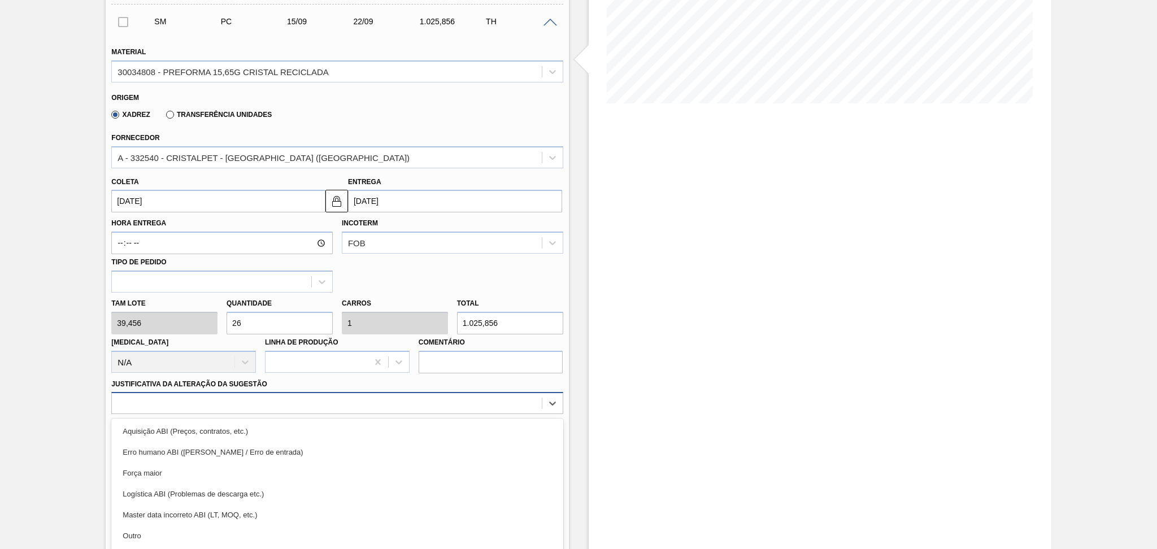
click at [269, 402] on div "option Erro humano ABI (Cálculo / Erro de entrada) focused, 2 of 18. 18 results…" at bounding box center [336, 403] width 451 height 22
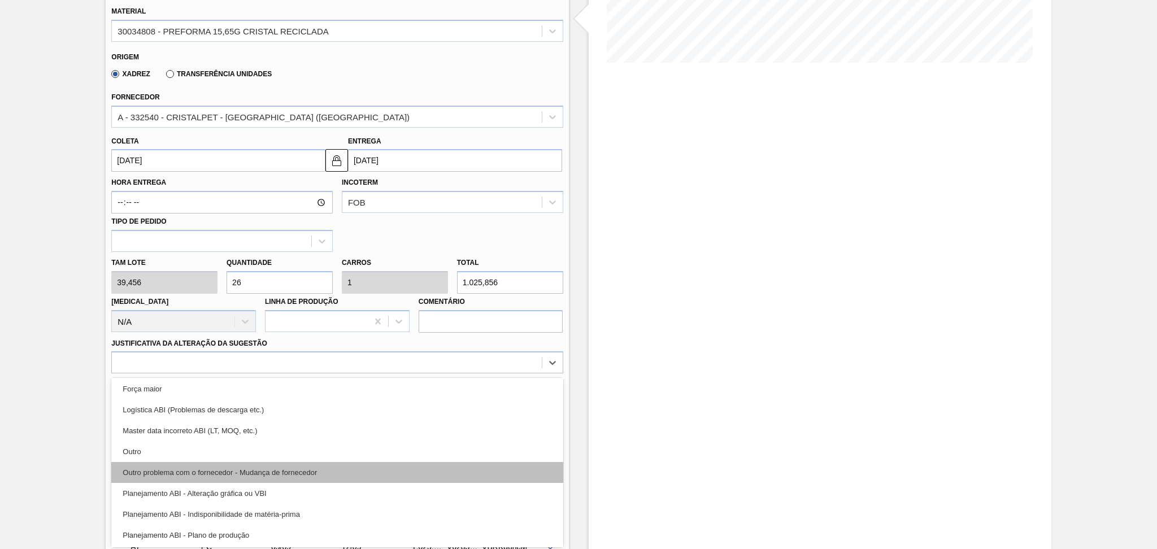
scroll to position [75, 0]
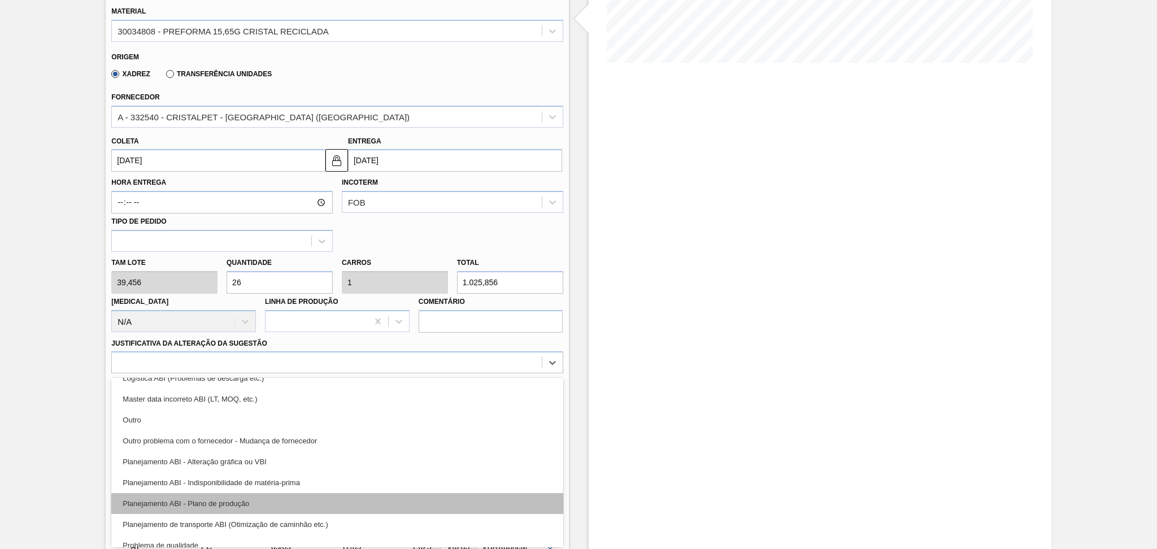
click at [238, 500] on div "Planejamento ABI - Plano de produção" at bounding box center [336, 503] width 451 height 21
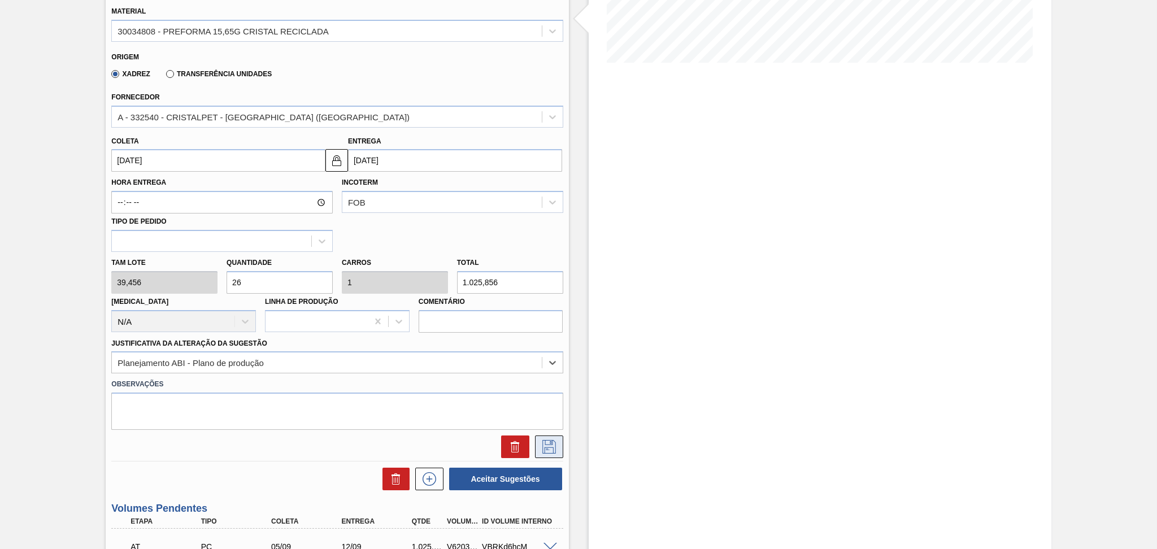
click at [545, 449] on icon at bounding box center [549, 447] width 18 height 14
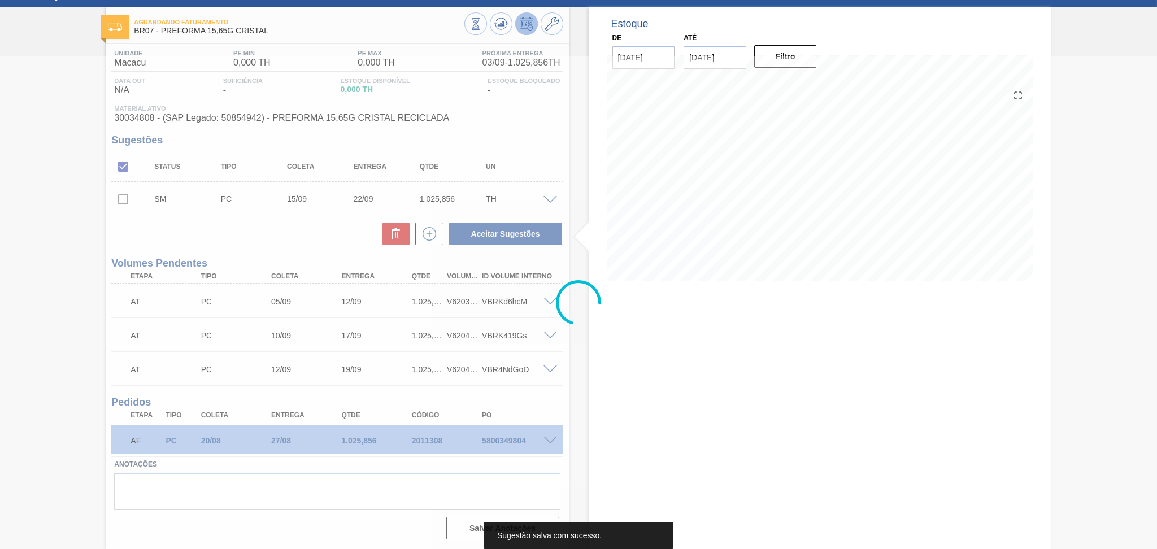
scroll to position [48, 0]
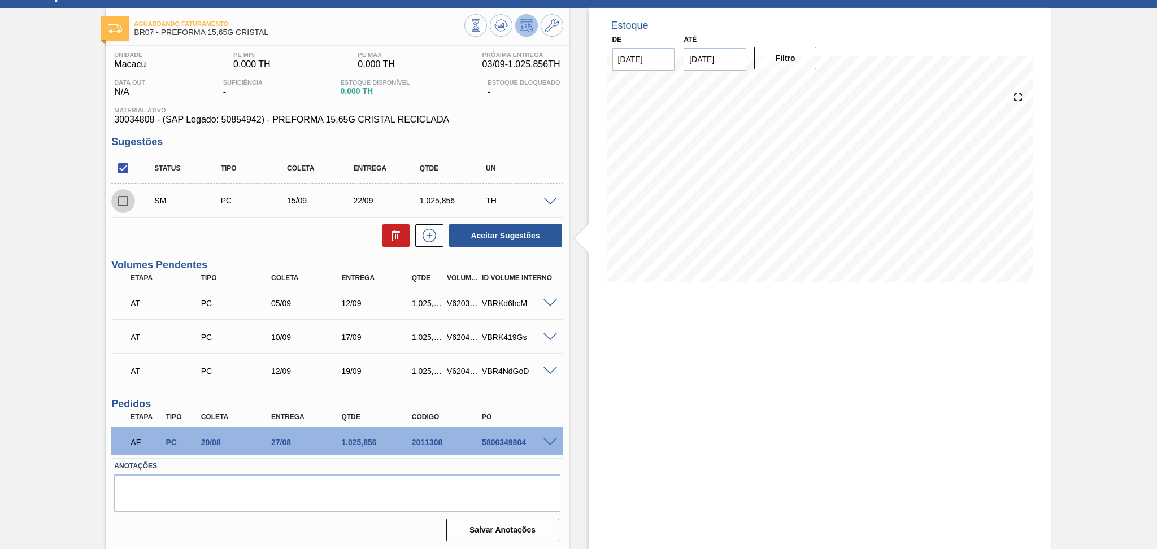
click at [127, 201] on input "checkbox" at bounding box center [123, 201] width 24 height 24
click at [523, 235] on button "Aceitar Sugestões" at bounding box center [505, 235] width 113 height 23
checkbox input "false"
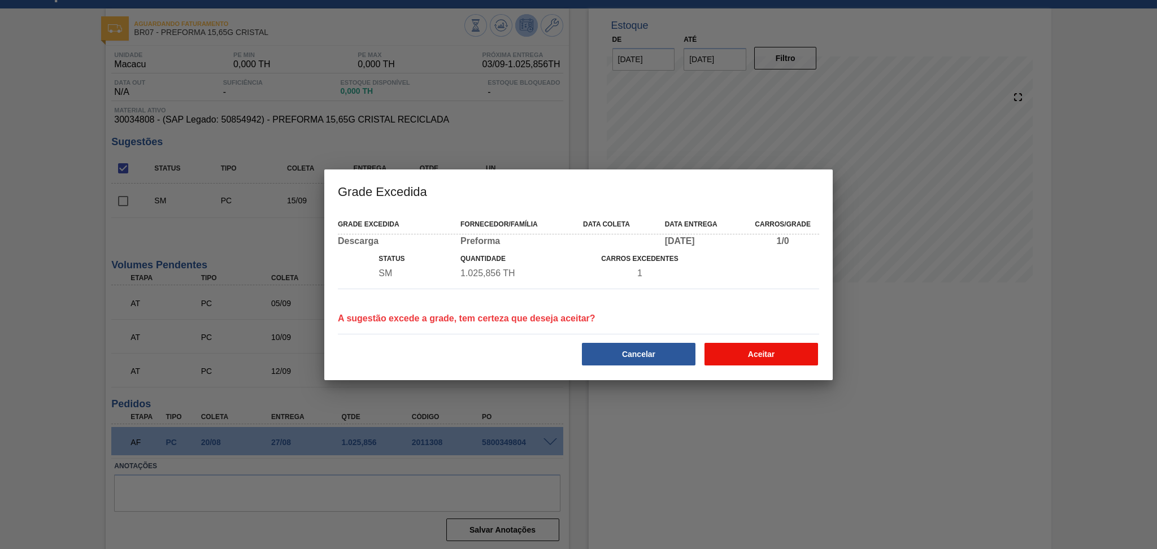
click at [740, 356] on button "Aceitar" at bounding box center [761, 354] width 114 height 23
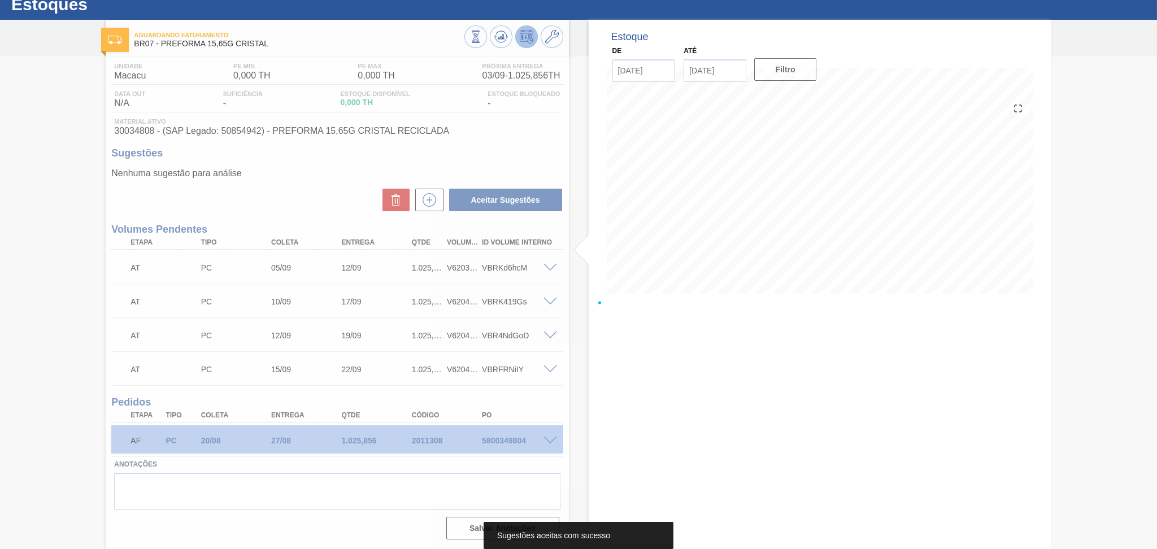
scroll to position [35, 0]
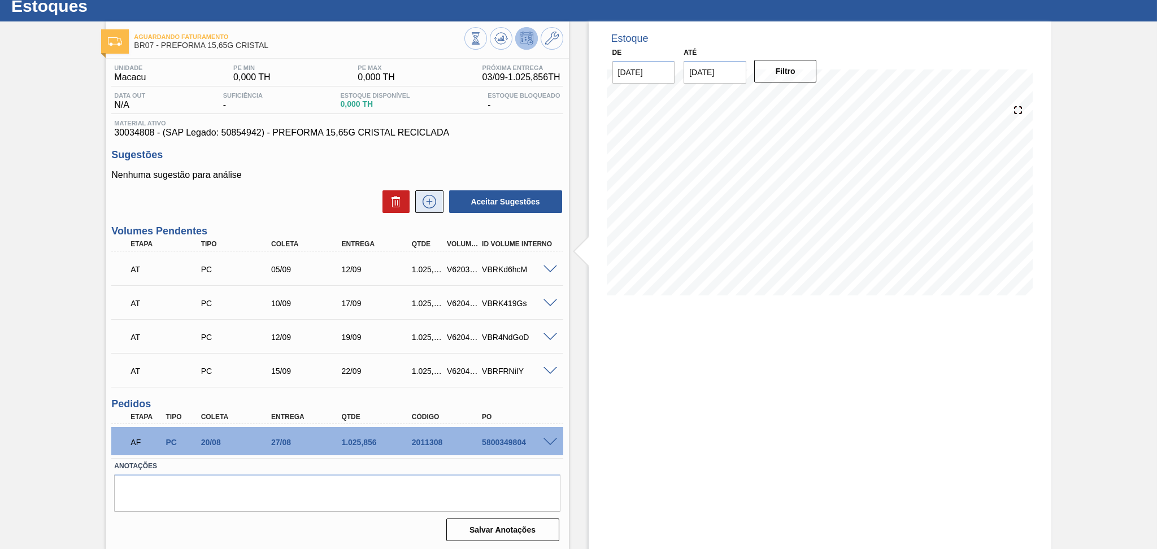
click at [434, 203] on icon at bounding box center [430, 202] width 14 height 14
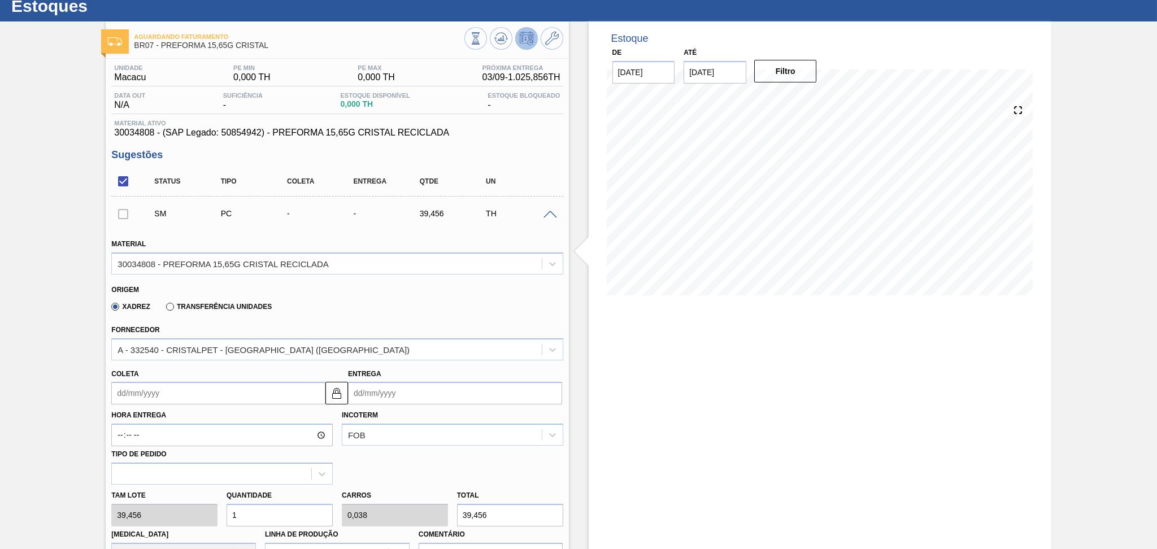
click at [137, 391] on input "Coleta" at bounding box center [218, 393] width 214 height 23
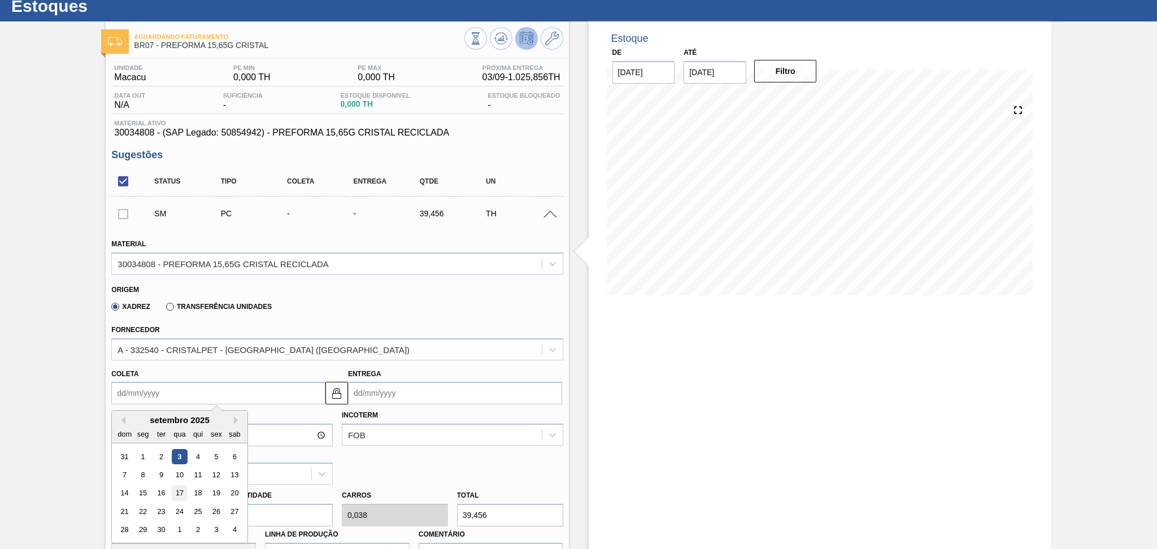
click at [177, 496] on div "17" at bounding box center [179, 493] width 15 height 15
type input "17/09/2025"
type input "24/09/2025"
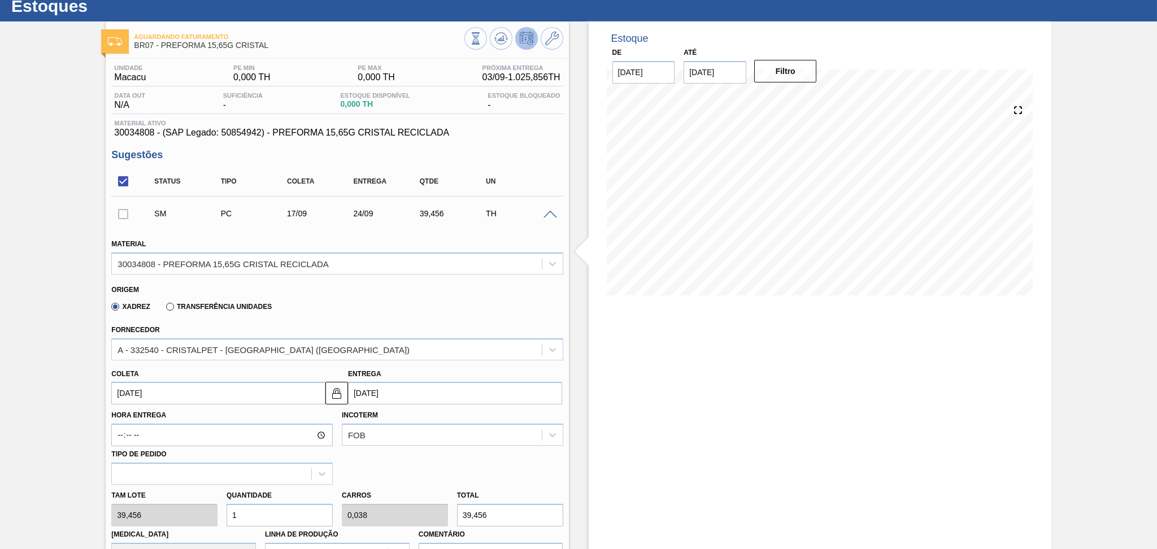
click at [171, 511] on div "Tam lote 39,456 Quantidade 1 Carros 0,038 Total 39,456 Doca N/A Linha de Produç…" at bounding box center [337, 525] width 460 height 81
type input "2"
type input "0,077"
type input "78,912"
type input "26"
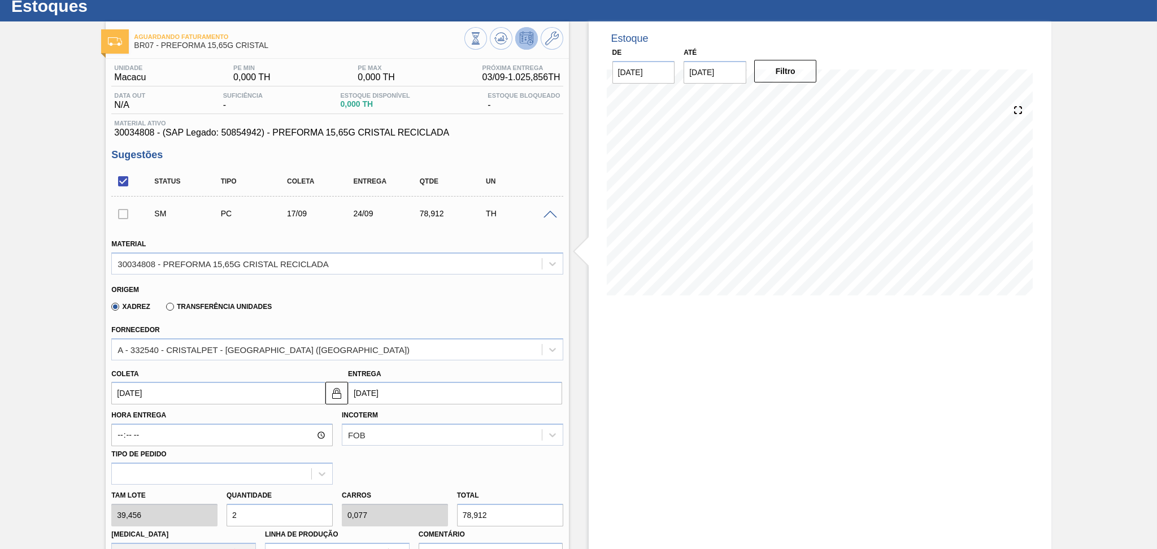
type input "1"
type input "1.025,856"
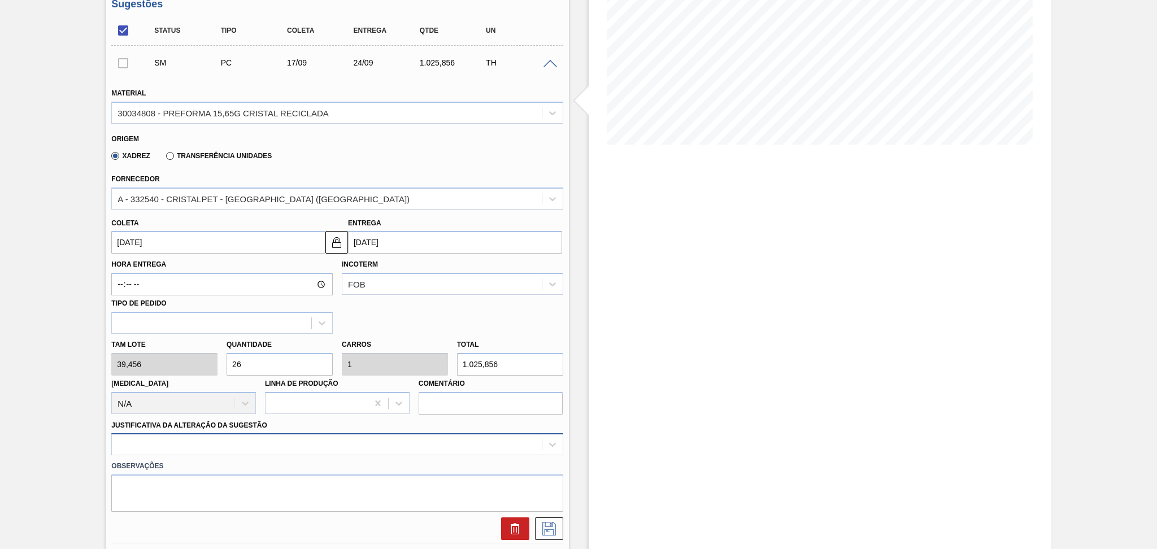
type input "26"
click at [269, 447] on div at bounding box center [336, 444] width 451 height 22
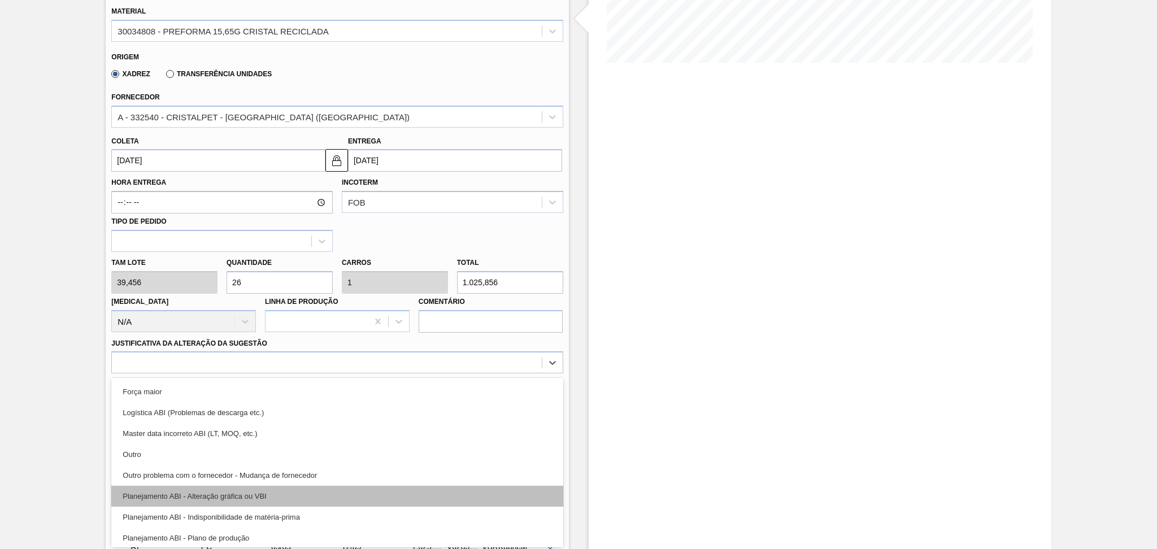
scroll to position [75, 0]
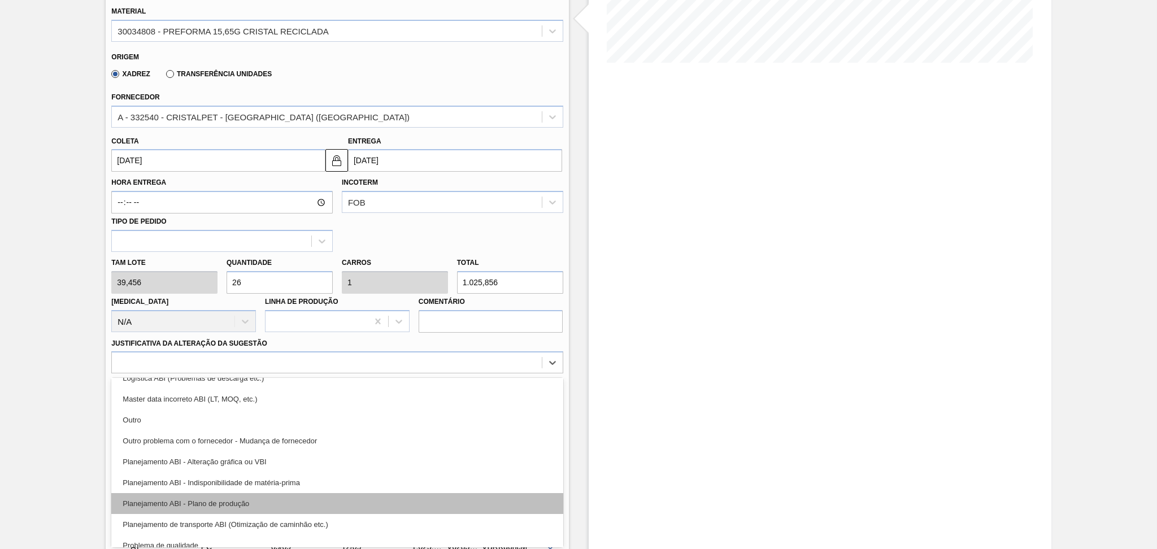
click at [224, 508] on div "Planejamento ABI - Plano de produção" at bounding box center [336, 503] width 451 height 21
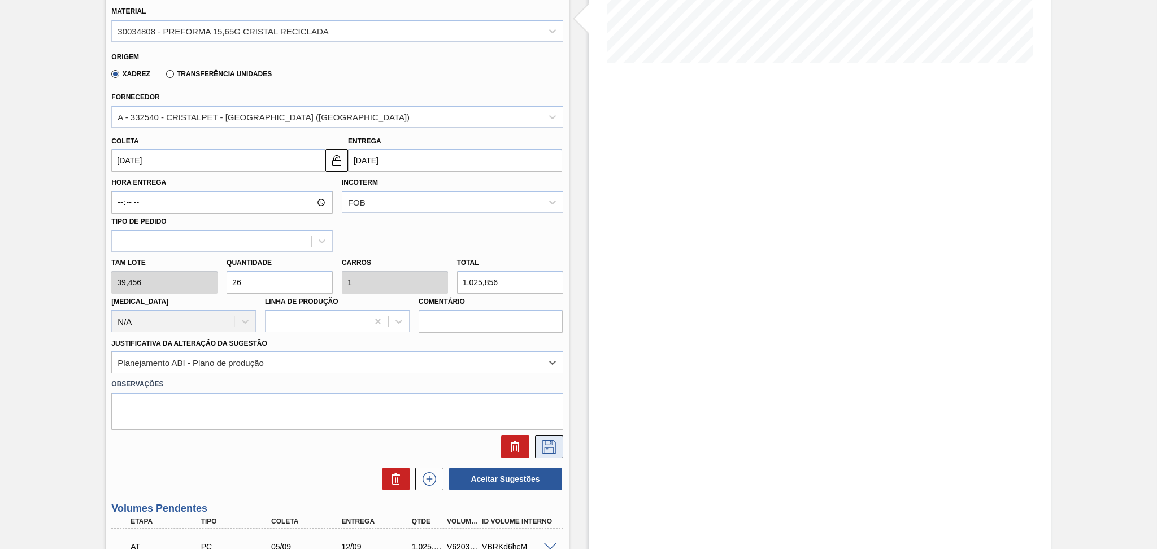
click at [540, 448] on icon at bounding box center [549, 447] width 18 height 14
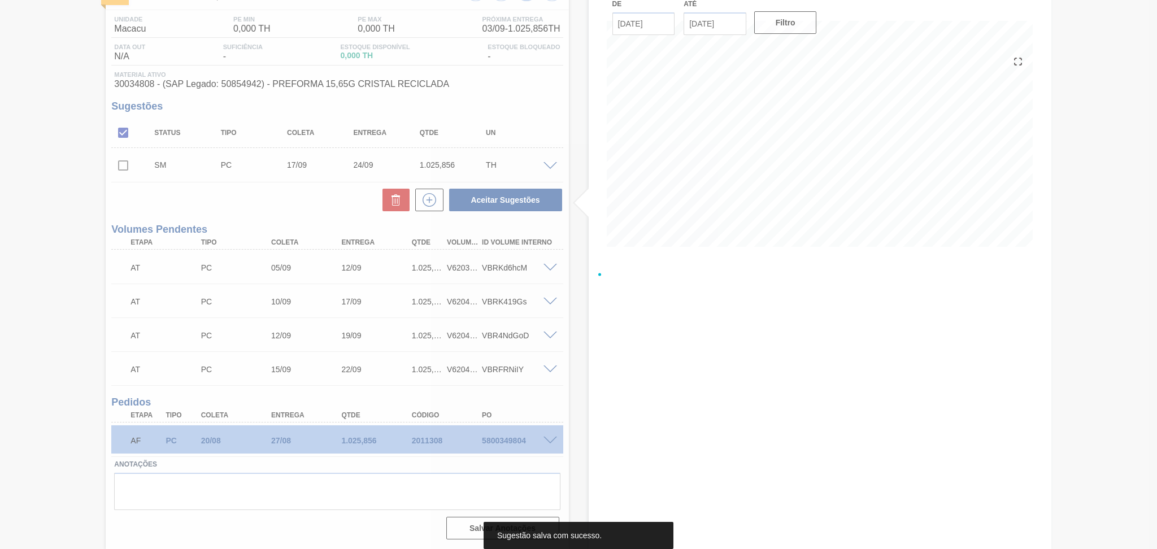
scroll to position [82, 0]
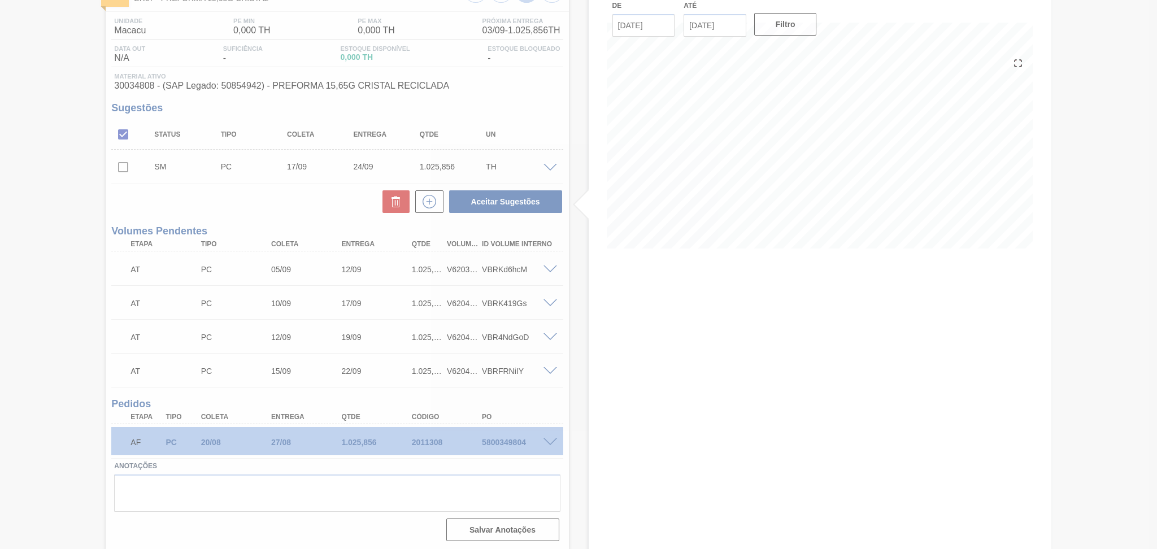
click at [123, 172] on div at bounding box center [578, 274] width 1157 height 549
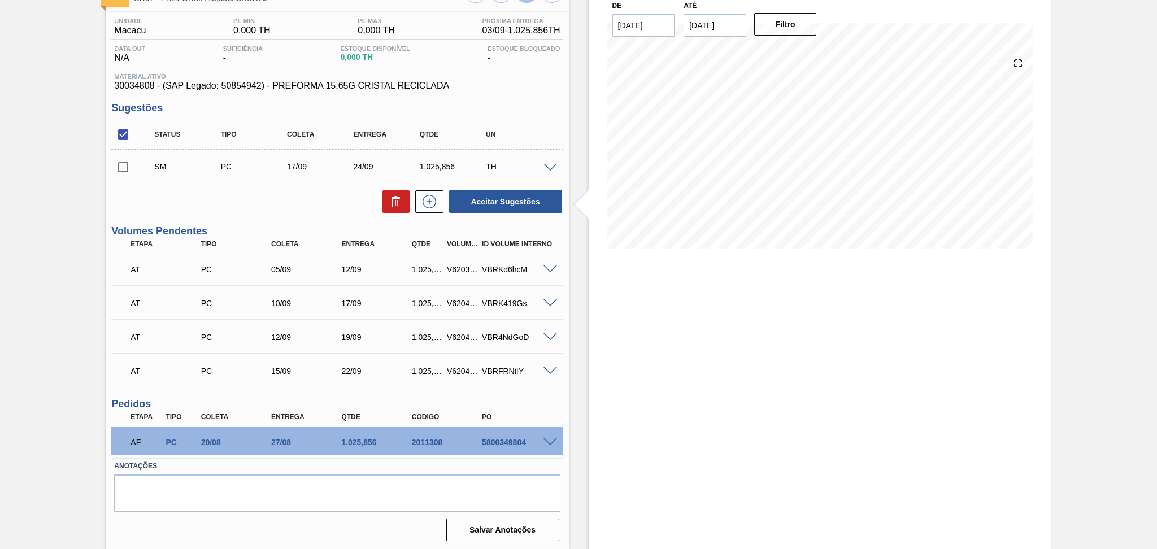
click at [123, 164] on input "checkbox" at bounding box center [123, 167] width 24 height 24
click at [506, 206] on button "Aceitar Sugestões" at bounding box center [505, 201] width 113 height 23
checkbox input "false"
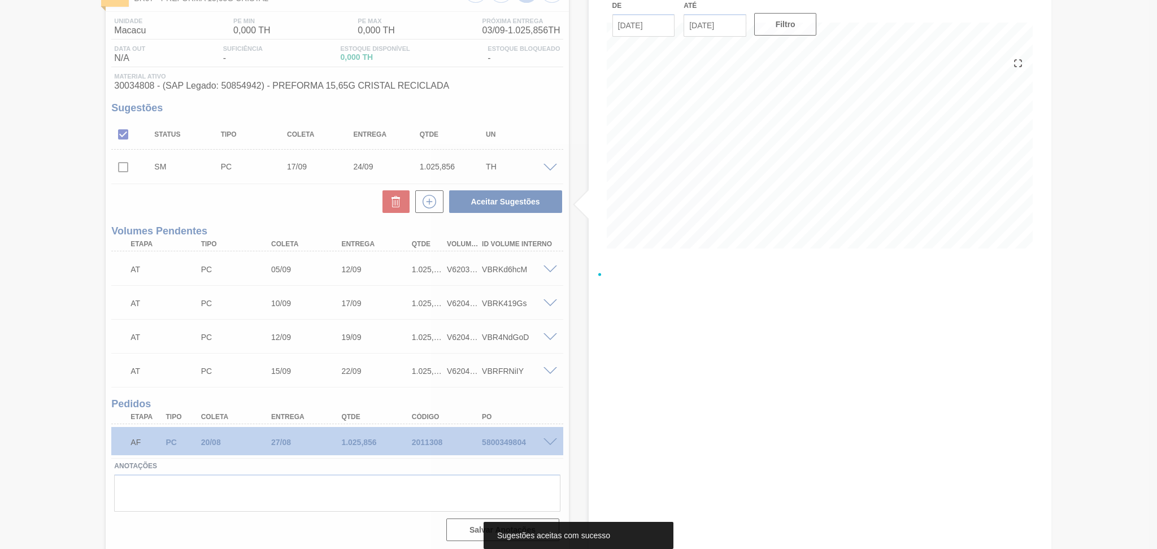
scroll to position [69, 0]
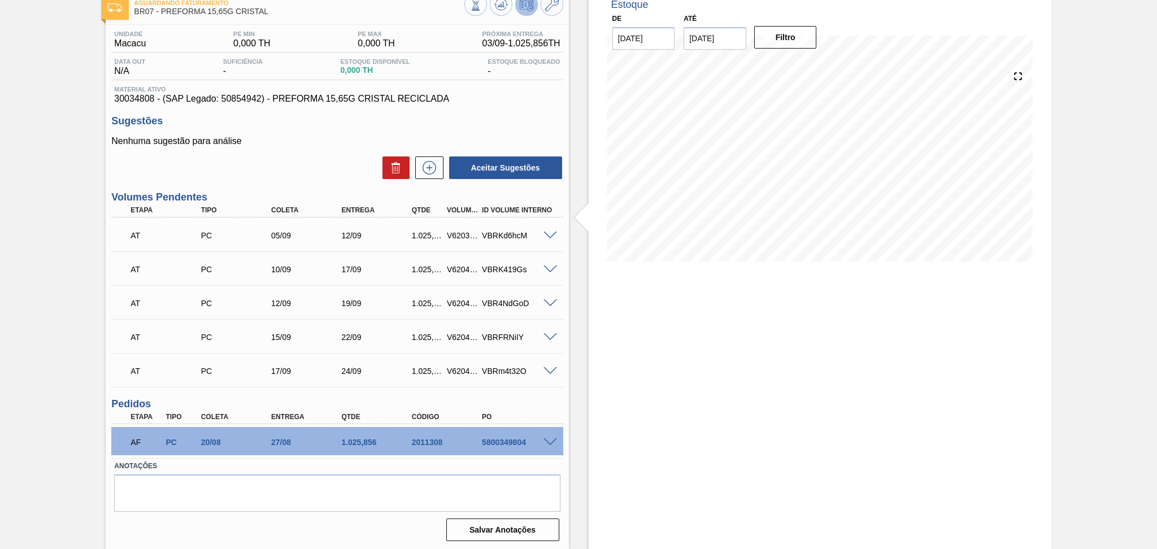
click at [336, 143] on p "Nenhuma sugestão para análise" at bounding box center [336, 141] width 451 height 10
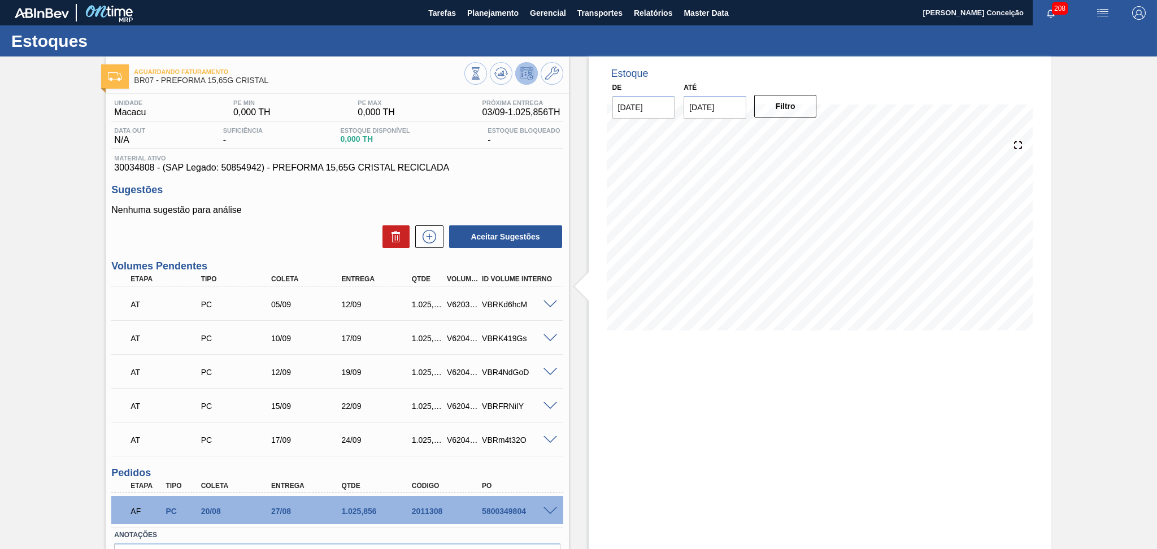
click at [345, 212] on p "Nenhuma sugestão para análise" at bounding box center [336, 210] width 451 height 10
click at [602, 220] on div at bounding box center [820, 234] width 436 height 226
click at [500, 80] on icon at bounding box center [501, 74] width 14 height 14
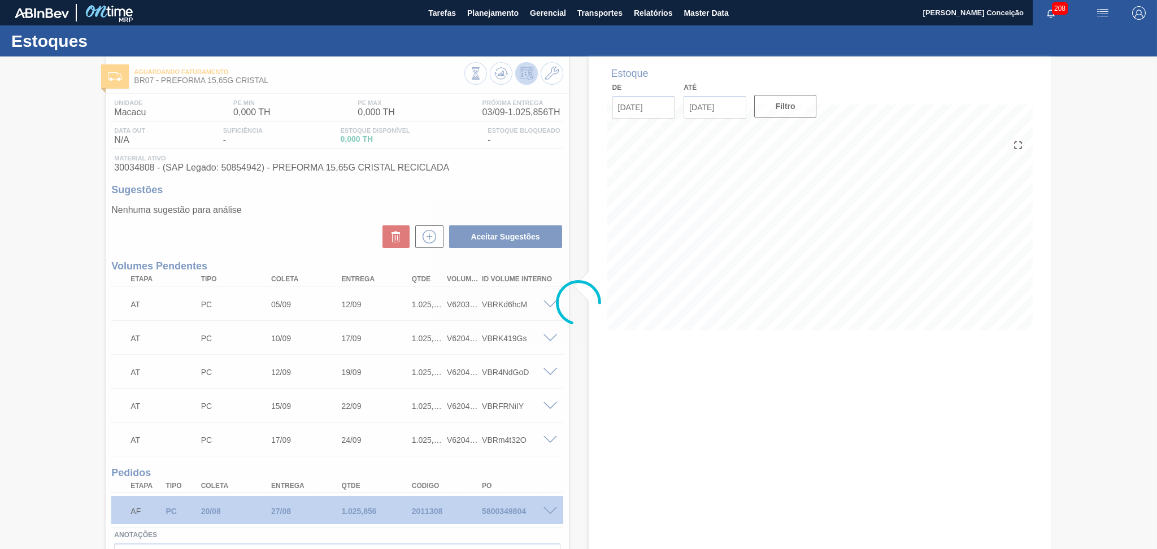
click at [568, 322] on icon at bounding box center [578, 302] width 45 height 45
click at [512, 188] on div at bounding box center [578, 302] width 1157 height 493
click at [298, 208] on div at bounding box center [578, 302] width 1157 height 493
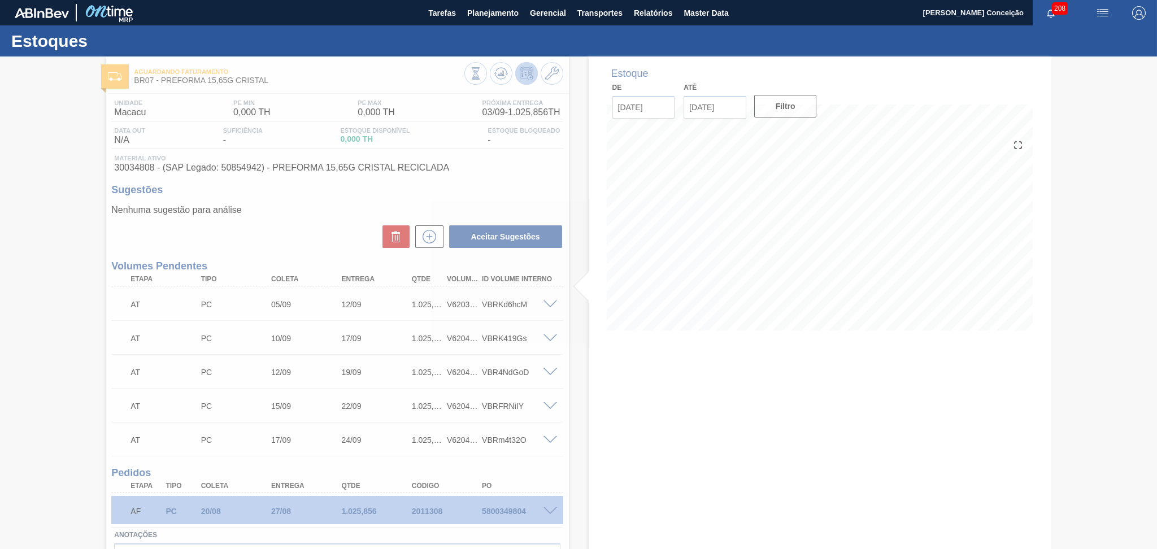
click at [293, 206] on div at bounding box center [578, 302] width 1157 height 493
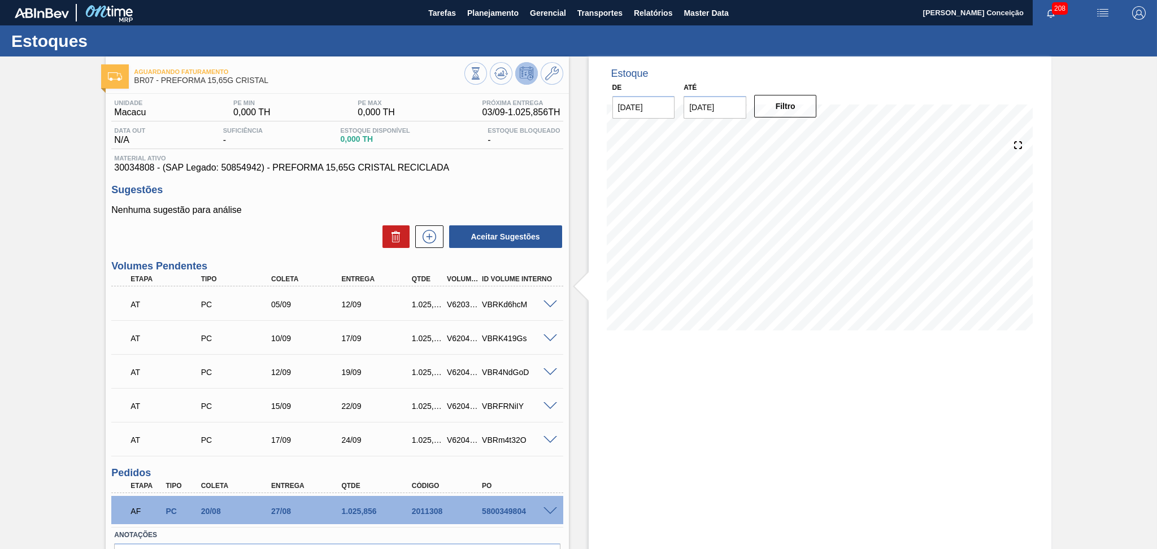
click at [603, 425] on div "Estoque De 03/09/2025 Até 10/10/2025 Filtro 26/09 Projeção de Estoque 6,155.136…" at bounding box center [820, 337] width 463 height 563
click at [707, 14] on span "Master Data" at bounding box center [706, 13] width 45 height 14
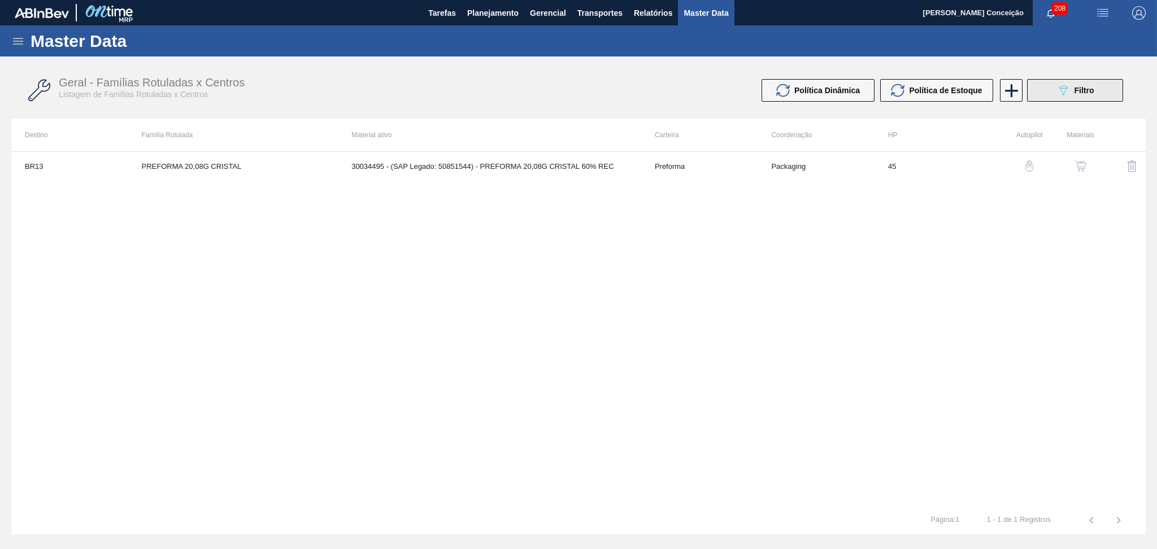
click at [1099, 95] on button "089F7B8B-B2A5-4AFE-B5C0-19BA573D28AC Filtro" at bounding box center [1075, 90] width 96 height 23
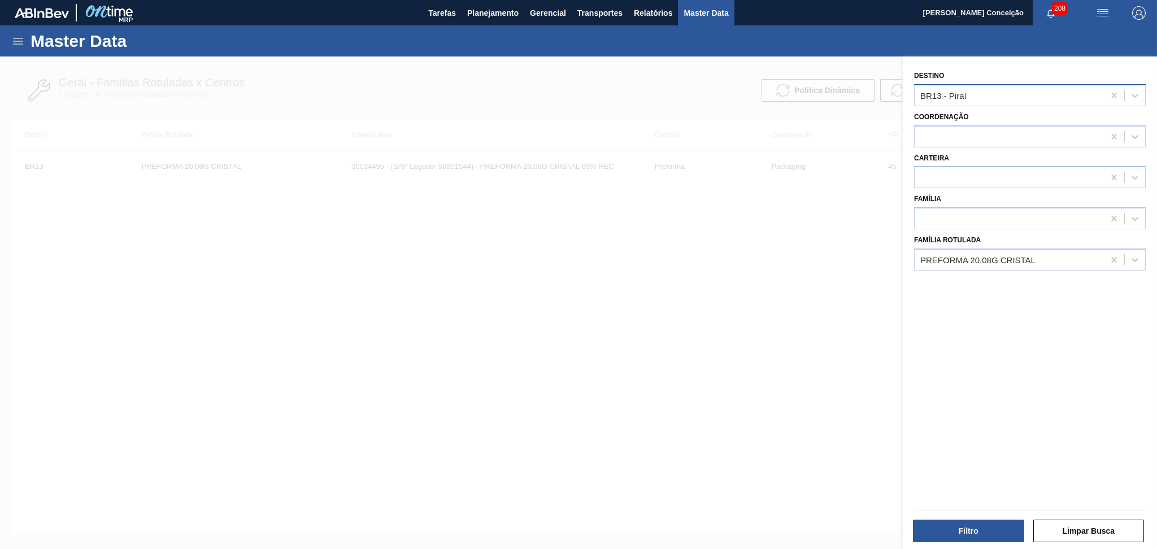
click at [980, 99] on div "BR13 - Piraí" at bounding box center [1009, 95] width 189 height 16
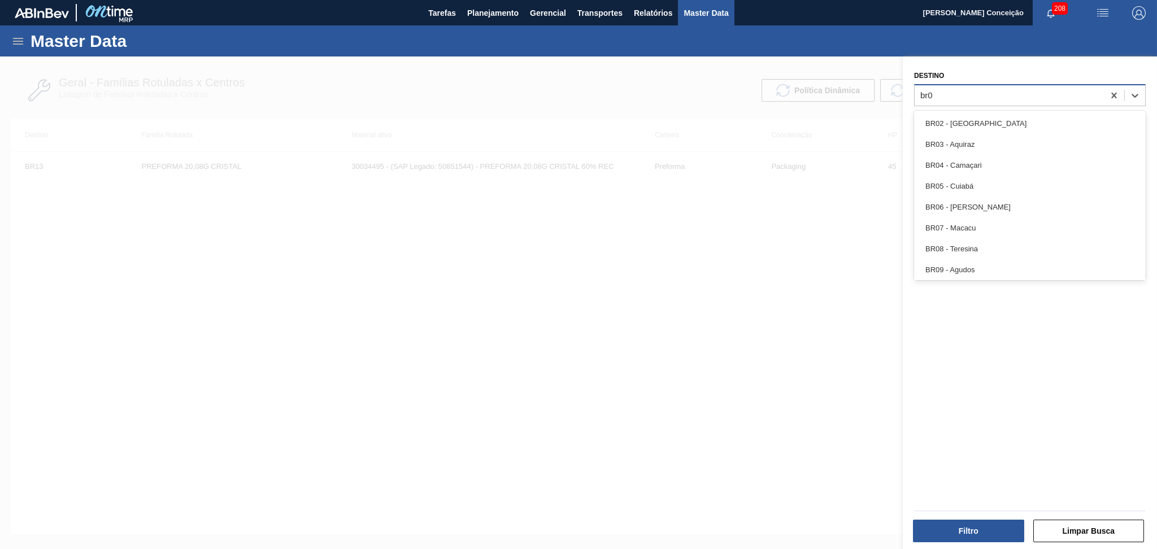
type input "br07"
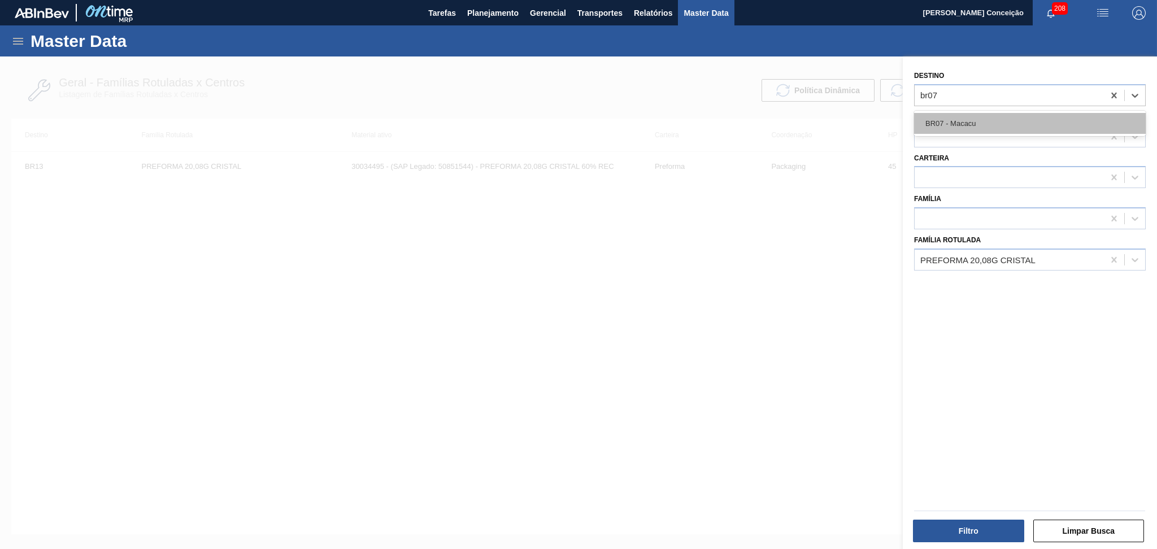
click at [979, 116] on div "BR07 - Macacu" at bounding box center [1030, 123] width 232 height 21
click at [1032, 255] on div "PREFORMA 20,08G CRISTAL" at bounding box center [977, 260] width 115 height 10
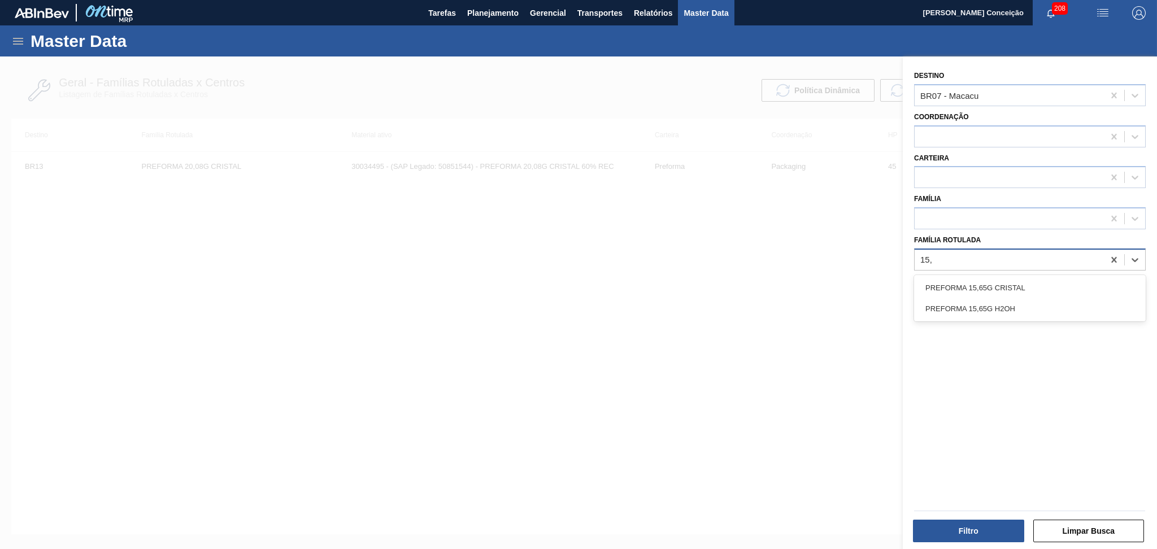
type Rotulada "15,6"
click at [996, 305] on div "PREFORMA 15,65G H2OH" at bounding box center [1030, 308] width 232 height 21
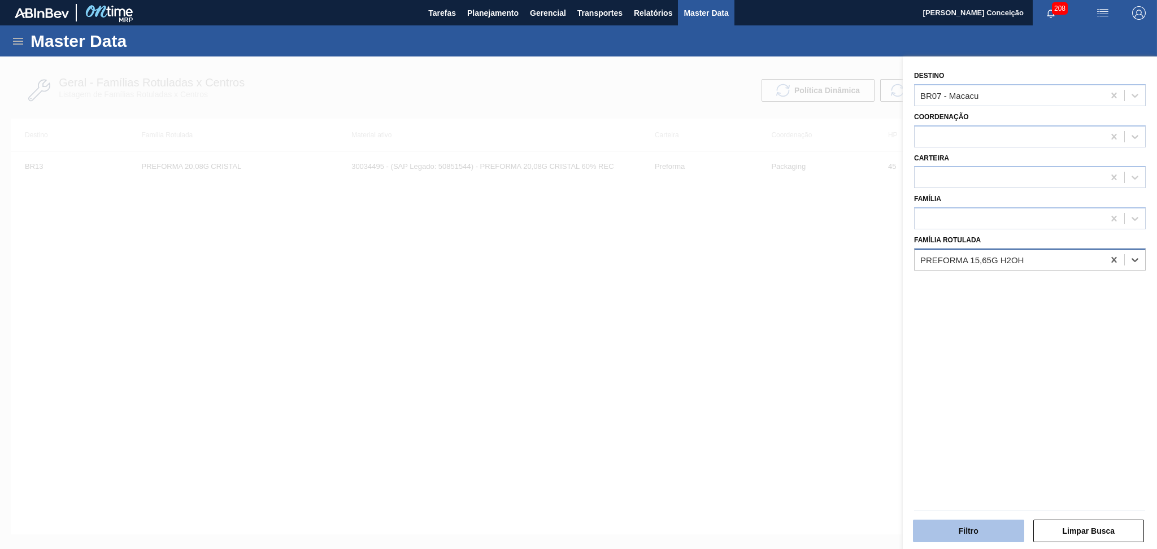
click at [982, 525] on button "Filtro" at bounding box center [968, 531] width 111 height 23
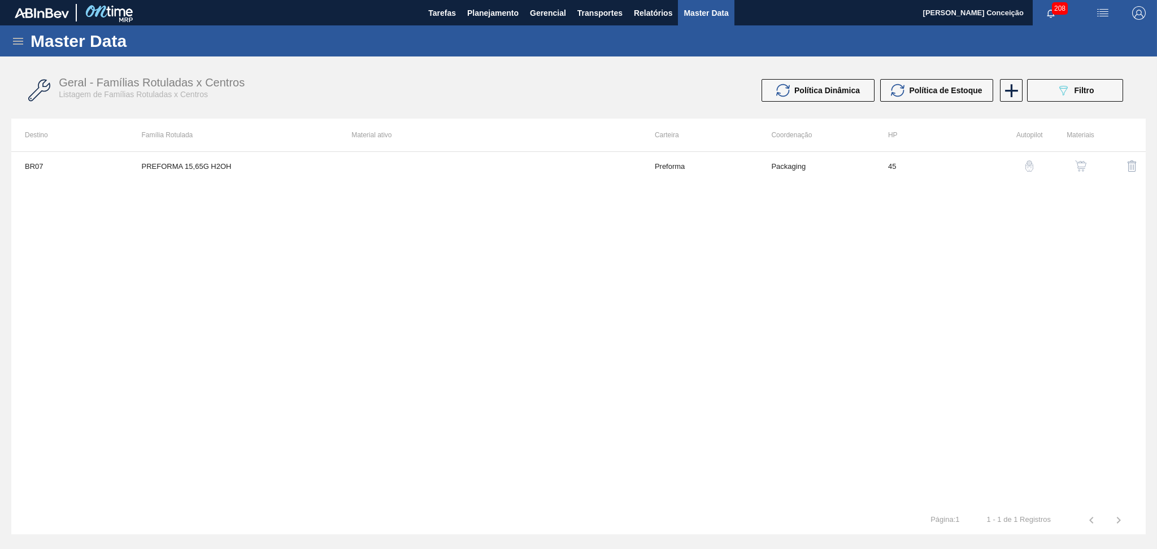
click at [1078, 170] on img "button" at bounding box center [1080, 165] width 11 height 11
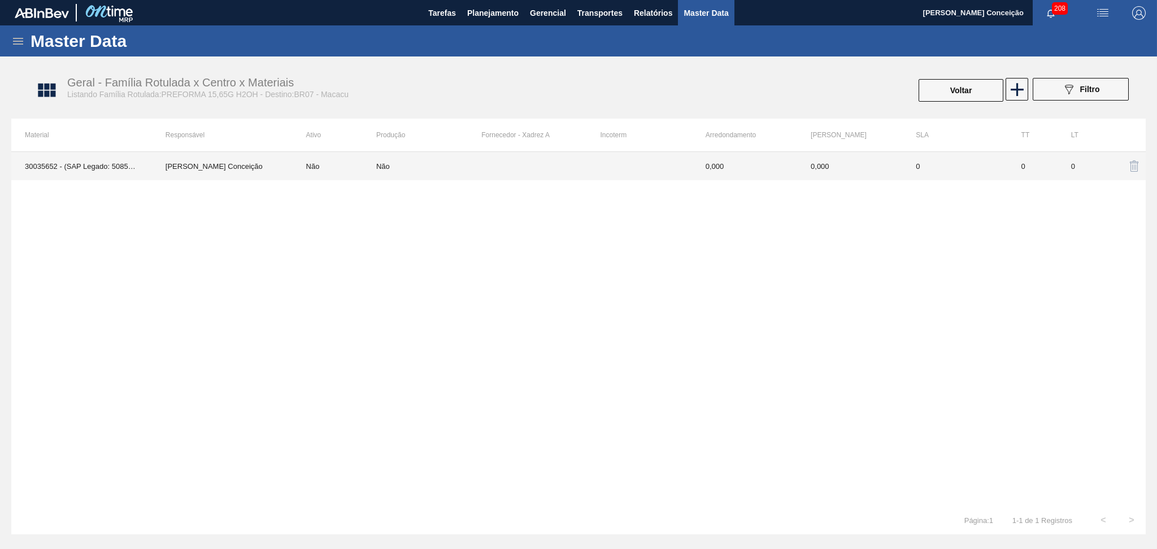
click at [318, 169] on td "Não" at bounding box center [335, 166] width 84 height 28
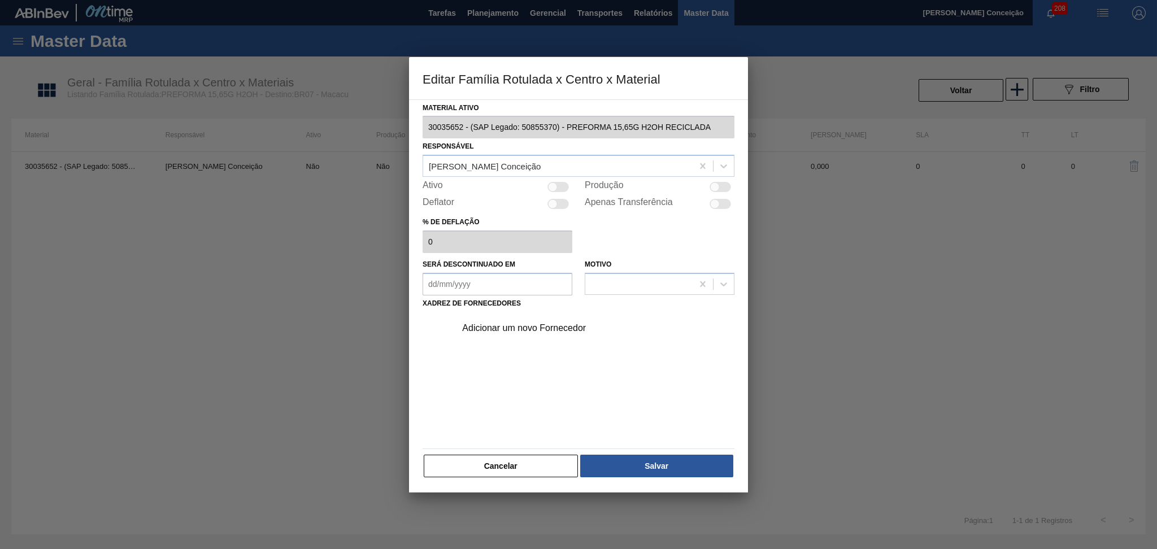
click at [570, 188] on div "Ativo" at bounding box center [498, 187] width 150 height 14
click at [565, 185] on div at bounding box center [557, 187] width 21 height 10
checkbox input "true"
click at [541, 330] on div "Adicionar um novo Fornecedor" at bounding box center [572, 328] width 221 height 10
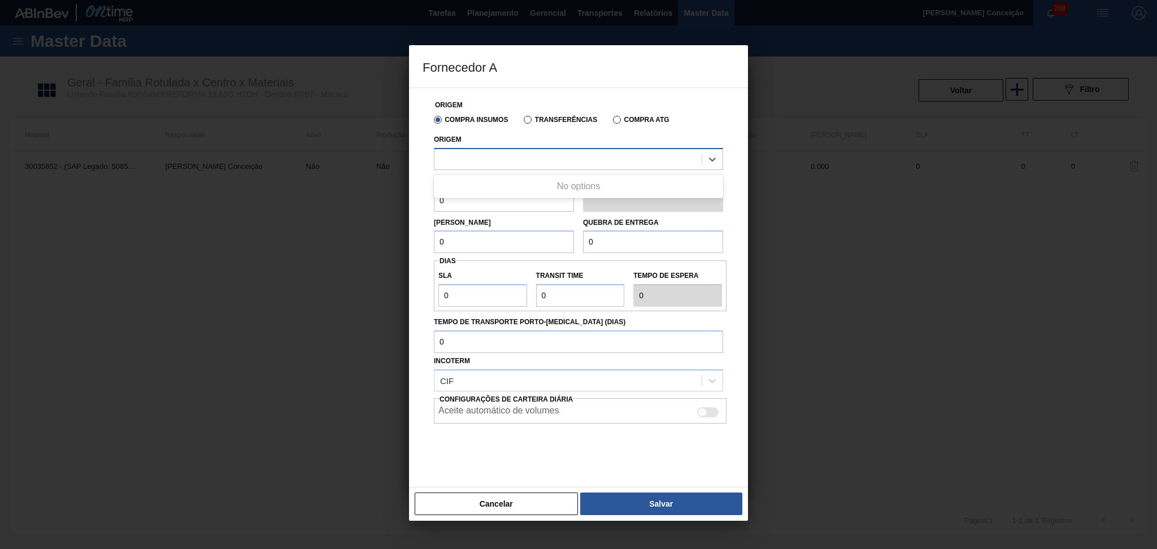
click at [486, 164] on div at bounding box center [567, 159] width 267 height 16
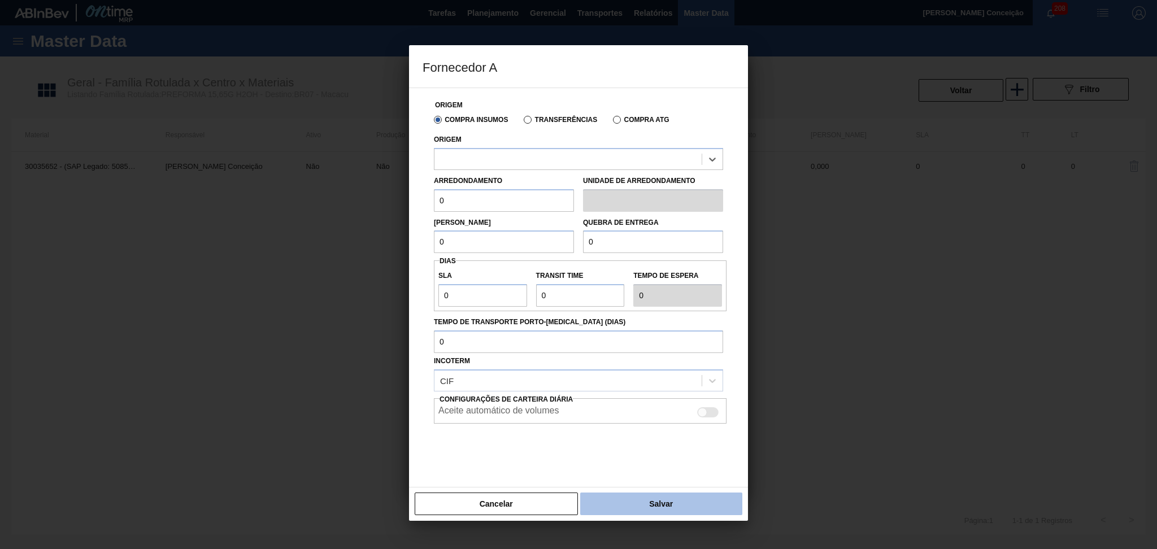
click at [616, 494] on button "Salvar" at bounding box center [661, 504] width 162 height 23
type input "Milheiros"
click at [634, 498] on button "Salvar" at bounding box center [661, 504] width 162 height 23
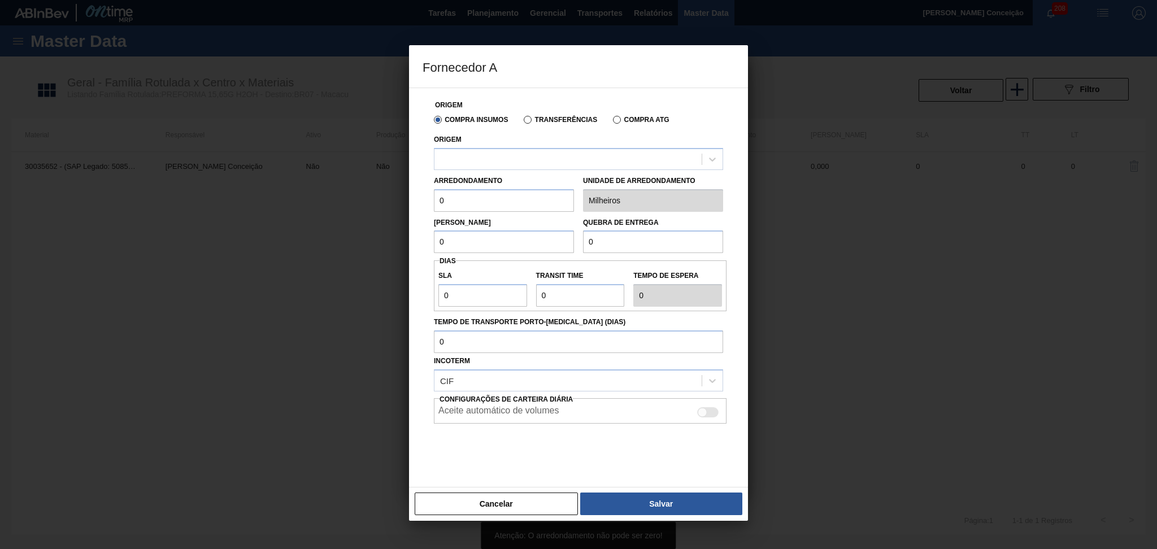
click at [645, 457] on div at bounding box center [578, 452] width 289 height 56
click at [711, 411] on div at bounding box center [707, 412] width 21 height 10
checkbox input "true"
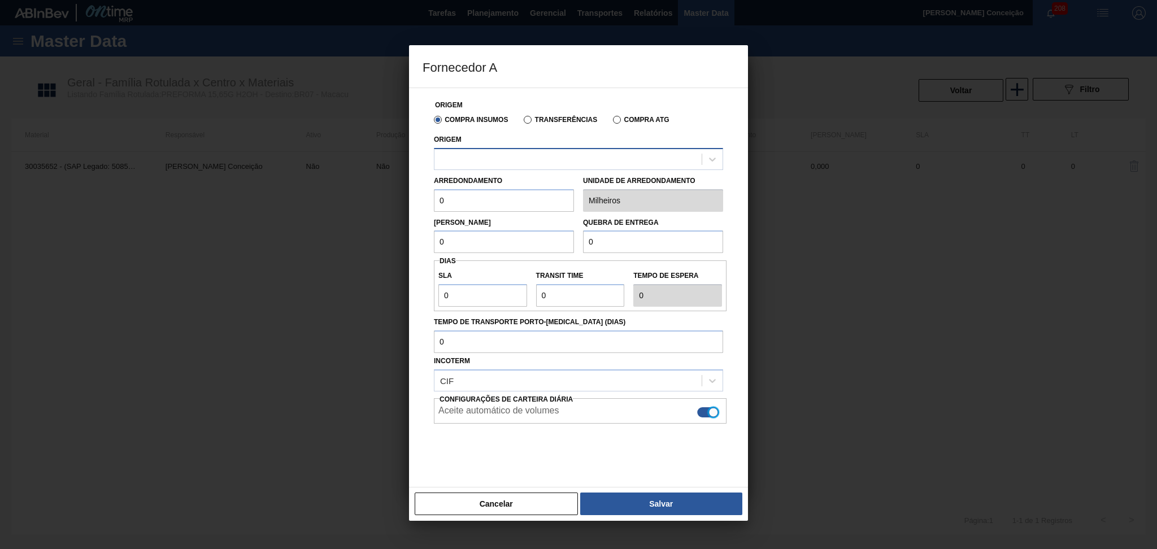
click at [503, 161] on div at bounding box center [567, 159] width 267 height 16
click at [516, 156] on div at bounding box center [567, 159] width 267 height 16
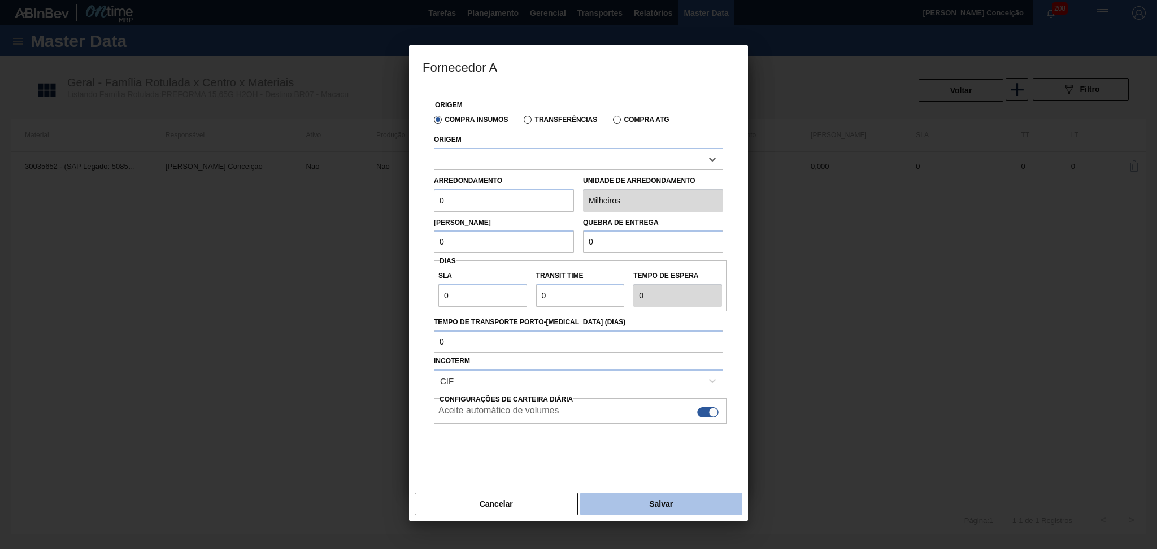
click at [643, 504] on button "Salvar" at bounding box center [661, 504] width 162 height 23
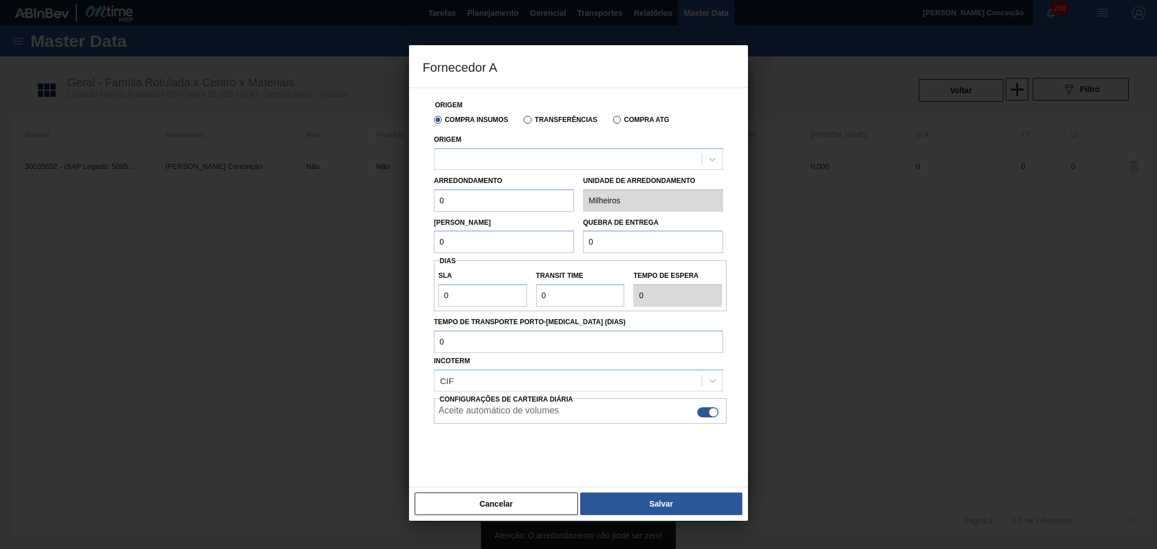
click at [568, 430] on div at bounding box center [578, 452] width 289 height 56
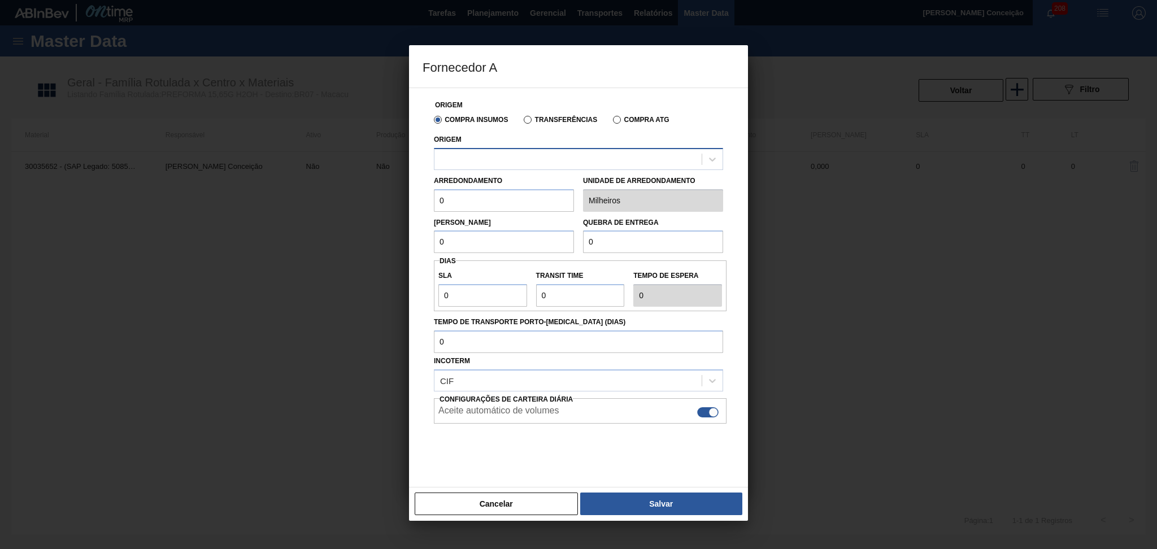
click at [549, 153] on div at bounding box center [567, 159] width 267 height 16
type input "alin"
click at [553, 465] on div at bounding box center [578, 452] width 289 height 56
click at [710, 380] on icon at bounding box center [712, 380] width 11 height 11
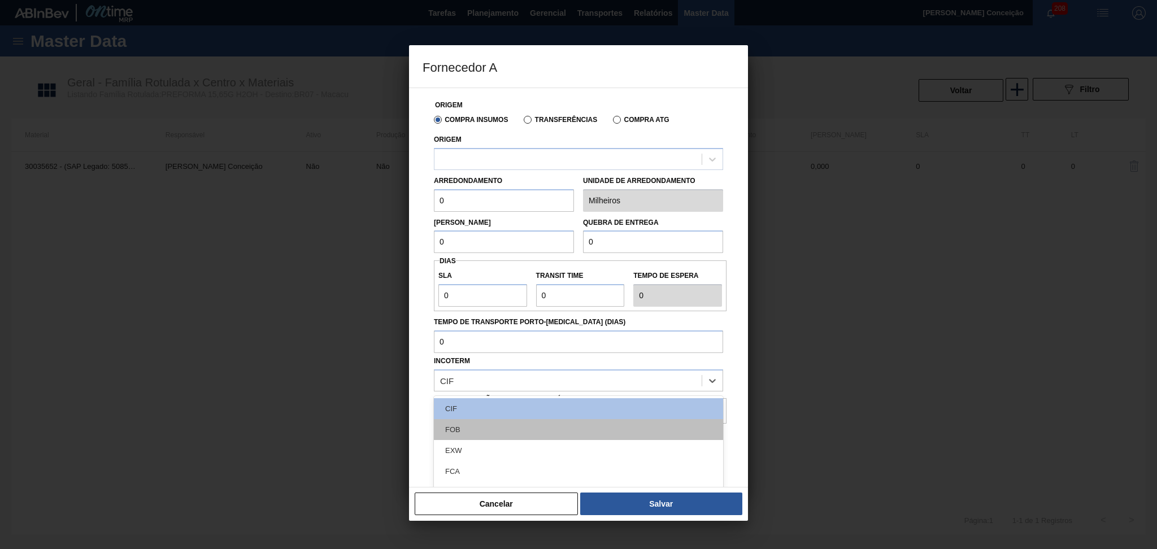
click at [464, 428] on div "FOB" at bounding box center [578, 429] width 289 height 21
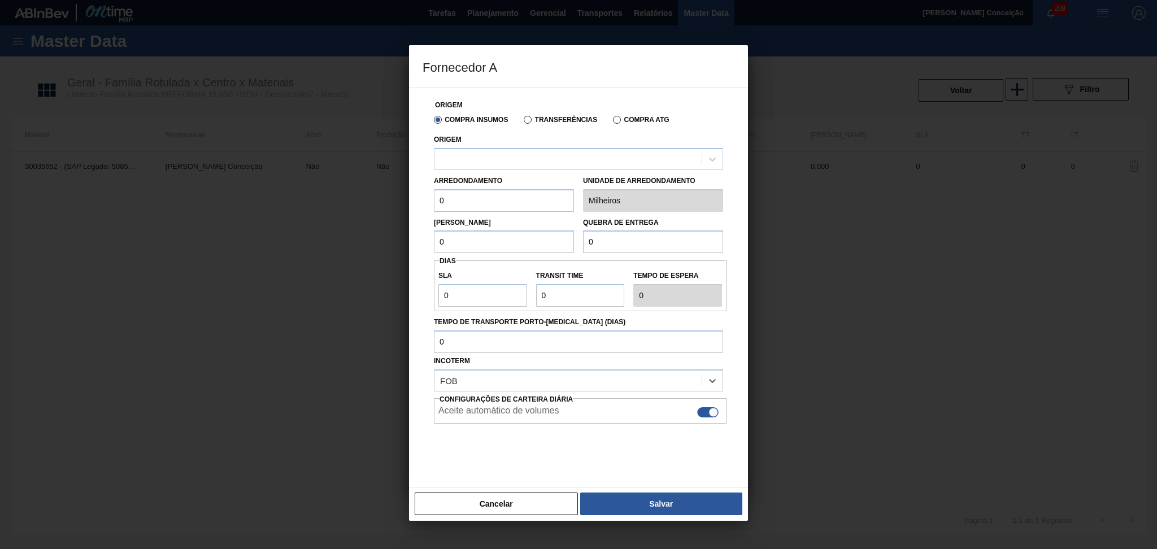
click at [570, 464] on div at bounding box center [578, 452] width 289 height 56
click at [682, 509] on button "Salvar" at bounding box center [661, 504] width 162 height 23
click at [507, 501] on button "Cancelar" at bounding box center [496, 504] width 163 height 23
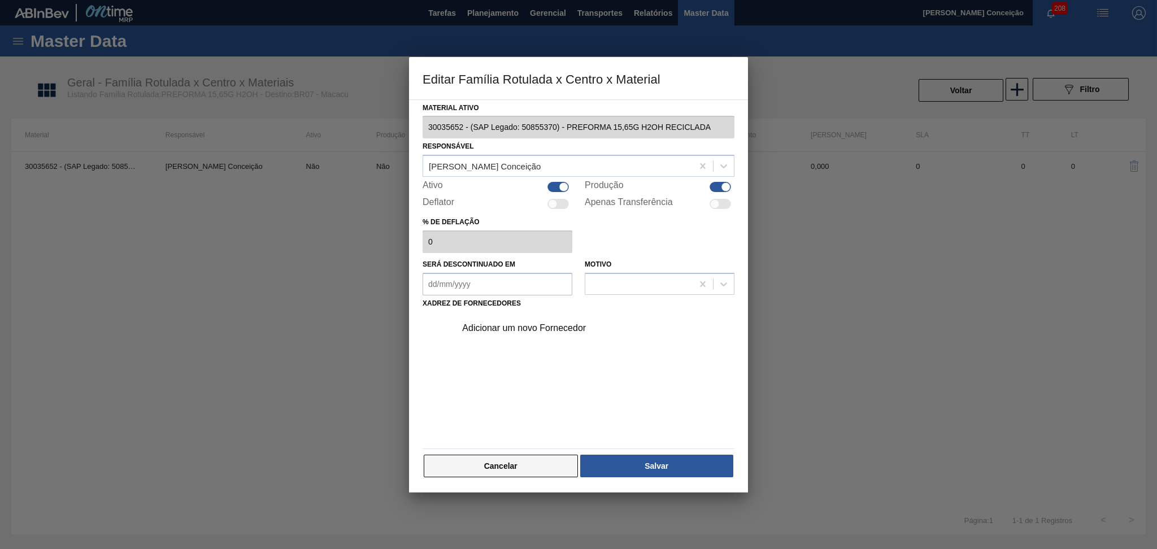
click at [520, 468] on button "Cancelar" at bounding box center [501, 466] width 154 height 23
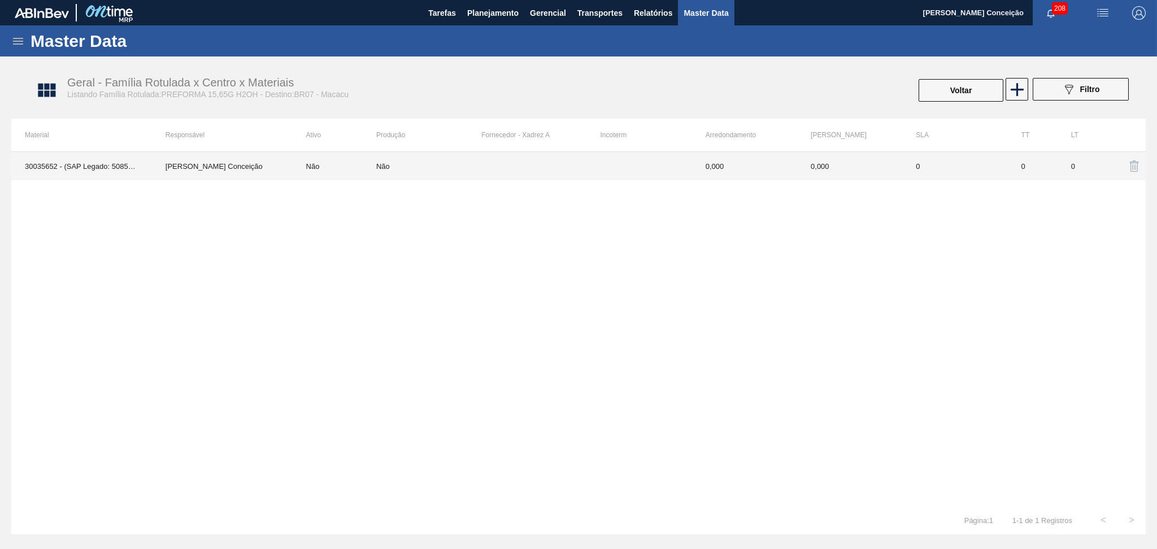
click at [314, 171] on td "Não" at bounding box center [335, 166] width 84 height 28
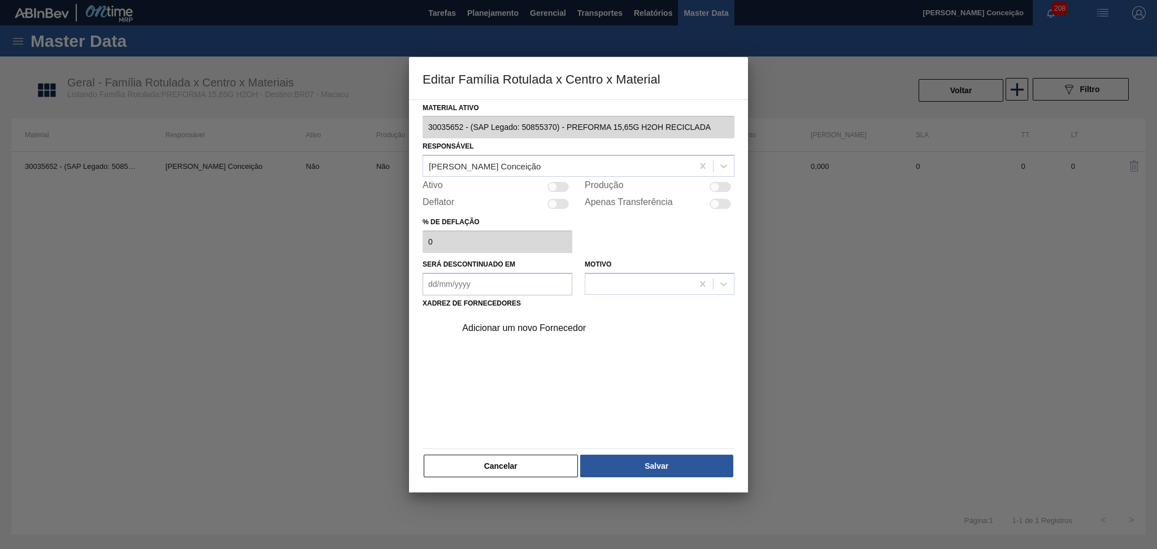
click at [565, 185] on div at bounding box center [557, 187] width 21 height 10
checkbox input "true"
click at [513, 328] on div "Adicionar um novo Fornecedor" at bounding box center [572, 328] width 221 height 10
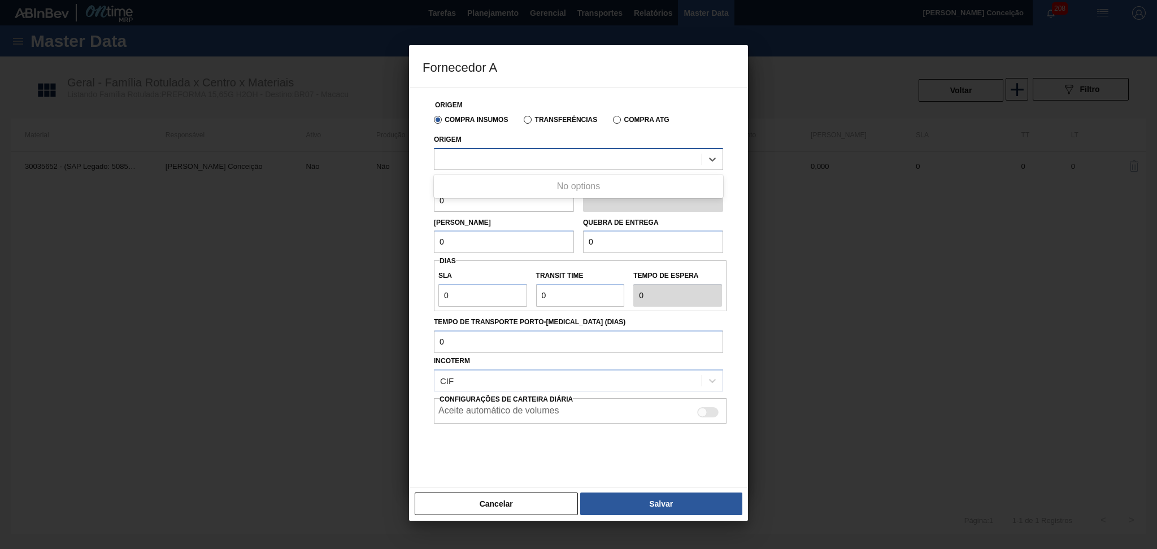
click at [483, 164] on div at bounding box center [567, 159] width 267 height 16
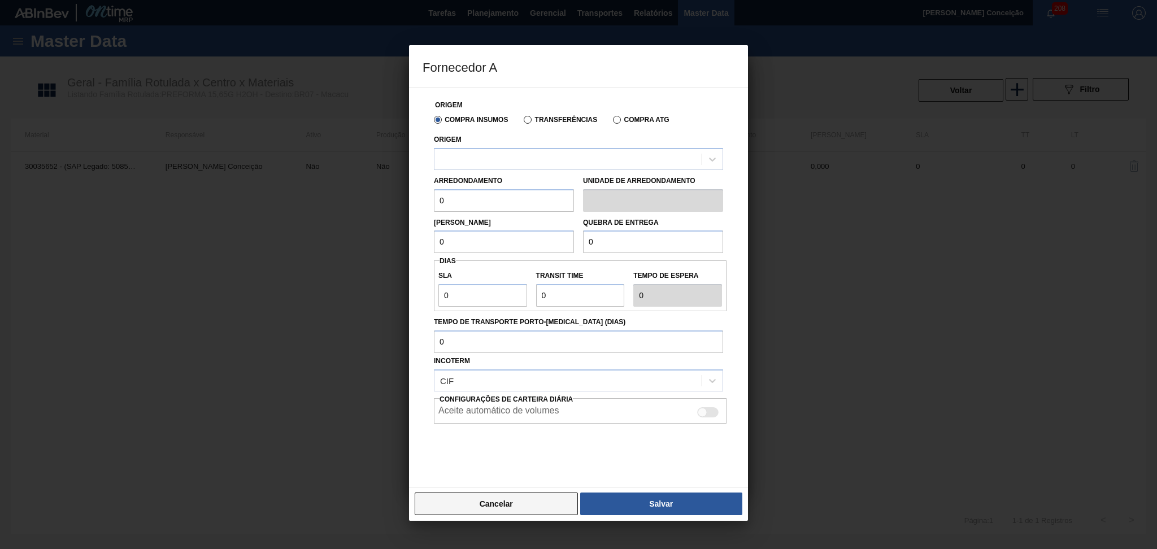
click at [493, 506] on button "Cancelar" at bounding box center [496, 504] width 163 height 23
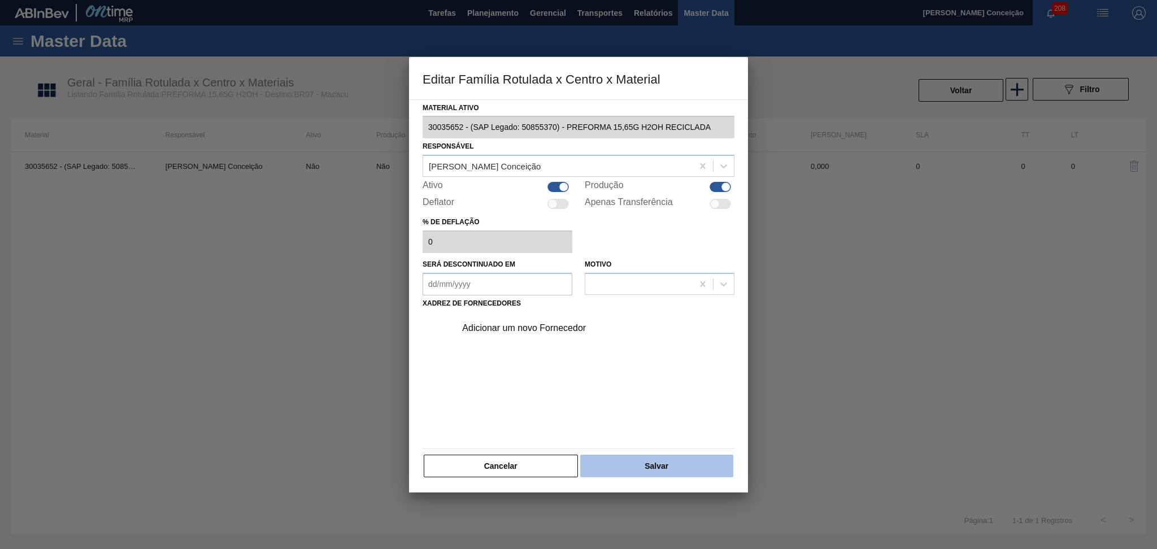
click at [656, 462] on button "Salvar" at bounding box center [656, 466] width 153 height 23
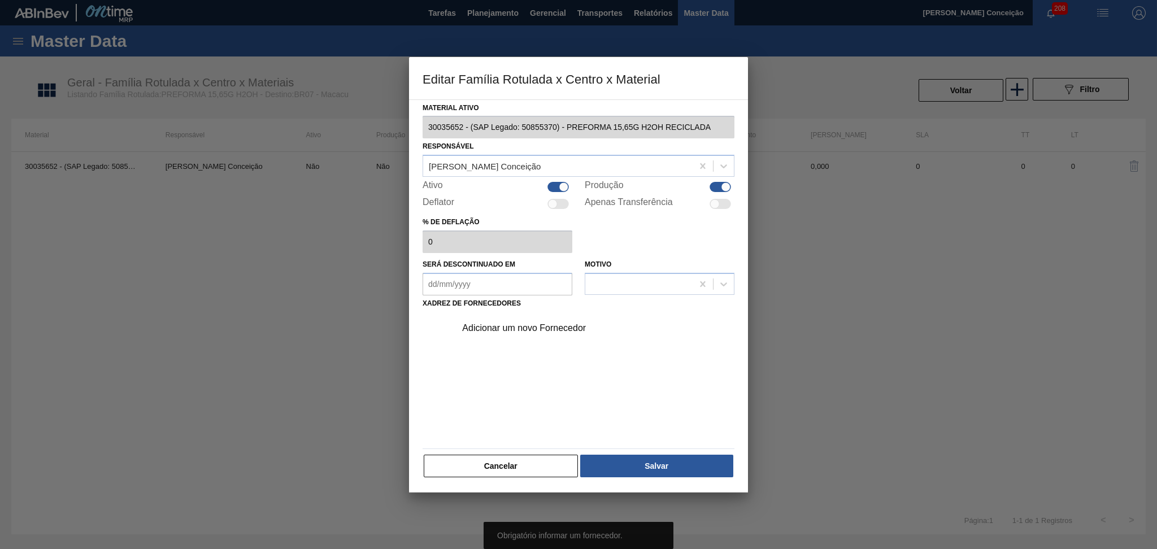
click at [557, 387] on div "Adicionar um novo Fornecedor" at bounding box center [579, 377] width 312 height 133
click at [519, 332] on div "Adicionar um novo Fornecedor" at bounding box center [572, 328] width 221 height 10
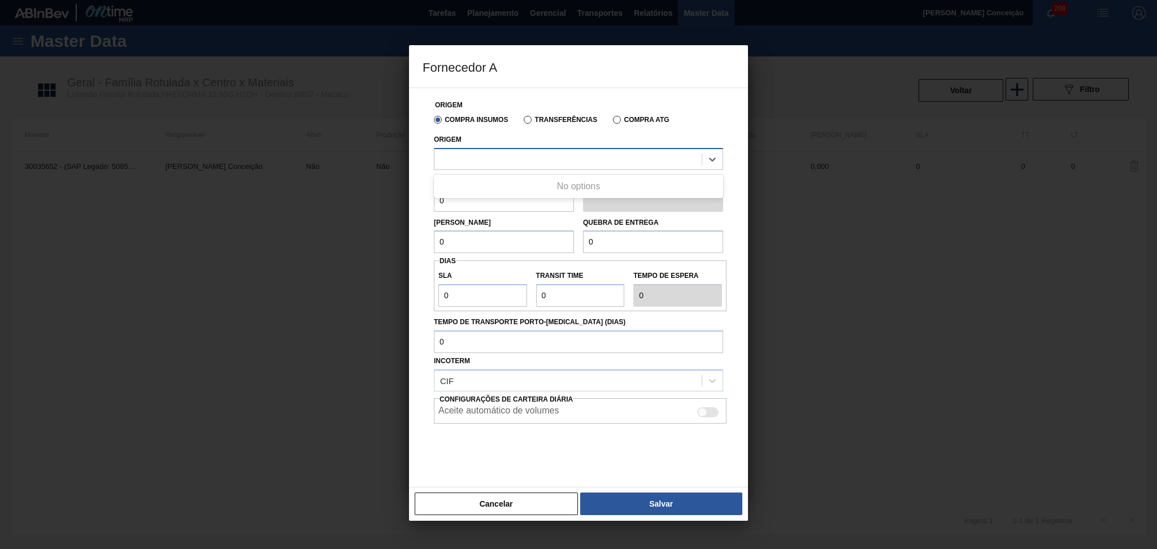
click at [507, 159] on div at bounding box center [567, 159] width 267 height 16
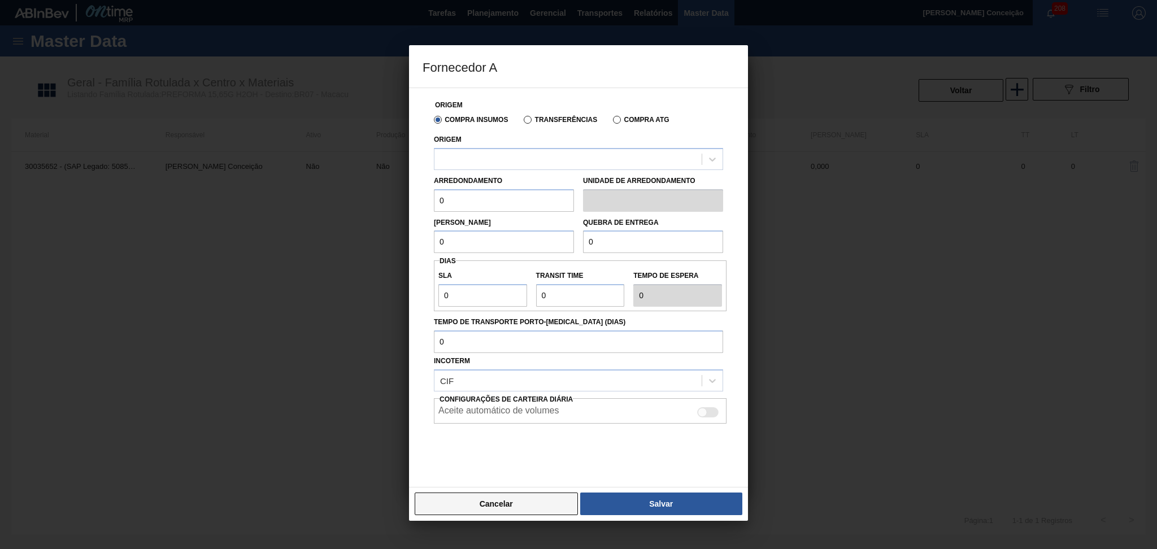
click at [534, 501] on button "Cancelar" at bounding box center [496, 504] width 163 height 23
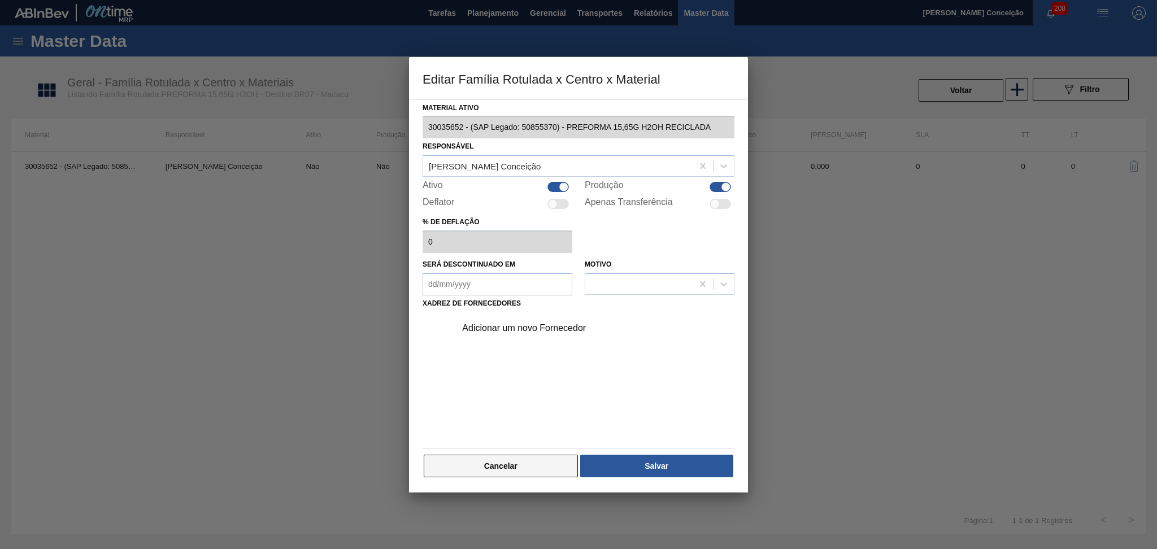
click at [534, 460] on button "Cancelar" at bounding box center [501, 466] width 154 height 23
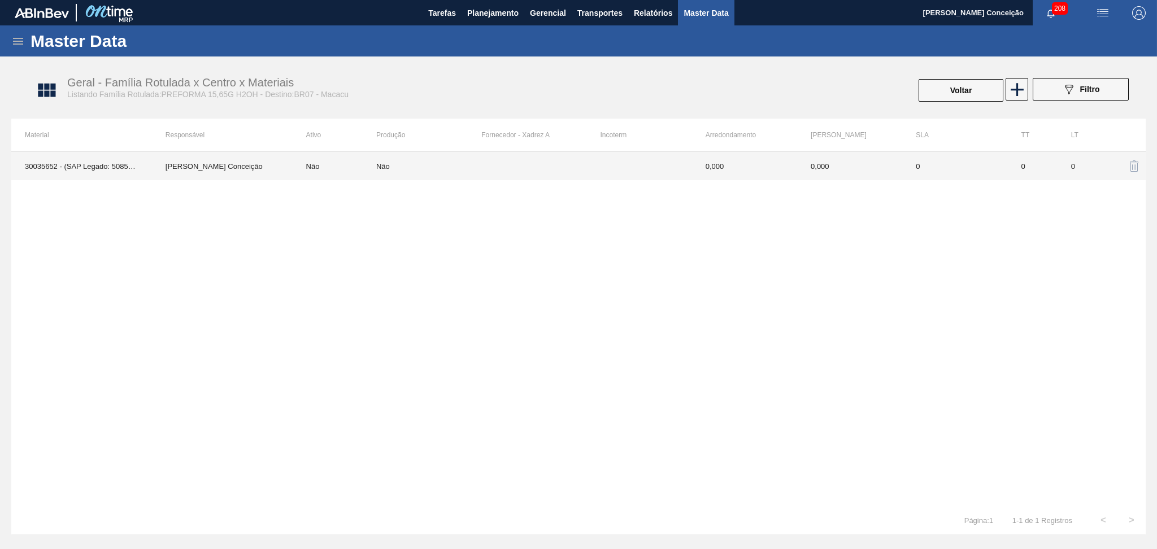
click at [116, 167] on td "30035652 - (SAP Legado: 50855370) - PREFORMA 15,65G H2OH RECICLADA" at bounding box center [81, 166] width 141 height 28
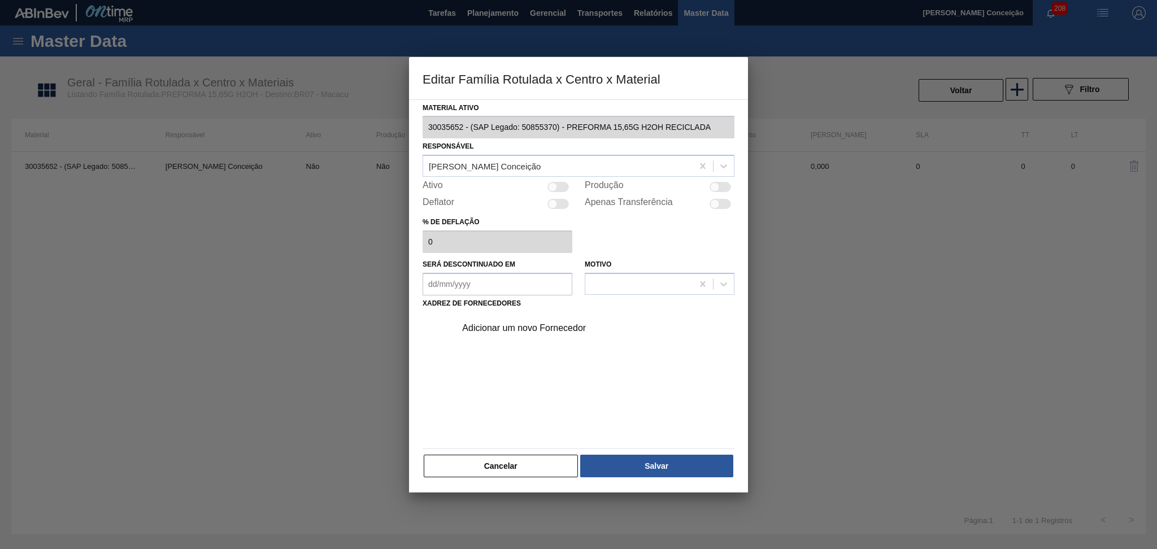
click at [599, 394] on div "Adicionar um novo Fornecedor" at bounding box center [579, 377] width 312 height 133
click at [504, 471] on button "Cancelar" at bounding box center [501, 466] width 154 height 23
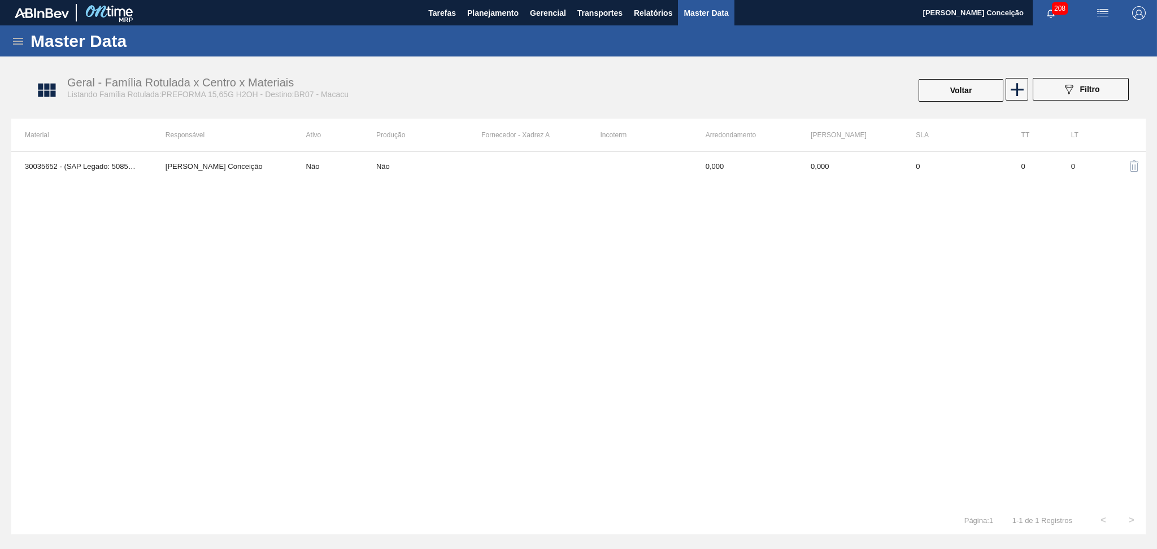
click at [845, 421] on div "30035652 - (SAP Legado: 50855370) - PREFORMA 15,65G H2OH RECICLADA Aline Aparec…" at bounding box center [578, 328] width 1134 height 355
click at [292, 267] on div "30035652 - (SAP Legado: 50855370) - PREFORMA 15,65G H2OH RECICLADA Aline Aparec…" at bounding box center [578, 328] width 1134 height 355
click at [305, 316] on div "30035652 - (SAP Legado: 50855370) - PREFORMA 15,65G H2OH RECICLADA Aline Aparec…" at bounding box center [578, 328] width 1134 height 355
click at [184, 254] on div "30035652 - (SAP Legado: 50855370) - PREFORMA 15,65G H2OH RECICLADA Aline Aparec…" at bounding box center [578, 328] width 1134 height 355
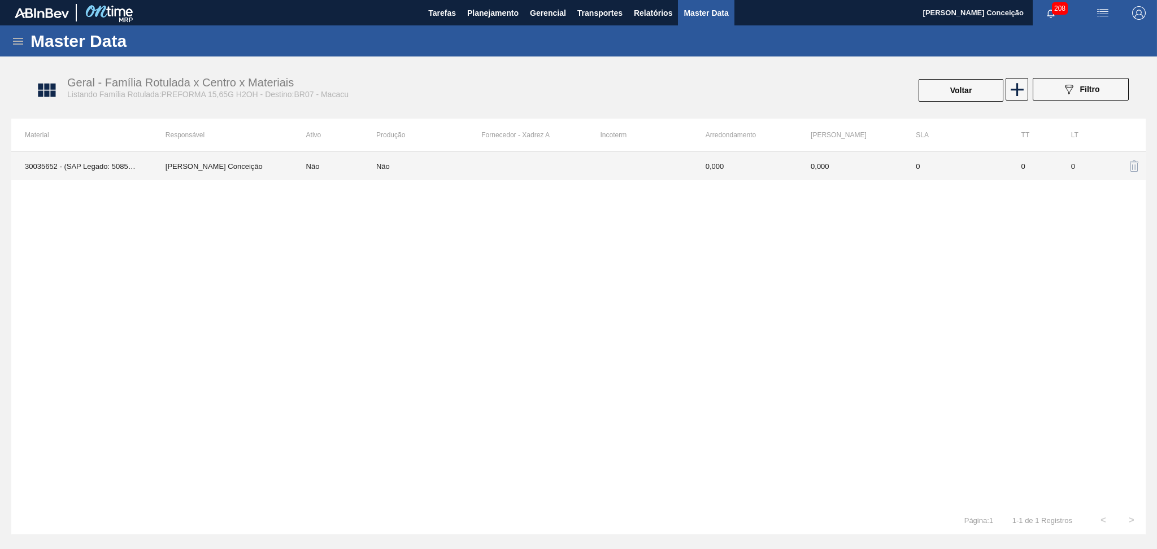
click at [75, 164] on td "30035652 - (SAP Legado: 50855370) - PREFORMA 15,65G H2OH RECICLADA" at bounding box center [81, 166] width 141 height 28
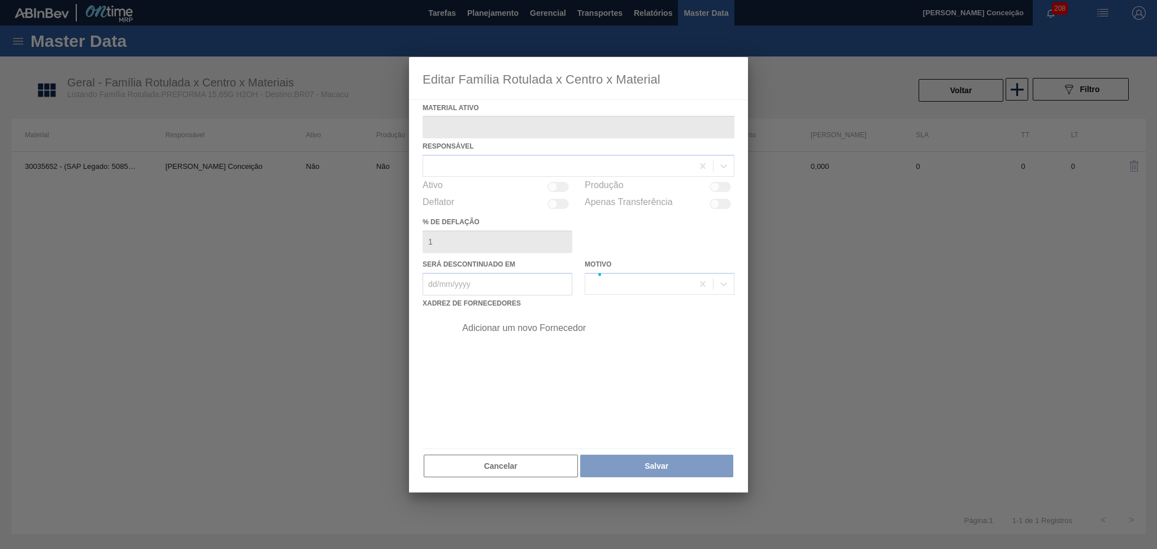
type ativo "30035652 - (SAP Legado: 50855370) - PREFORMA 15,65G H2OH RECICLADA"
type deflação "0"
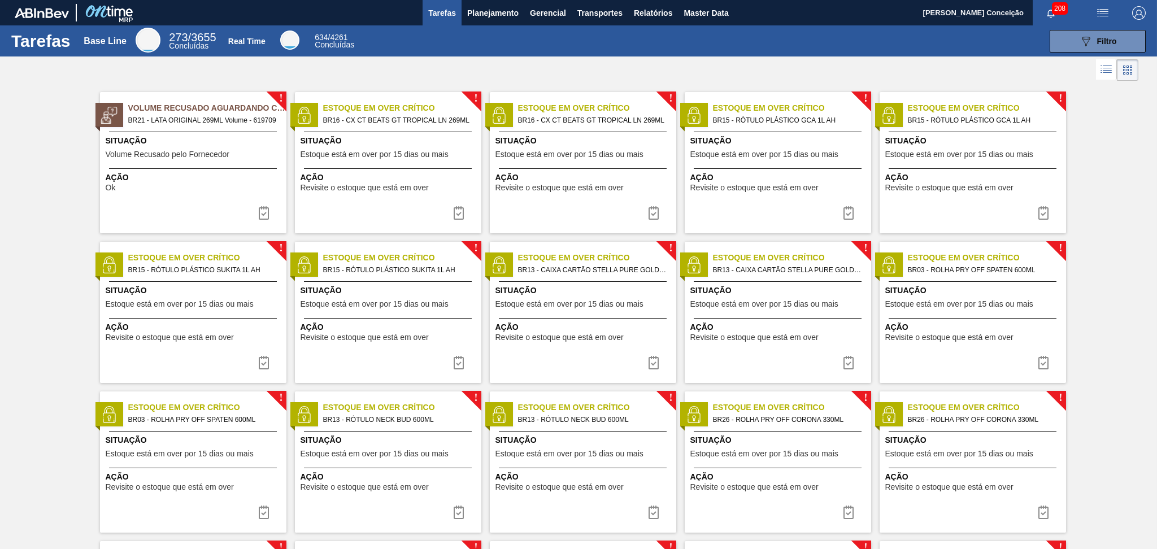
click at [489, 14] on span "Planejamento" at bounding box center [492, 13] width 51 height 14
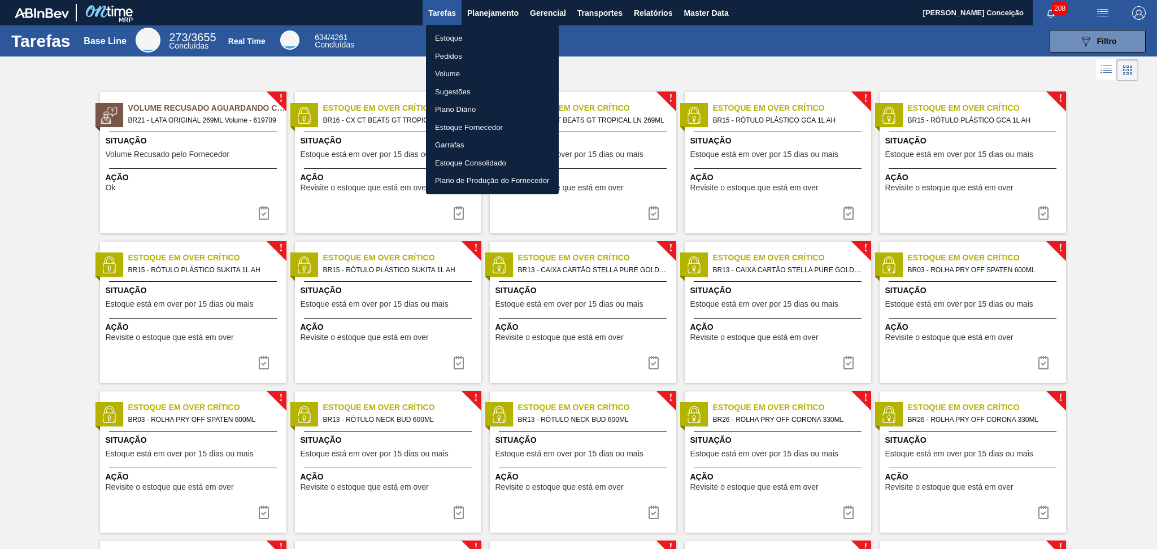
click at [464, 40] on li "Estoque" at bounding box center [492, 38] width 133 height 18
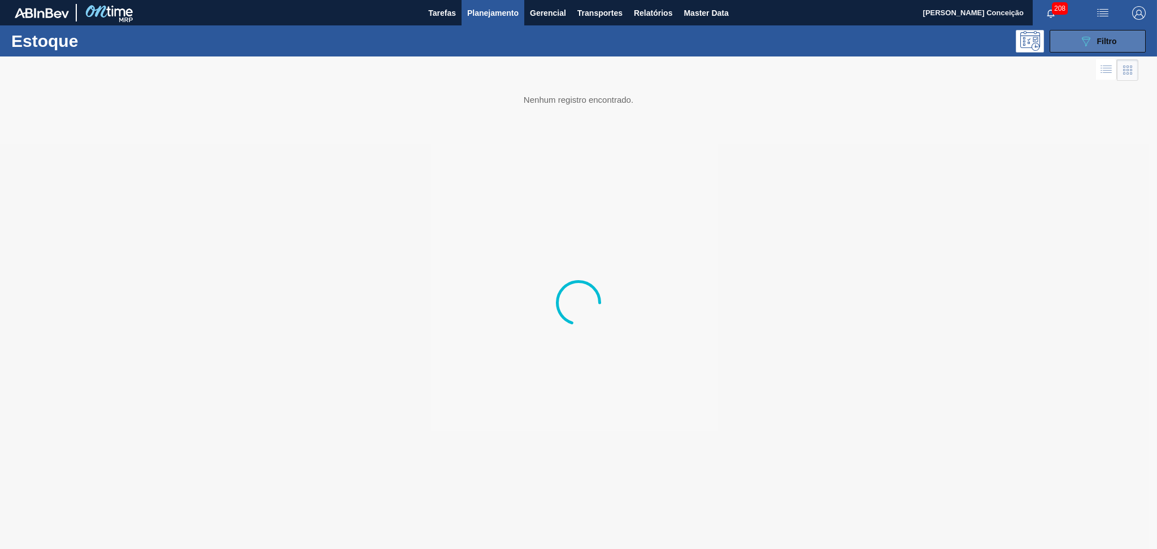
click at [1077, 46] on button "089F7B8B-B2A5-4AFE-B5C0-19BA573D28AC Filtro" at bounding box center [1098, 41] width 96 height 23
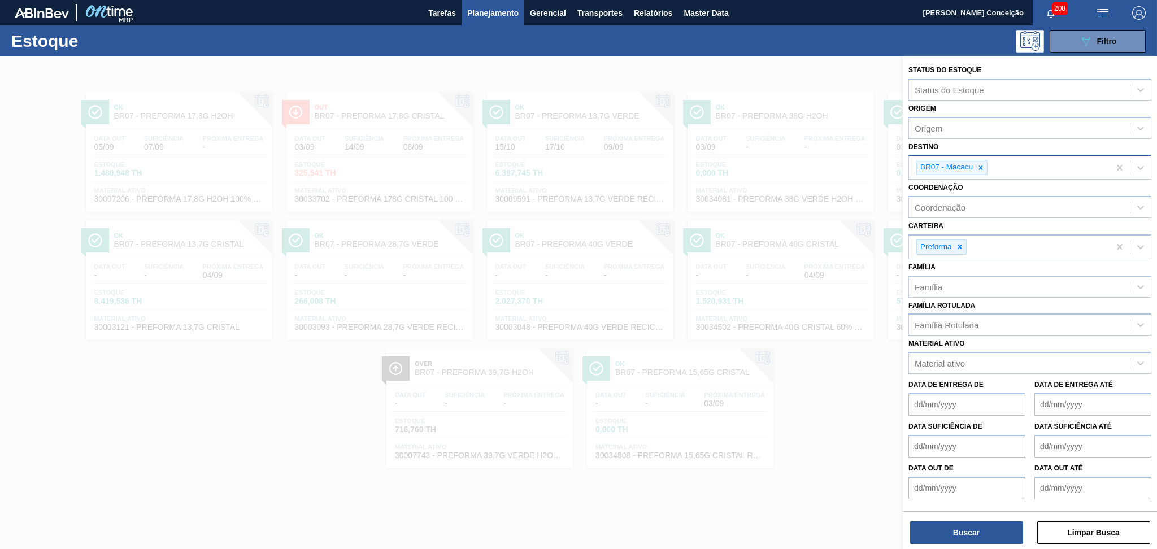
click at [980, 164] on icon at bounding box center [981, 168] width 8 height 8
click at [939, 319] on div "Família Rotulada" at bounding box center [947, 322] width 64 height 10
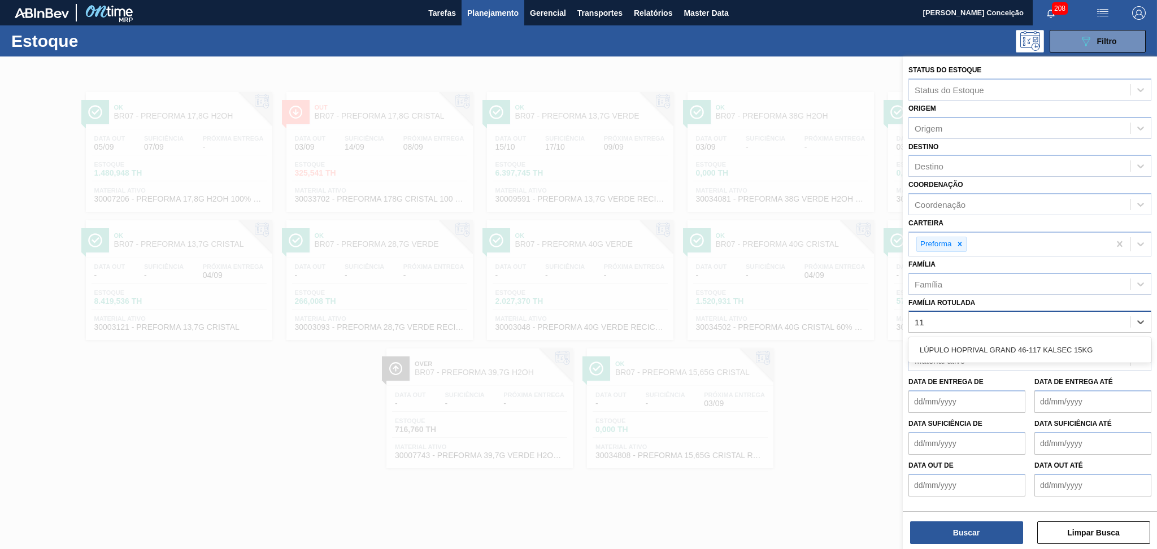
type Rotulada "1"
type Rotulada "17,8"
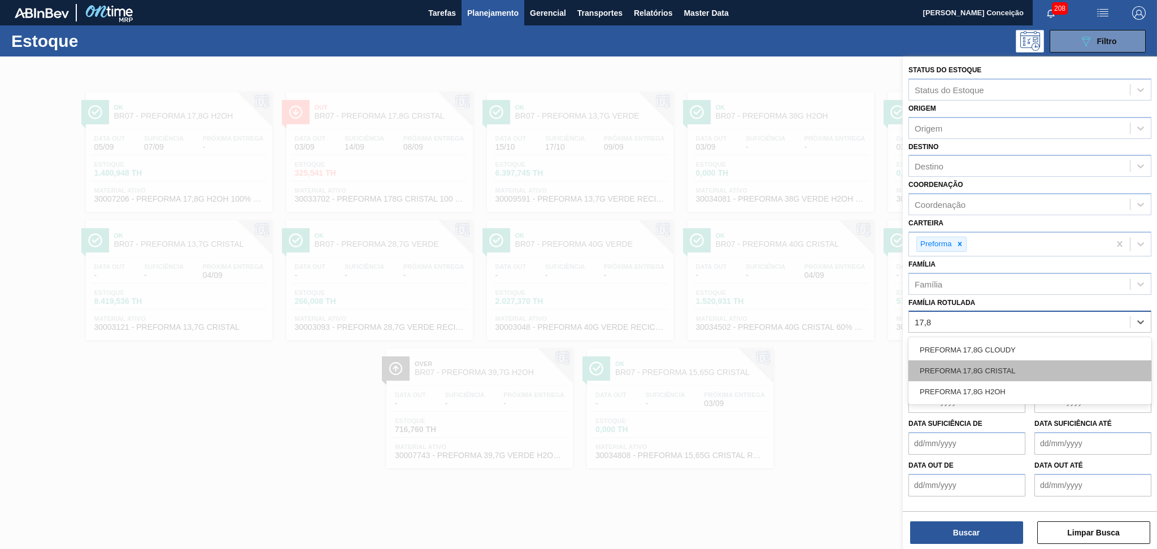
click at [995, 369] on div "PREFORMA 17,8G CRISTAL" at bounding box center [1029, 370] width 243 height 21
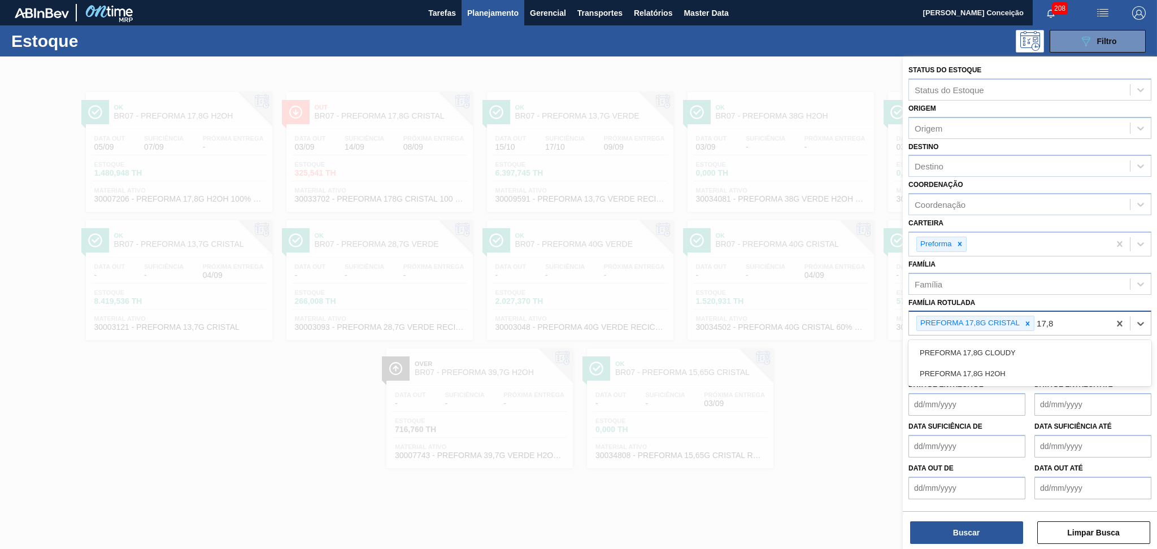
type Rotulada "17,8G"
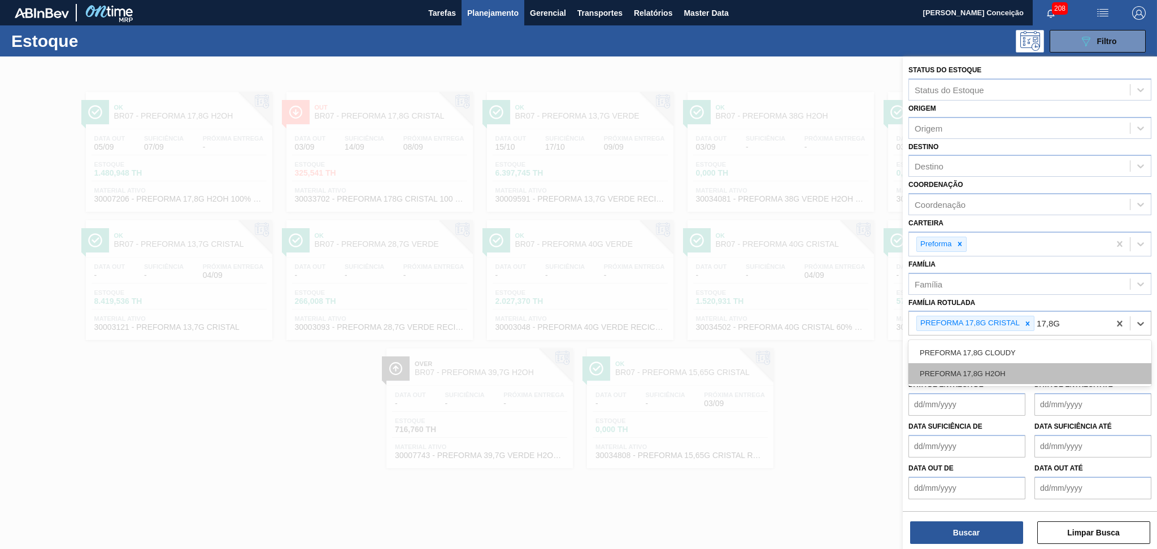
click at [991, 370] on div "PREFORMA 17,8G H2OH" at bounding box center [1029, 373] width 243 height 21
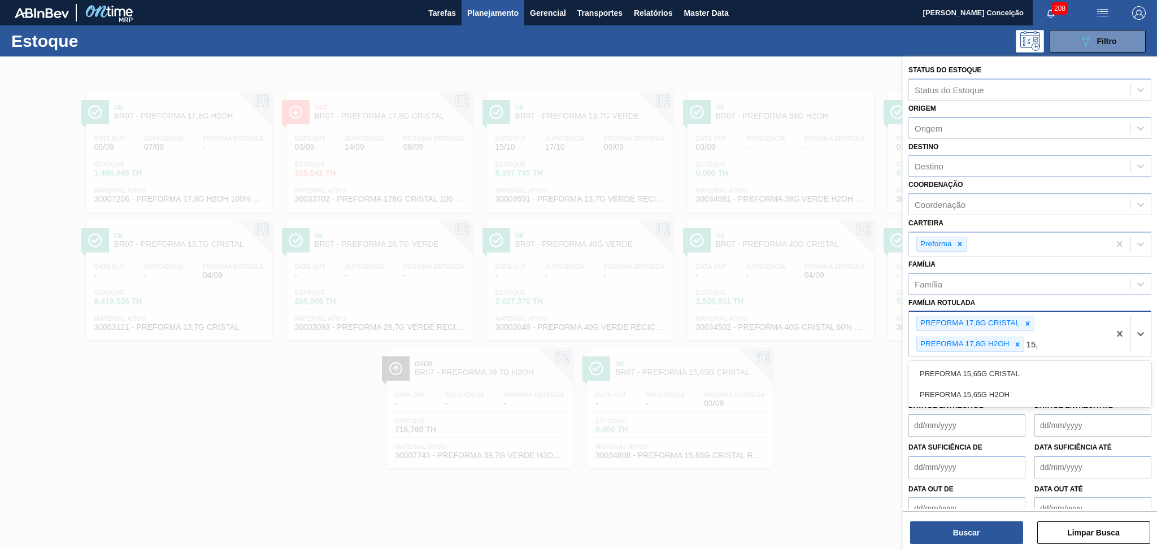
type Rotulada "15,6"
click at [1003, 376] on div "PREFORMA 15,65G CRISTAL" at bounding box center [1029, 373] width 243 height 21
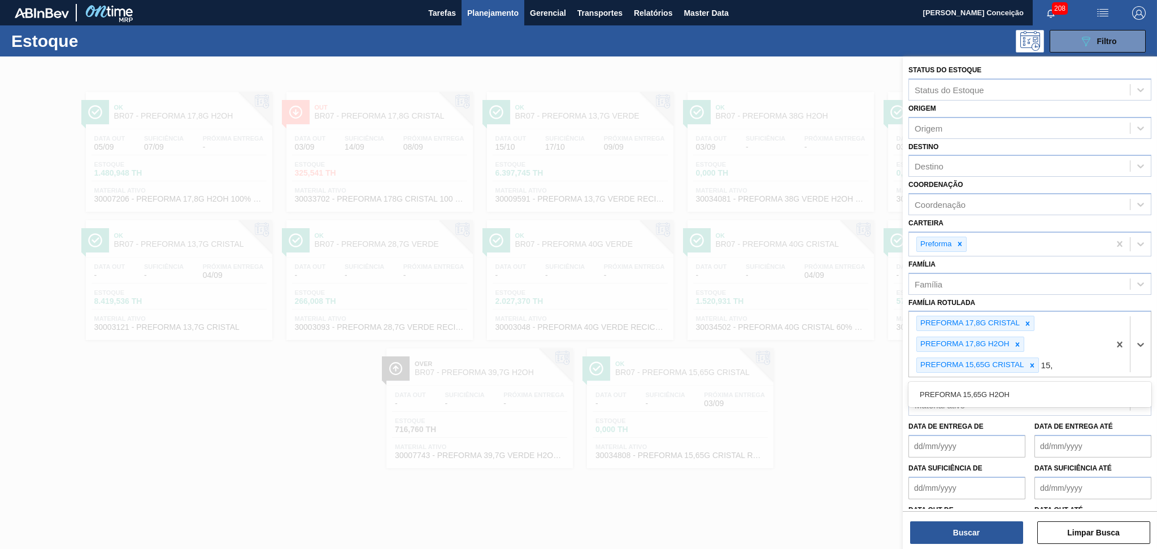
type Rotulada "15,6"
click at [1018, 392] on div "PREFORMA 15,65G H2OH" at bounding box center [1029, 394] width 243 height 21
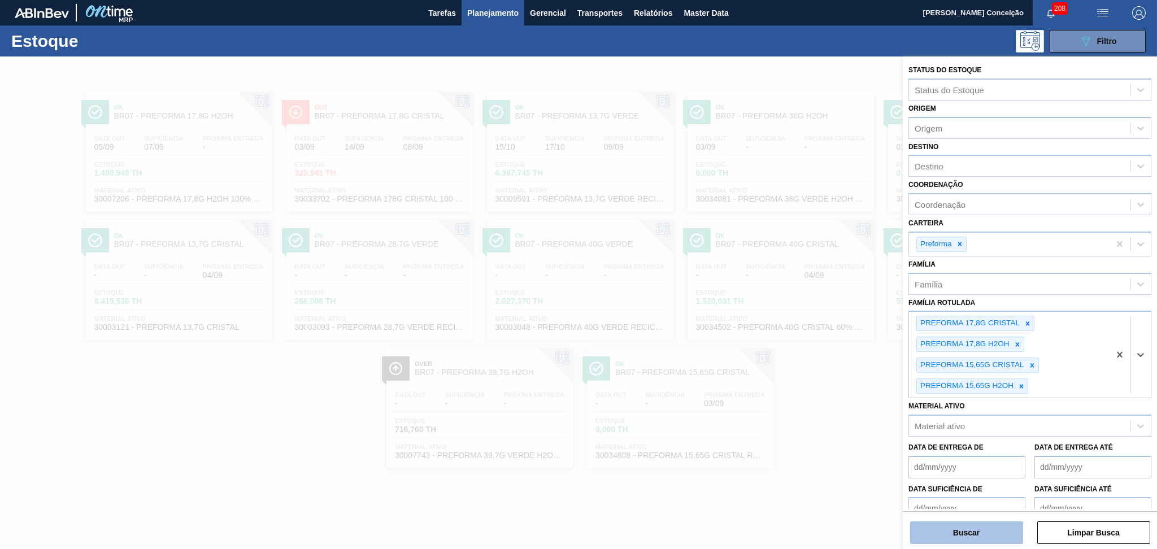
click at [959, 536] on button "Buscar" at bounding box center [966, 532] width 113 height 23
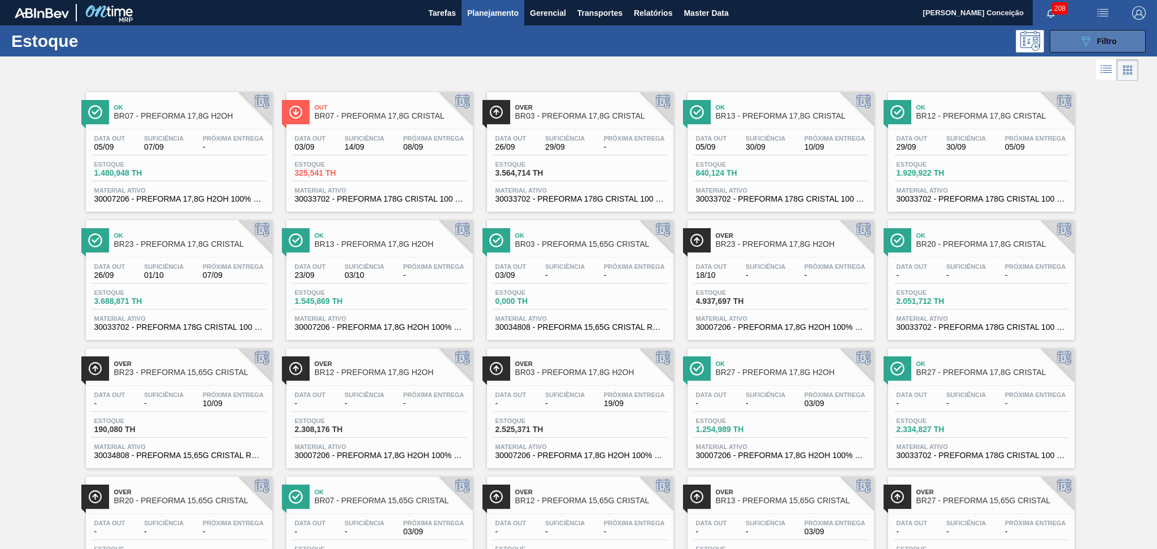
click at [1094, 44] on div "089F7B8B-B2A5-4AFE-B5C0-19BA573D28AC Filtro" at bounding box center [1098, 41] width 38 height 14
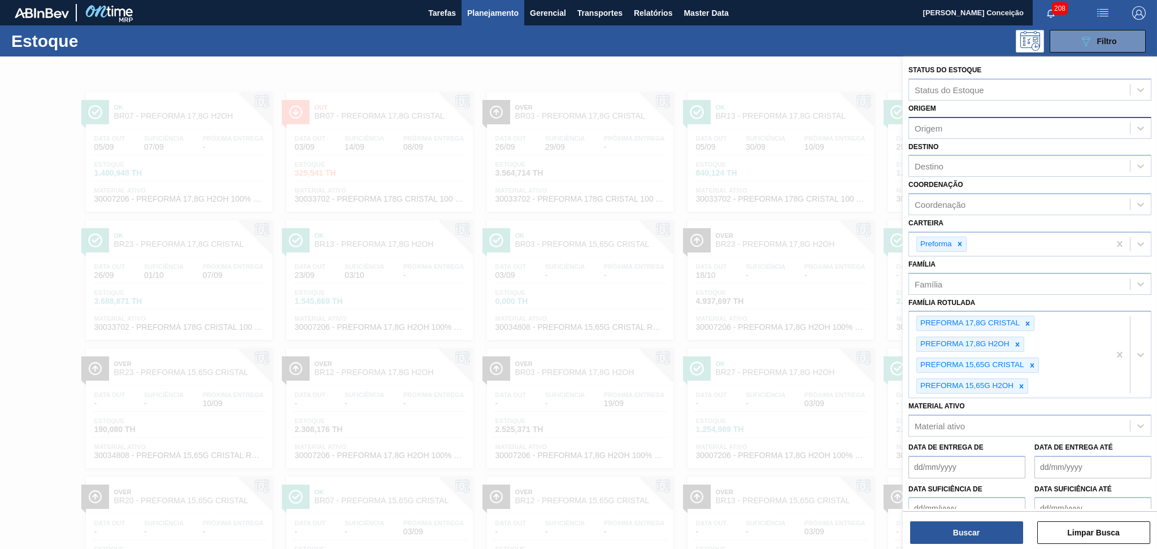
click at [945, 129] on div "Origem" at bounding box center [1019, 128] width 221 height 16
click at [946, 128] on div "Origem" at bounding box center [1019, 128] width 221 height 16
click at [929, 167] on div "Destino" at bounding box center [929, 167] width 29 height 10
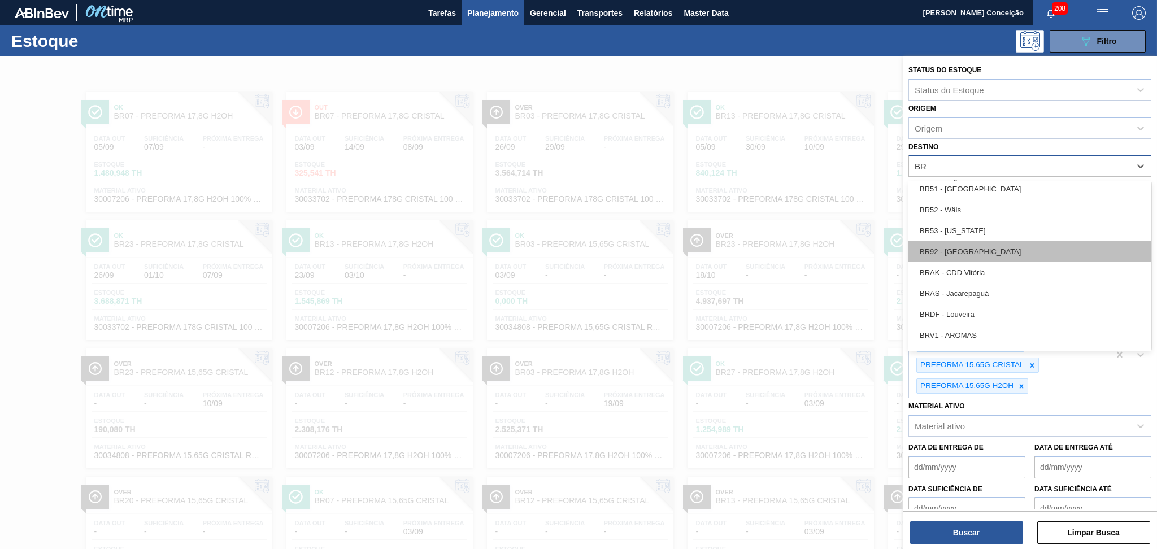
scroll to position [696, 0]
type input "BR"
click at [1071, 381] on div "PREFORMA 17,8G CRISTAL PREFORMA 17,8G H2OH PREFORMA 15,65G CRISTAL PREFORMA 15,…" at bounding box center [1009, 355] width 201 height 86
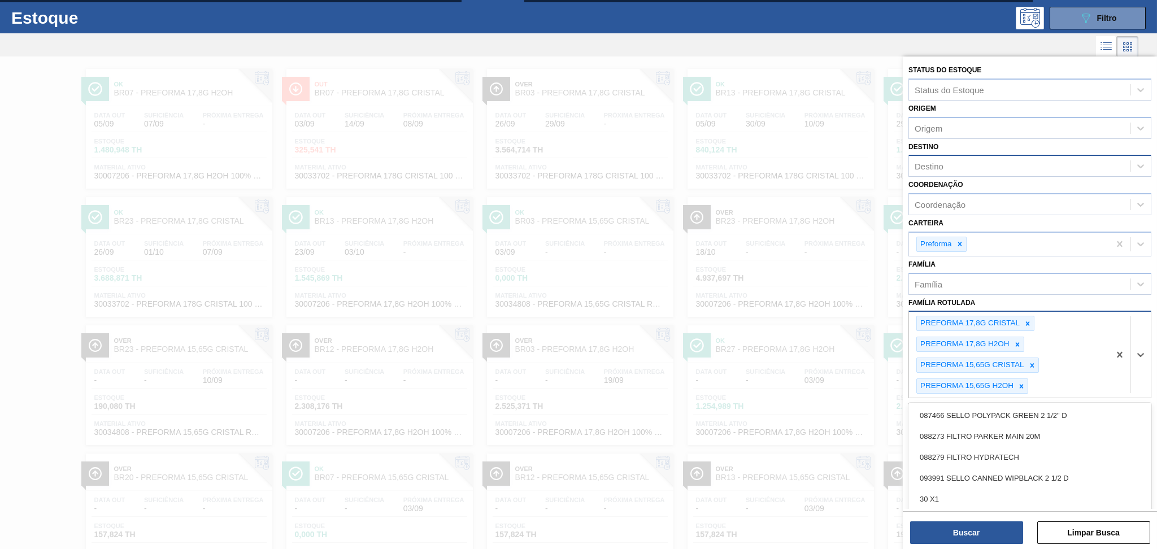
scroll to position [24, 0]
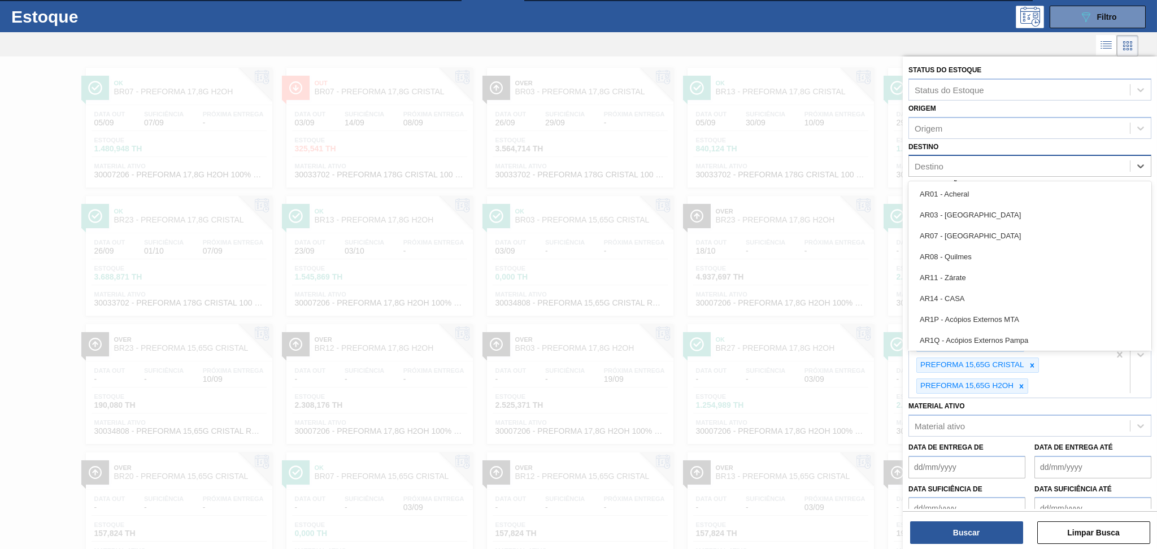
click at [944, 167] on div "Destino" at bounding box center [1019, 166] width 221 height 16
type input "BR08"
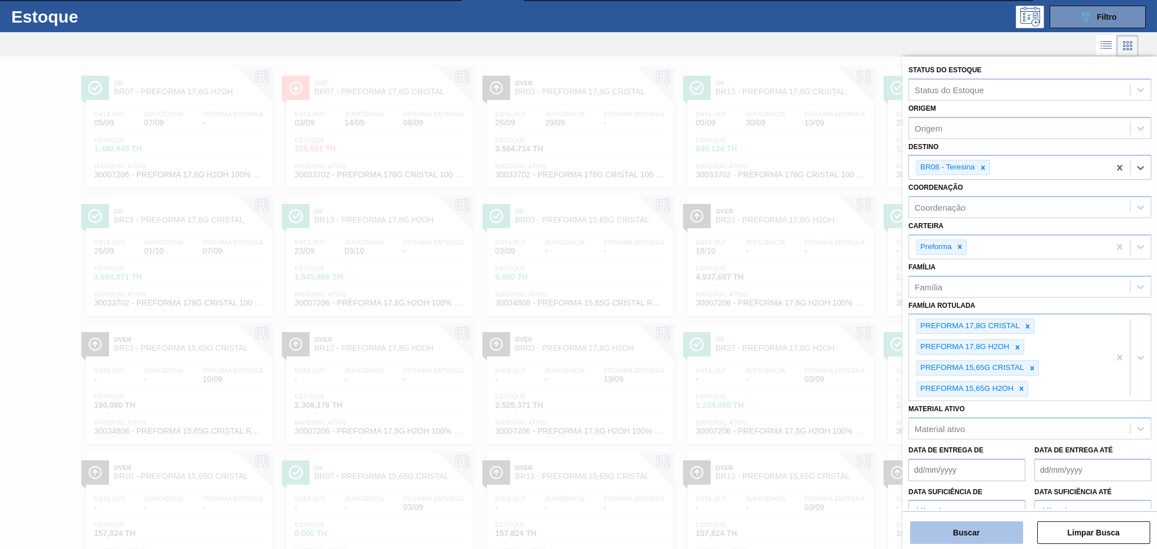
click at [952, 529] on button "Buscar" at bounding box center [966, 532] width 113 height 23
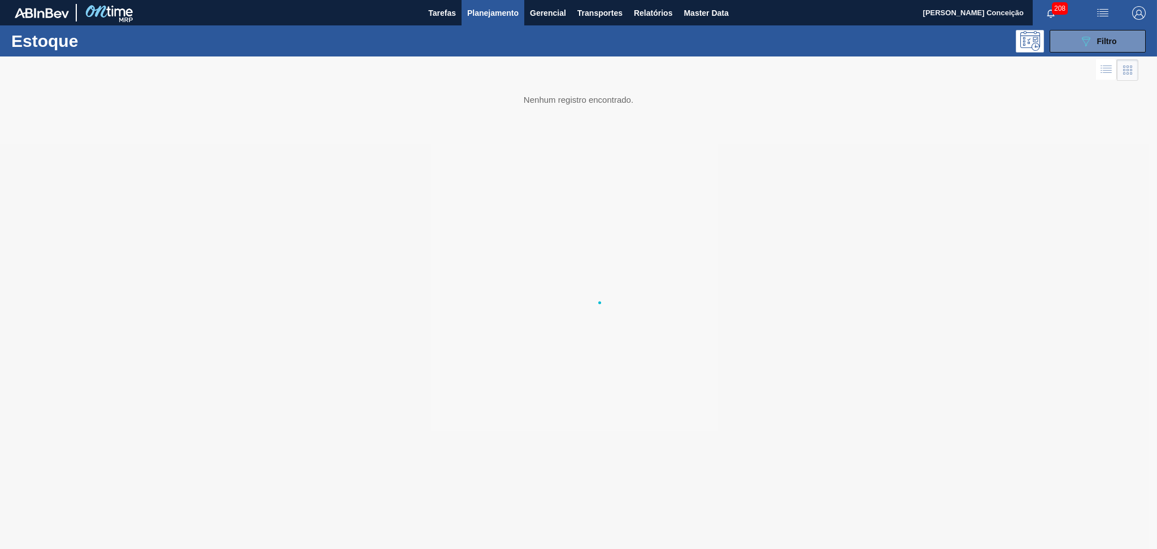
scroll to position [0, 0]
click at [1079, 40] on icon "089F7B8B-B2A5-4AFE-B5C0-19BA573D28AC" at bounding box center [1086, 41] width 14 height 14
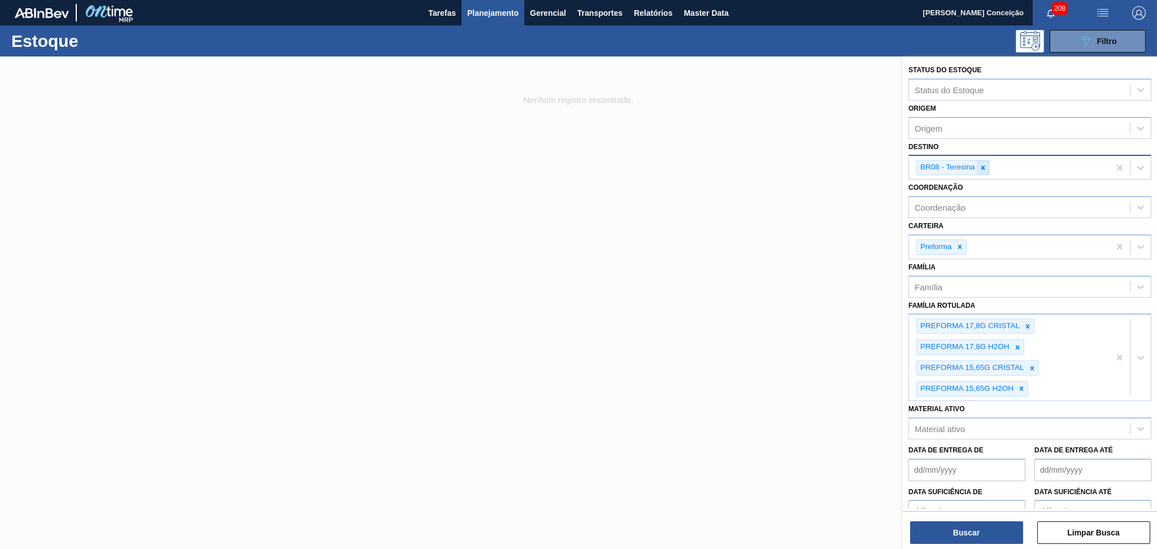
click at [983, 166] on icon at bounding box center [983, 168] width 4 height 4
click at [973, 164] on div "Destino" at bounding box center [1019, 166] width 221 height 16
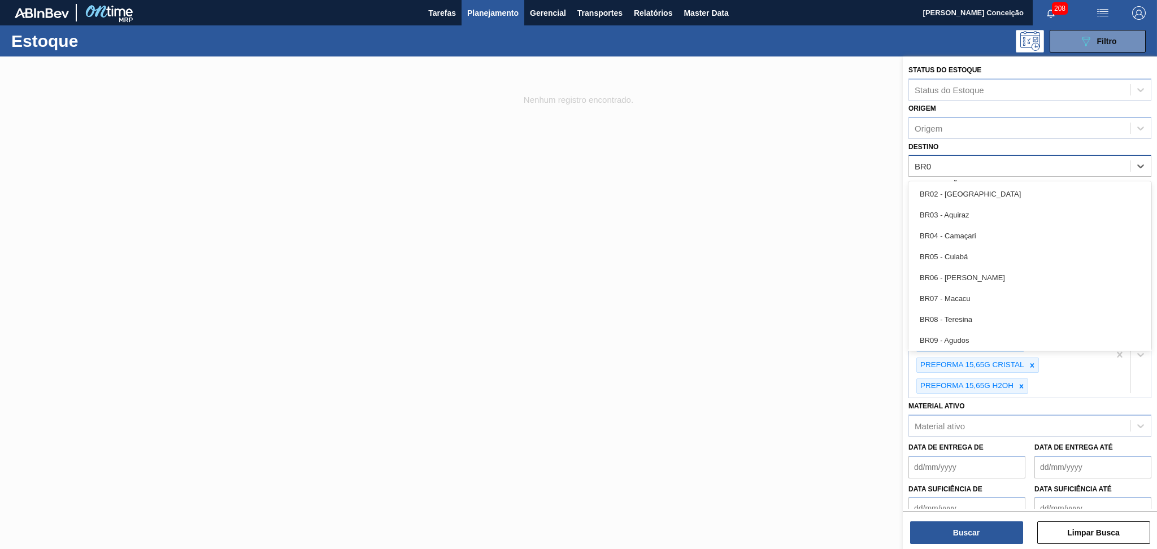
type input "BR03"
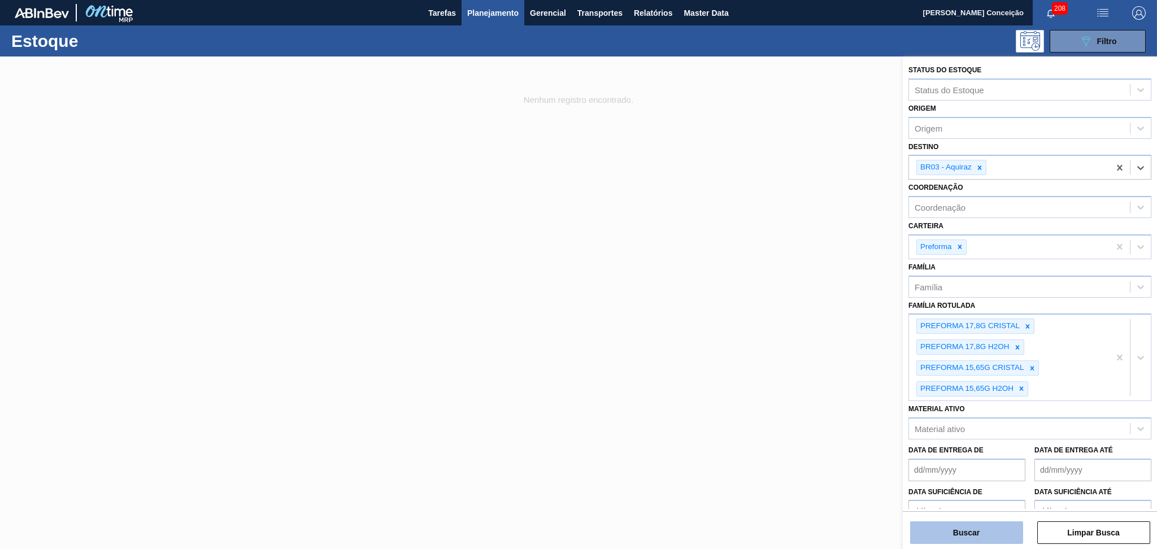
click at [949, 529] on button "Buscar" at bounding box center [966, 532] width 113 height 23
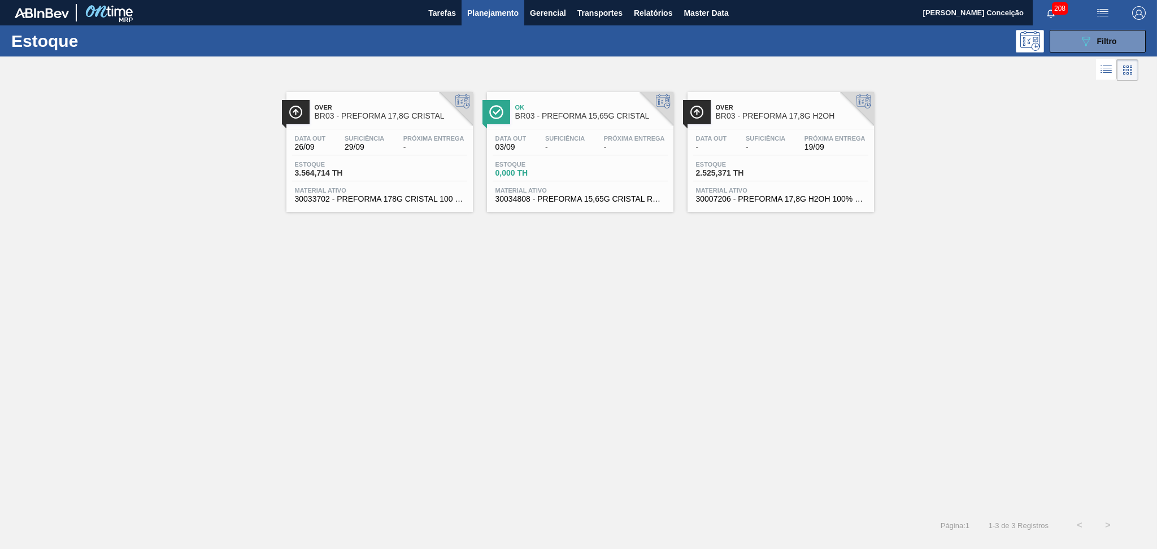
click at [559, 329] on div "Over BR03 - PREFORMA 17,8G CRISTAL Data out 26/09 Suficiência 29/09 Próxima Ent…" at bounding box center [578, 298] width 1157 height 428
click at [398, 161] on div "Estoque 3.564,714 TH" at bounding box center [379, 171] width 175 height 20
click at [527, 130] on div "Data out 03/09 Suficiência - Próxima Entrega - Estoque 0,000 TH Material ativo …" at bounding box center [580, 167] width 186 height 77
click at [719, 115] on span "BR03 - PREFORMA 17,8G H2OH" at bounding box center [792, 116] width 153 height 8
click at [530, 316] on div "Over BR03 - PREFORMA 17,8G CRISTAL Data out 26/09 Suficiência 29/09 Próxima Ent…" at bounding box center [578, 298] width 1157 height 428
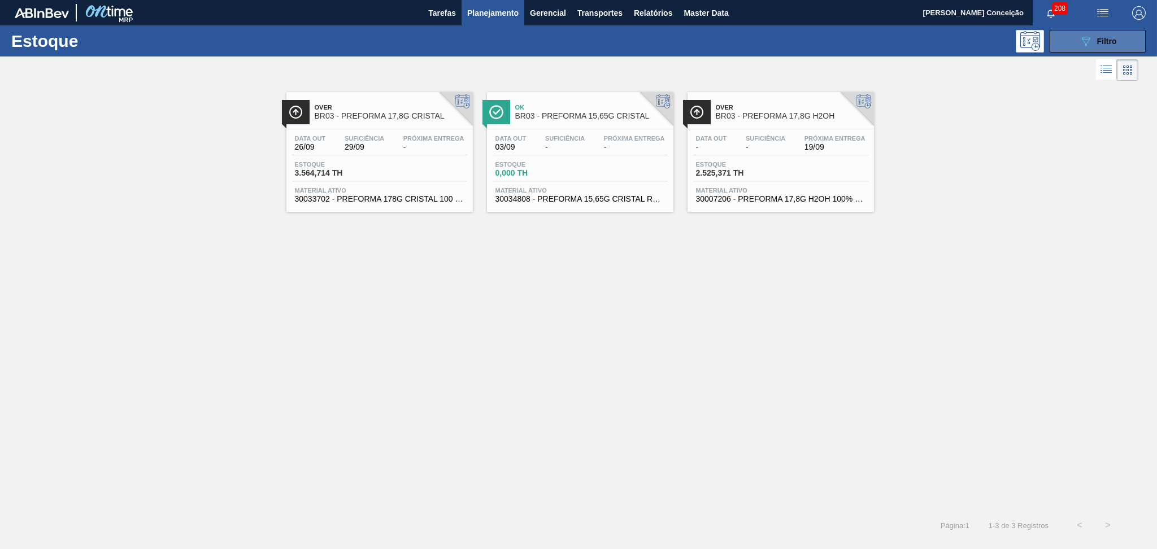
click at [1113, 31] on button "089F7B8B-B2A5-4AFE-B5C0-19BA573D28AC Filtro" at bounding box center [1098, 41] width 96 height 23
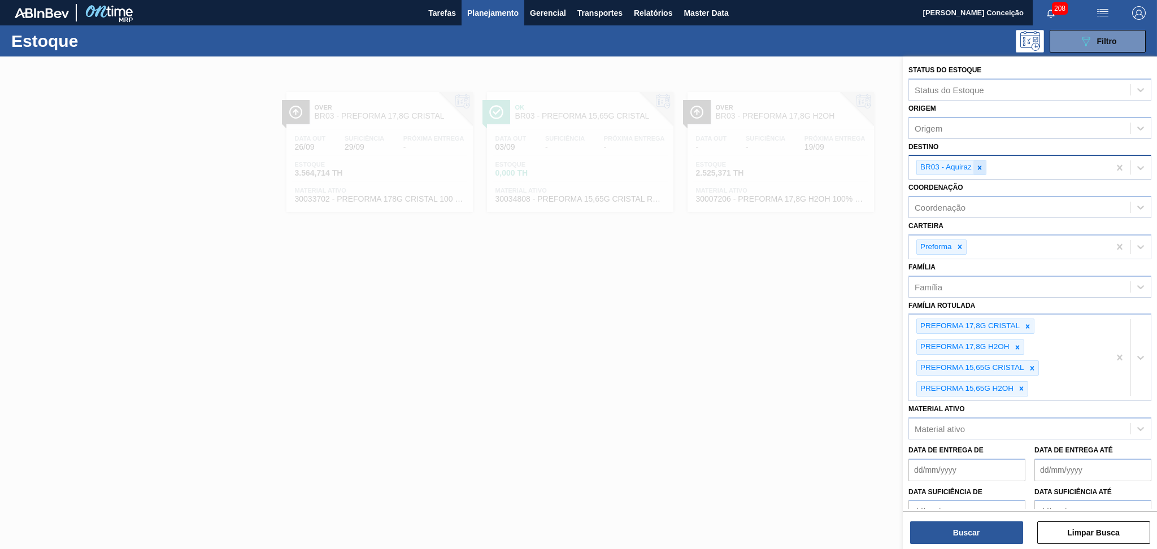
click at [983, 166] on div at bounding box center [979, 167] width 12 height 14
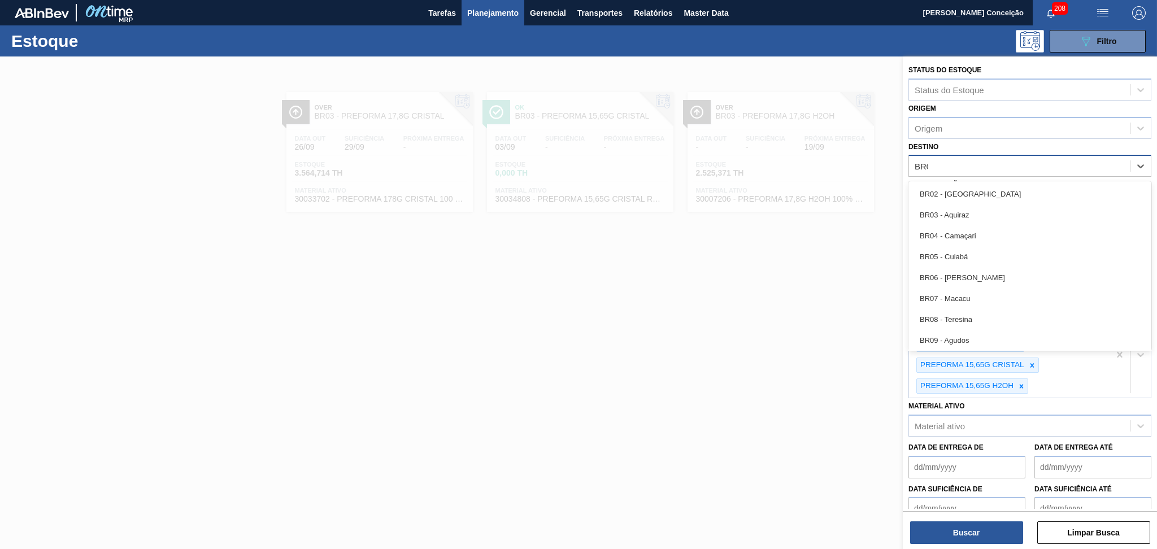
type input "BR04"
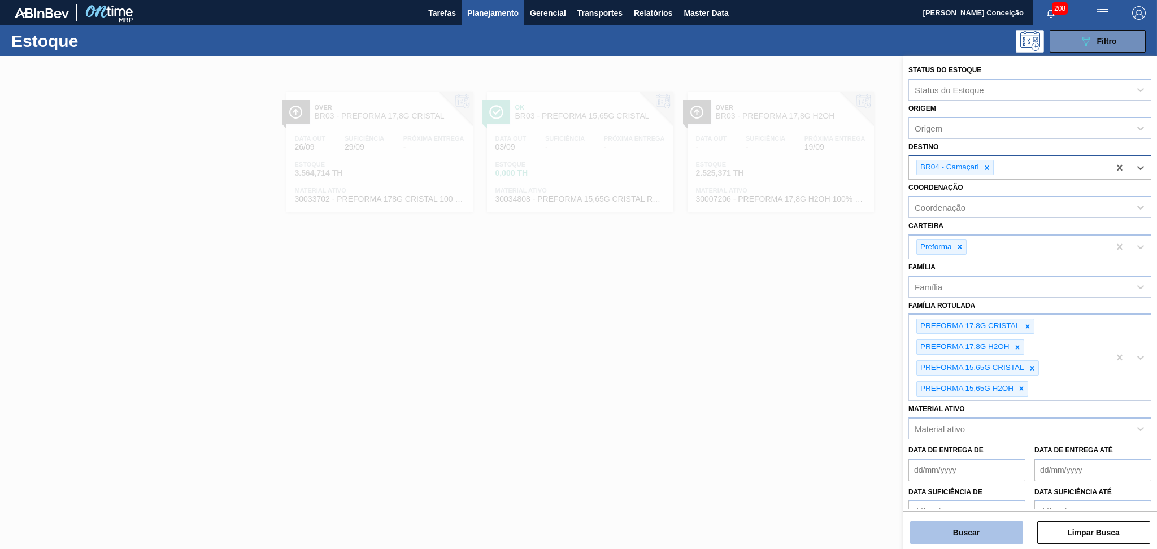
click at [955, 528] on button "Buscar" at bounding box center [966, 532] width 113 height 23
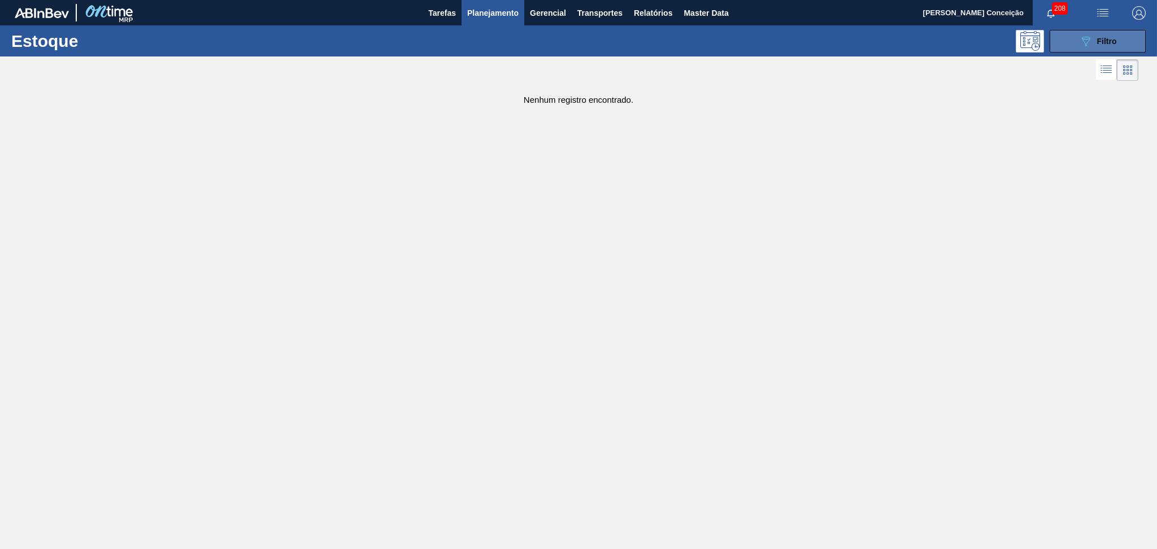
click at [1100, 50] on button "089F7B8B-B2A5-4AFE-B5C0-19BA573D28AC Filtro" at bounding box center [1098, 41] width 96 height 23
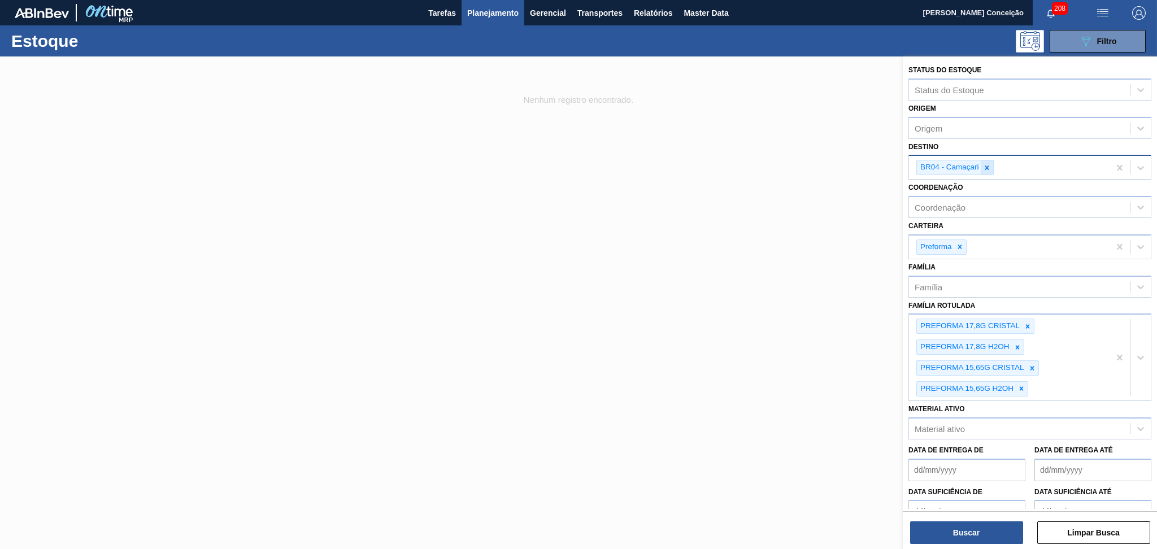
click at [987, 166] on icon at bounding box center [987, 168] width 8 height 8
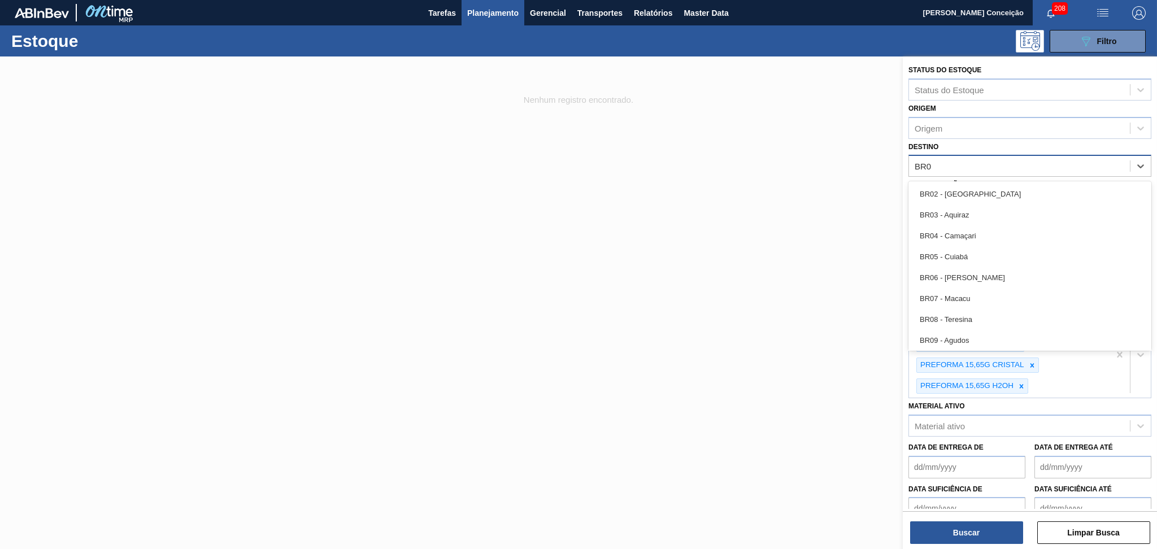
type input "BR05"
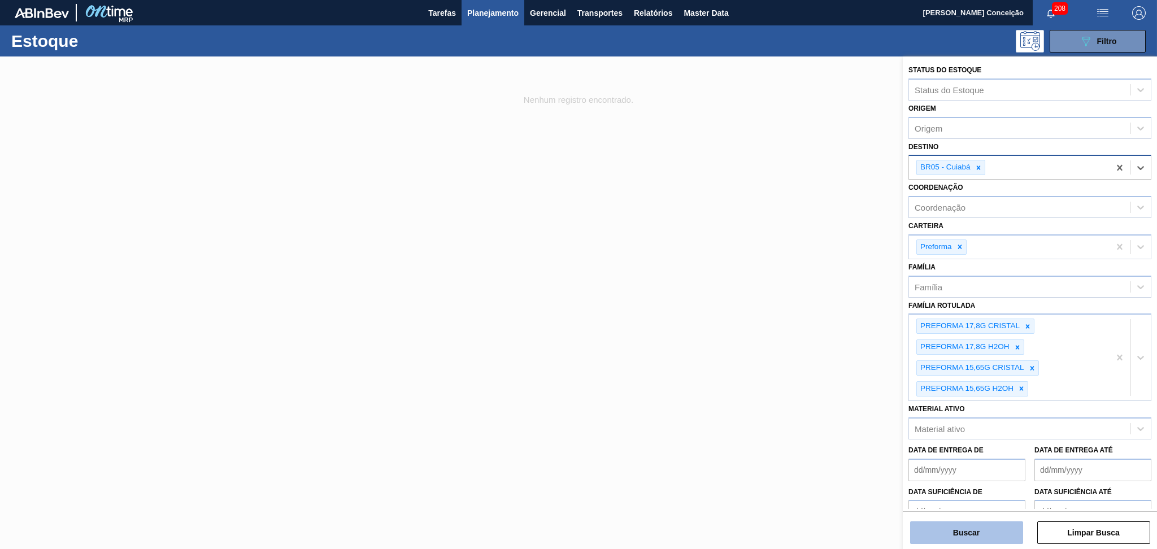
click at [963, 532] on button "Buscar" at bounding box center [966, 532] width 113 height 23
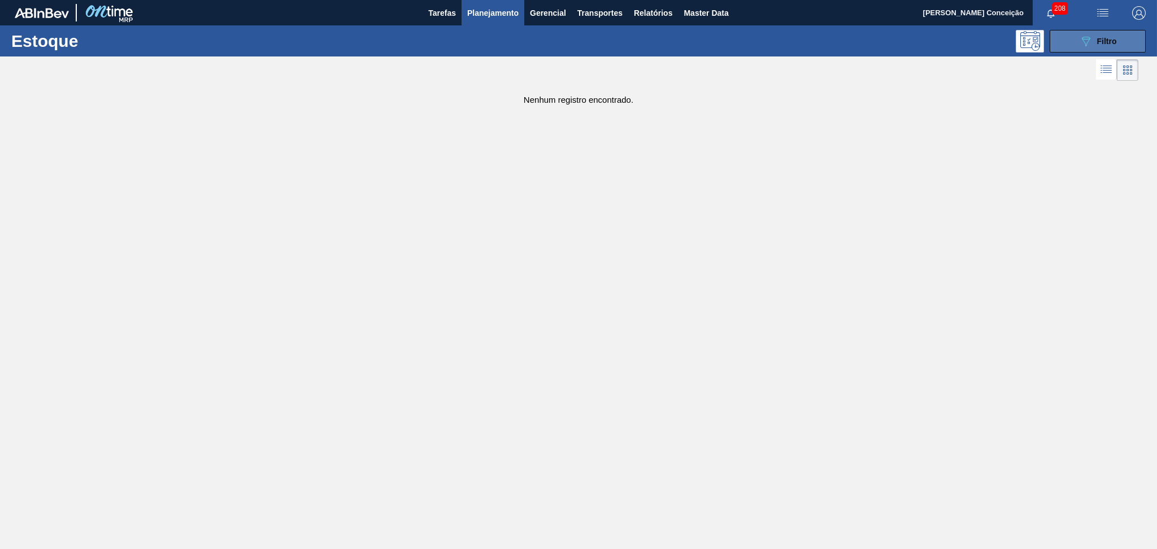
click at [1110, 40] on span "Filtro" at bounding box center [1107, 41] width 20 height 9
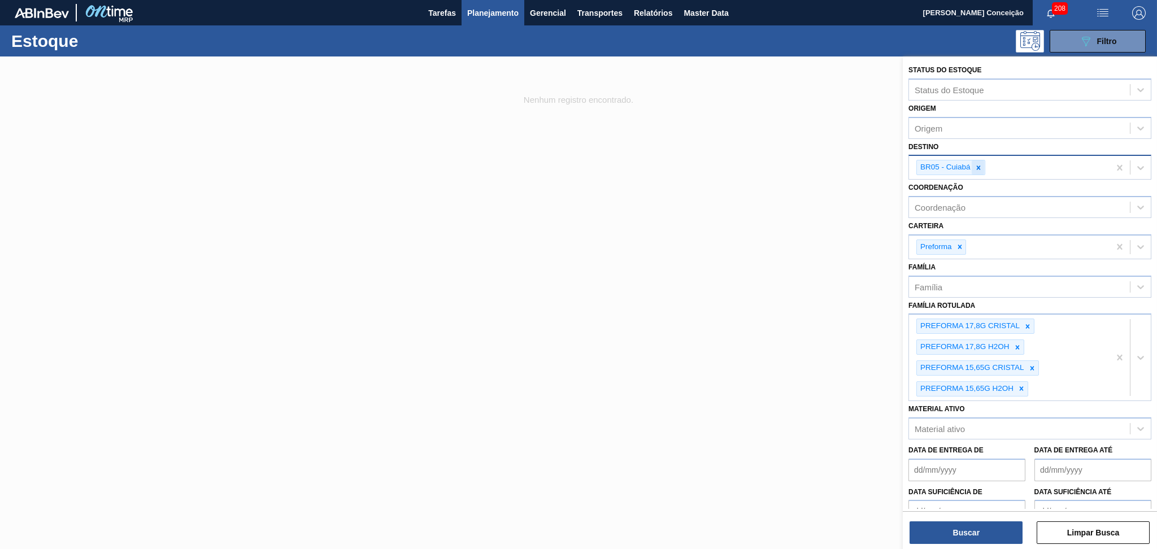
click at [982, 167] on div at bounding box center [978, 167] width 12 height 14
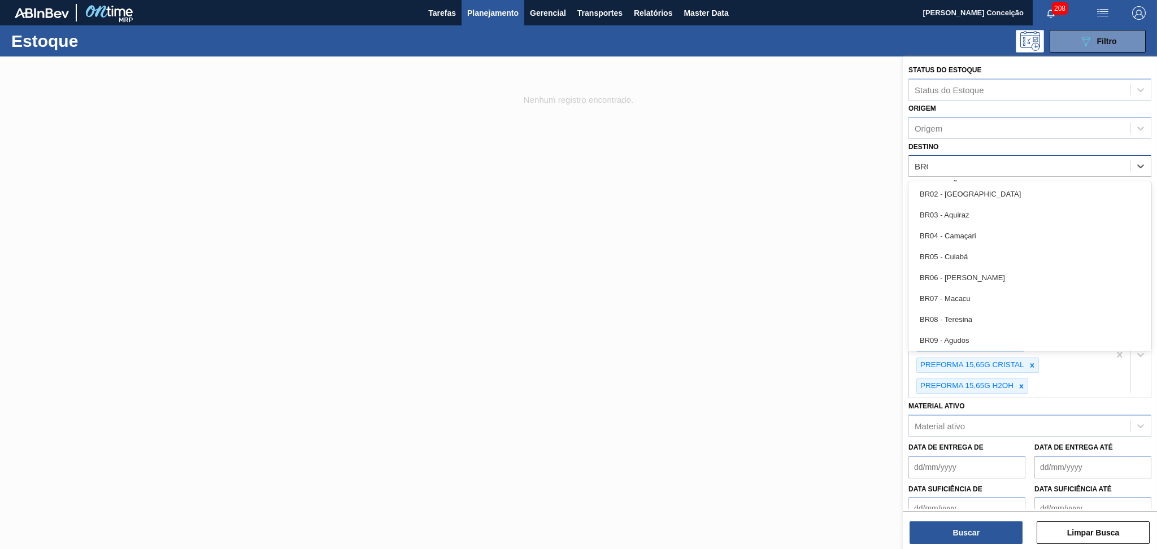
type input "BR06"
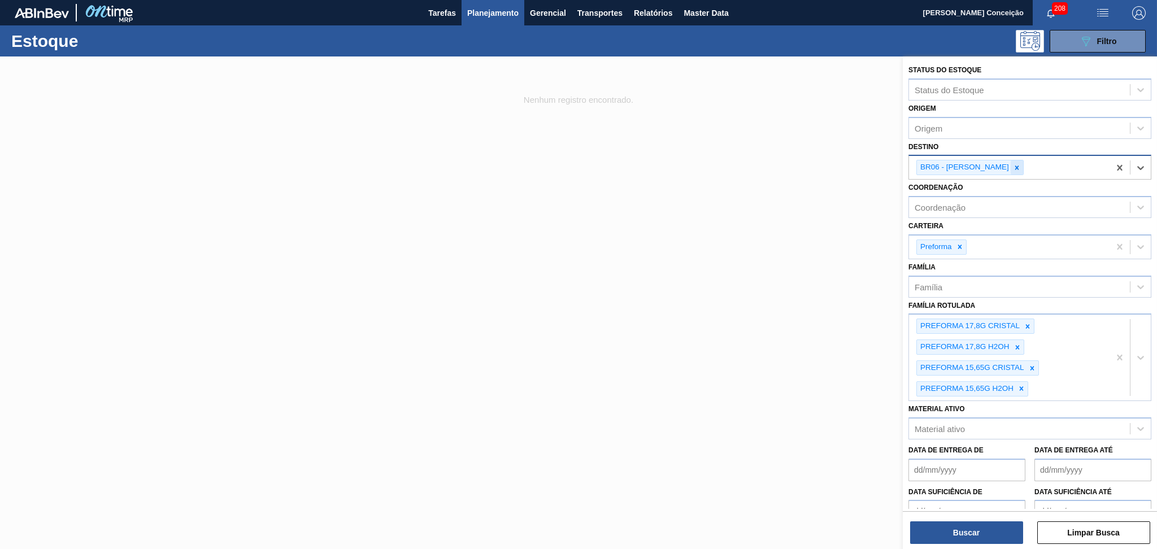
click at [1013, 166] on icon at bounding box center [1017, 168] width 8 height 8
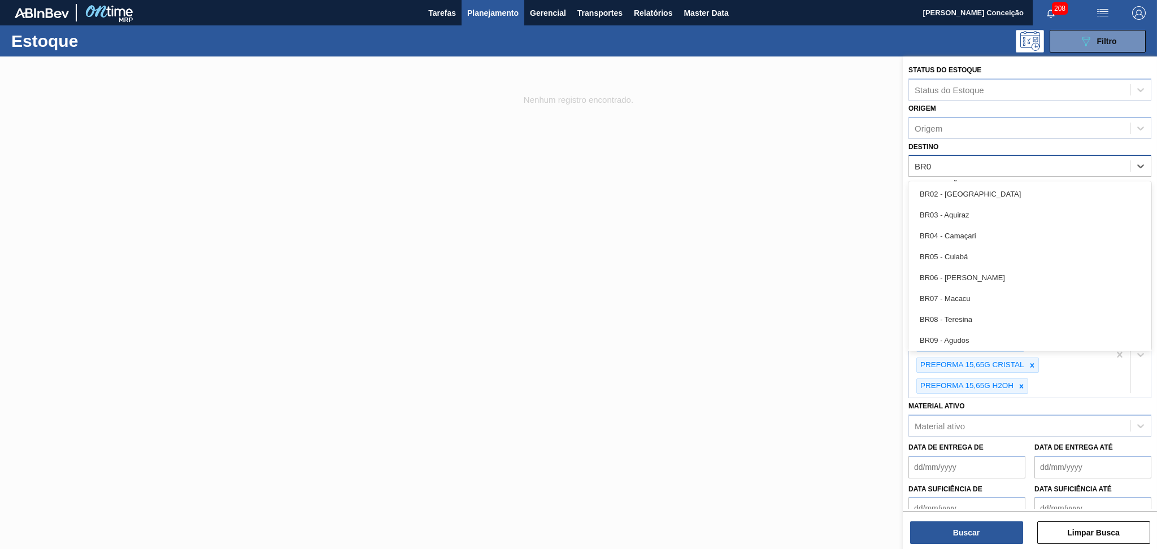
type input "BR07"
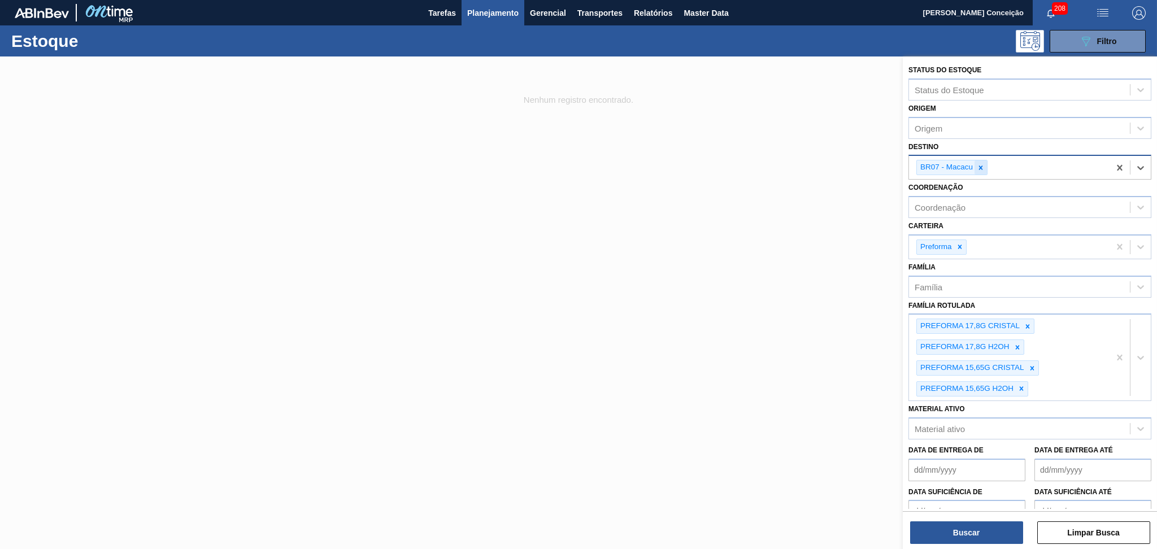
click at [983, 165] on icon at bounding box center [981, 168] width 8 height 8
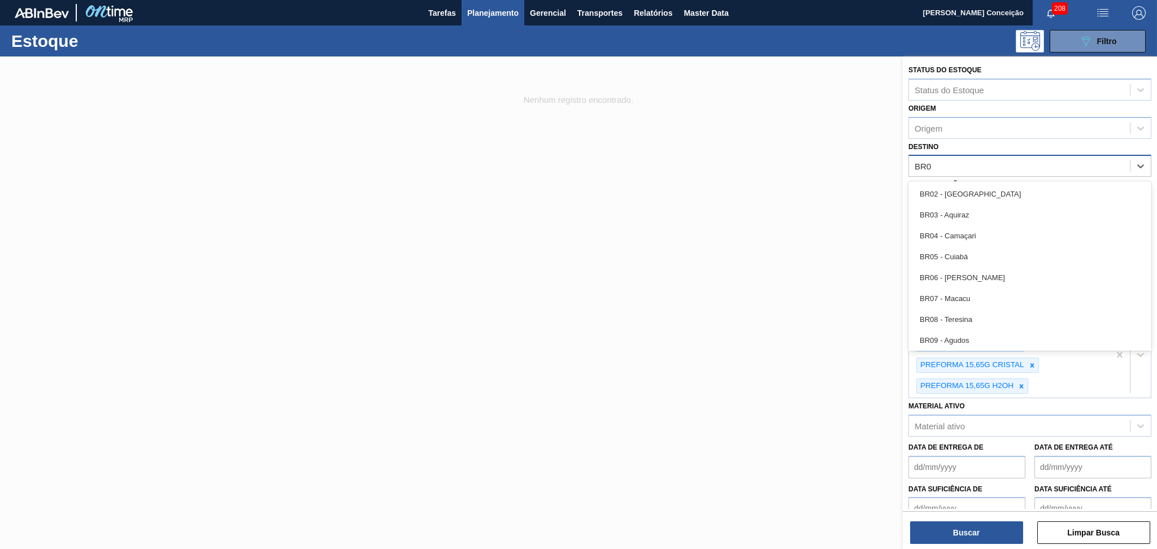
type input "BR08"
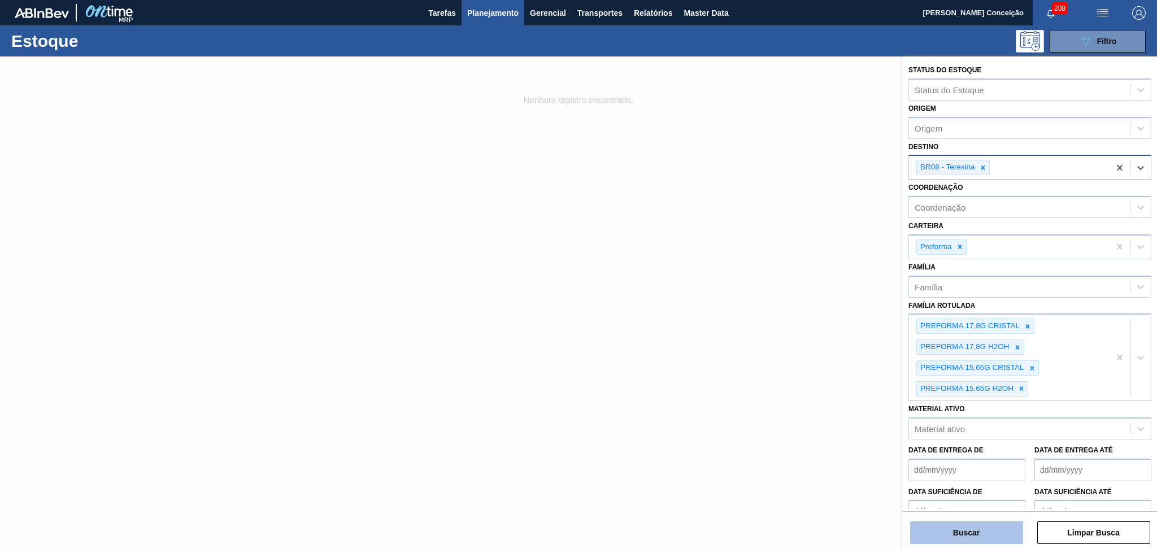
click at [987, 531] on button "Buscar" at bounding box center [966, 532] width 113 height 23
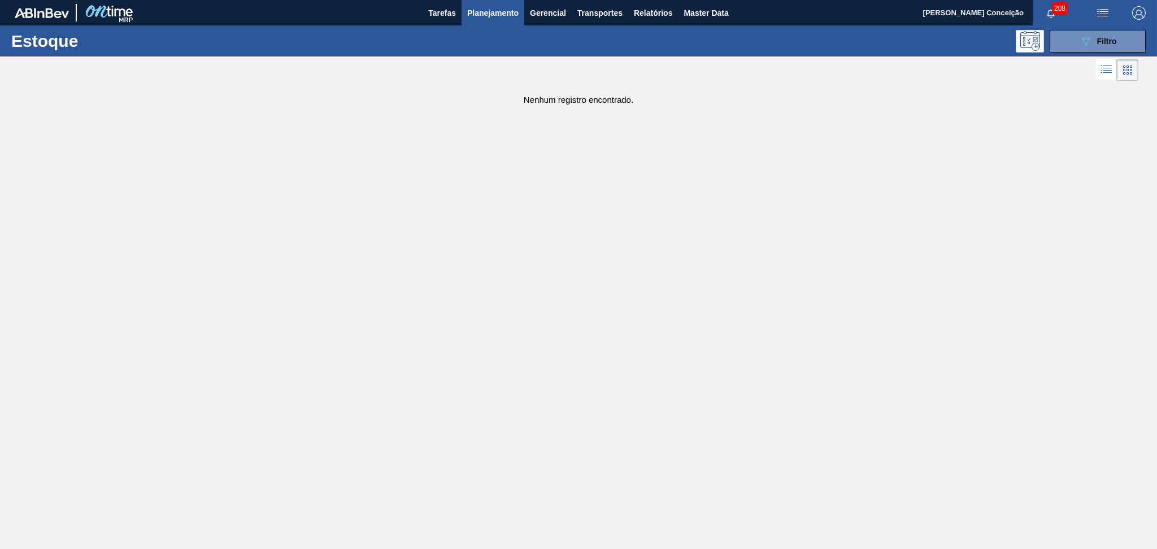
click at [1098, 28] on div "Estoque 089F7B8B-B2A5-4AFE-B5C0-19BA573D28AC Filtro" at bounding box center [578, 40] width 1157 height 31
click at [1057, 50] on button "089F7B8B-B2A5-4AFE-B5C0-19BA573D28AC Filtro" at bounding box center [1098, 41] width 96 height 23
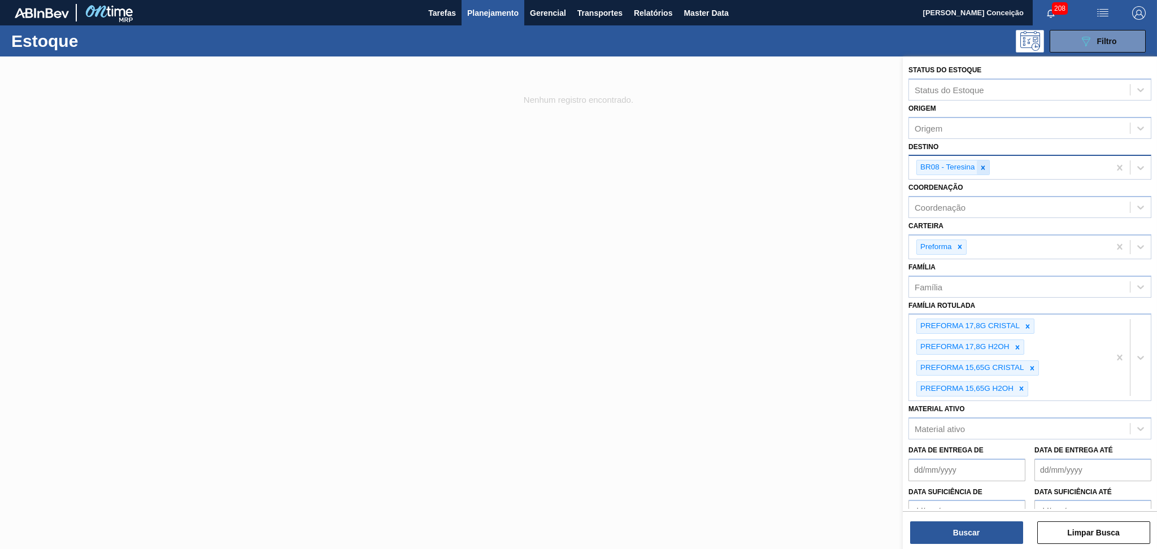
click at [983, 168] on icon at bounding box center [983, 168] width 8 height 8
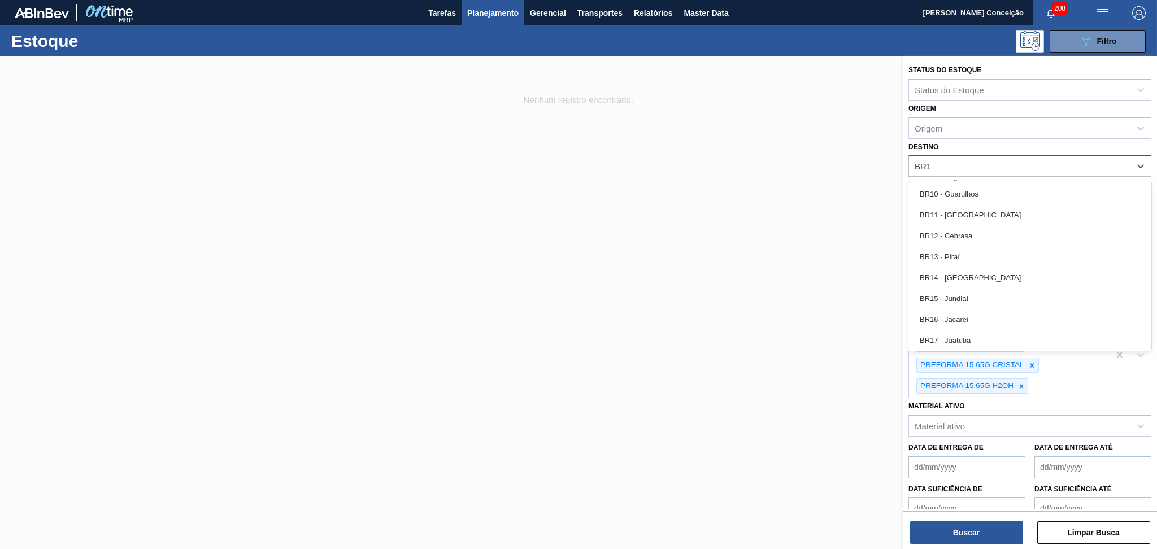
type input "BR15"
type input "BR12"
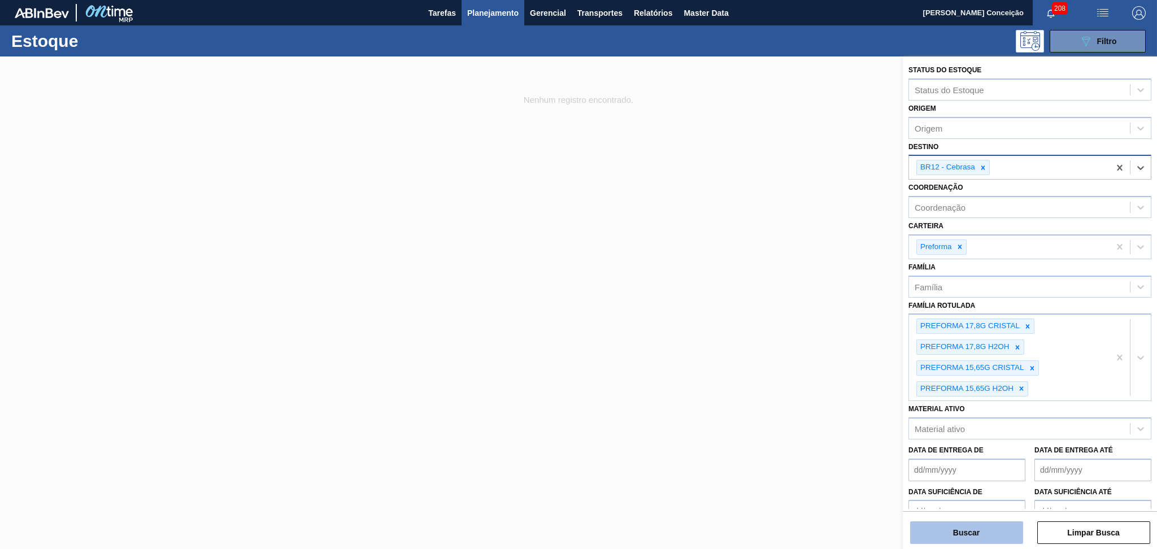
click at [956, 526] on button "Buscar" at bounding box center [966, 532] width 113 height 23
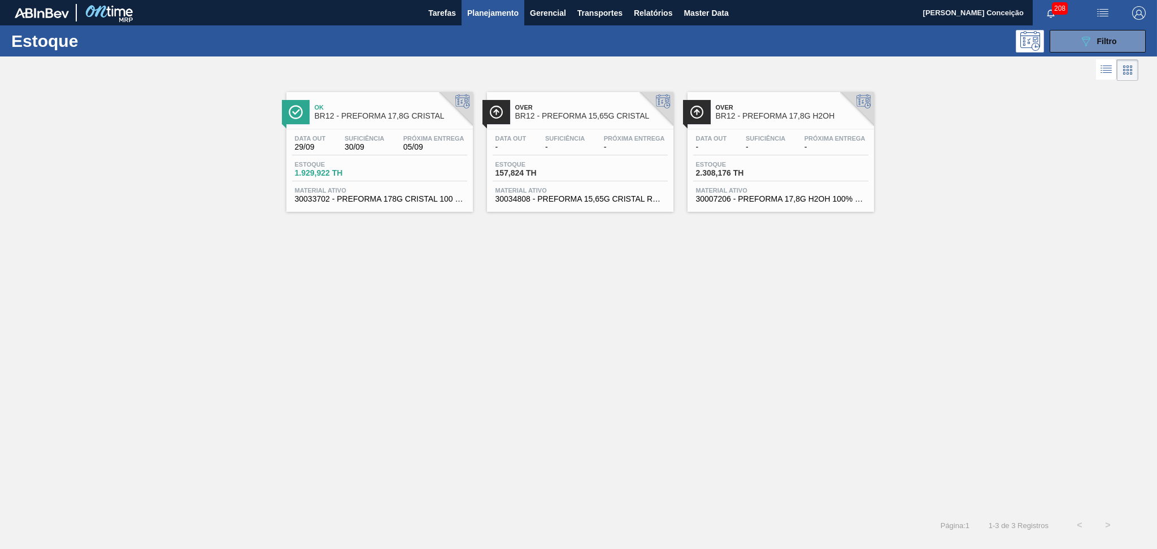
click at [517, 306] on div "Ok BR12 - PREFORMA 17,8G CRISTAL Data out 29/09 Suficiência 30/09 Próxima Entre…" at bounding box center [578, 298] width 1157 height 428
click at [386, 162] on div "Estoque 1.929,922 TH" at bounding box center [379, 171] width 175 height 20
click at [532, 152] on div "Data out - Suficiência - Próxima Entrega -" at bounding box center [580, 145] width 175 height 20
click at [728, 148] on div "Data out -" at bounding box center [711, 143] width 37 height 16
click at [1077, 39] on button "089F7B8B-B2A5-4AFE-B5C0-19BA573D28AC Filtro" at bounding box center [1098, 41] width 96 height 23
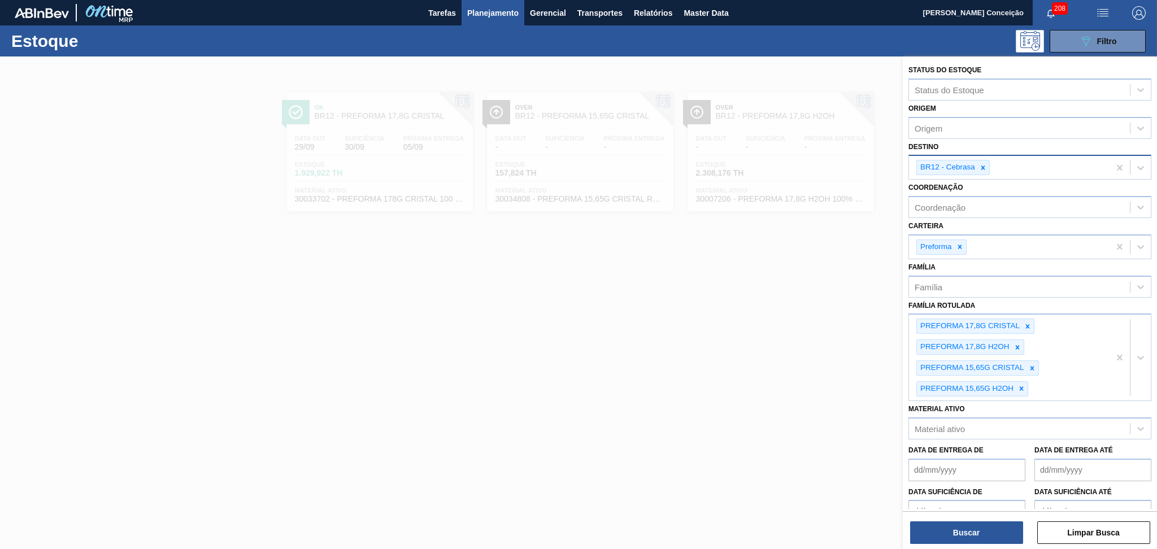
click at [983, 167] on icon at bounding box center [983, 168] width 4 height 4
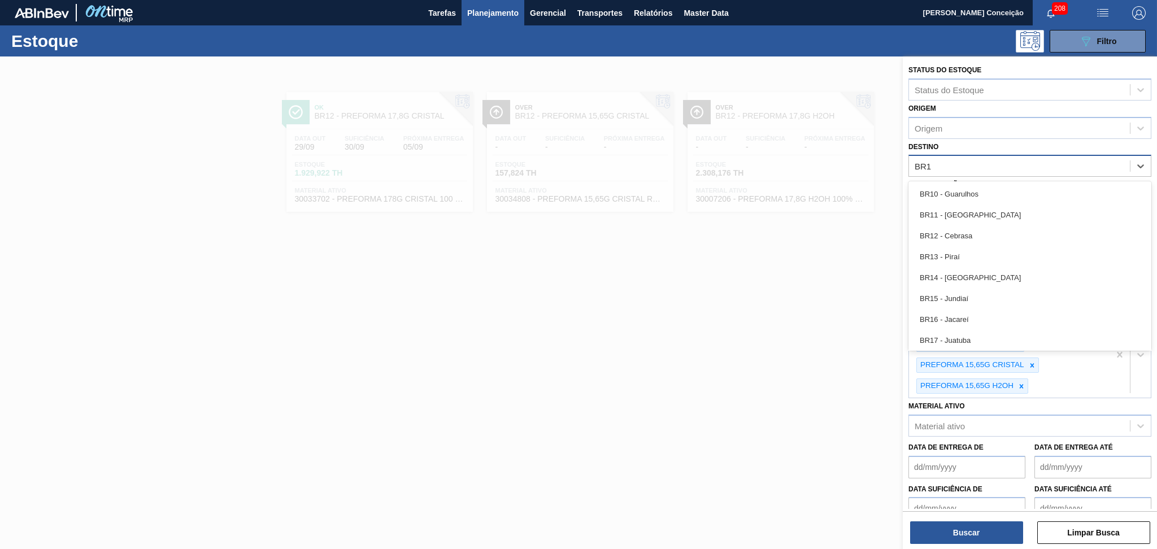
type input "BR13"
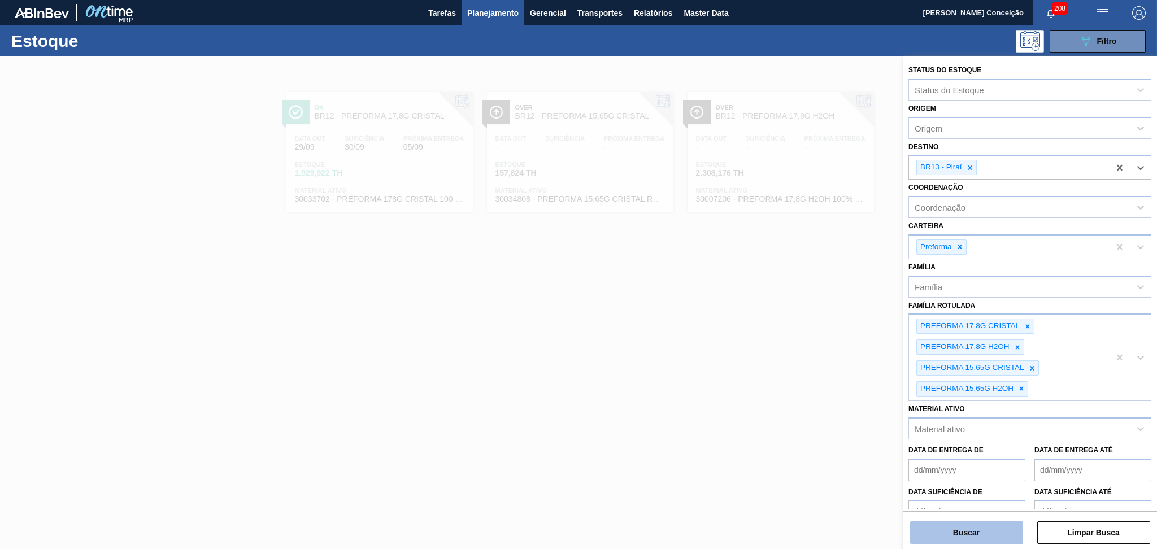
click at [950, 531] on button "Buscar" at bounding box center [966, 532] width 113 height 23
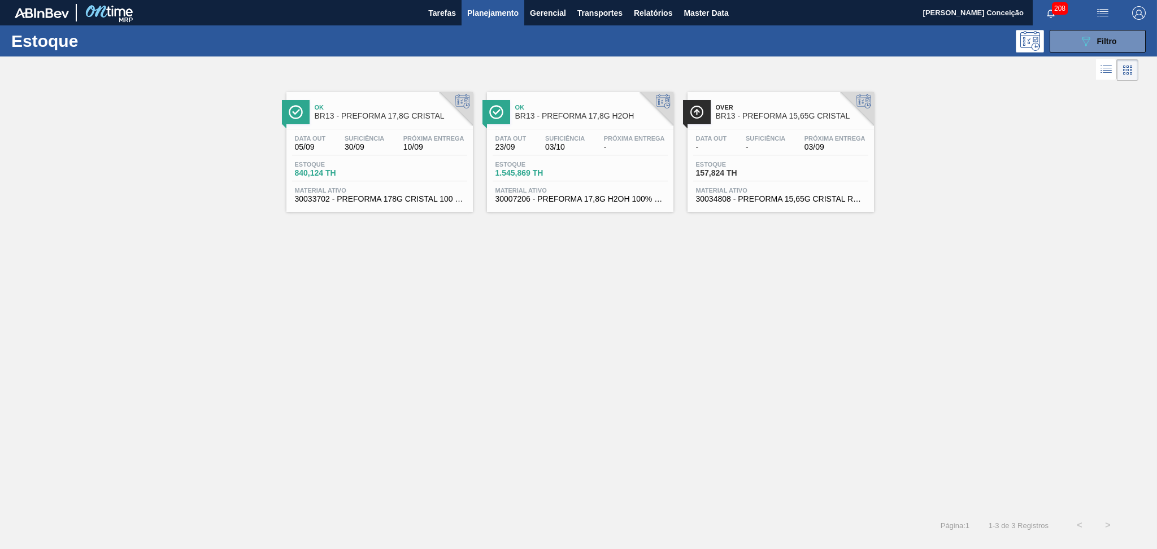
click at [393, 147] on div "Data out 05/09 Suficiência 30/09 Próxima Entrega 10/09" at bounding box center [379, 145] width 175 height 20
click at [622, 136] on span "Próxima Entrega" at bounding box center [634, 138] width 61 height 7
click at [802, 130] on div "Data out - Suficiência - Próxima Entrega 03/09 Estoque 157,824 TH Material ativ…" at bounding box center [780, 167] width 186 height 77
click at [1073, 50] on button "089F7B8B-B2A5-4AFE-B5C0-19BA573D28AC Filtro" at bounding box center [1098, 41] width 96 height 23
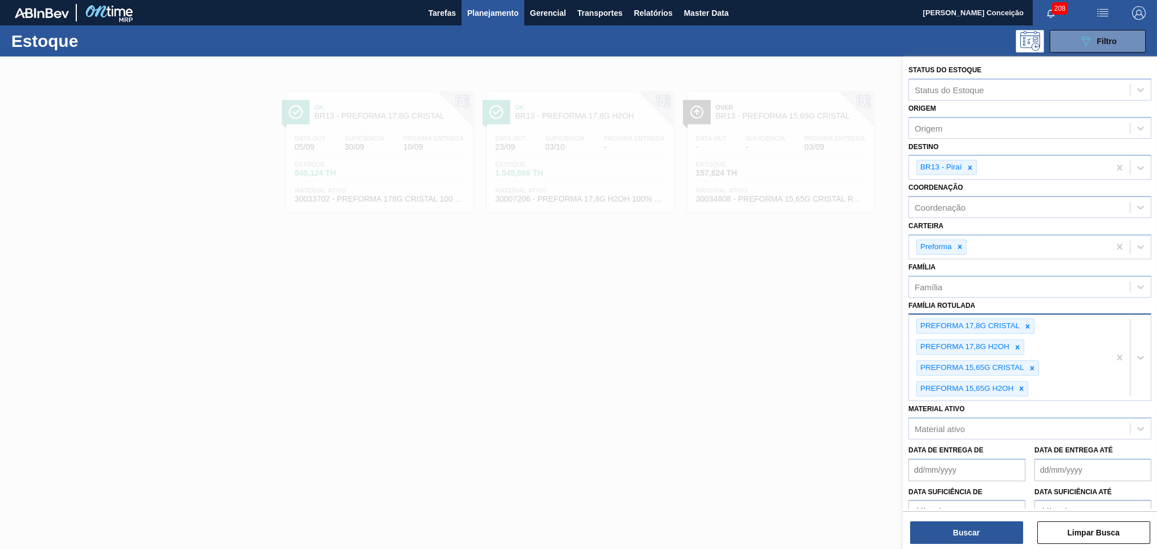
click at [1051, 385] on div "PREFORMA 17,8G CRISTAL PREFORMA 17,8G H2OH PREFORMA 15,65G CRISTAL PREFORMA 15,…" at bounding box center [1009, 358] width 201 height 86
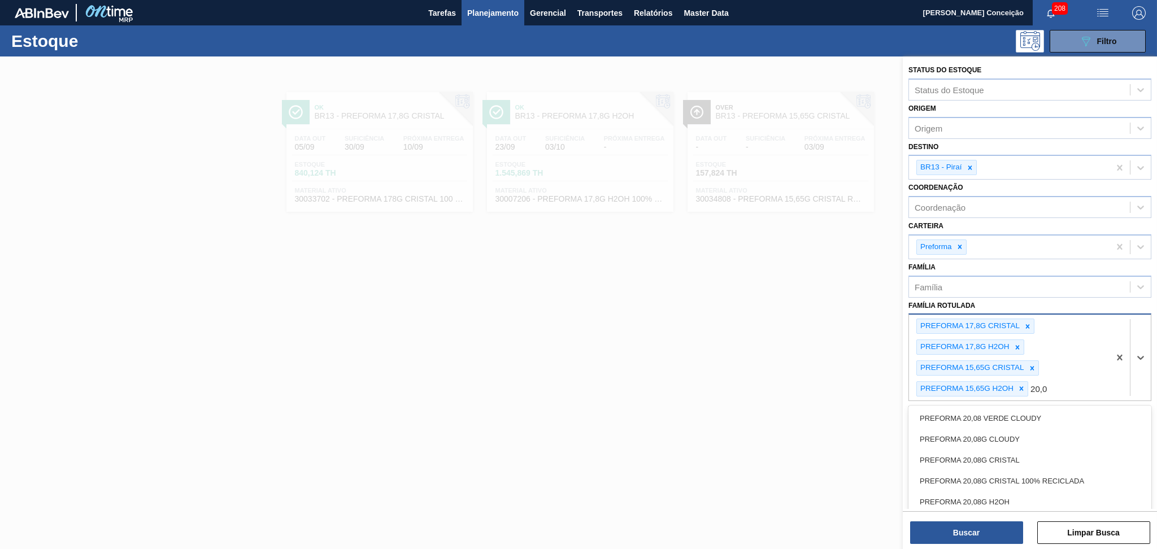
type Rotulada "20,08"
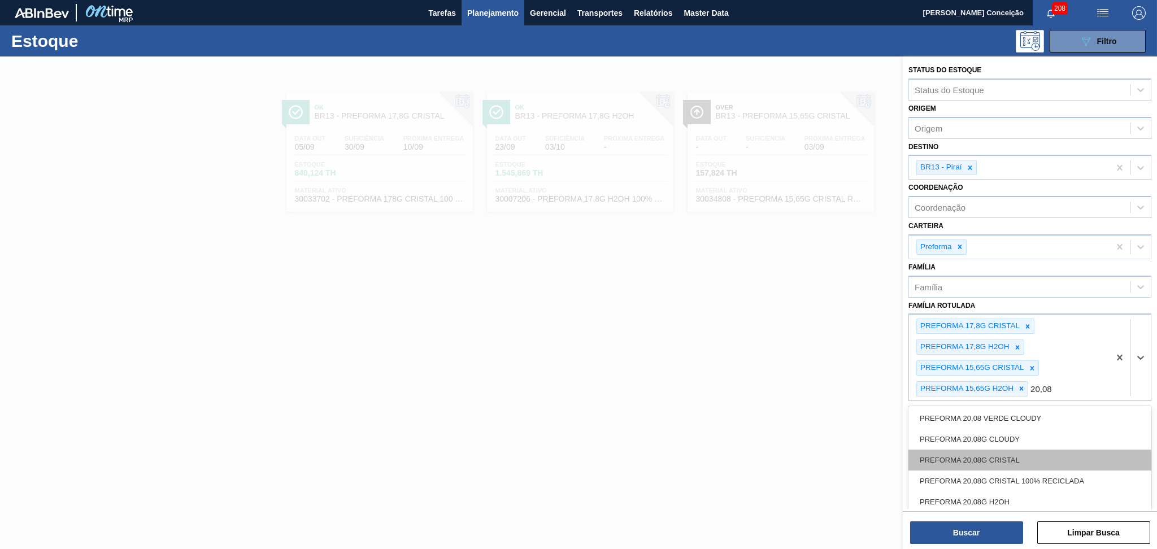
click at [1003, 450] on div "PREFORMA 20,08G CRISTAL" at bounding box center [1029, 460] width 243 height 21
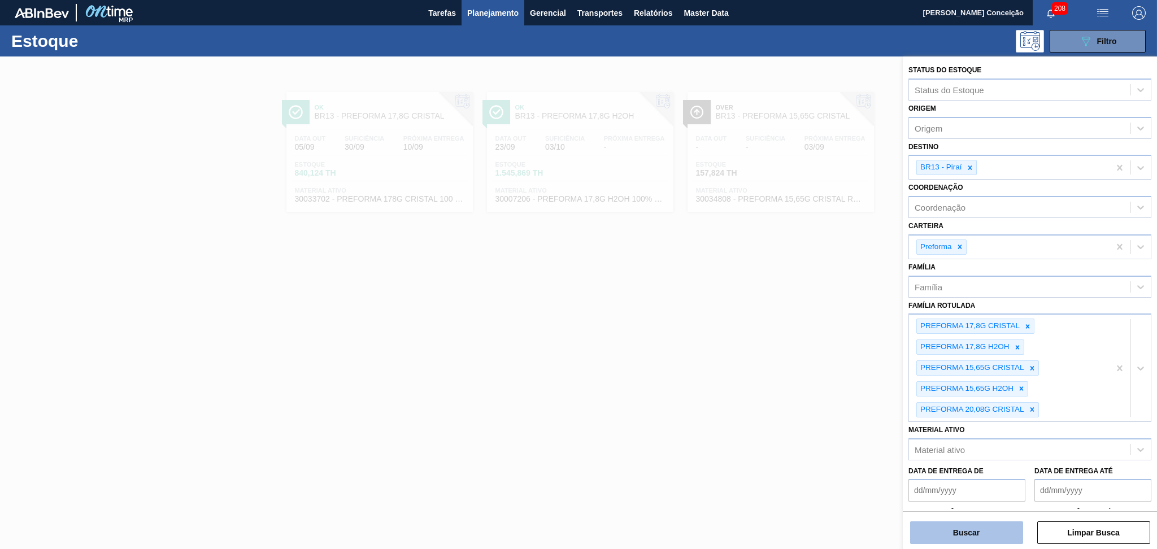
click at [979, 536] on button "Buscar" at bounding box center [966, 532] width 113 height 23
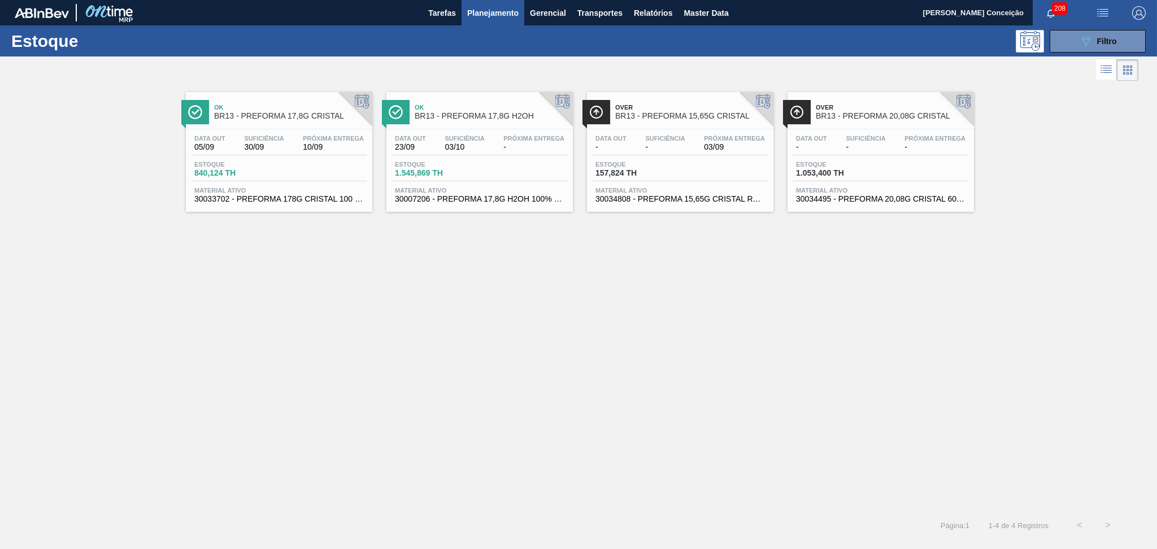
click at [526, 330] on div "Ok BR13 - PREFORMA 17,8G CRISTAL Data out 05/09 Suficiência 30/09 Próxima Entre…" at bounding box center [578, 298] width 1157 height 428
click at [877, 154] on div "Data out - Suficiência - Próxima Entrega -" at bounding box center [880, 145] width 175 height 20
click at [514, 402] on div "Ok BR13 - PREFORMA 17,8G CRISTAL Data out 05/09 Suficiência 30/09 Próxima Entre…" at bounding box center [578, 298] width 1157 height 428
click at [443, 316] on div "Ok BR13 - PREFORMA 17,8G CRISTAL Data out 05/09 Suficiência 30/09 Próxima Entre…" at bounding box center [578, 298] width 1157 height 428
click at [260, 149] on span "30/09" at bounding box center [264, 147] width 40 height 8
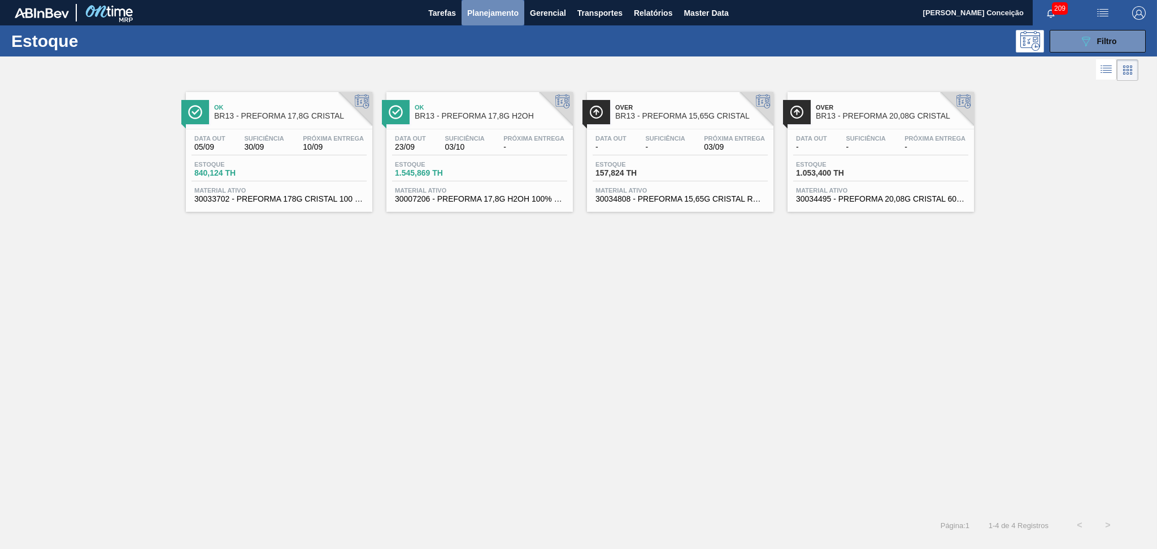
click at [489, 21] on button "Planejamento" at bounding box center [493, 12] width 63 height 25
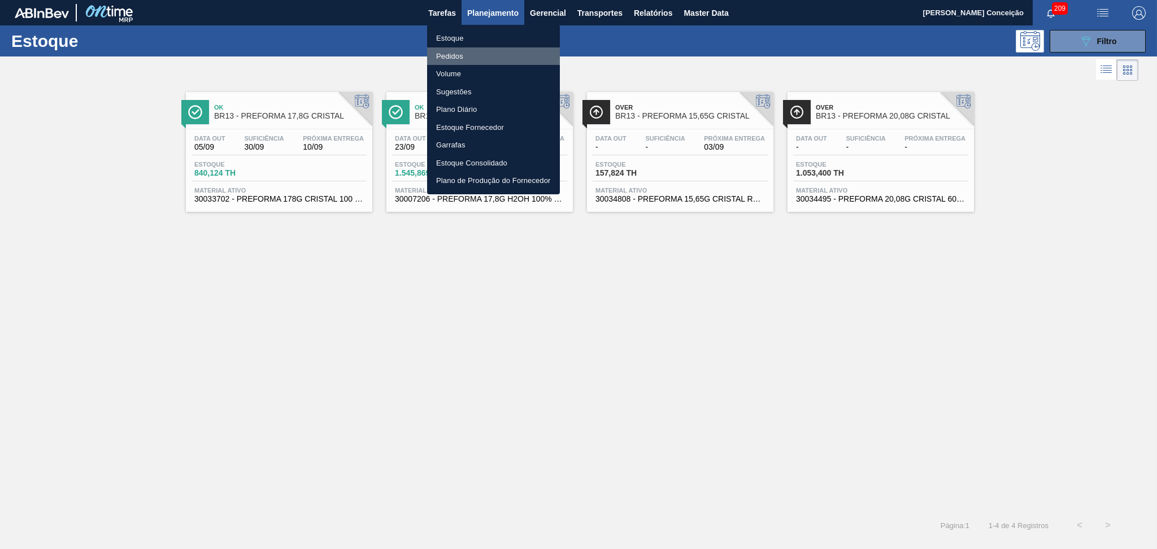
click at [442, 56] on li "Pedidos" at bounding box center [493, 56] width 133 height 18
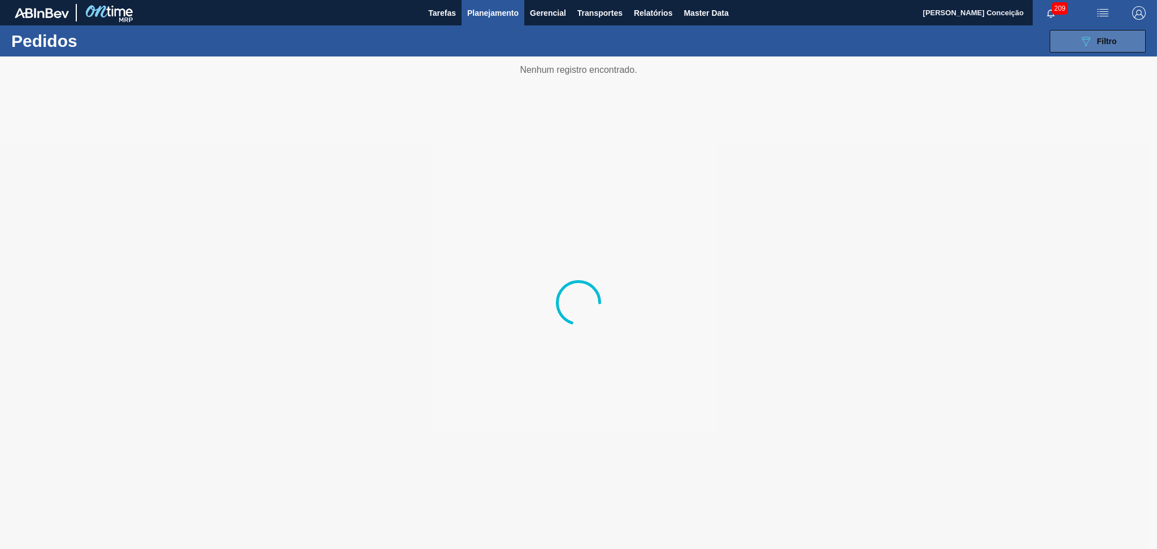
click at [1061, 40] on button "089F7B8B-B2A5-4AFE-B5C0-19BA573D28AC Filtro" at bounding box center [1098, 41] width 96 height 23
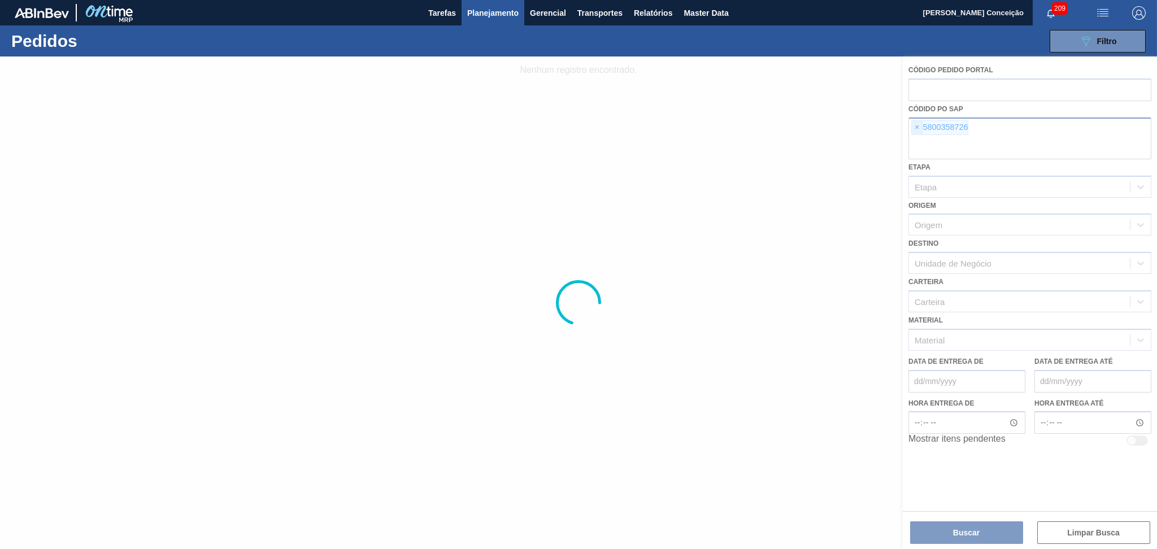
click at [920, 127] on span "×" at bounding box center [917, 128] width 11 height 14
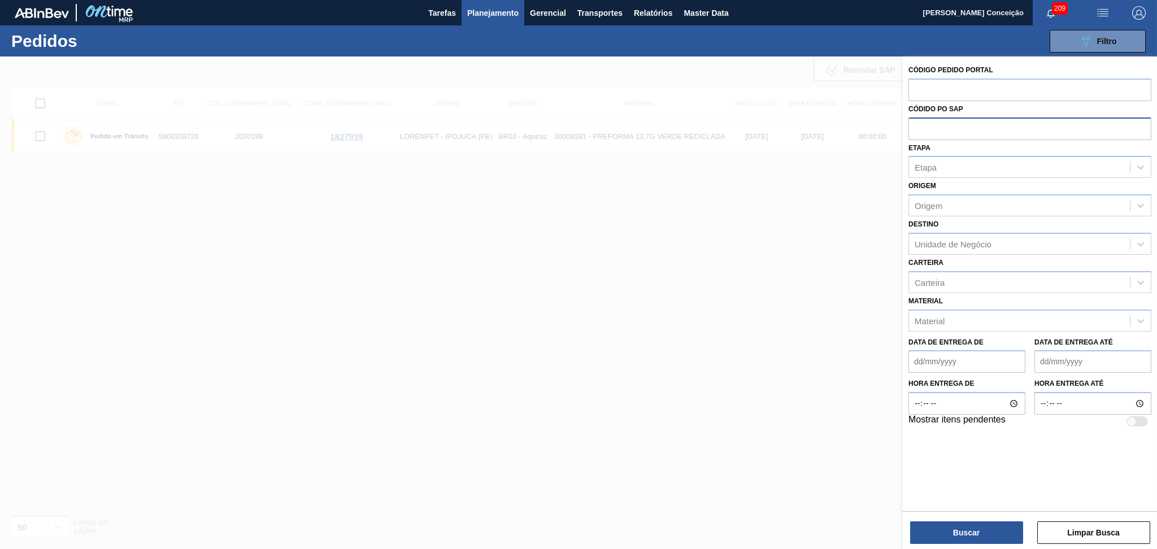
click at [920, 127] on input "text" at bounding box center [1029, 127] width 243 height 21
paste input "5800358726"
type input "5800358726"
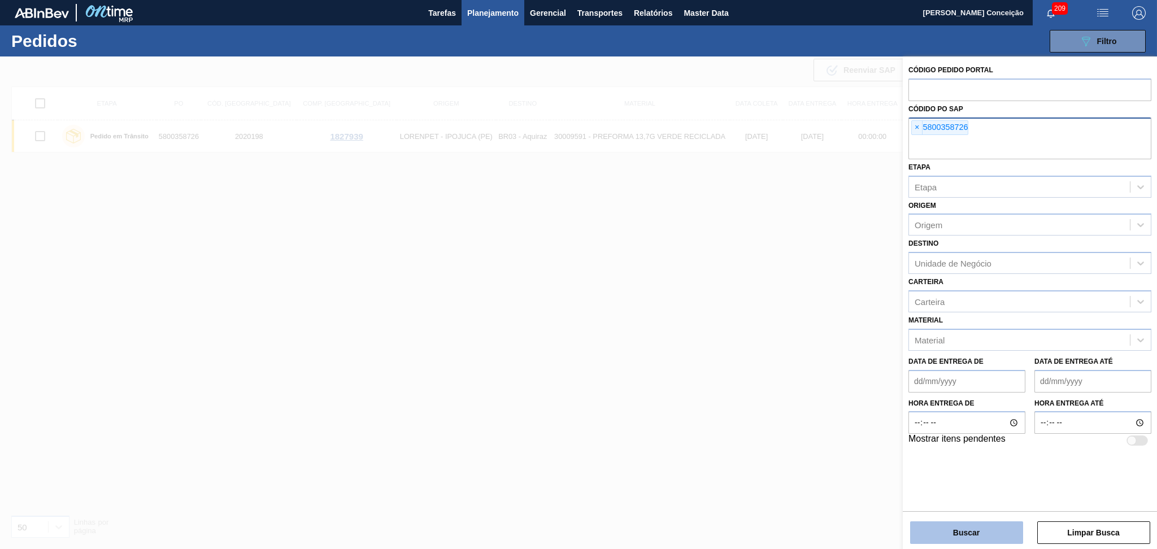
click at [974, 526] on button "Buscar" at bounding box center [966, 532] width 113 height 23
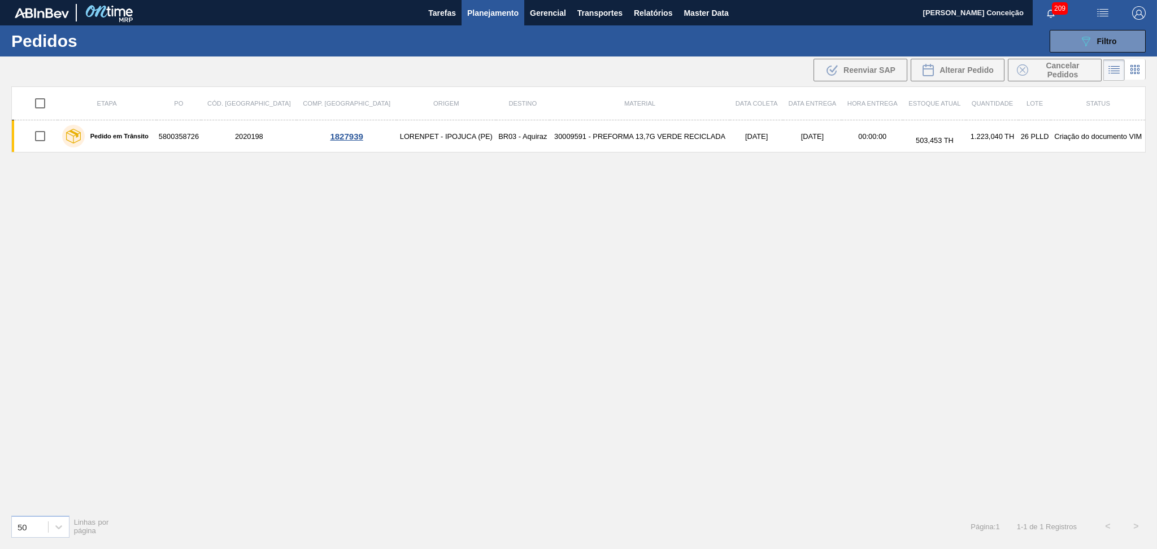
click at [289, 221] on div "Etapa PO Cód. Pedido Comp. Carga Origem Destino Material Data coleta Data entre…" at bounding box center [578, 295] width 1134 height 419
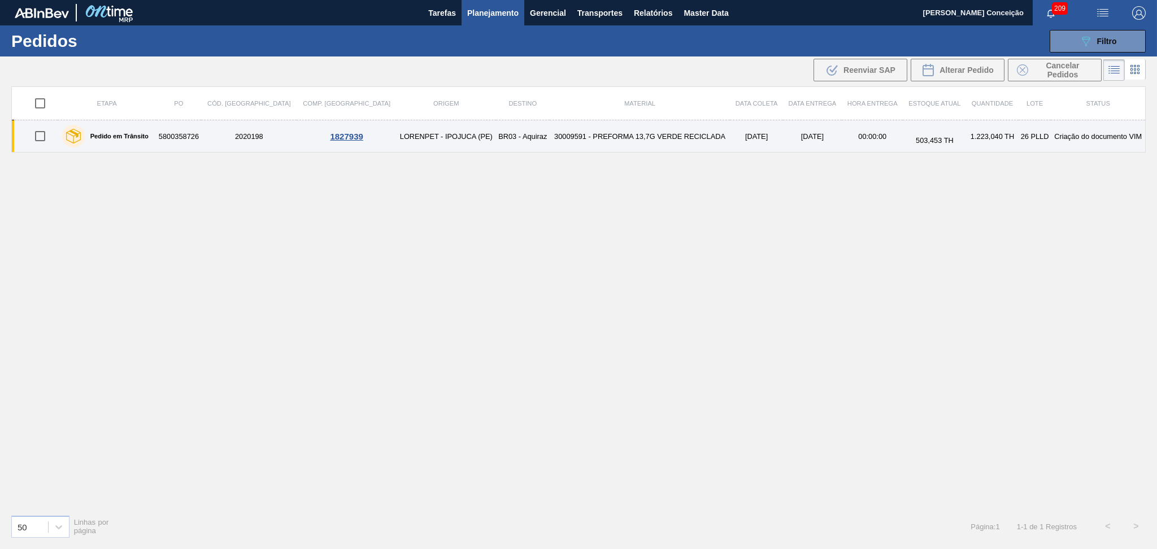
click at [496, 137] on td "BR03 - Aquiraz" at bounding box center [523, 136] width 54 height 32
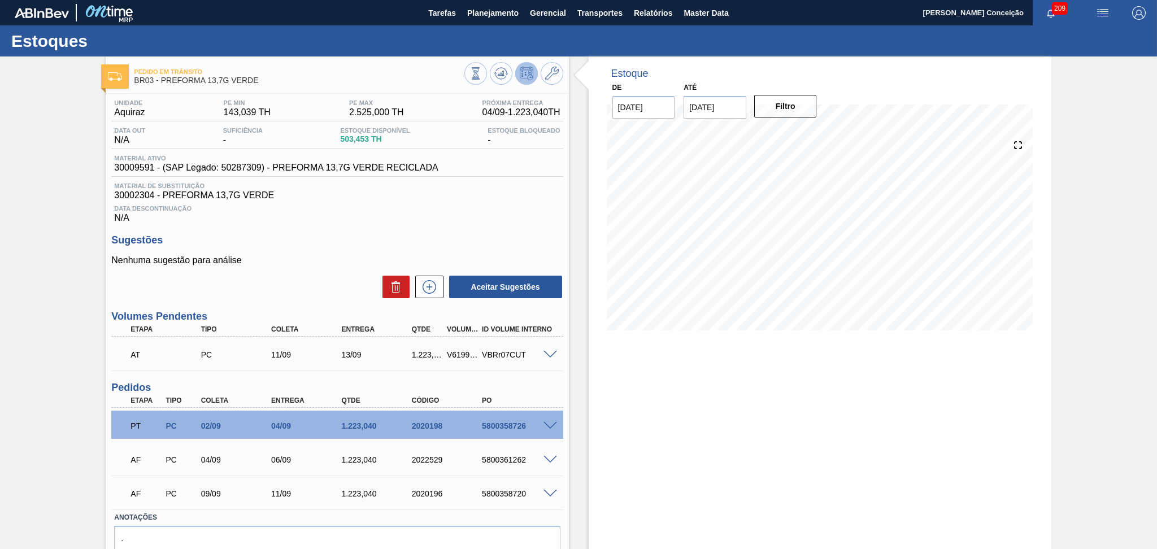
click at [390, 234] on h3 "Sugestões" at bounding box center [336, 240] width 451 height 12
click at [486, 15] on span "Planejamento" at bounding box center [492, 13] width 51 height 14
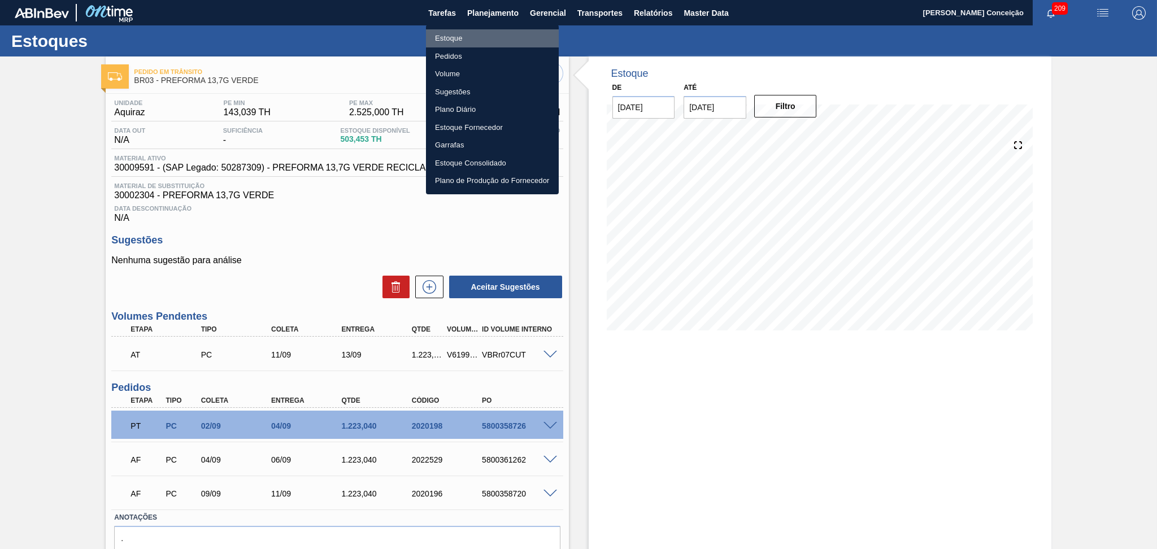
click at [455, 34] on li "Estoque" at bounding box center [492, 38] width 133 height 18
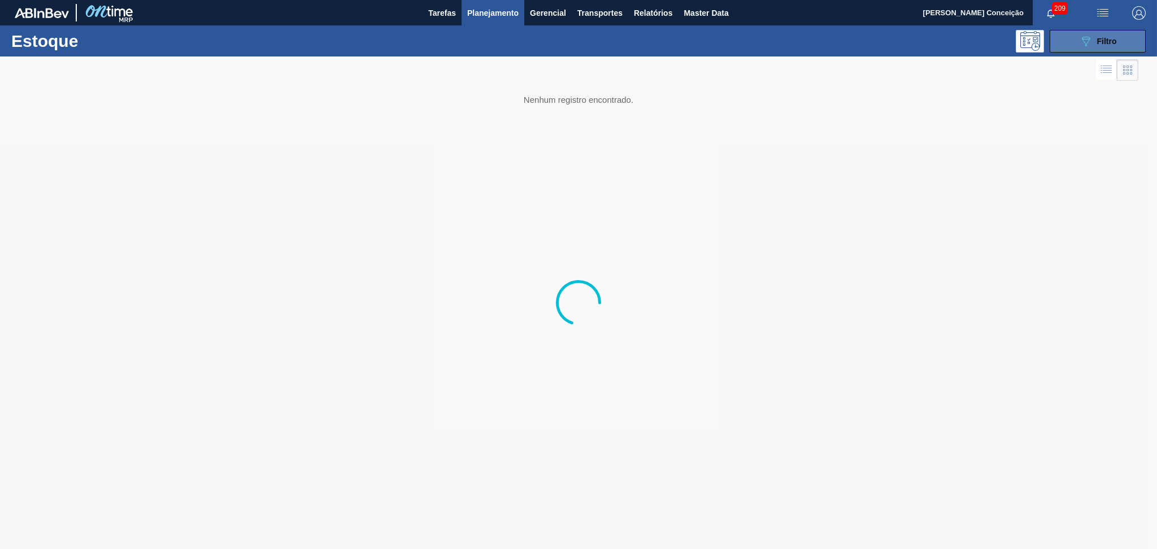
click at [1121, 37] on button "089F7B8B-B2A5-4AFE-B5C0-19BA573D28AC Filtro" at bounding box center [1098, 41] width 96 height 23
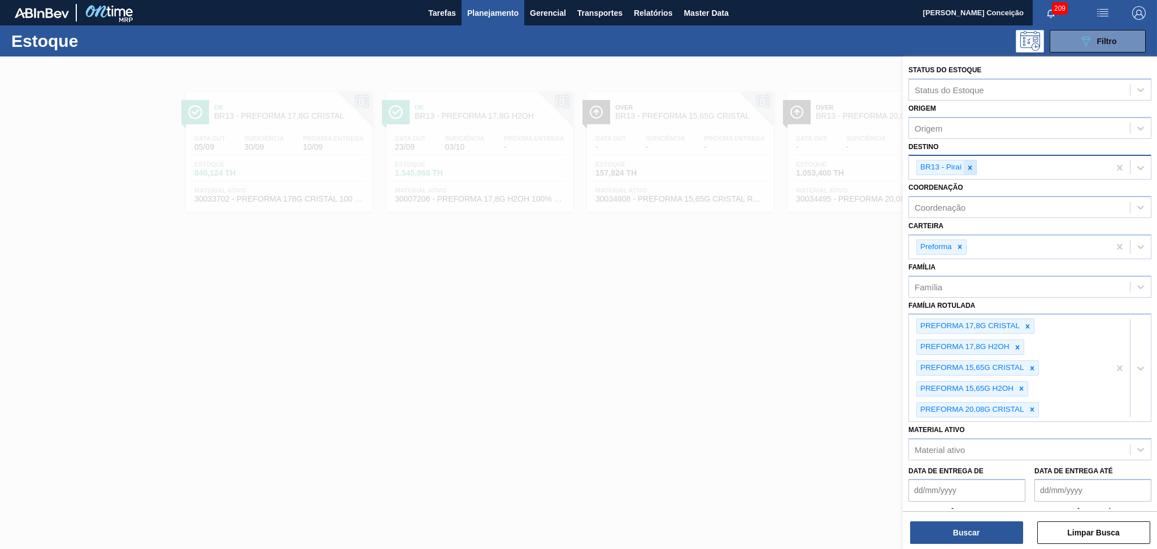
click at [973, 166] on icon at bounding box center [970, 168] width 8 height 8
type input "br"
click at [973, 167] on icon at bounding box center [970, 168] width 8 height 8
click at [977, 167] on icon at bounding box center [981, 168] width 8 height 8
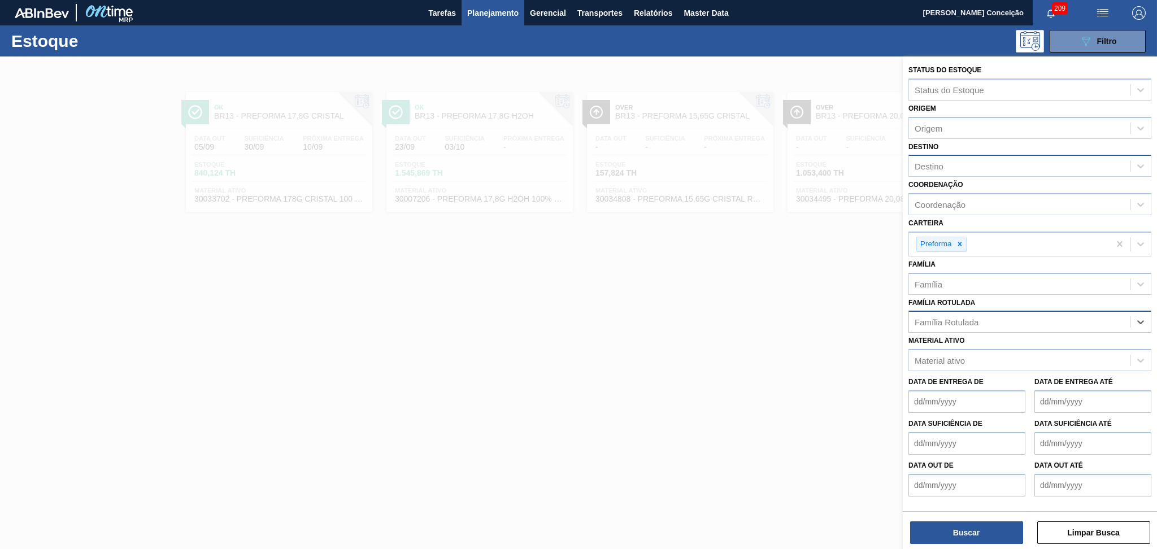
click at [954, 166] on div "Destino" at bounding box center [1019, 166] width 221 height 16
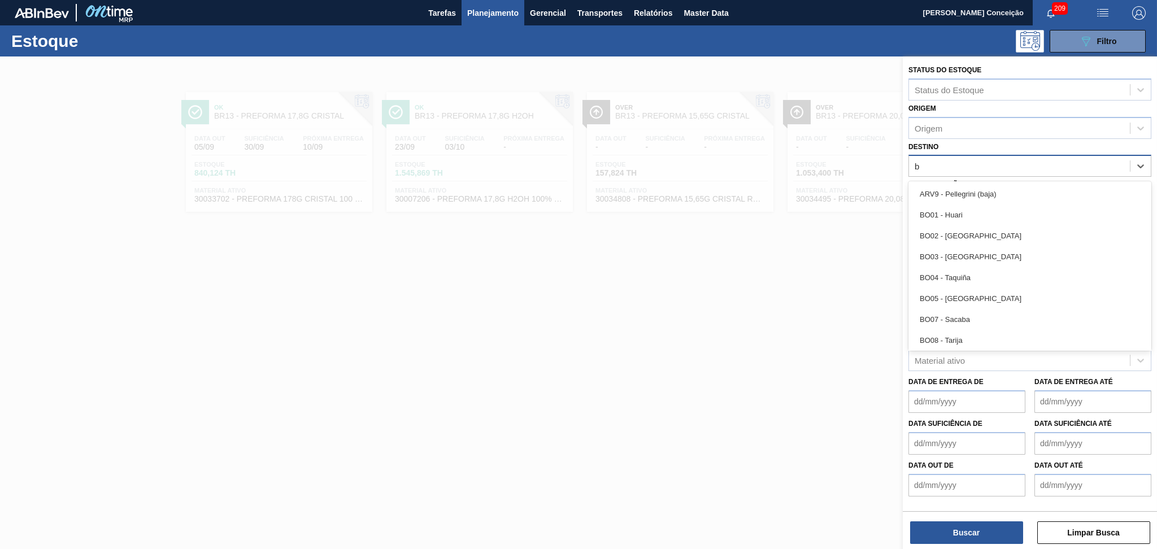
type input "br"
type input "br03"
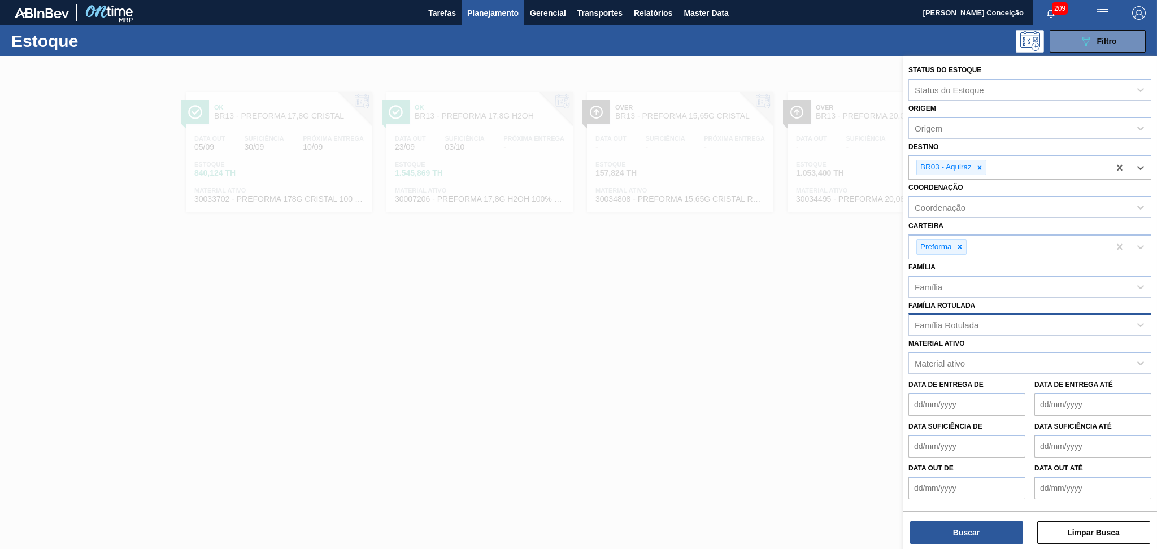
click at [947, 325] on div "Família Rotulada" at bounding box center [947, 325] width 64 height 10
type Rotulada "29,5g"
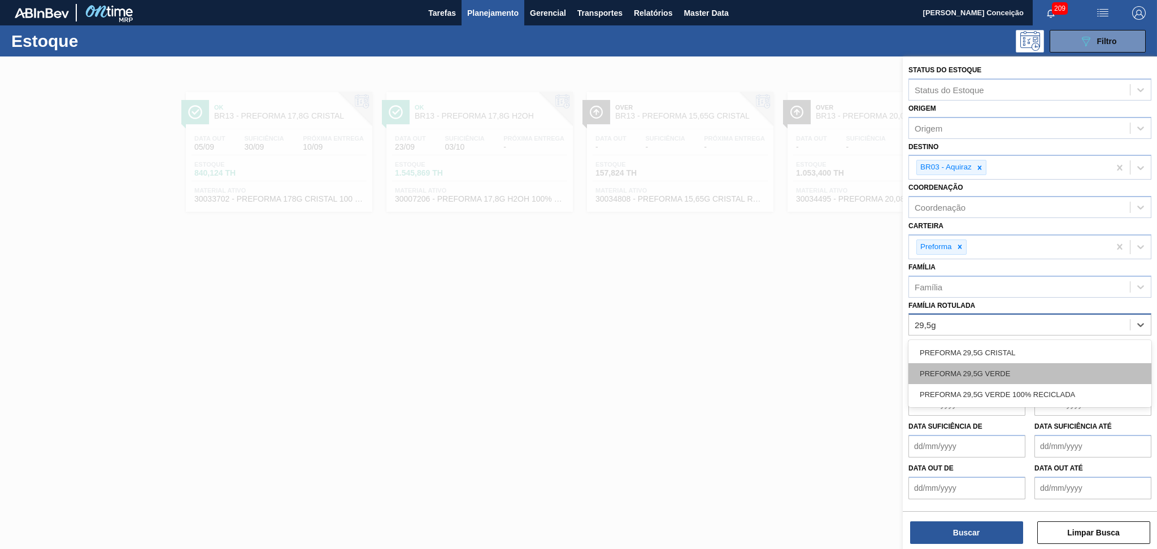
click at [997, 374] on div "PREFORMA 29,5G VERDE" at bounding box center [1029, 373] width 243 height 21
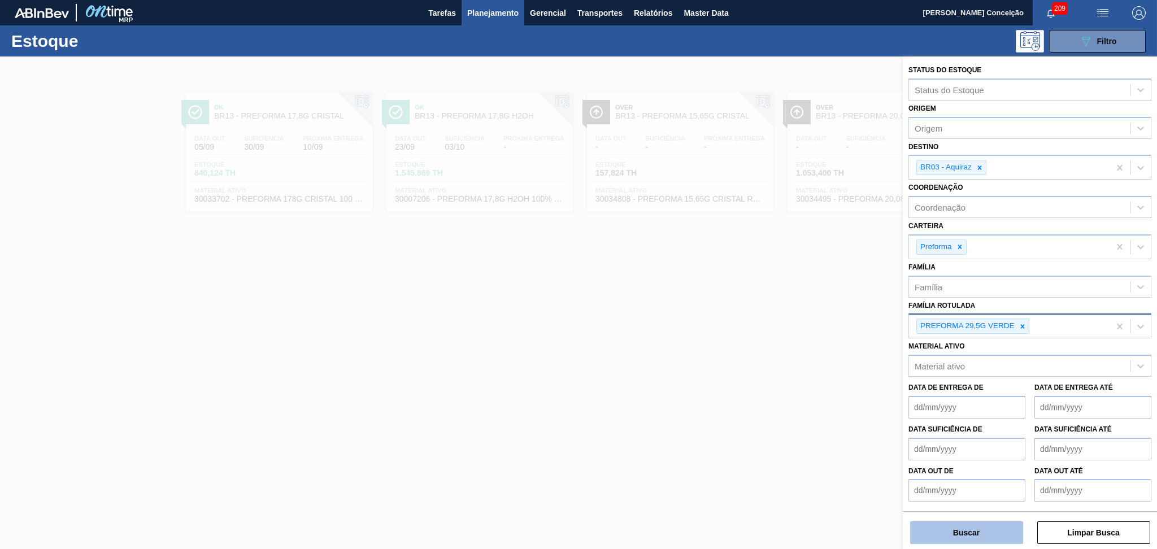
click at [970, 527] on button "Buscar" at bounding box center [966, 532] width 113 height 23
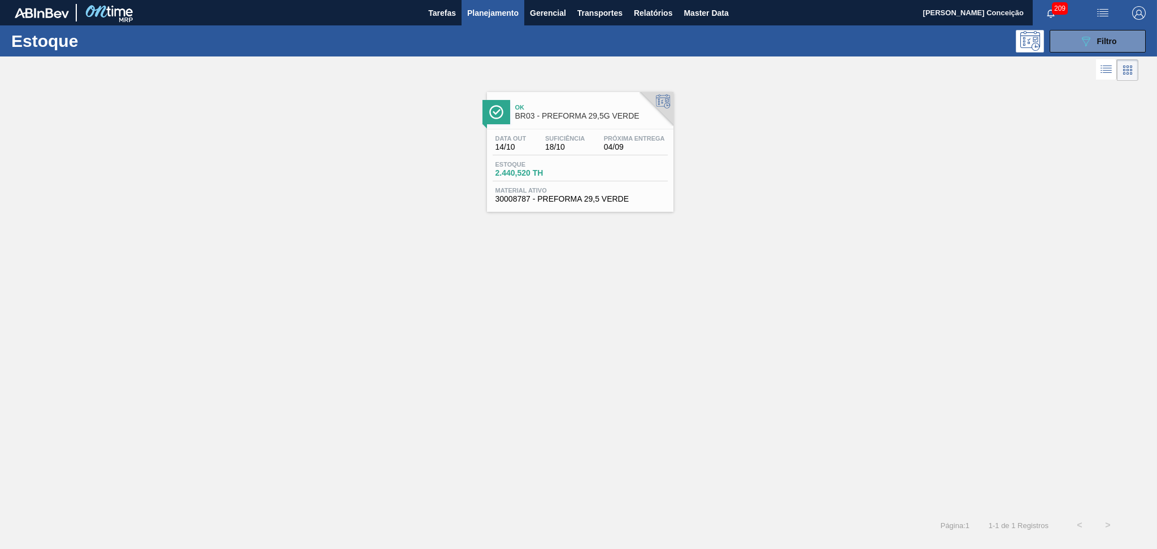
click at [580, 141] on div "Suficiência 18/10" at bounding box center [564, 143] width 45 height 16
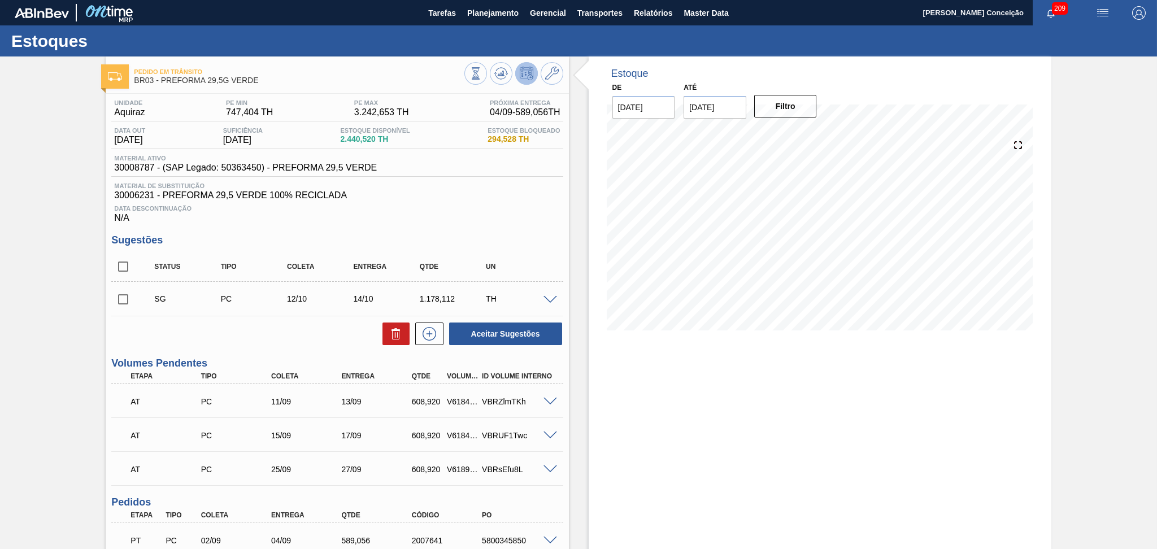
click at [413, 216] on div "Data Descontinuação N/A" at bounding box center [336, 212] width 451 height 23
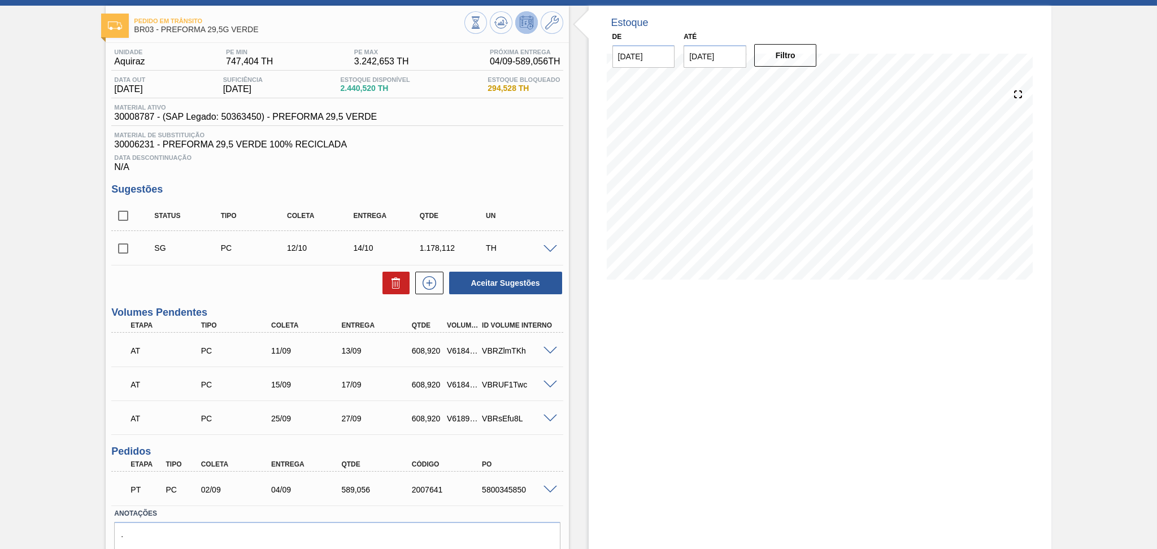
scroll to position [98, 0]
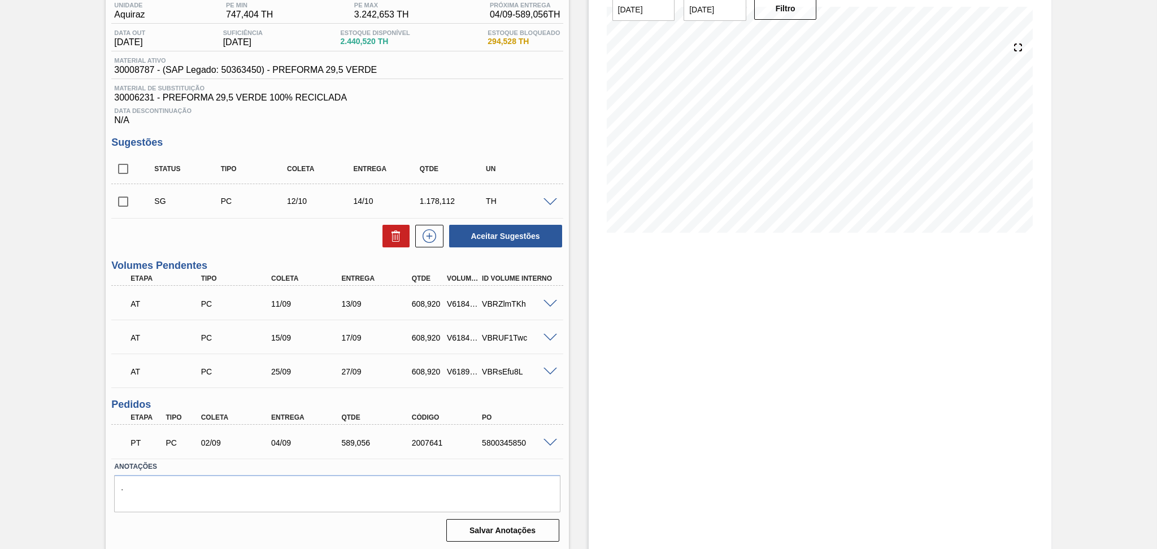
click at [571, 322] on div "Estoque De 03/09/2025 Até 10/10/2025 Filtro" at bounding box center [810, 255] width 482 height 593
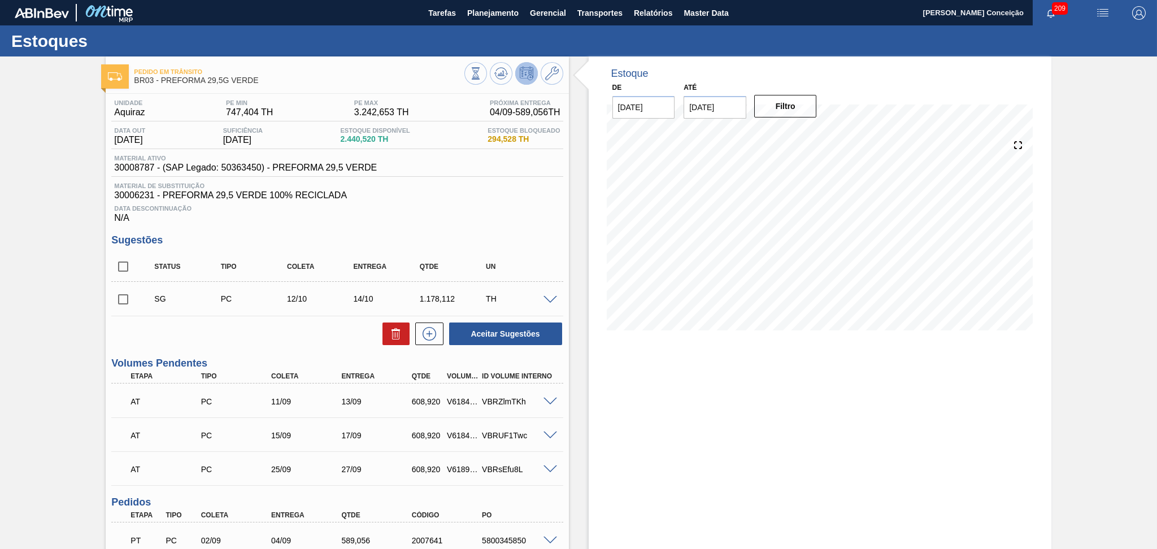
click at [134, 171] on span "30008787 - (SAP Legado: 50363450) - PREFORMA 29,5 VERDE" at bounding box center [245, 168] width 263 height 10
copy span "30008787"
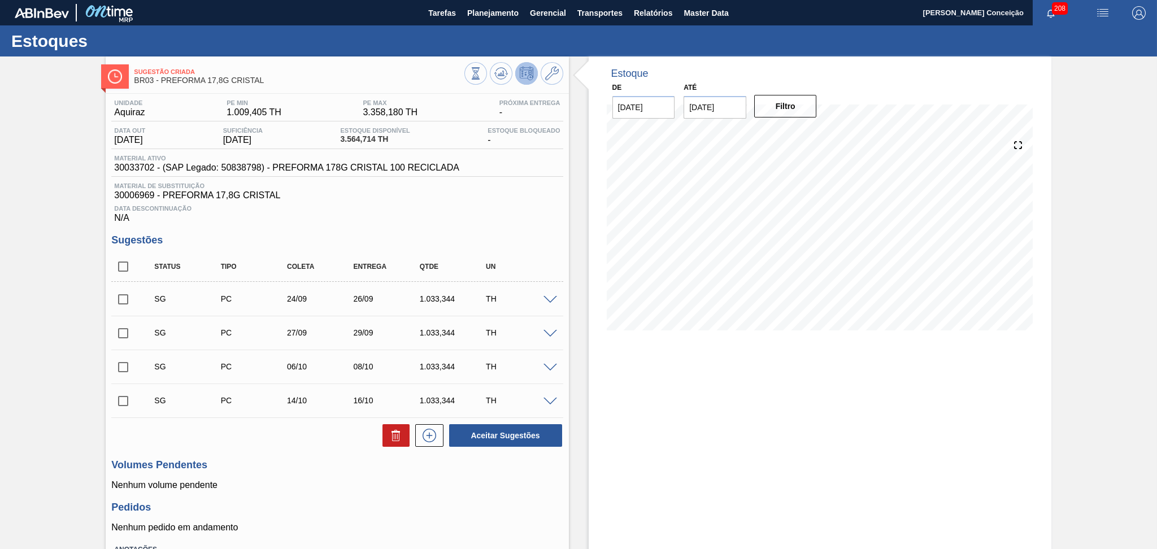
click at [523, 195] on span "30006969 - PREFORMA 17,8G CRISTAL" at bounding box center [337, 195] width 446 height 10
click at [499, 76] on icon at bounding box center [501, 74] width 14 height 14
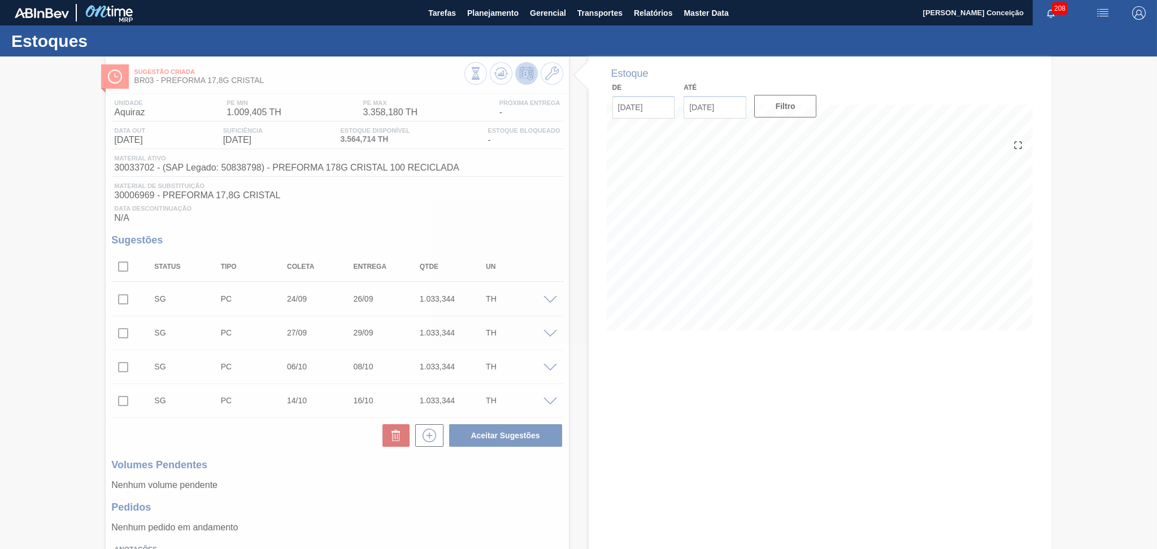
click at [129, 272] on div at bounding box center [578, 302] width 1157 height 493
click at [125, 267] on div at bounding box center [578, 302] width 1157 height 493
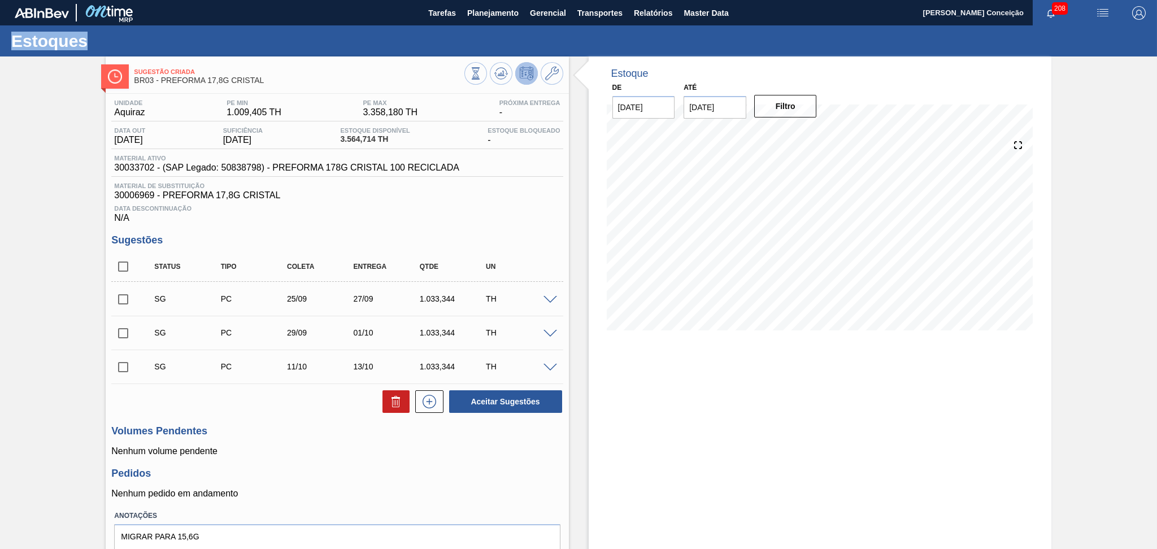
click at [124, 269] on input "checkbox" at bounding box center [123, 267] width 24 height 24
checkbox input "true"
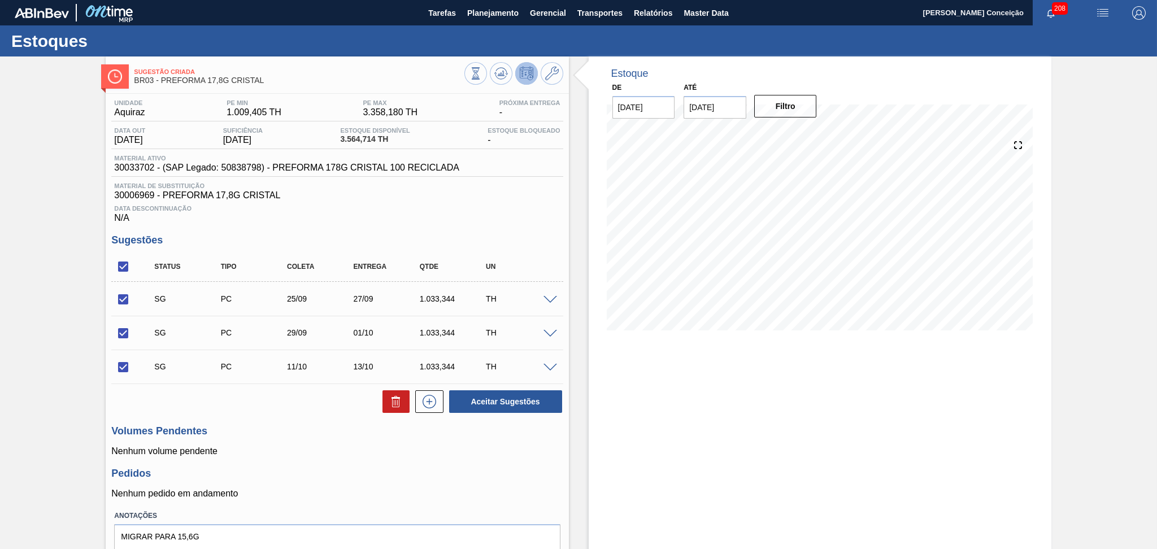
click at [409, 480] on h3 "Pedidos" at bounding box center [336, 474] width 451 height 12
click at [391, 412] on button at bounding box center [395, 401] width 27 height 23
checkbox input "false"
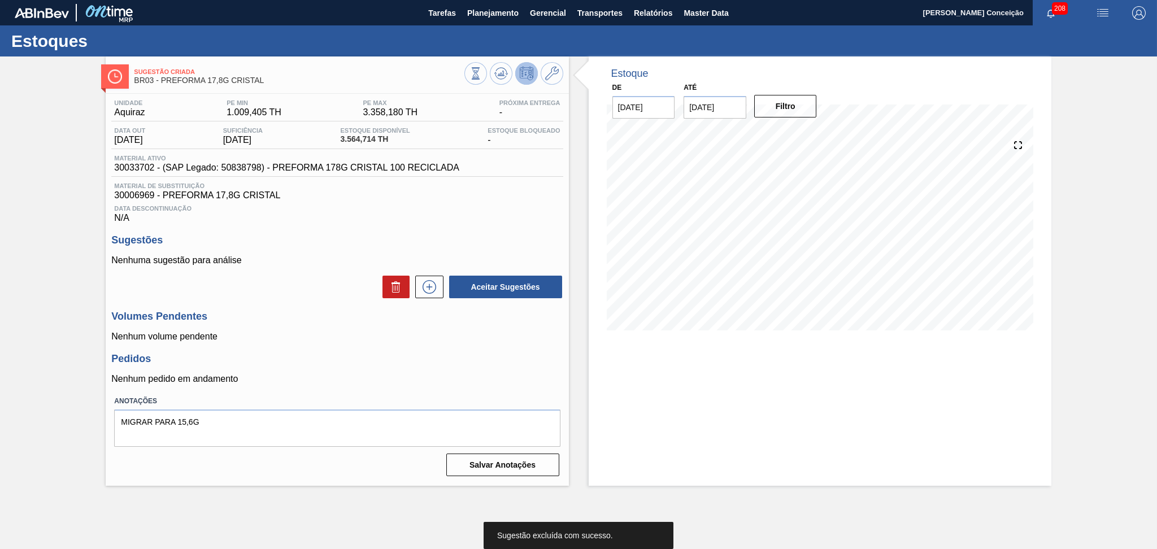
click at [499, 385] on div "Unidade Aquiraz PE MIN 1.009,405 TH PE MAX 3.358,180 TH Próxima Entrega - Data …" at bounding box center [337, 287] width 463 height 386
click at [504, 79] on icon at bounding box center [501, 74] width 14 height 14
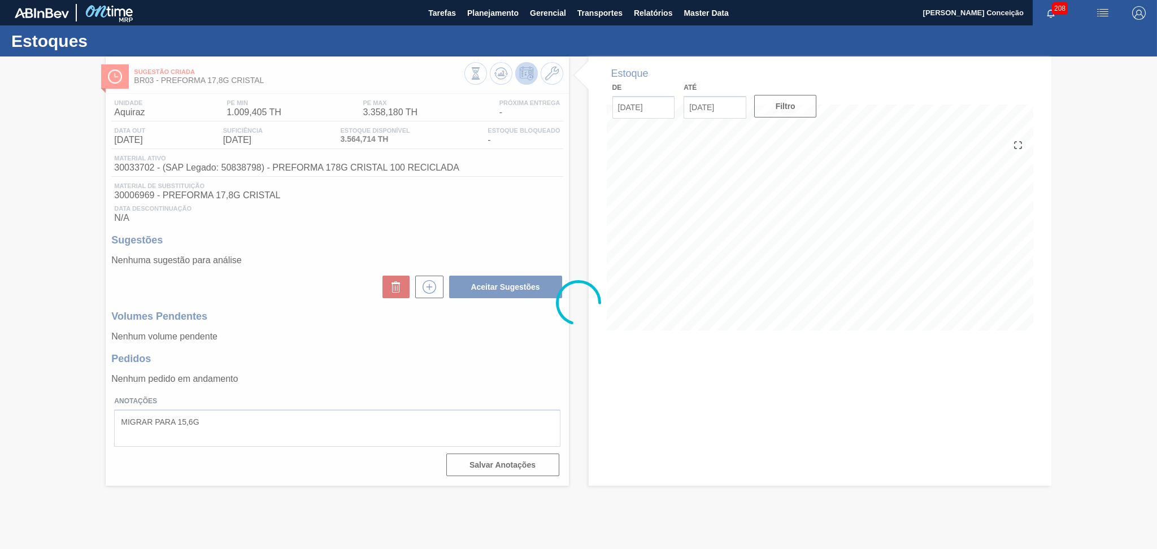
click at [477, 338] on div at bounding box center [578, 302] width 1157 height 493
click at [667, 341] on div at bounding box center [578, 302] width 1157 height 493
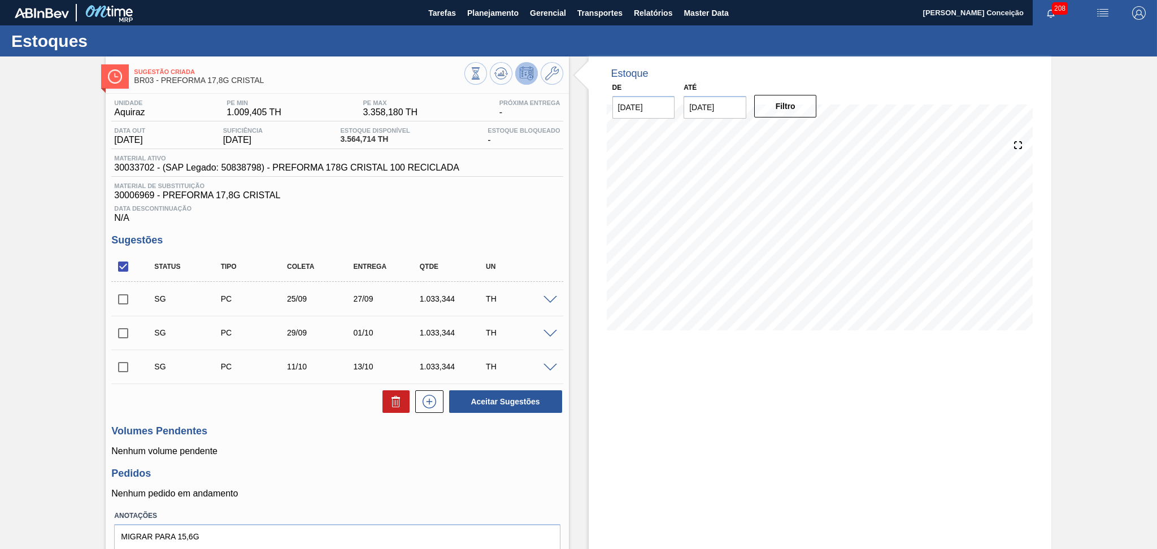
click at [643, 435] on div "Estoque De [DATE] Até [DATE] Filtro" at bounding box center [820, 328] width 463 height 544
click at [583, 460] on div "Estoque De [DATE] Até [DATE] Filtro" at bounding box center [810, 328] width 482 height 544
click at [543, 465] on div "Unidade Aquiraz PE MIN 1.009,405 TH PE MAX 3.358,180 TH Próxima Entrega - Data …" at bounding box center [337, 344] width 463 height 501
click at [119, 271] on input "checkbox" at bounding box center [123, 267] width 24 height 24
click at [120, 269] on input "checkbox" at bounding box center [123, 267] width 24 height 24
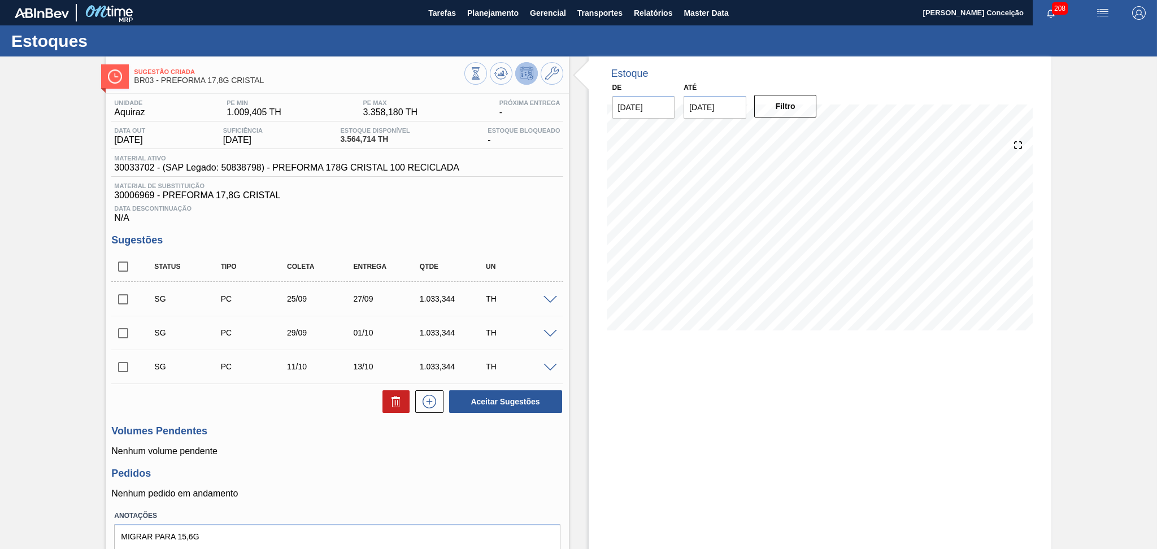
checkbox input "true"
click at [389, 402] on icon at bounding box center [396, 402] width 14 height 14
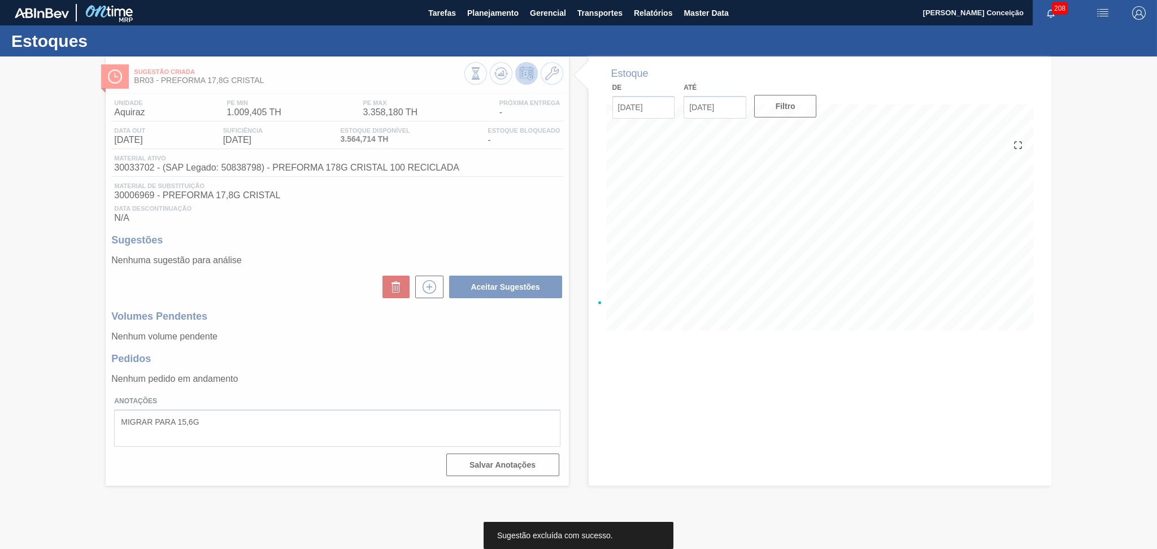
click at [339, 317] on div at bounding box center [578, 302] width 1157 height 493
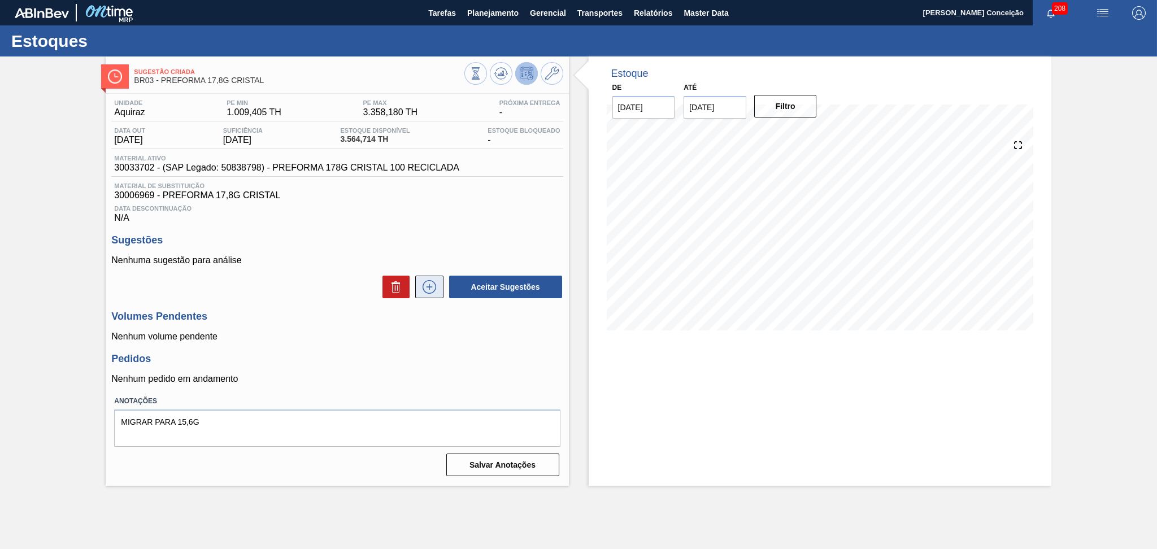
click at [438, 288] on icon at bounding box center [429, 287] width 18 height 14
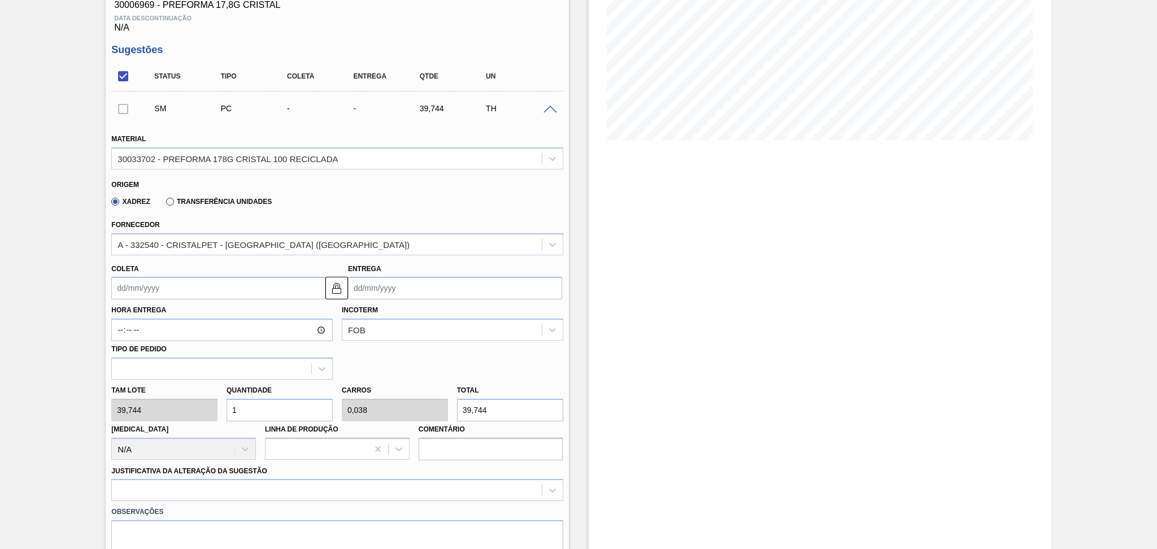
scroll to position [226, 0]
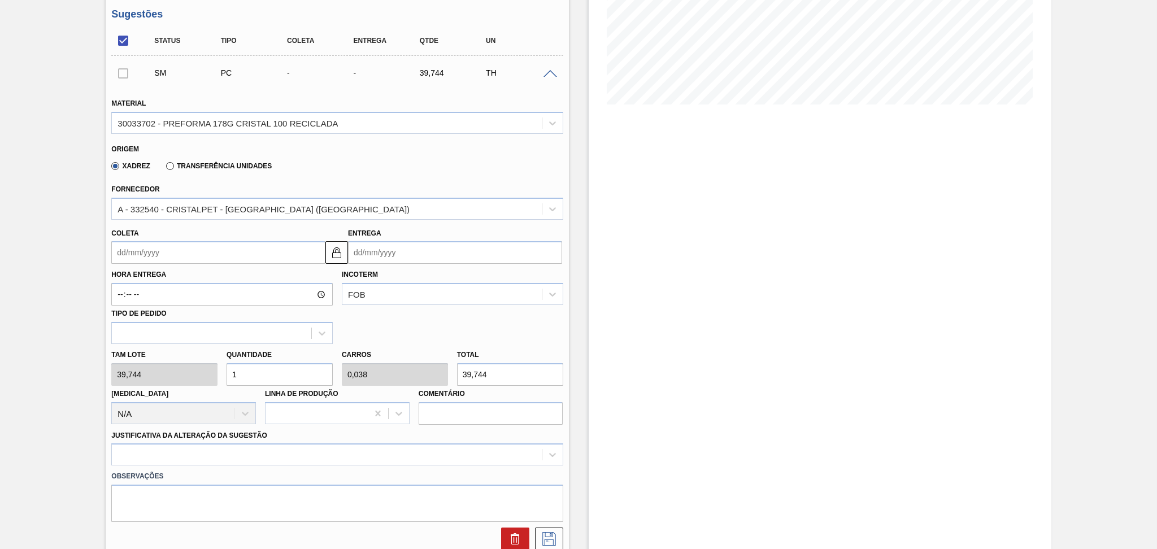
click at [204, 253] on input "Coleta" at bounding box center [218, 252] width 214 height 23
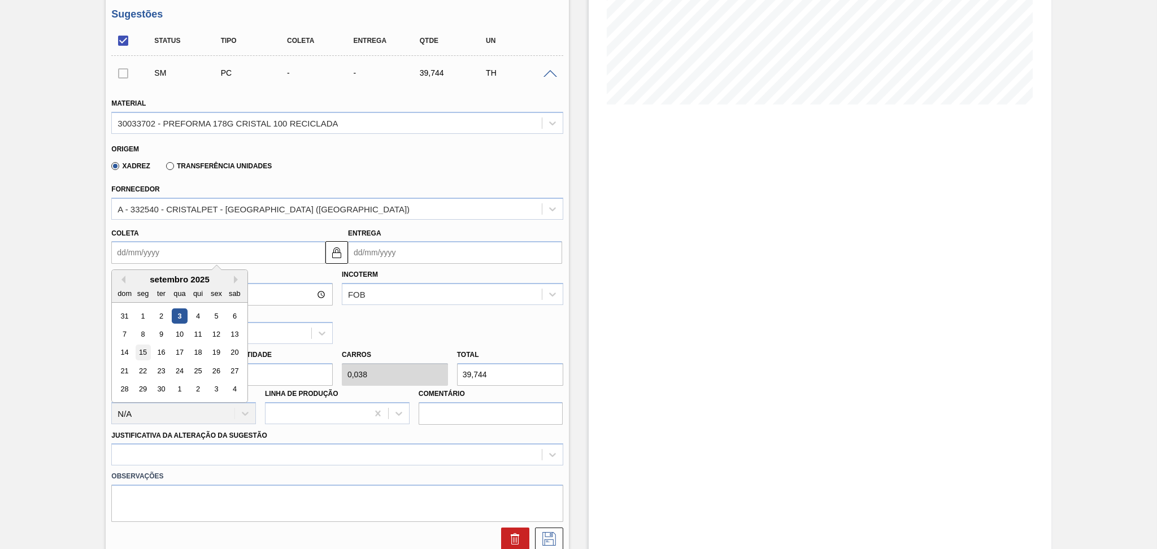
click at [147, 348] on div "15" at bounding box center [143, 352] width 15 height 15
type input "[DATE]"
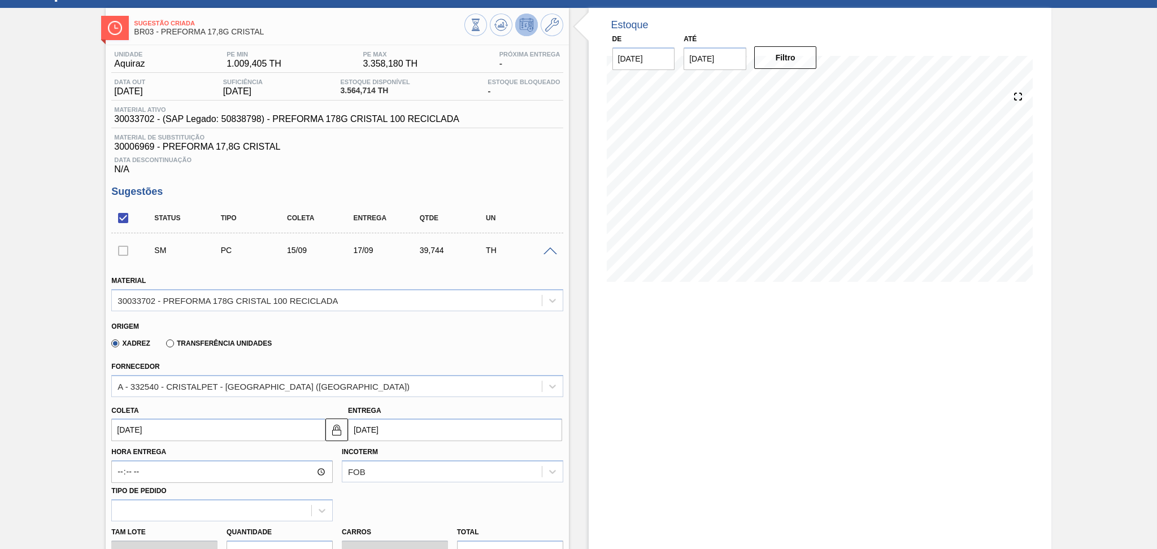
scroll to position [150, 0]
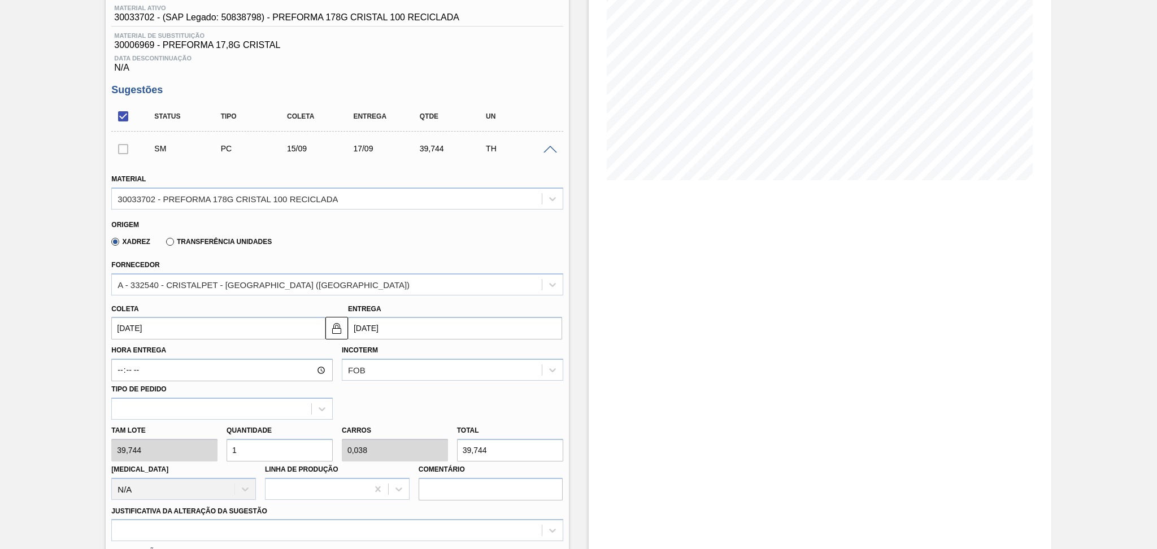
click at [159, 328] on input "[DATE]" at bounding box center [218, 328] width 214 height 23
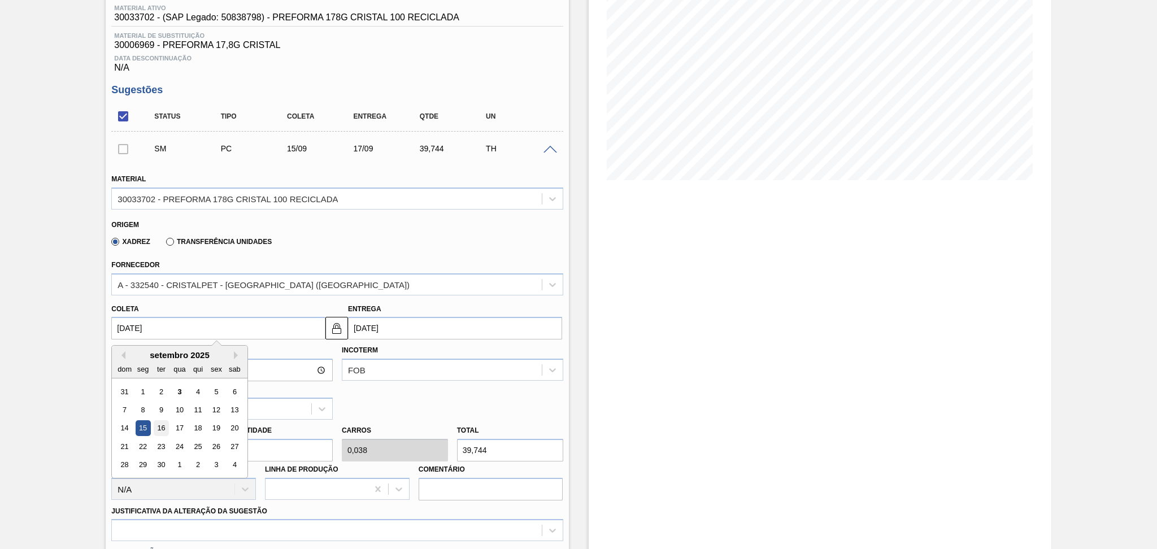
click at [158, 426] on div "16" at bounding box center [161, 428] width 15 height 15
type input "[DATE]"
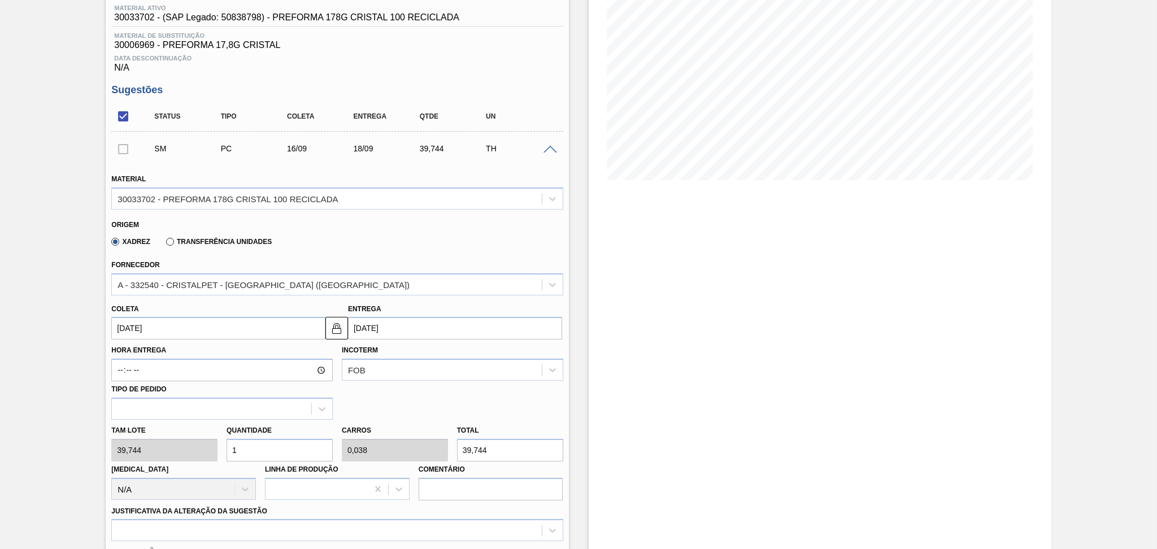
click at [171, 332] on input "[DATE]" at bounding box center [218, 328] width 214 height 23
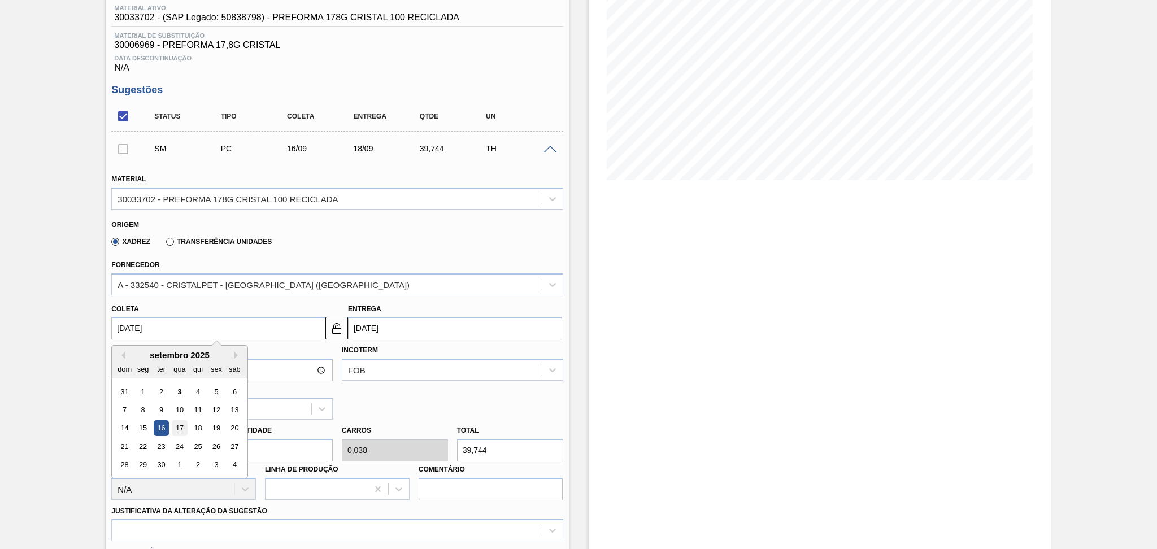
click at [184, 426] on div "17" at bounding box center [179, 428] width 15 height 15
type input "[DATE]"
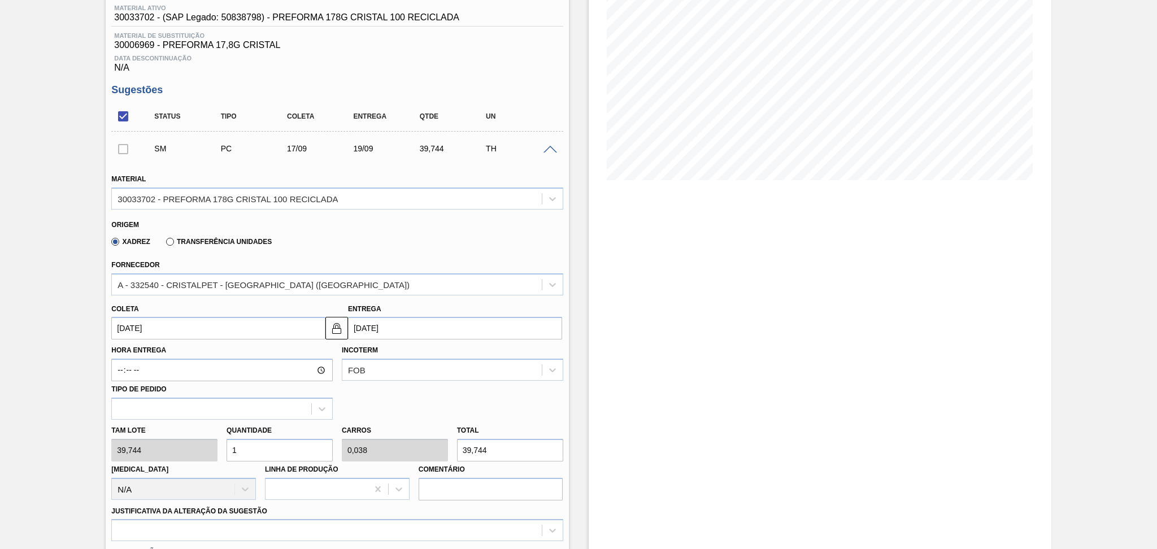
click at [231, 324] on input "[DATE]" at bounding box center [218, 328] width 214 height 23
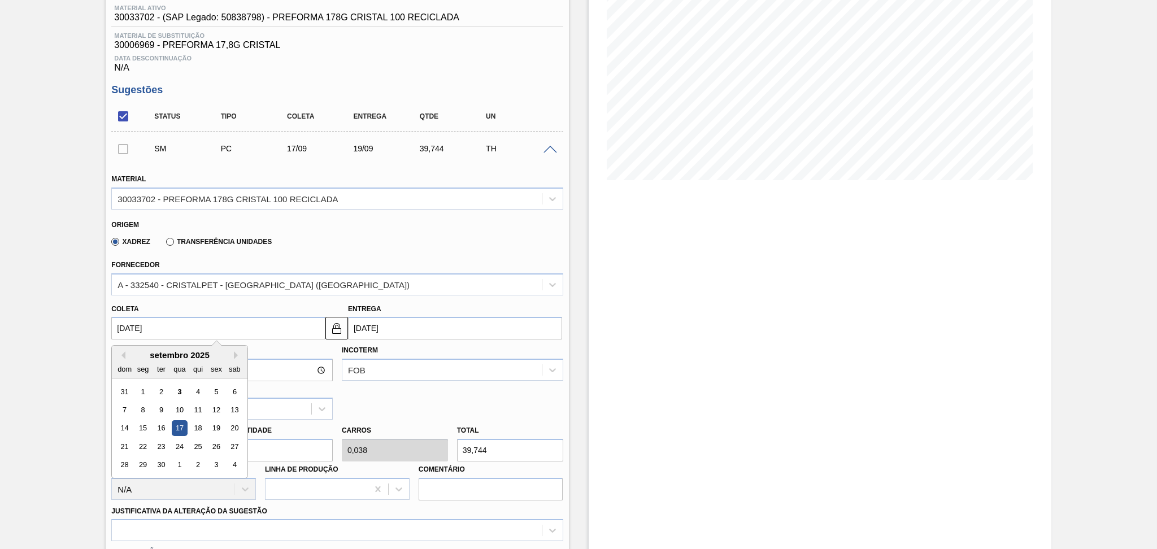
click at [212, 427] on div "19" at bounding box center [216, 428] width 15 height 15
type input "[DATE]"
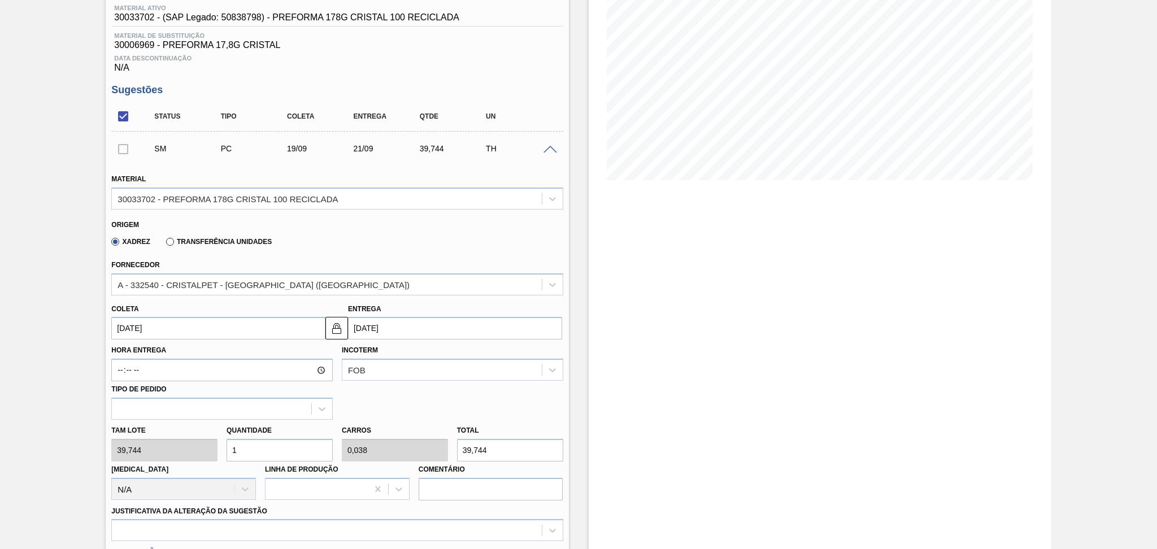
click at [183, 445] on div "Tam lote 39,744 Quantidade 1 Carros 0,038 Total 39,744 [MEDICAL_DATA] N/A Linha…" at bounding box center [337, 460] width 460 height 81
type input "2"
type input "0,077"
type input "79,488"
type input "26"
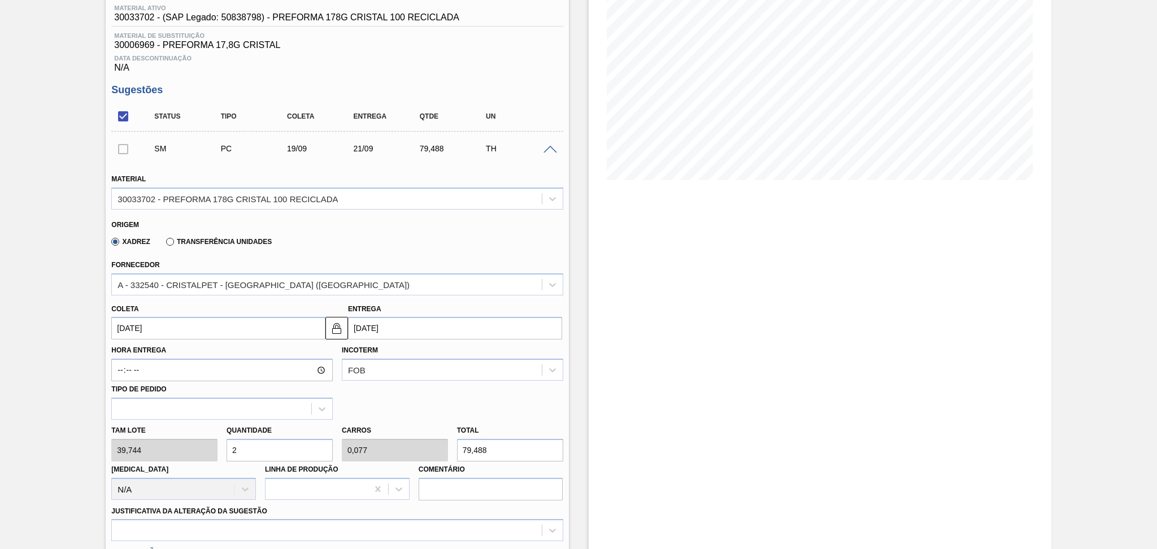
type input "1"
type input "1.033,344"
type input "26"
click at [193, 327] on input "[DATE]" at bounding box center [218, 328] width 214 height 23
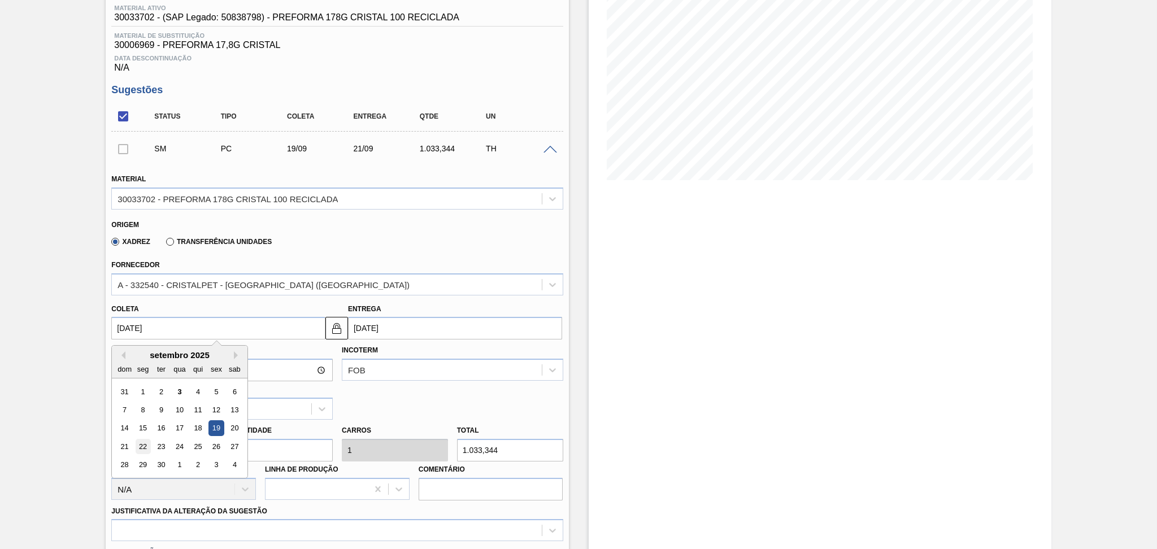
click at [143, 445] on div "22" at bounding box center [143, 446] width 15 height 15
type input "[DATE]"
click at [138, 330] on input "[DATE]" at bounding box center [218, 328] width 214 height 23
click at [388, 395] on div "Hora Entrega Incoterm FOB Tipo de pedido" at bounding box center [337, 379] width 460 height 80
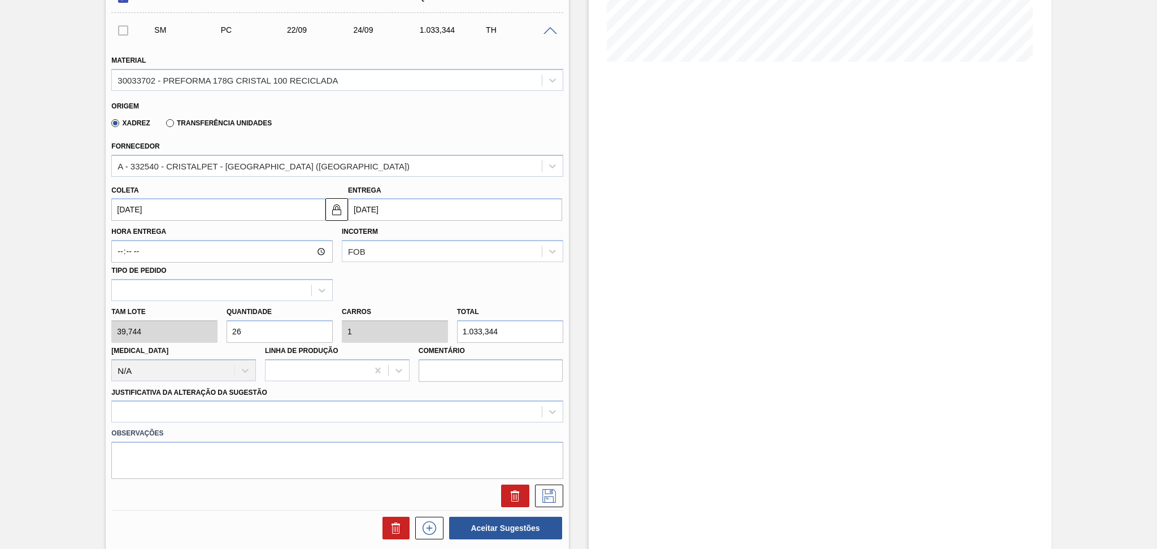
scroll to position [376, 0]
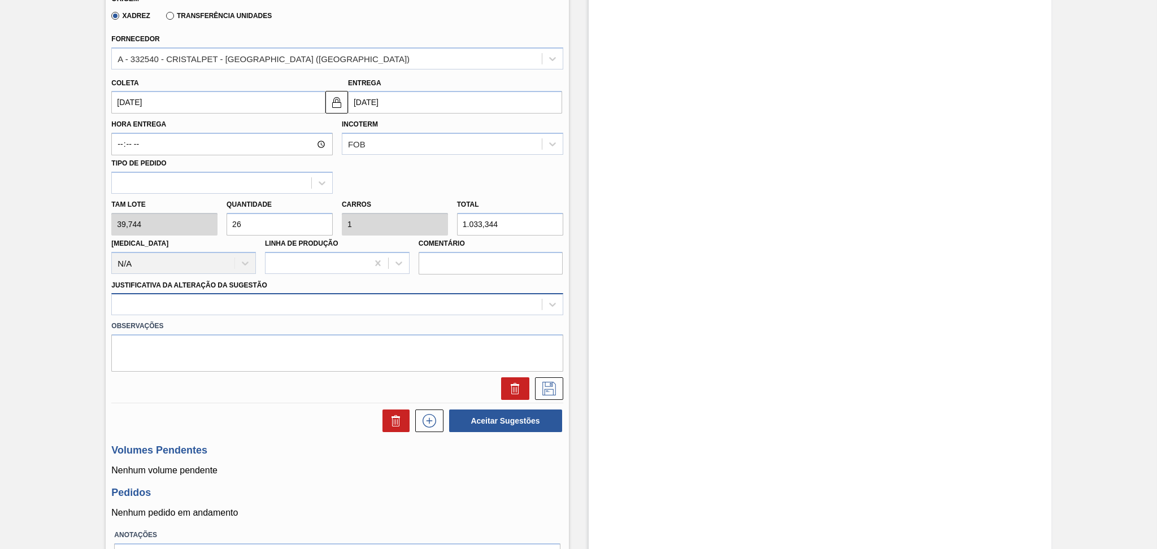
click at [204, 303] on div at bounding box center [326, 305] width 429 height 16
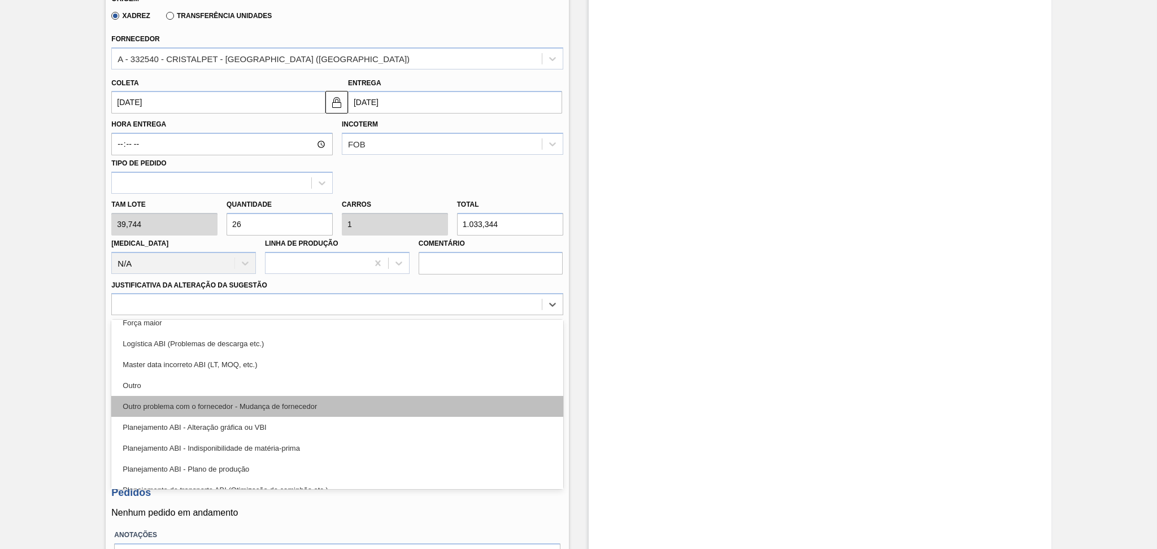
scroll to position [75, 0]
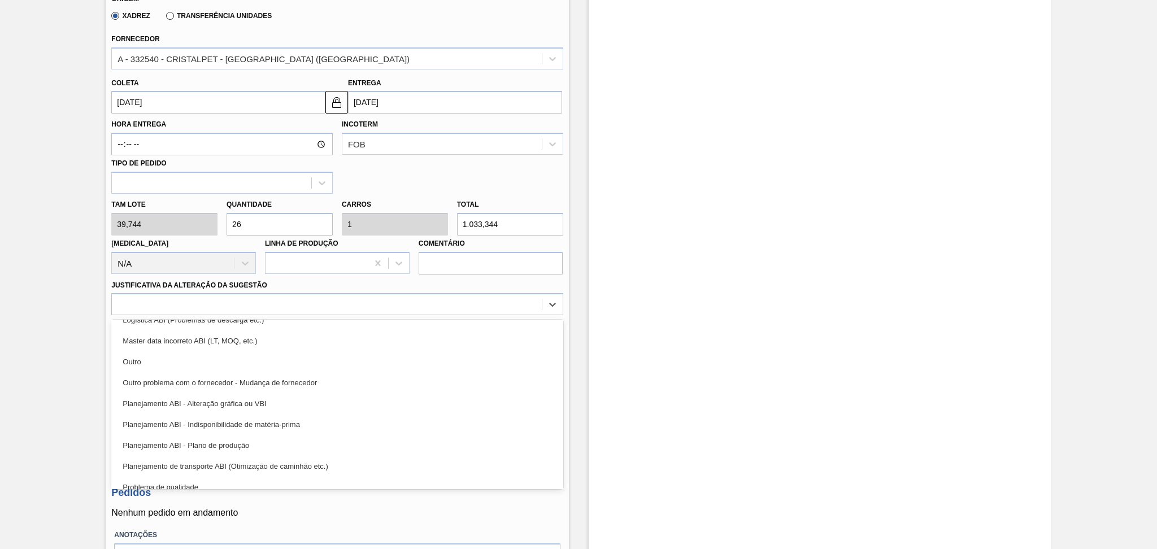
click at [237, 442] on div "Planejamento ABI - Plano de produção" at bounding box center [336, 445] width 451 height 21
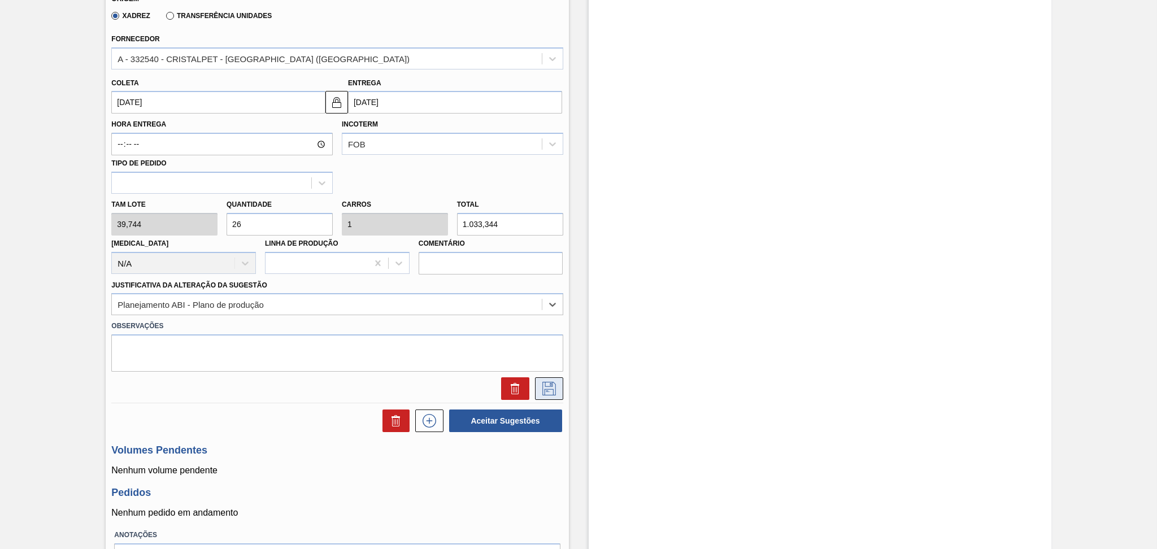
click at [550, 385] on icon at bounding box center [549, 389] width 18 height 14
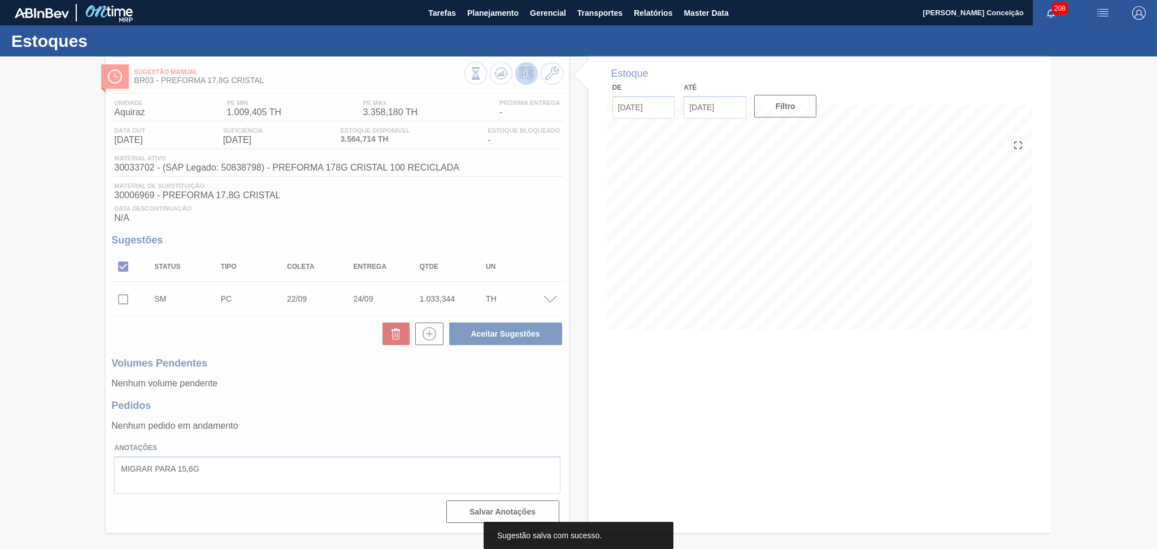
scroll to position [0, 0]
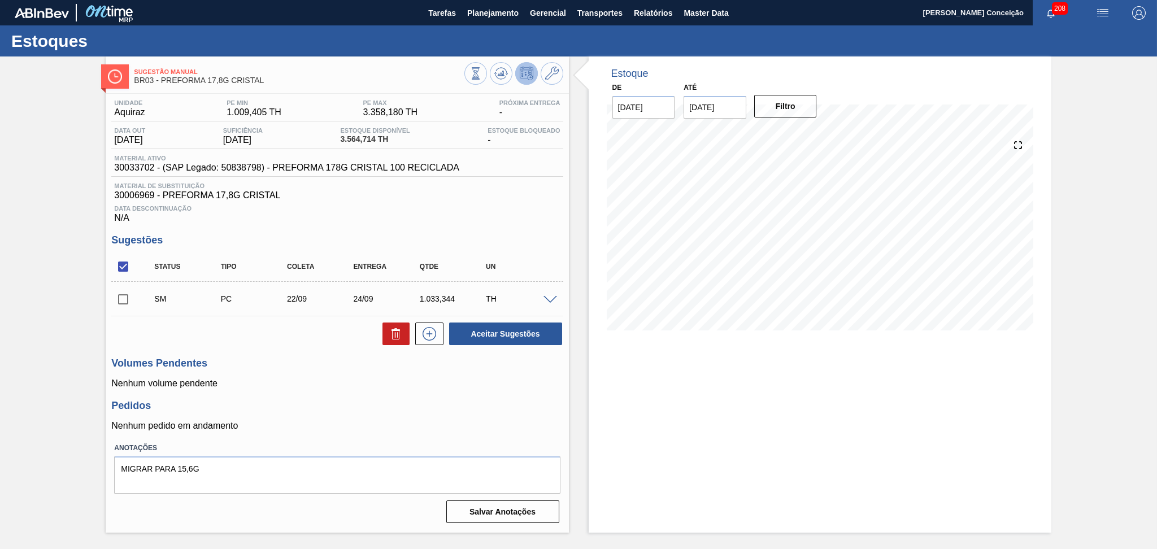
click at [124, 300] on input "checkbox" at bounding box center [123, 300] width 24 height 24
click at [552, 298] on span at bounding box center [550, 300] width 14 height 8
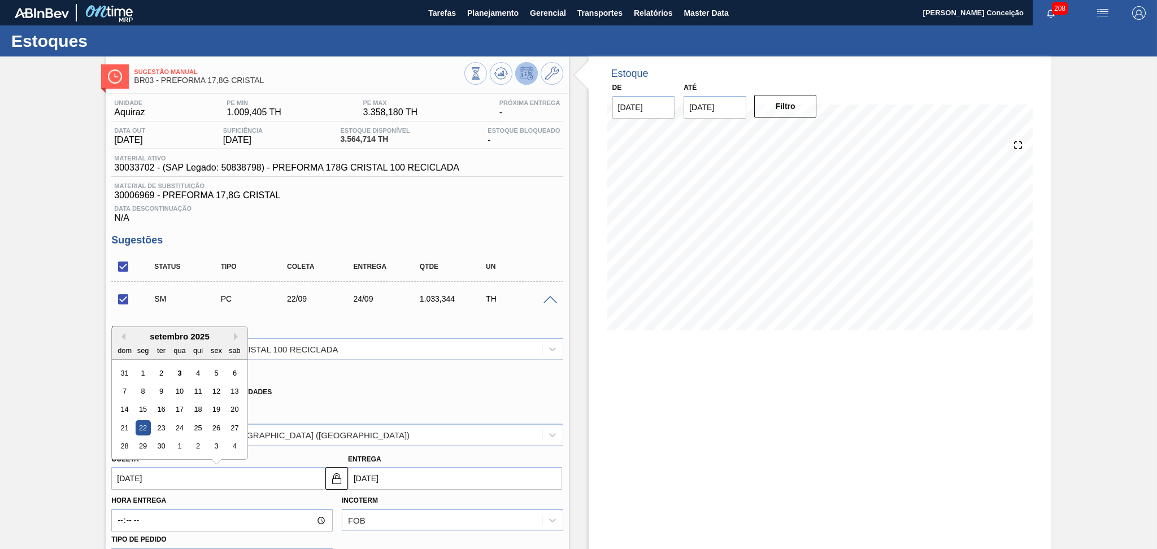
click at [167, 480] on input "[DATE]" at bounding box center [218, 478] width 214 height 23
click at [164, 426] on div "23" at bounding box center [161, 427] width 15 height 15
checkbox input "false"
type input "[DATE]"
type input "25/09/2025"
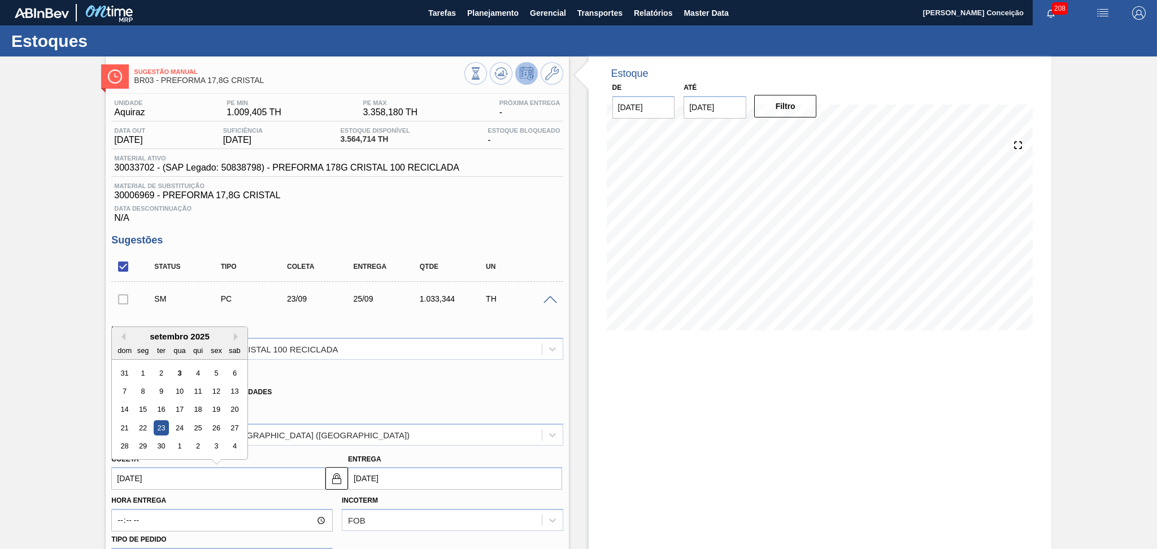
click at [180, 475] on input "23/09/2025" at bounding box center [218, 478] width 214 height 23
click at [199, 428] on div "25" at bounding box center [197, 427] width 15 height 15
type input "25/09/2025"
type input "27/09/2025"
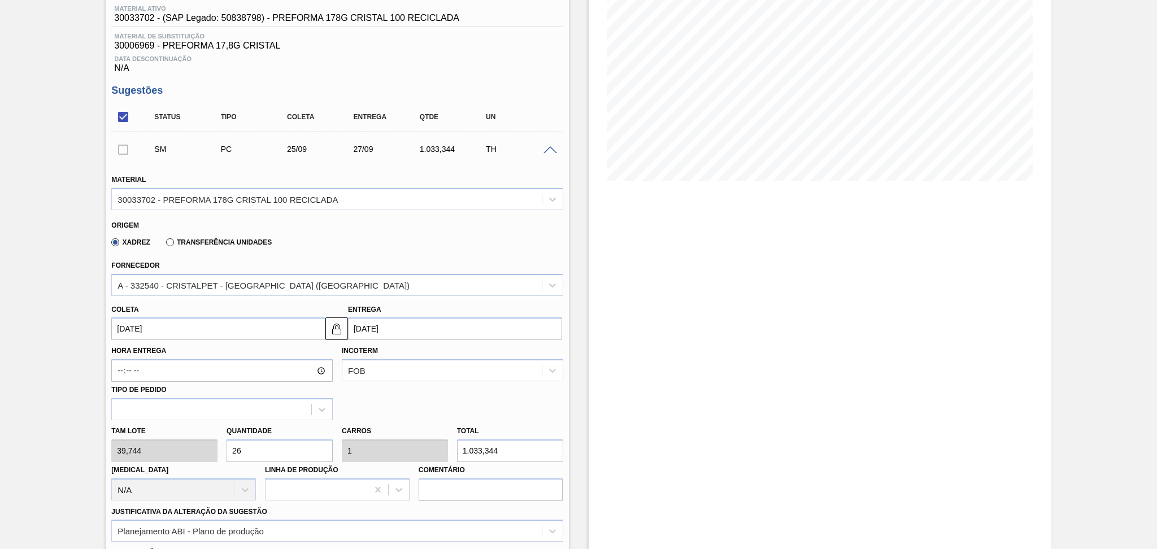
scroll to position [150, 0]
click at [189, 325] on input "25/09/2025" at bounding box center [218, 328] width 214 height 23
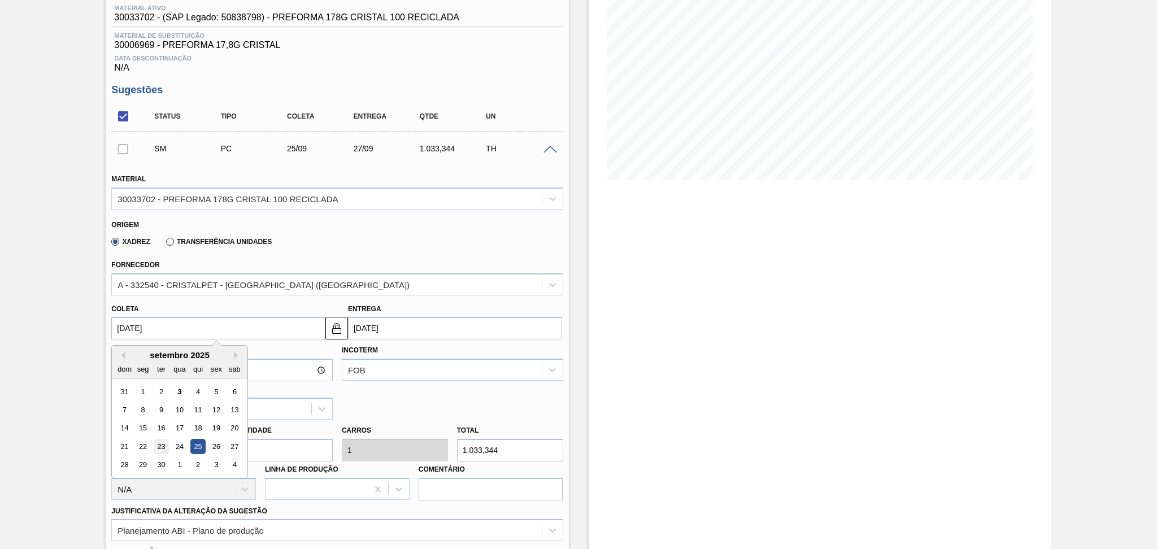
click at [160, 445] on div "23" at bounding box center [161, 446] width 15 height 15
type input "[DATE]"
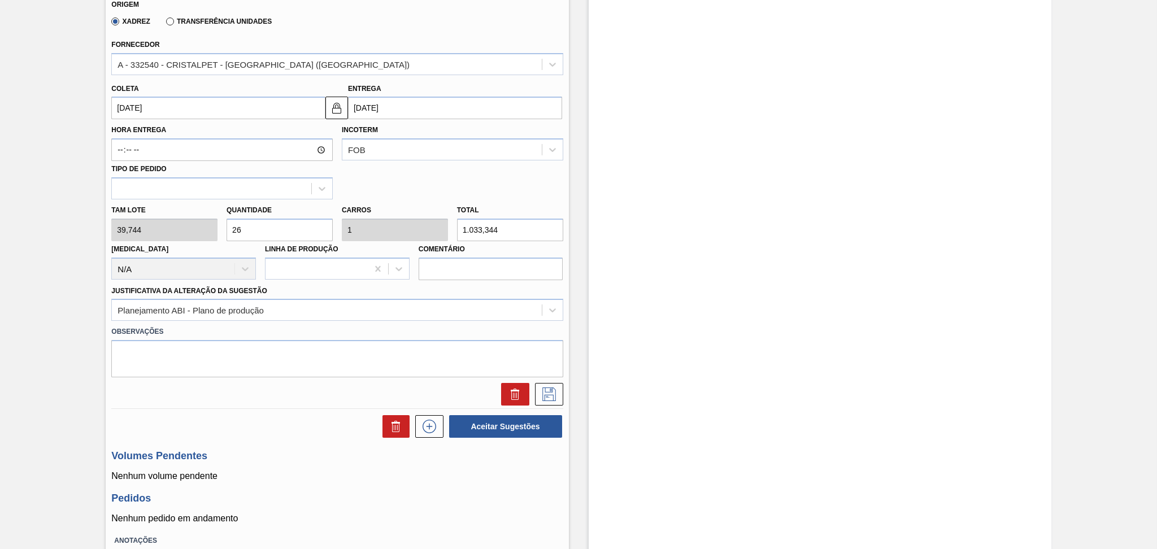
scroll to position [376, 0]
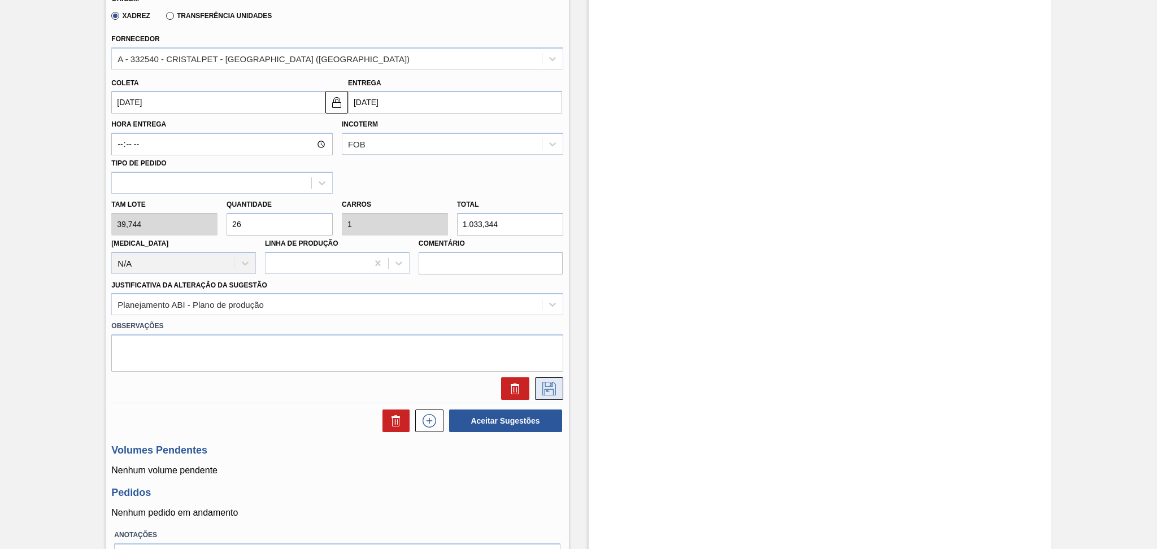
click at [538, 388] on button at bounding box center [549, 388] width 28 height 23
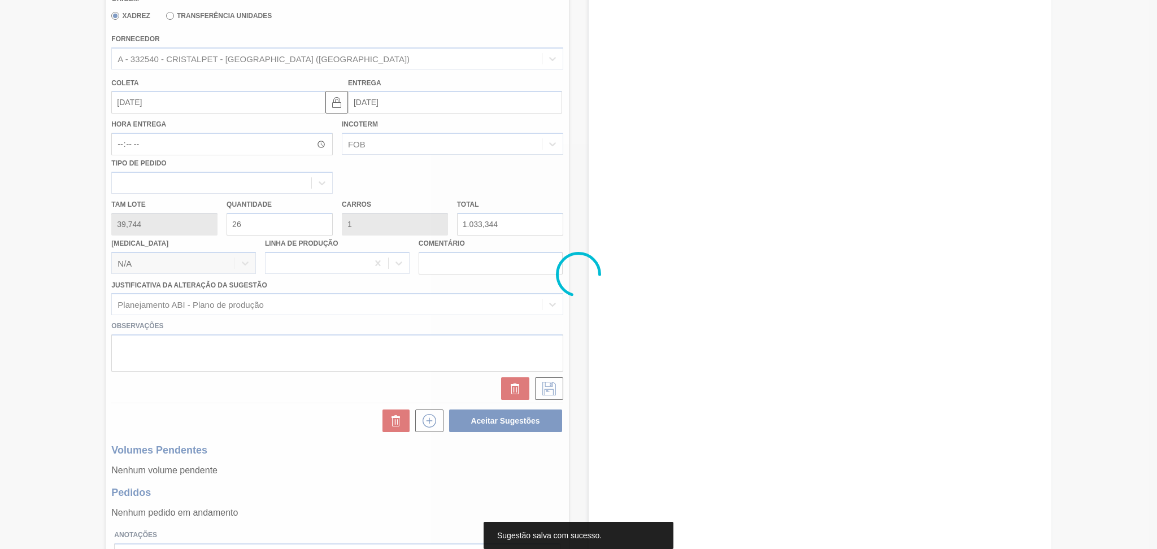
scroll to position [0, 0]
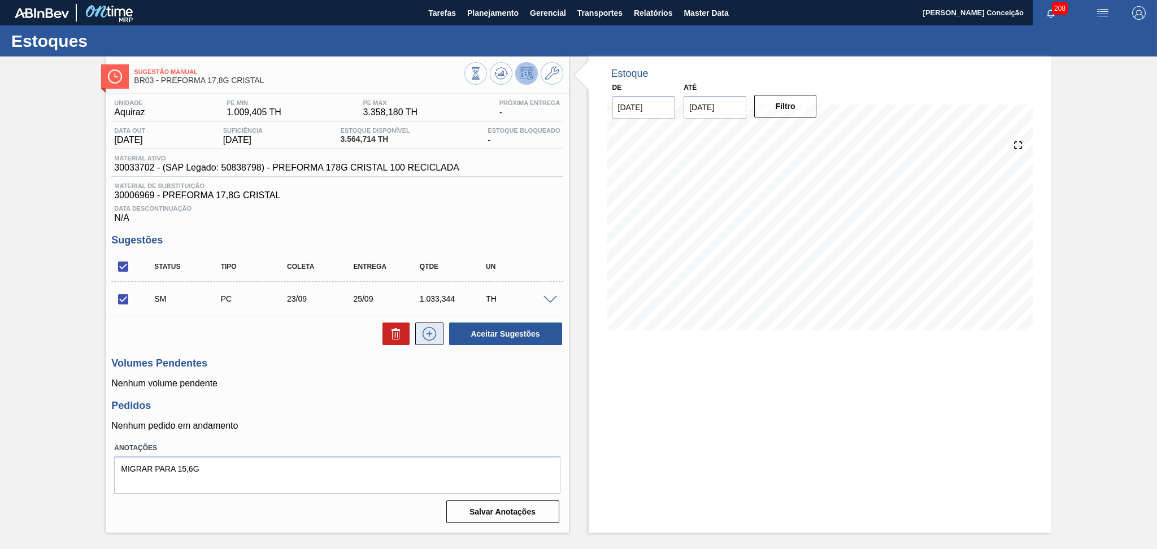
click at [429, 337] on icon at bounding box center [429, 334] width 18 height 14
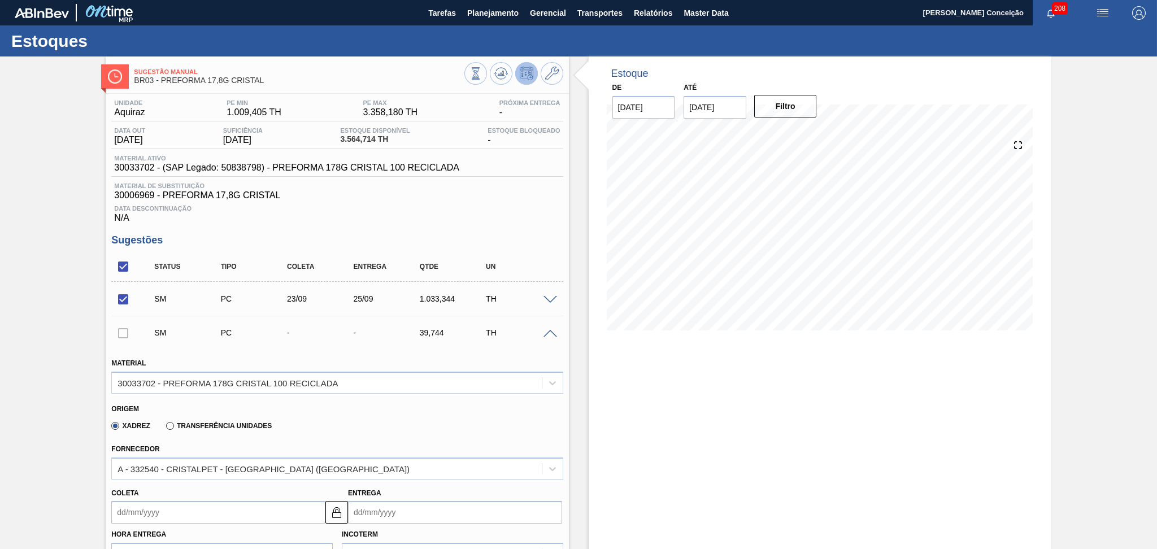
click at [546, 333] on span at bounding box center [550, 334] width 14 height 8
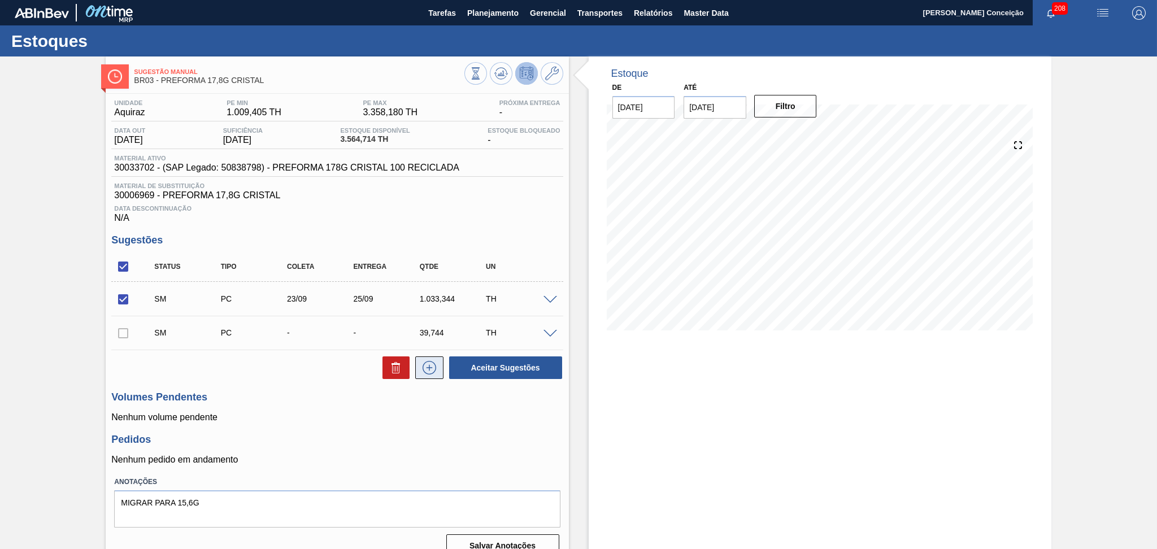
click at [425, 375] on button at bounding box center [429, 367] width 28 height 23
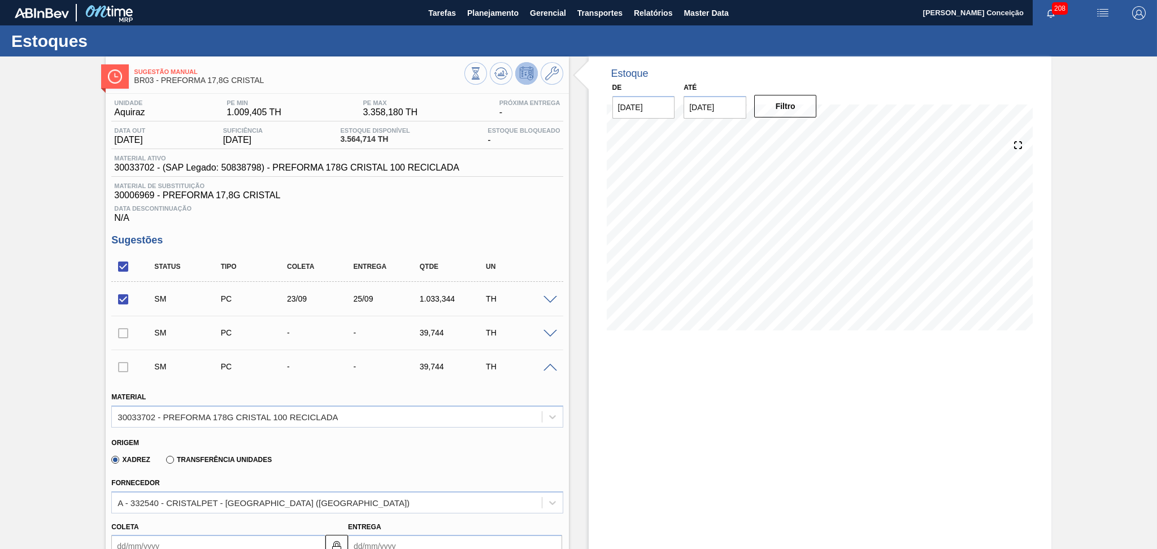
click at [543, 367] on span at bounding box center [550, 368] width 14 height 8
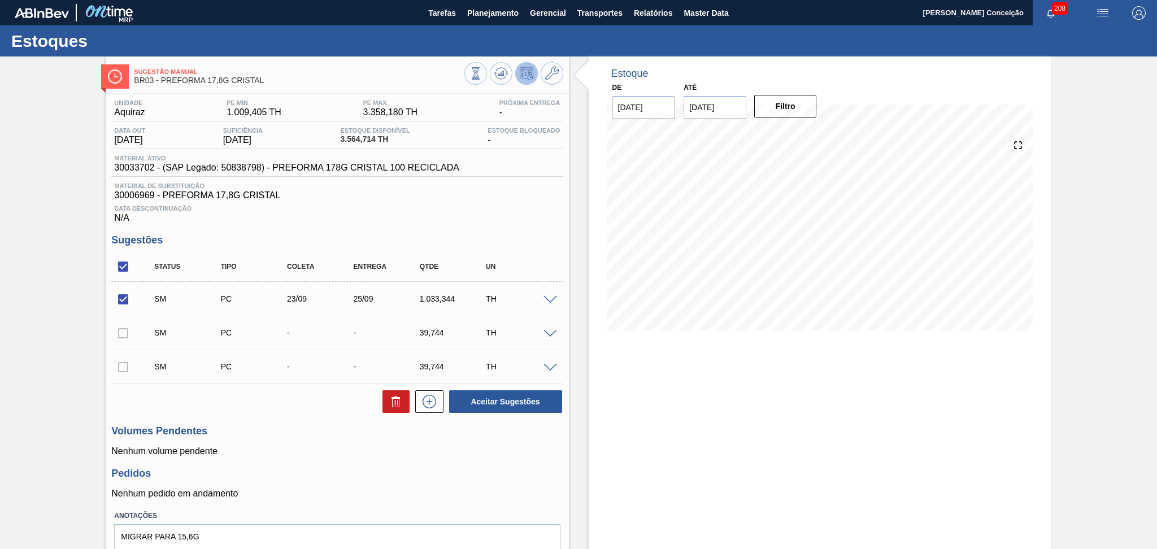
click at [548, 298] on span at bounding box center [550, 300] width 14 height 8
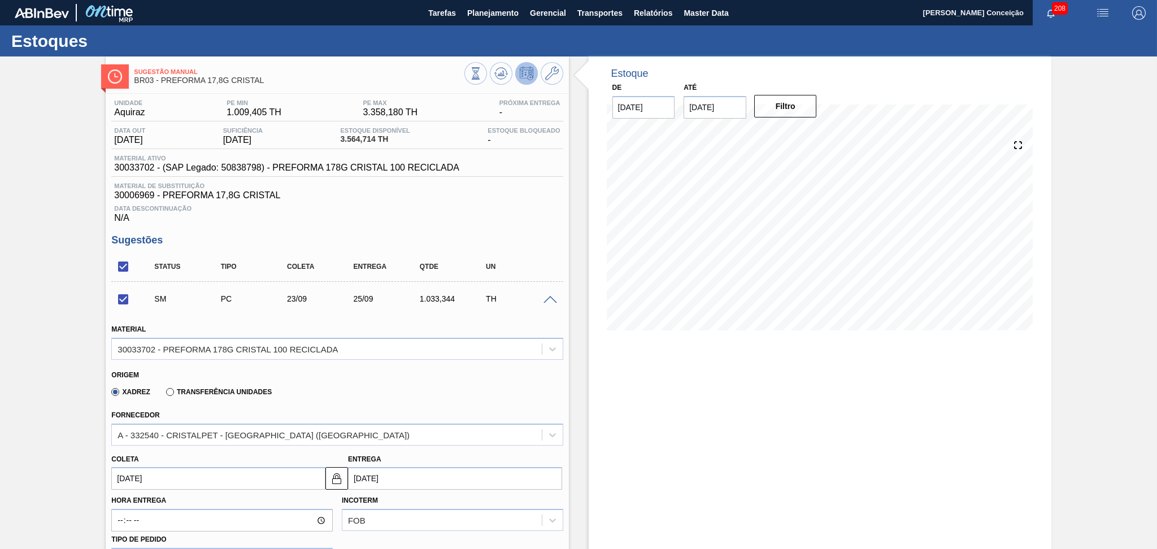
click at [145, 486] on input "[DATE]" at bounding box center [218, 478] width 214 height 23
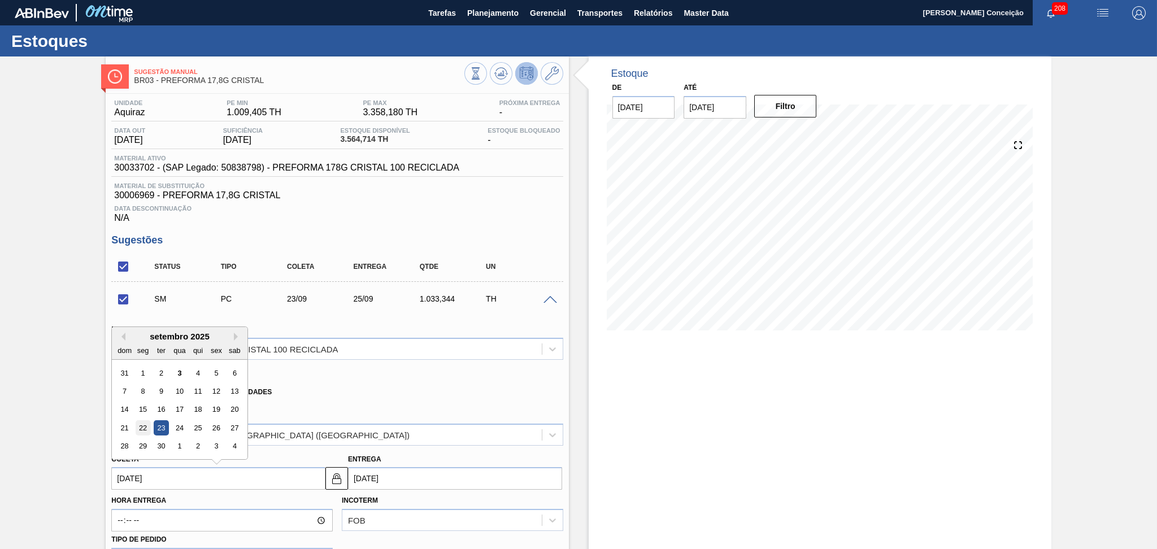
click at [143, 429] on div "22" at bounding box center [143, 427] width 15 height 15
checkbox input "false"
type input "[DATE]"
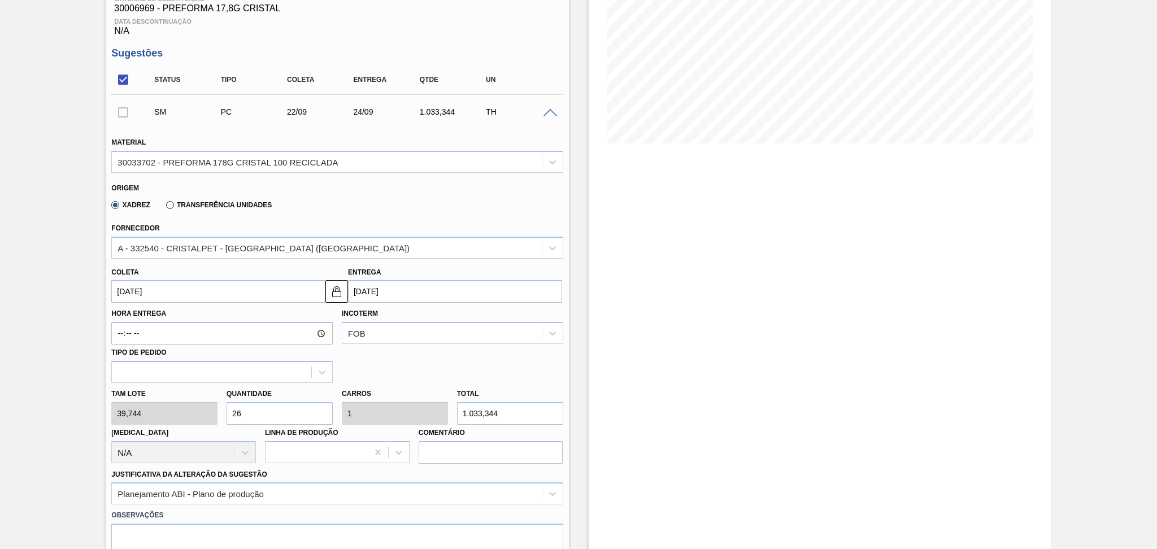
scroll to position [226, 0]
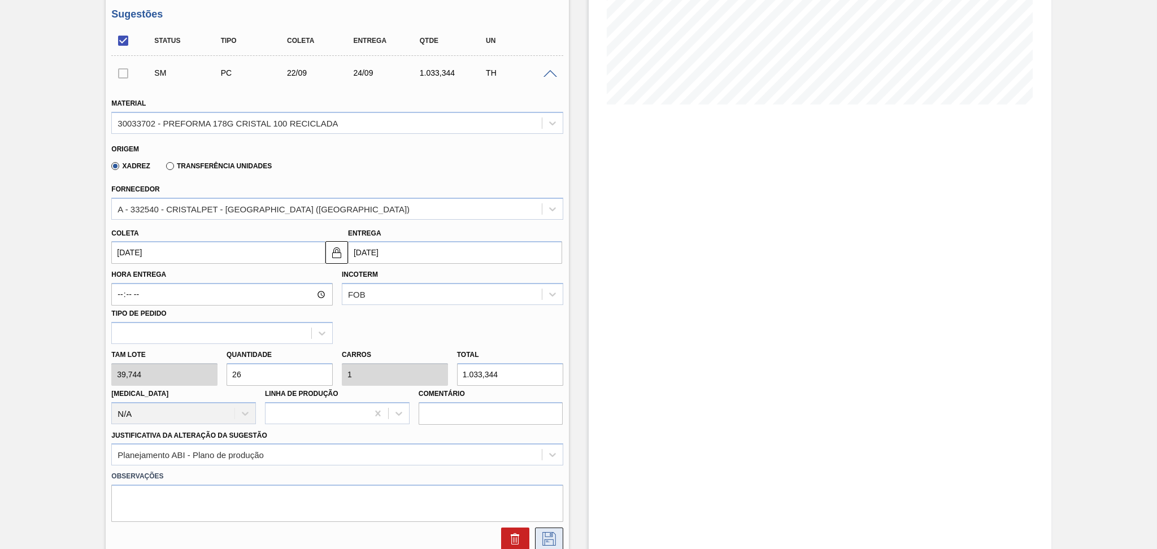
click at [554, 534] on icon at bounding box center [549, 539] width 14 height 14
checkbox input "true"
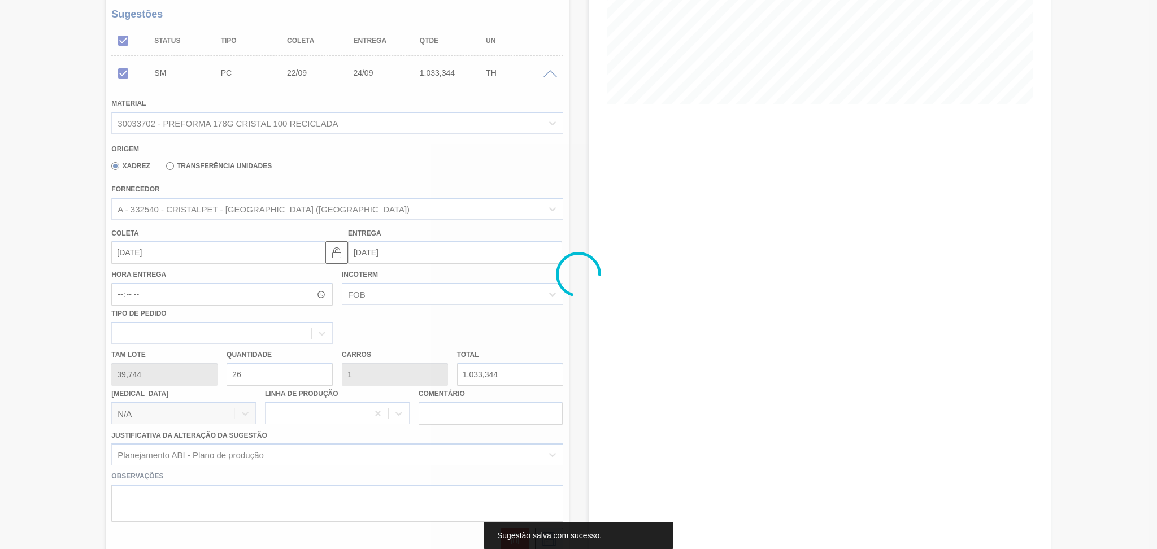
scroll to position [51, 0]
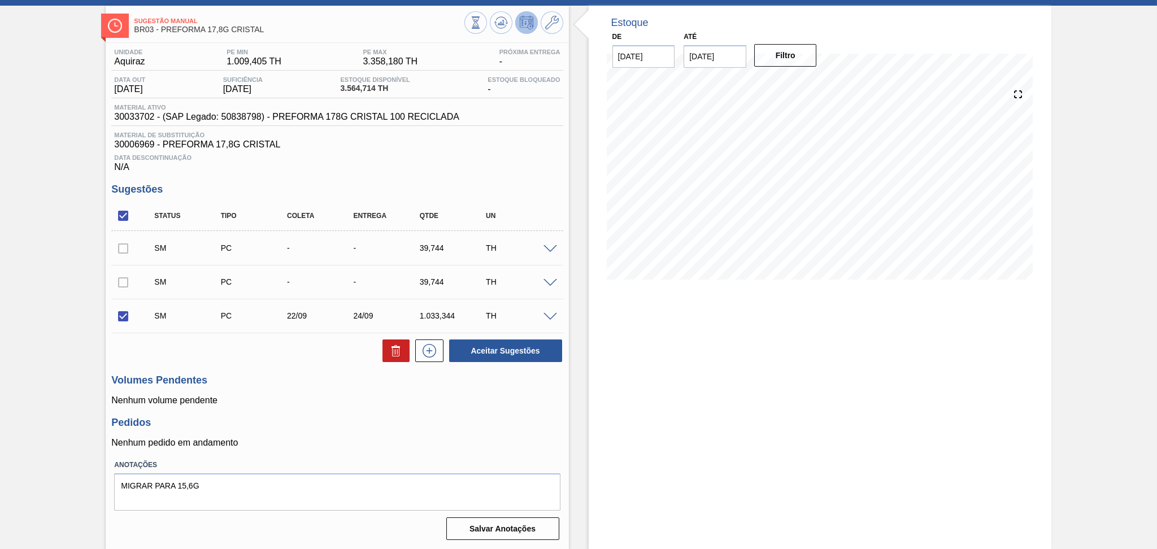
click at [547, 282] on span at bounding box center [550, 283] width 14 height 8
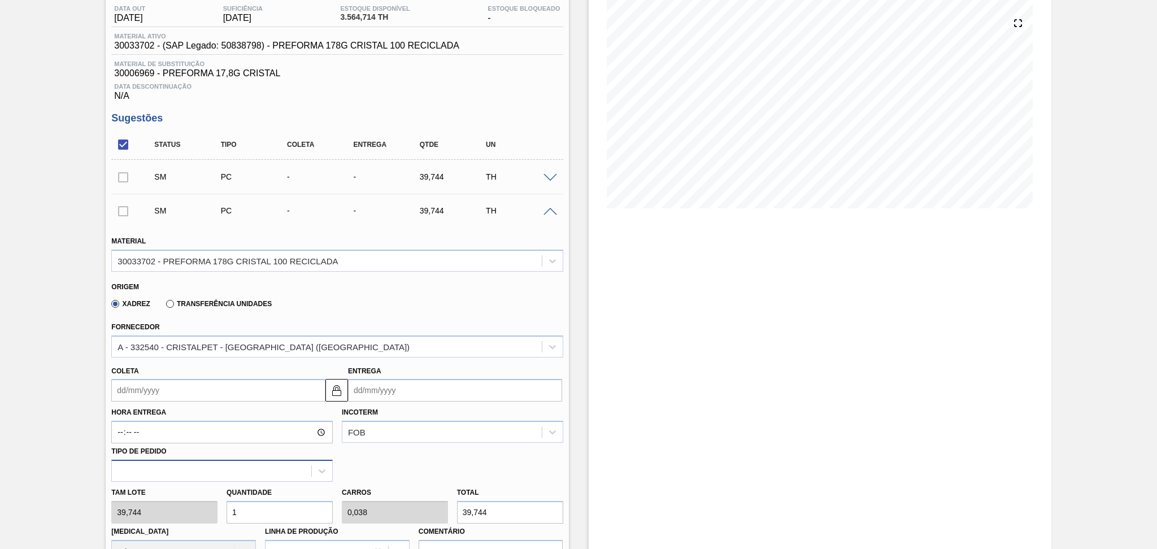
scroll to position [202, 0]
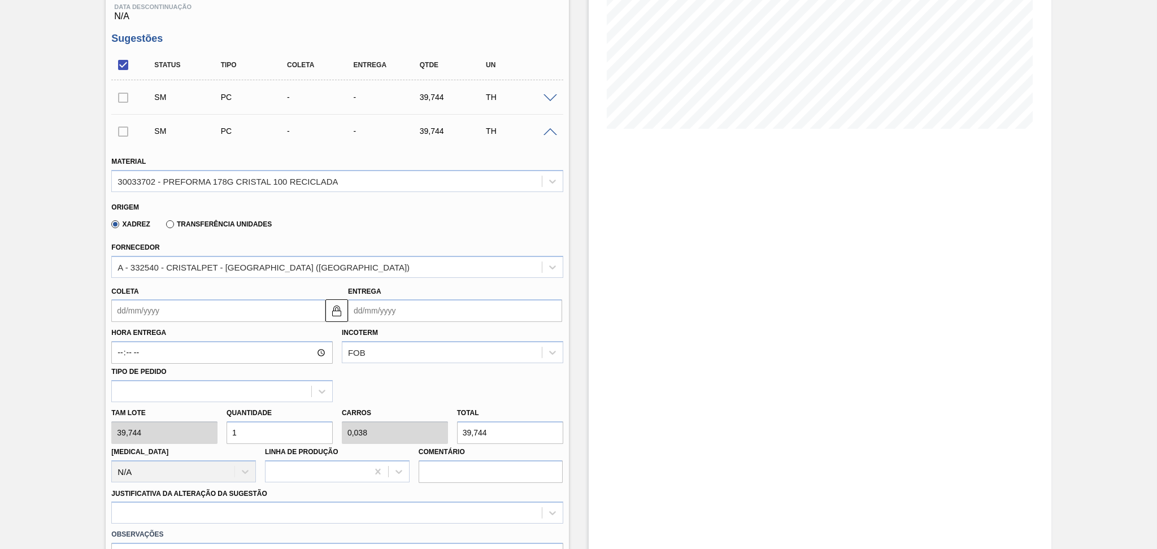
click at [184, 308] on input "Coleta" at bounding box center [218, 310] width 214 height 23
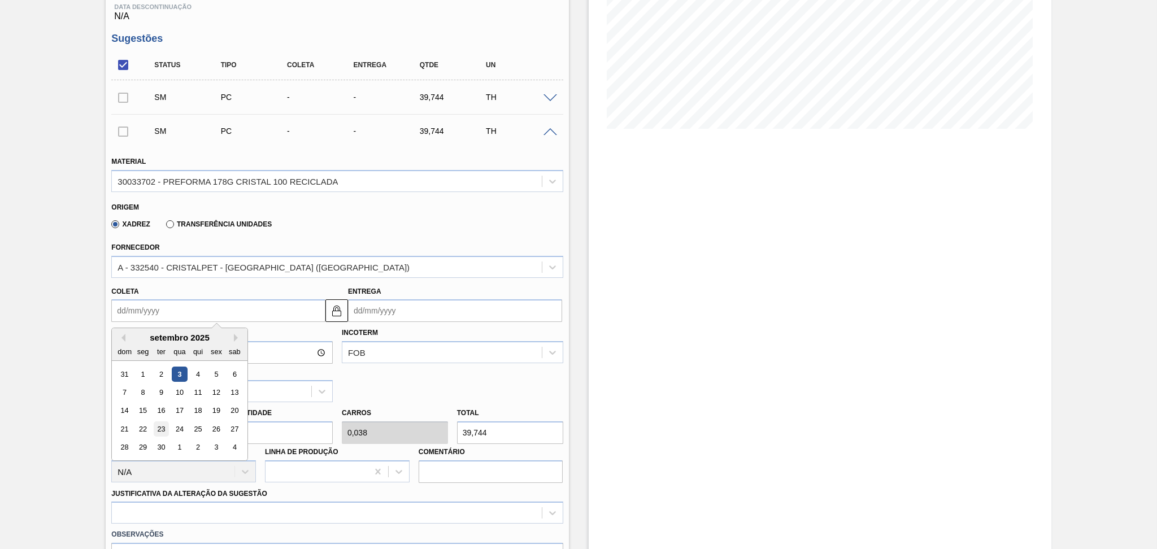
click at [164, 429] on div "23" at bounding box center [161, 428] width 15 height 15
type input "[DATE]"
click at [164, 316] on input "[DATE]" at bounding box center [218, 310] width 214 height 23
click at [202, 427] on div "25" at bounding box center [197, 428] width 15 height 15
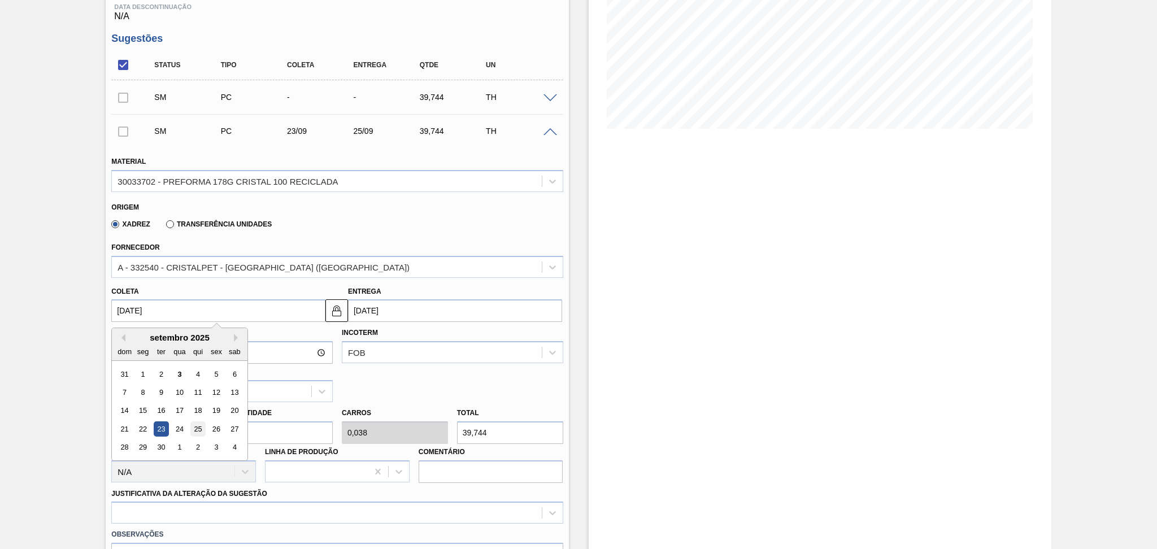
type input "[DATE]"
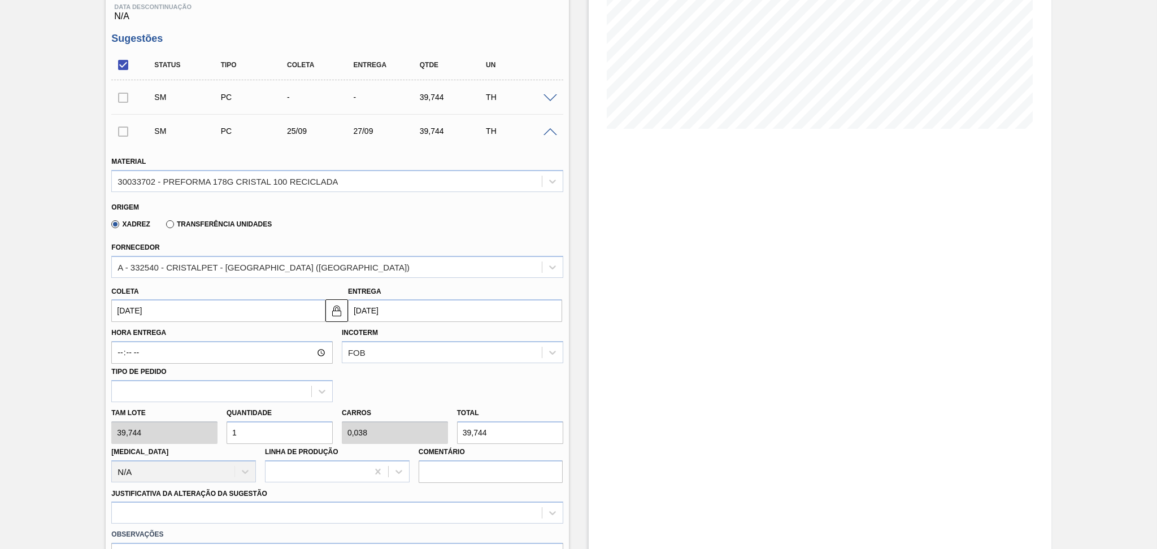
click at [212, 421] on div "Tam lote 39,744 Quantidade 1 Carros 0,038 Total 39,744 Doca N/A Linha de Produç…" at bounding box center [337, 442] width 460 height 81
type input "2"
type input "0,077"
type input "79,488"
type input "26"
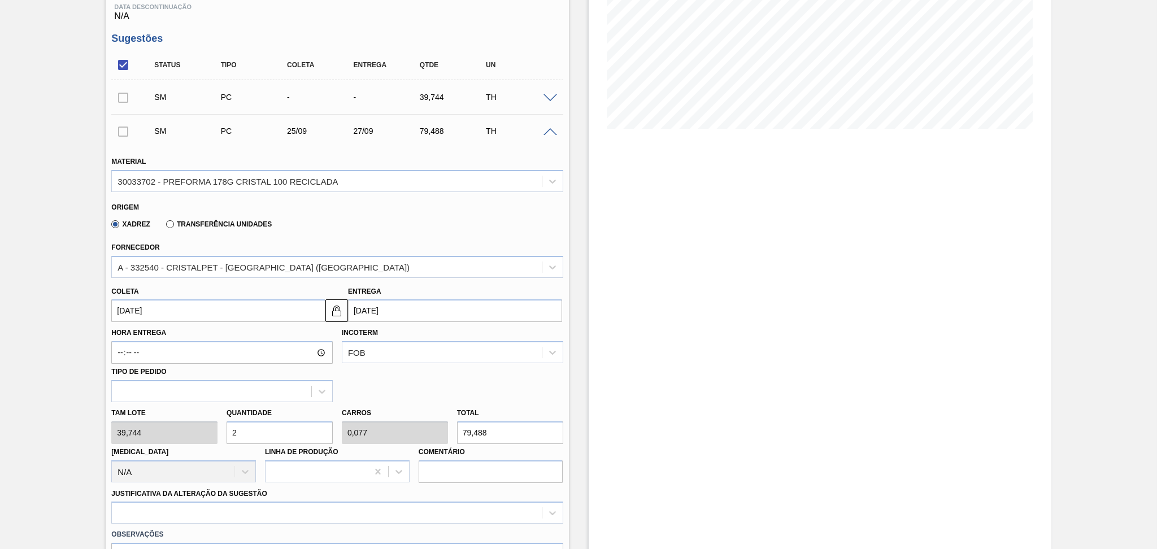
type input "1"
type input "1.033,344"
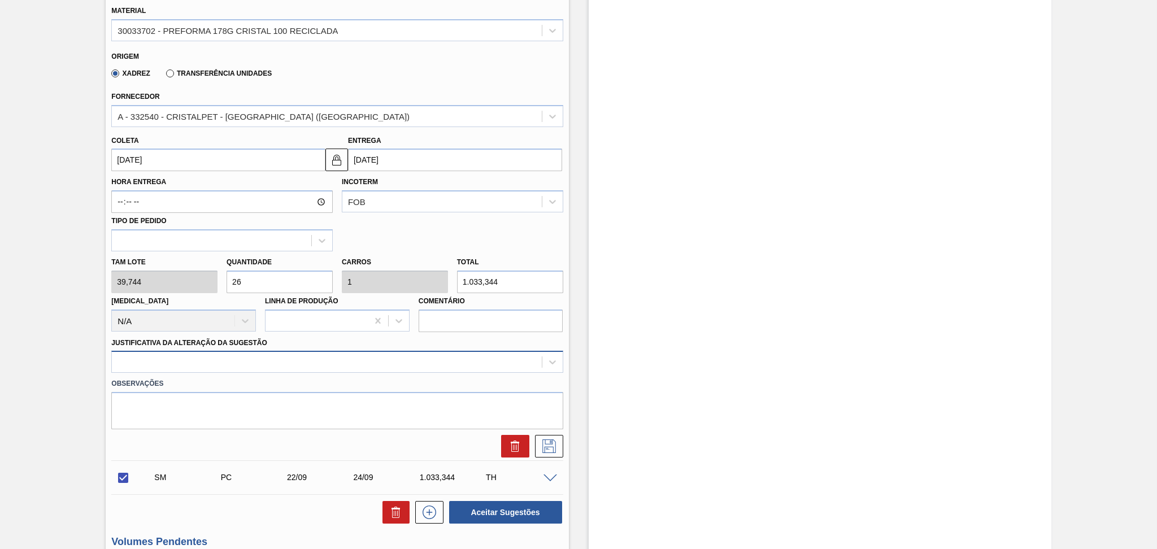
type input "26"
click at [258, 365] on div at bounding box center [326, 362] width 429 height 16
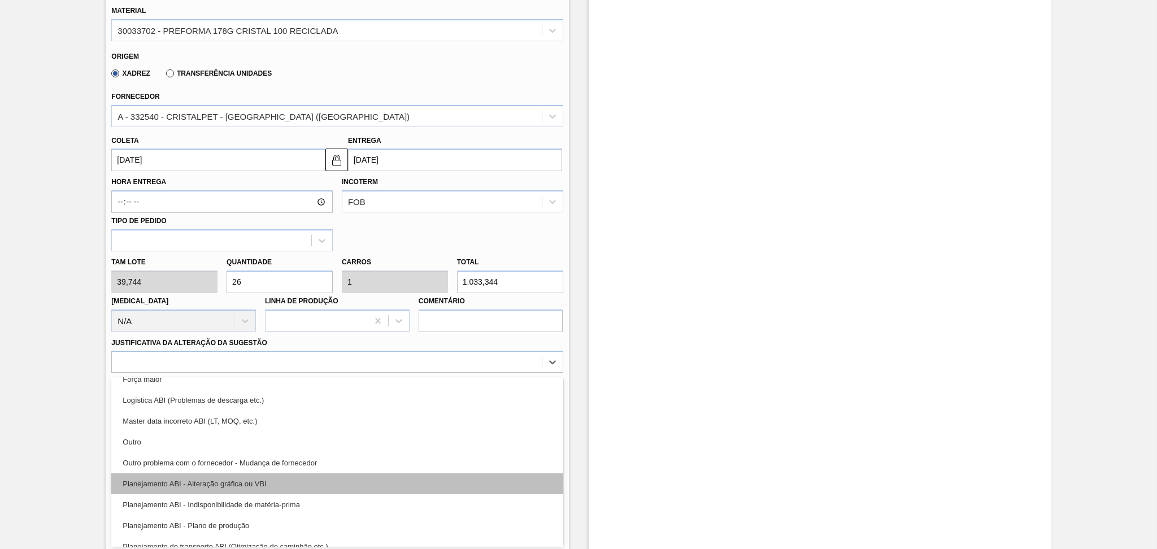
scroll to position [75, 0]
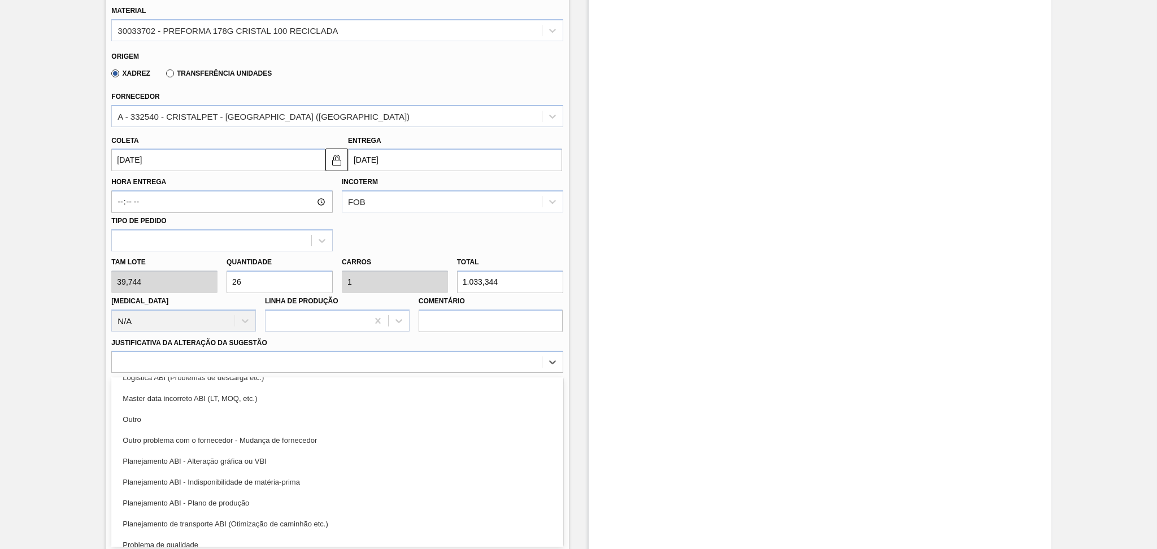
click at [244, 496] on div "Planejamento ABI - Plano de produção" at bounding box center [336, 503] width 451 height 21
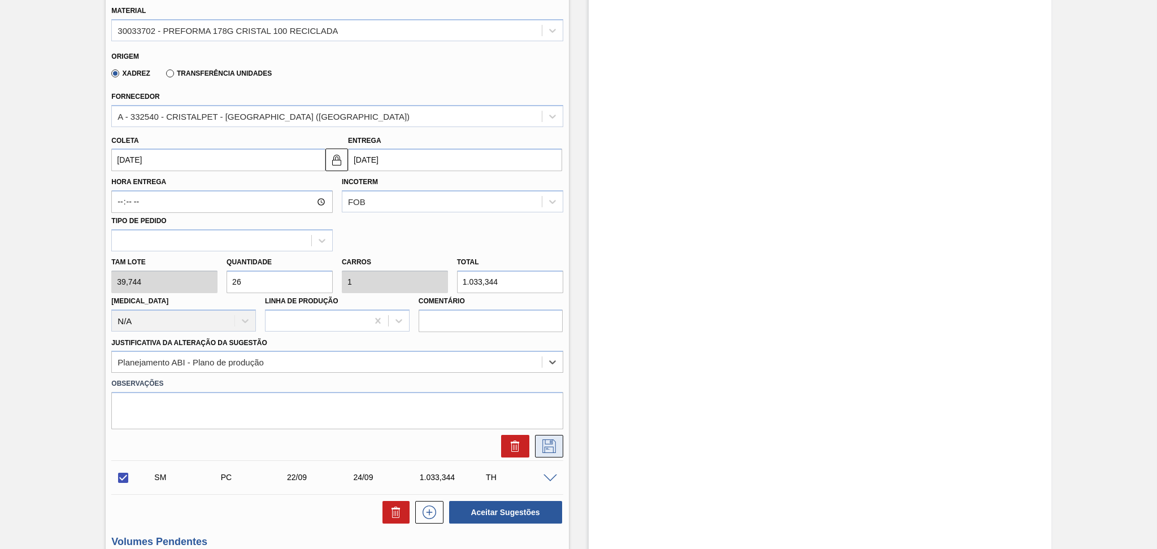
click at [544, 442] on icon at bounding box center [549, 446] width 18 height 14
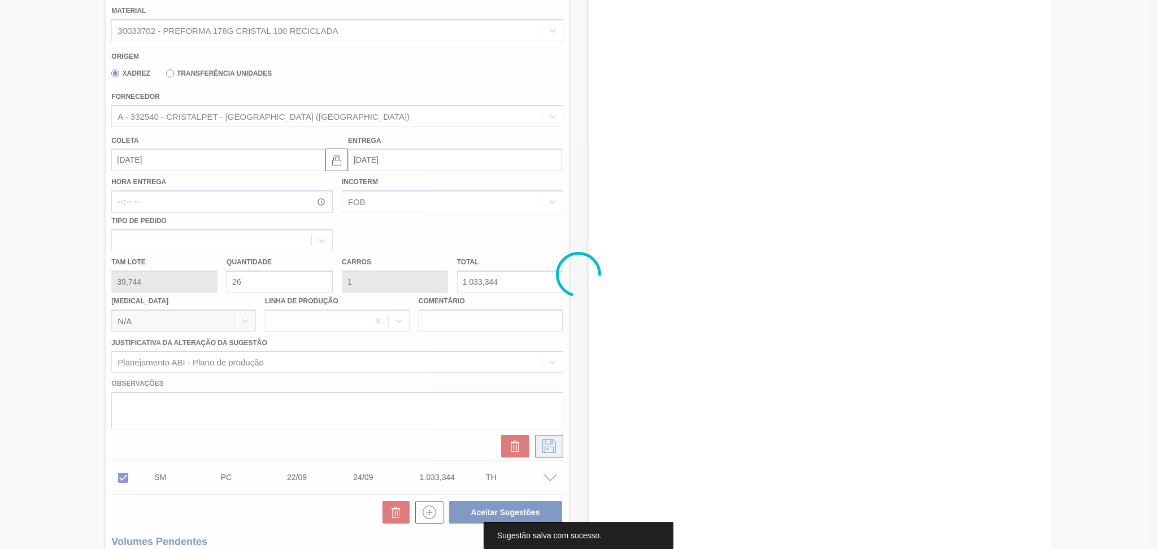
scroll to position [0, 0]
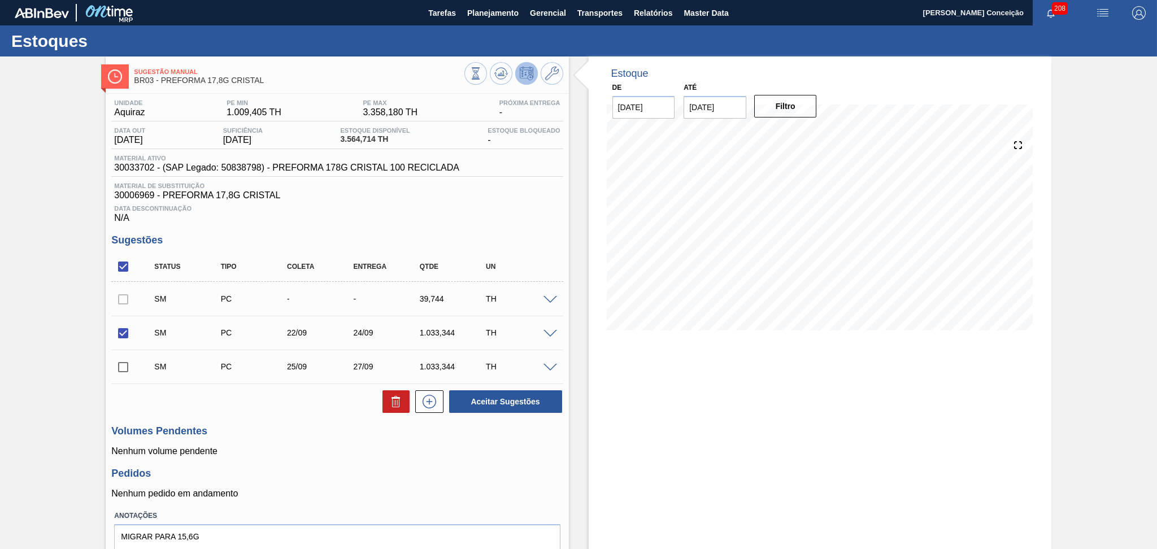
click at [550, 299] on span at bounding box center [550, 300] width 14 height 8
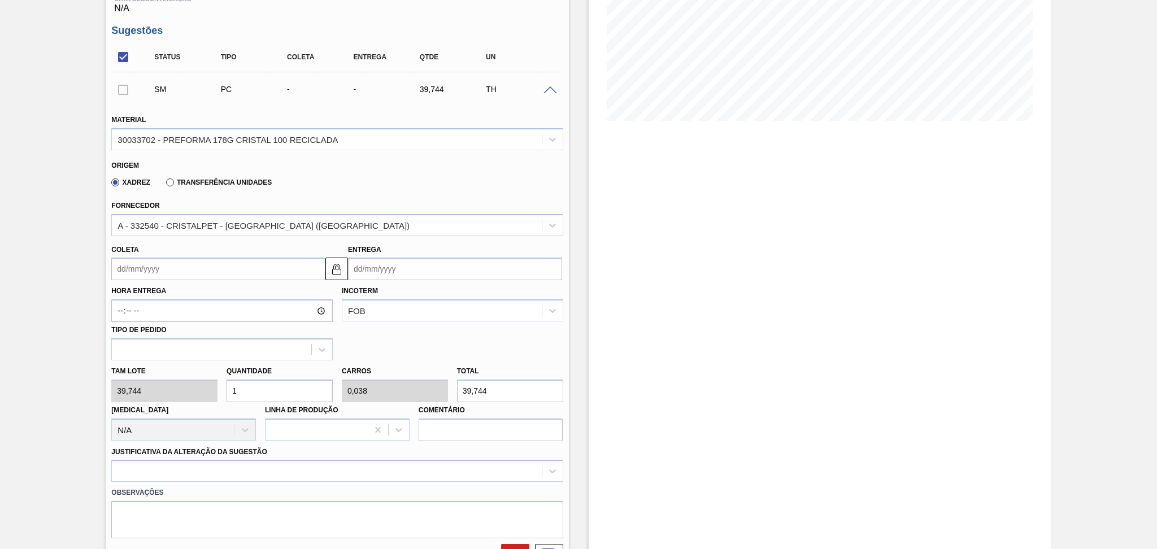
scroll to position [226, 0]
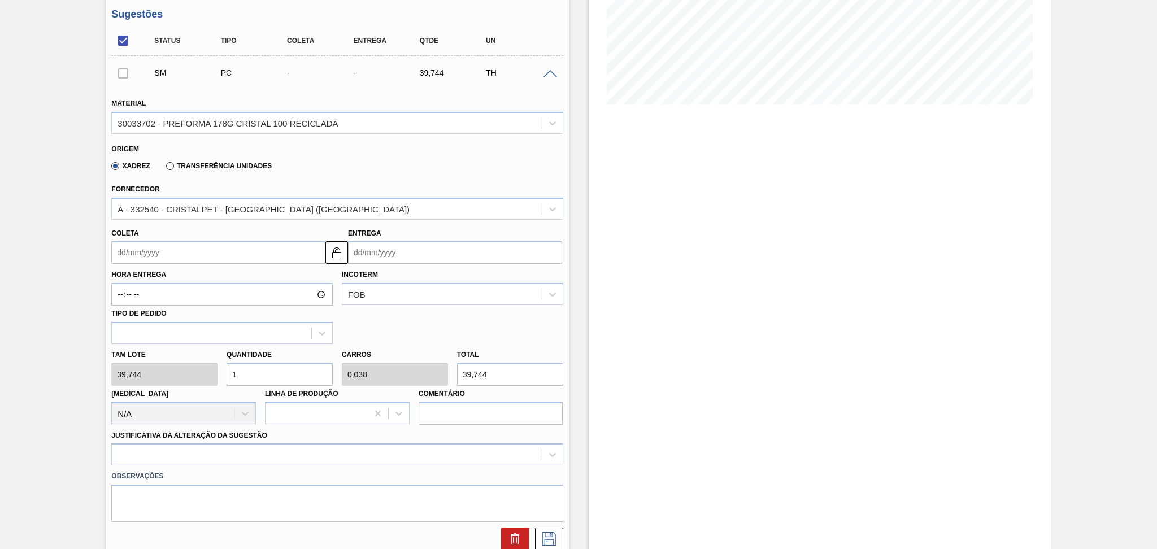
click at [161, 255] on input "Coleta" at bounding box center [218, 252] width 214 height 23
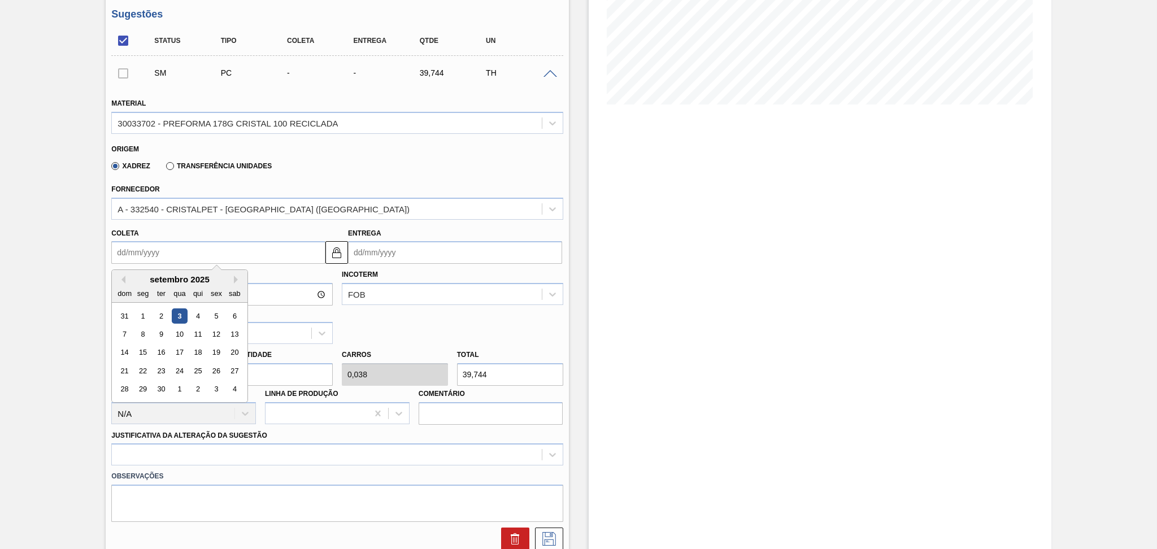
scroll to position [75, 0]
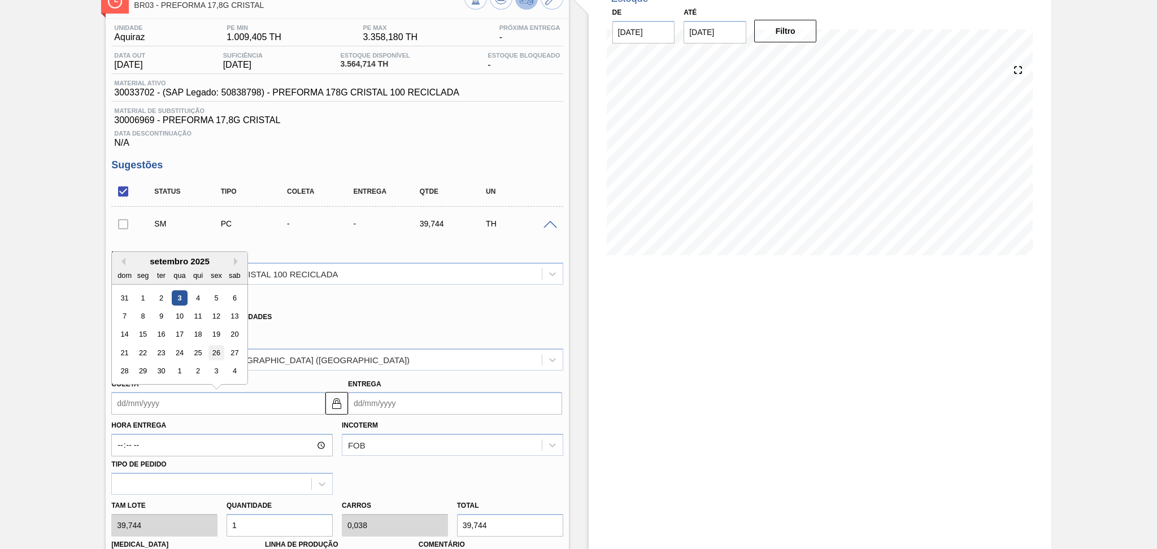
click at [211, 352] on div "26" at bounding box center [216, 352] width 15 height 15
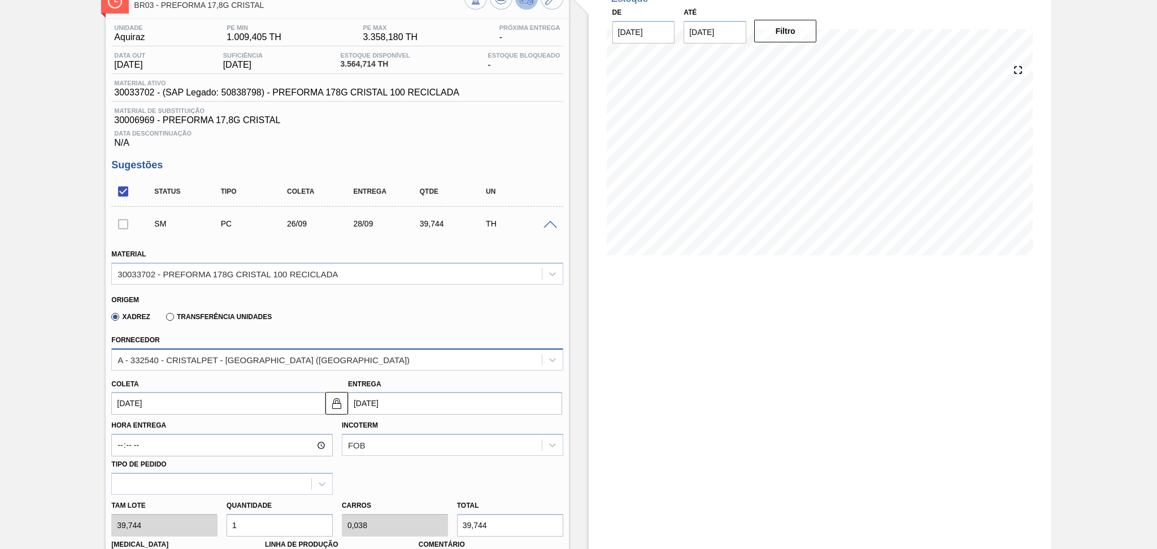
type input "[DATE]"
click at [166, 399] on input "[DATE]" at bounding box center [218, 403] width 214 height 23
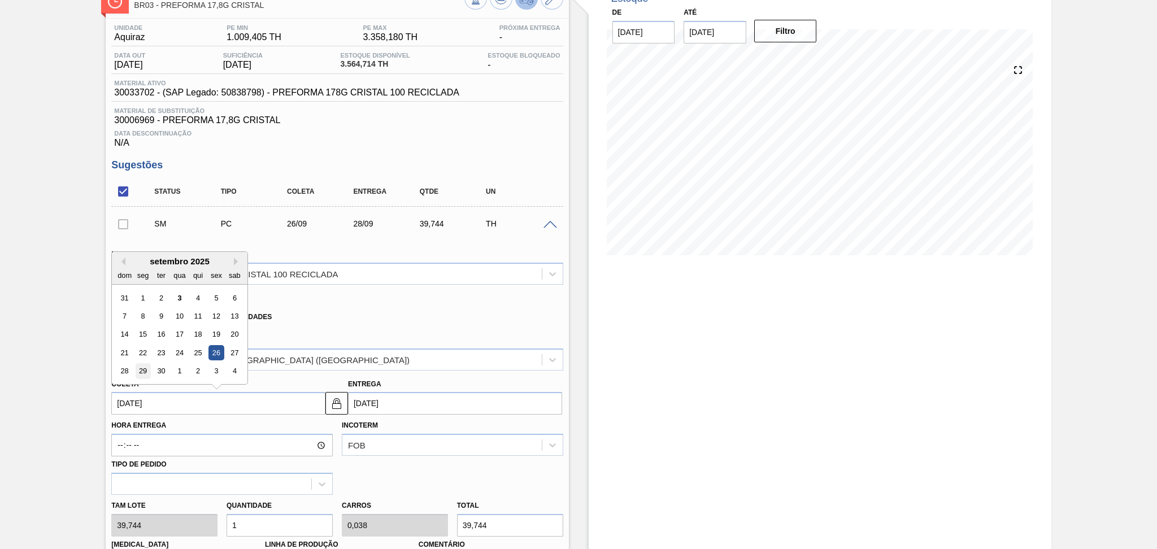
click at [141, 369] on div "29" at bounding box center [143, 371] width 15 height 15
type input "[DATE]"
type input "01/10/2025"
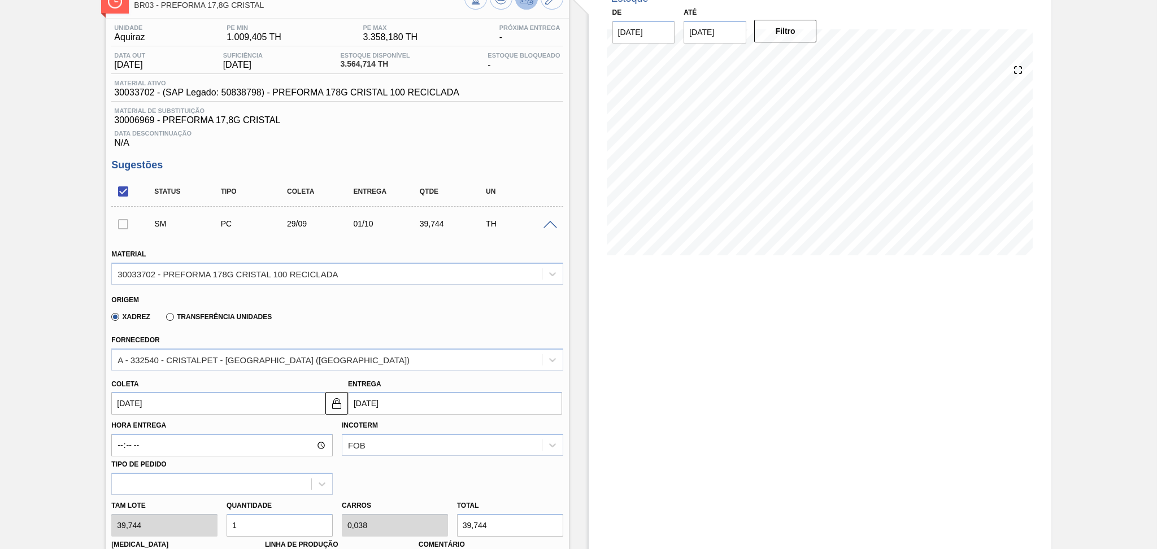
drag, startPoint x: 238, startPoint y: 519, endPoint x: 229, endPoint y: 518, distance: 9.6
click at [230, 518] on input "1" at bounding box center [280, 525] width 106 height 23
type input "2"
type input "0,077"
type input "79,488"
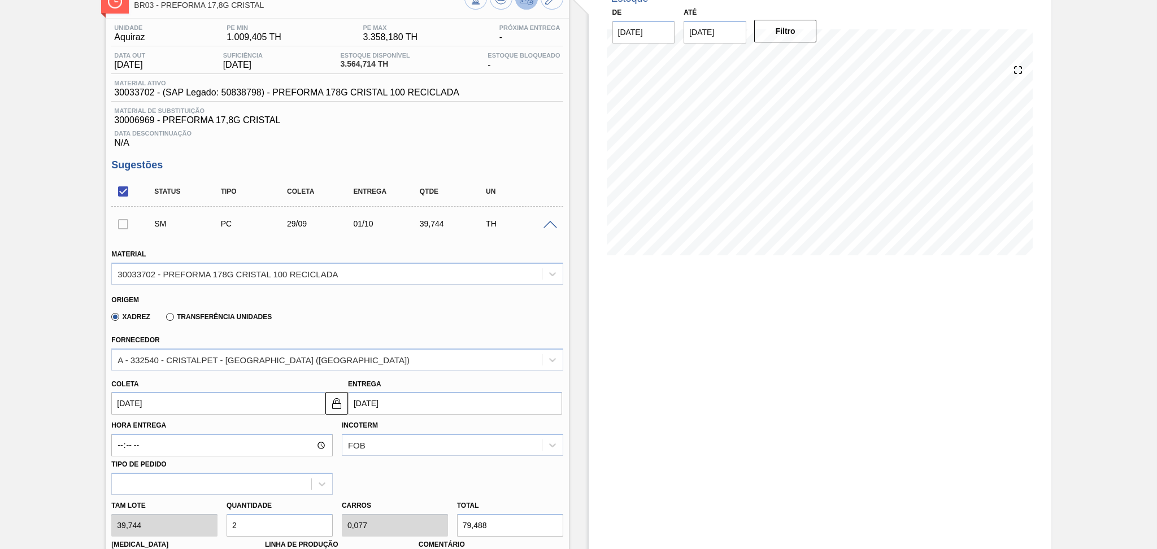
type input "26"
type input "1"
type input "1.033,344"
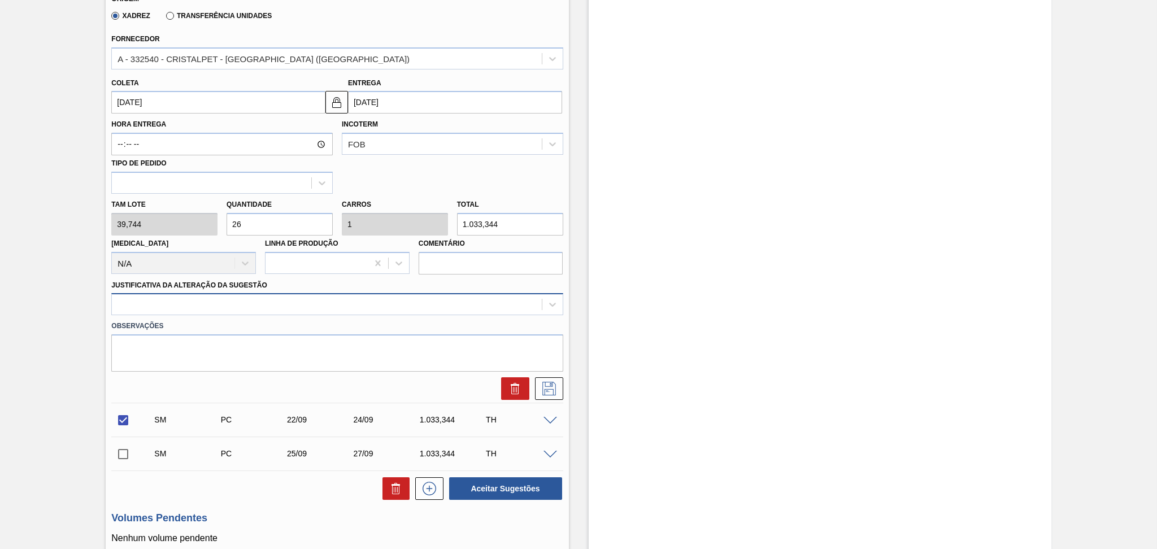
type input "26"
click at [250, 308] on div at bounding box center [326, 305] width 429 height 16
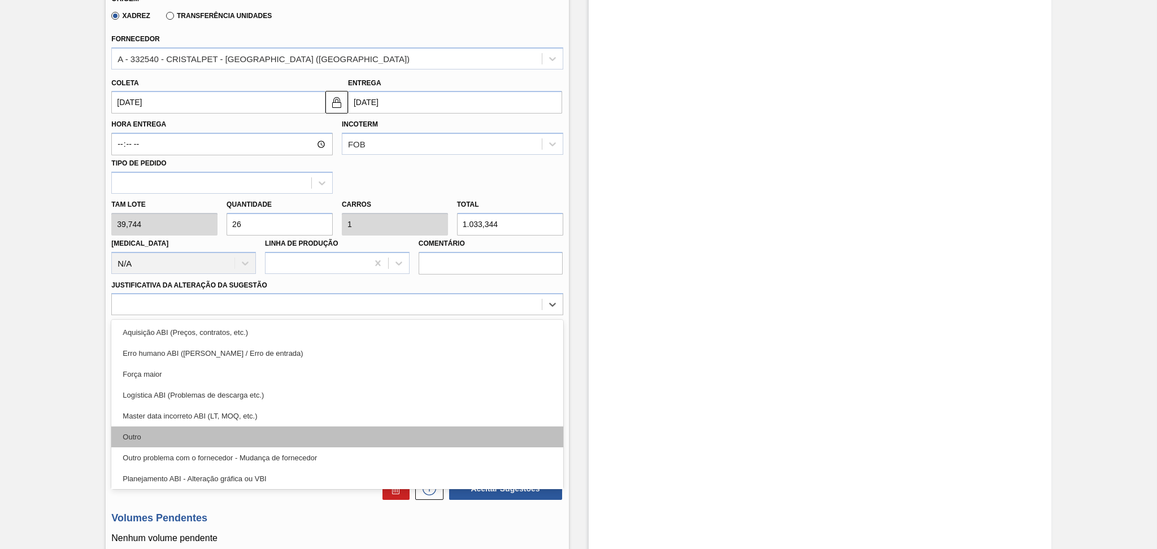
scroll to position [75, 0]
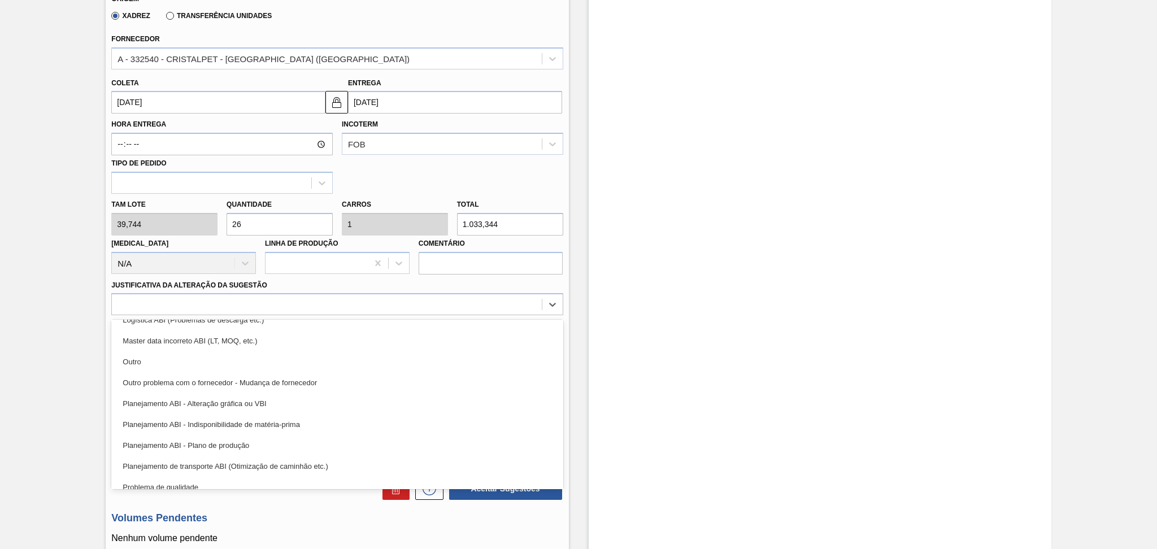
click at [238, 442] on div "Planejamento ABI - Plano de produção" at bounding box center [336, 445] width 451 height 21
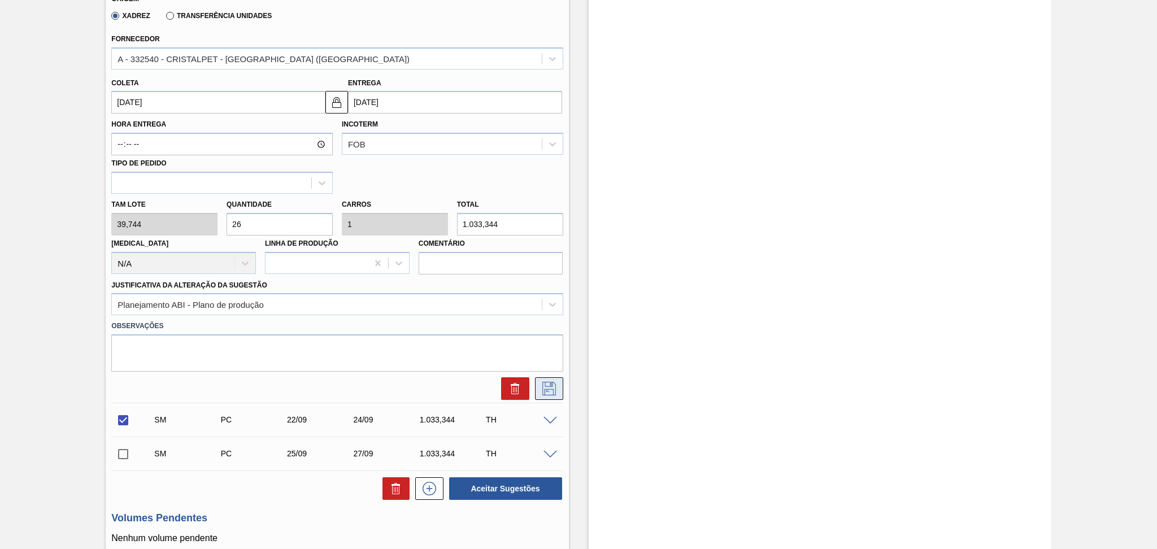
click at [540, 384] on icon at bounding box center [549, 389] width 18 height 14
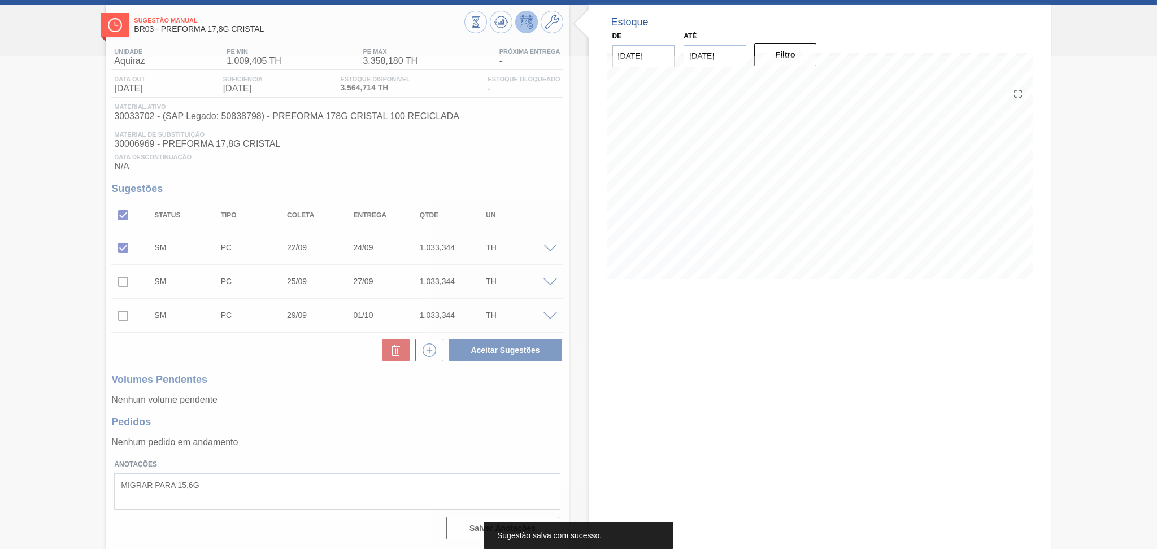
scroll to position [0, 0]
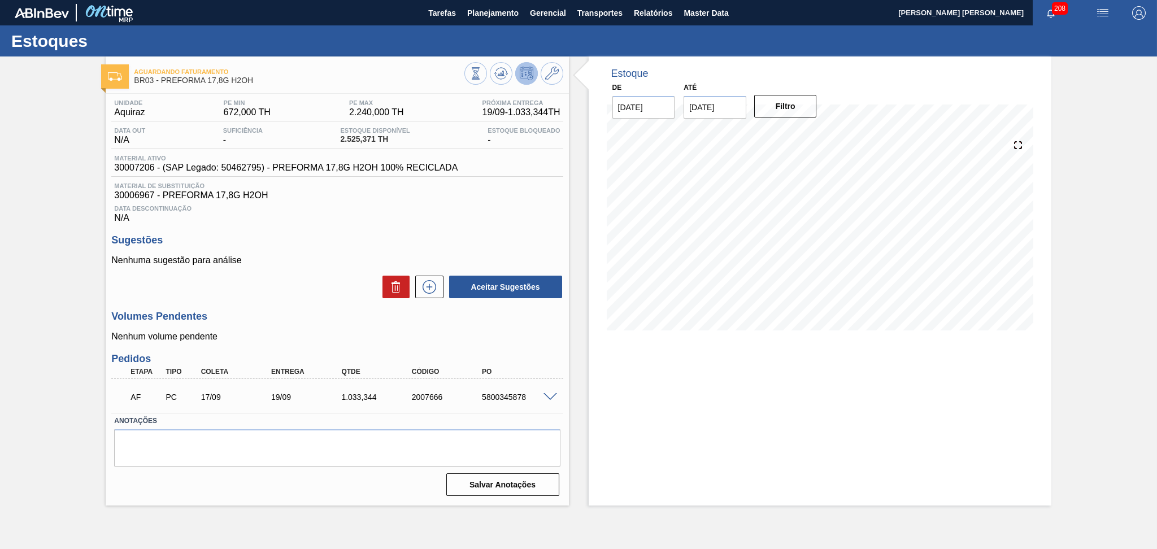
click at [266, 279] on div "Aceitar Sugestões" at bounding box center [336, 287] width 451 height 25
click at [279, 240] on h3 "Sugestões" at bounding box center [336, 240] width 451 height 12
click at [496, 68] on icon at bounding box center [501, 74] width 14 height 14
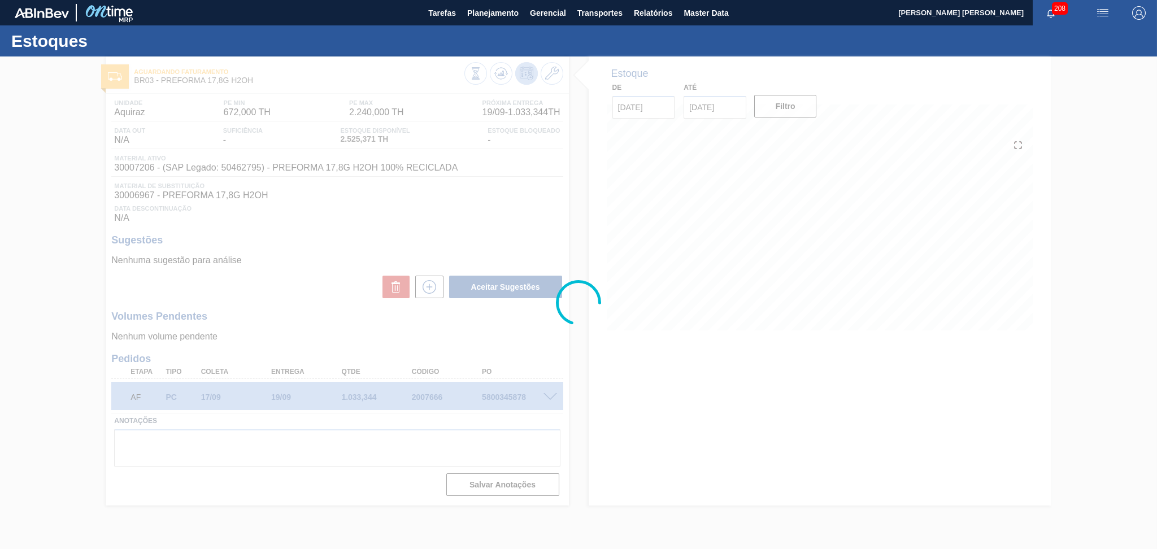
click at [459, 236] on div at bounding box center [578, 302] width 1157 height 493
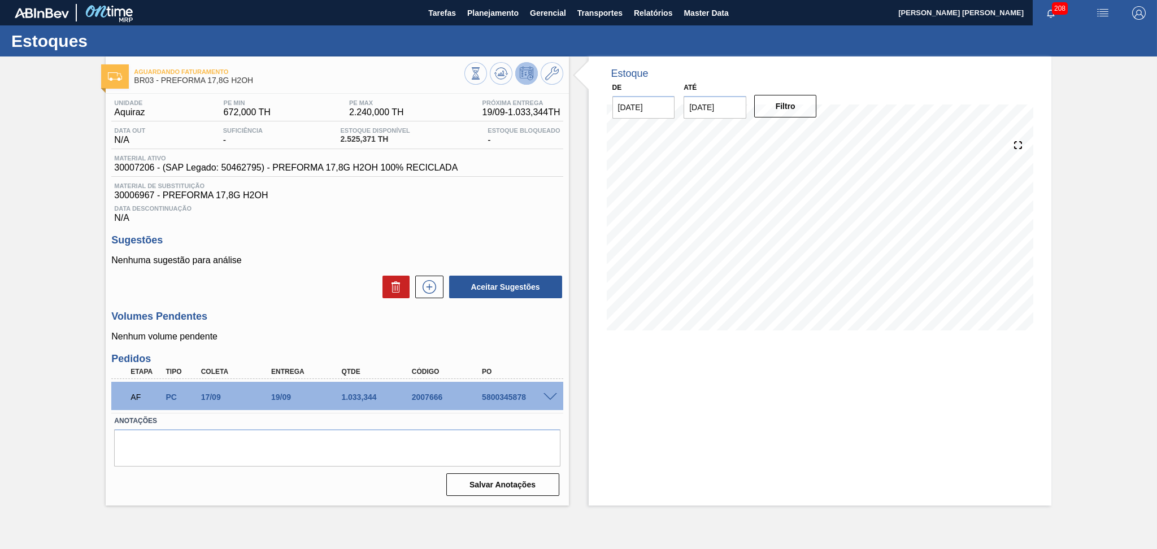
click at [489, 234] on h3 "Sugestões" at bounding box center [336, 240] width 451 height 12
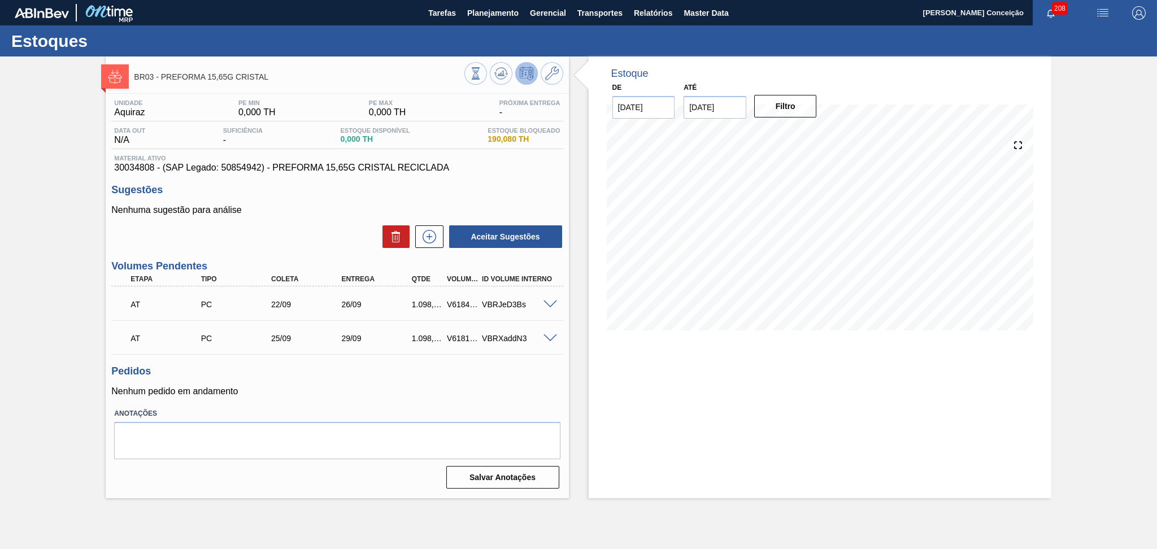
click at [556, 388] on p "Nenhum pedido em andamento" at bounding box center [336, 391] width 451 height 10
click at [390, 392] on p "Nenhum pedido em andamento" at bounding box center [336, 391] width 451 height 10
click at [430, 242] on icon at bounding box center [429, 237] width 18 height 14
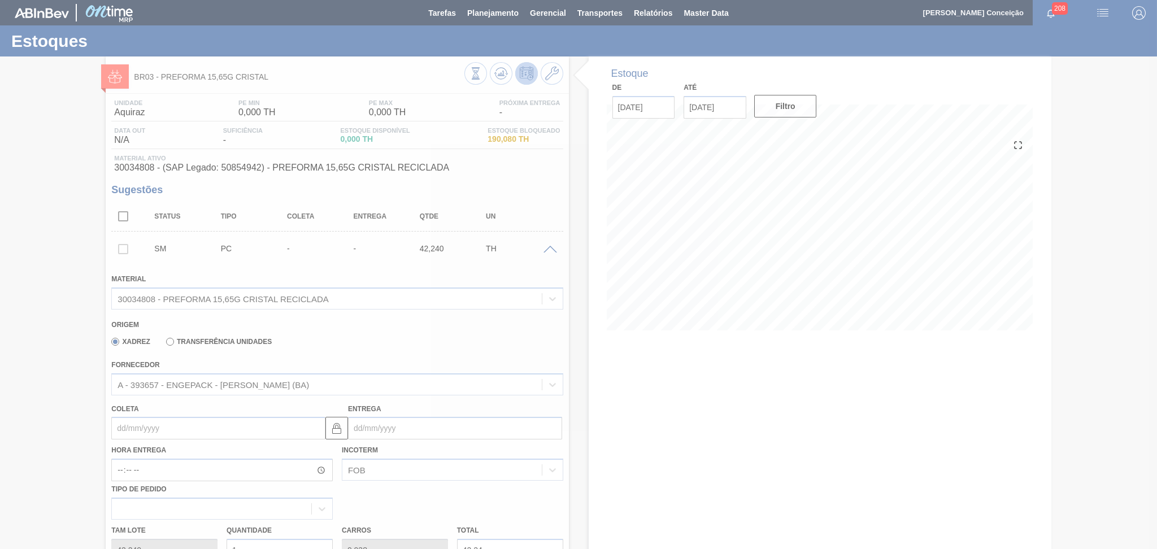
click at [132, 426] on div at bounding box center [578, 274] width 1157 height 549
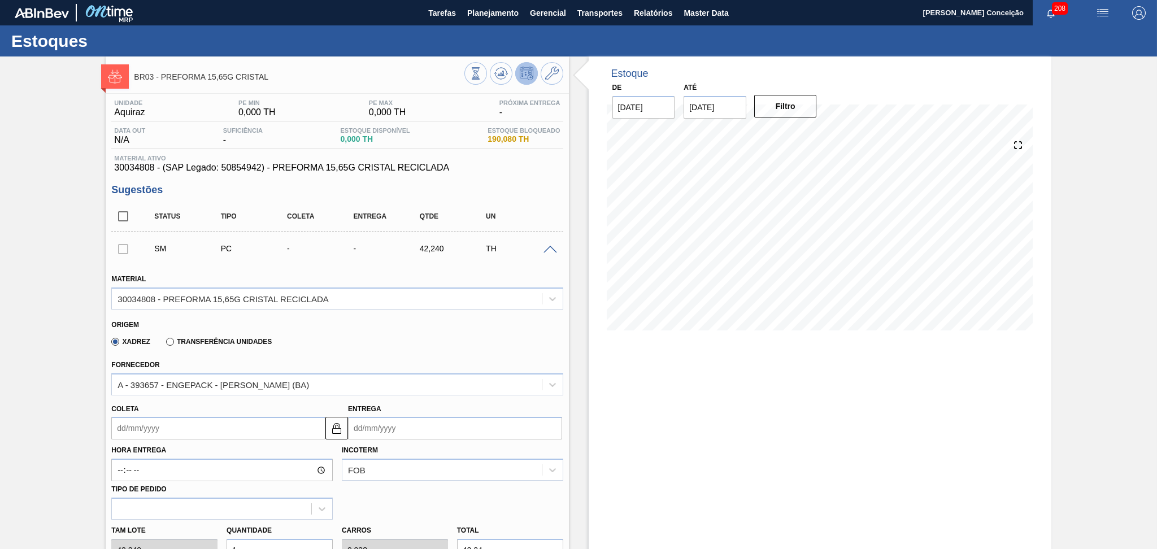
click at [142, 429] on input "Coleta" at bounding box center [218, 428] width 214 height 23
click at [352, 348] on div "Xadrez Transferência Unidades" at bounding box center [332, 340] width 442 height 22
click at [332, 329] on div "Xadrez Transferência Unidades" at bounding box center [332, 340] width 442 height 22
click at [158, 429] on input "Coleta" at bounding box center [218, 428] width 214 height 23
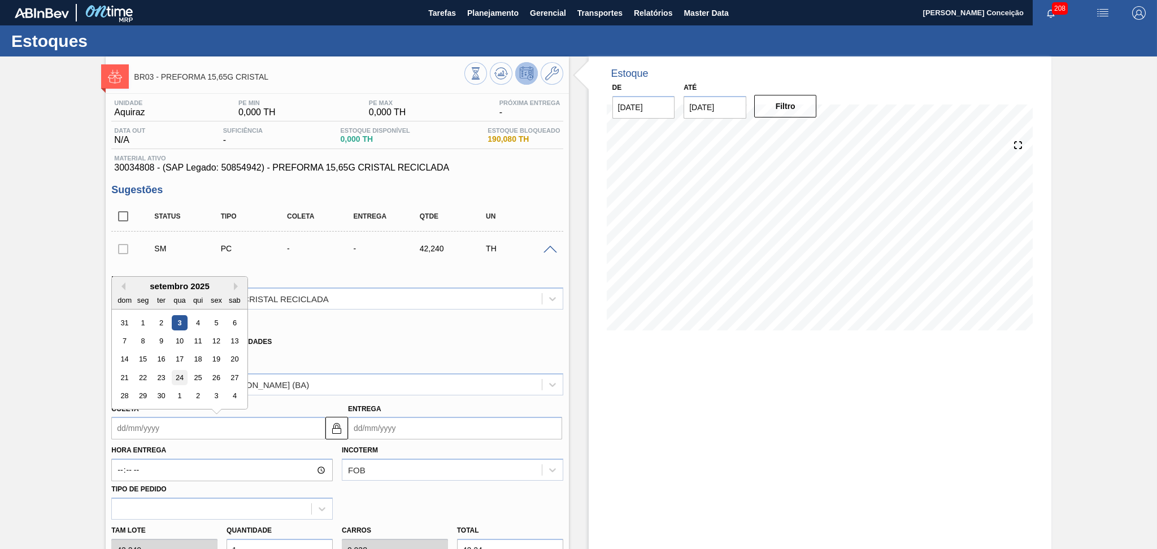
click at [184, 376] on div "24" at bounding box center [179, 377] width 15 height 15
type input "[DATE]"
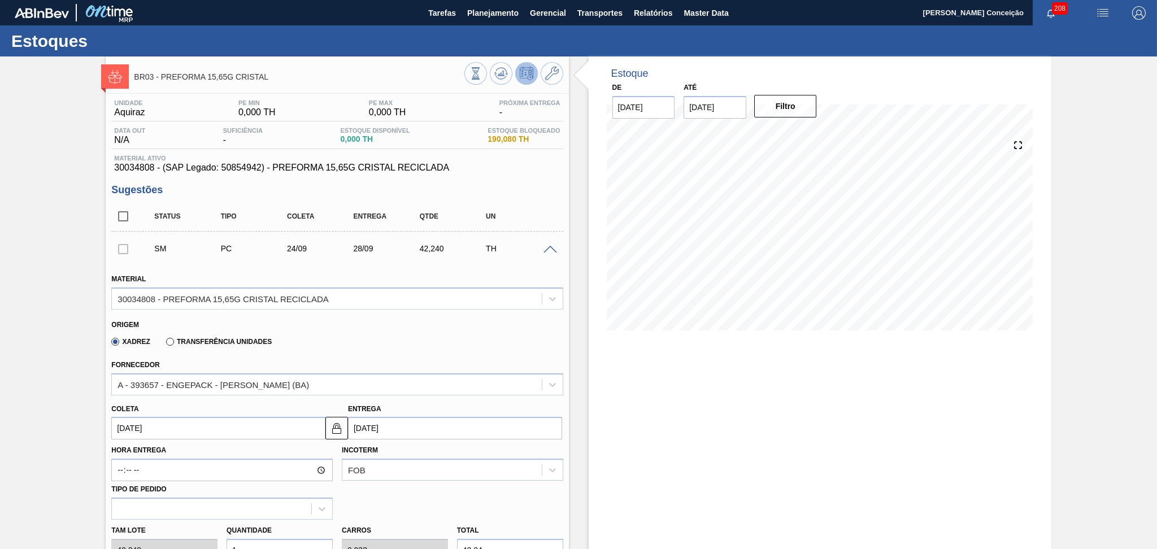
click at [142, 429] on input "[DATE]" at bounding box center [218, 428] width 214 height 23
click at [197, 375] on div "25" at bounding box center [197, 377] width 15 height 15
type input "[DATE]"
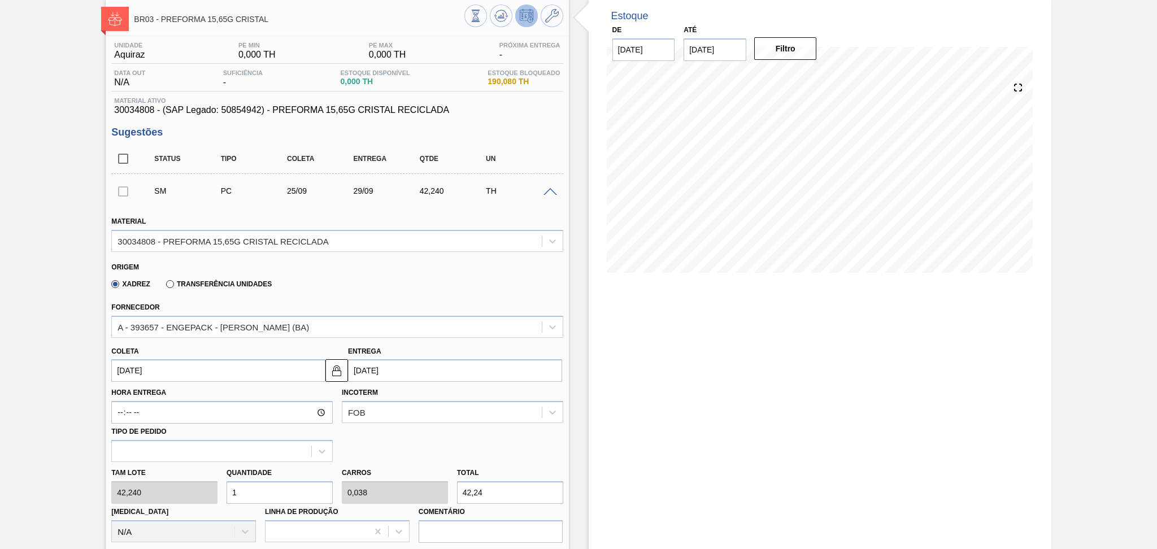
scroll to position [150, 0]
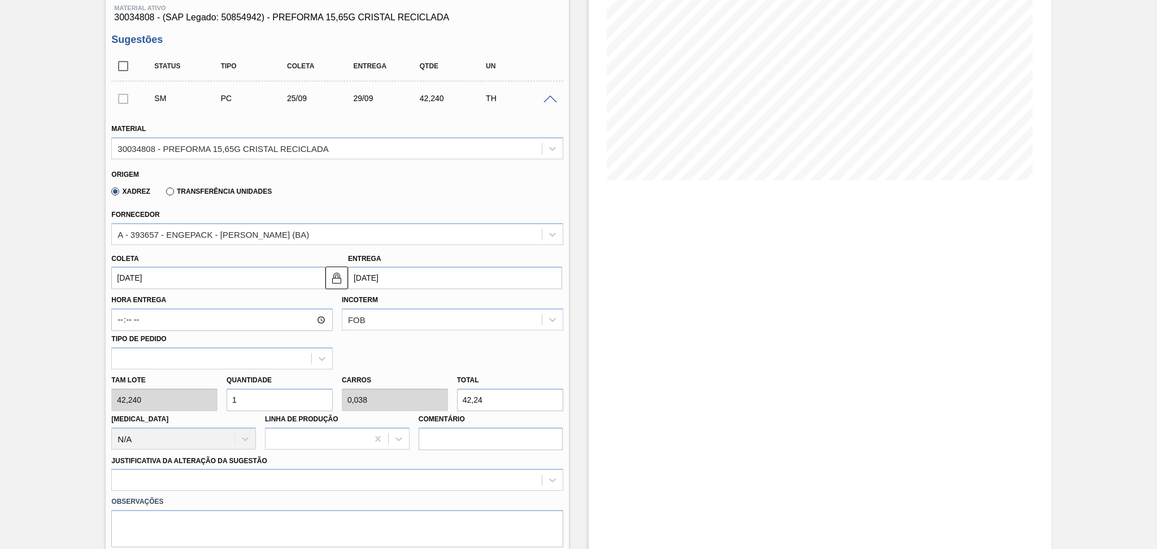
click at [208, 395] on div "Tam lote 42,240 Quantidade 1 Carros 0,038 Total 42,24 [MEDICAL_DATA] N/A Linha …" at bounding box center [337, 409] width 460 height 81
type input "2"
type input "0,077"
type input "84,48"
type input "26"
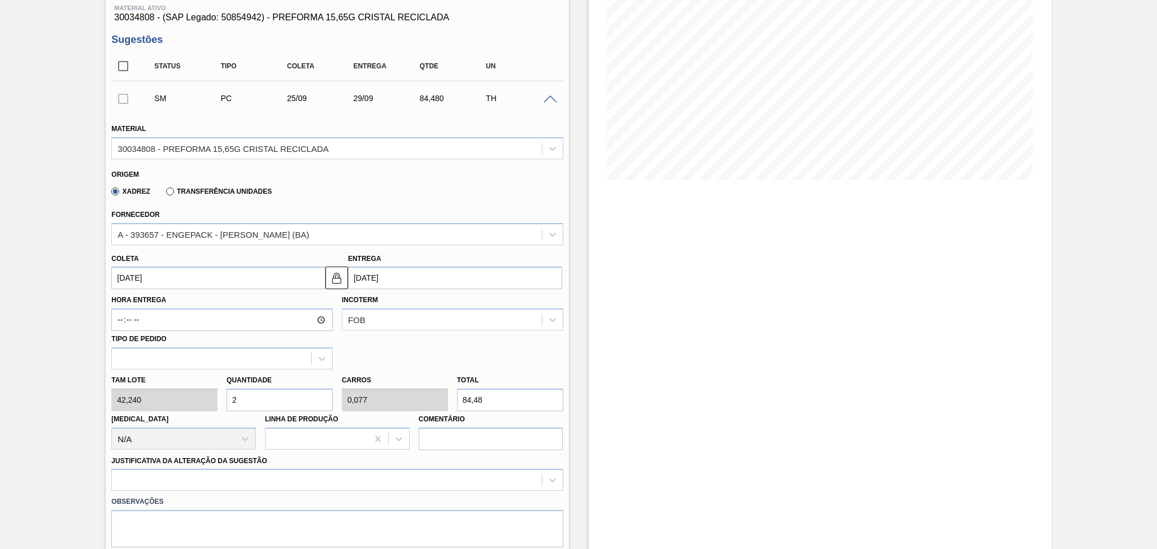
type input "1"
type input "1.098,24"
type input "26"
click at [178, 473] on div at bounding box center [336, 480] width 451 height 22
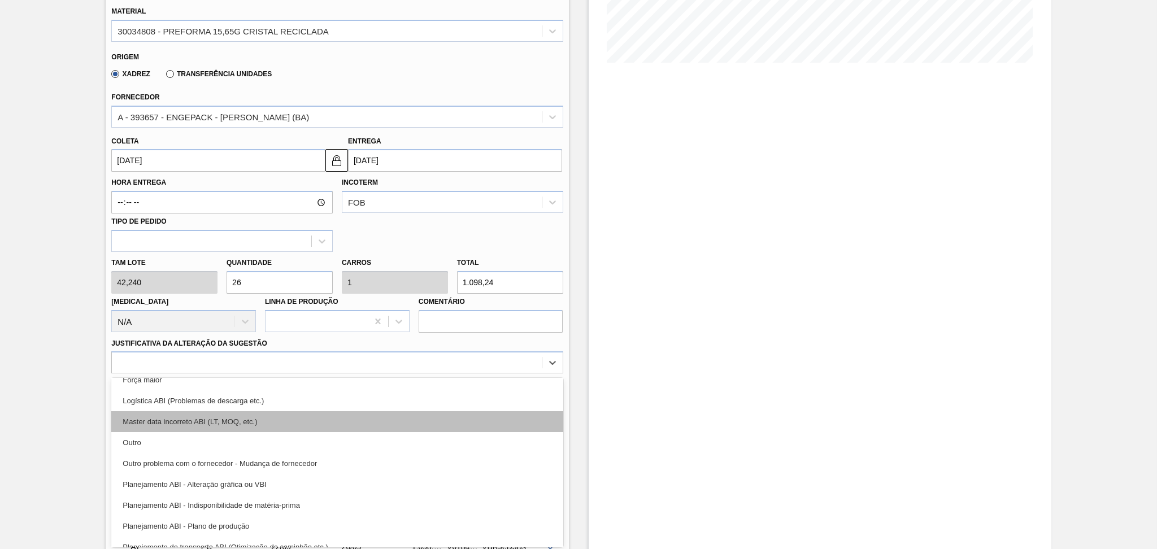
scroll to position [75, 0]
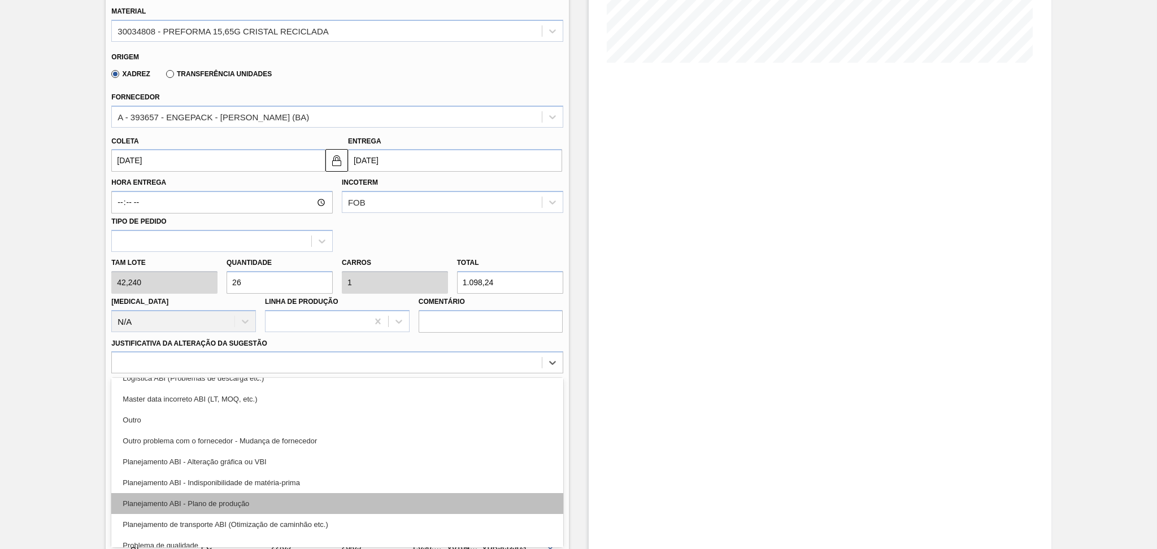
click at [218, 497] on div "Planejamento ABI - Plano de produção" at bounding box center [336, 503] width 451 height 21
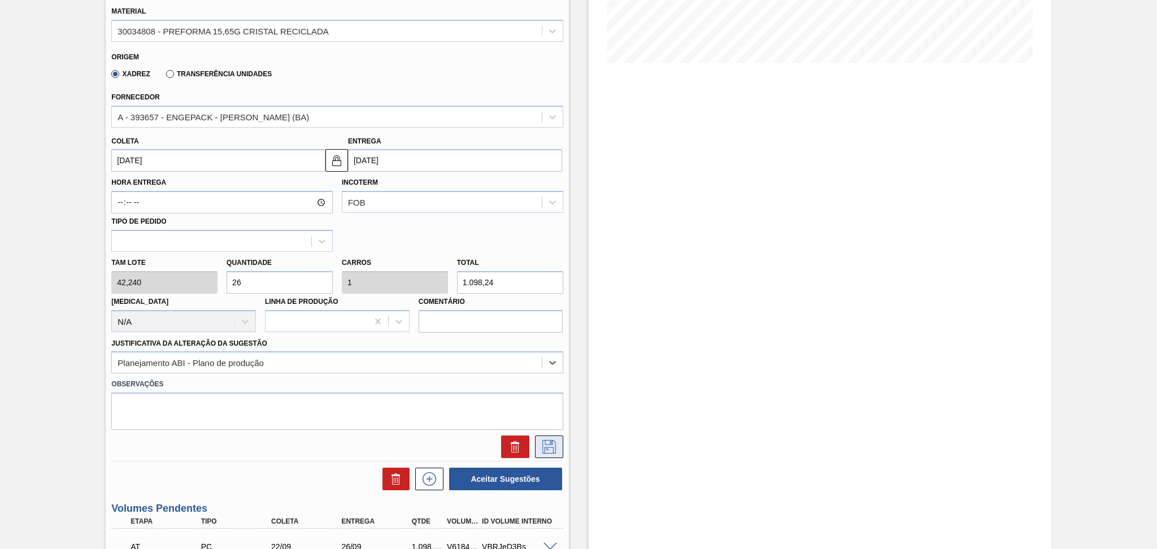
click at [556, 452] on button at bounding box center [549, 447] width 28 height 23
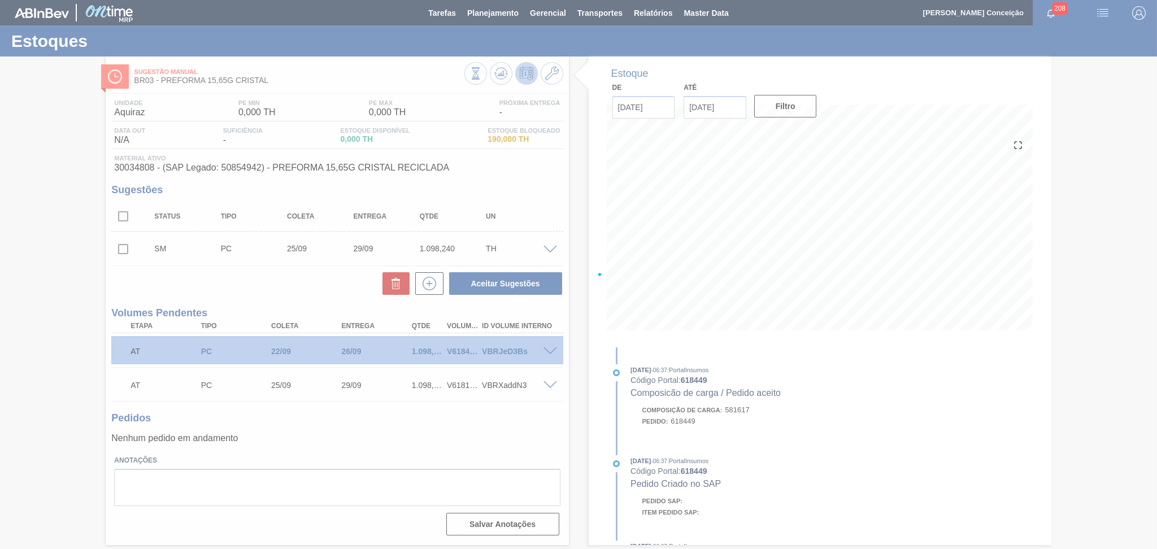
scroll to position [0, 0]
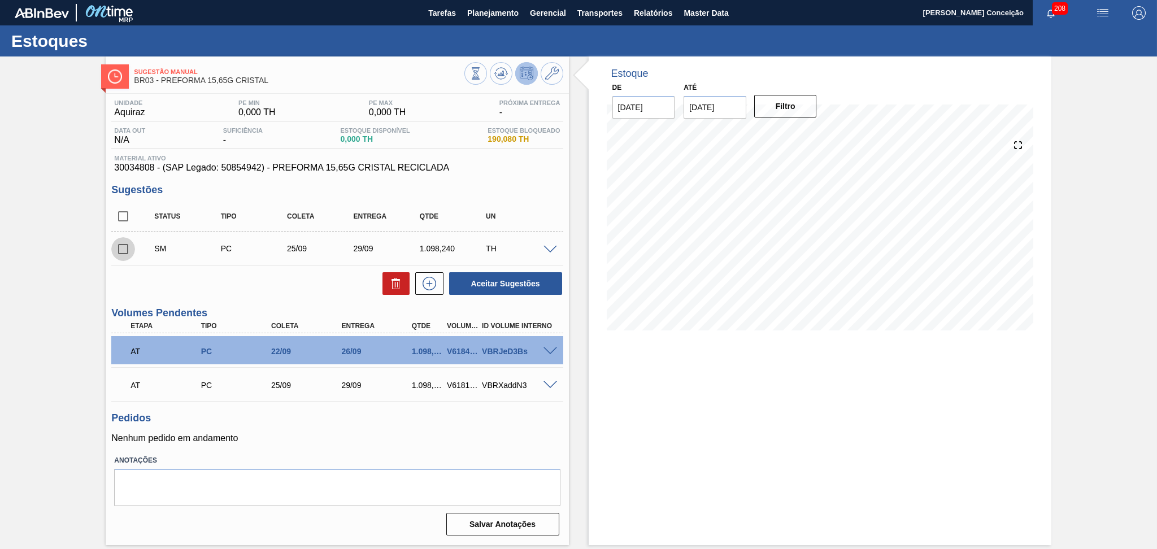
click at [124, 249] on input "checkbox" at bounding box center [123, 249] width 24 height 24
click at [540, 282] on button "Aceitar Sugestões" at bounding box center [505, 283] width 113 height 23
checkbox input "false"
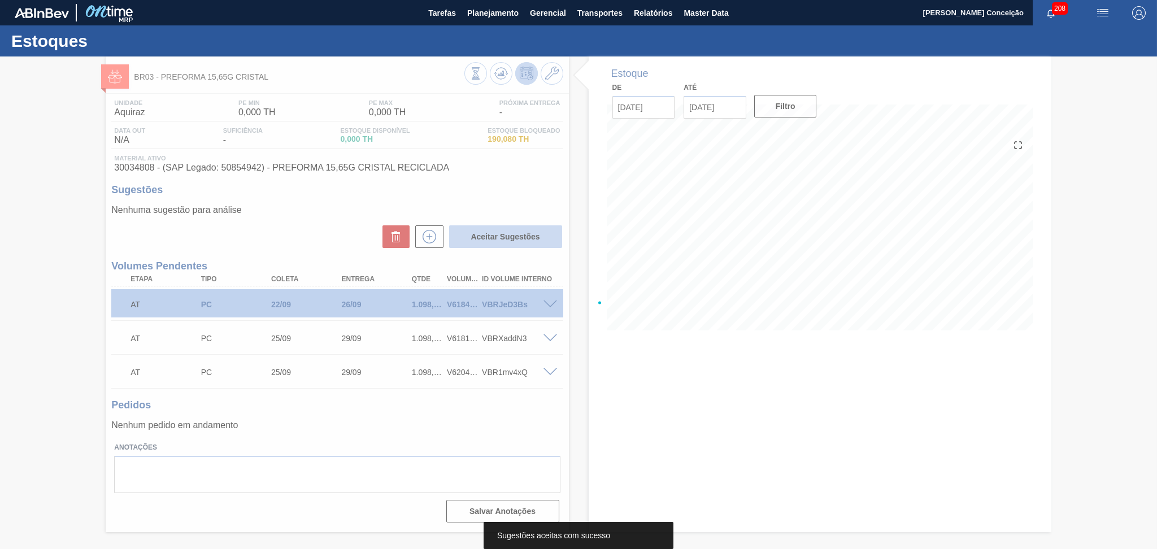
type input "[DATE]"
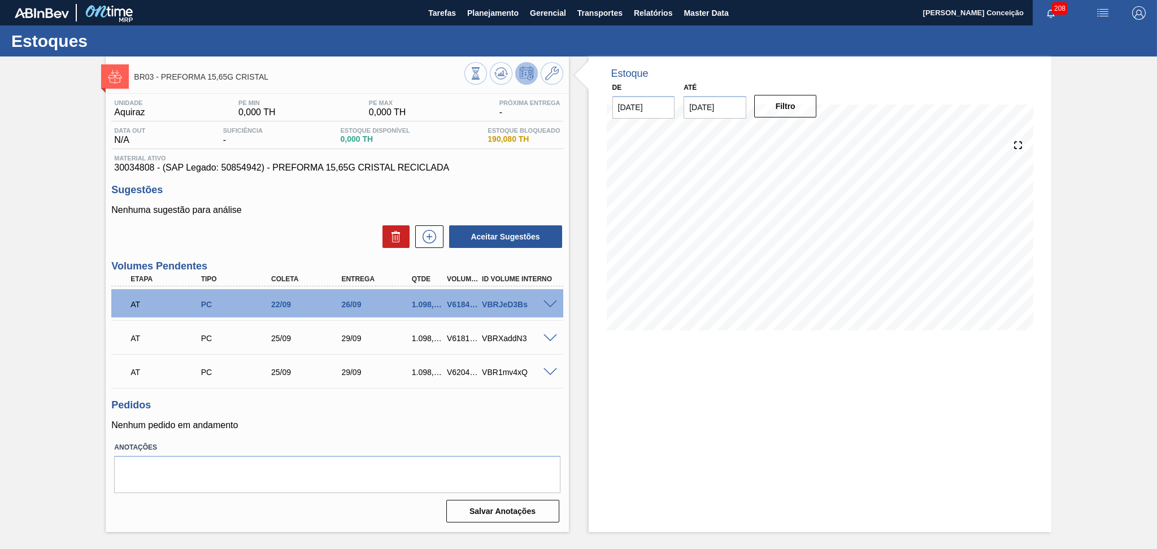
click at [546, 373] on span at bounding box center [550, 372] width 14 height 8
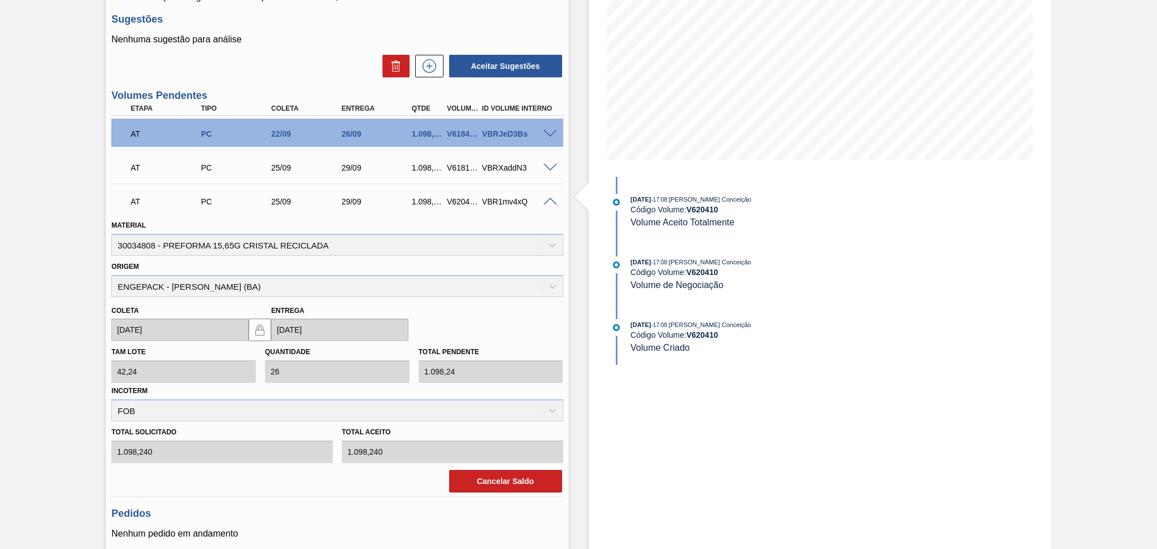
scroll to position [226, 0]
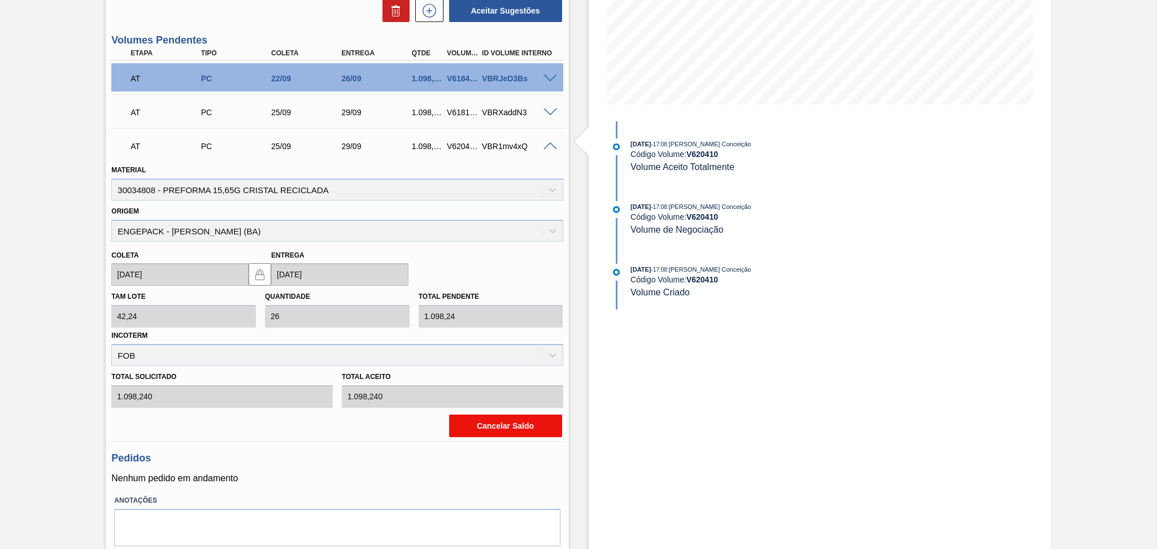
click at [492, 421] on button "Cancelar Saldo" at bounding box center [505, 426] width 113 height 23
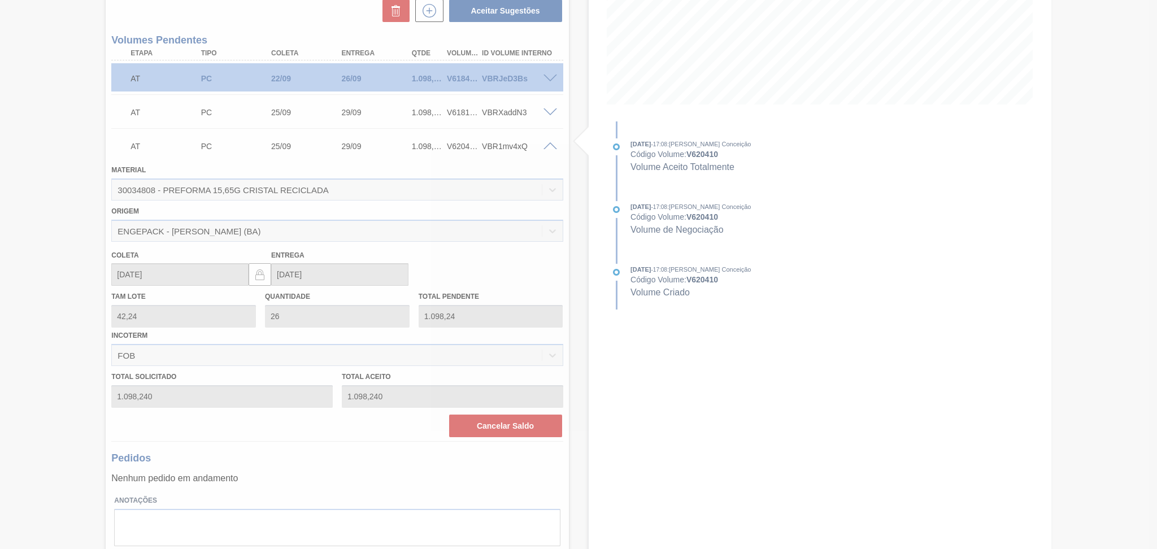
scroll to position [0, 0]
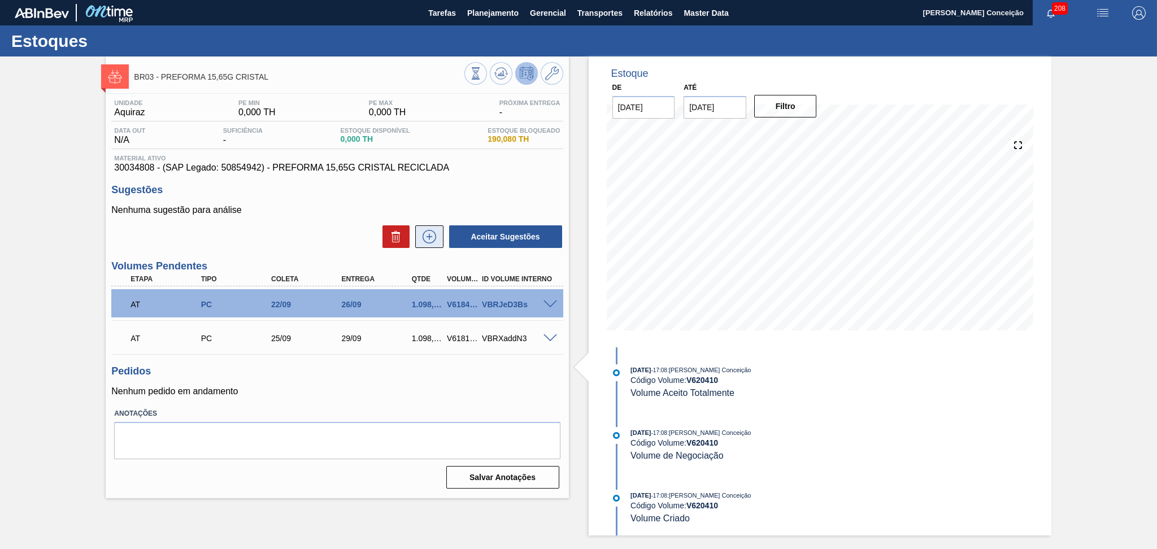
click at [425, 242] on icon at bounding box center [430, 237] width 14 height 14
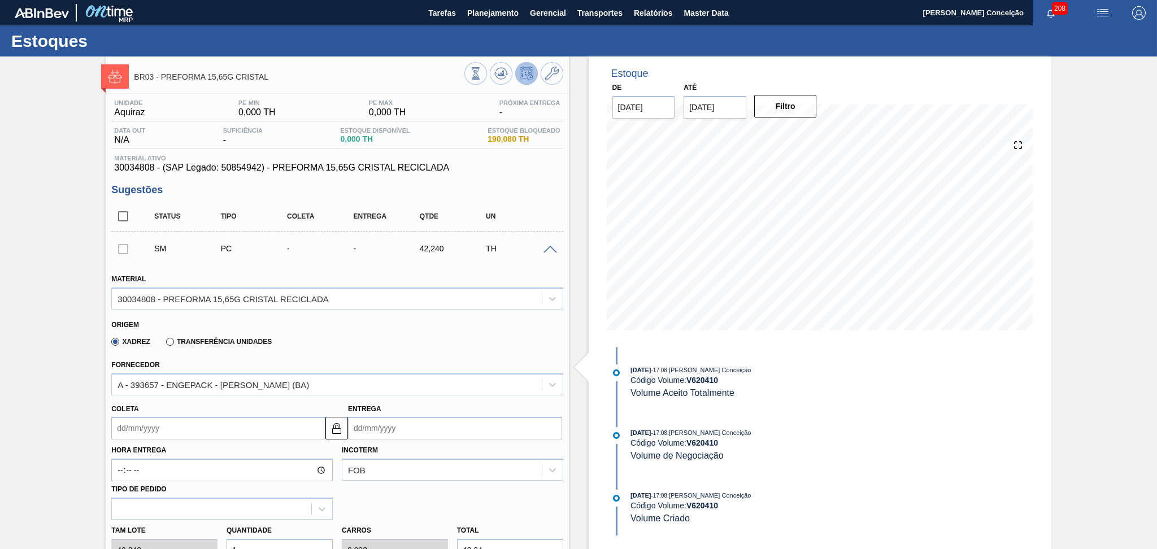
click at [162, 442] on label "Hora Entrega" at bounding box center [221, 450] width 221 height 16
click at [162, 459] on input "Hora Entrega" at bounding box center [221, 470] width 221 height 23
click at [163, 427] on input "Coleta" at bounding box center [218, 428] width 214 height 23
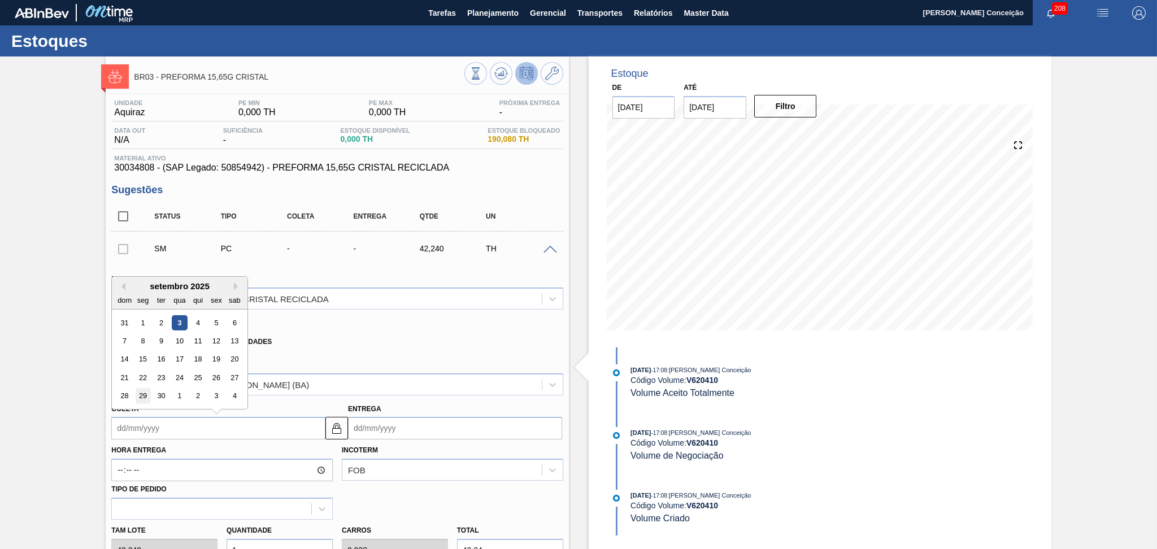
click at [149, 397] on div "29" at bounding box center [143, 396] width 15 height 15
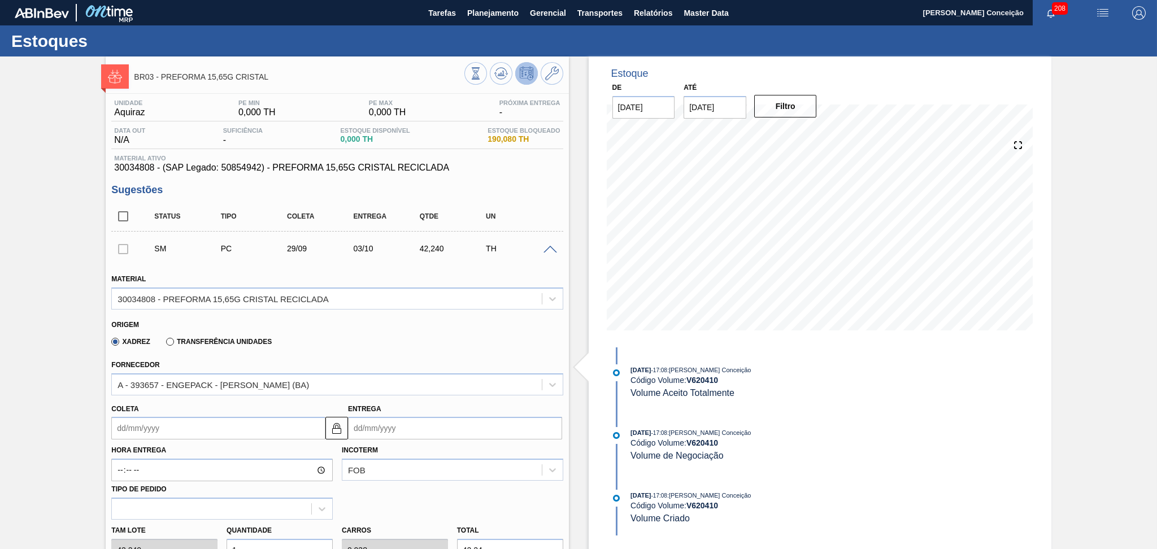
type input "[DATE]"
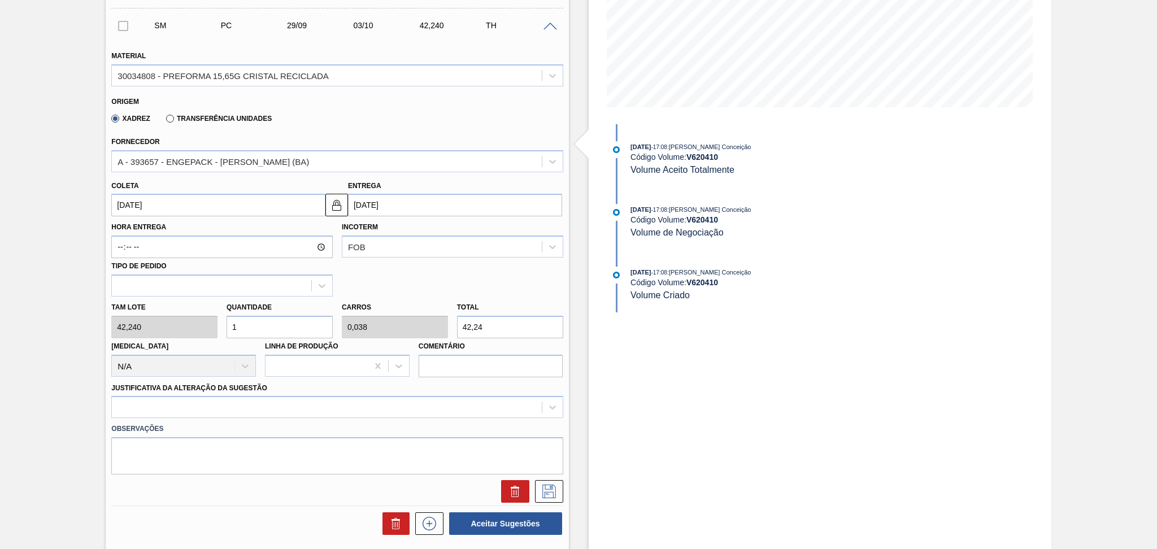
scroll to position [226, 0]
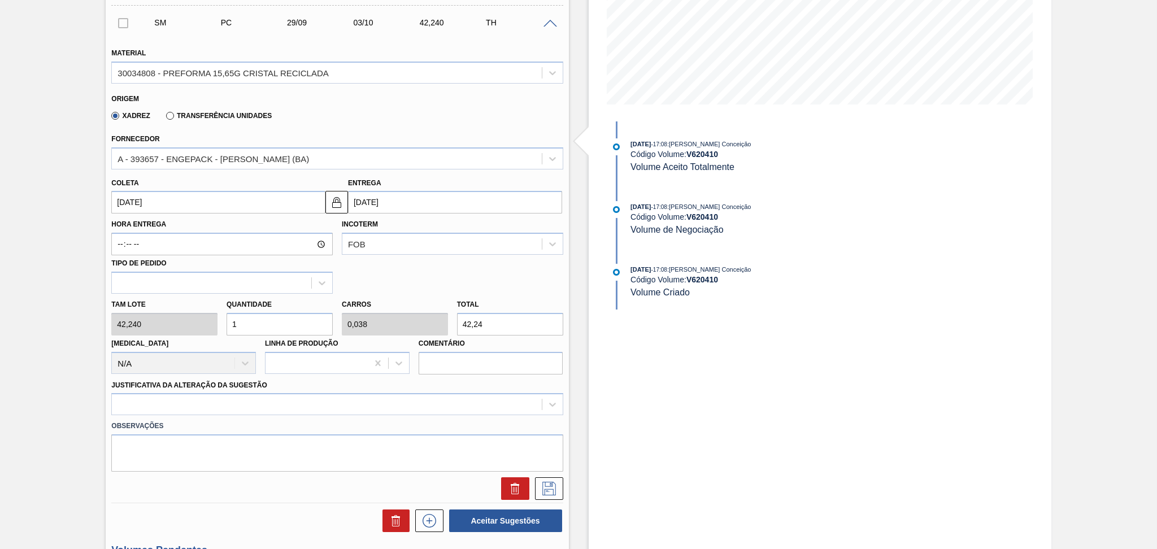
click at [265, 319] on input "1" at bounding box center [280, 324] width 106 height 23
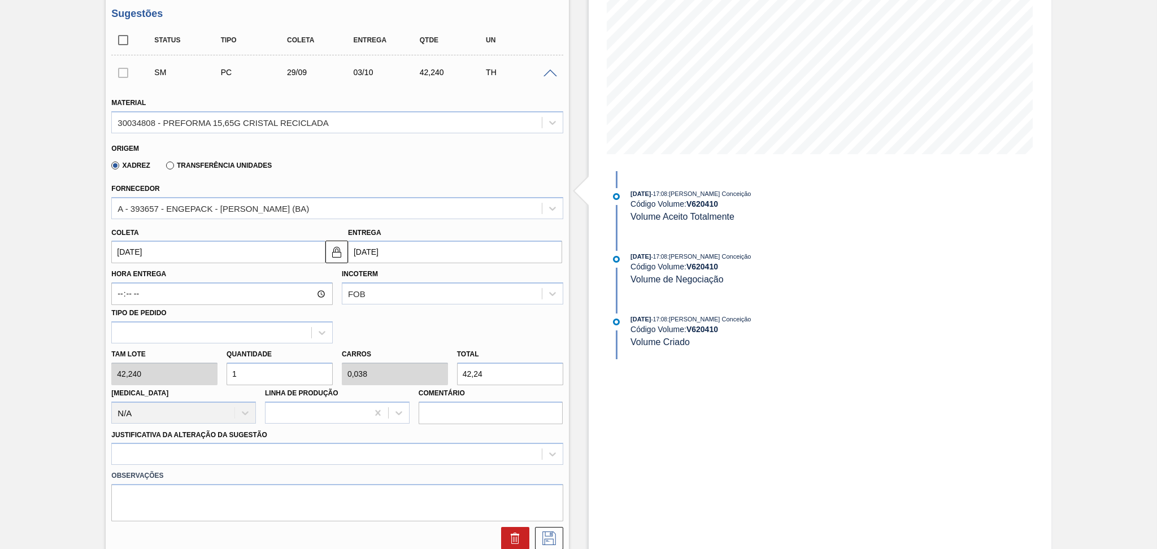
scroll to position [150, 0]
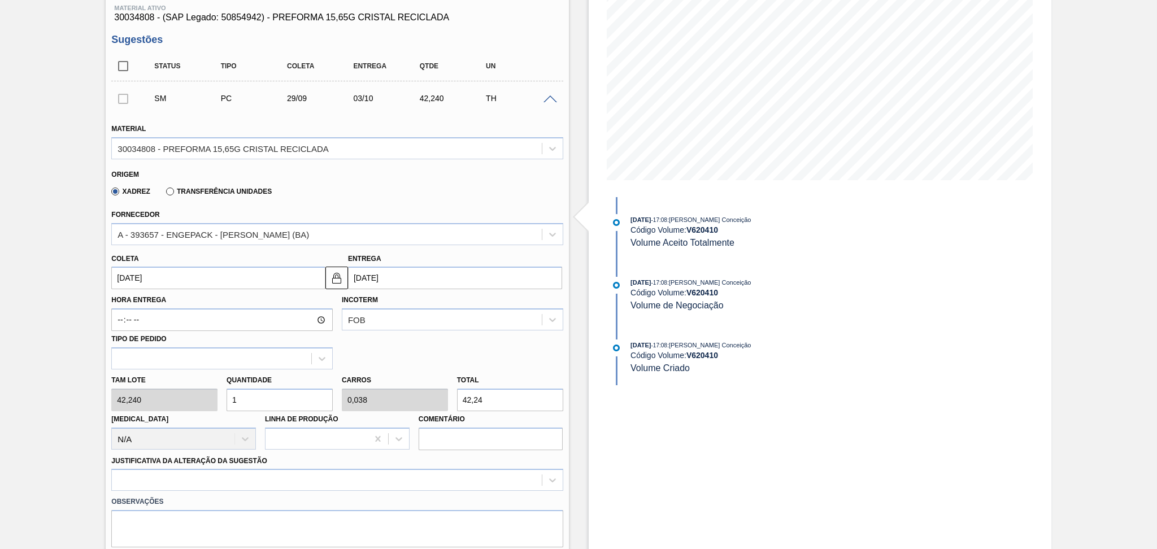
click at [549, 95] on span at bounding box center [550, 99] width 14 height 8
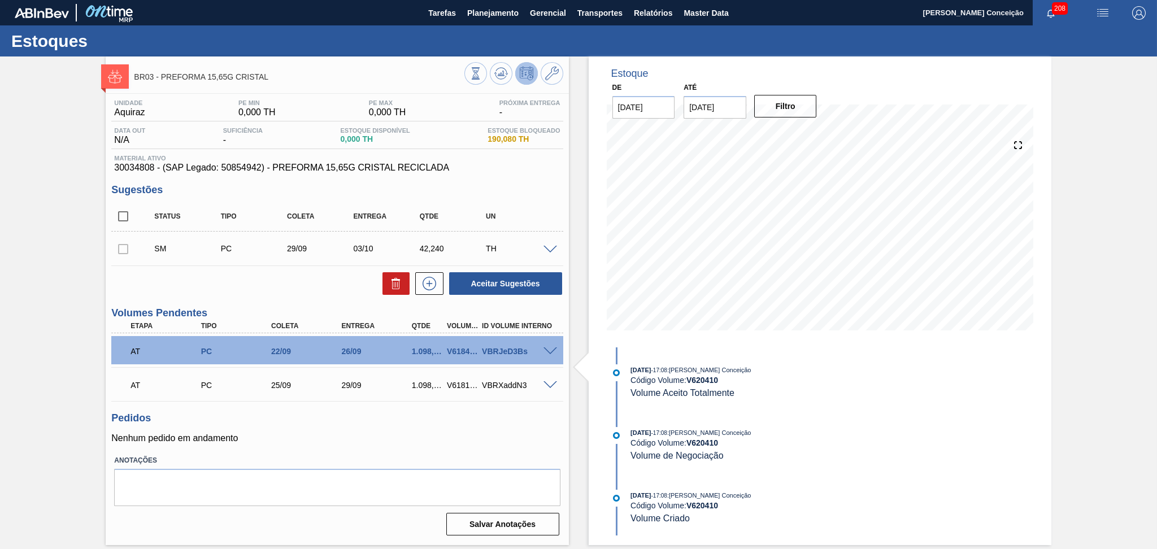
click at [551, 249] on span at bounding box center [550, 250] width 14 height 8
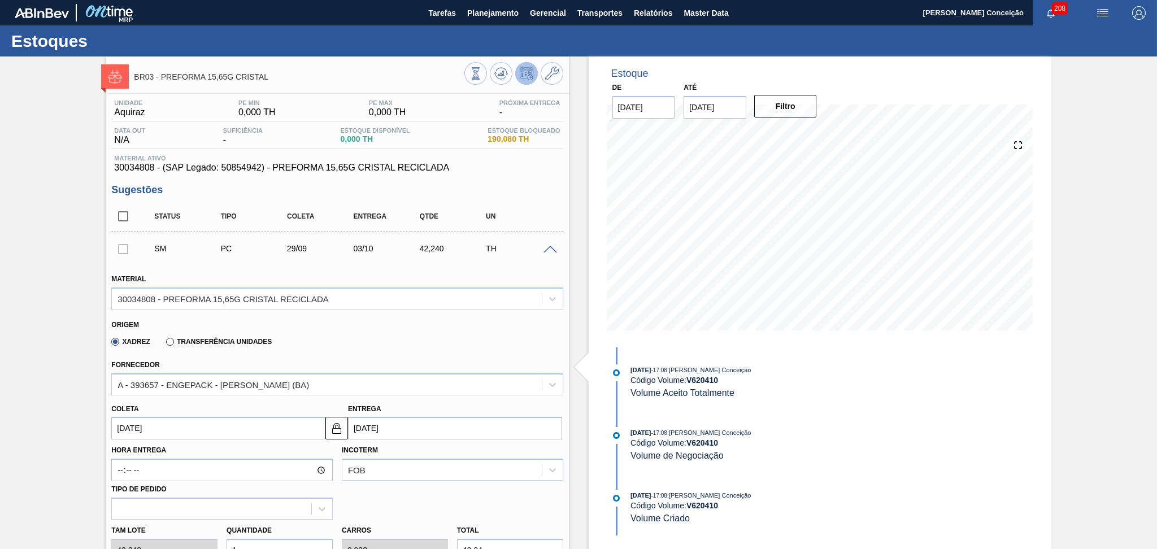
click at [142, 432] on input "[DATE]" at bounding box center [218, 428] width 214 height 23
click at [163, 381] on div "23" at bounding box center [161, 377] width 15 height 15
type input "[DATE]"
click at [161, 419] on input "[DATE]" at bounding box center [218, 428] width 214 height 23
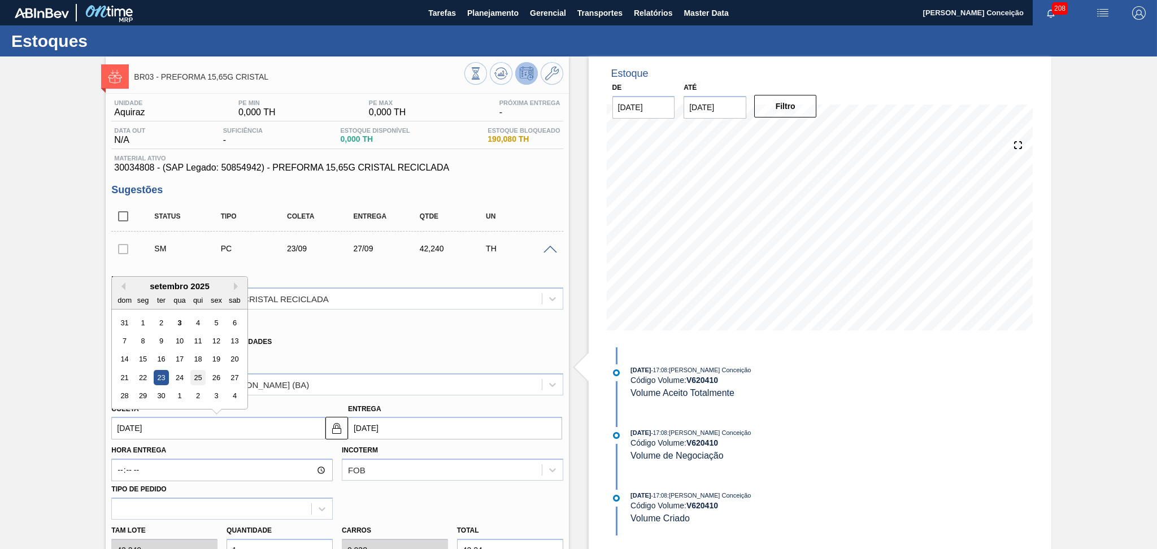
click at [197, 376] on div "25" at bounding box center [197, 377] width 15 height 15
type input "[DATE]"
click at [143, 425] on input "[DATE]" at bounding box center [218, 428] width 214 height 23
click at [217, 374] on div "26" at bounding box center [216, 377] width 15 height 15
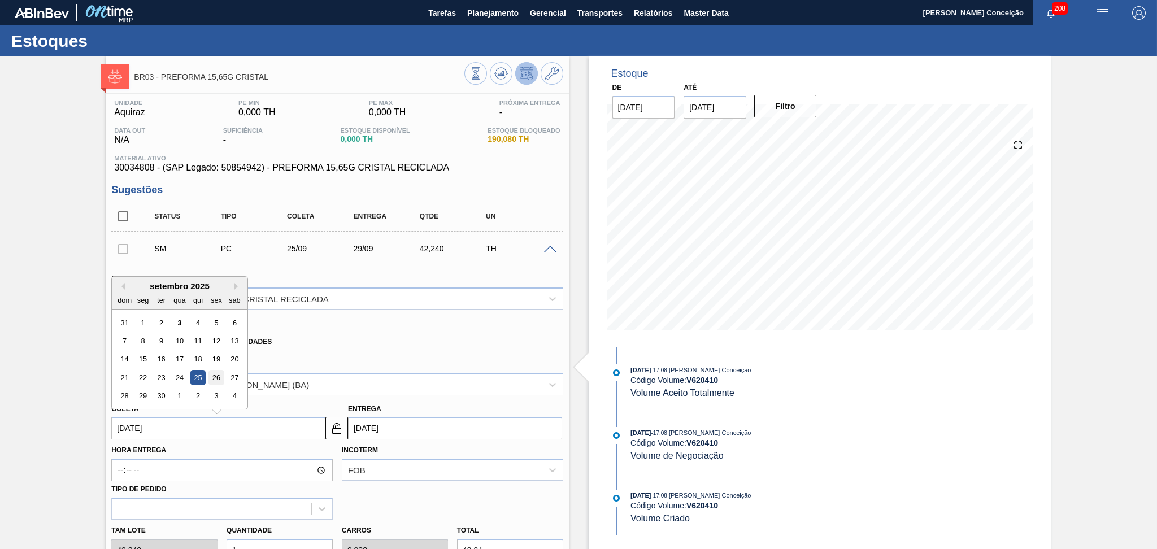
type input "[DATE]"
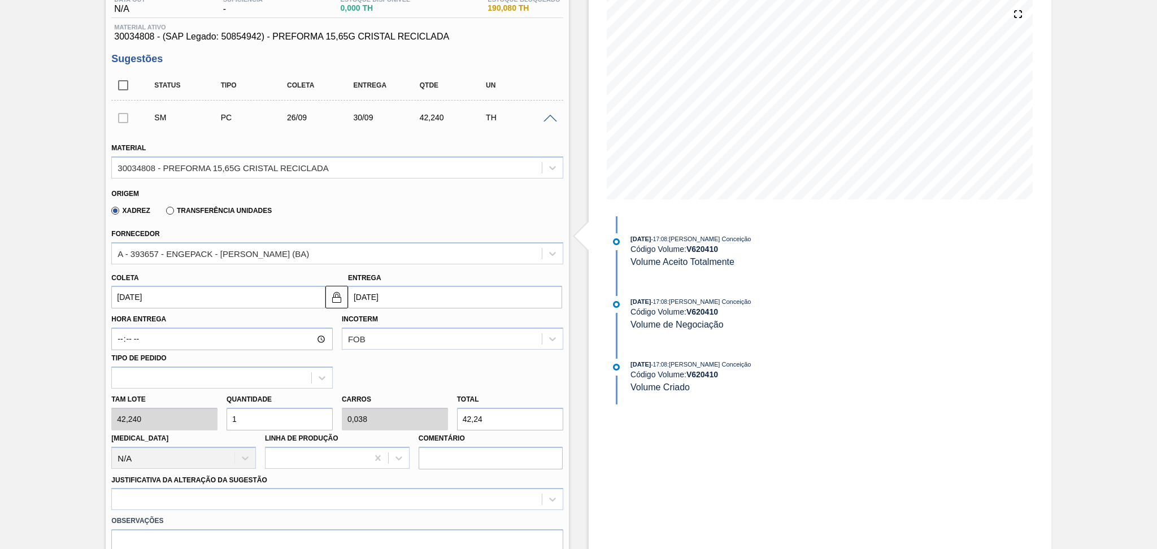
scroll to position [150, 0]
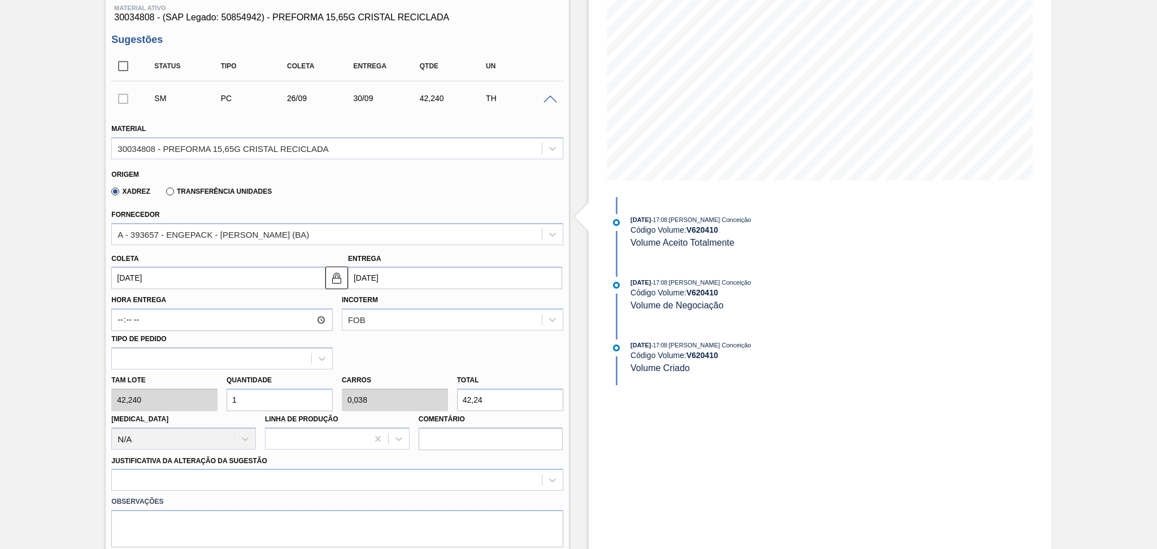
drag, startPoint x: 246, startPoint y: 394, endPoint x: 205, endPoint y: 380, distance: 42.9
click at [207, 381] on div "Tam lote 42,240 Quantidade 1 Carros 0,038 Total 42,24 [MEDICAL_DATA] N/A Linha …" at bounding box center [337, 409] width 460 height 81
type input "2"
type input "0,077"
type input "84,48"
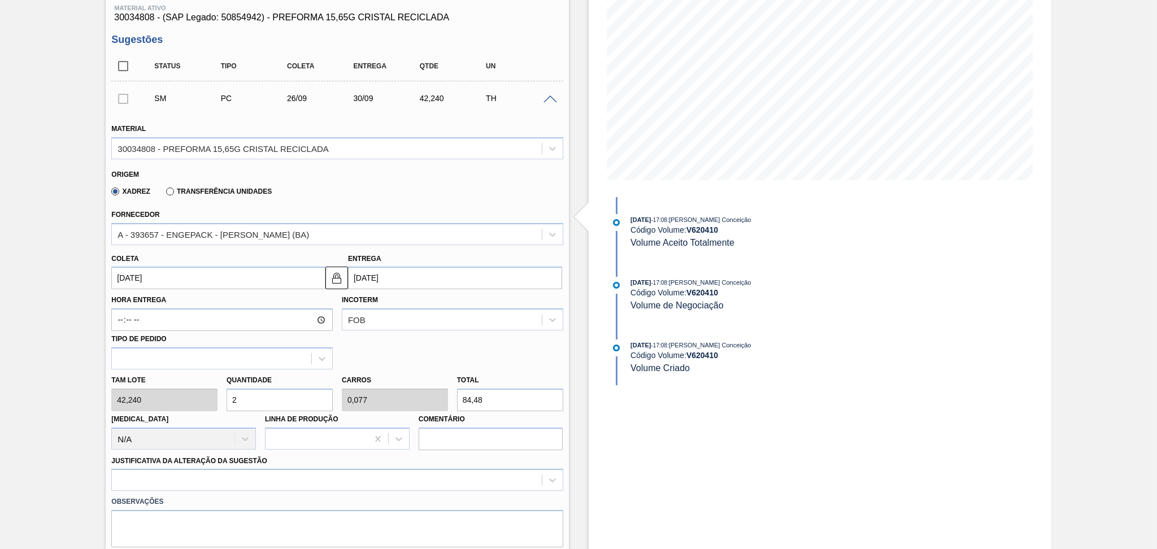
type input "26"
type input "1"
type input "1.098,24"
type input "26"
click at [195, 475] on div at bounding box center [336, 480] width 451 height 22
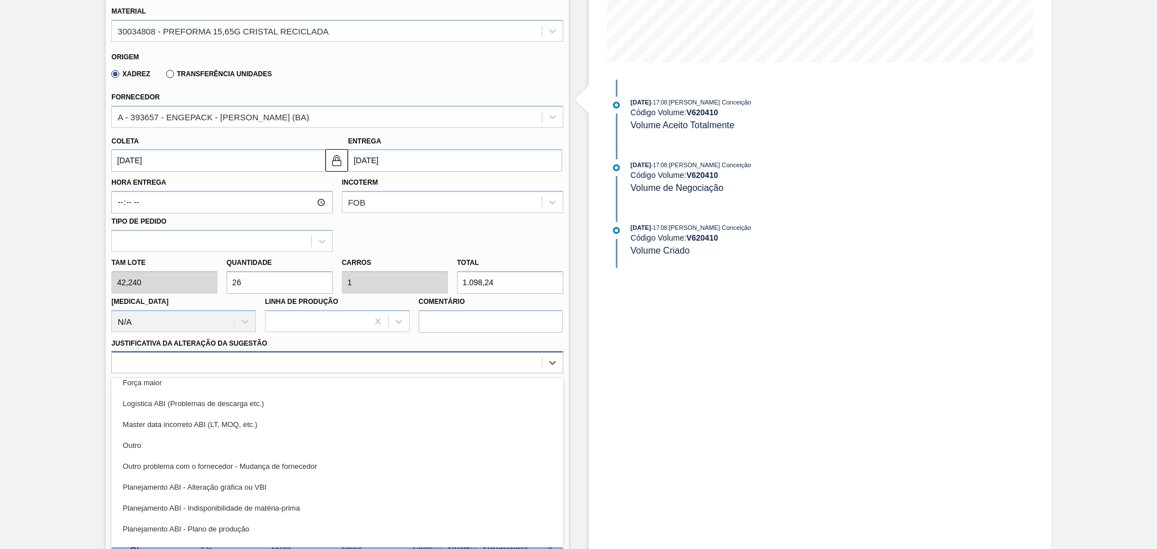
scroll to position [75, 0]
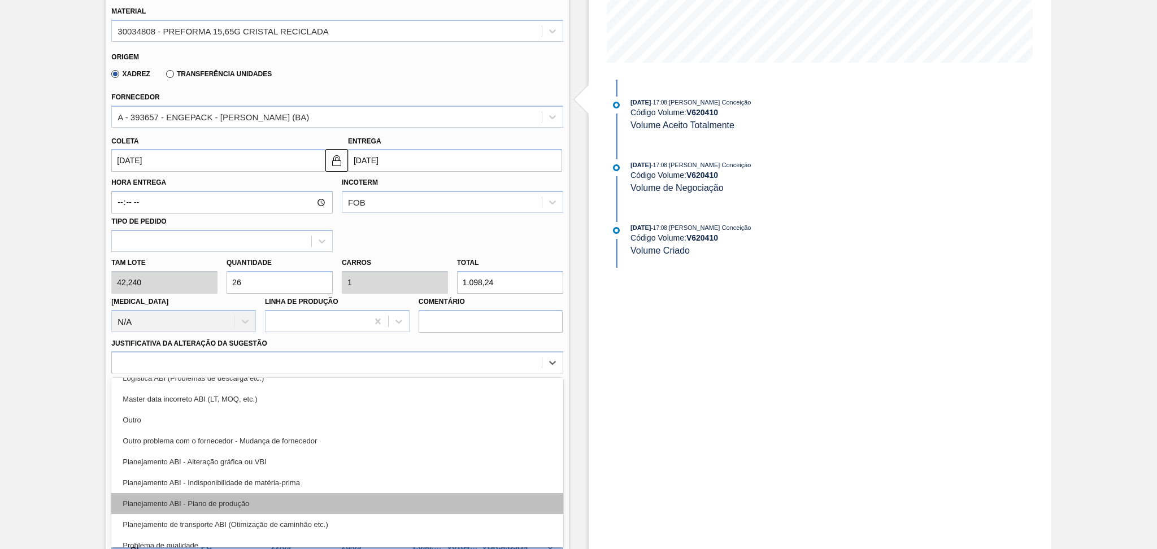
click at [202, 504] on div "Planejamento ABI - Plano de produção" at bounding box center [336, 503] width 451 height 21
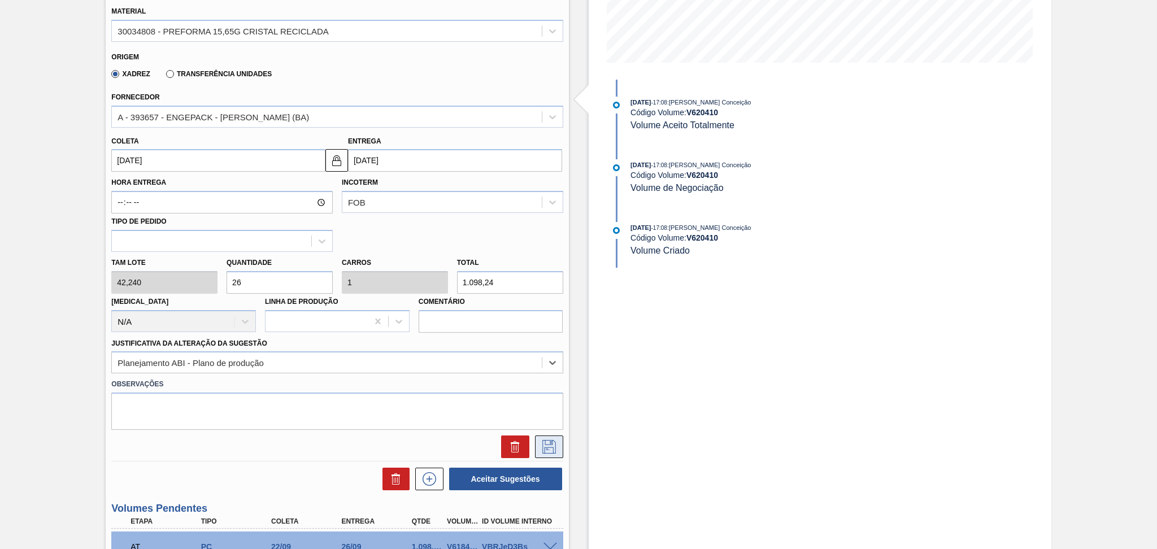
click at [542, 440] on icon at bounding box center [549, 447] width 14 height 14
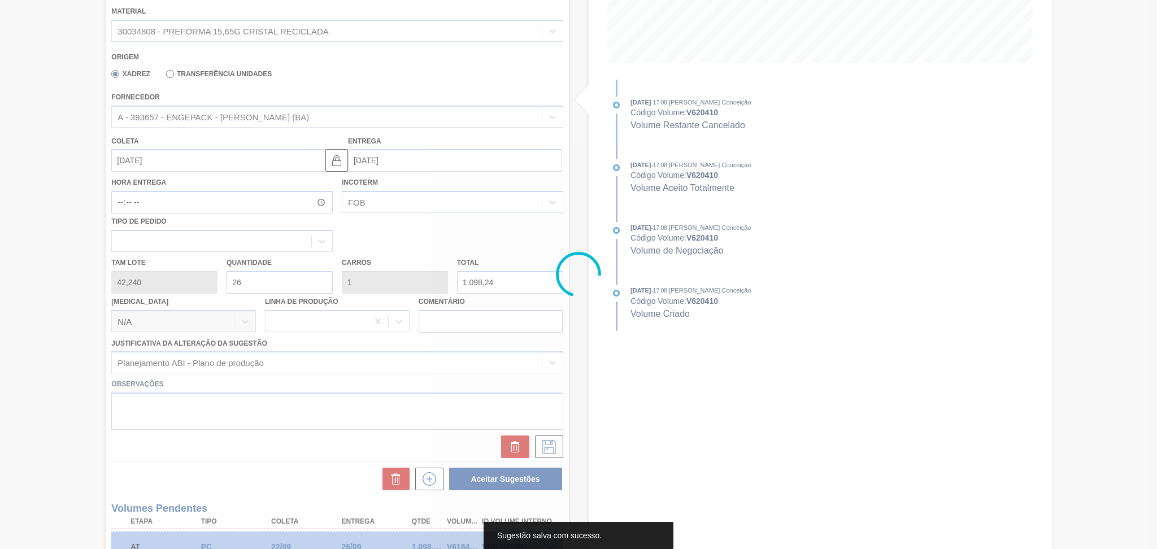
scroll to position [0, 0]
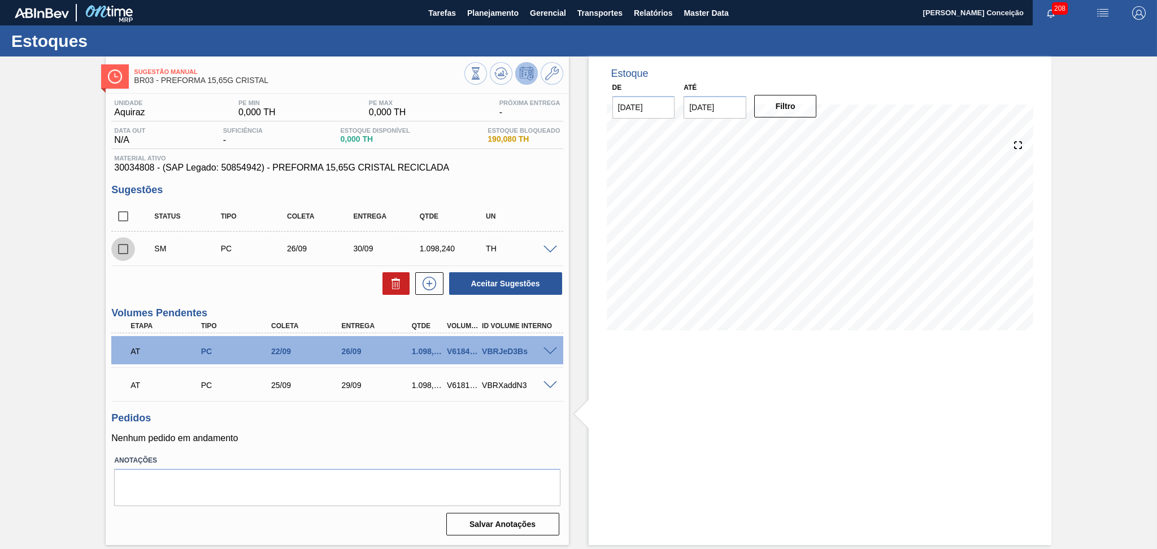
click at [127, 251] on input "checkbox" at bounding box center [123, 249] width 24 height 24
click at [485, 284] on button "Aceitar Sugestões" at bounding box center [505, 283] width 113 height 23
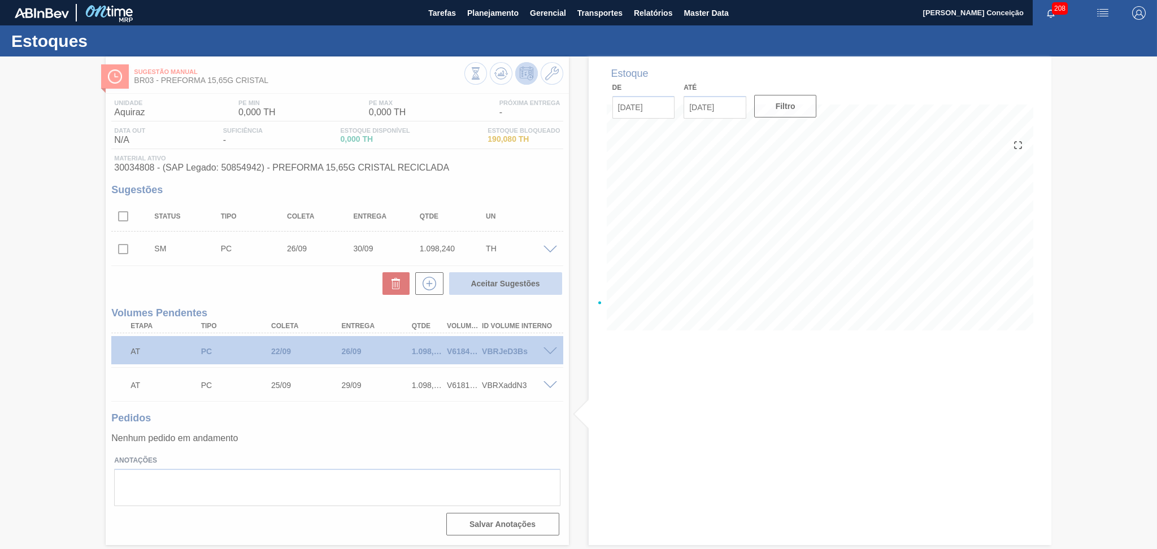
checkbox input "false"
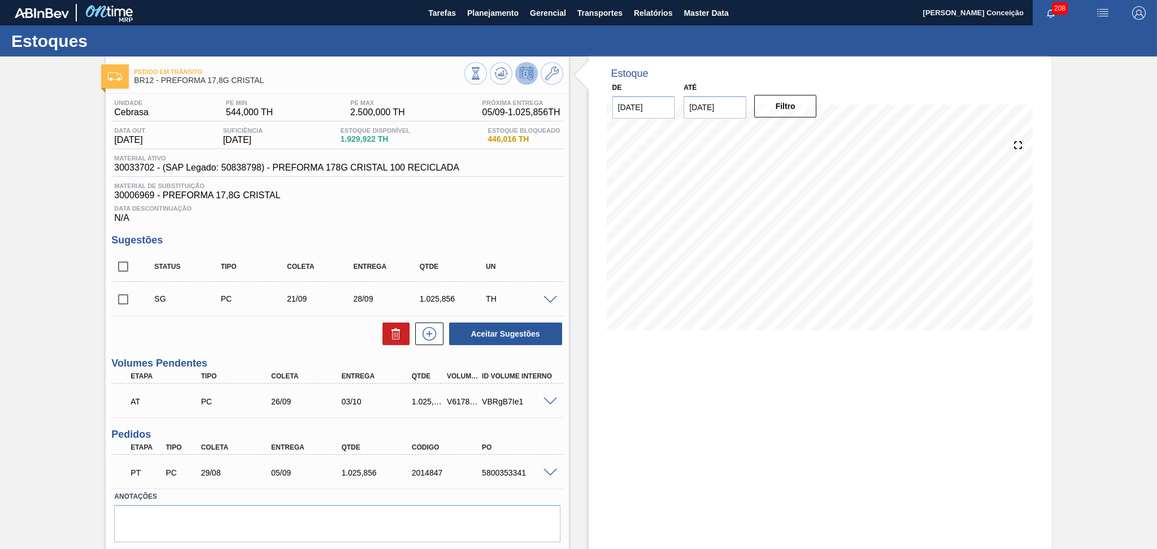
click at [589, 411] on div "Estoque De [DATE] Até [DATE] Filtro" at bounding box center [820, 318] width 463 height 525
click at [498, 72] on icon at bounding box center [501, 74] width 14 height 14
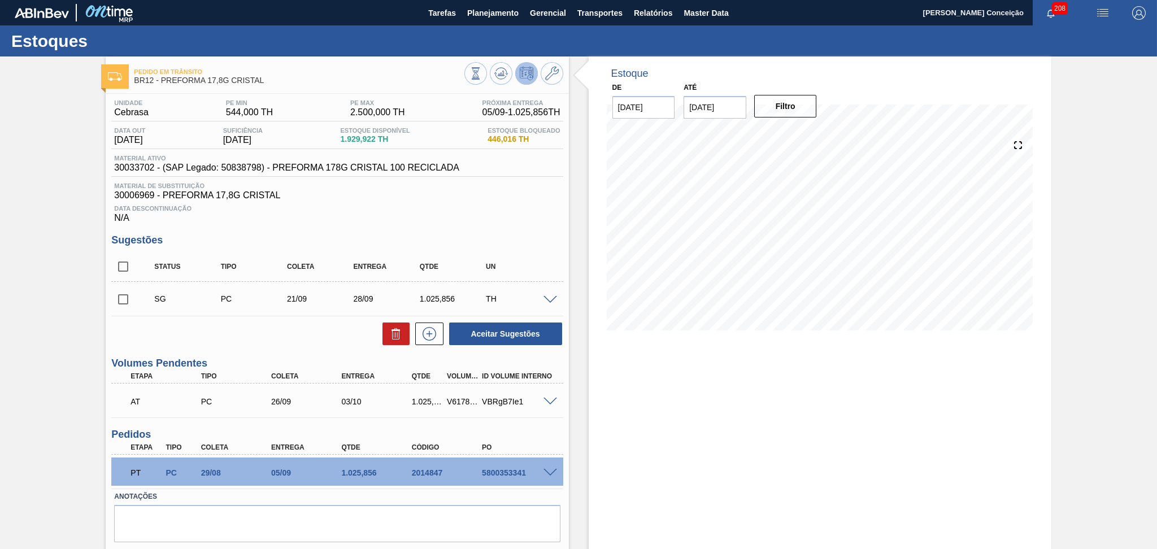
click at [546, 401] on span at bounding box center [550, 402] width 14 height 8
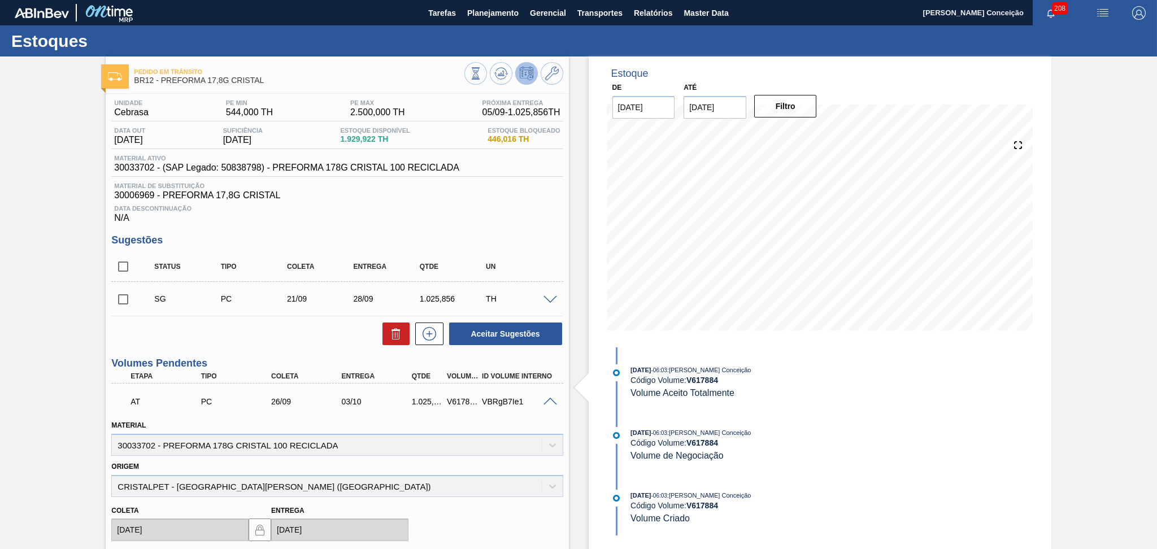
click at [546, 401] on span at bounding box center [550, 402] width 14 height 8
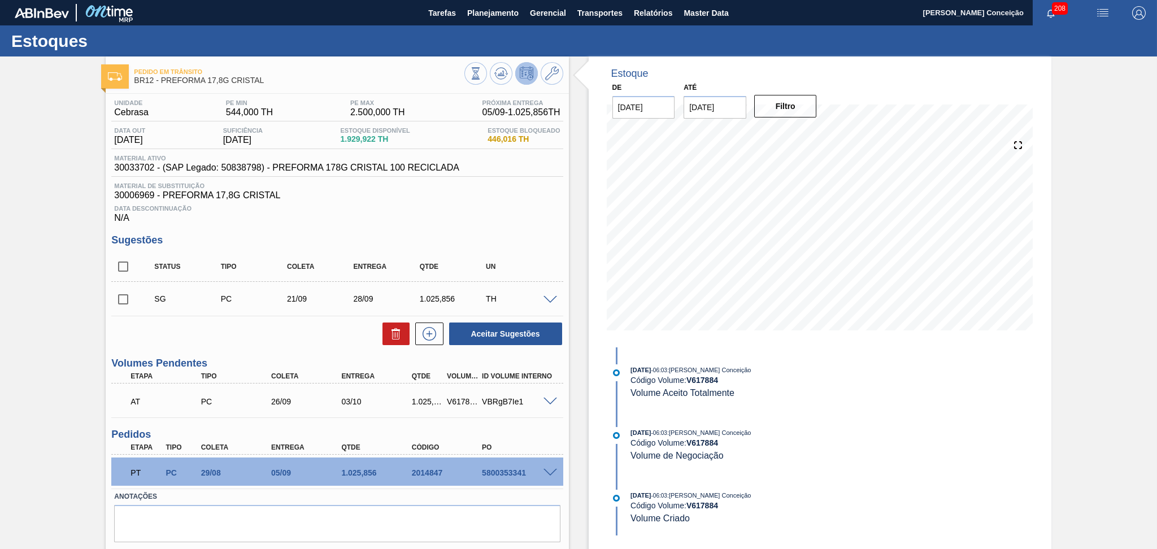
click at [441, 212] on div "Data Descontinuação N/A" at bounding box center [336, 212] width 451 height 23
click at [538, 256] on div "Status Tipo Coleta Entrega Qtde UN" at bounding box center [346, 267] width 398 height 24
click at [551, 299] on span at bounding box center [550, 300] width 14 height 8
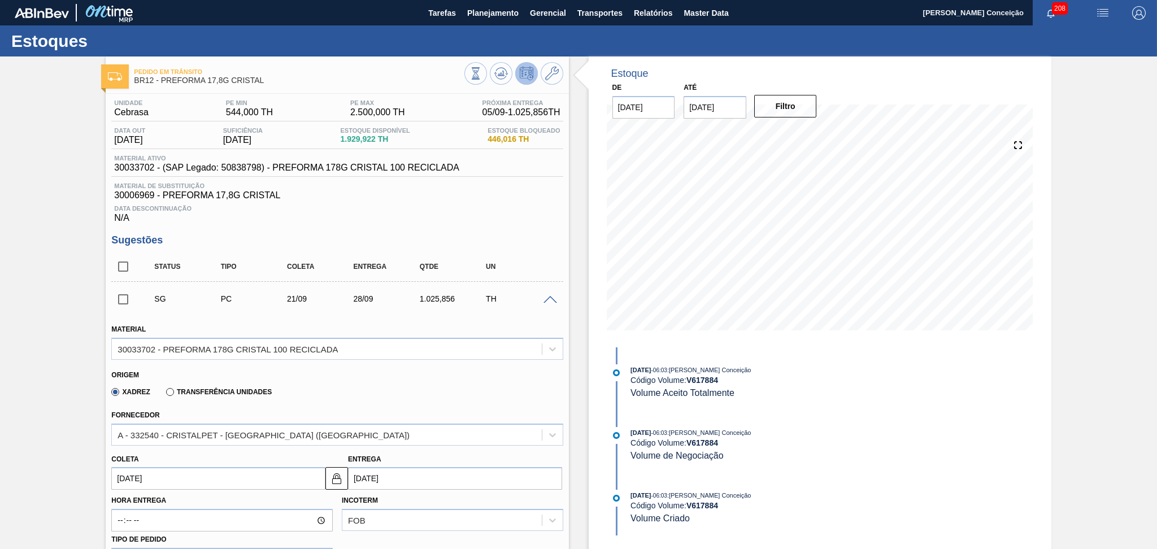
click at [150, 484] on input "21/09/2025" at bounding box center [218, 478] width 214 height 23
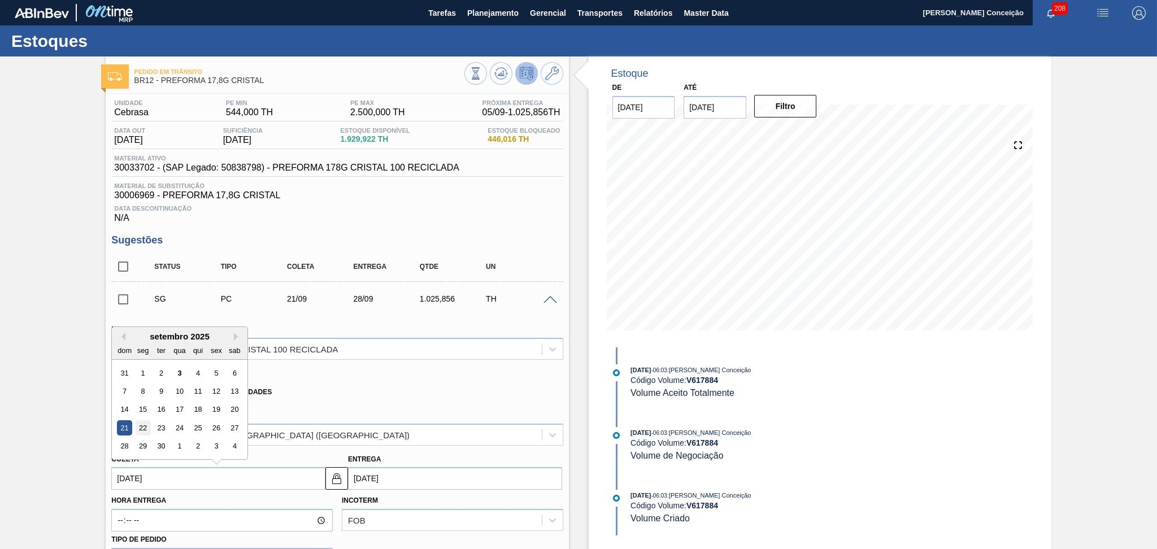
click at [143, 425] on div "22" at bounding box center [143, 427] width 15 height 15
type input "[DATE]"
type input "29/09/2025"
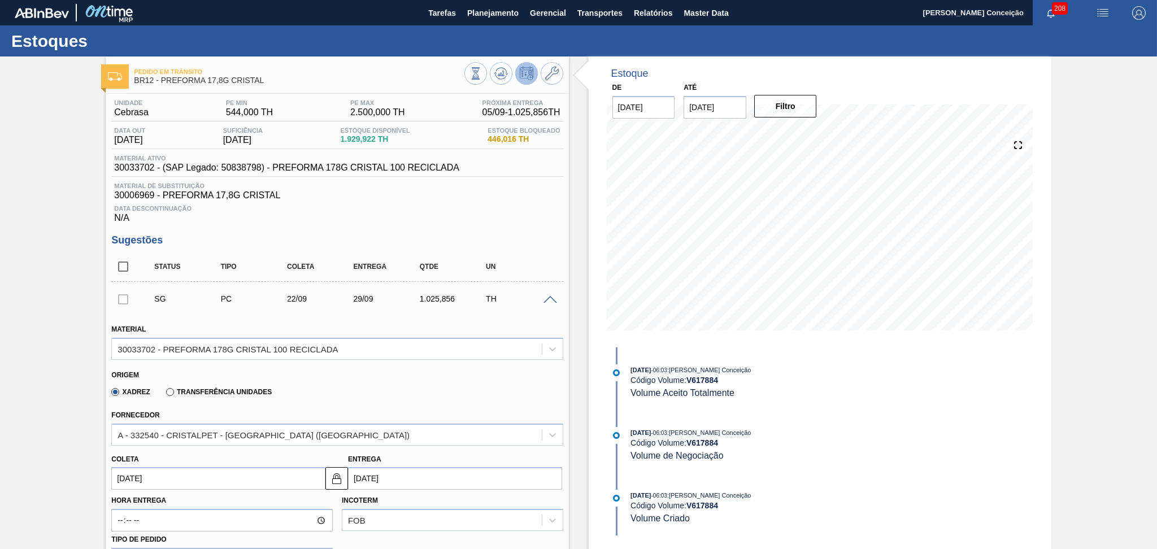
click at [148, 472] on input "[DATE]" at bounding box center [218, 478] width 214 height 23
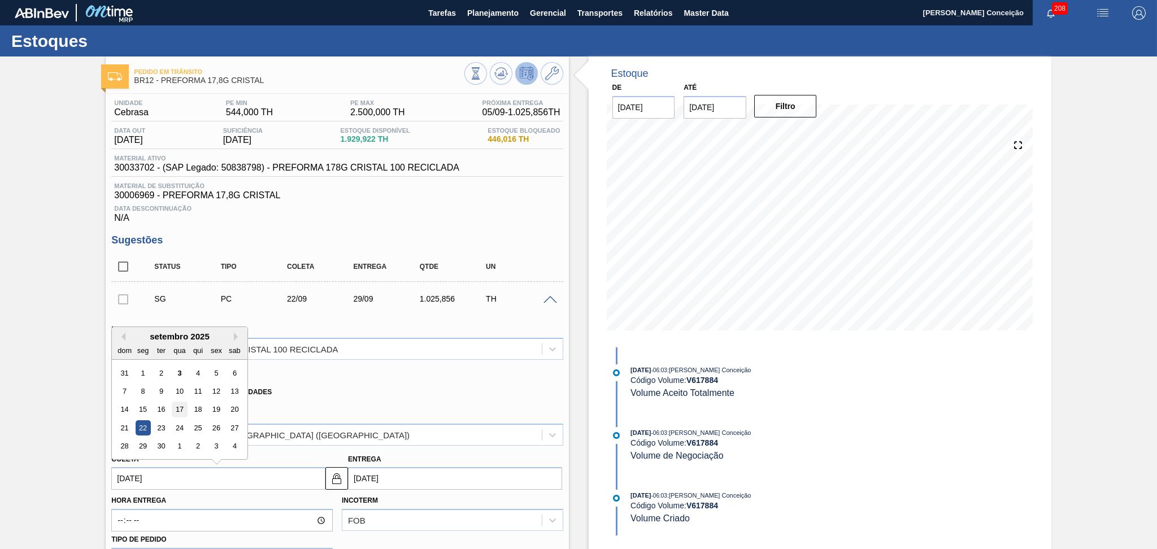
click at [185, 410] on div "17" at bounding box center [179, 409] width 15 height 15
type input "17/09/2025"
type input "24/09/2025"
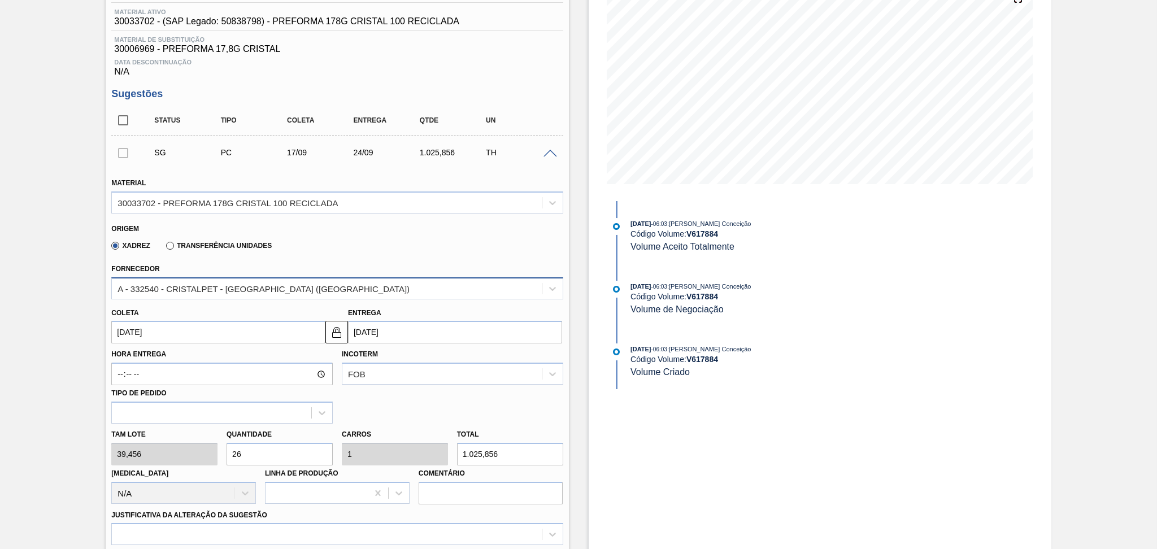
scroll to position [150, 0]
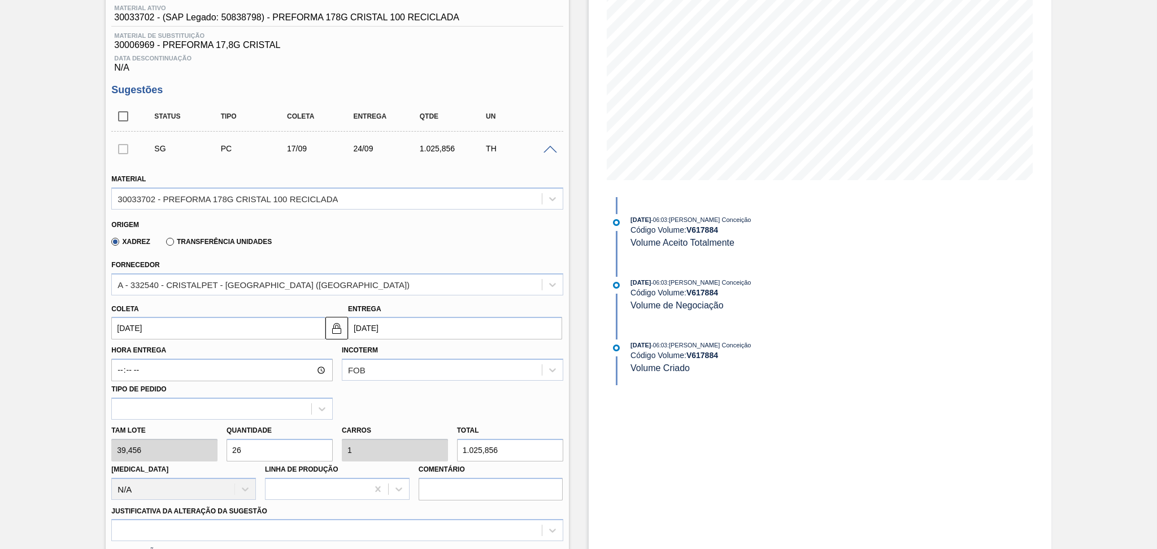
click at [178, 325] on input "17/09/2025" at bounding box center [218, 328] width 214 height 23
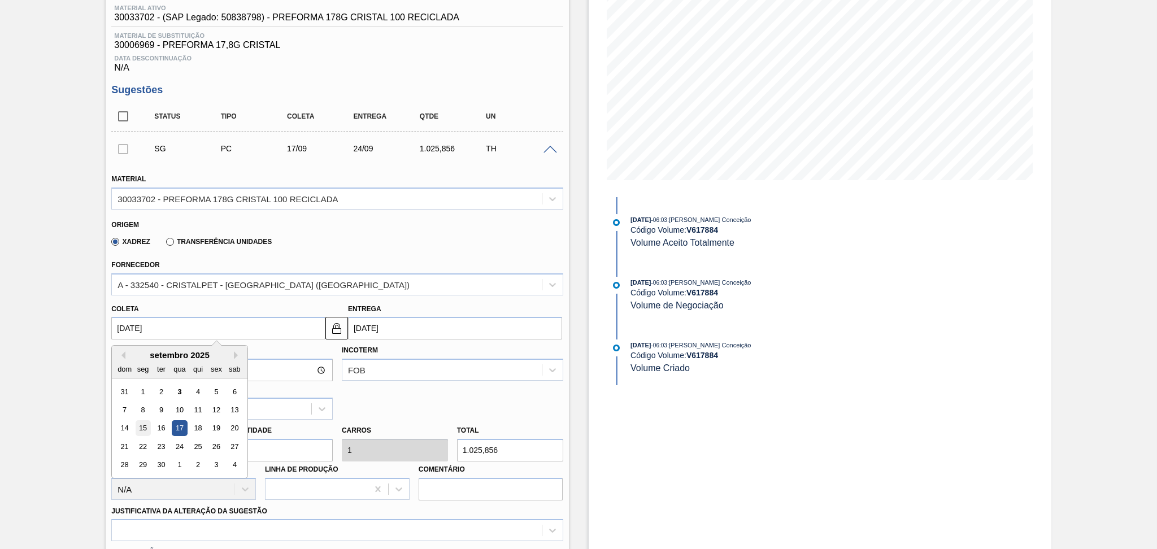
click at [145, 423] on div "15" at bounding box center [143, 428] width 15 height 15
type input "[DATE]"
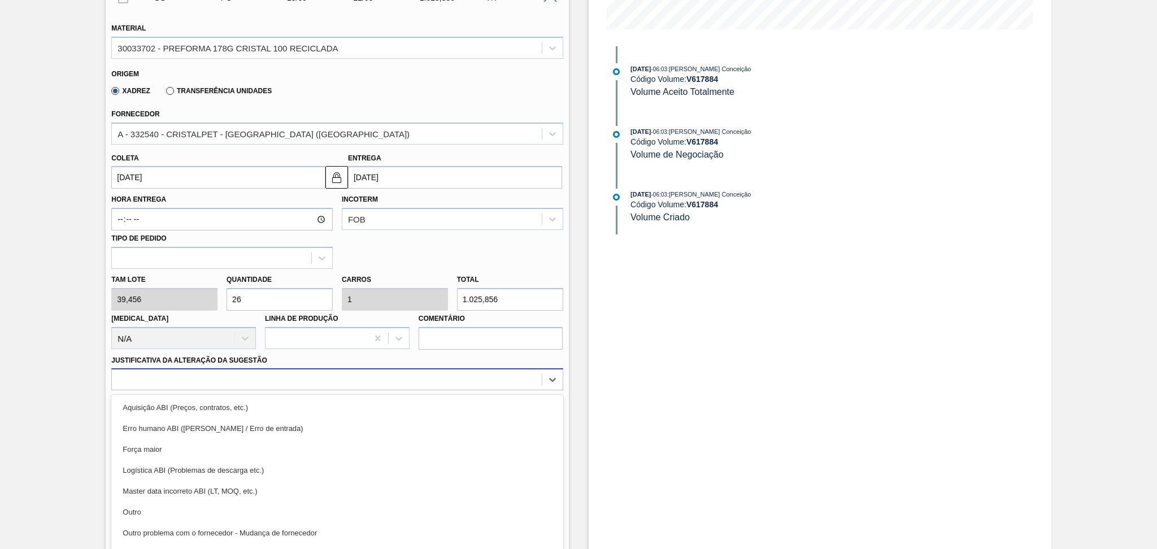
click at [228, 376] on div "option Aquisição ABI (Preços, contratos, etc.) focused, 1 of 18. 18 results ava…" at bounding box center [336, 379] width 451 height 22
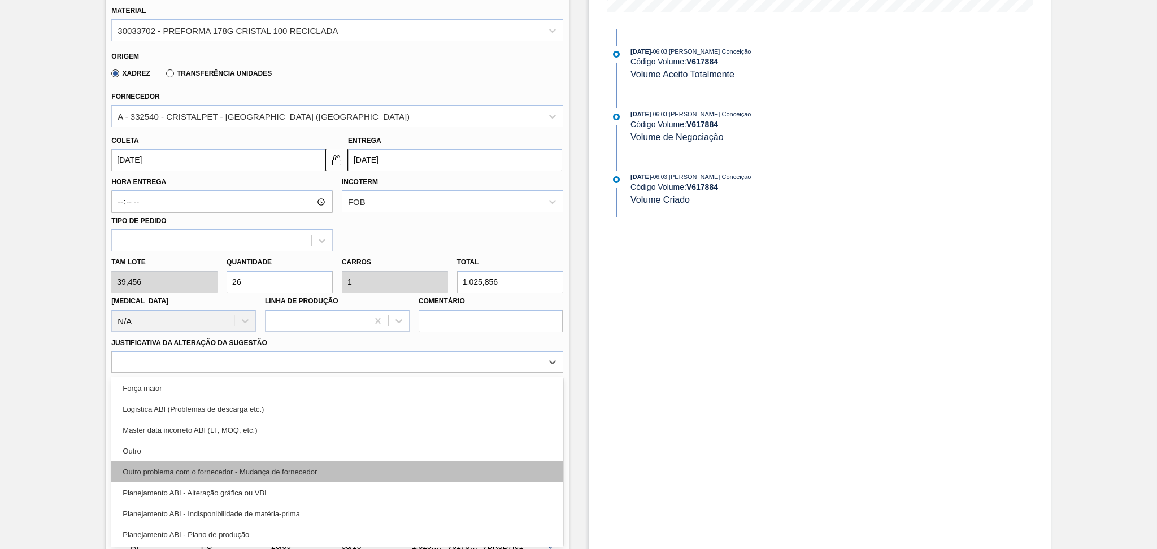
scroll to position [75, 0]
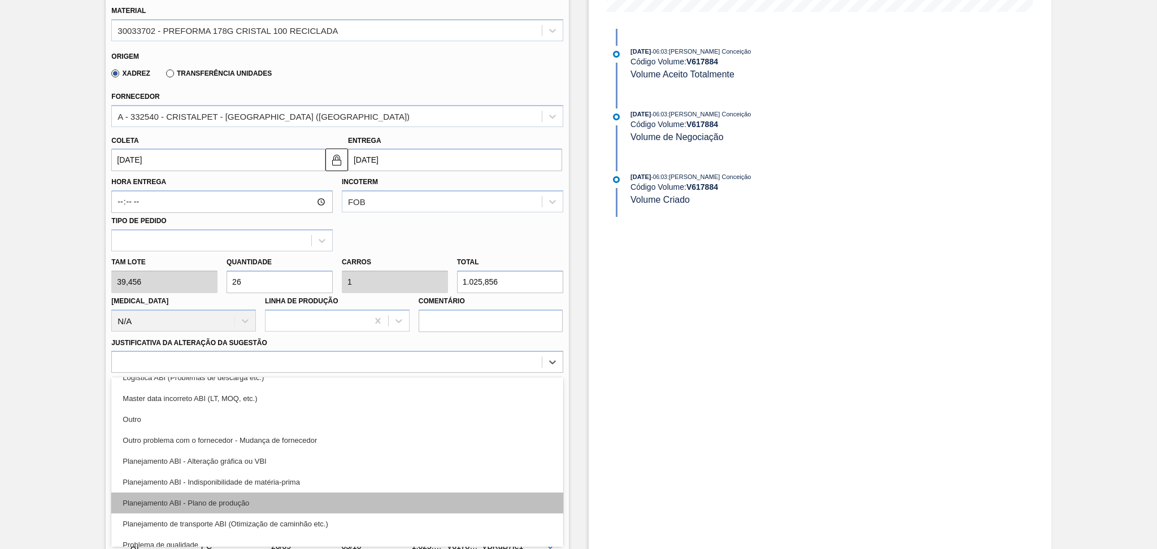
click at [225, 496] on div "Planejamento ABI - Plano de produção" at bounding box center [336, 503] width 451 height 21
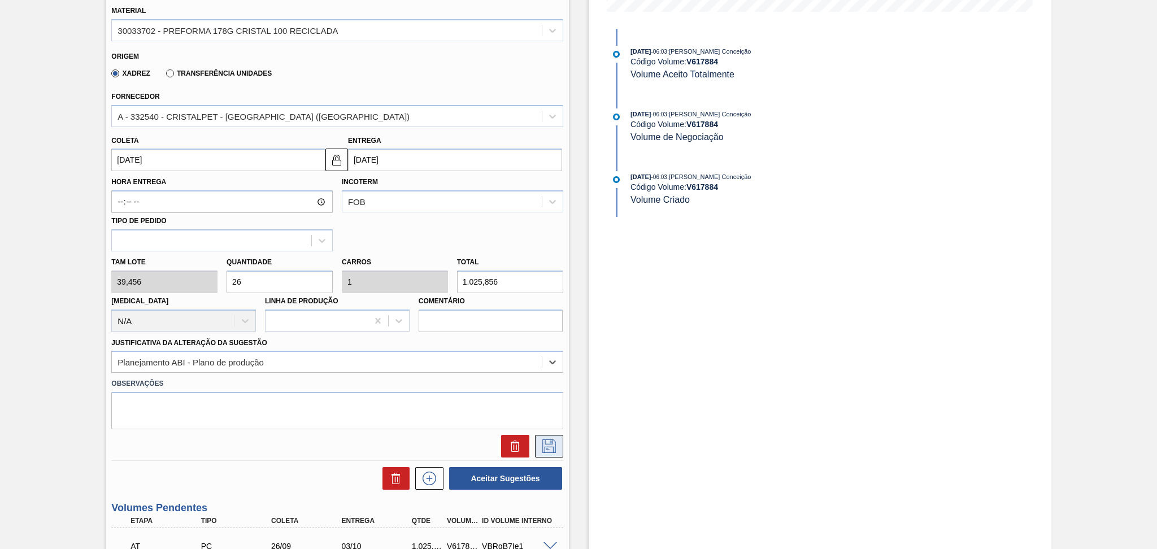
click at [555, 441] on icon at bounding box center [549, 446] width 18 height 14
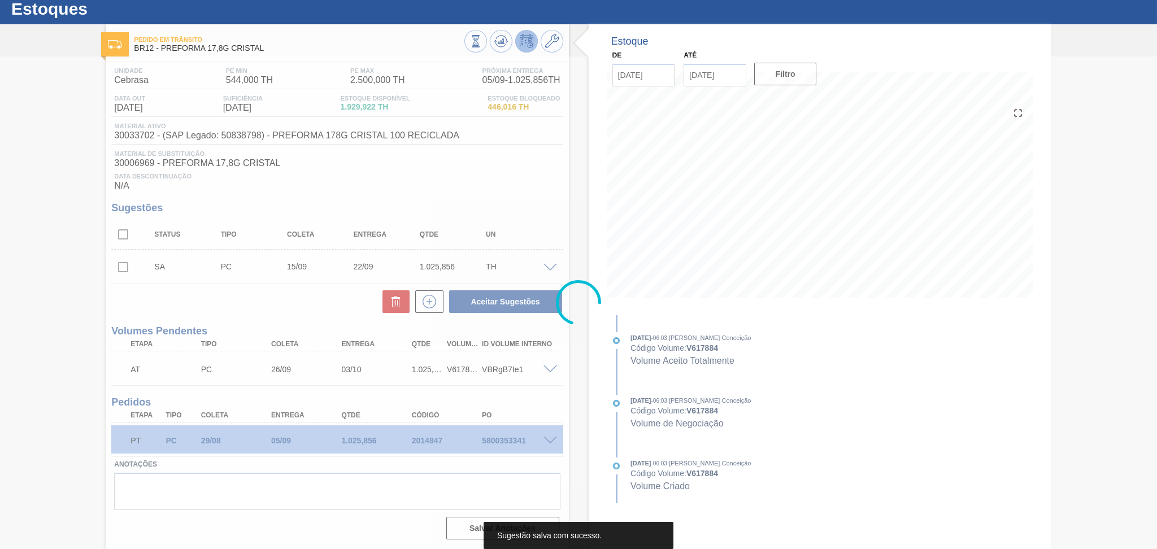
scroll to position [31, 0]
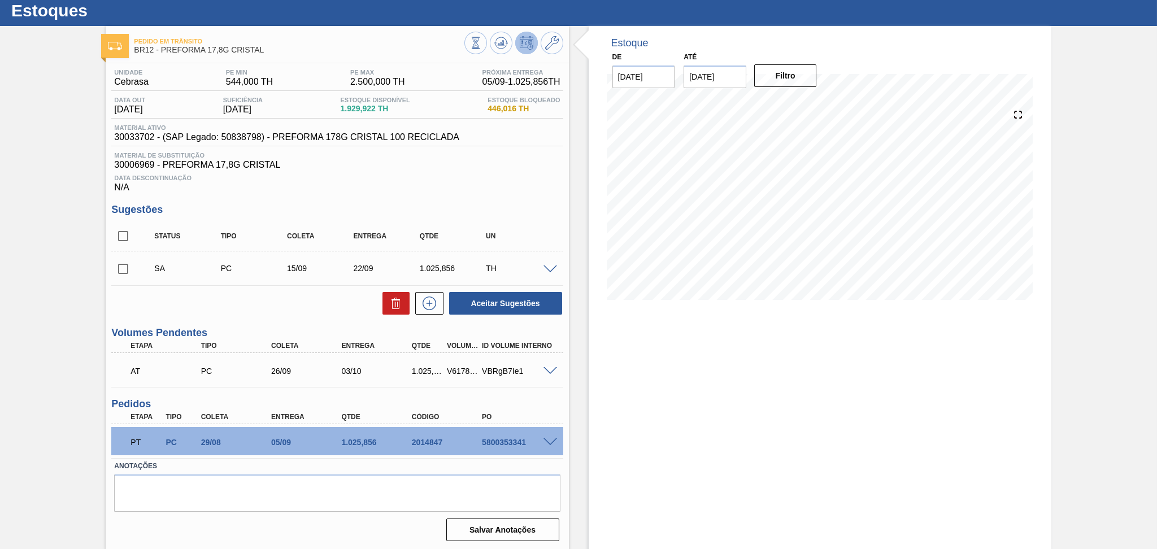
click at [756, 394] on div "Estoque De 03/09/2025 Até 10/10/2025 Filtro 11/09 Projeção de Estoque 2,480.578…" at bounding box center [820, 288] width 463 height 525
click at [332, 284] on div "SA PC 15/09 22/09 1.025,856 TH Material 30033702 - PREFORMA 178G CRISTAL 100 RE…" at bounding box center [336, 268] width 451 height 34
click at [281, 296] on div "Aceitar Sugestões" at bounding box center [336, 303] width 451 height 25
click at [548, 269] on span at bounding box center [550, 269] width 14 height 8
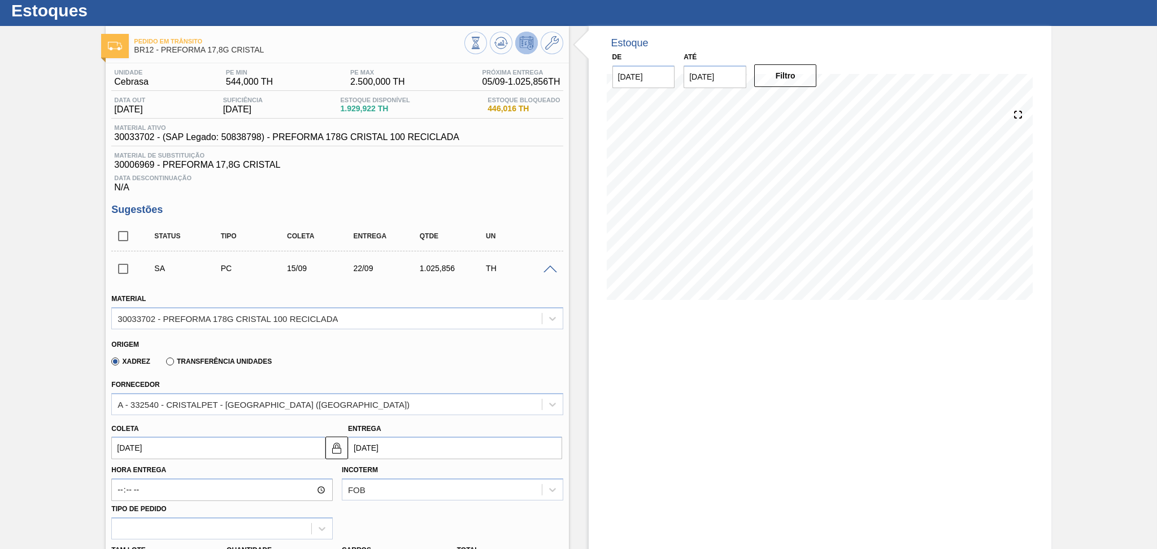
click at [549, 267] on span at bounding box center [550, 269] width 14 height 8
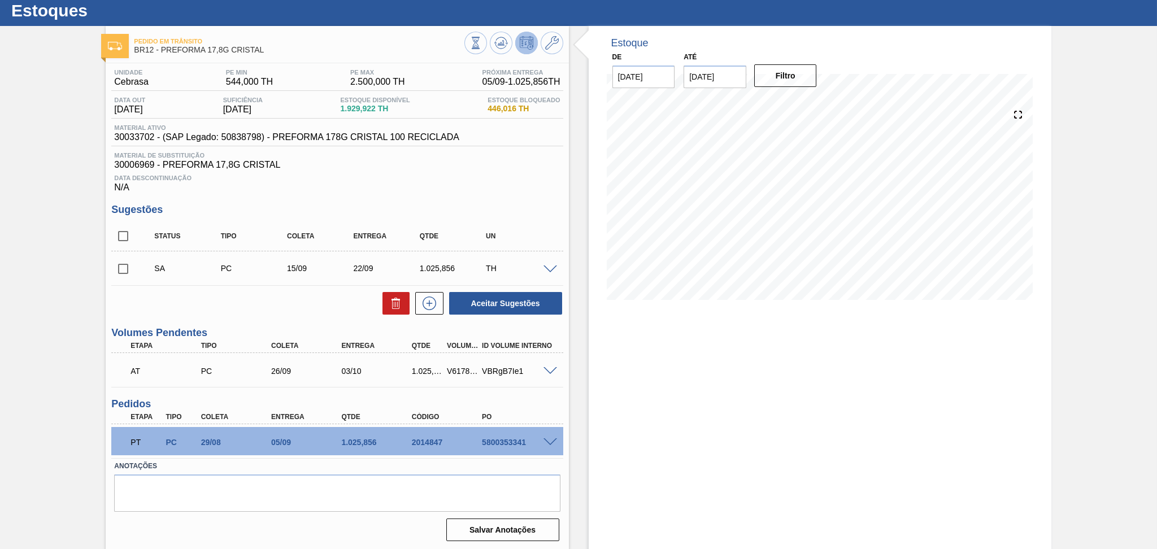
click at [549, 267] on span at bounding box center [550, 269] width 14 height 8
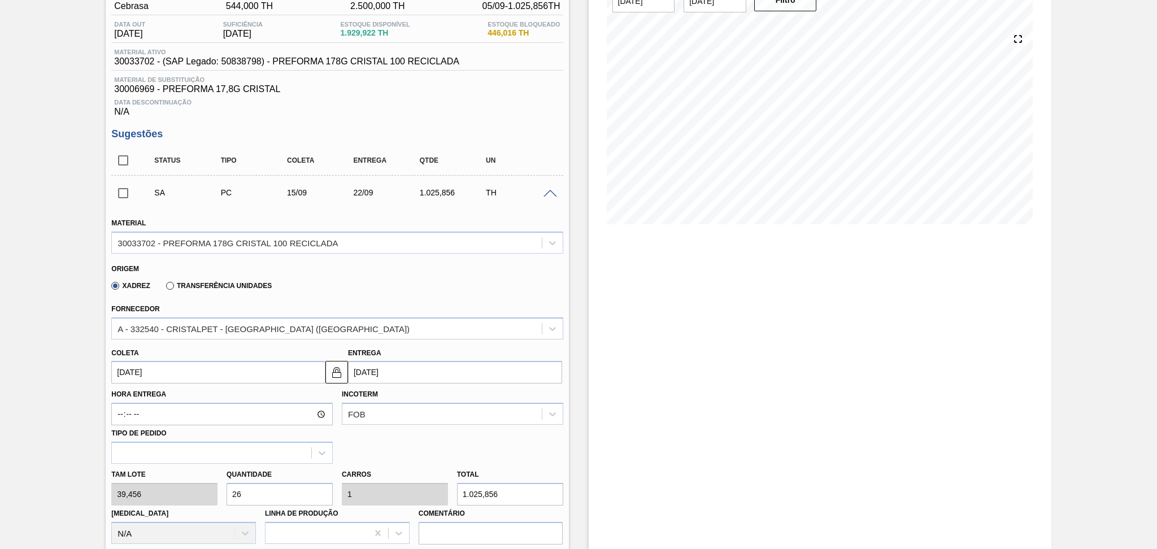
scroll to position [256, 0]
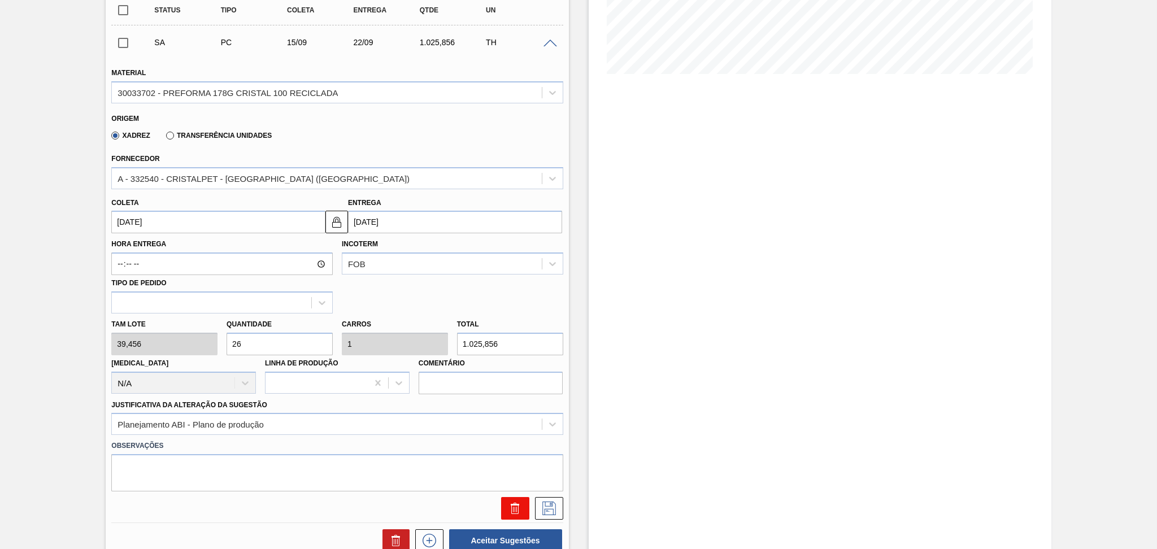
click at [513, 507] on icon at bounding box center [513, 510] width 1 height 6
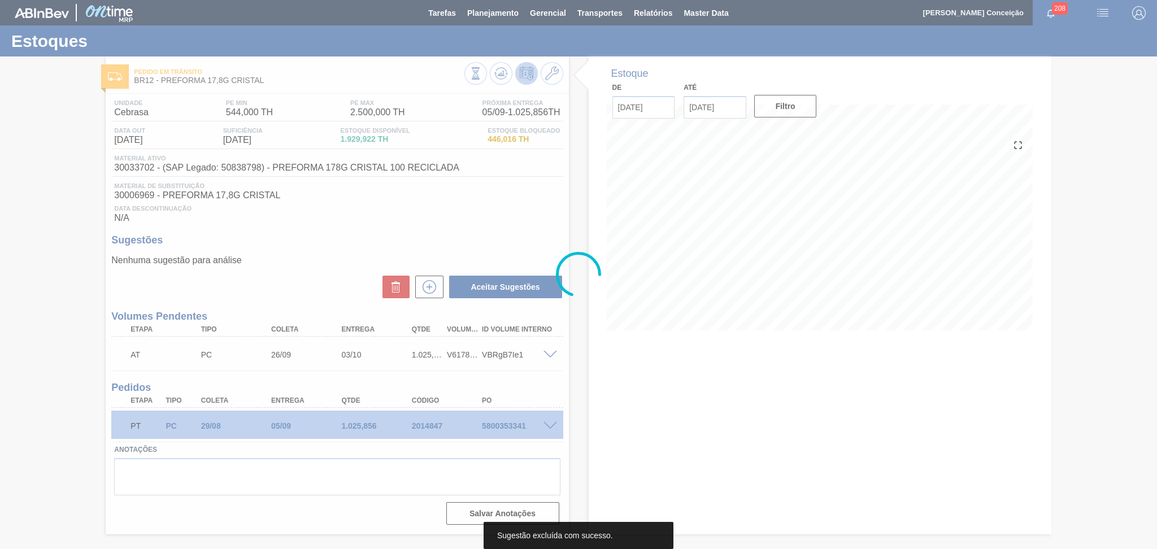
scroll to position [0, 0]
click at [333, 262] on div at bounding box center [578, 274] width 1157 height 549
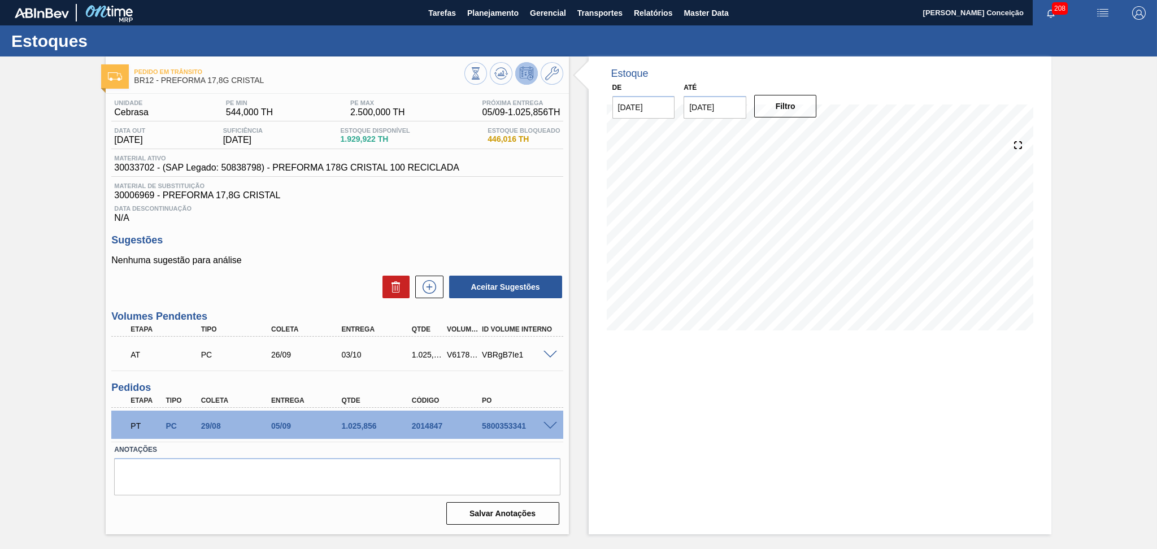
click at [299, 261] on p "Nenhuma sugestão para análise" at bounding box center [336, 260] width 451 height 10
click at [609, 366] on div "Estoque De 03/09/2025 Até 10/10/2025 Filtro 24/09 Projeção de Estoque 1,252.982…" at bounding box center [820, 295] width 463 height 478
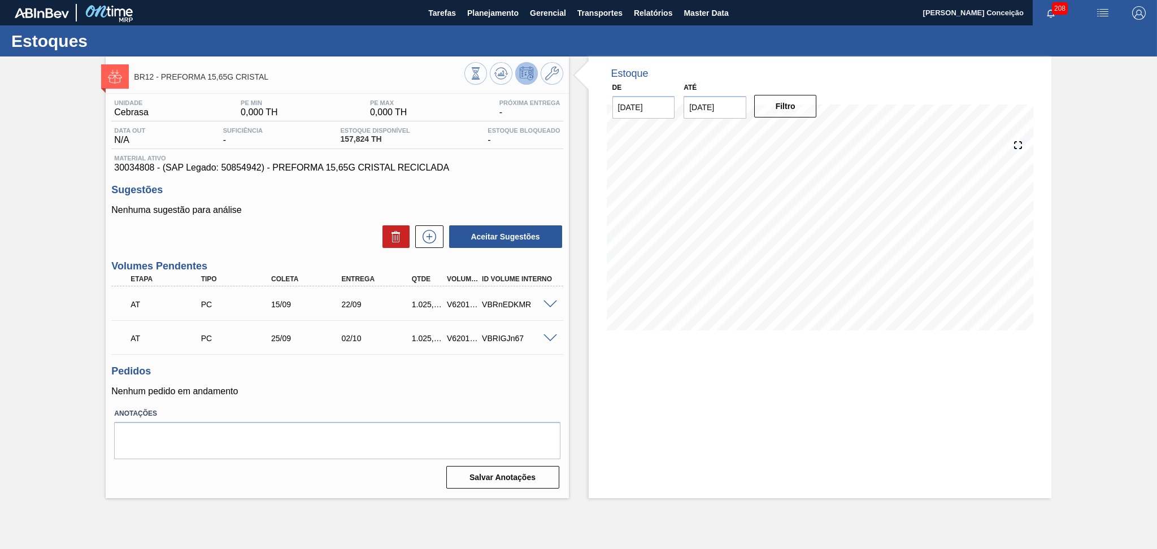
click at [293, 407] on label "Anotações" at bounding box center [337, 414] width 446 height 16
click at [385, 388] on p "Nenhum pedido em andamento" at bounding box center [336, 391] width 451 height 10
click at [505, 179] on div "Unidade Cebrasa PE MIN 0,000 TH PE MAX 0,000 TH Próxima Entrega - Data out N/A …" at bounding box center [337, 293] width 463 height 399
click at [395, 384] on div "Pedidos Nenhum pedido em andamento" at bounding box center [336, 380] width 451 height 31
click at [291, 356] on div "Unidade Cebrasa PE MIN 0,000 TH PE MAX 0,000 TH Próxima Entrega - Data out N/A …" at bounding box center [337, 293] width 463 height 399
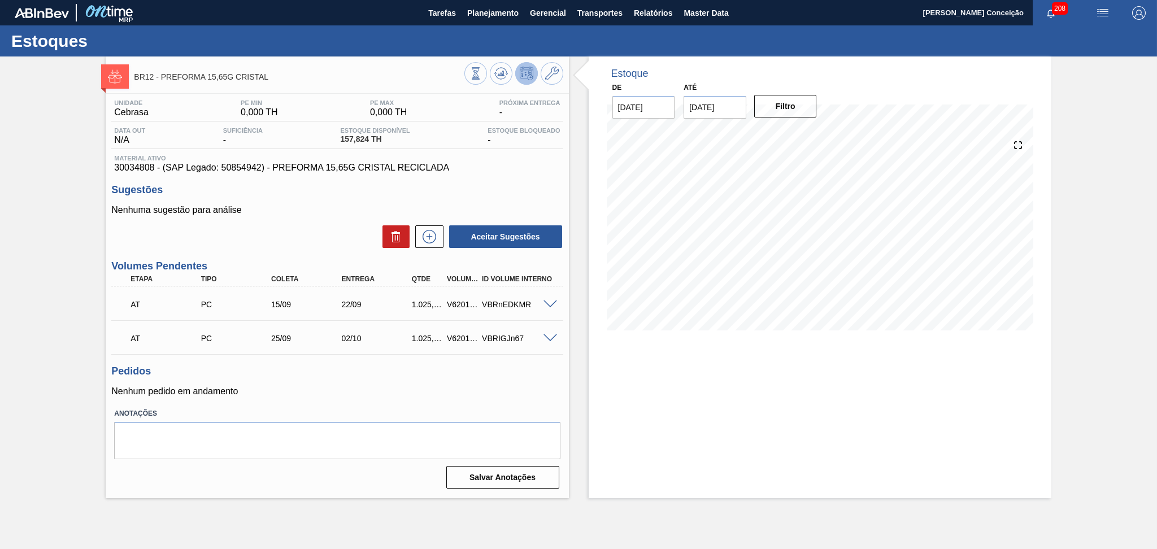
click at [365, 389] on p "Nenhum pedido em andamento" at bounding box center [336, 391] width 451 height 10
click at [423, 385] on div "Pedidos Nenhum pedido em andamento" at bounding box center [336, 380] width 451 height 31
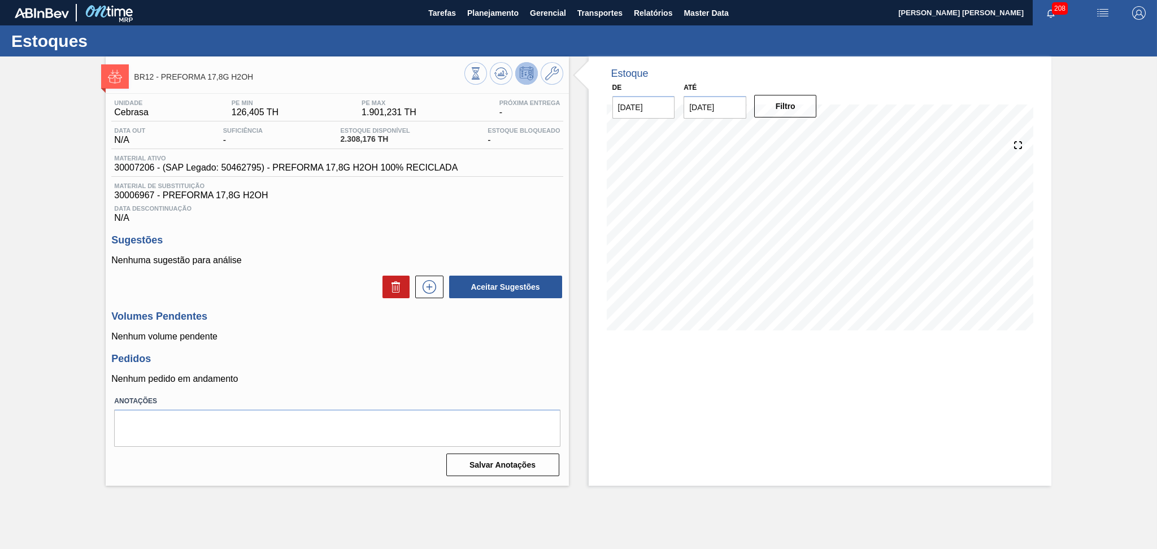
click at [296, 327] on div "Volumes Pendentes Nenhum volume pendente" at bounding box center [336, 326] width 451 height 31
click at [498, 70] on icon at bounding box center [501, 74] width 14 height 14
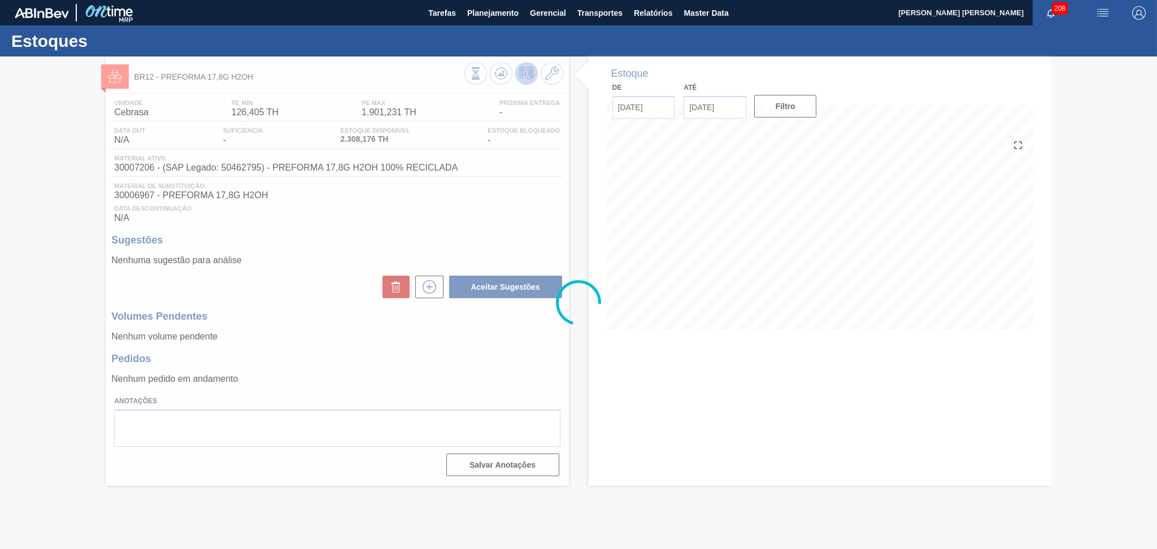
click at [483, 372] on div at bounding box center [578, 302] width 1157 height 493
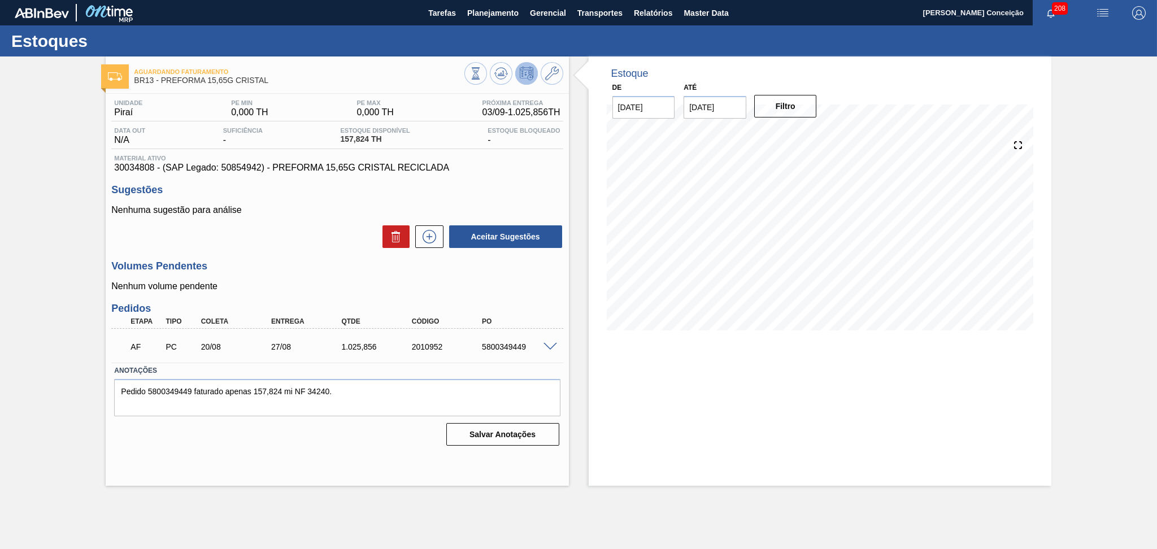
click at [580, 396] on div "Estoque De 03/09/2025 Até 10/10/2025 Filtro 05/09 Projeção de Estoque 1,183.68 …" at bounding box center [810, 270] width 482 height 429
click at [322, 266] on h3 "Volumes Pendentes" at bounding box center [336, 266] width 451 height 12
click at [547, 347] on span at bounding box center [550, 347] width 14 height 8
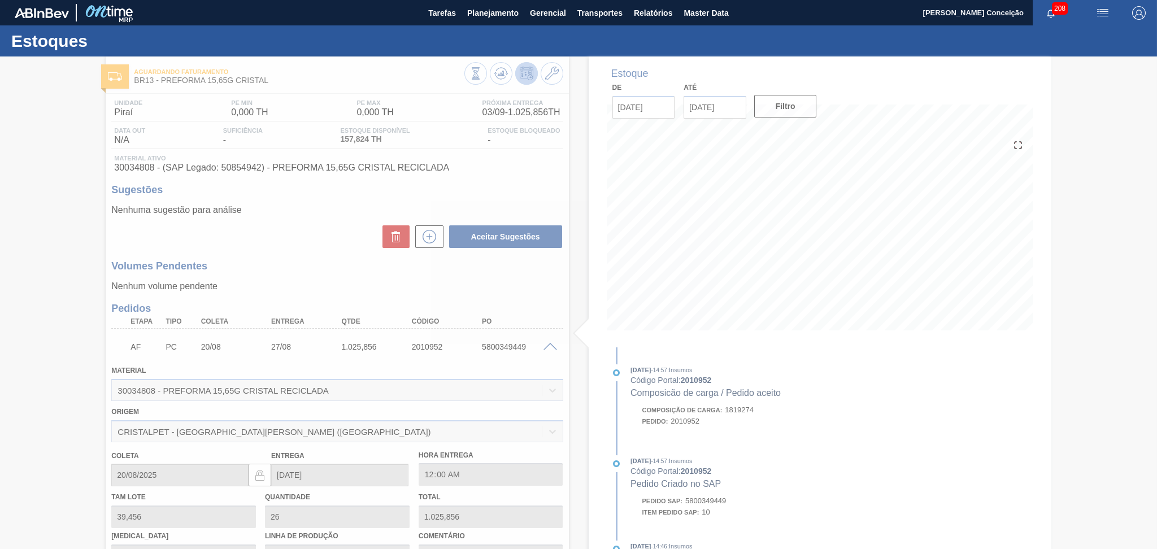
click at [336, 300] on div at bounding box center [578, 302] width 1157 height 493
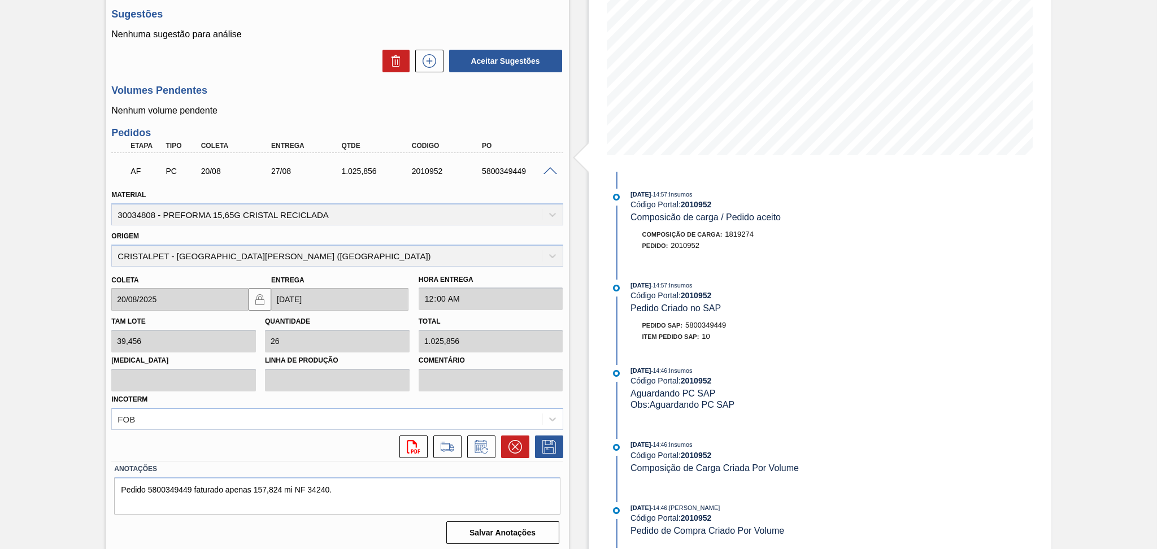
scroll to position [178, 0]
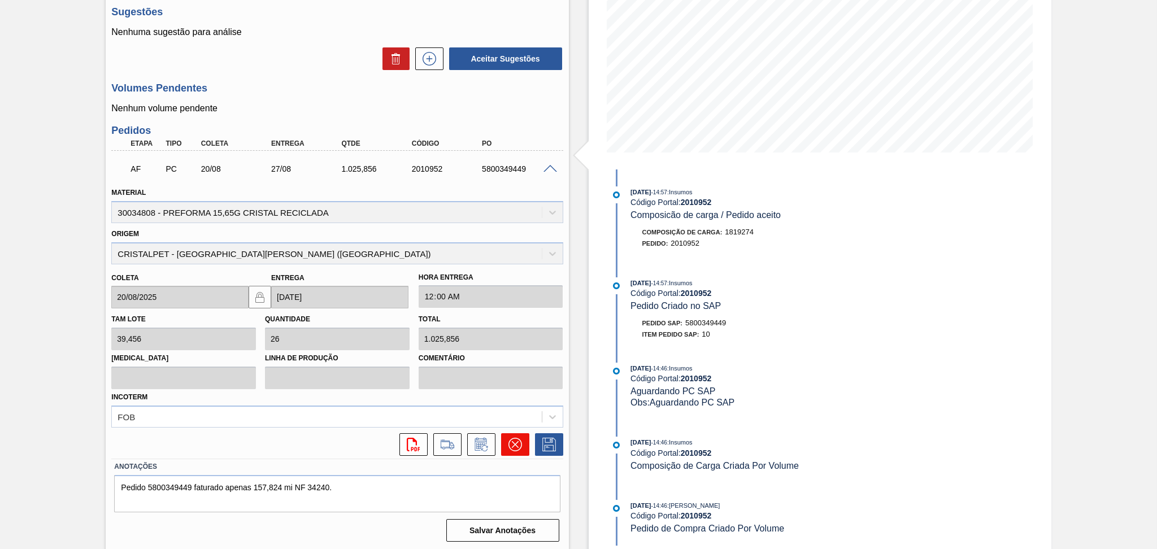
click at [506, 441] on button at bounding box center [515, 444] width 28 height 23
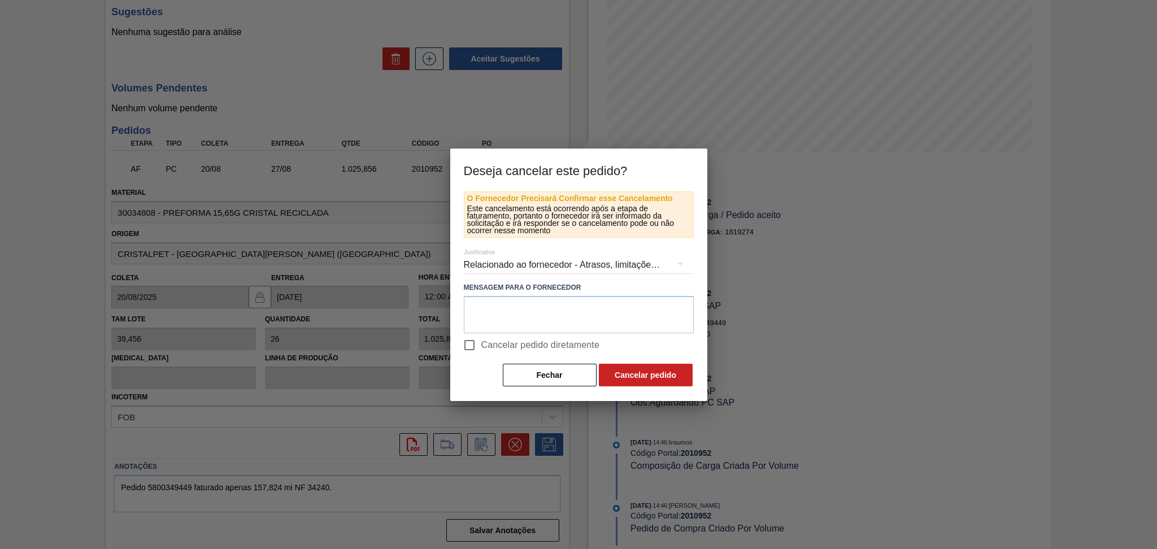
click at [549, 267] on div "Relacionado ao fornecedor - Atrasos, limitações de capacidade, etc." at bounding box center [579, 265] width 230 height 32
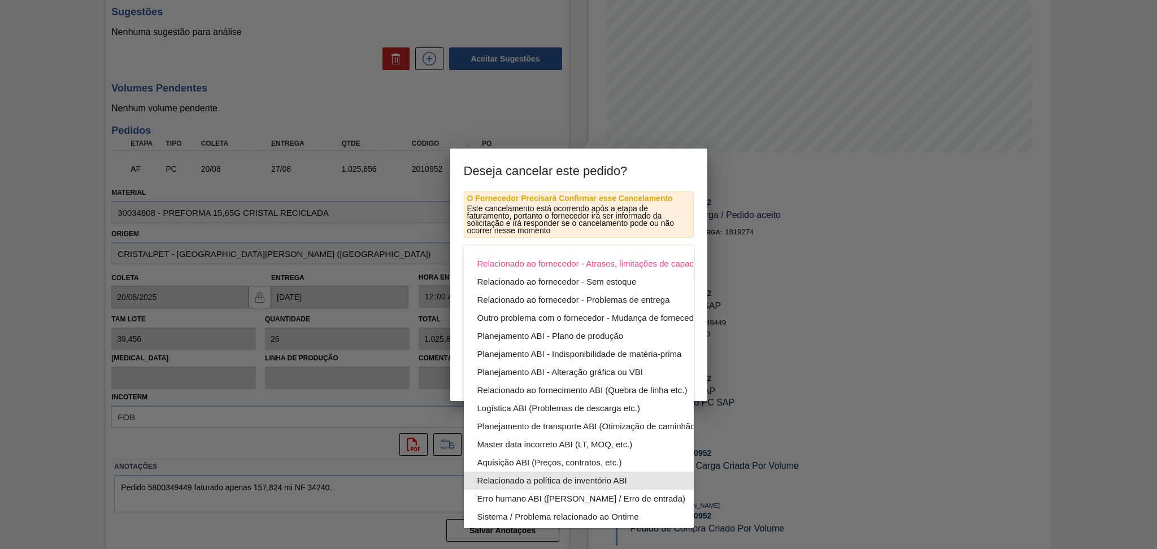
click at [591, 490] on div "Erro humano ABI (Cálculo / Erro de entrada)" at bounding box center [605, 499] width 256 height 18
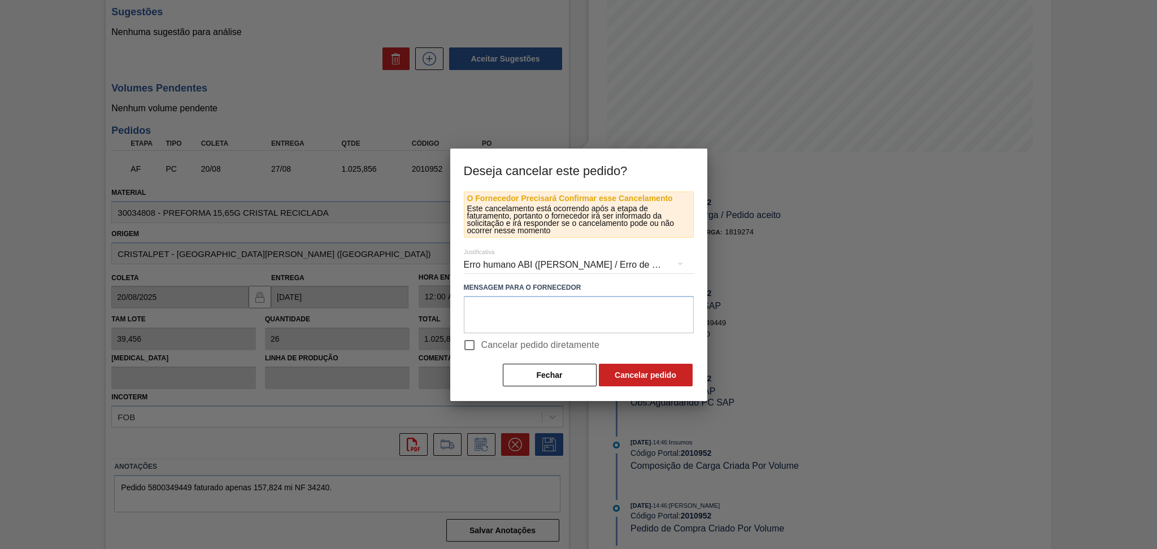
click at [487, 337] on label "Cancelar pedido diretamente" at bounding box center [529, 345] width 142 height 24
click at [481, 337] on input "Cancelar pedido diretamente" at bounding box center [470, 345] width 24 height 24
checkbox input "true"
click at [610, 367] on button "Cancelar pedido" at bounding box center [646, 375] width 94 height 23
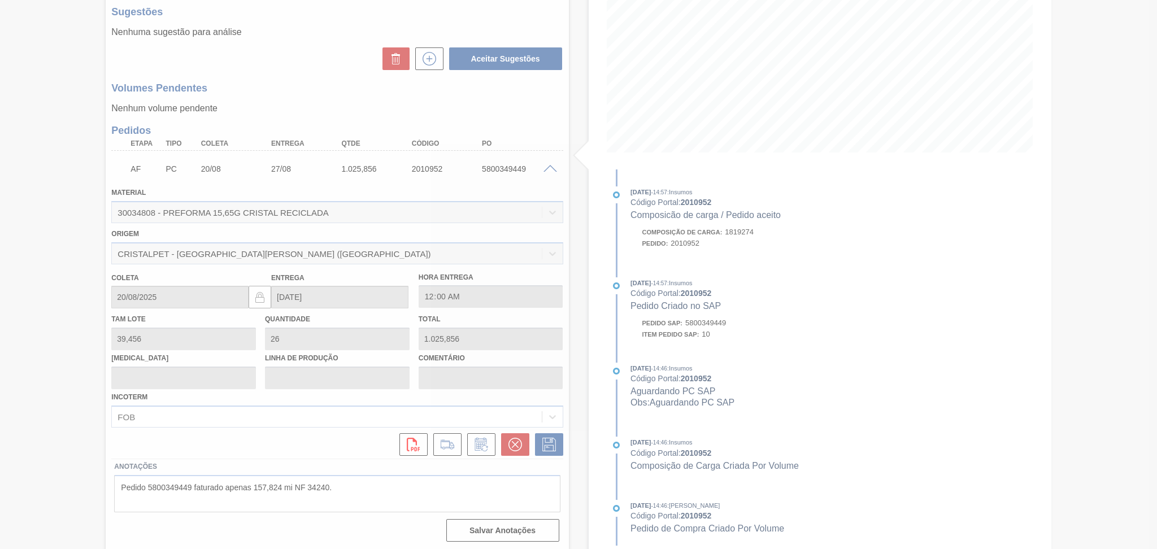
click at [41, 183] on div at bounding box center [578, 274] width 1157 height 549
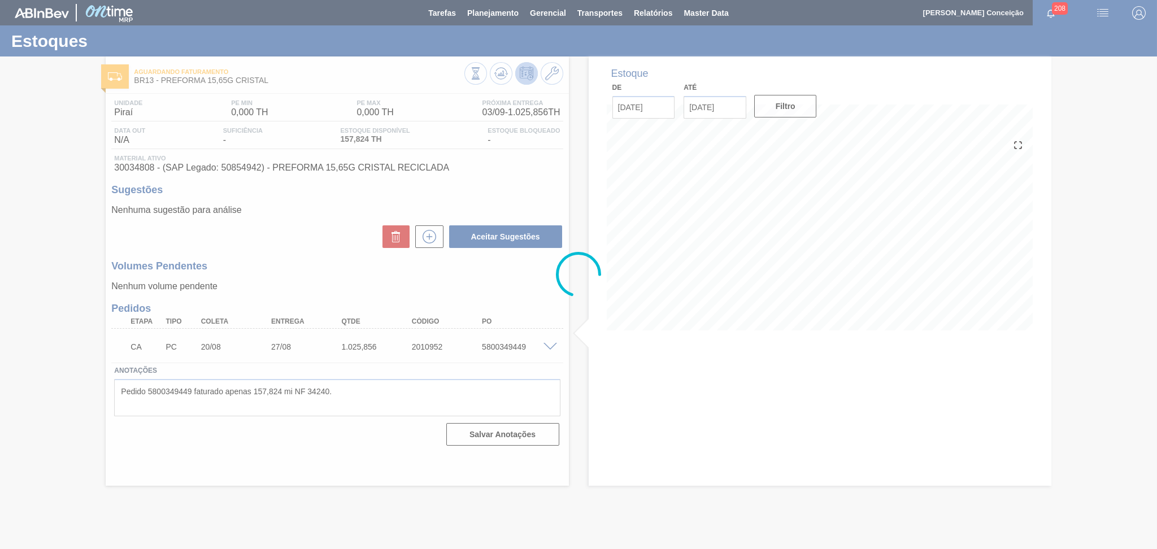
scroll to position [0, 0]
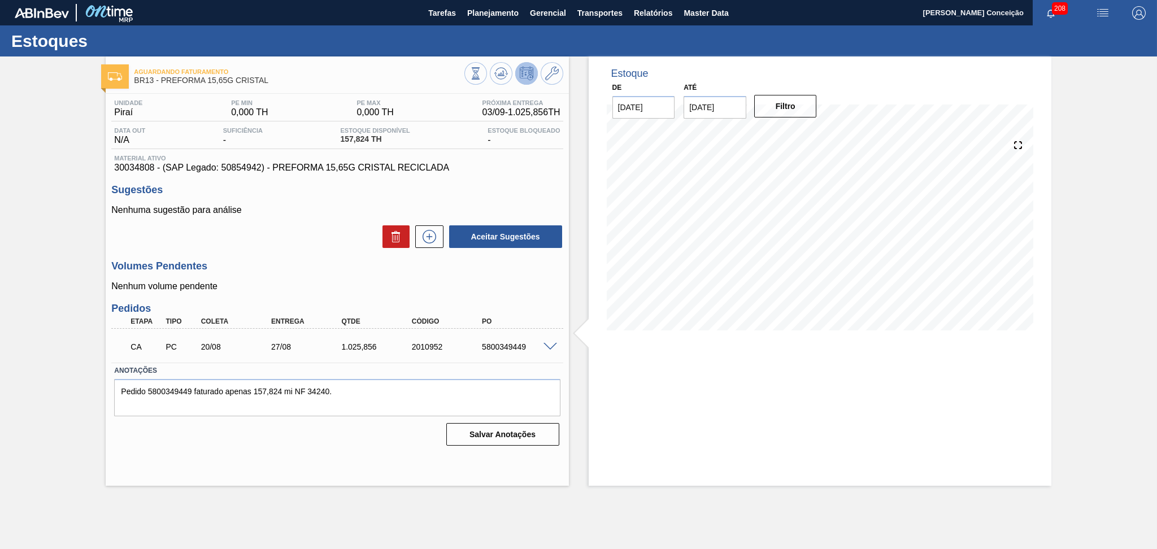
click at [272, 246] on div "Aceitar Sugestões" at bounding box center [336, 236] width 451 height 25
click at [501, 71] on icon at bounding box center [501, 74] width 14 height 14
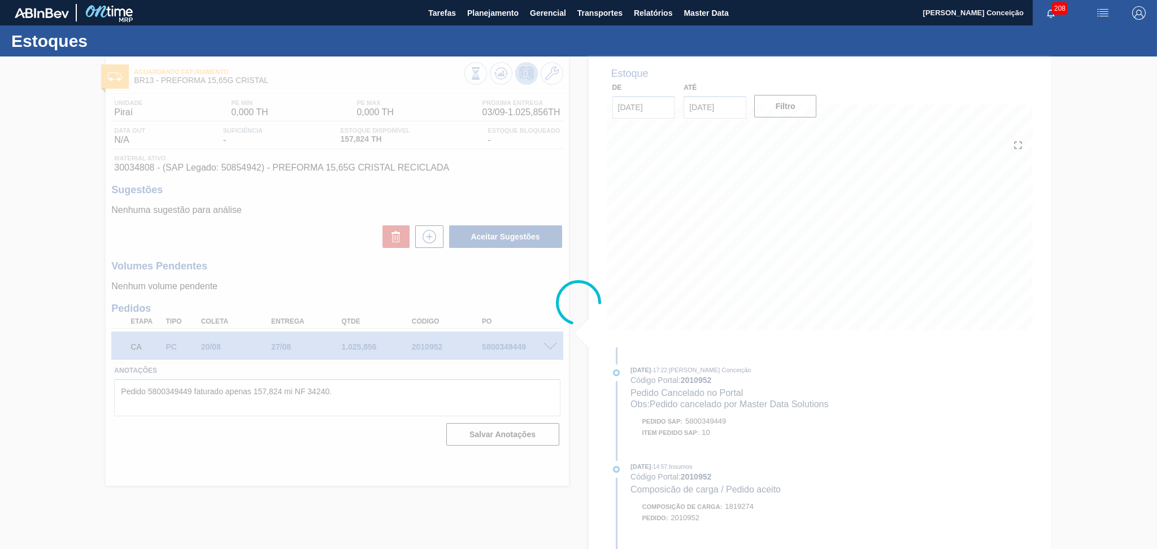
click at [372, 390] on div at bounding box center [578, 302] width 1157 height 493
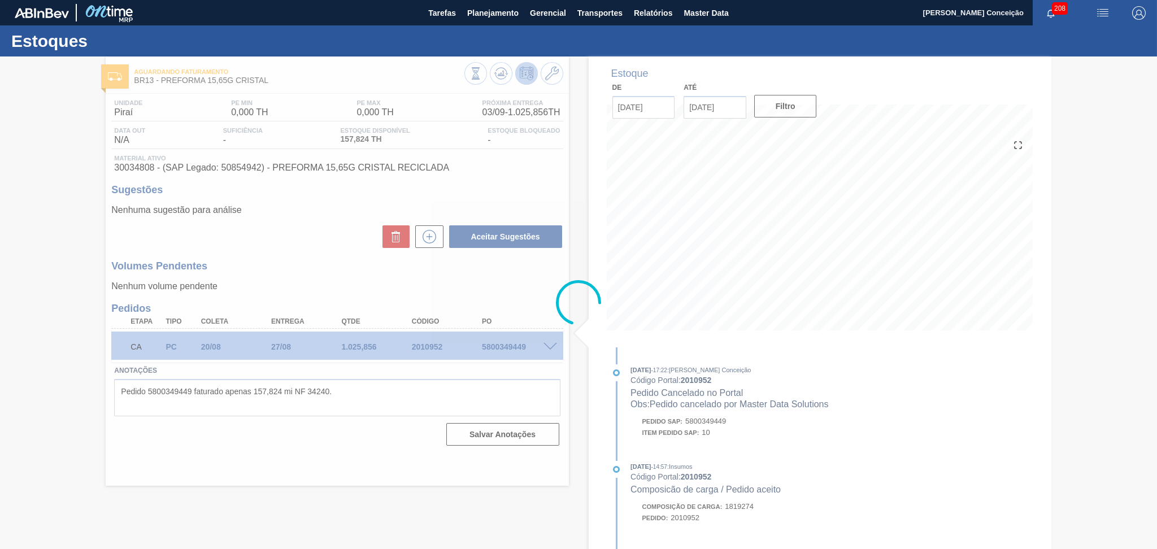
click at [373, 390] on div at bounding box center [578, 302] width 1157 height 493
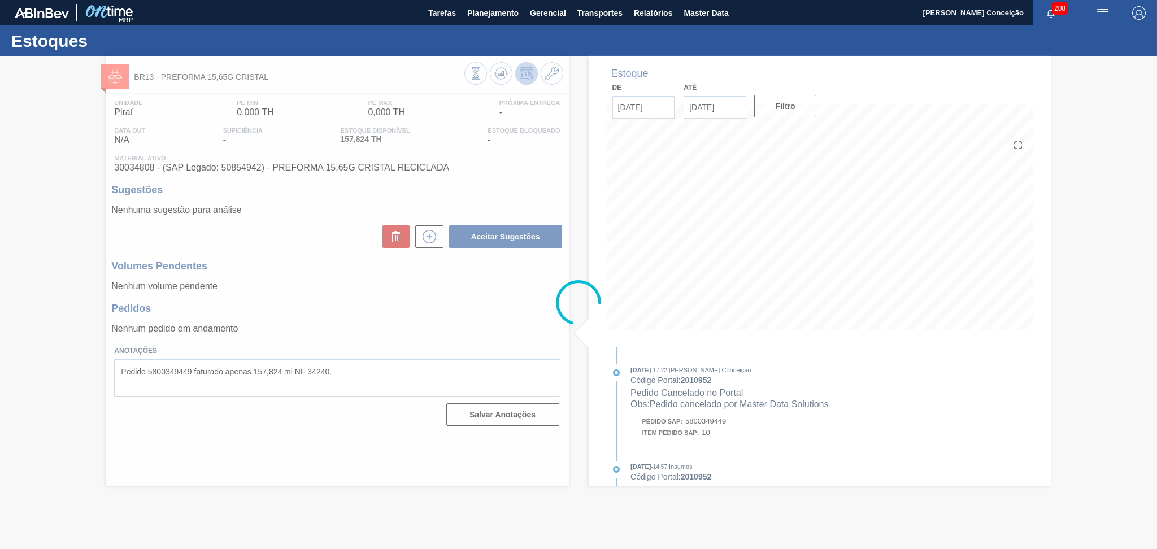
click at [367, 379] on div at bounding box center [578, 302] width 1157 height 493
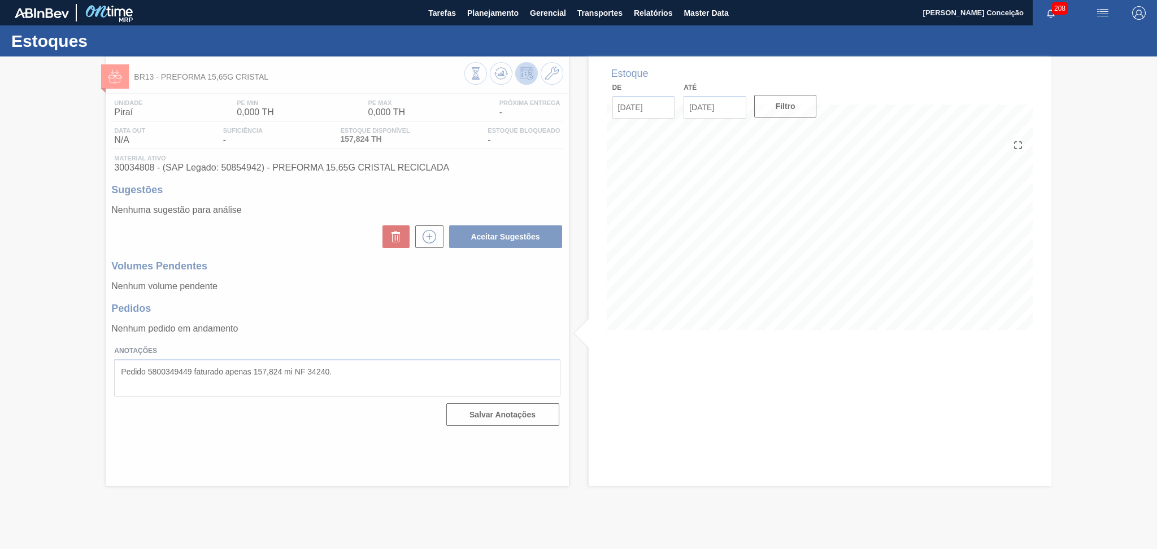
click at [358, 372] on div at bounding box center [578, 302] width 1157 height 493
click at [345, 371] on div at bounding box center [578, 302] width 1157 height 493
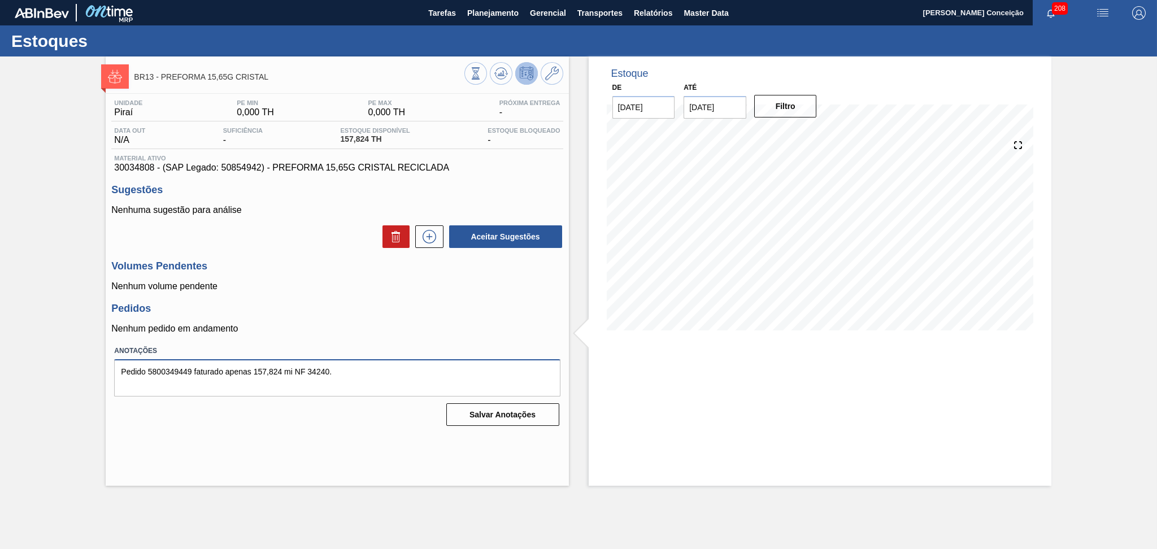
click at [342, 372] on textarea "Pedido 5800349449 faturado apenas 157,824 mi NF 34240." at bounding box center [337, 377] width 446 height 37
drag, startPoint x: 356, startPoint y: 366, endPoint x: 76, endPoint y: 371, distance: 280.2
click at [76, 371] on div "BR13 - PREFORMA 15,65G CRISTAL Unidade Piraí PE MIN 0,000 TH PE MAX 0,000 TH Pr…" at bounding box center [578, 270] width 1157 height 429
click at [259, 311] on h3 "Pedidos" at bounding box center [336, 309] width 451 height 12
click at [382, 379] on textarea at bounding box center [337, 377] width 446 height 37
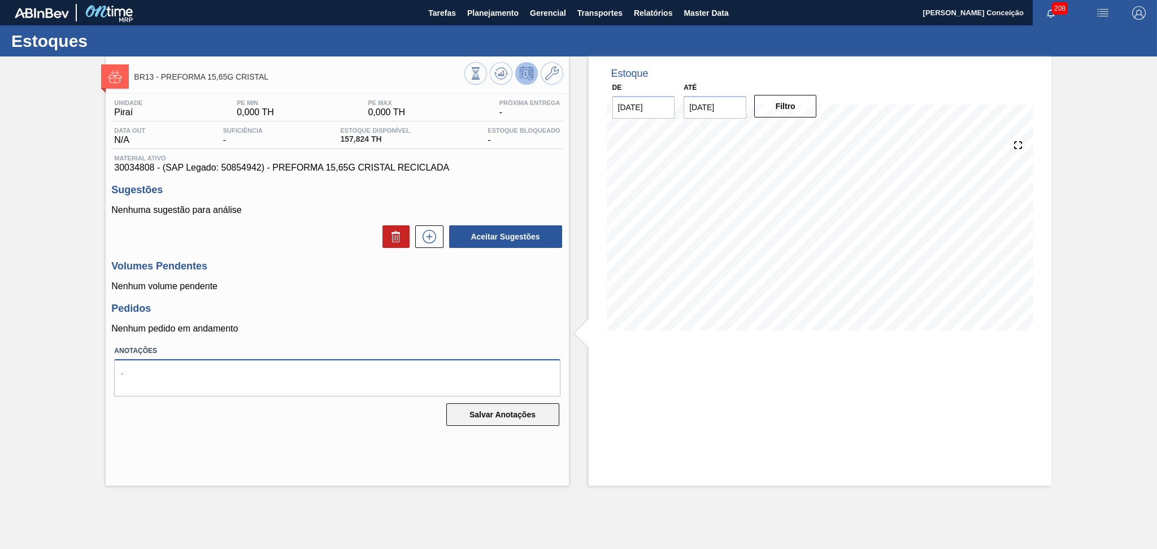
type textarea "."
click at [482, 410] on button "Salvar Anotações" at bounding box center [502, 414] width 113 height 23
click at [423, 237] on icon at bounding box center [429, 237] width 18 height 14
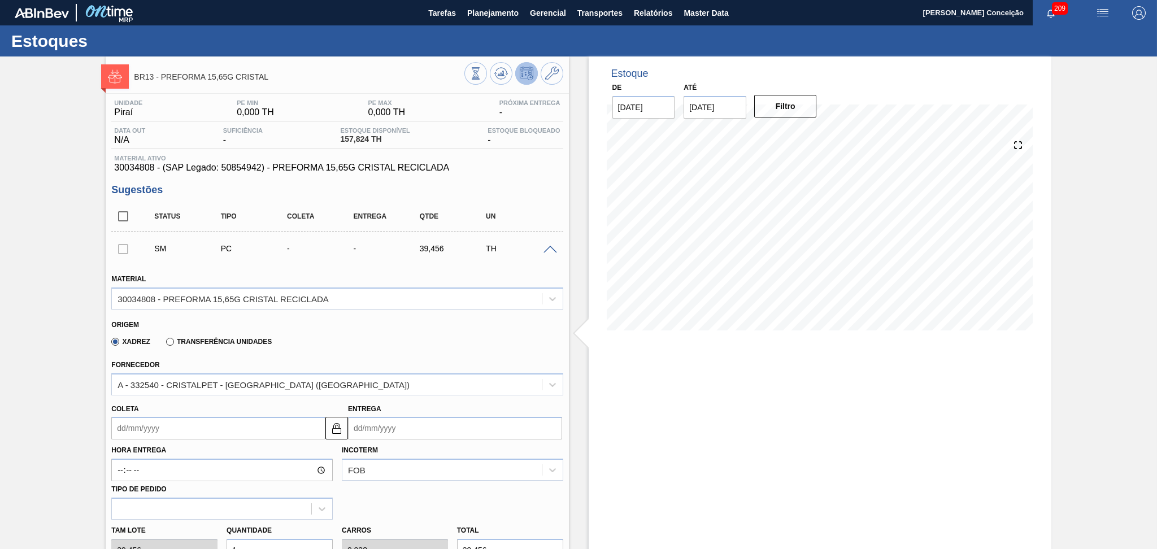
click at [550, 248] on span at bounding box center [550, 250] width 14 height 8
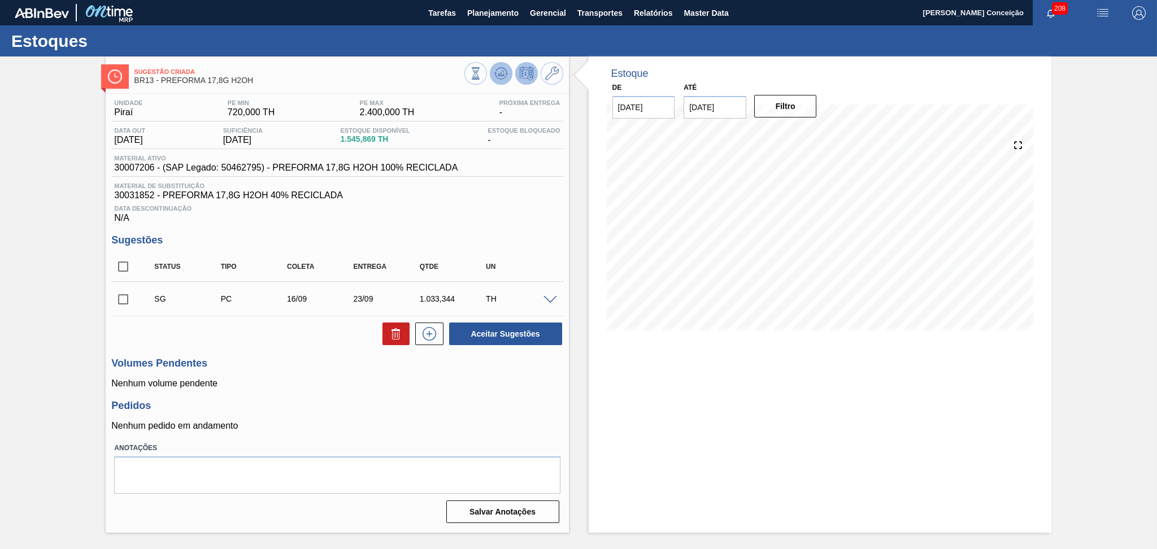
click at [503, 77] on icon at bounding box center [501, 74] width 14 height 14
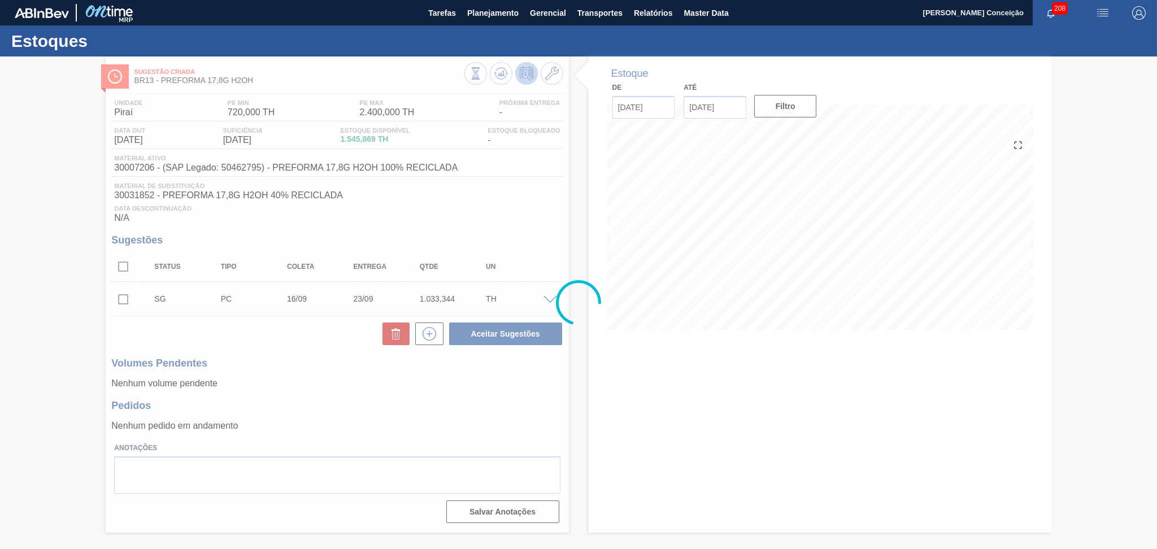
click at [601, 385] on div at bounding box center [578, 302] width 1157 height 493
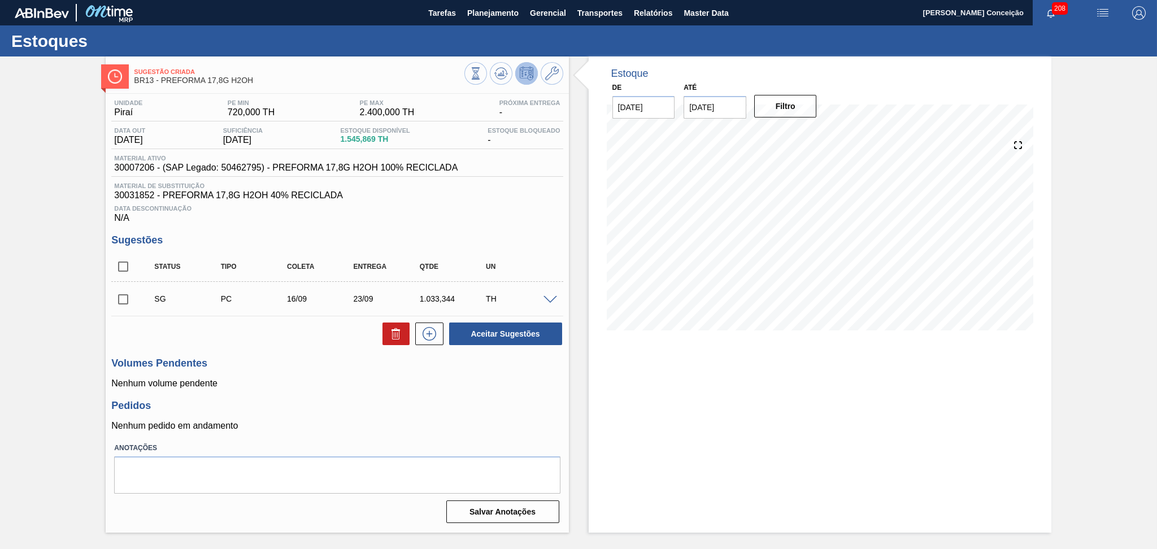
click at [488, 230] on div "Unidade Piraí PE MIN 720,000 TH PE MAX 2.400,000 TH Próxima Entrega - Data out …" at bounding box center [337, 310] width 463 height 433
drag, startPoint x: 514, startPoint y: 188, endPoint x: 513, endPoint y: 181, distance: 7.4
click at [516, 188] on span "Material de Substituição" at bounding box center [337, 185] width 446 height 7
click at [496, 80] on button at bounding box center [501, 73] width 23 height 23
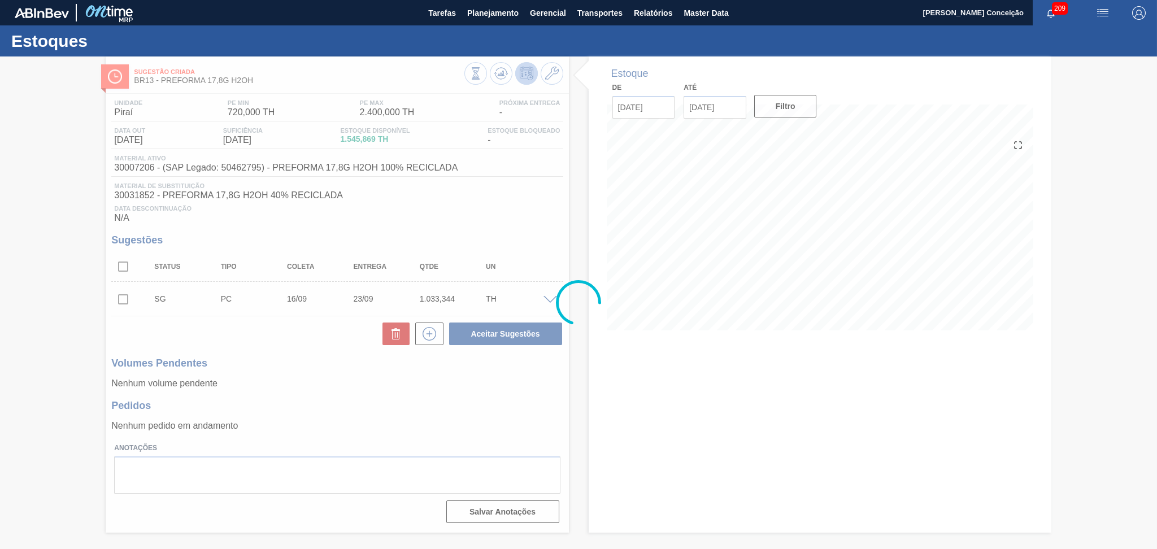
click at [561, 262] on div at bounding box center [578, 302] width 1157 height 493
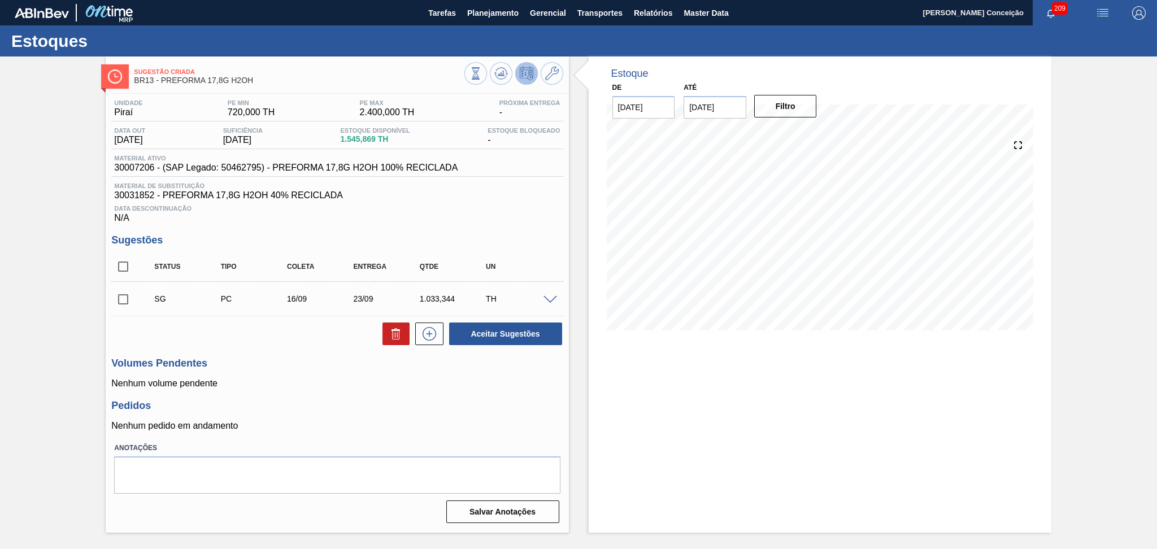
click at [565, 384] on div "Unidade Piraí PE MIN 720,000 TH PE MAX 2.400,000 TH Próxima Entrega - Data out …" at bounding box center [337, 310] width 463 height 433
click at [534, 229] on div "Unidade Piraí PE MIN 720,000 TH PE MAX 2.400,000 TH Próxima Entrega - Data out …" at bounding box center [337, 310] width 463 height 433
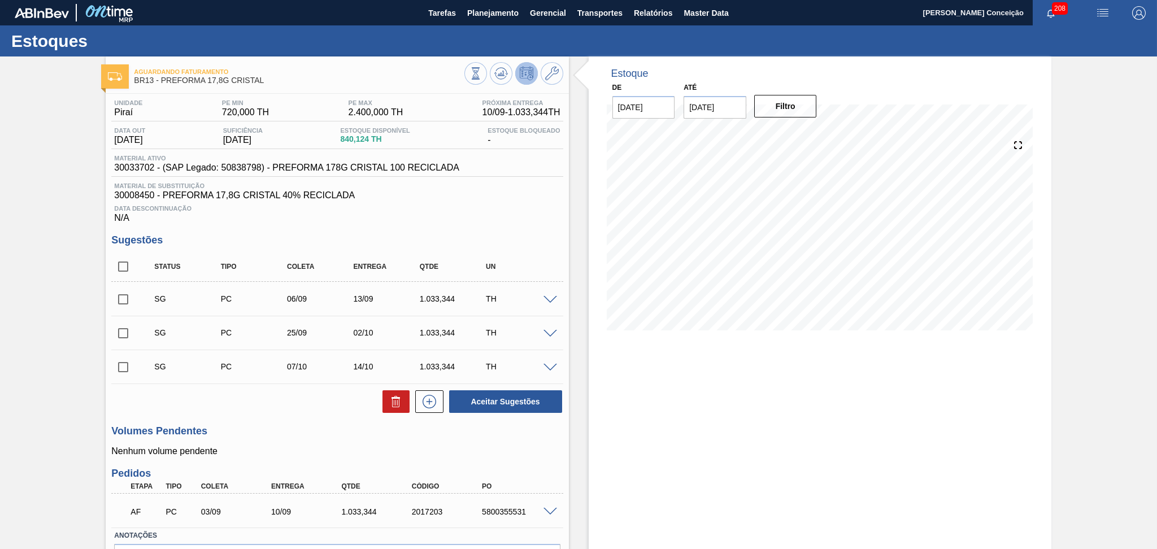
click at [519, 218] on div "Data Descontinuação N/A" at bounding box center [336, 212] width 451 height 23
click at [538, 208] on span "Data Descontinuação" at bounding box center [337, 208] width 446 height 7
click at [676, 339] on div "04/09 Projeção de Estoque 740.128 [DOMAIN_NAME] 99.996 Política Objetiva 1,560 …" at bounding box center [820, 234] width 426 height 226
click at [129, 273] on input "checkbox" at bounding box center [123, 267] width 24 height 24
checkbox input "true"
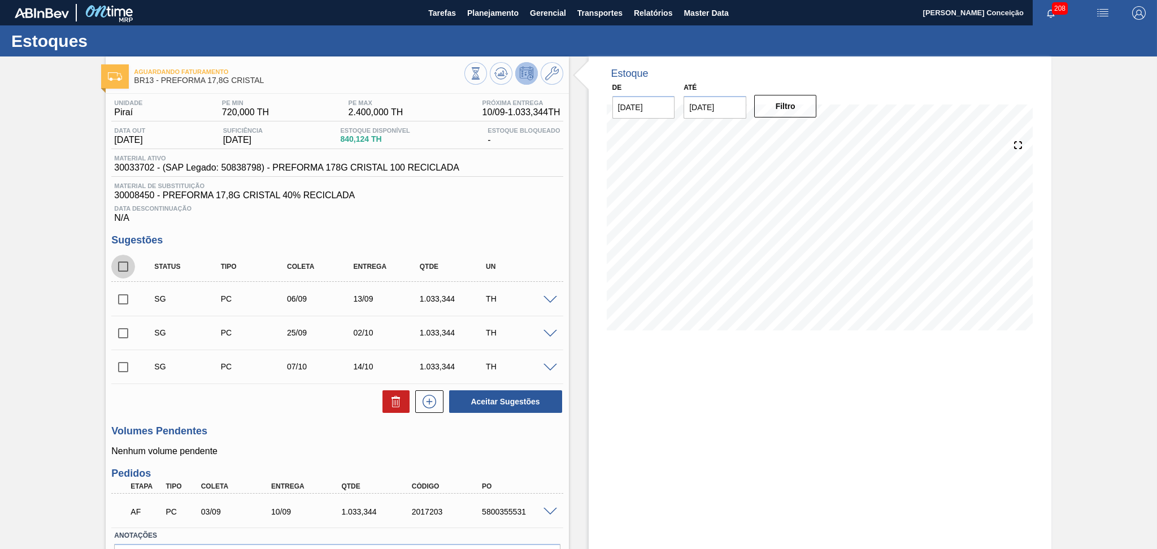
checkbox input "true"
click at [399, 406] on icon at bounding box center [396, 402] width 14 height 14
checkbox input "false"
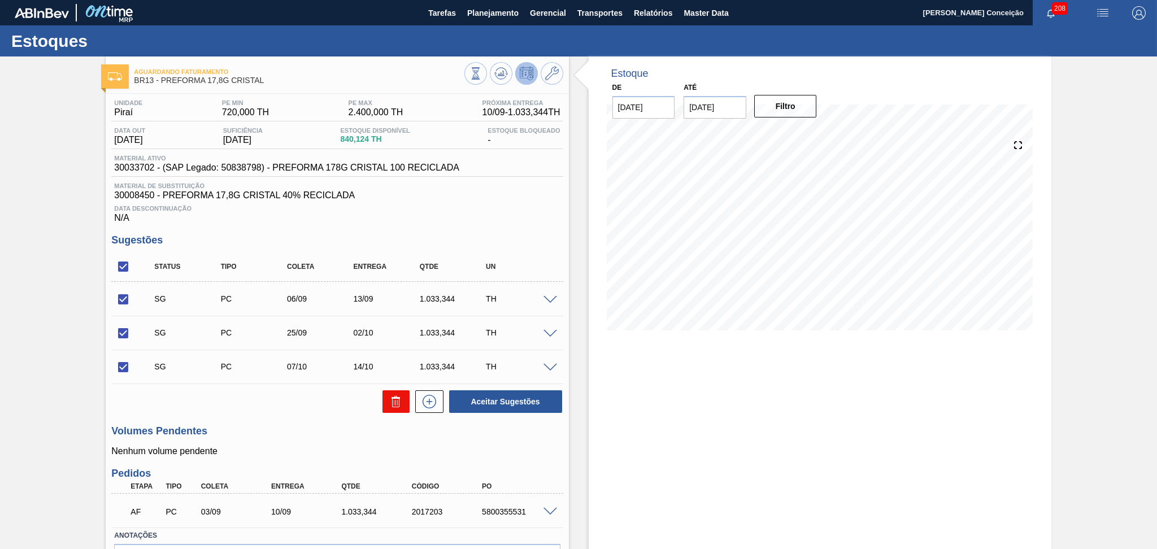
checkbox input "false"
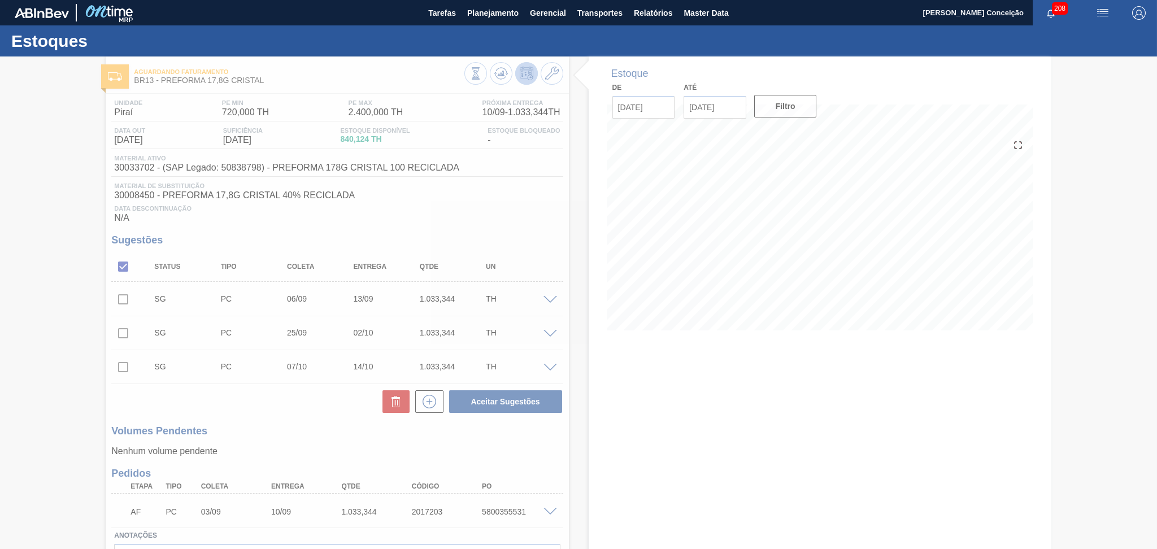
click at [321, 408] on div at bounding box center [578, 302] width 1157 height 493
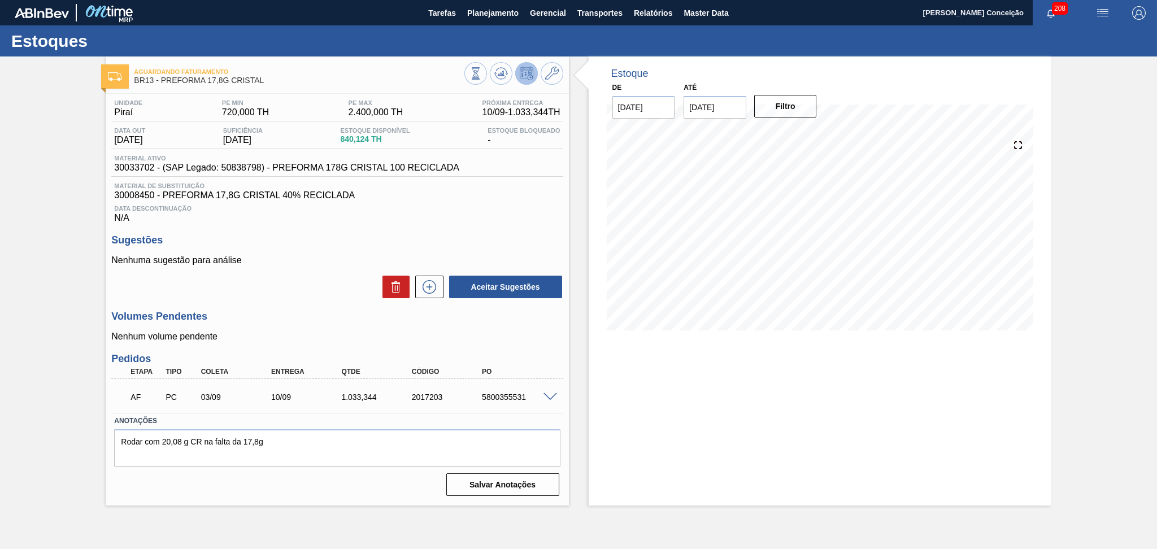
click at [282, 288] on div "Aceitar Sugestões" at bounding box center [336, 287] width 451 height 25
click at [551, 397] on span at bounding box center [550, 397] width 14 height 8
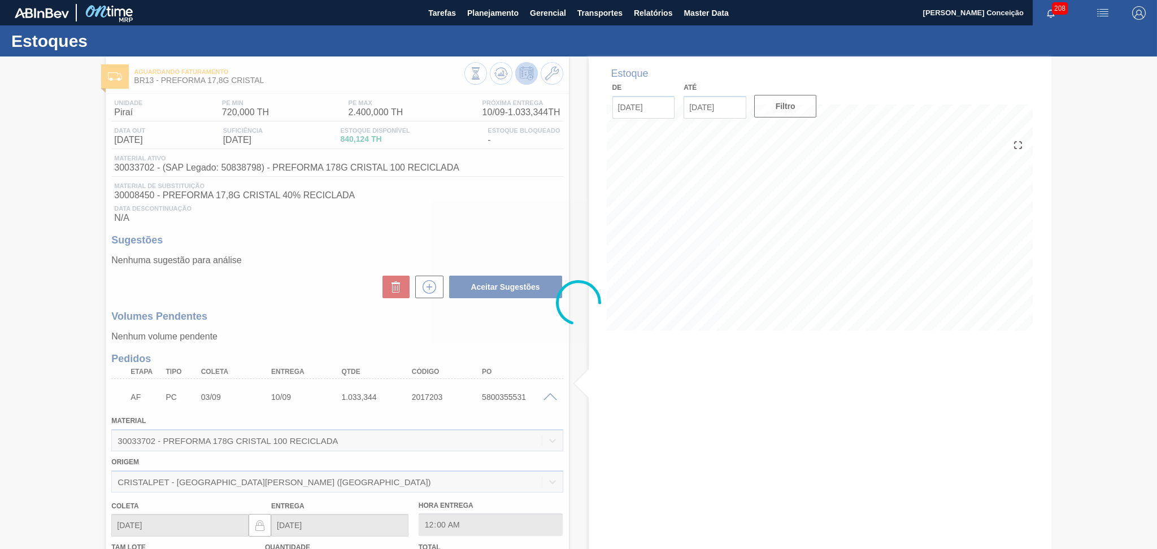
click at [549, 395] on div at bounding box center [578, 302] width 1157 height 493
click at [516, 397] on div at bounding box center [578, 302] width 1157 height 493
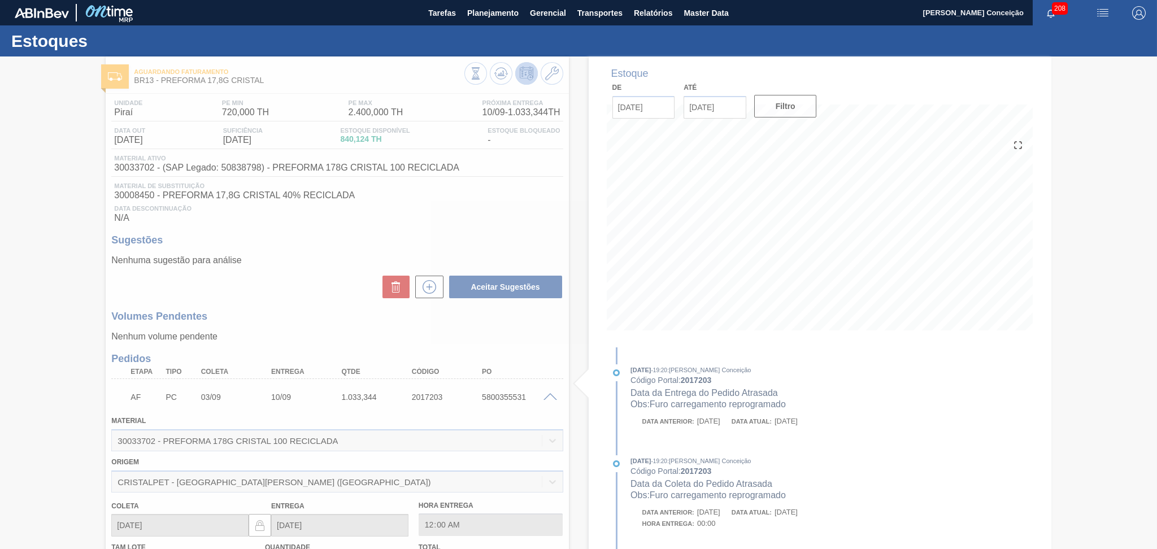
click at [544, 402] on div at bounding box center [578, 302] width 1157 height 493
click at [555, 399] on div at bounding box center [578, 302] width 1157 height 493
click at [551, 396] on div at bounding box center [578, 302] width 1157 height 493
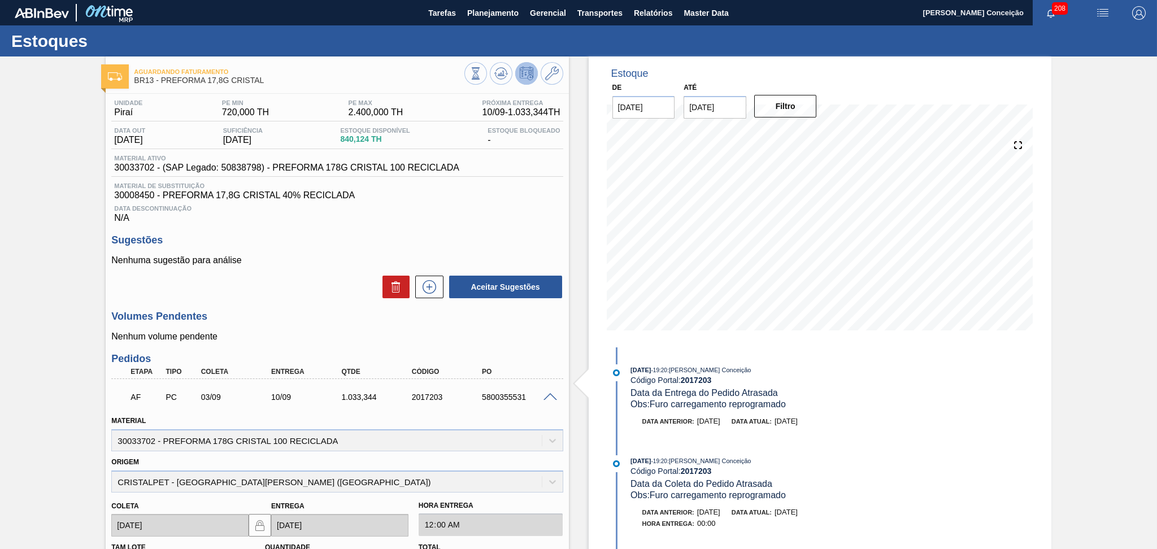
click at [551, 396] on span at bounding box center [550, 397] width 14 height 8
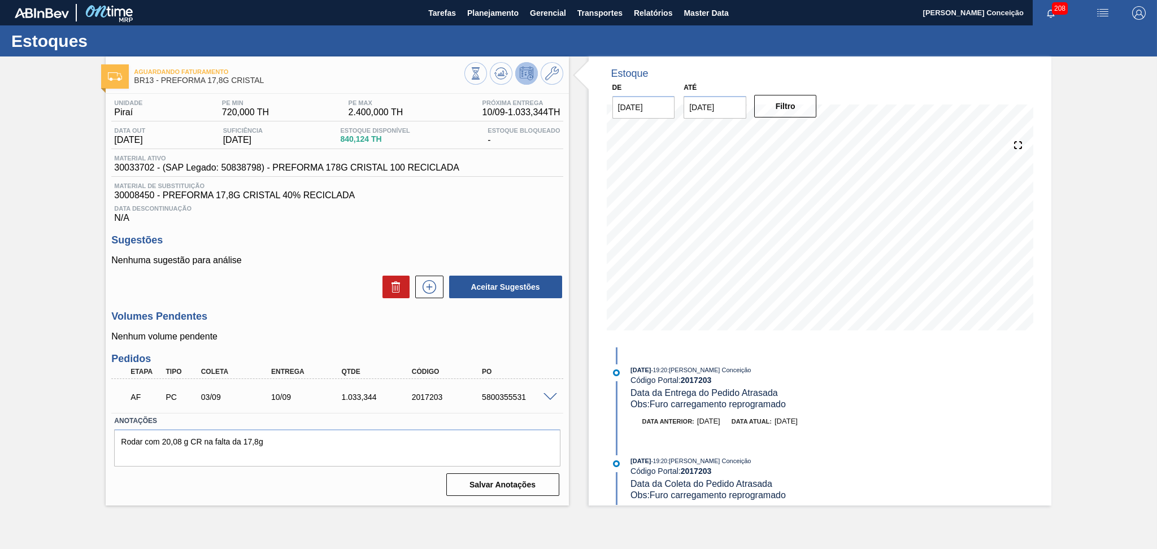
click at [523, 398] on div "5800355531" at bounding box center [518, 397] width 79 height 9
copy div "5800355531"
click at [423, 211] on div "Data Descontinuação N/A" at bounding box center [336, 212] width 451 height 23
click at [502, 76] on icon at bounding box center [501, 74] width 14 height 14
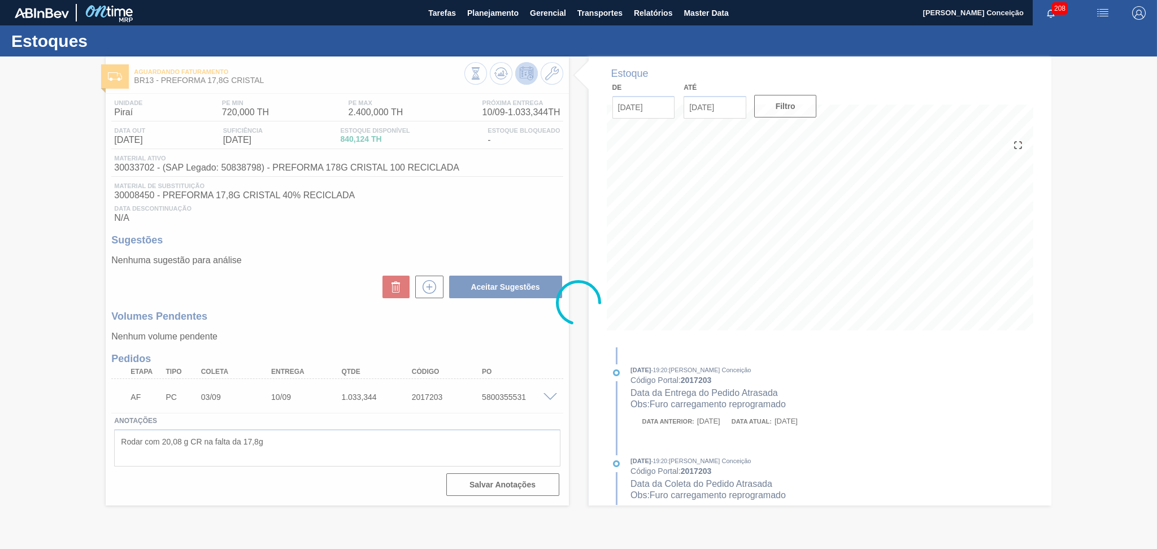
click at [291, 299] on div at bounding box center [578, 302] width 1157 height 493
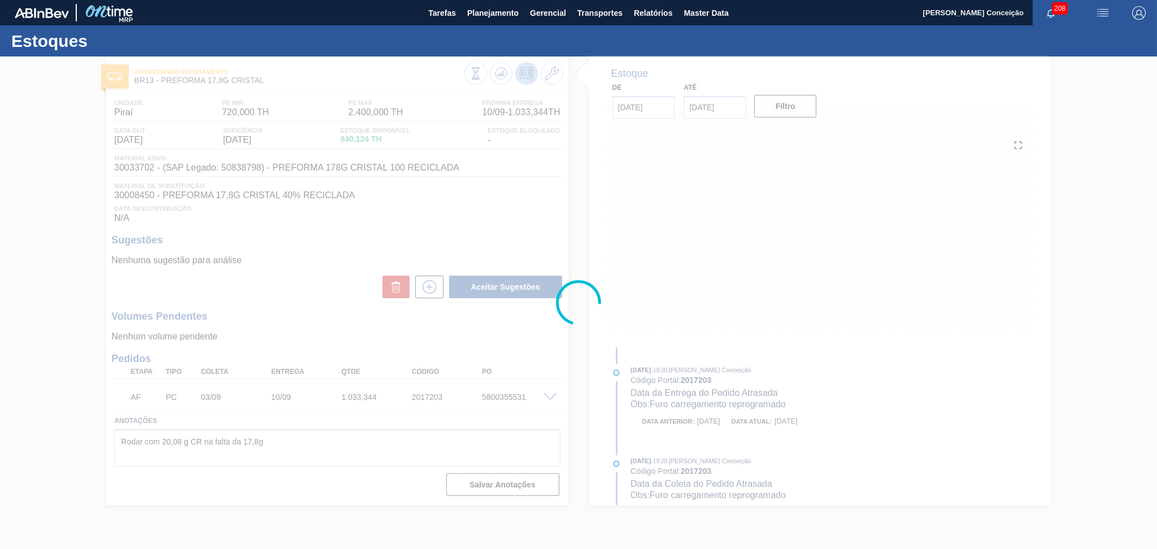
click at [276, 301] on div at bounding box center [578, 302] width 1157 height 493
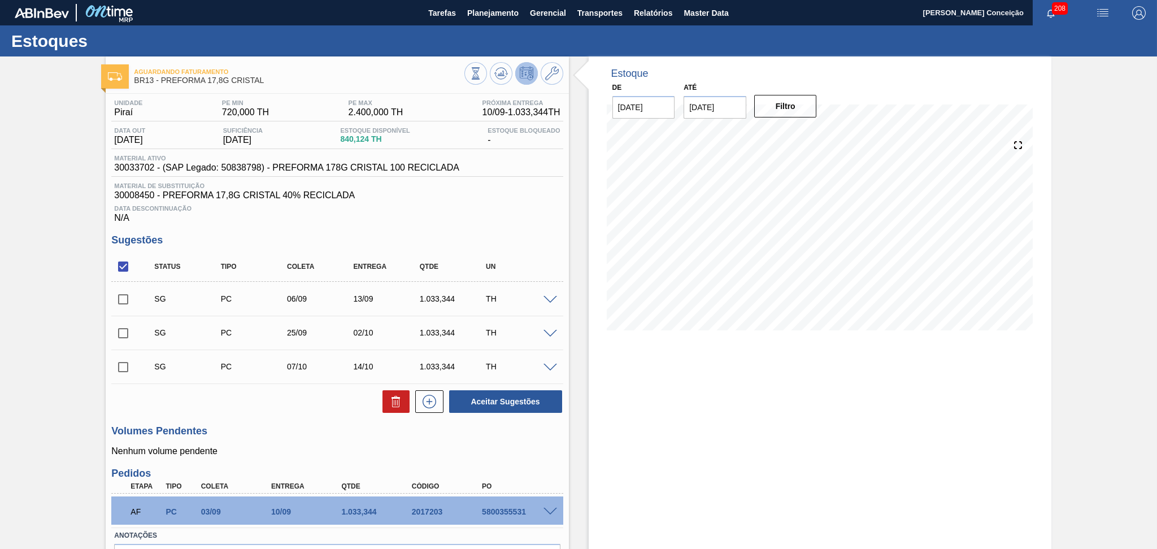
click at [125, 268] on input "checkbox" at bounding box center [123, 267] width 24 height 24
checkbox input "true"
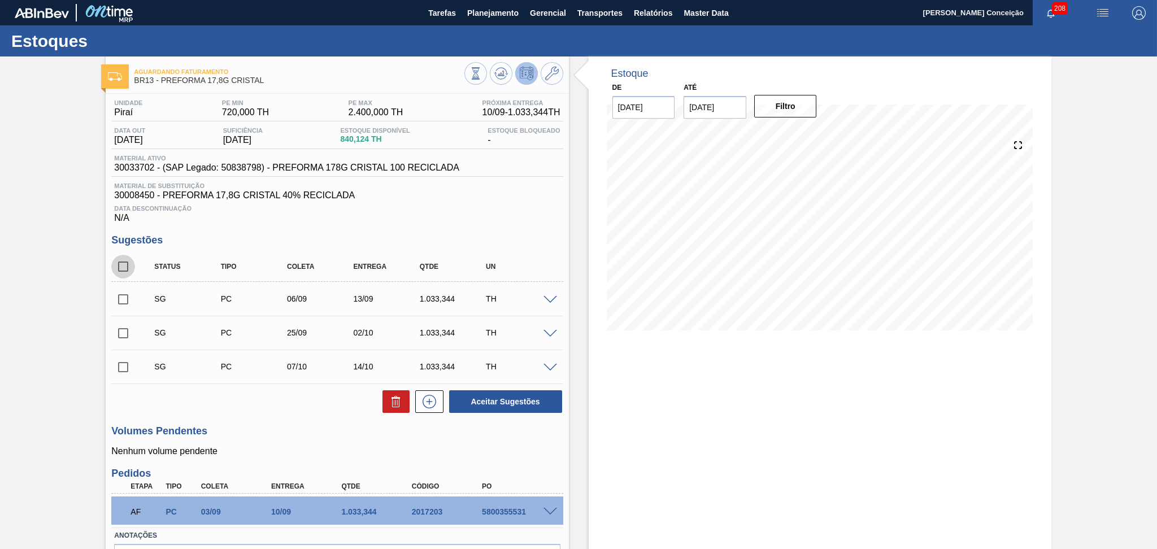
checkbox input "true"
click at [396, 399] on icon at bounding box center [396, 402] width 14 height 14
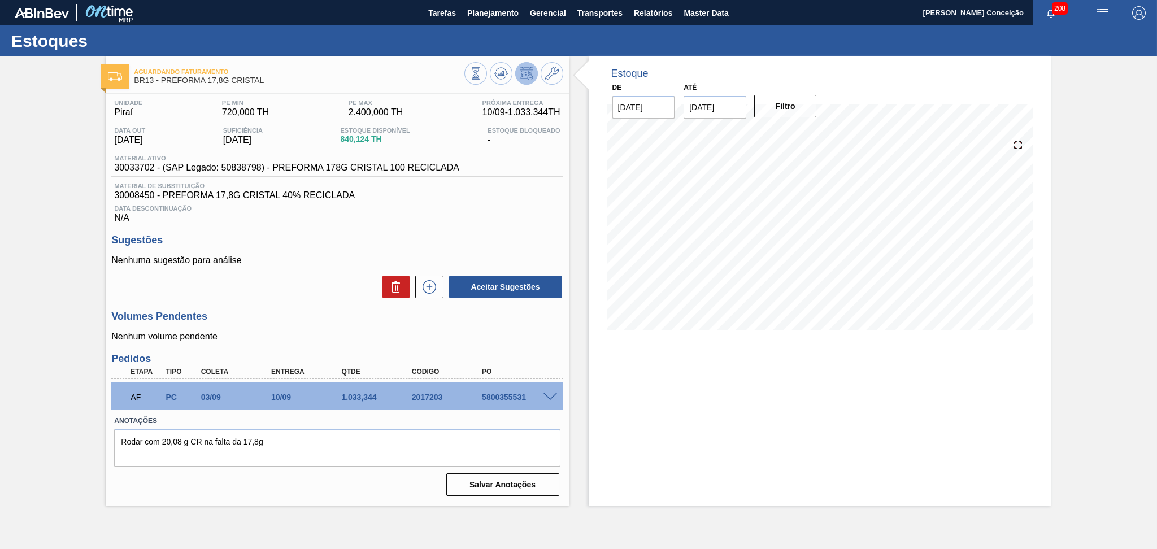
click at [484, 227] on div "Unidade Piraí PE MIN 720,000 TH PE MAX 2.400,000 TH Próxima Entrega 10/09 - 1.0…" at bounding box center [337, 297] width 463 height 406
click at [435, 284] on icon at bounding box center [430, 287] width 14 height 14
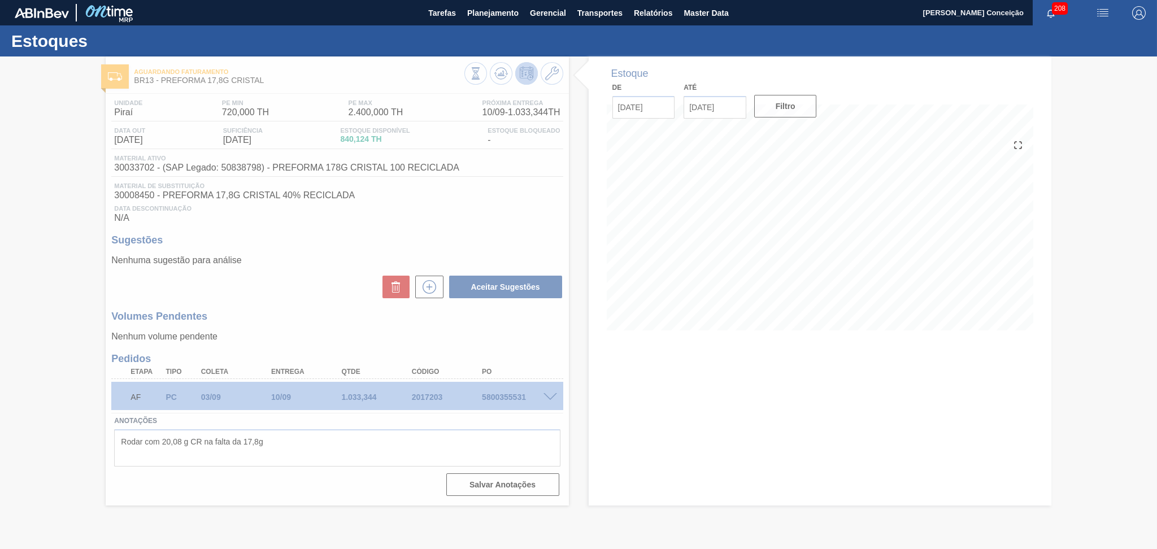
click at [310, 265] on div at bounding box center [578, 302] width 1157 height 493
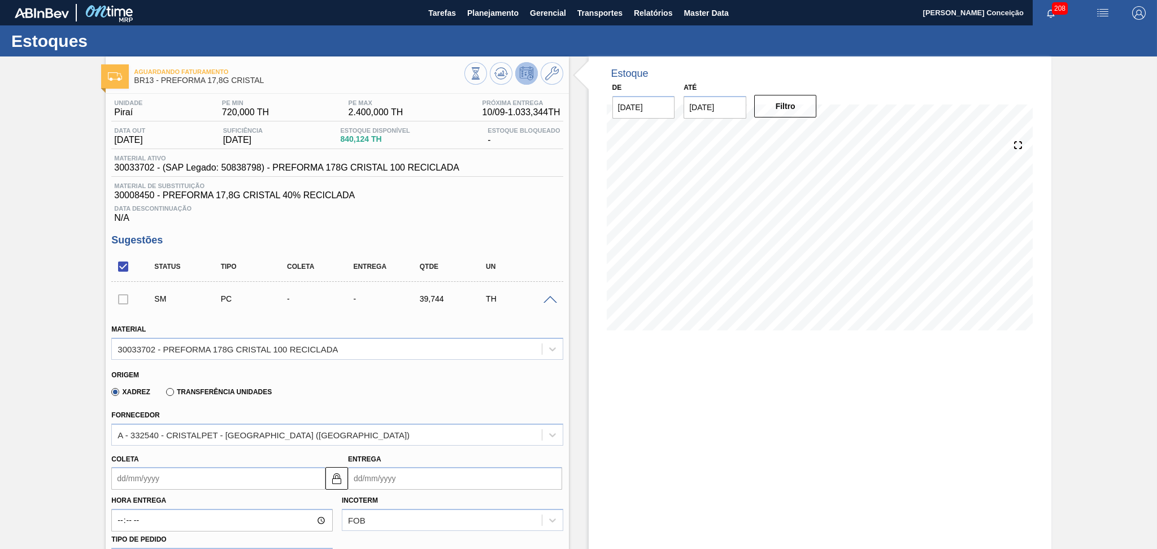
click at [389, 396] on div "Xadrez Transferência Unidades" at bounding box center [332, 390] width 442 height 22
click at [177, 472] on input "Coleta" at bounding box center [218, 478] width 214 height 23
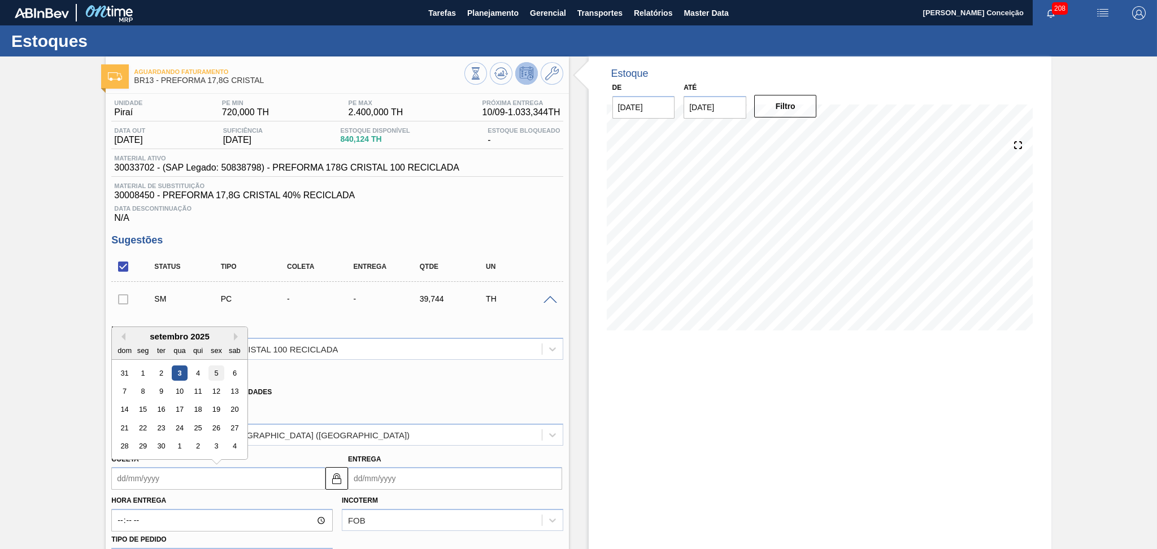
click at [214, 372] on div "5" at bounding box center [216, 372] width 15 height 15
type input "05/09/2025"
type input "12/09/2025"
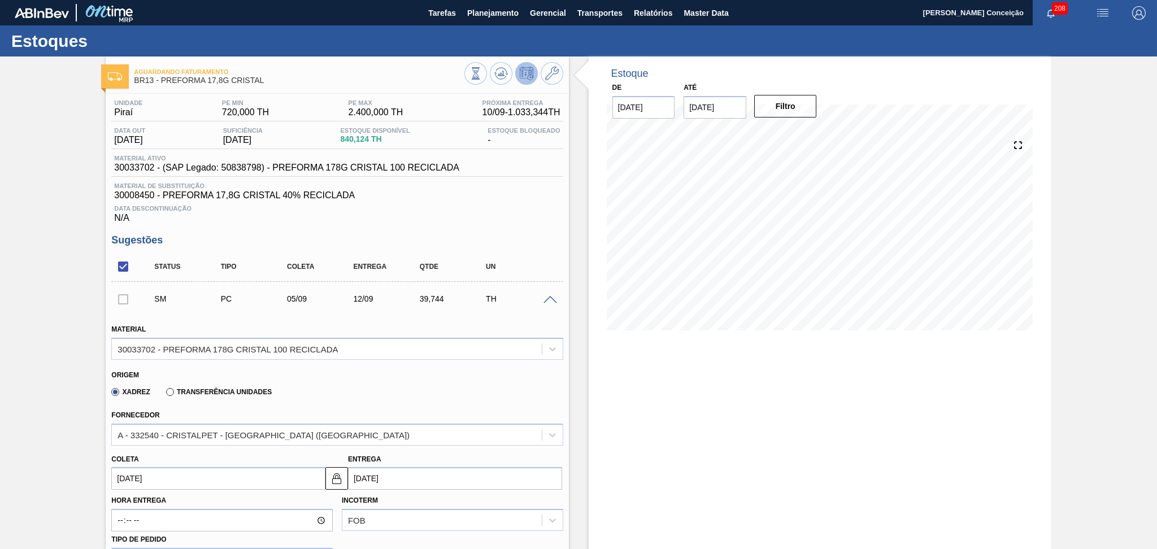
click at [531, 389] on div "Xadrez Transferência Unidades" at bounding box center [332, 390] width 442 height 22
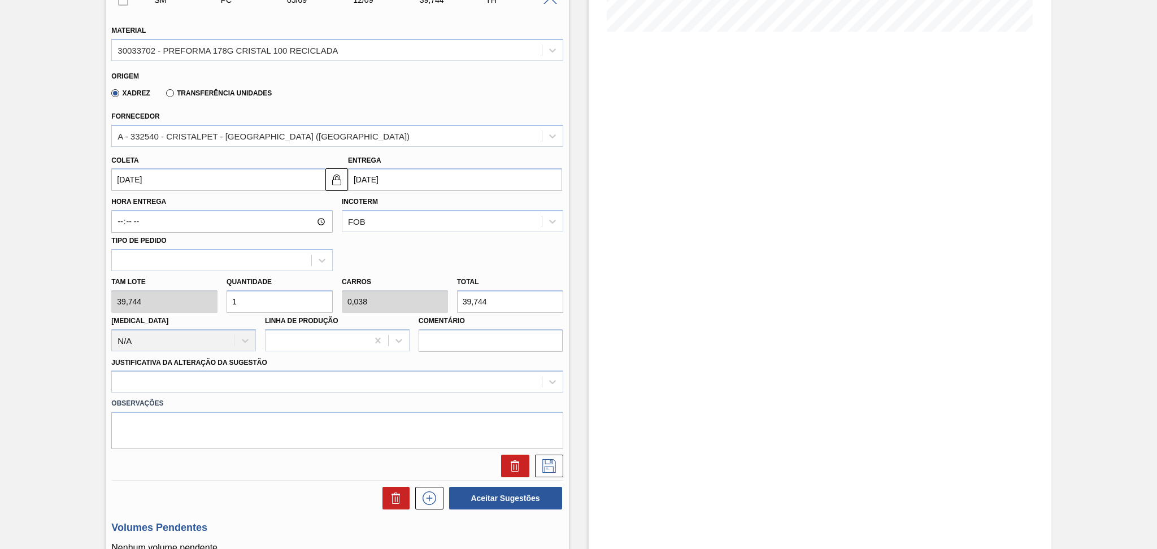
scroll to position [301, 0]
drag, startPoint x: 258, startPoint y: 299, endPoint x: 72, endPoint y: 308, distance: 185.5
click at [87, 306] on div "Aguardando Faturamento BR13 - PREFORMA 17,8G CRISTAL Unidade Piraí PE MIN 720,0…" at bounding box center [578, 234] width 1157 height 959
type input "2"
type input "0,077"
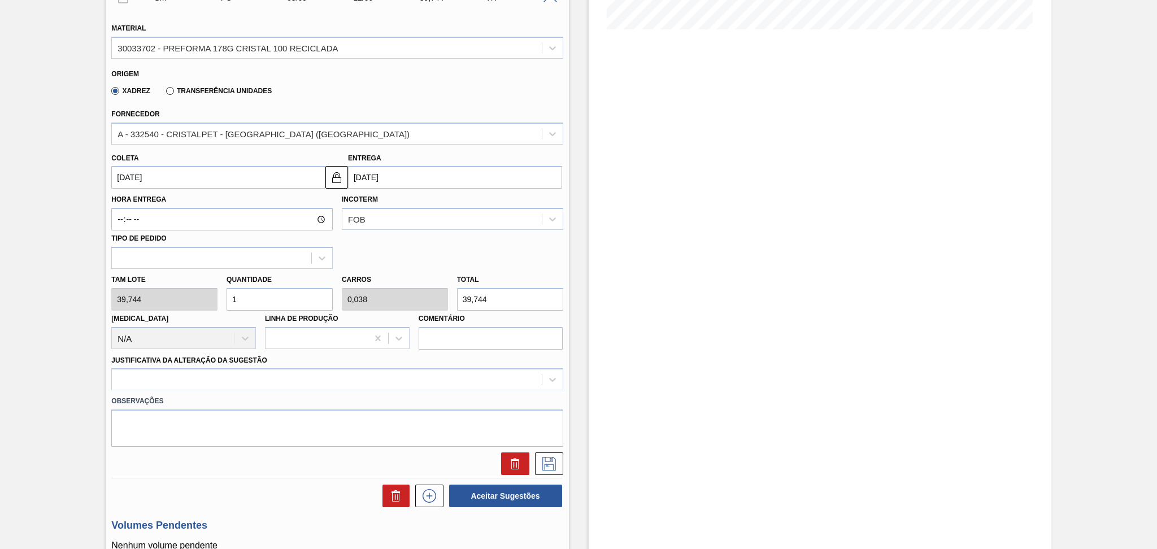
type input "79,488"
type input "26"
type input "1"
type input "1.033,344"
type input "26"
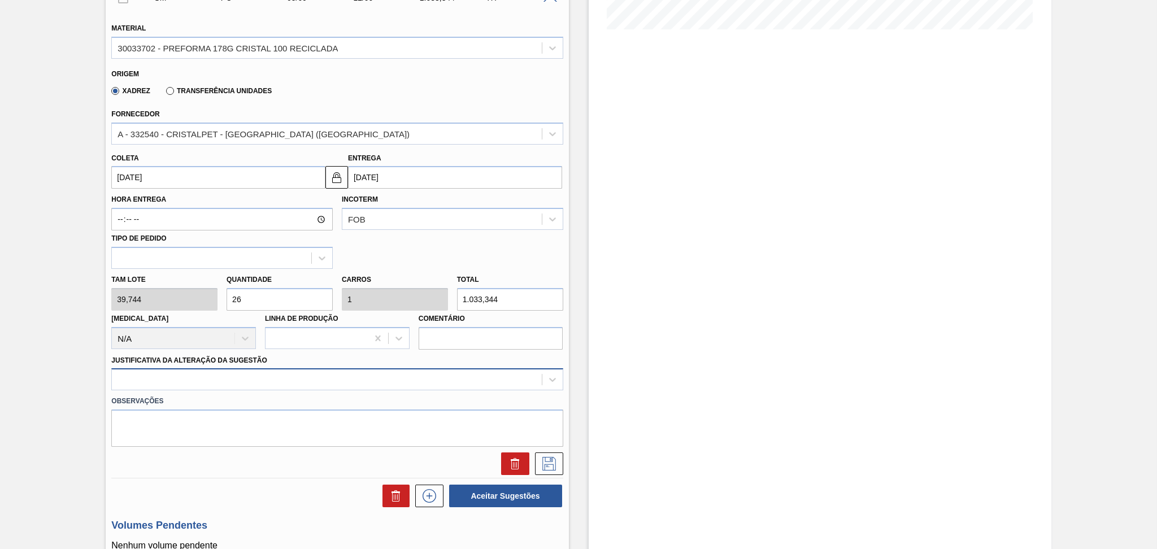
click at [206, 373] on div "Material 30033702 - PREFORMA 178G CRISTAL 100 RECICLADA Origem Xadrez Transferê…" at bounding box center [336, 243] width 451 height 463
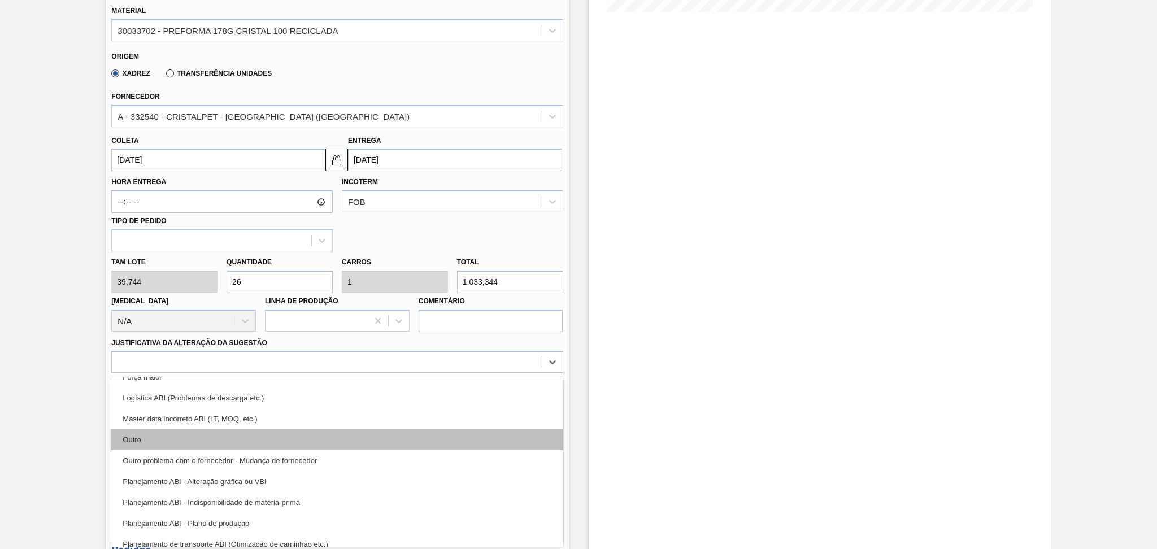
scroll to position [75, 0]
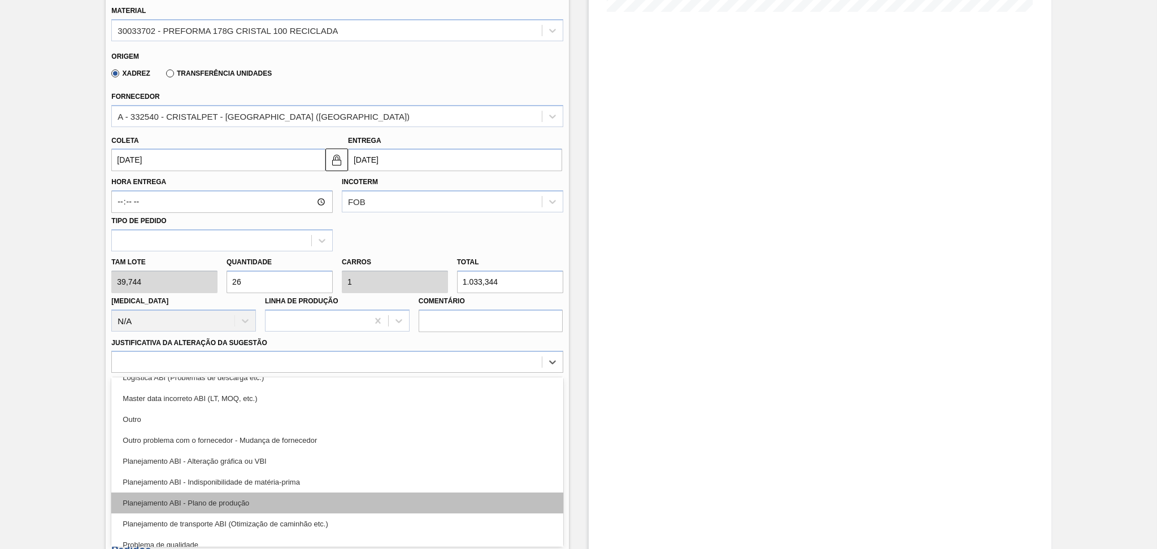
click at [223, 500] on div "Planejamento ABI - Plano de produção" at bounding box center [336, 503] width 451 height 21
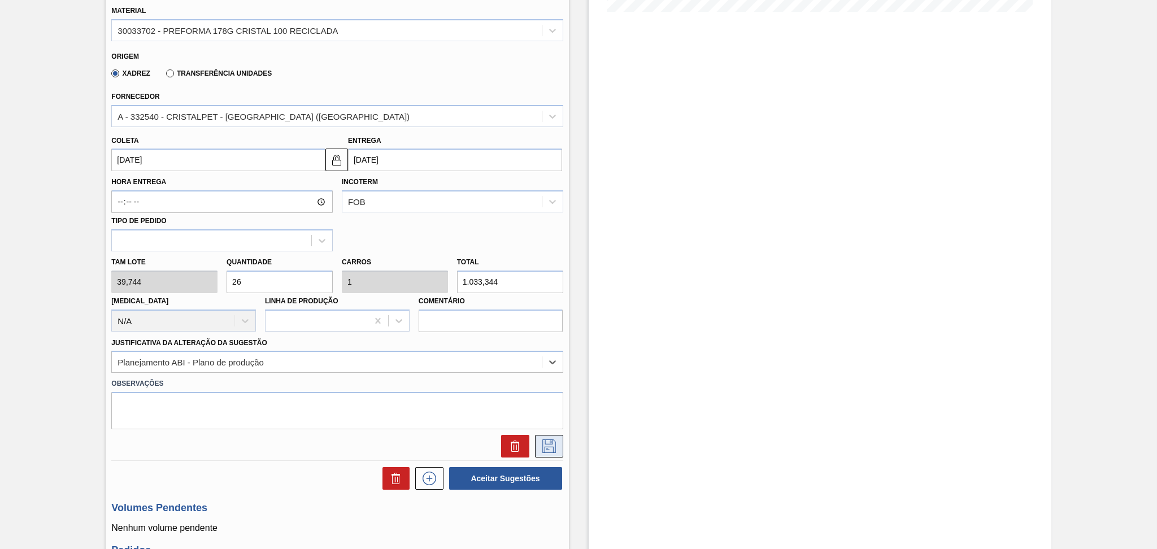
click at [542, 439] on icon at bounding box center [549, 446] width 18 height 14
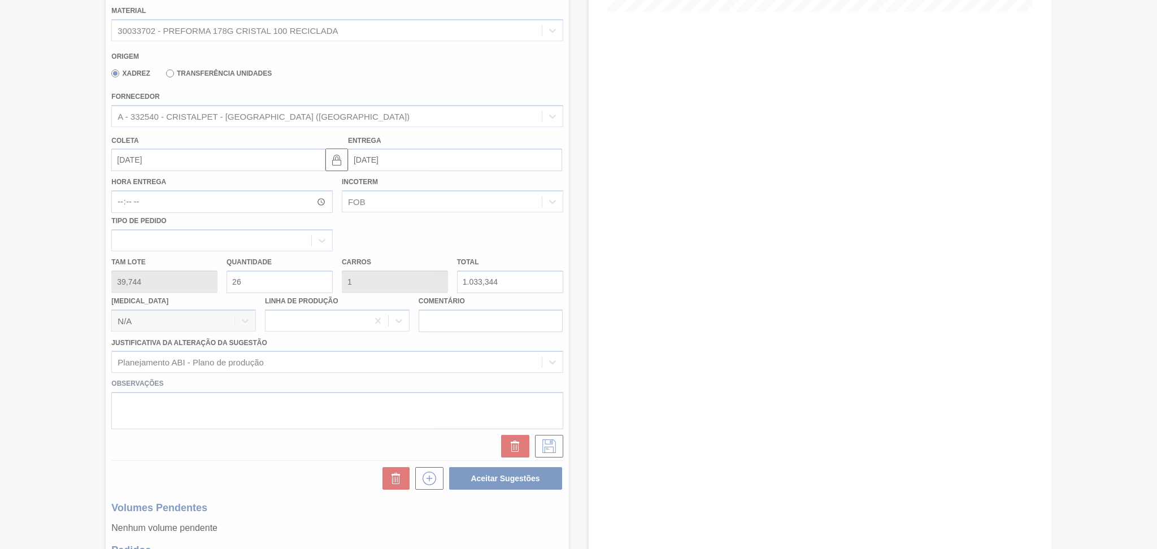
click at [480, 227] on div at bounding box center [578, 274] width 1157 height 549
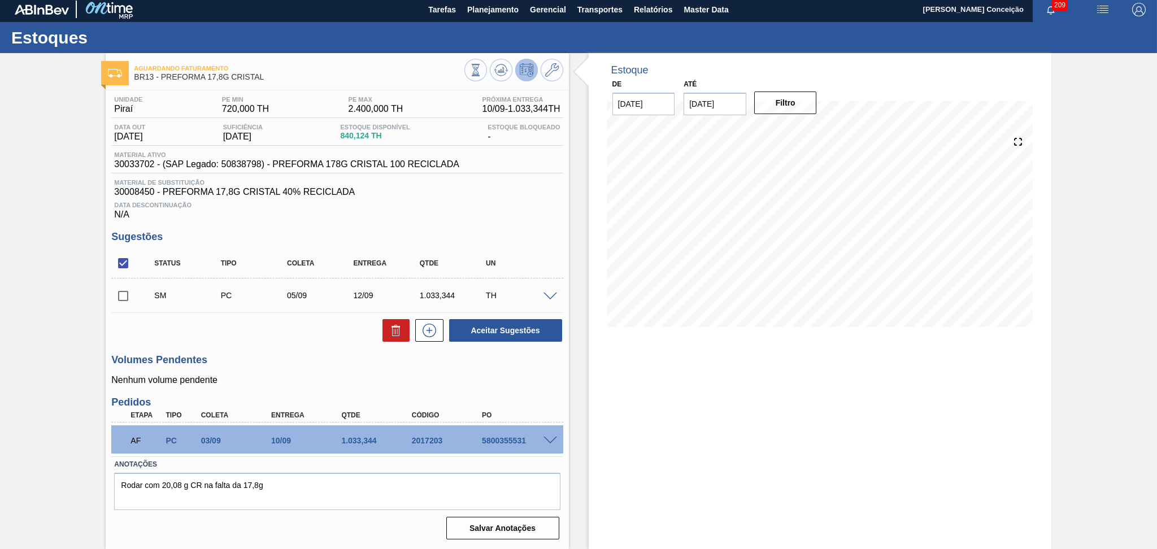
scroll to position [2, 0]
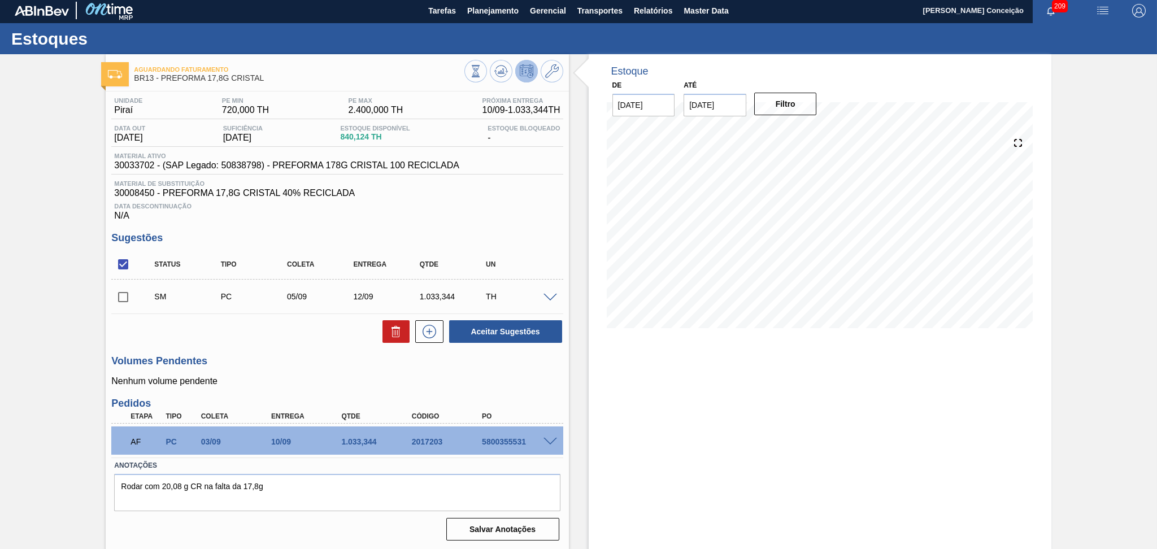
click at [450, 191] on span "30008450 - PREFORMA 17,8G CRISTAL 40% RECICLADA" at bounding box center [337, 193] width 446 height 10
click at [129, 304] on input "checkbox" at bounding box center [123, 297] width 24 height 24
checkbox input "true"
click at [389, 330] on button at bounding box center [395, 331] width 27 height 23
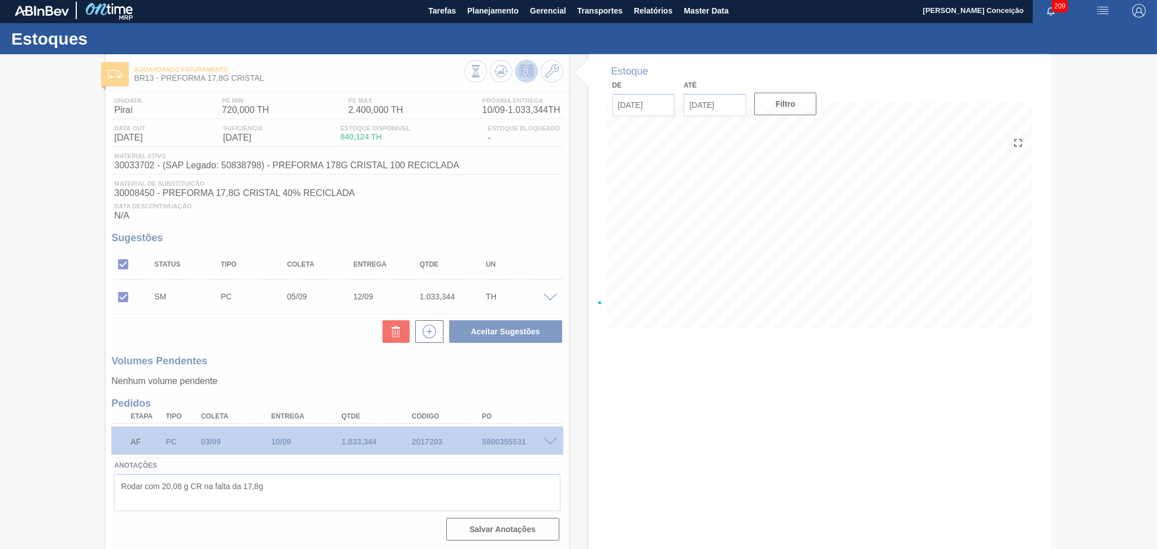
scroll to position [0, 0]
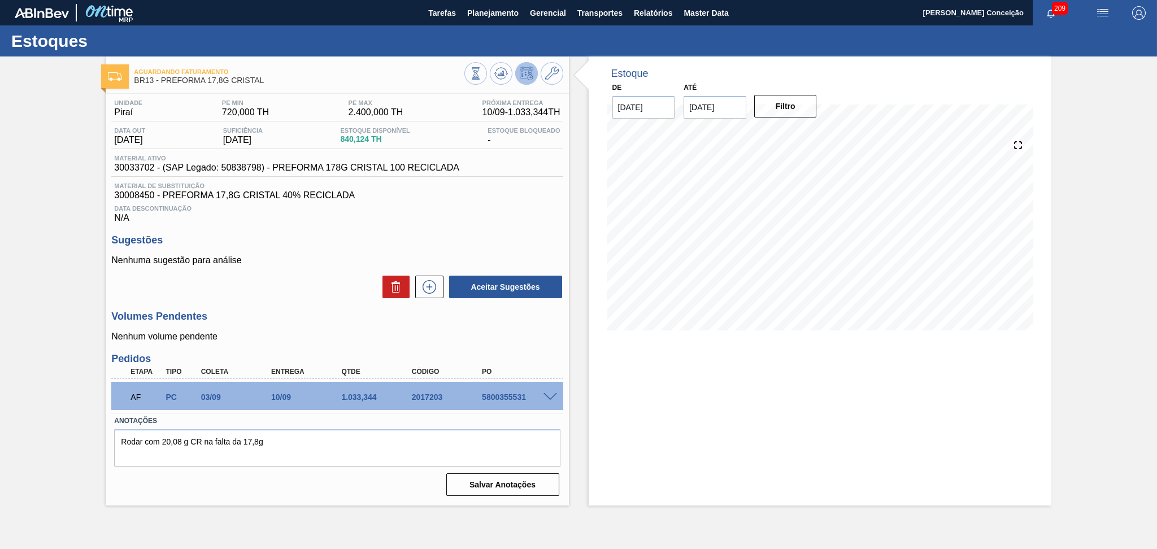
click at [526, 231] on div "Unidade Piraí PE MIN 720,000 TH PE MAX 2.400,000 TH Próxima Entrega 10/09 - 1.0…" at bounding box center [337, 297] width 463 height 406
click at [502, 80] on icon at bounding box center [501, 74] width 14 height 14
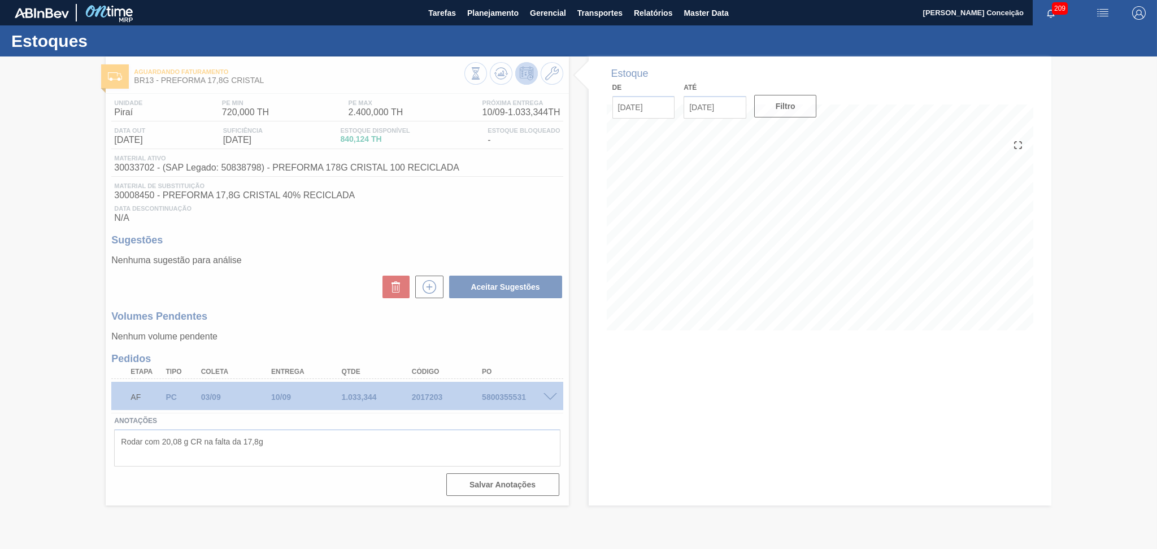
click at [507, 204] on div at bounding box center [578, 302] width 1157 height 493
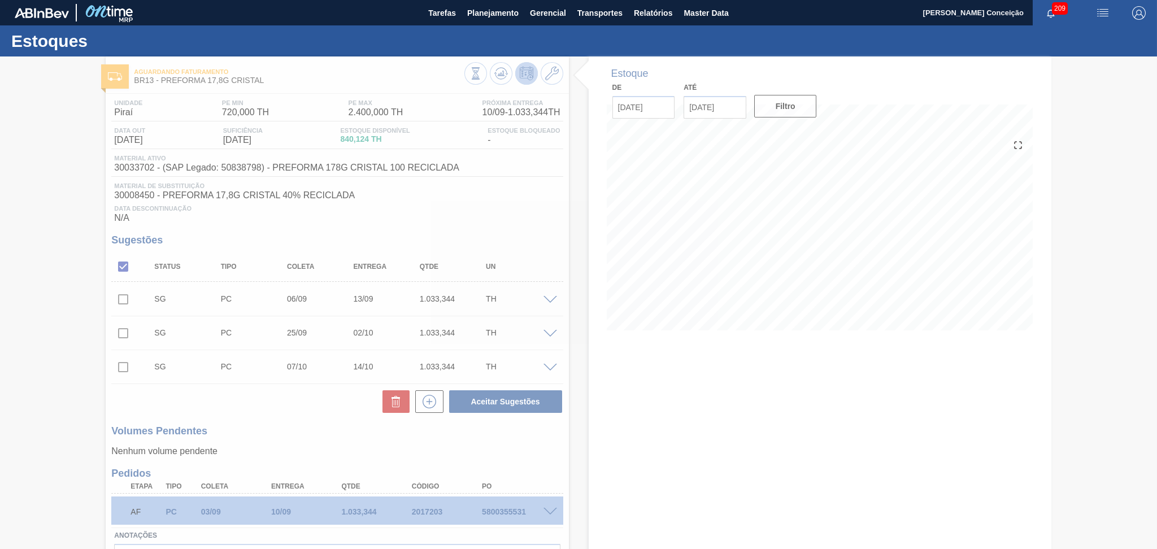
click at [645, 380] on div at bounding box center [578, 302] width 1157 height 493
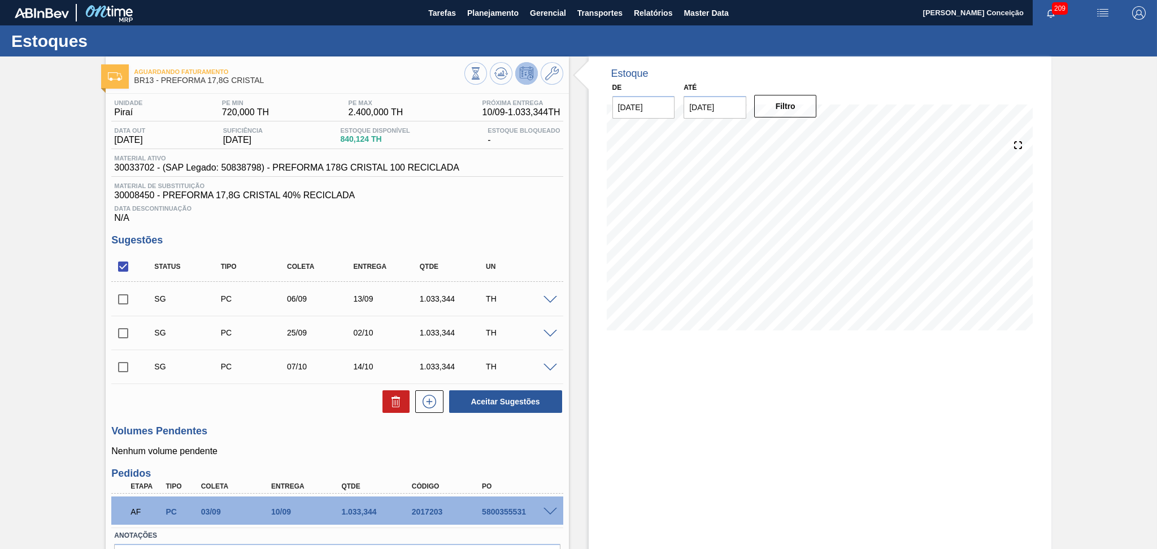
click at [519, 221] on div "Data Descontinuação N/A" at bounding box center [336, 212] width 451 height 23
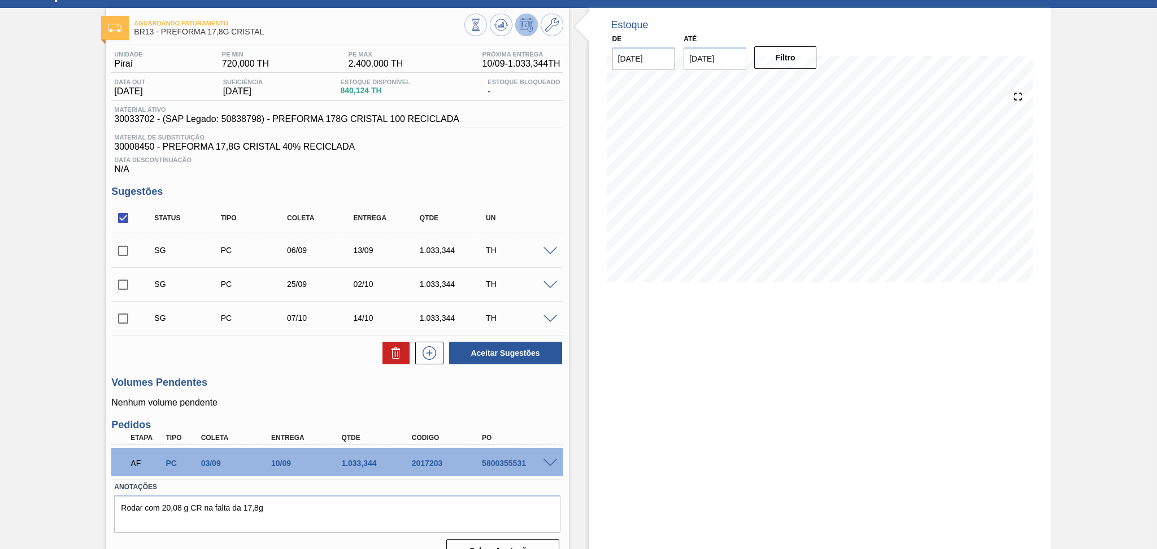
scroll to position [70, 0]
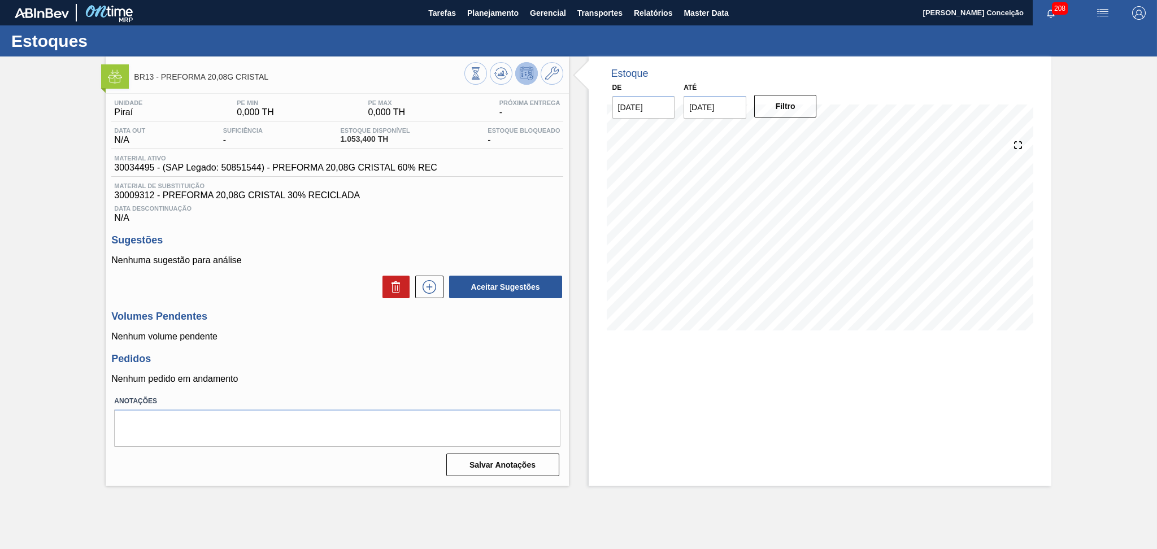
click at [304, 288] on div "Aceitar Sugestões" at bounding box center [336, 287] width 451 height 25
click at [383, 227] on div "Unidade Piraí PE MIN 0,000 TH PE MAX 0,000 TH Próxima Entrega - Data out N/A Su…" at bounding box center [337, 287] width 463 height 386
click at [496, 76] on icon at bounding box center [501, 74] width 14 height 14
click at [416, 192] on span "30009312 - PREFORMA 20,08G CRISTAL 30% RECICLADA" at bounding box center [337, 195] width 446 height 10
click at [505, 231] on div "Unidade Piraí PE MIN 0,000 TH PE MAX 0,000 TH Próxima Entrega - Data out N/A Su…" at bounding box center [337, 287] width 463 height 386
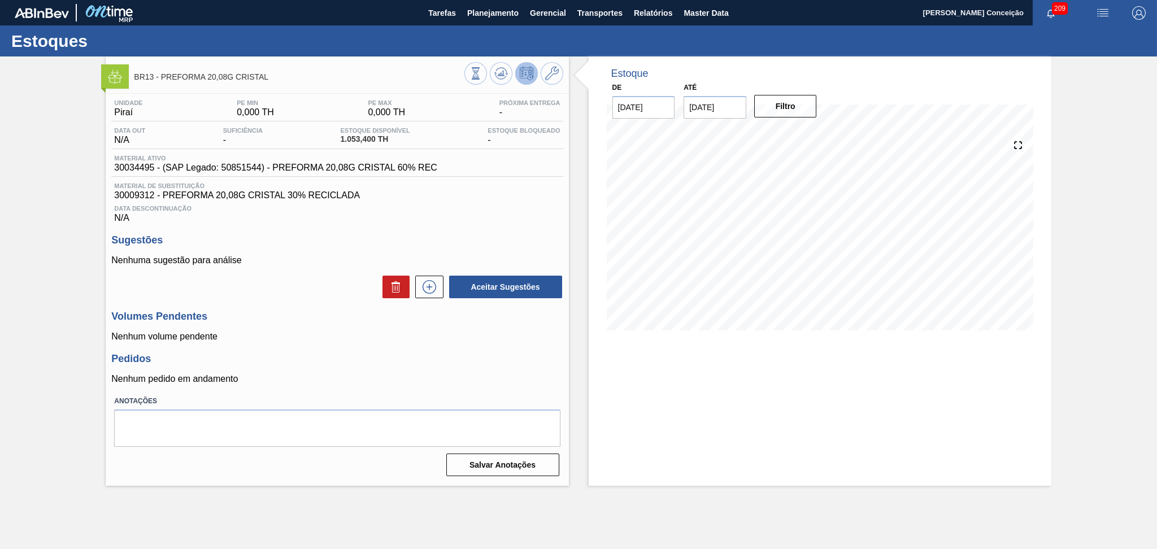
click at [454, 217] on div "Data Descontinuação N/A" at bounding box center [336, 212] width 451 height 23
click at [508, 349] on div "Unidade Piraí PE MIN 0,000 TH PE MAX 0,000 TH Próxima Entrega - Data out N/A Su…" at bounding box center [337, 287] width 463 height 386
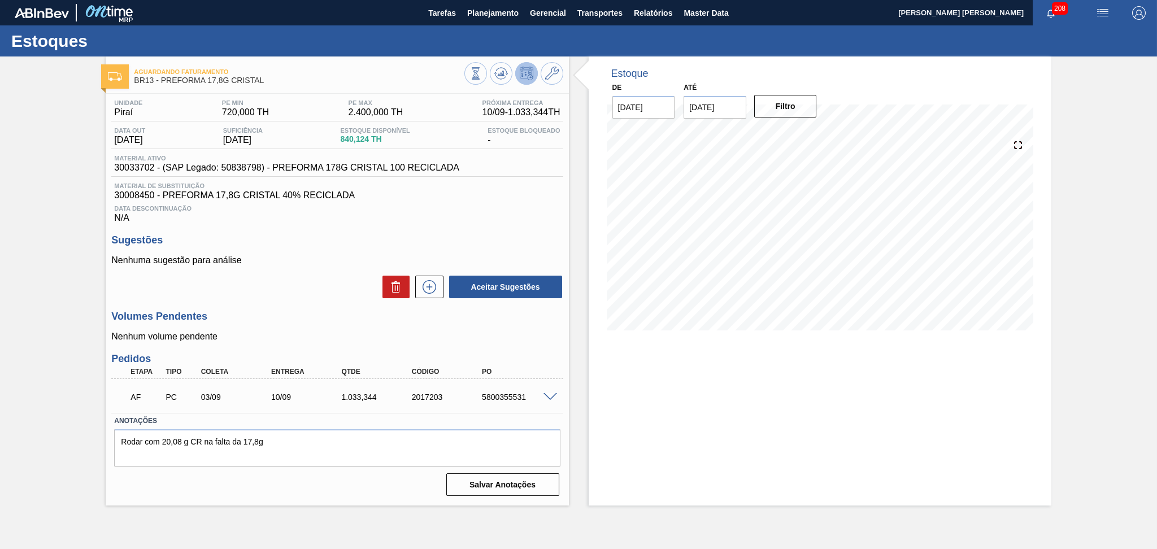
click at [262, 297] on div "Aceitar Sugestões" at bounding box center [336, 287] width 451 height 25
click at [496, 76] on icon at bounding box center [501, 74] width 14 height 14
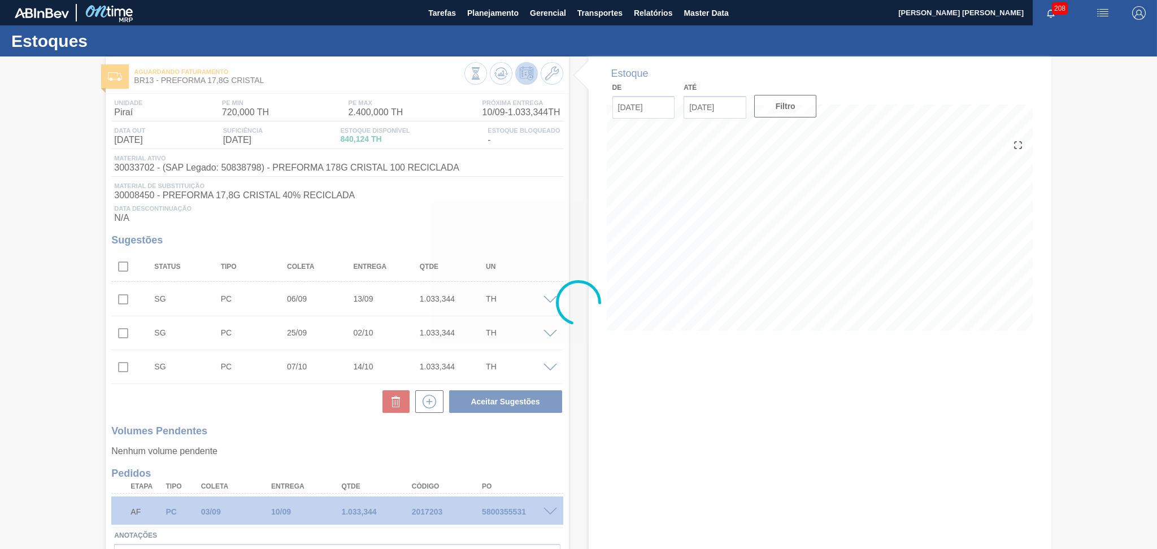
click at [502, 393] on div at bounding box center [578, 302] width 1157 height 493
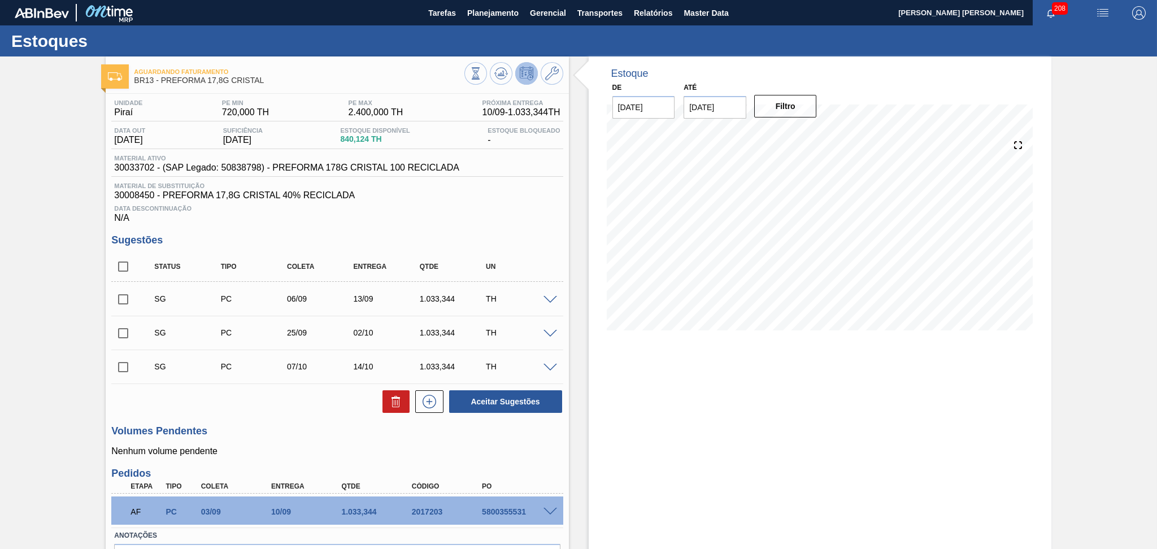
click at [504, 506] on div "AF PC 03/09 10/09 1.033,[PHONE_NUMBER] 5800355531" at bounding box center [333, 510] width 421 height 23
copy div "5800355531"
